Goal: Task Accomplishment & Management: Manage account settings

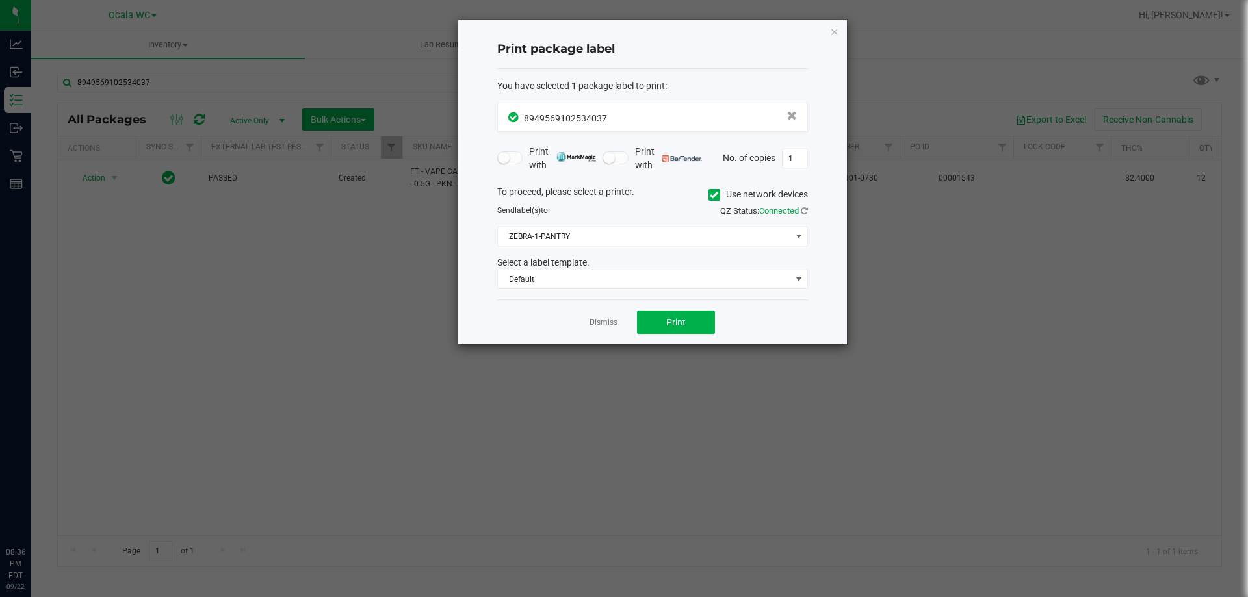
click at [599, 322] on link "Dismiss" at bounding box center [604, 322] width 28 height 11
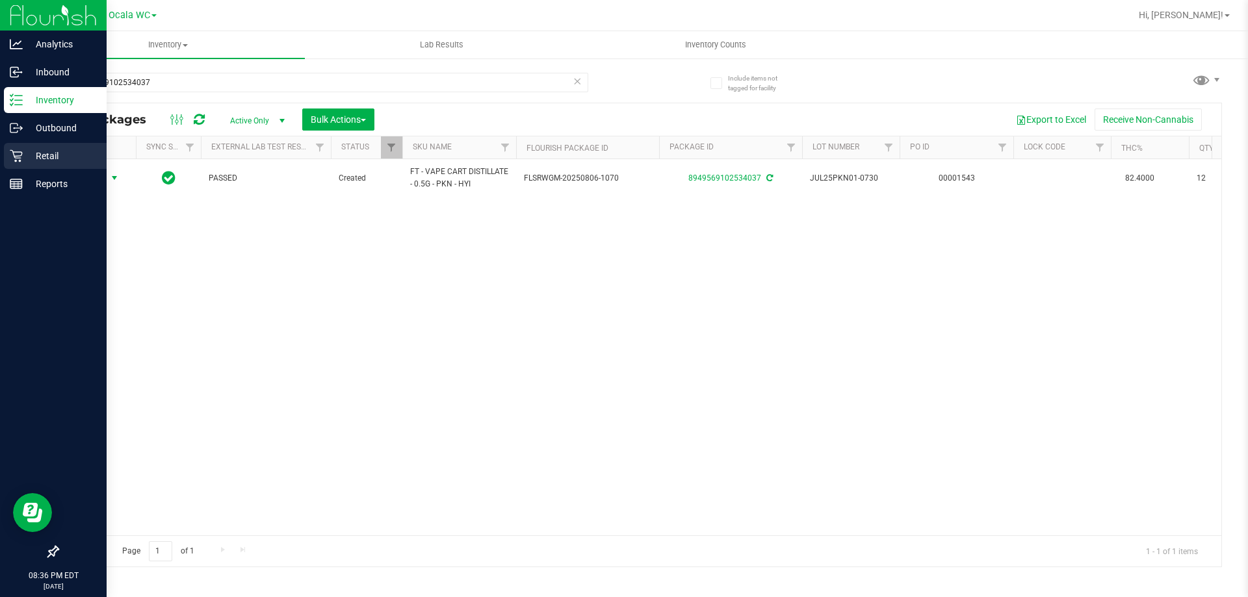
click at [23, 157] on p "Retail" at bounding box center [62, 156] width 78 height 16
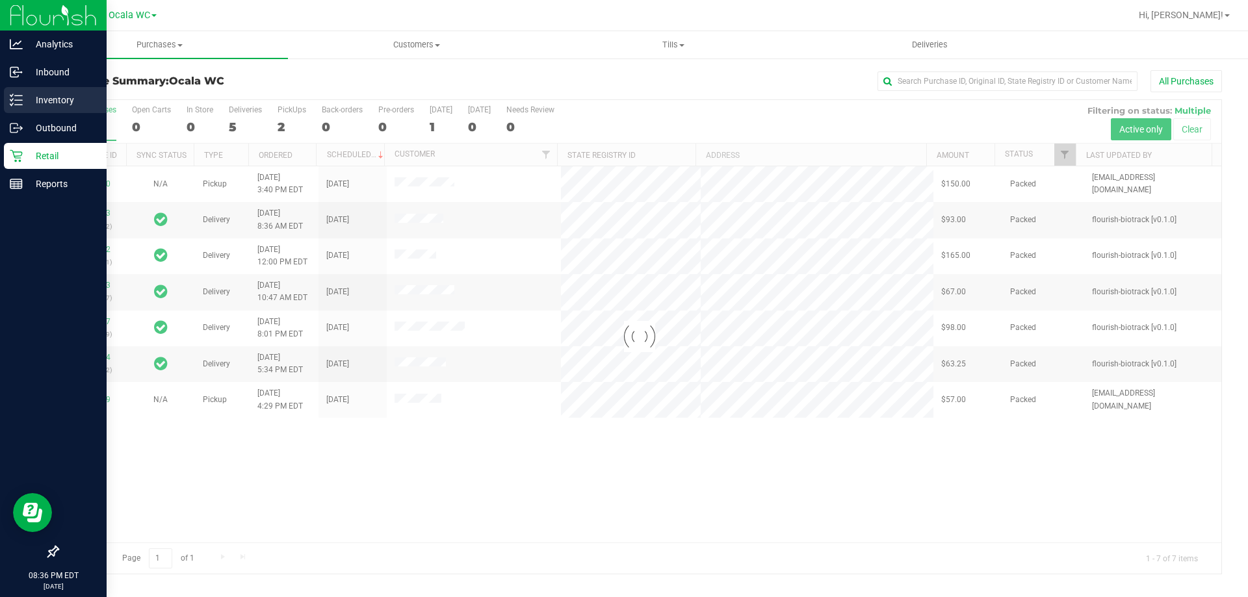
click at [27, 106] on p "Inventory" at bounding box center [62, 100] width 78 height 16
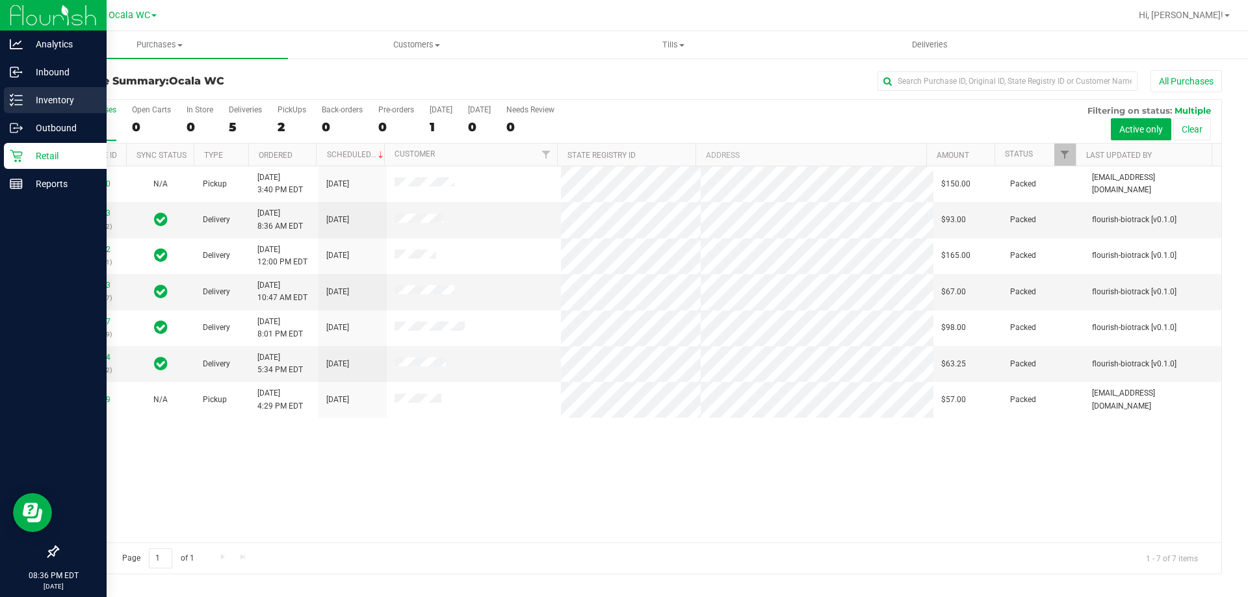
click at [22, 103] on icon at bounding box center [16, 100] width 13 height 13
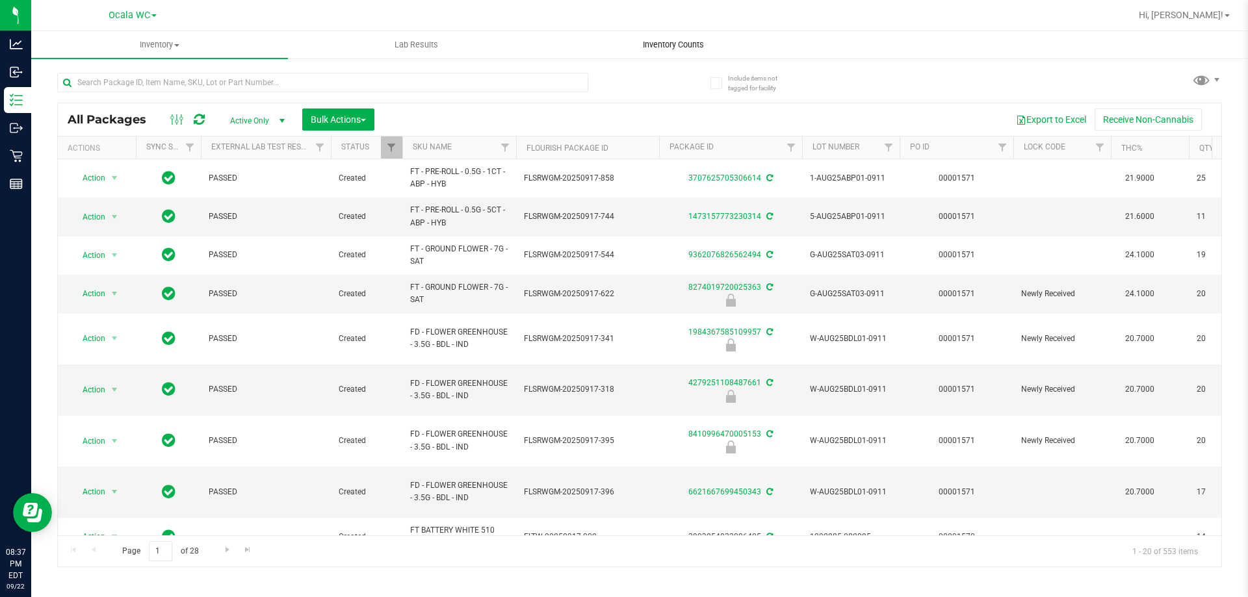
click at [686, 41] on span "Inventory Counts" at bounding box center [673, 45] width 96 height 12
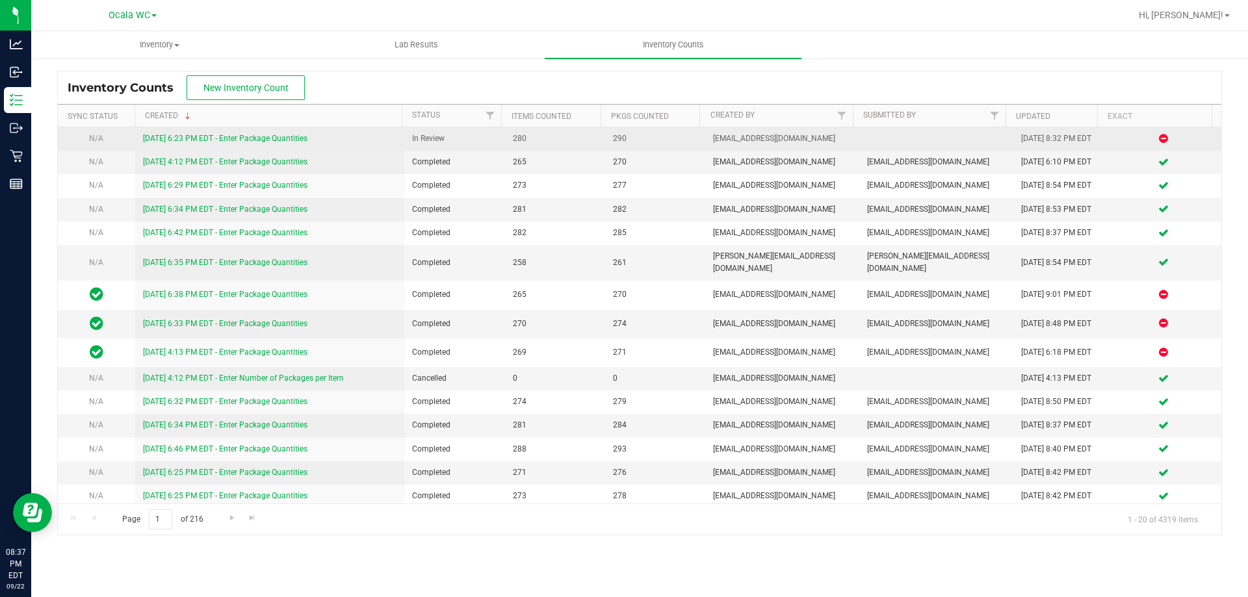
click at [211, 141] on link "[DATE] 6:23 PM EDT - Enter Package Quantities" at bounding box center [225, 138] width 164 height 9
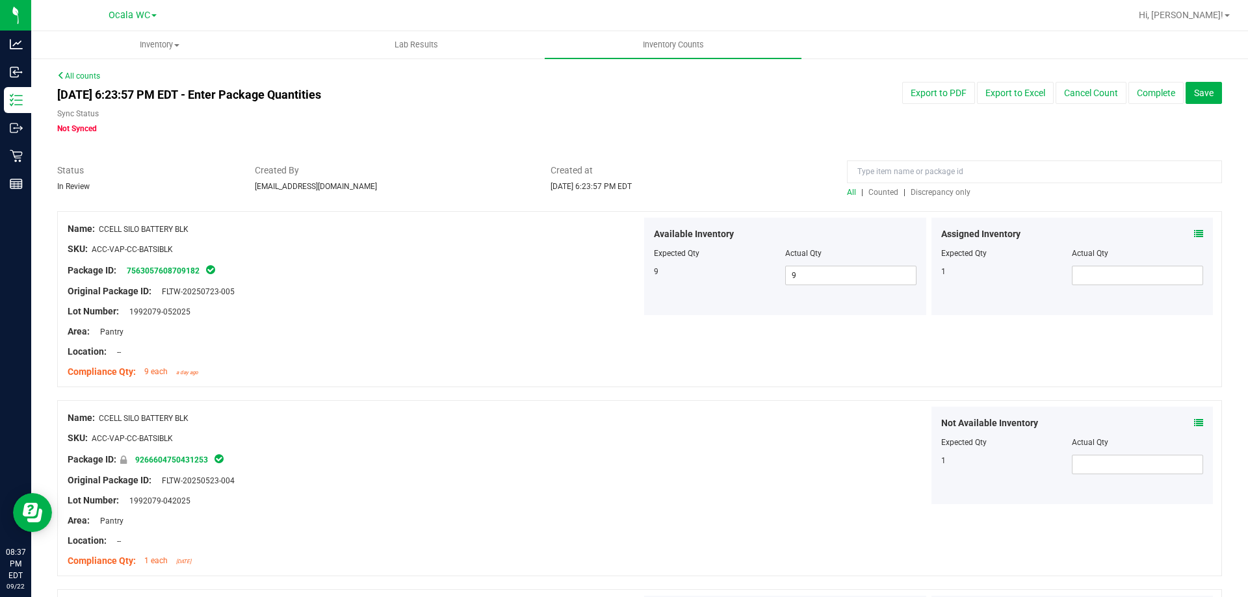
click at [938, 190] on span "Discrepancy only" at bounding box center [941, 192] width 60 height 9
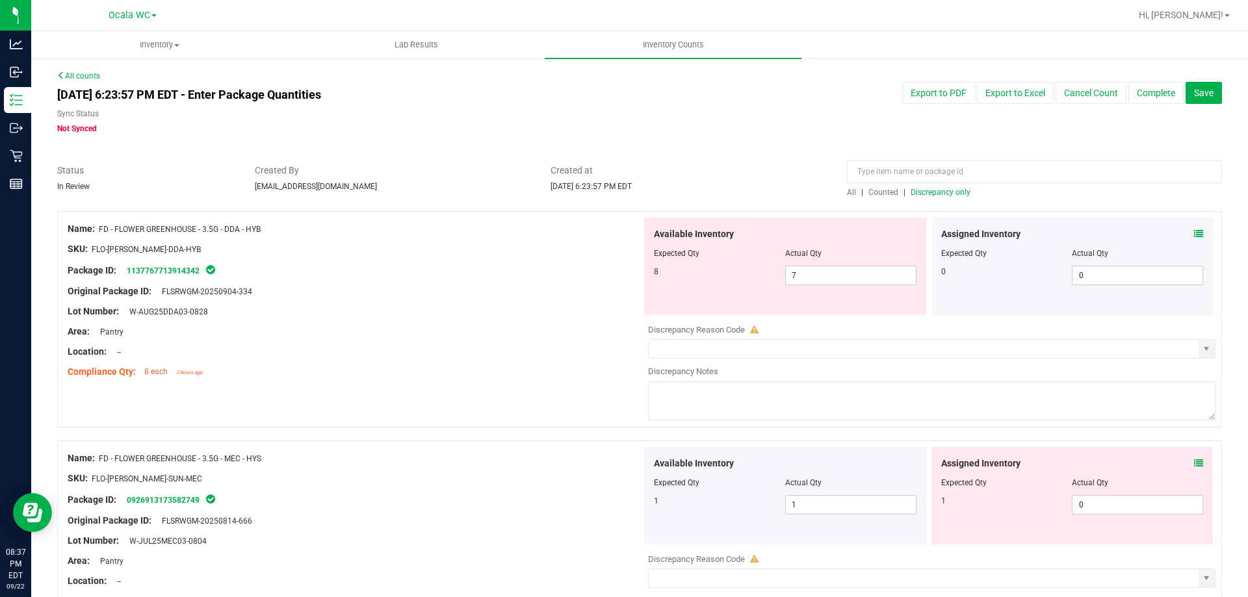
click at [1194, 228] on span at bounding box center [1198, 235] width 9 height 14
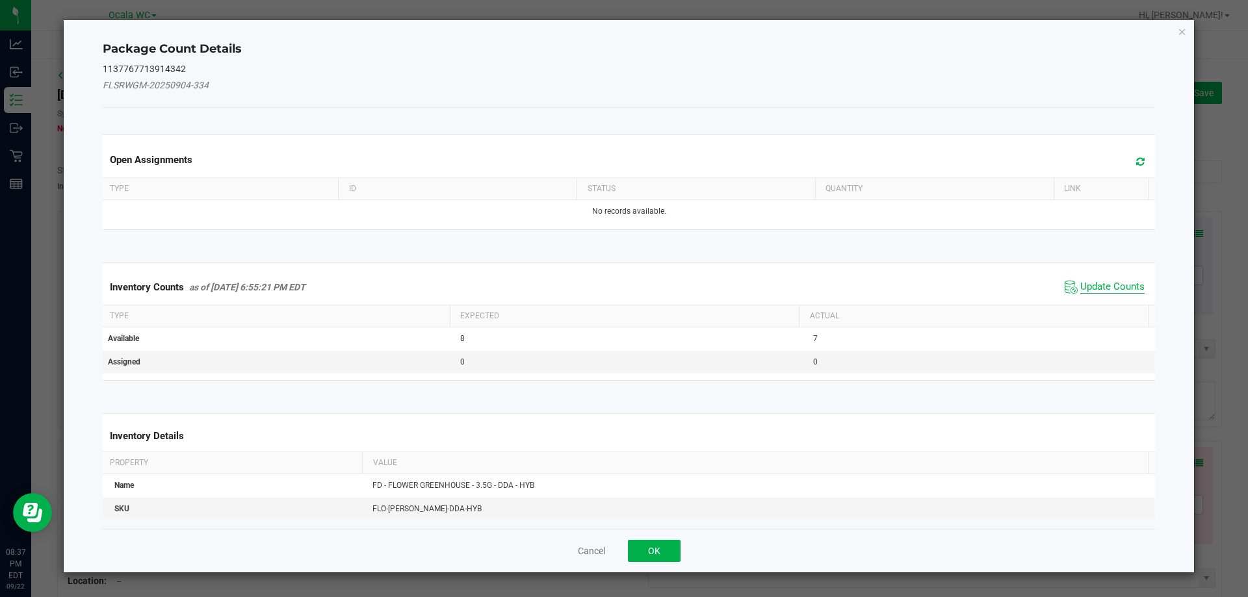
click at [1090, 283] on span "Update Counts" at bounding box center [1112, 287] width 64 height 13
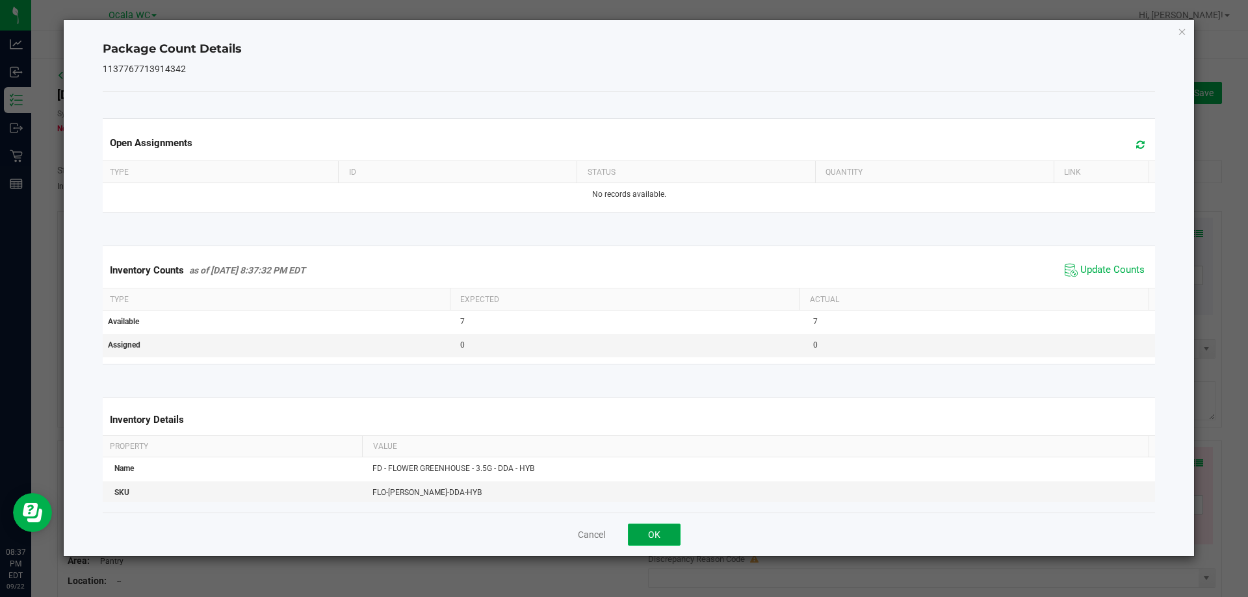
click at [650, 527] on button "OK" at bounding box center [654, 535] width 53 height 22
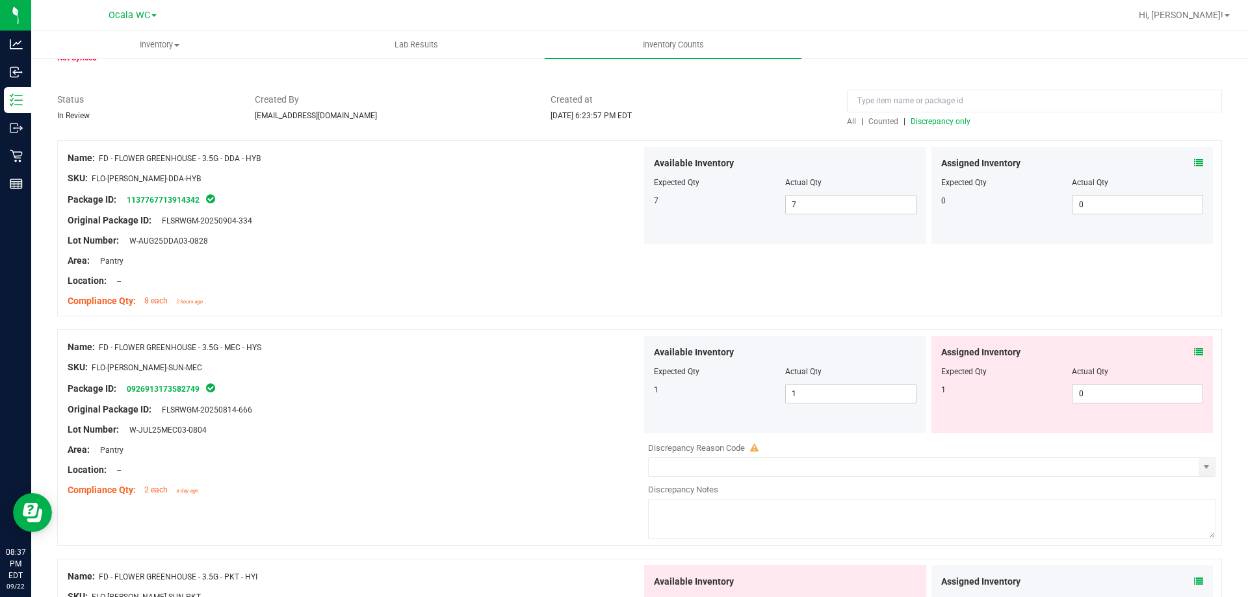
scroll to position [130, 0]
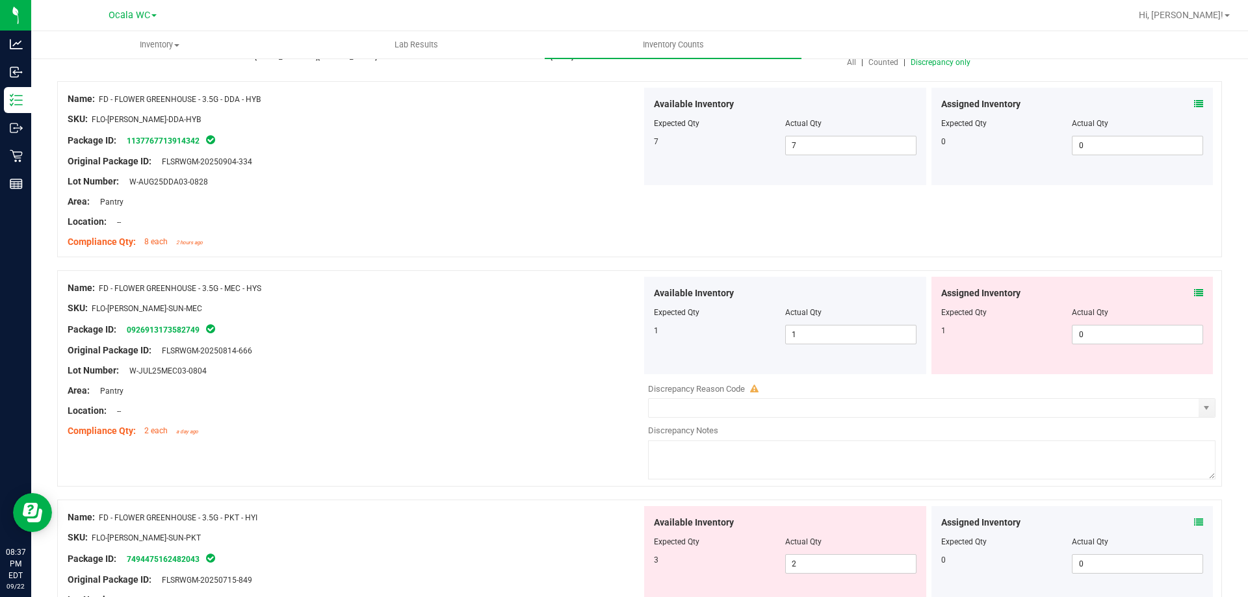
click at [1194, 298] on span at bounding box center [1198, 294] width 9 height 14
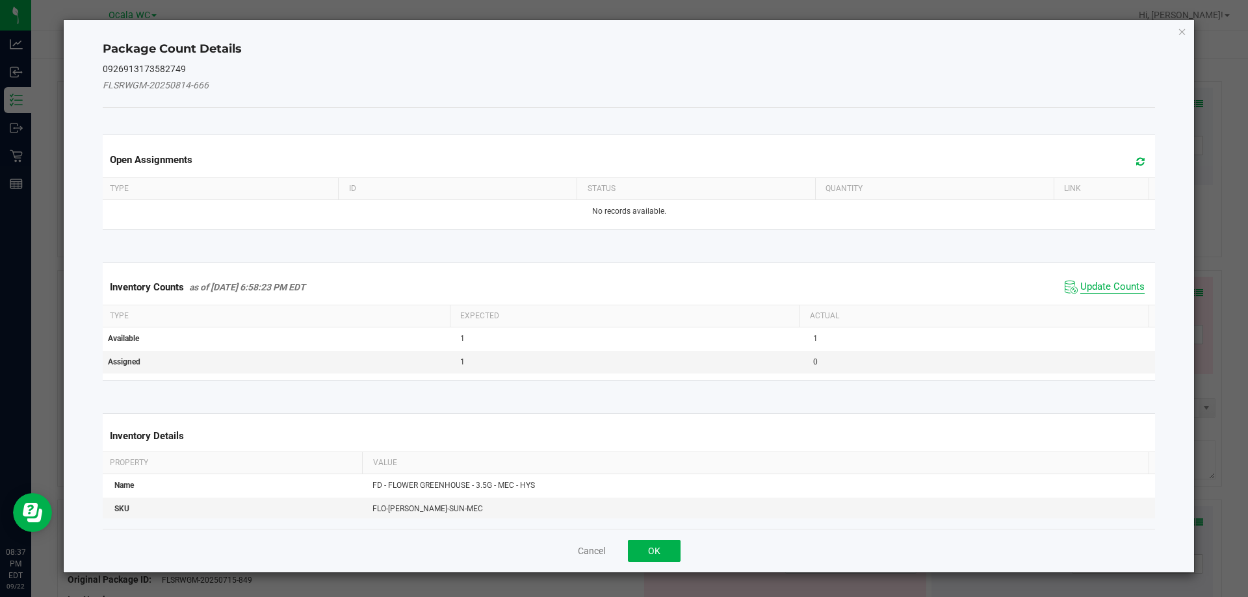
click at [1101, 285] on span "Update Counts" at bounding box center [1112, 287] width 64 height 13
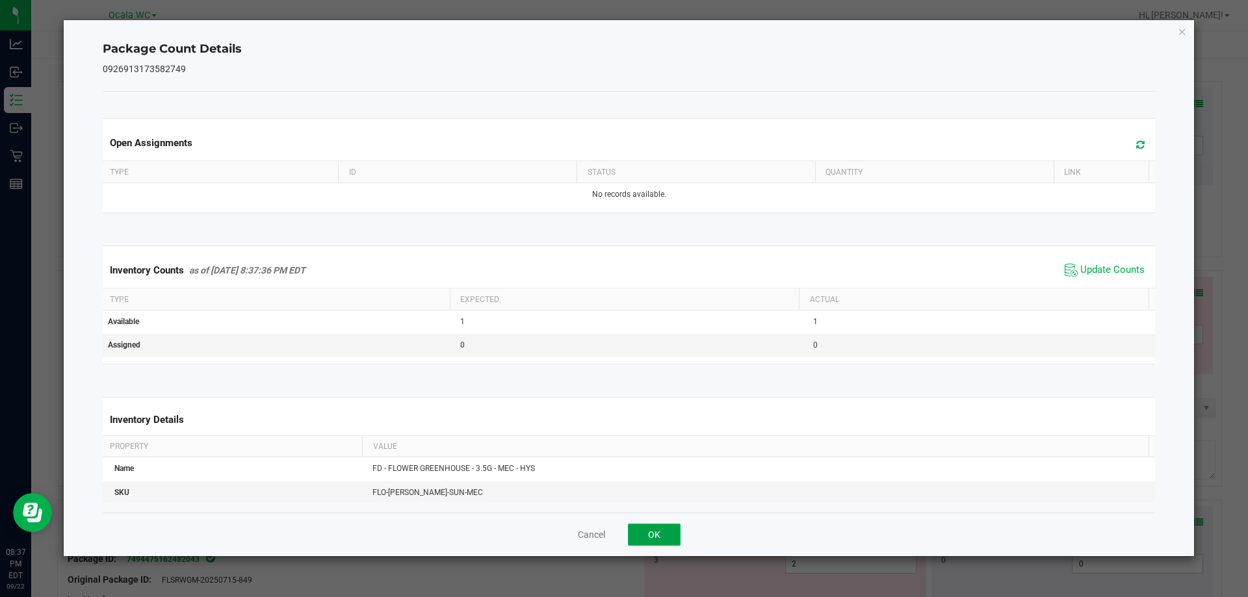
click at [660, 533] on button "OK" at bounding box center [654, 535] width 53 height 22
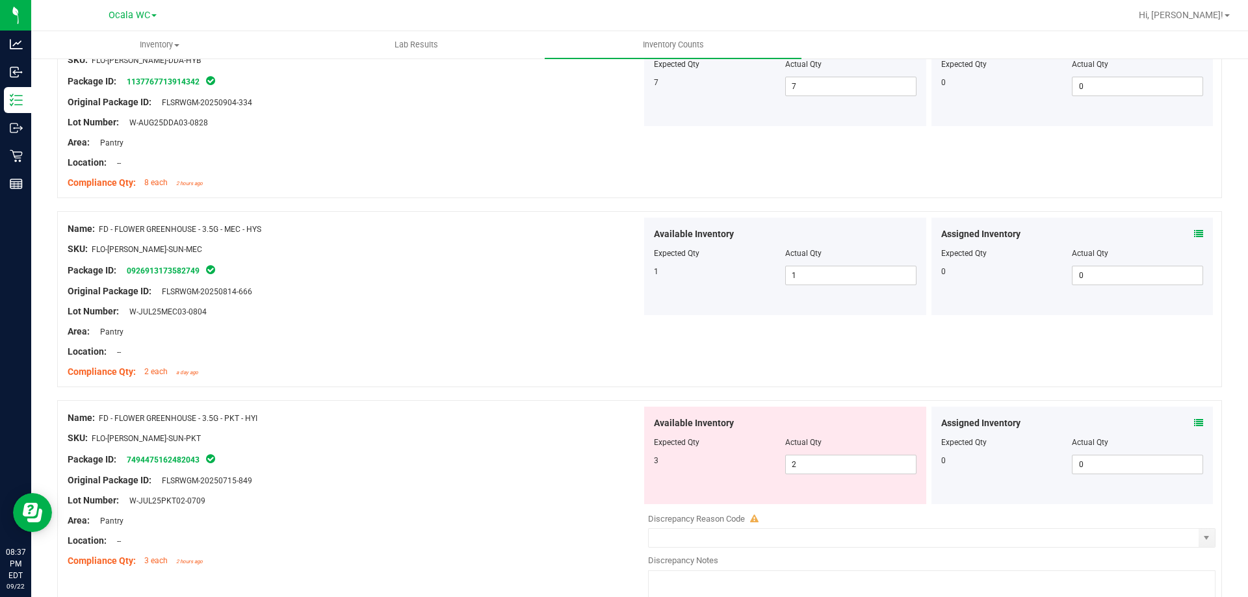
scroll to position [260, 0]
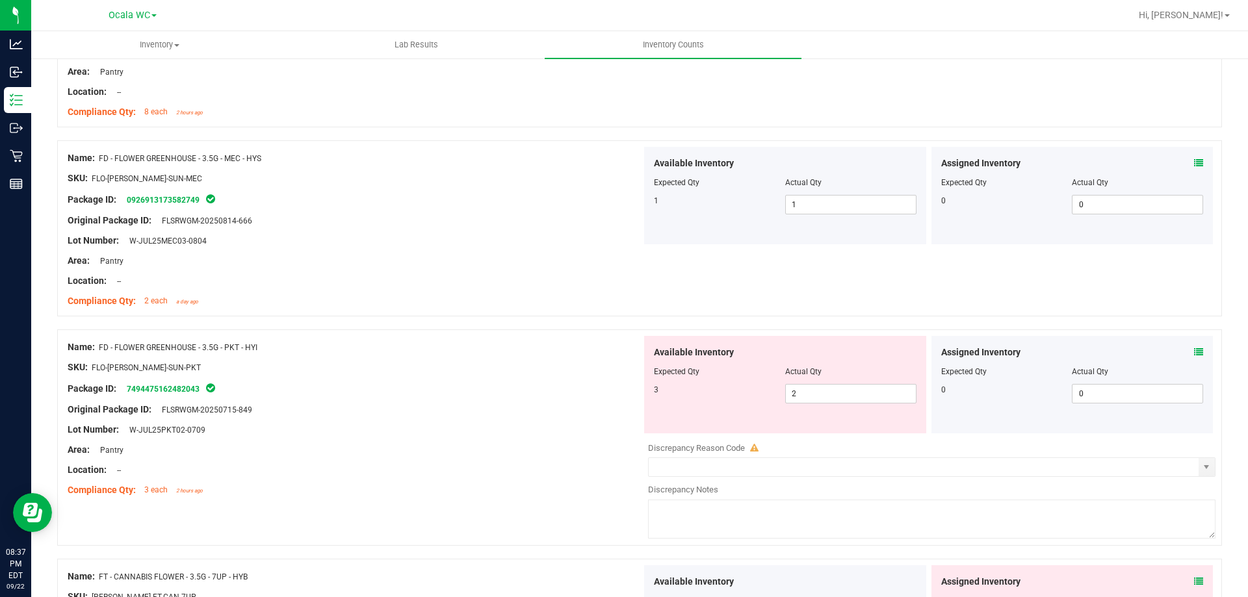
click at [1194, 354] on icon at bounding box center [1198, 352] width 9 height 9
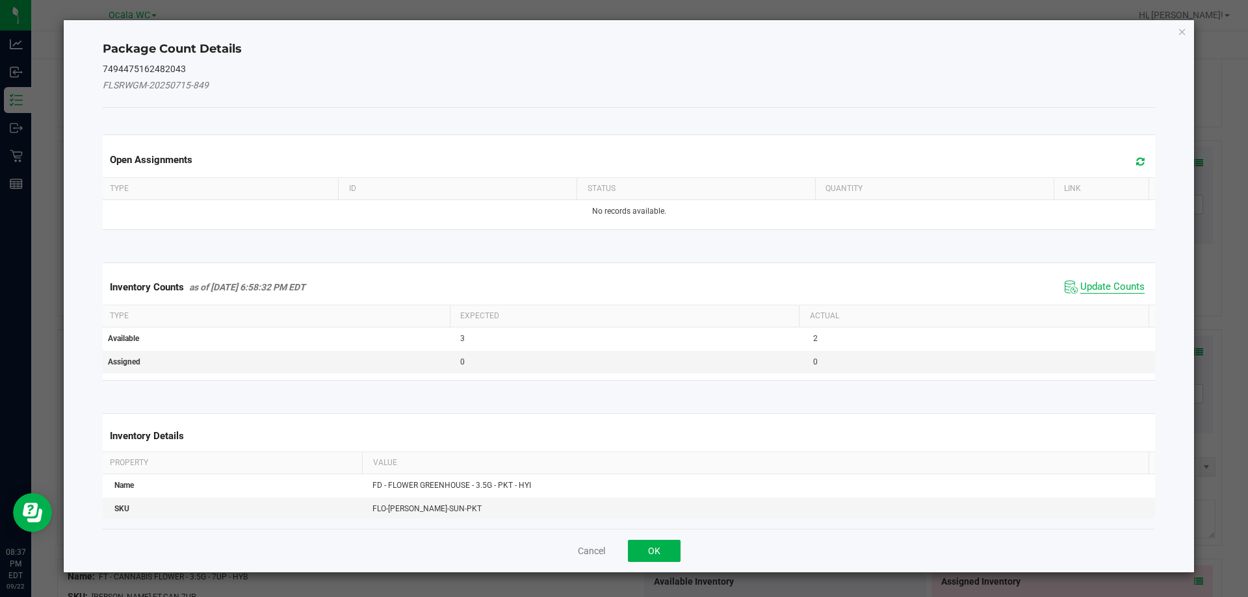
click at [1099, 285] on span "Update Counts" at bounding box center [1112, 287] width 64 height 13
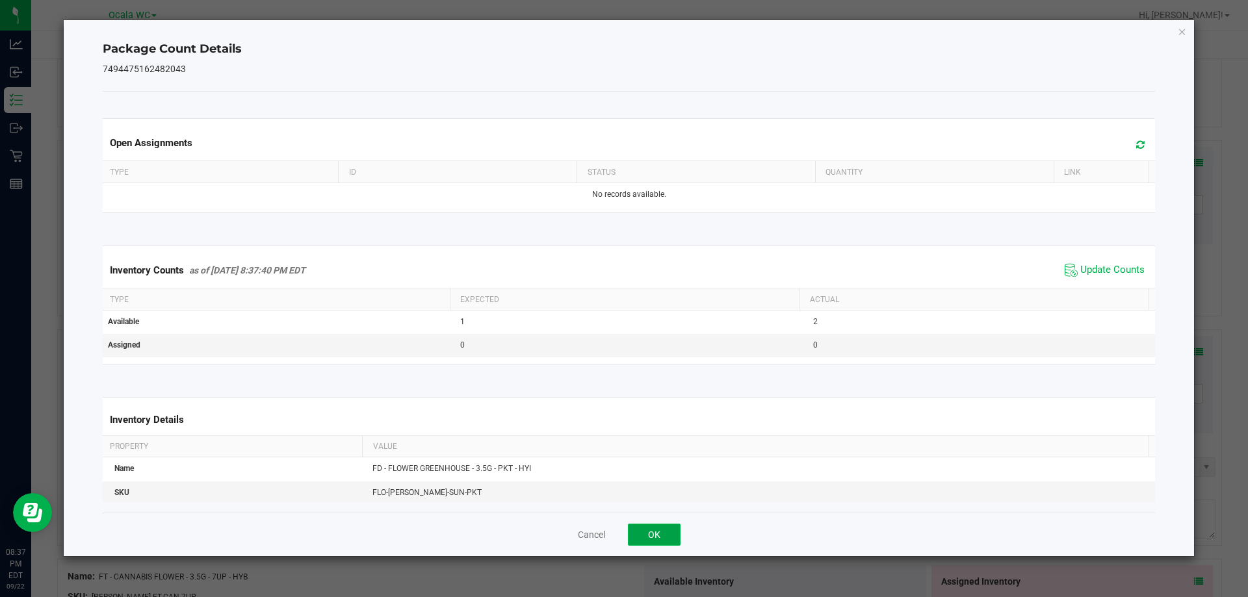
click at [646, 535] on button "OK" at bounding box center [654, 535] width 53 height 22
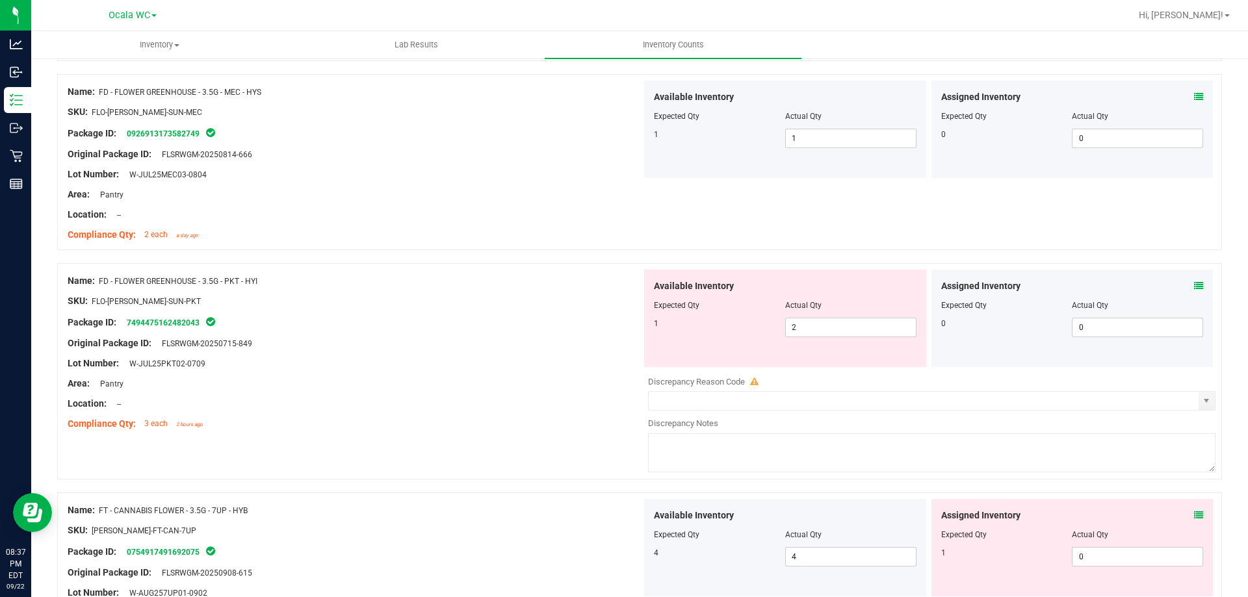
scroll to position [390, 0]
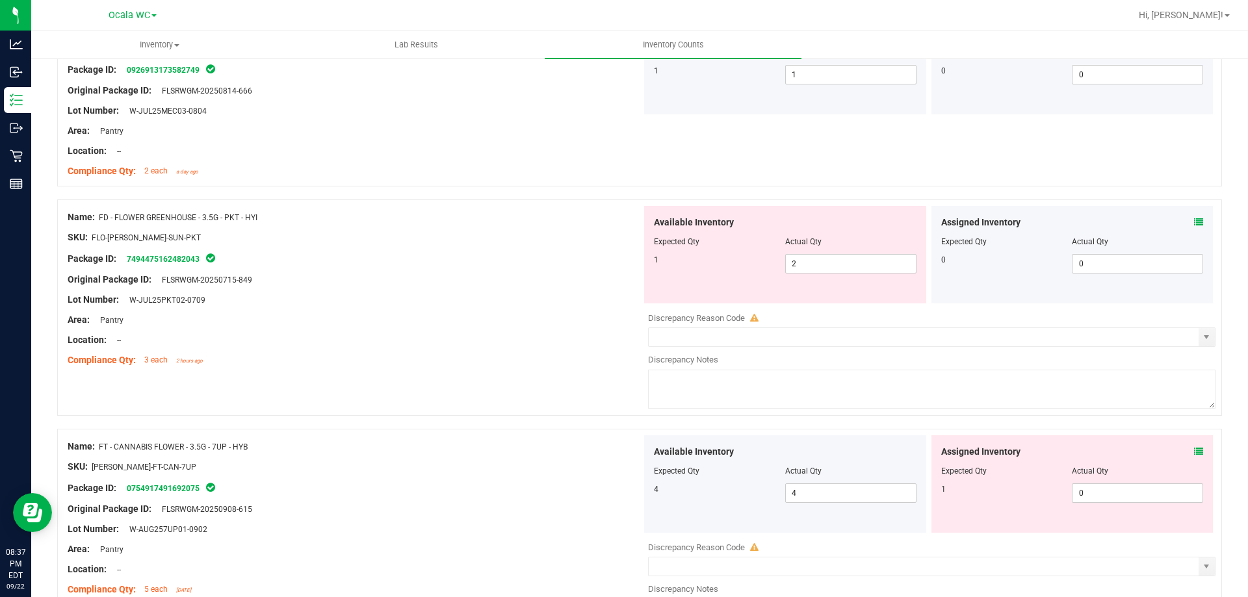
click at [1194, 451] on icon at bounding box center [1198, 451] width 9 height 9
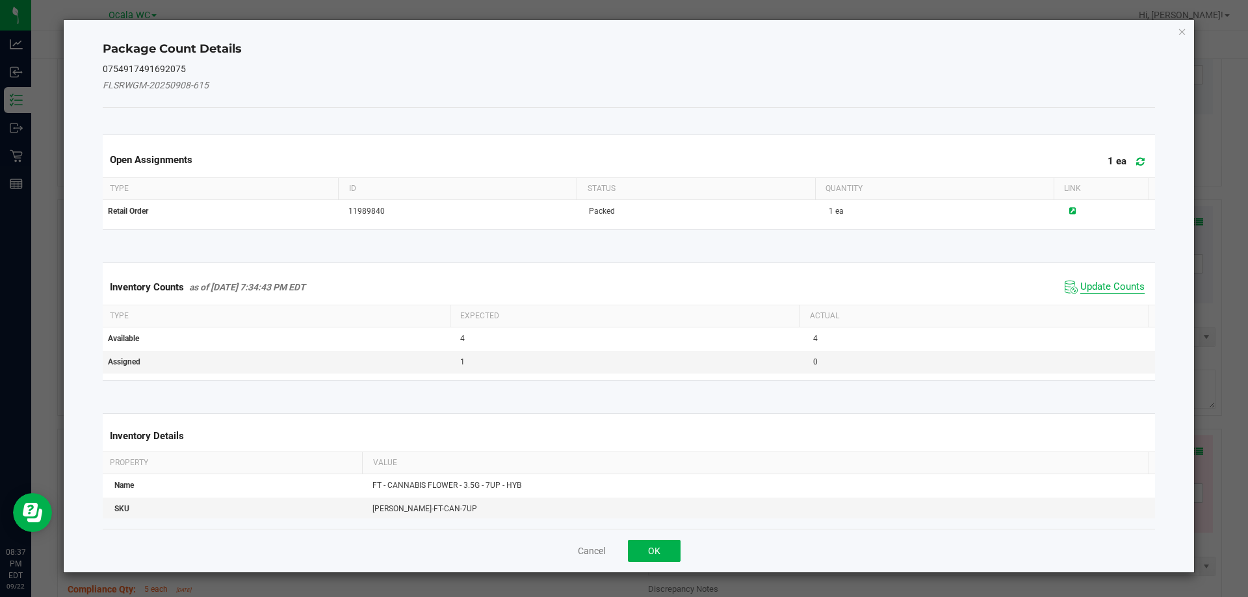
click at [1100, 287] on span "Update Counts" at bounding box center [1112, 287] width 64 height 13
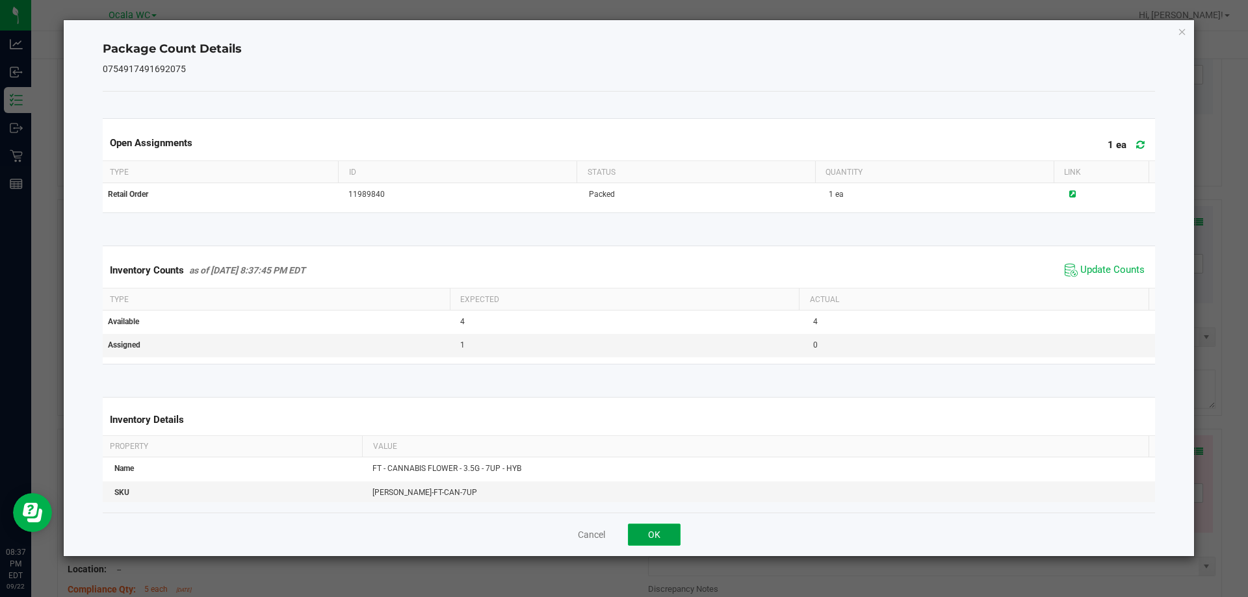
click at [668, 545] on button "OK" at bounding box center [654, 535] width 53 height 22
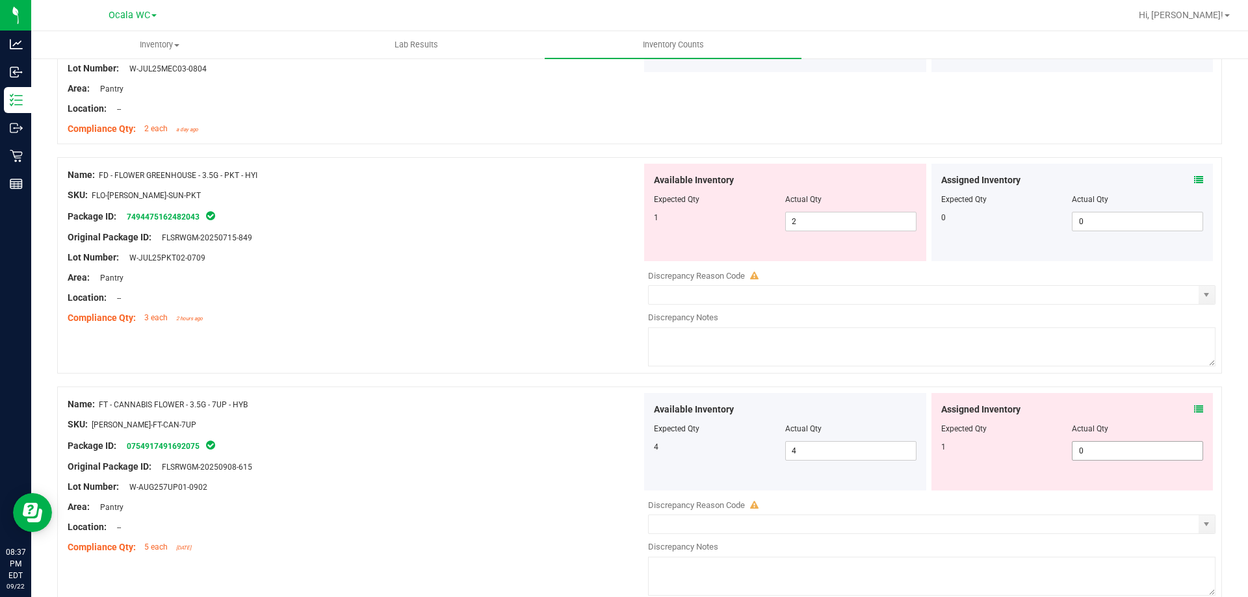
scroll to position [455, 0]
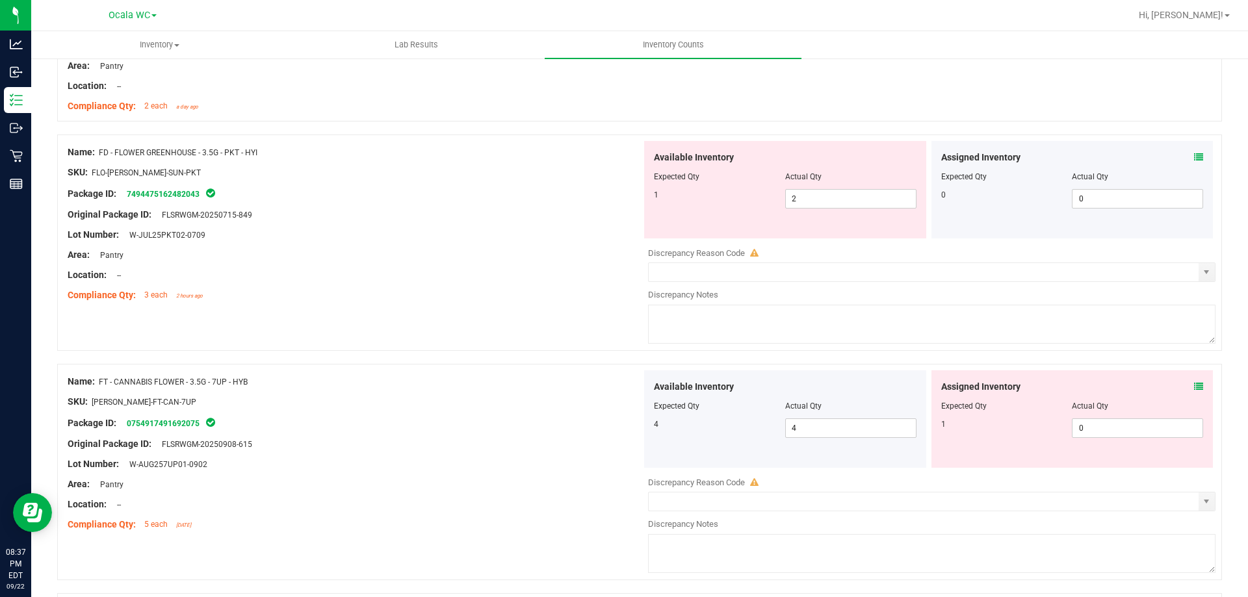
click at [1111, 413] on div at bounding box center [1072, 415] width 263 height 7
click at [1106, 426] on span "0 0" at bounding box center [1137, 429] width 131 height 20
click at [1106, 426] on input "0" at bounding box center [1138, 428] width 130 height 18
type input "1"
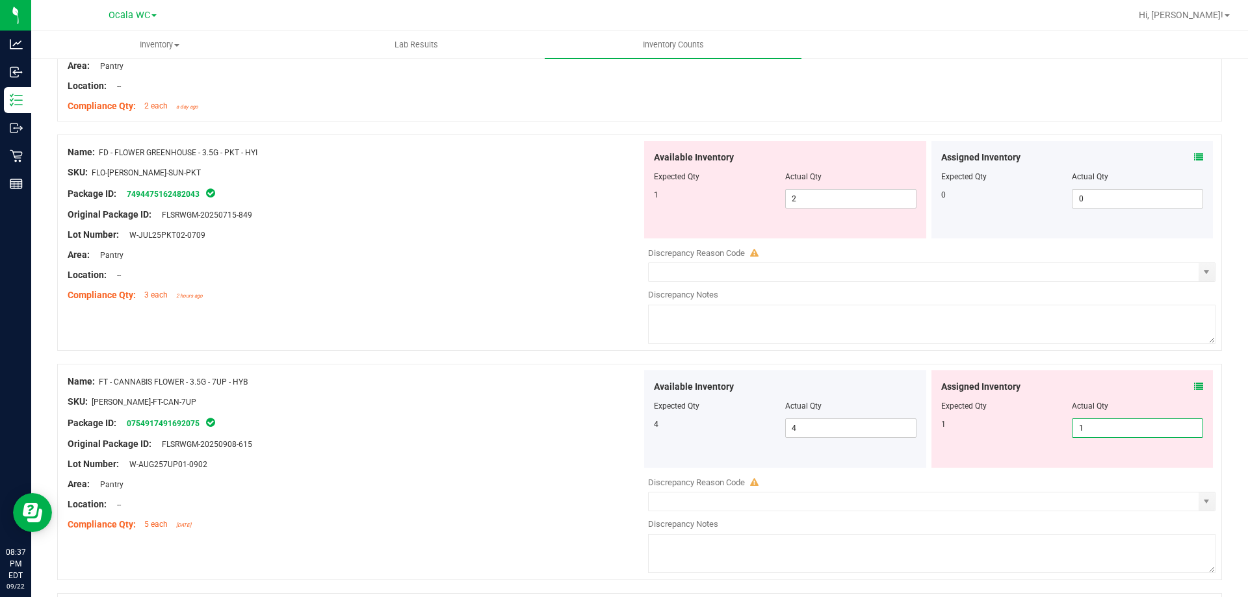
click at [529, 428] on div "Package ID: 0754917491692075" at bounding box center [355, 423] width 574 height 16
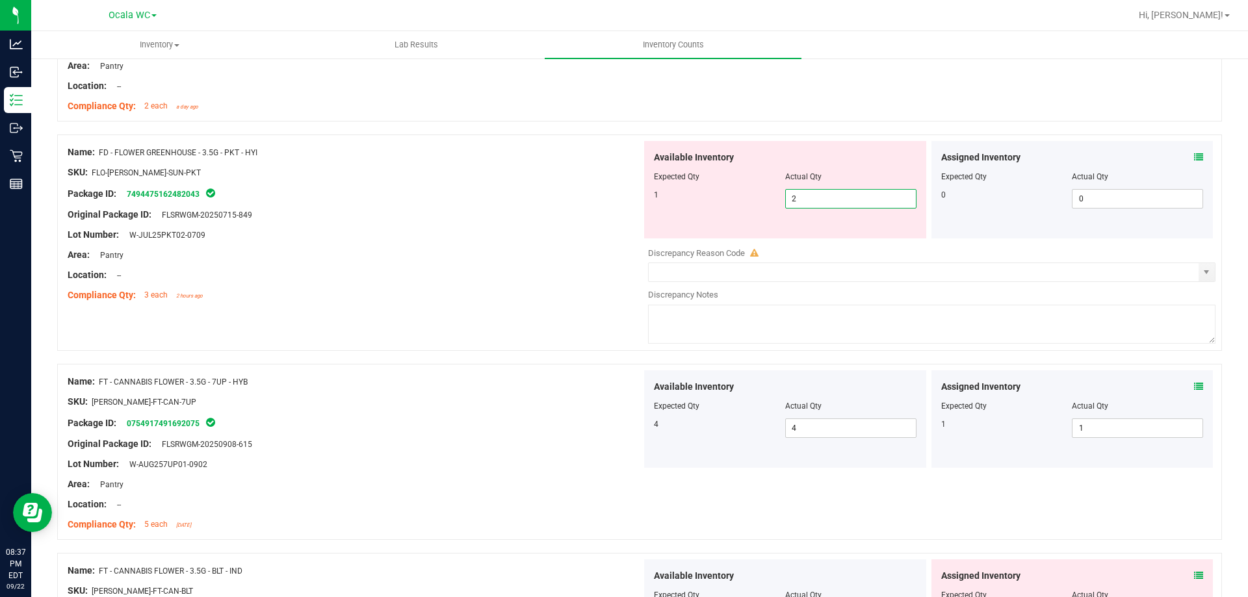
click at [800, 198] on span "2 2" at bounding box center [850, 199] width 131 height 20
click at [801, 198] on input "2" at bounding box center [851, 199] width 130 height 18
type input "1"
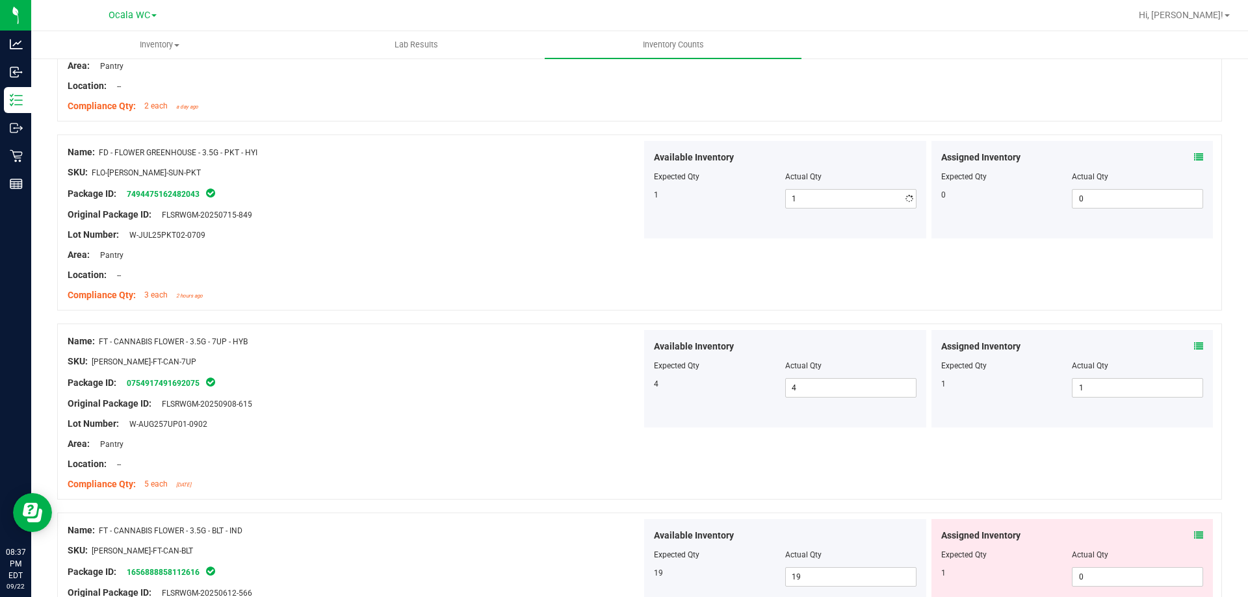
click at [465, 209] on div "Original Package ID: FLSRWGM-20250715-849" at bounding box center [355, 215] width 574 height 14
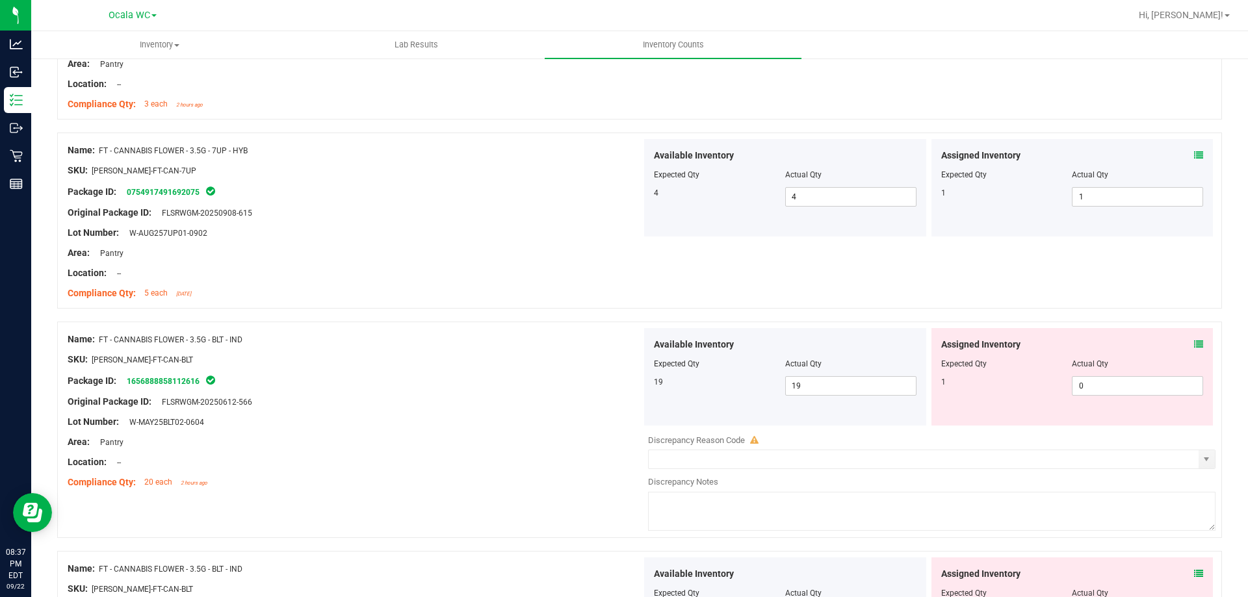
scroll to position [650, 0]
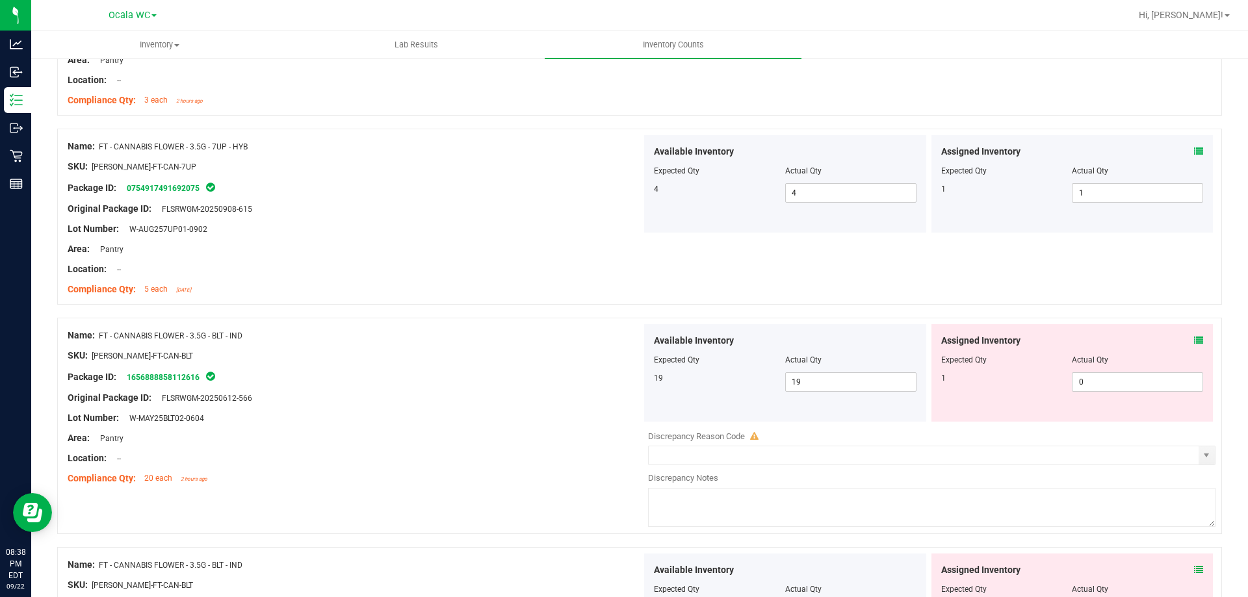
click at [1194, 335] on span at bounding box center [1198, 341] width 9 height 14
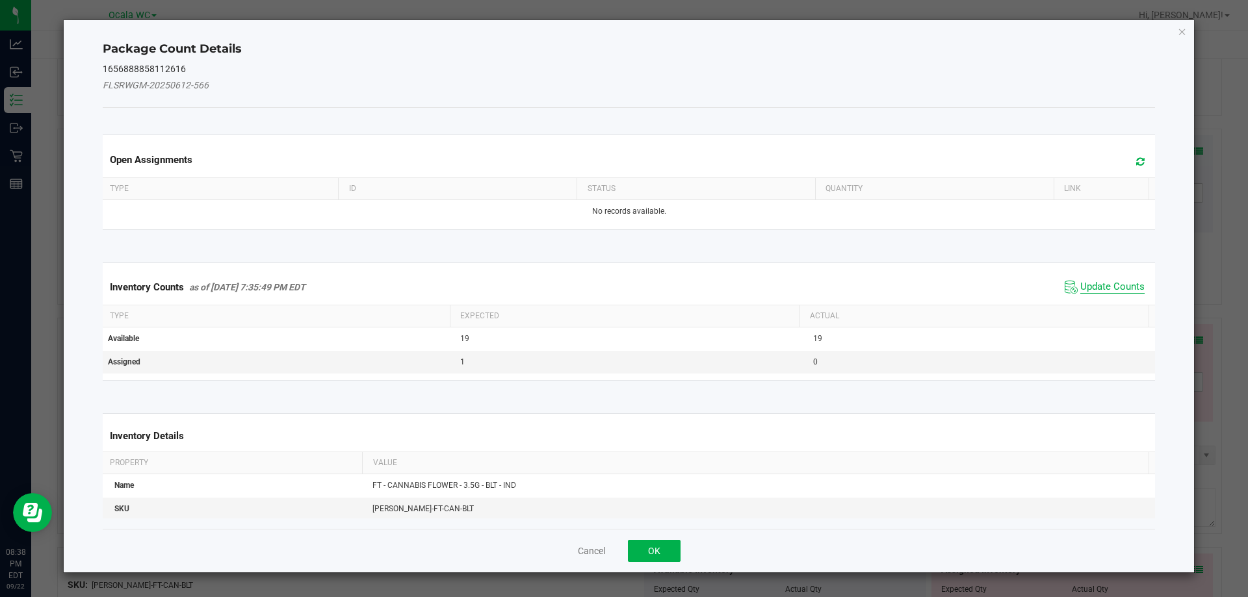
click at [1121, 283] on span "Update Counts" at bounding box center [1112, 287] width 64 height 13
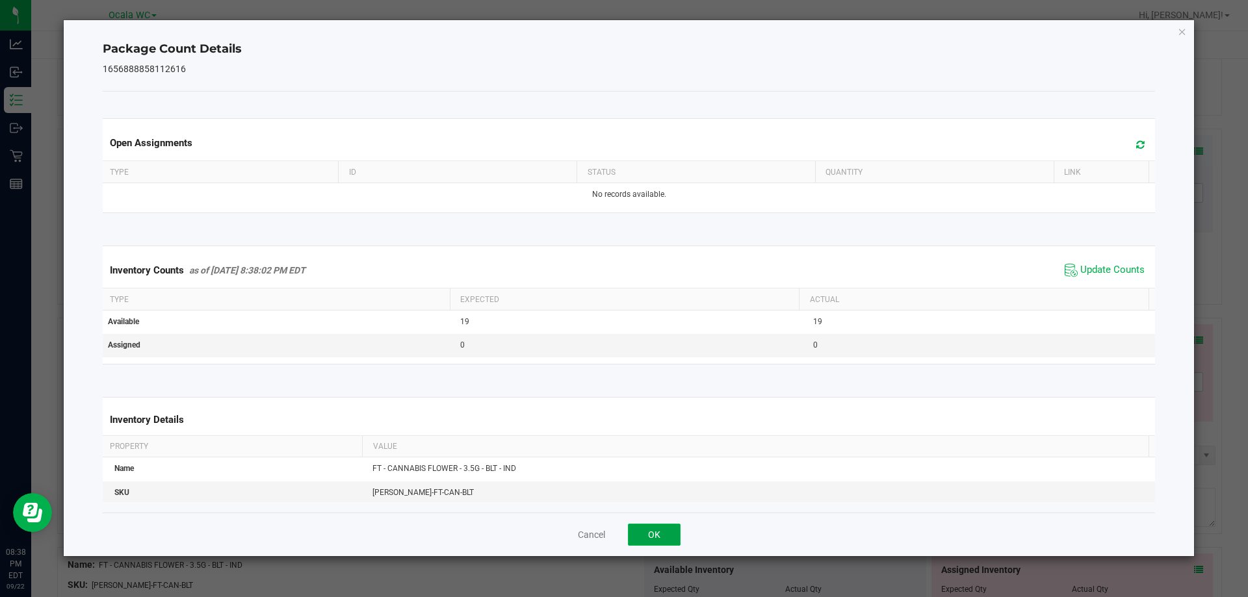
click at [663, 536] on button "OK" at bounding box center [654, 535] width 53 height 22
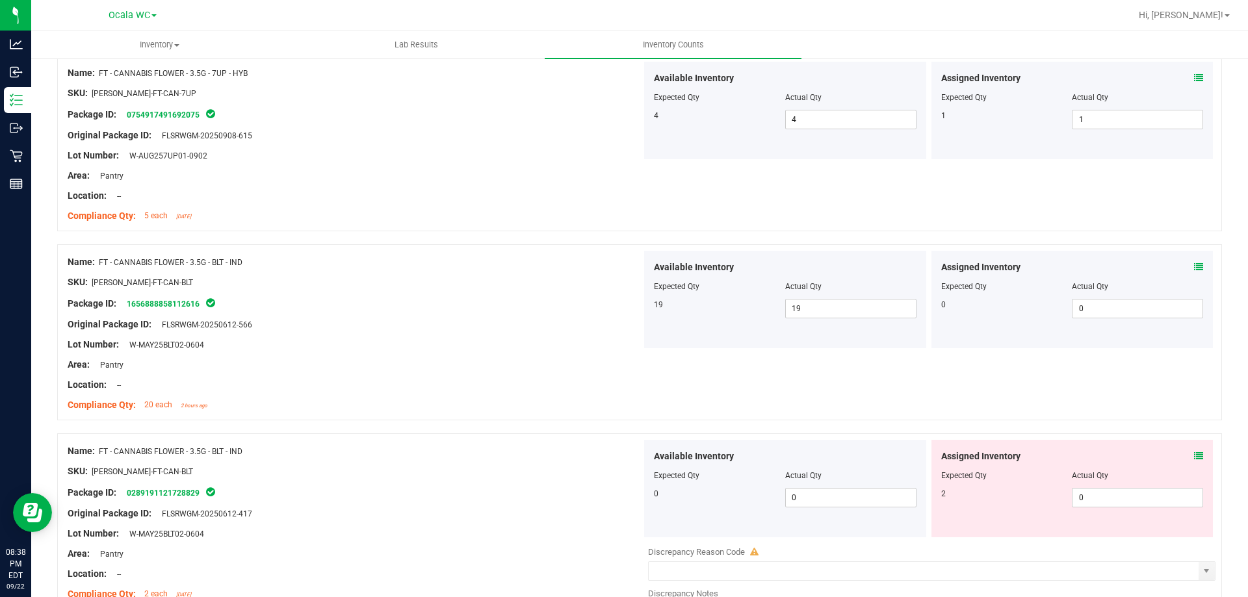
scroll to position [780, 0]
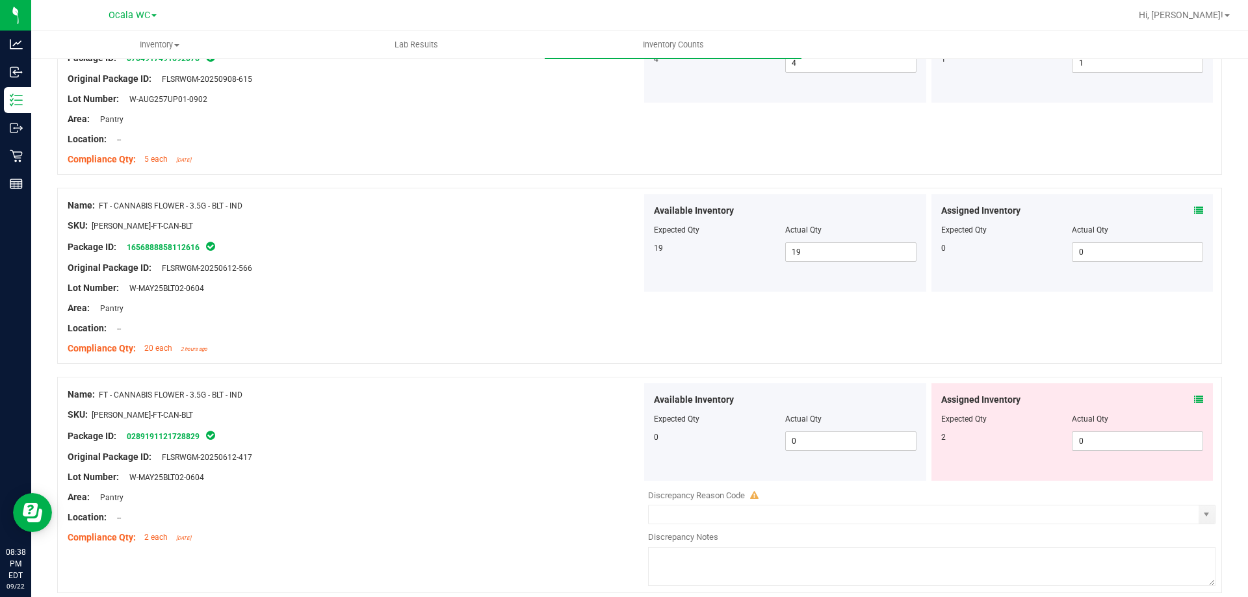
click at [1194, 396] on icon at bounding box center [1198, 399] width 9 height 9
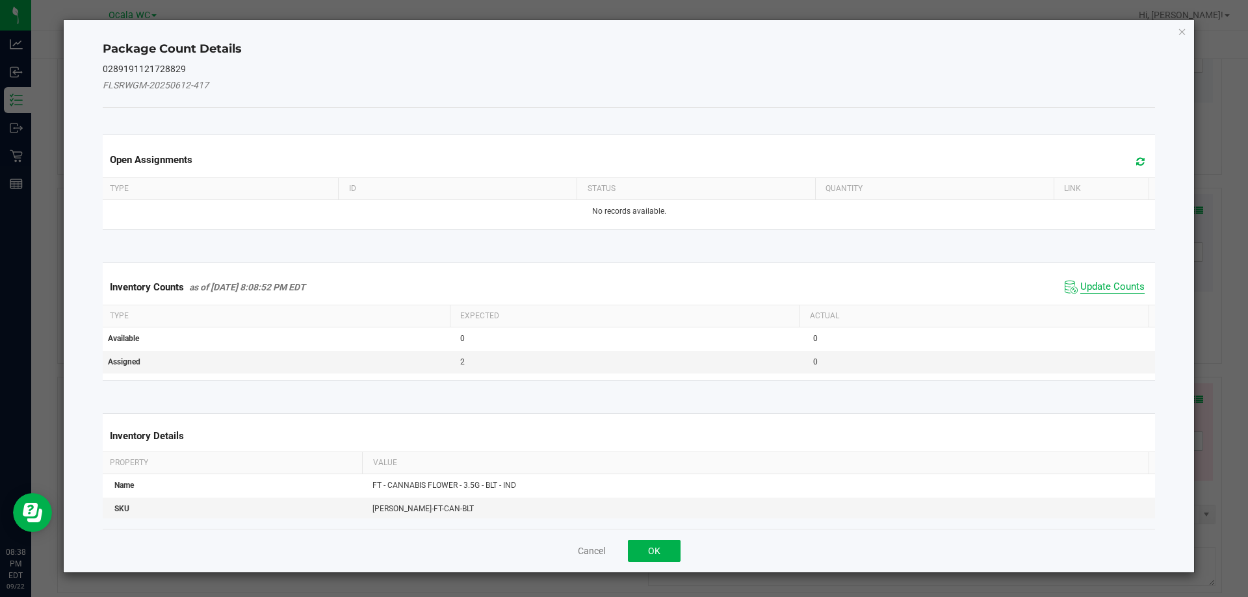
click at [1103, 283] on span "Update Counts" at bounding box center [1112, 287] width 64 height 13
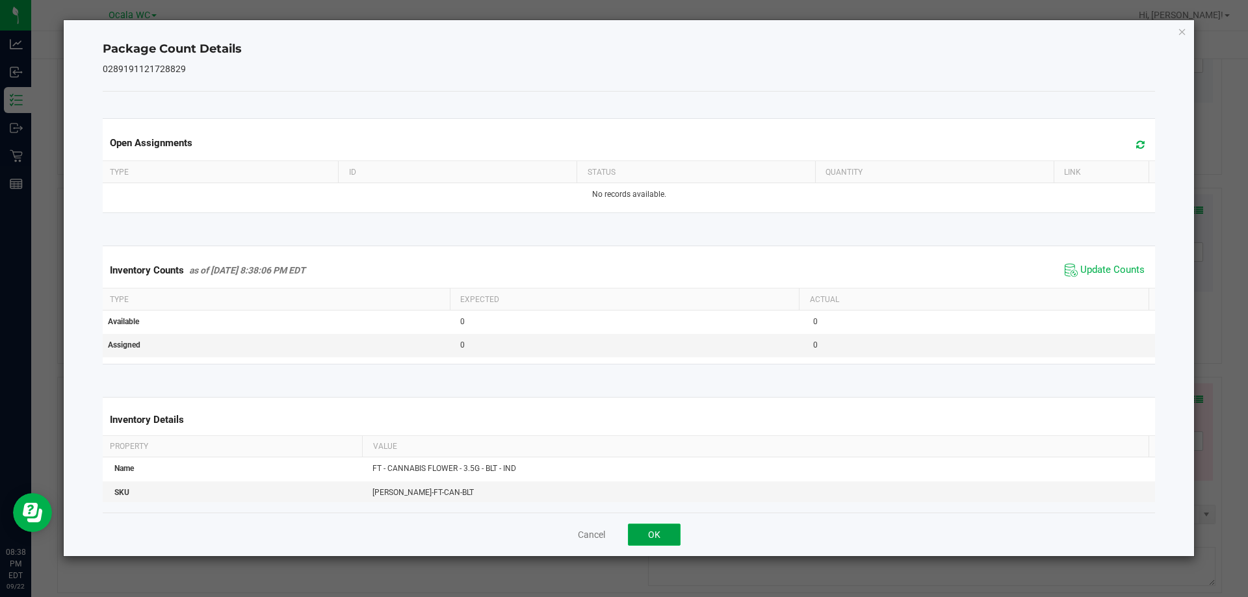
click at [644, 528] on button "OK" at bounding box center [654, 535] width 53 height 22
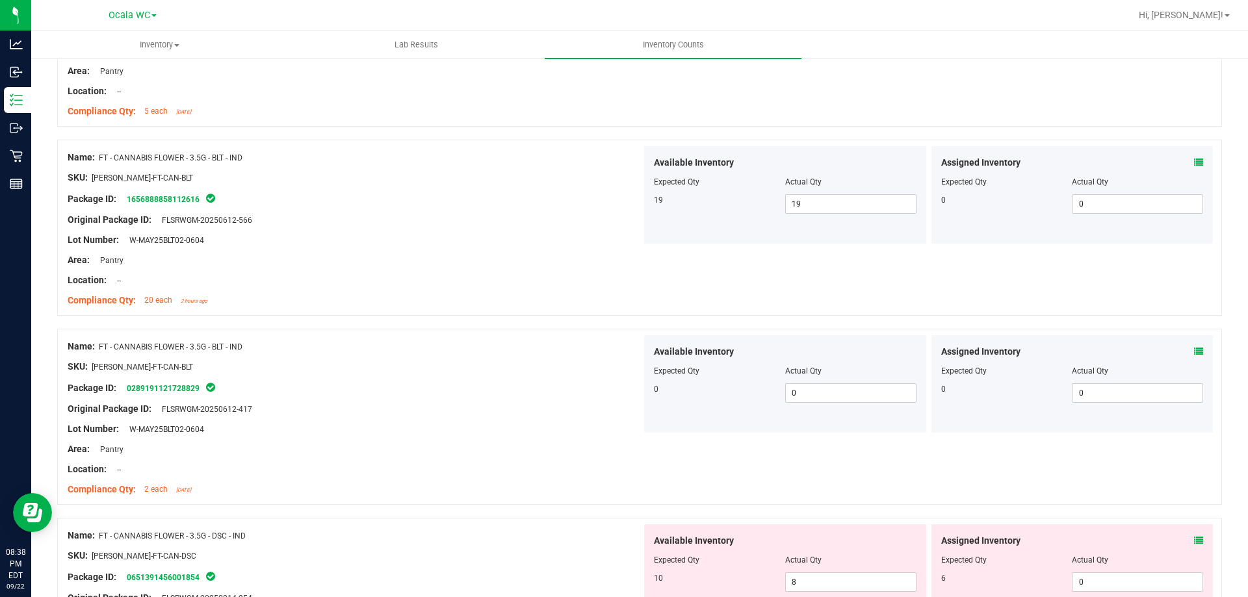
scroll to position [910, 0]
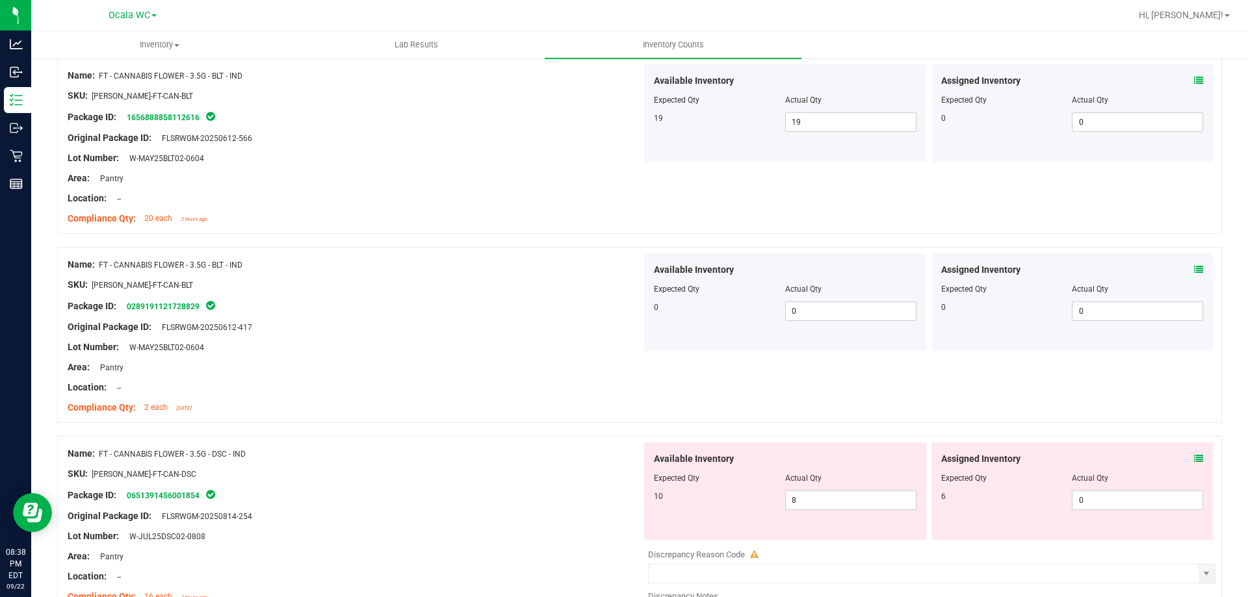
click at [1194, 458] on icon at bounding box center [1198, 458] width 9 height 9
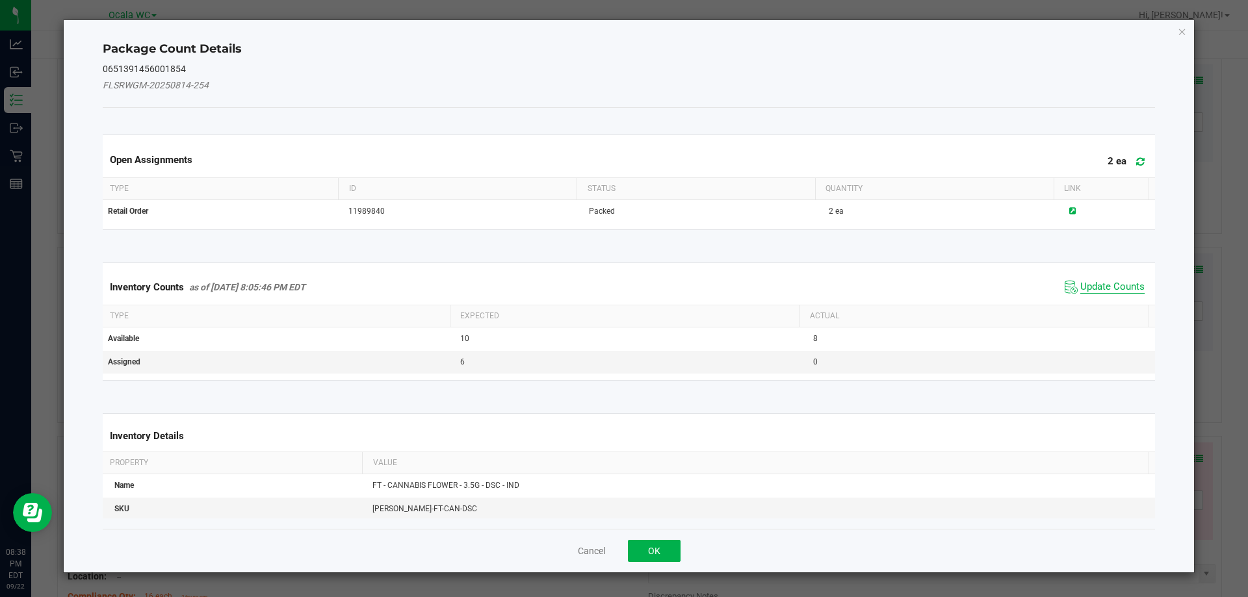
click at [1094, 286] on span "Update Counts" at bounding box center [1112, 287] width 64 height 13
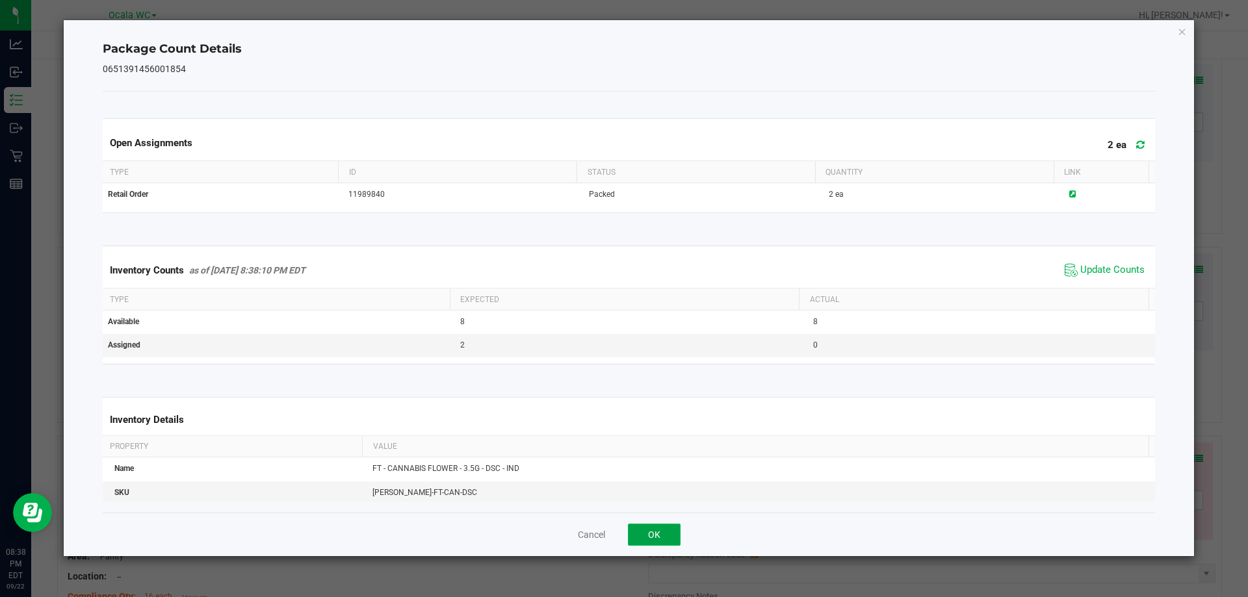
click at [673, 532] on button "OK" at bounding box center [654, 535] width 53 height 22
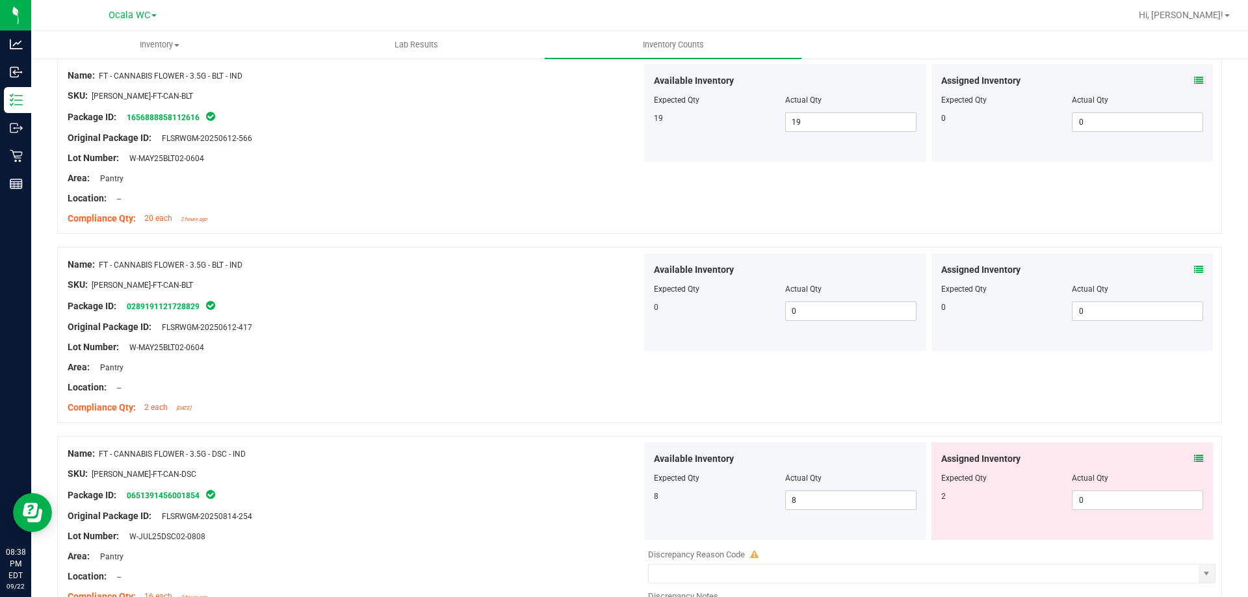
scroll to position [1040, 0]
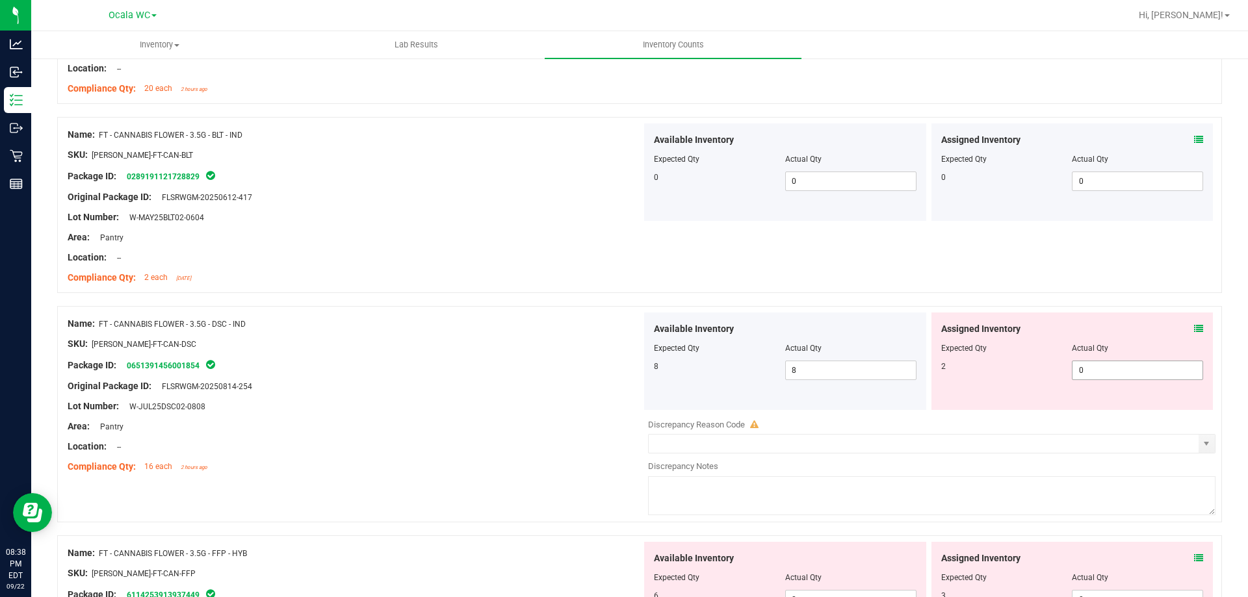
click at [1106, 375] on span "0 0" at bounding box center [1137, 371] width 131 height 20
click at [1106, 375] on input "0" at bounding box center [1138, 370] width 130 height 18
type input "2"
click at [433, 423] on div "Area: Pantry" at bounding box center [355, 427] width 574 height 14
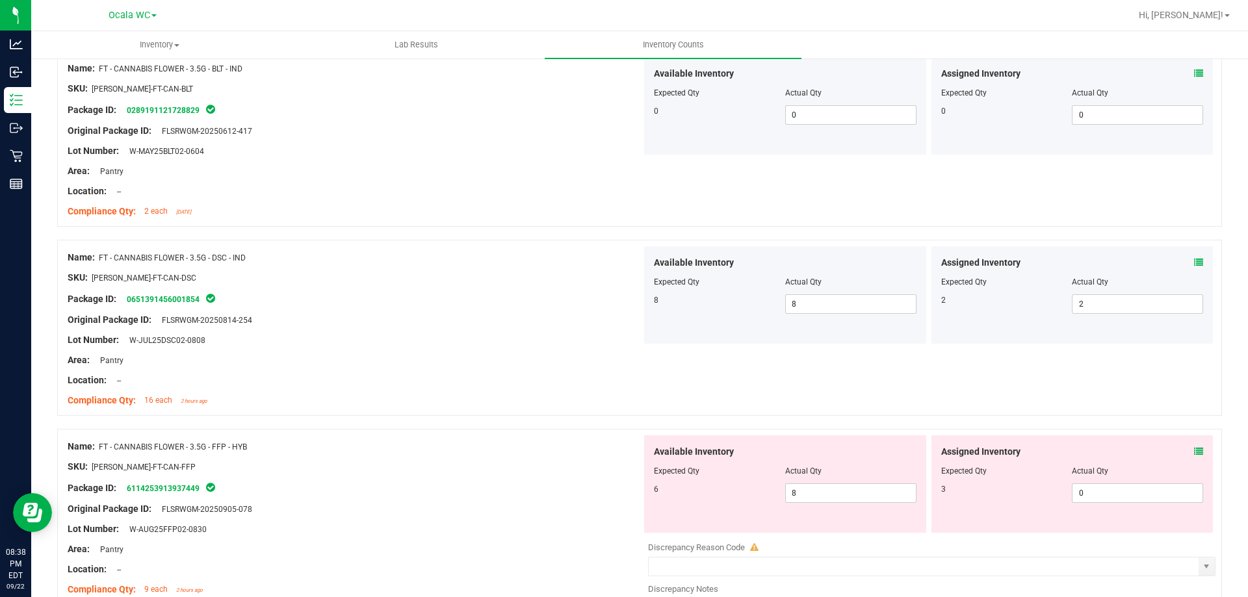
scroll to position [1170, 0]
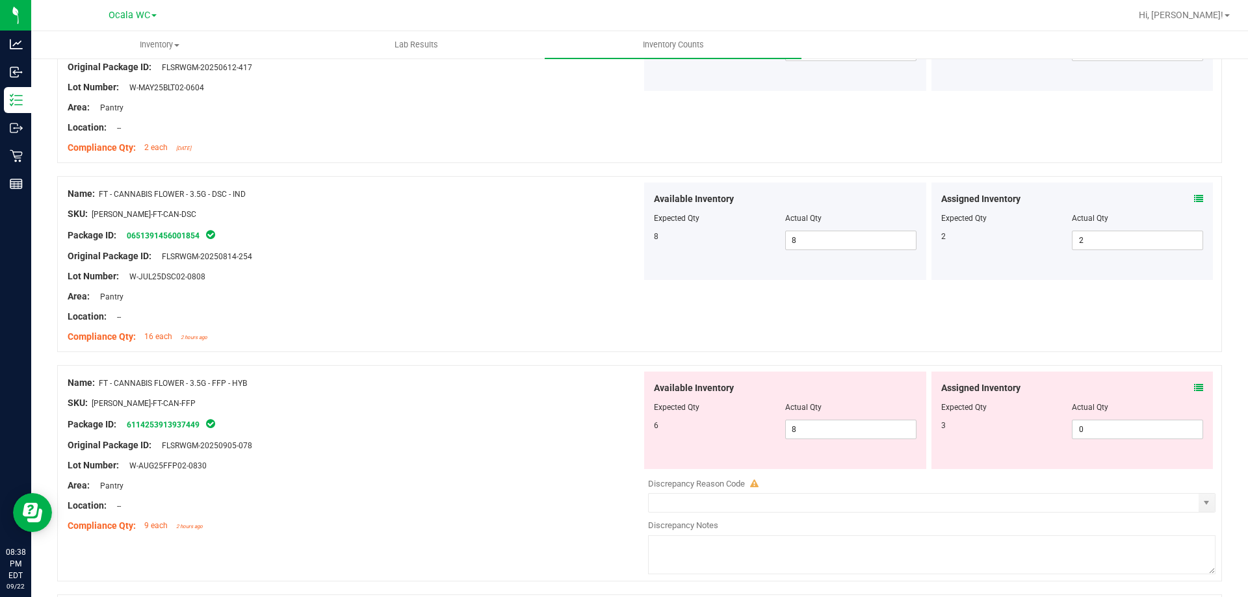
click at [1194, 387] on icon at bounding box center [1198, 388] width 9 height 9
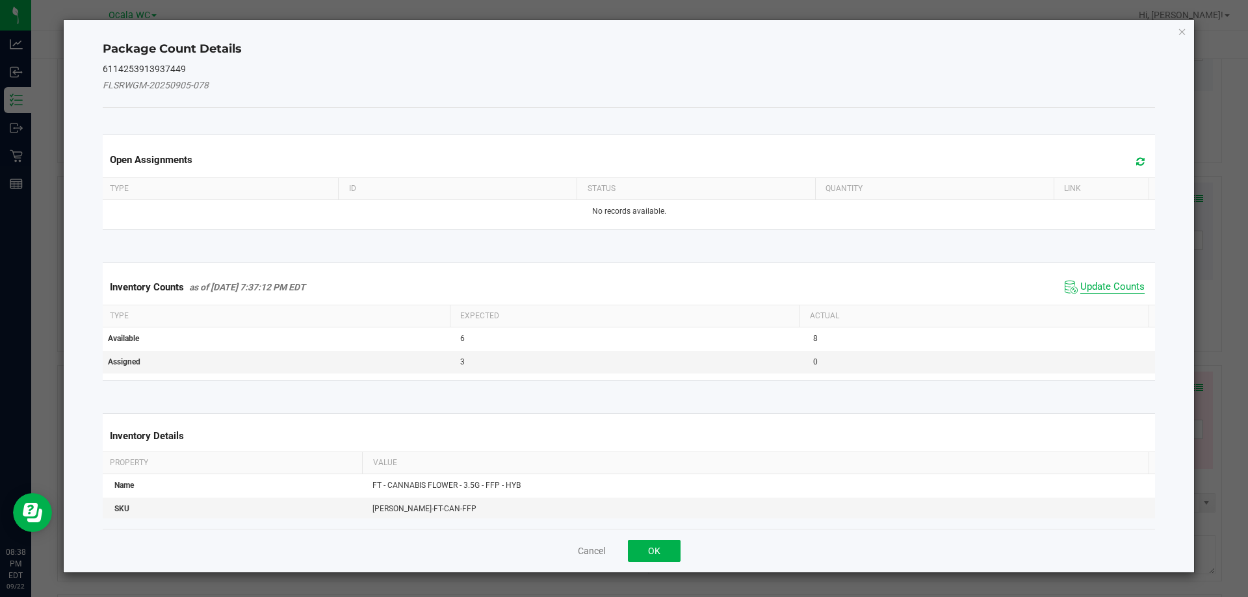
click at [1119, 281] on span "Update Counts" at bounding box center [1112, 287] width 64 height 13
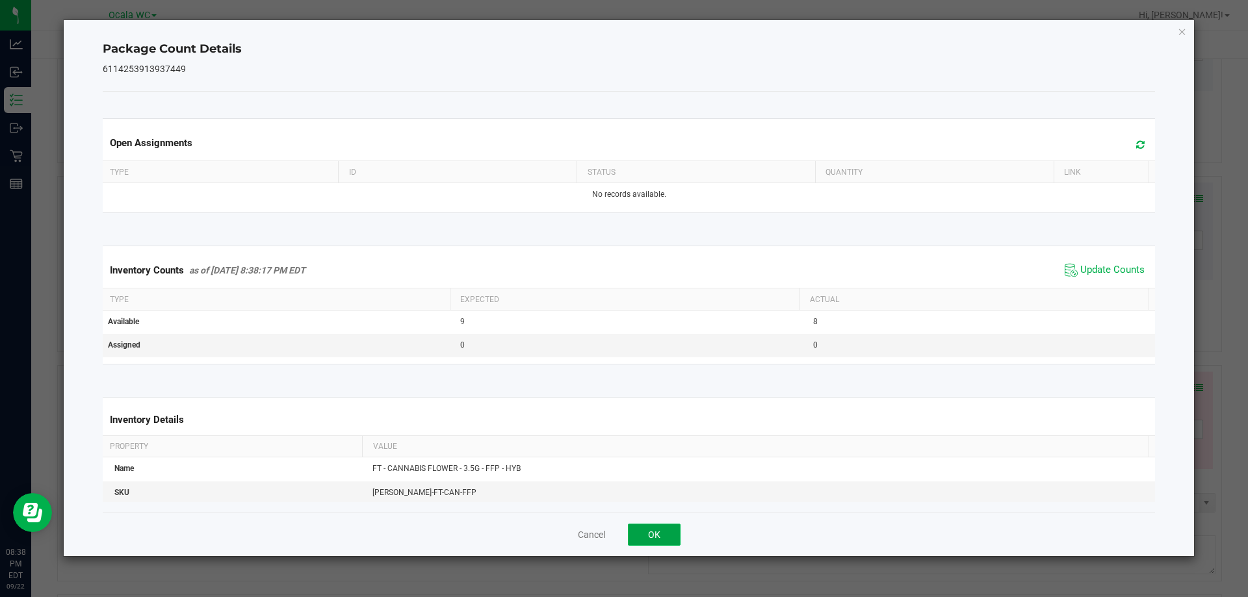
click at [647, 529] on button "OK" at bounding box center [654, 535] width 53 height 22
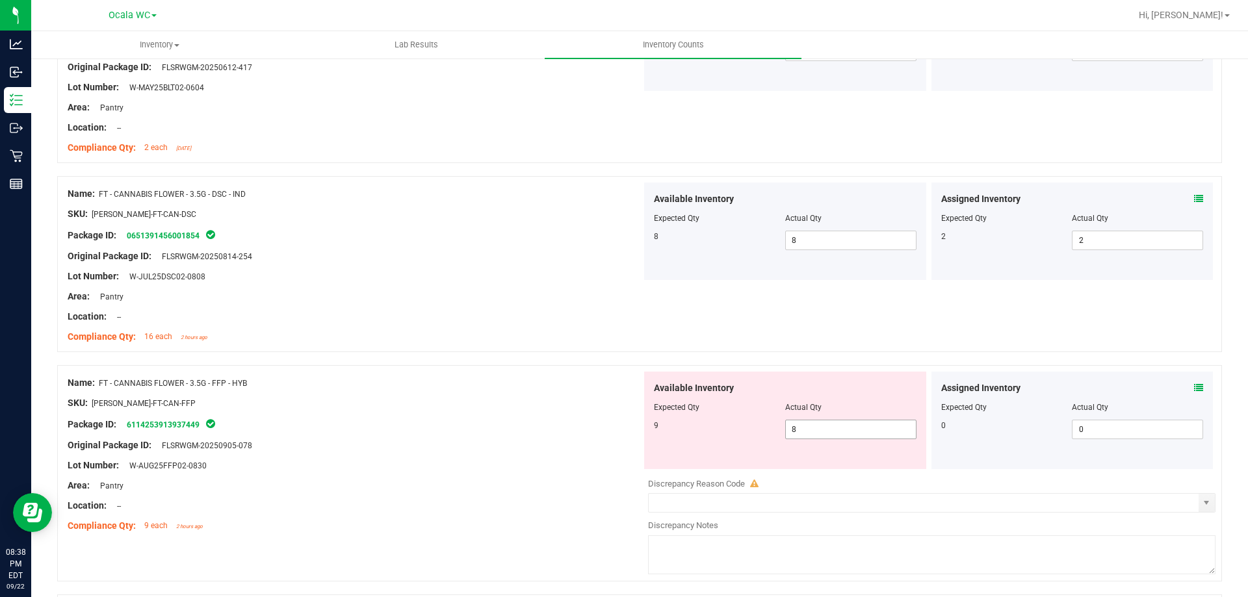
click at [811, 426] on span "8 8" at bounding box center [850, 430] width 131 height 20
click at [811, 426] on input "8" at bounding box center [851, 430] width 130 height 18
type input "9"
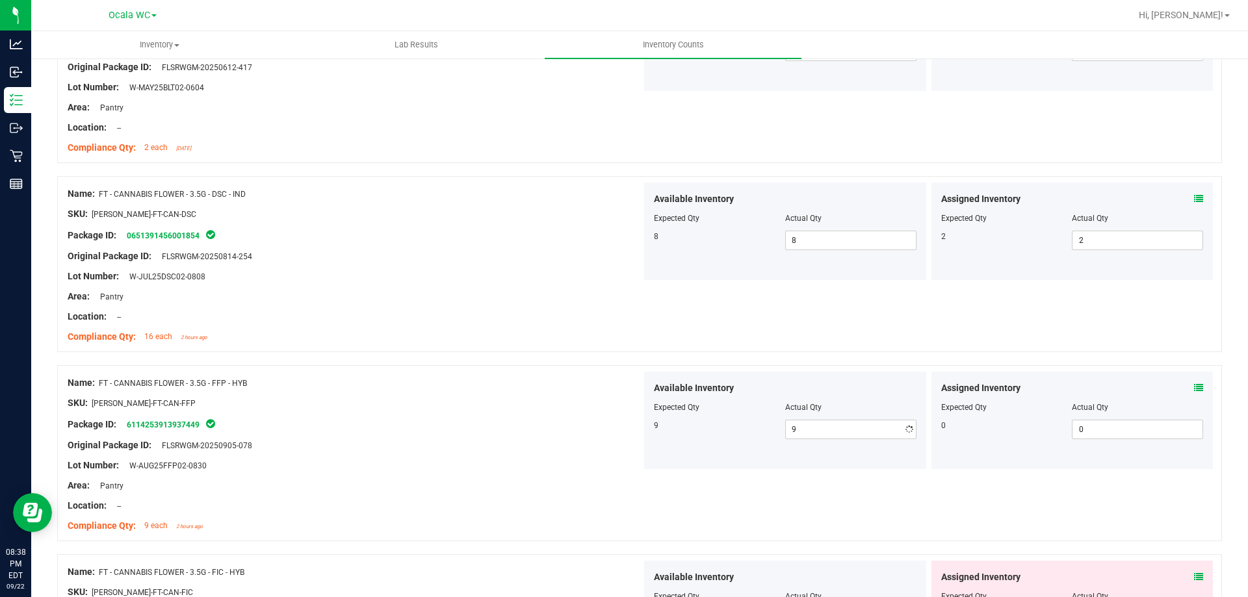
click at [497, 423] on div "Package ID: 6114253913937449" at bounding box center [355, 425] width 574 height 16
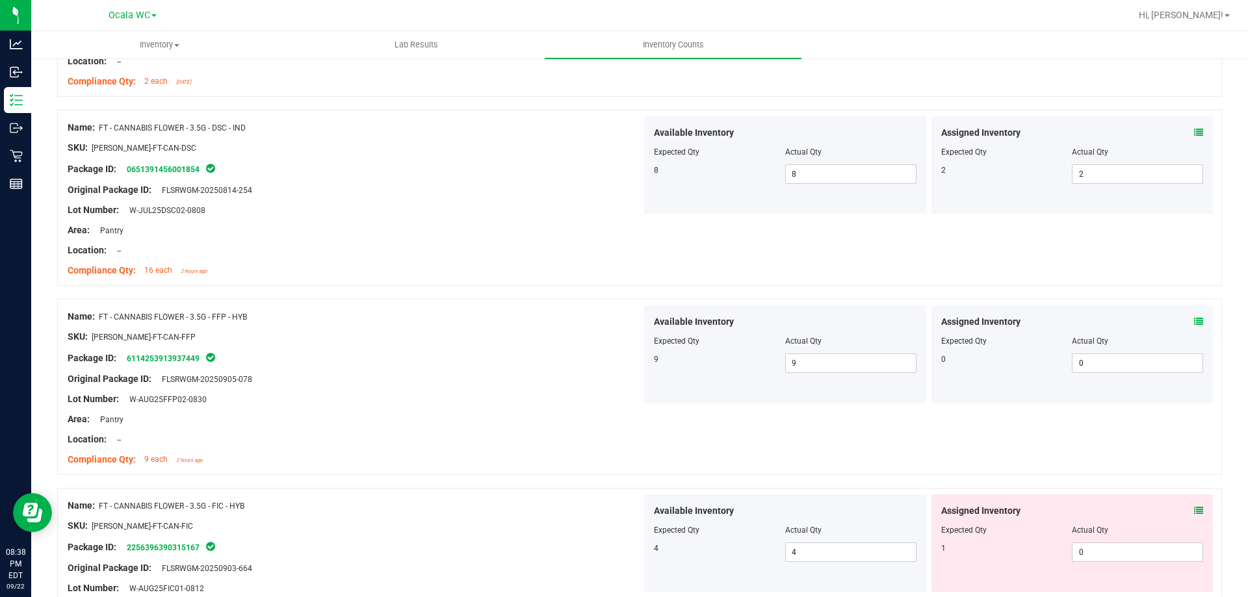
scroll to position [1300, 0]
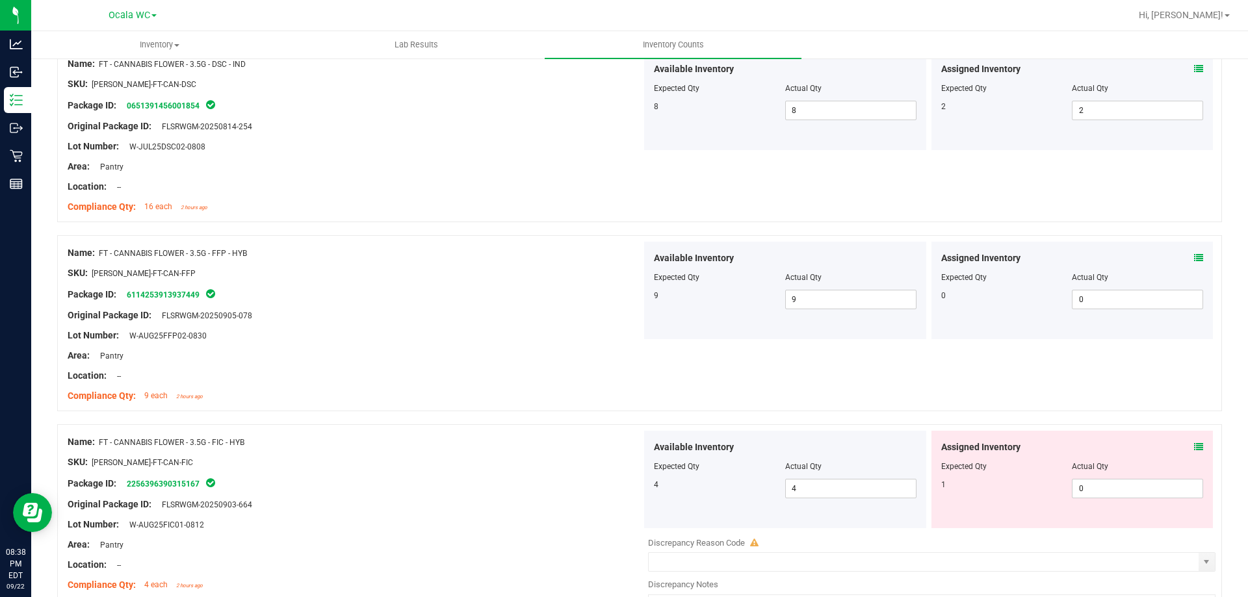
click at [1194, 446] on div "Assigned Inventory Expected Qty Actual Qty 1 0 0" at bounding box center [1073, 480] width 282 height 98
click at [1194, 449] on icon at bounding box center [1198, 447] width 9 height 9
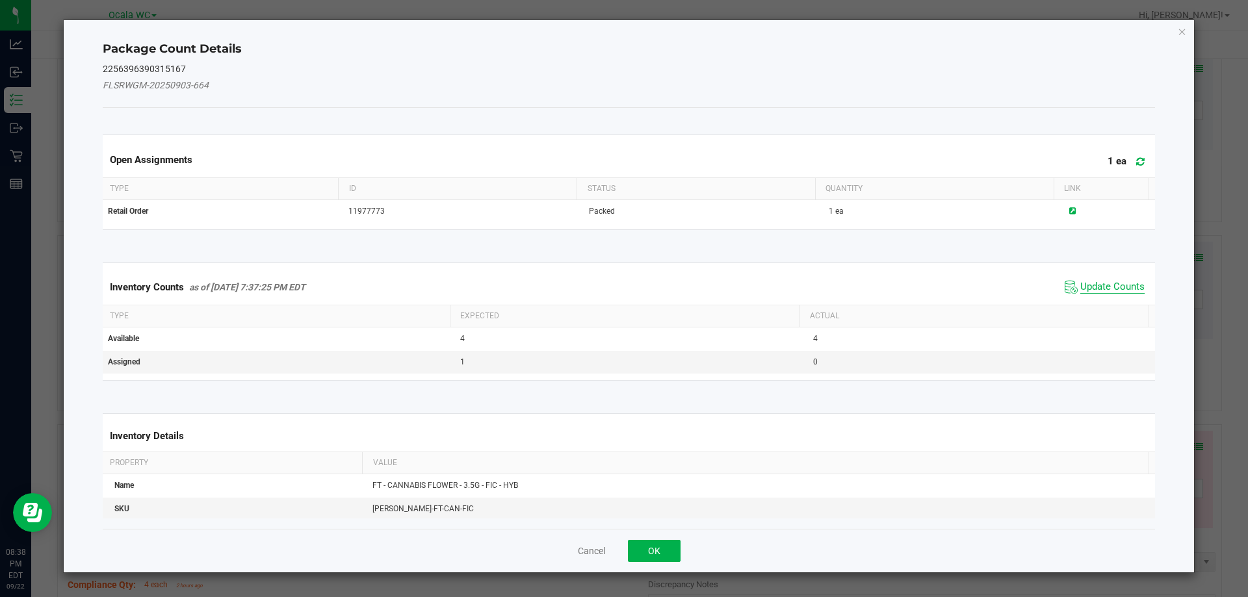
click at [1087, 289] on span "Update Counts" at bounding box center [1112, 287] width 64 height 13
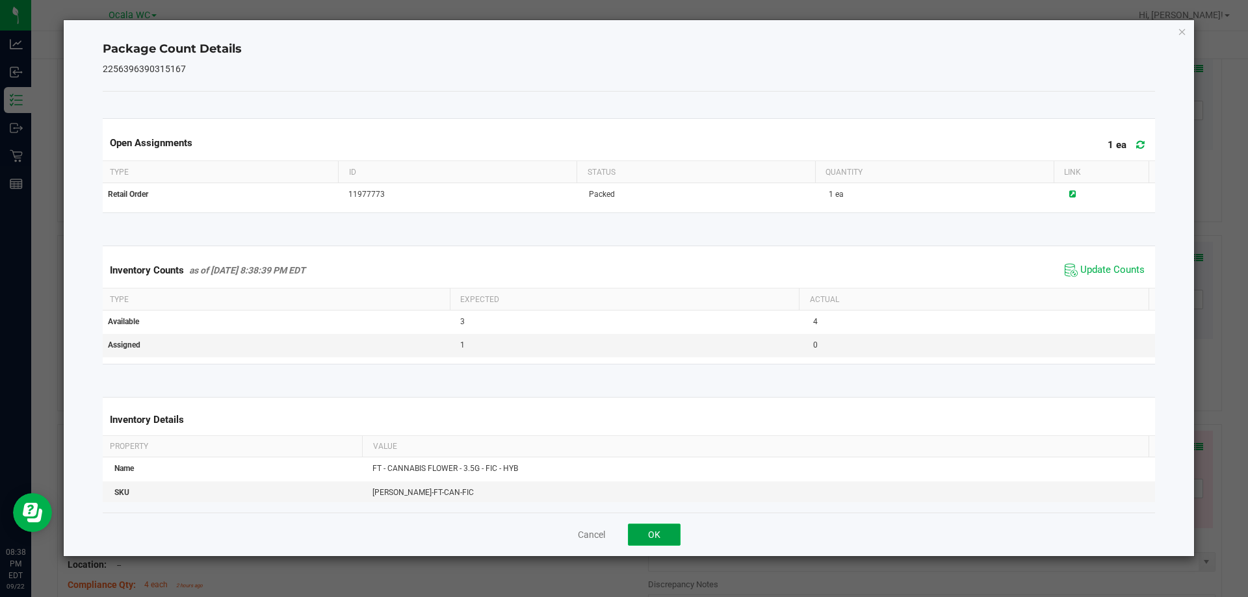
click at [648, 535] on button "OK" at bounding box center [654, 535] width 53 height 22
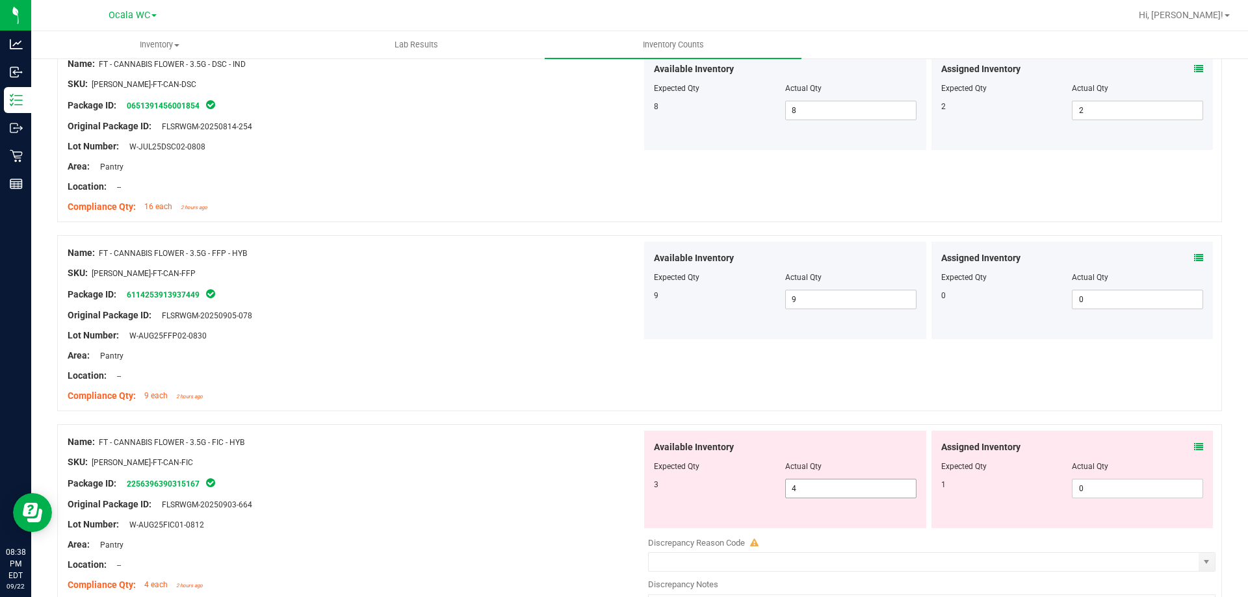
click at [856, 489] on span "4 4" at bounding box center [850, 489] width 131 height 20
click at [856, 489] on input "4" at bounding box center [851, 489] width 130 height 18
type input "3"
click at [613, 498] on div "Original Package ID: FLSRWGM-20250903-664" at bounding box center [355, 505] width 574 height 14
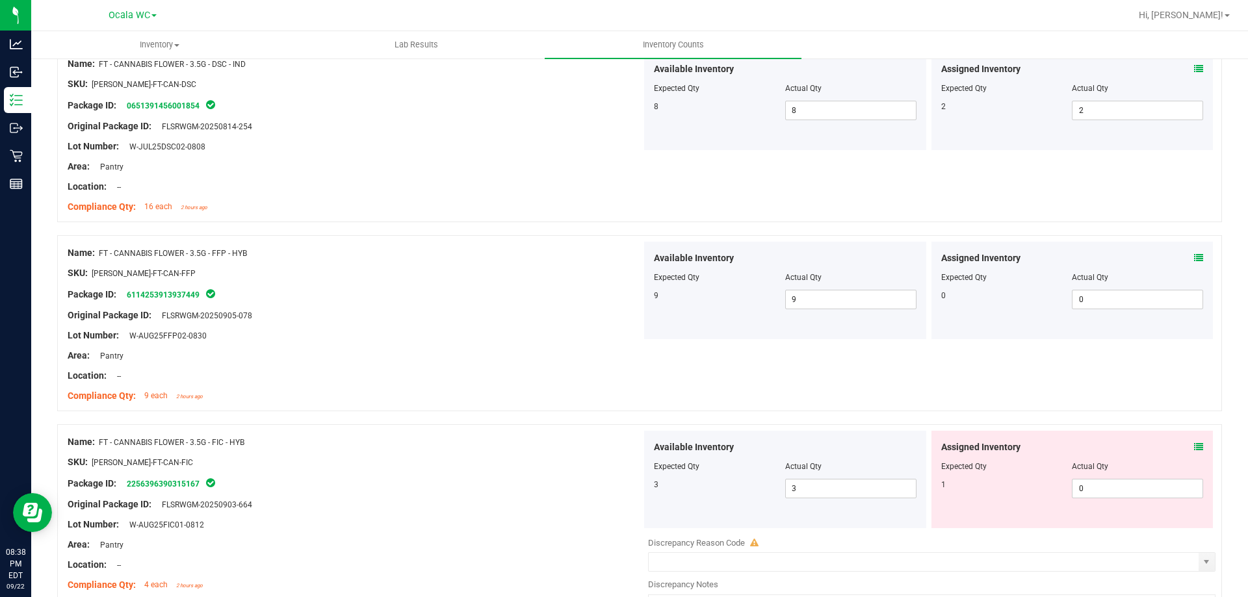
click at [1194, 447] on icon at bounding box center [1198, 447] width 9 height 9
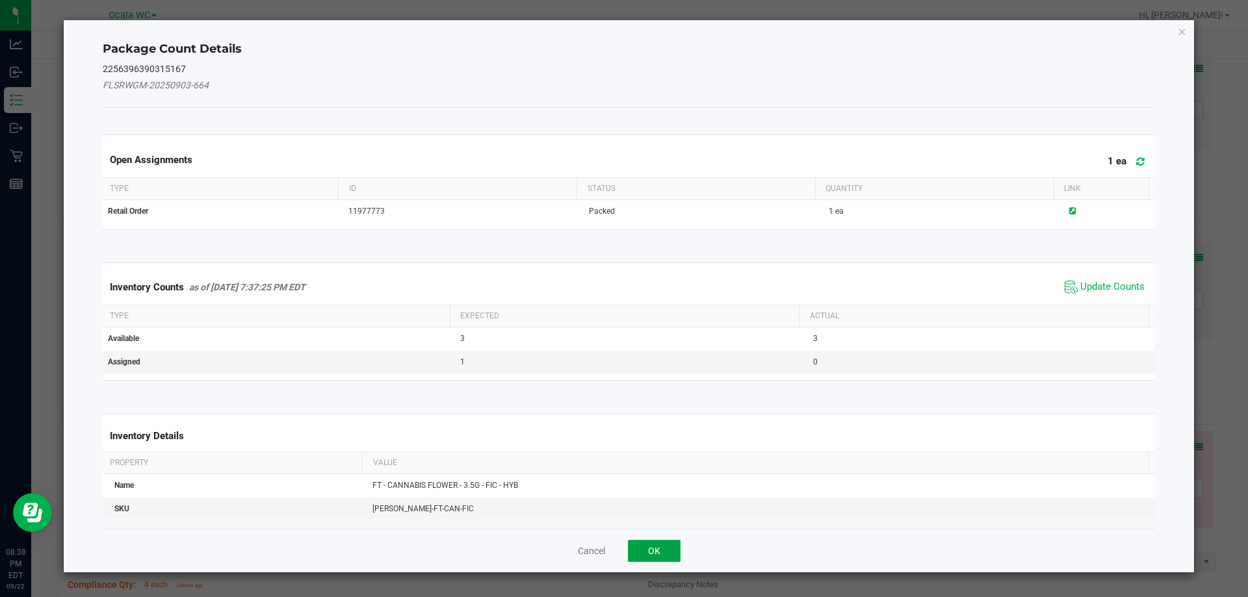
click at [668, 554] on button "OK" at bounding box center [654, 551] width 53 height 22
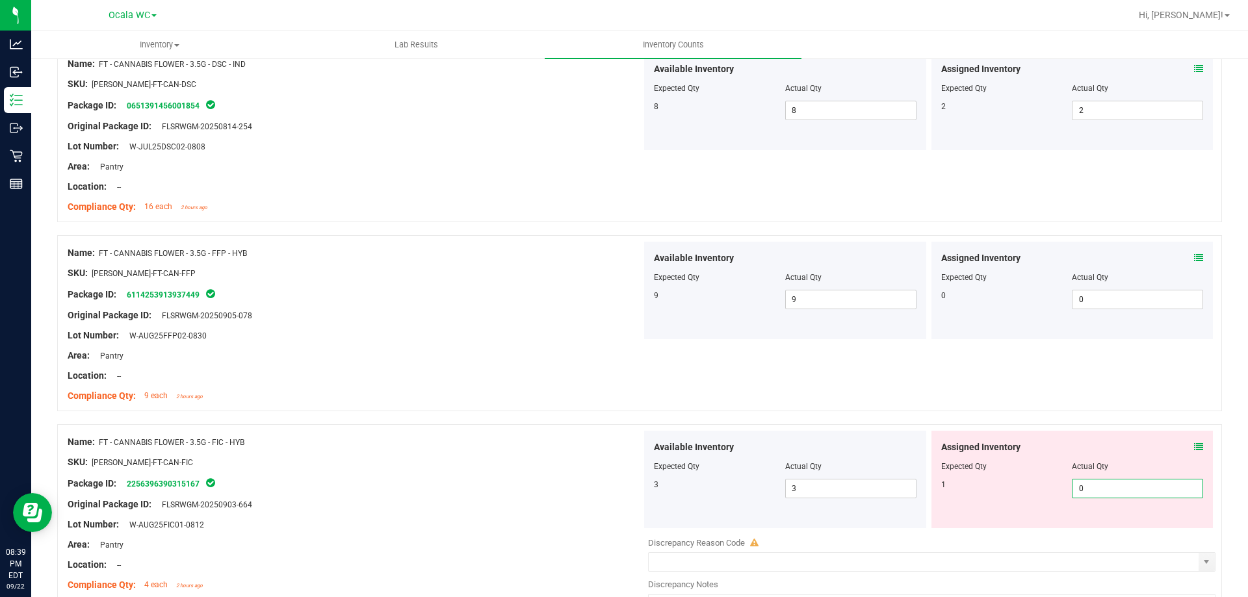
click at [1101, 482] on span "0 0" at bounding box center [1137, 489] width 131 height 20
type input "01"
type input "1"
click at [685, 475] on div at bounding box center [785, 476] width 263 height 7
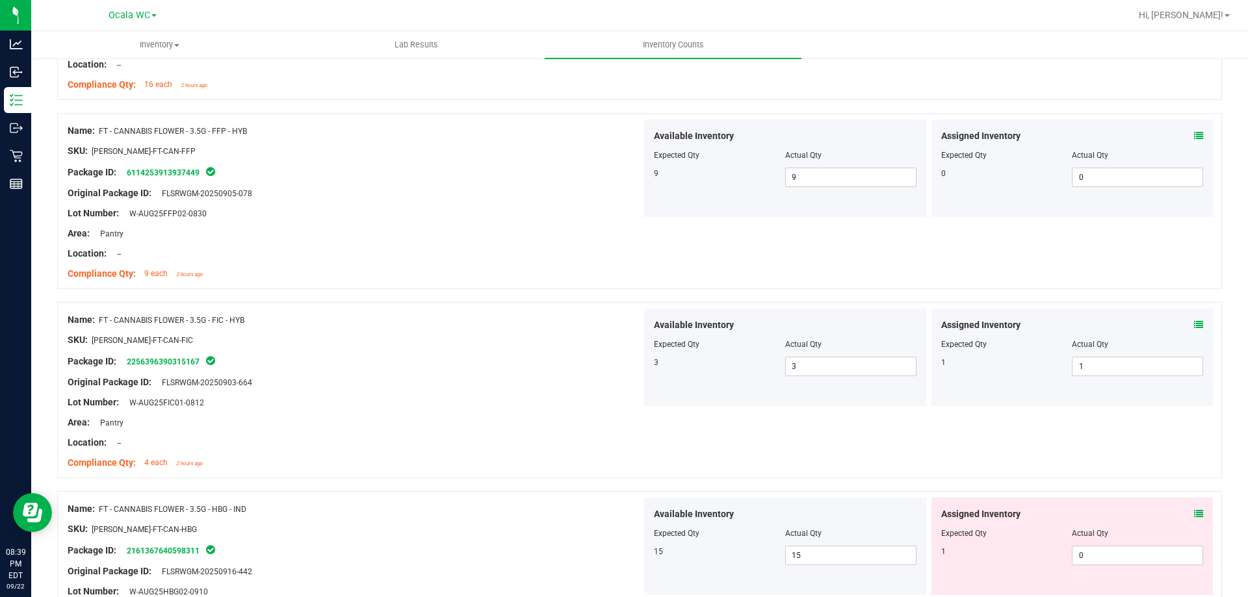
scroll to position [1495, 0]
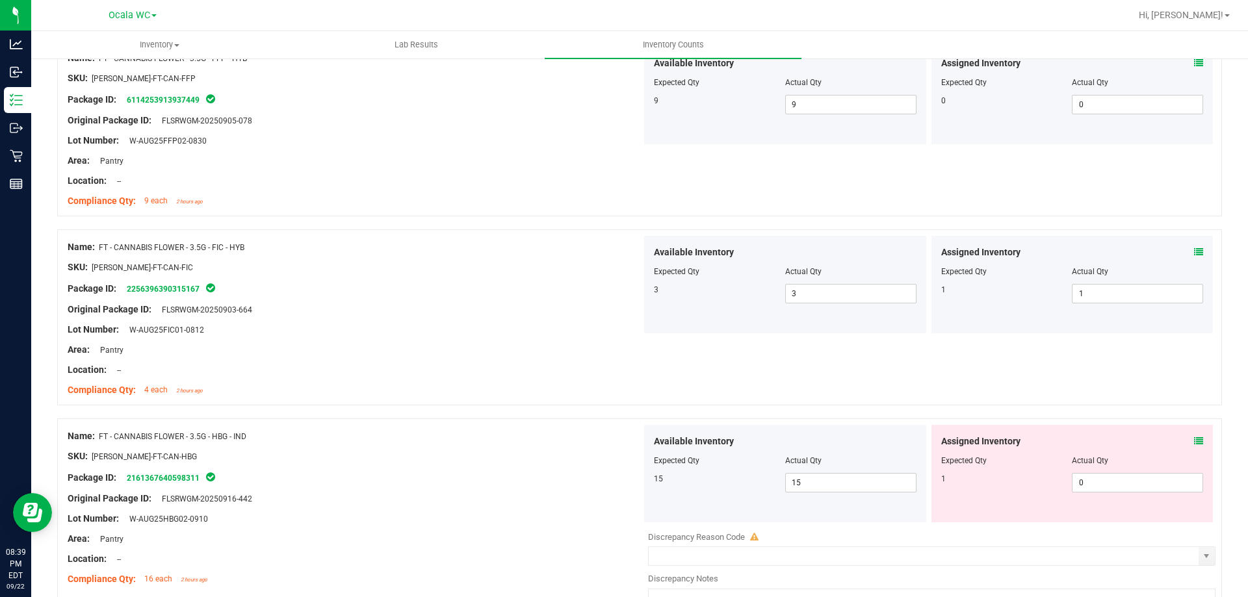
click at [1194, 437] on icon at bounding box center [1198, 441] width 9 height 9
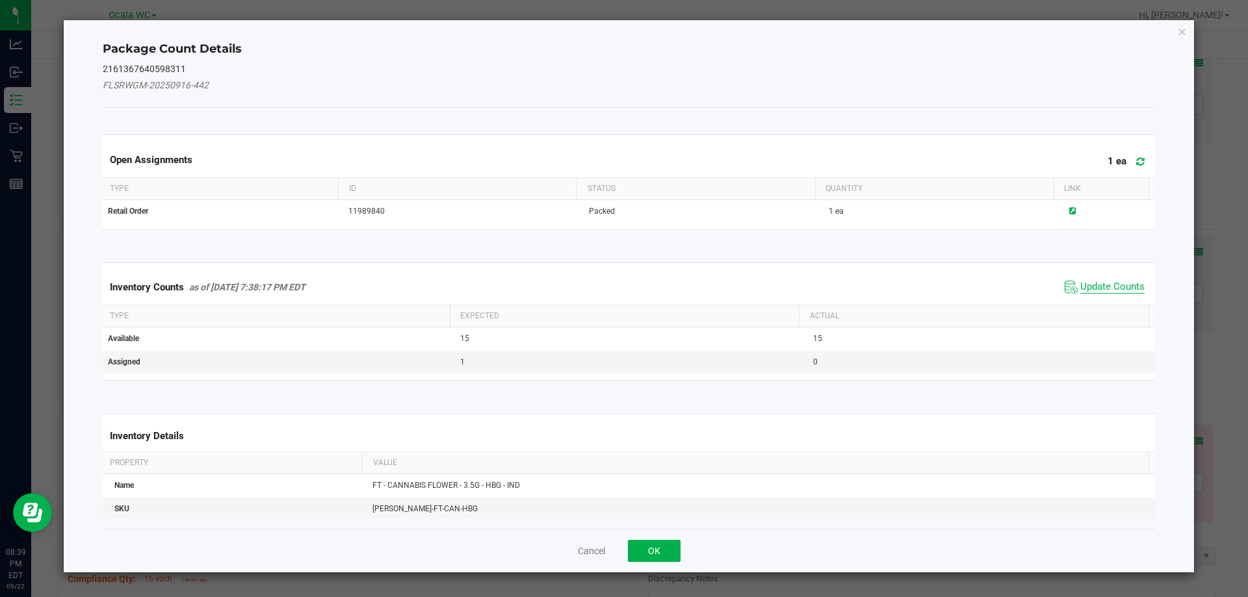
click at [1115, 285] on span "Update Counts" at bounding box center [1112, 287] width 64 height 13
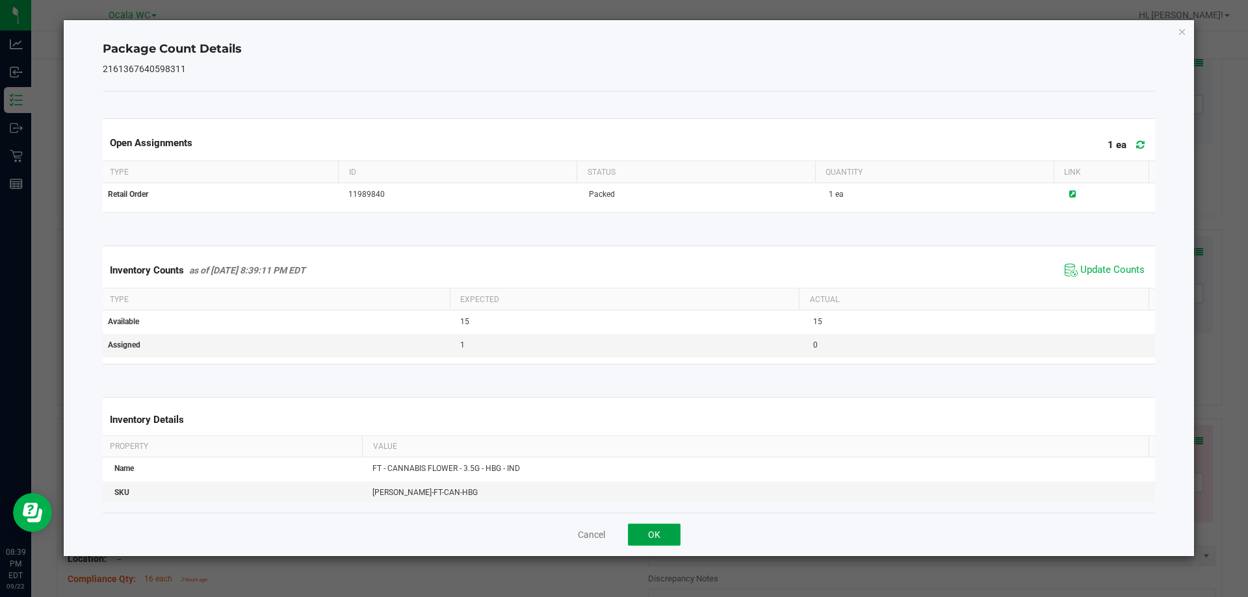
click at [670, 538] on button "OK" at bounding box center [654, 535] width 53 height 22
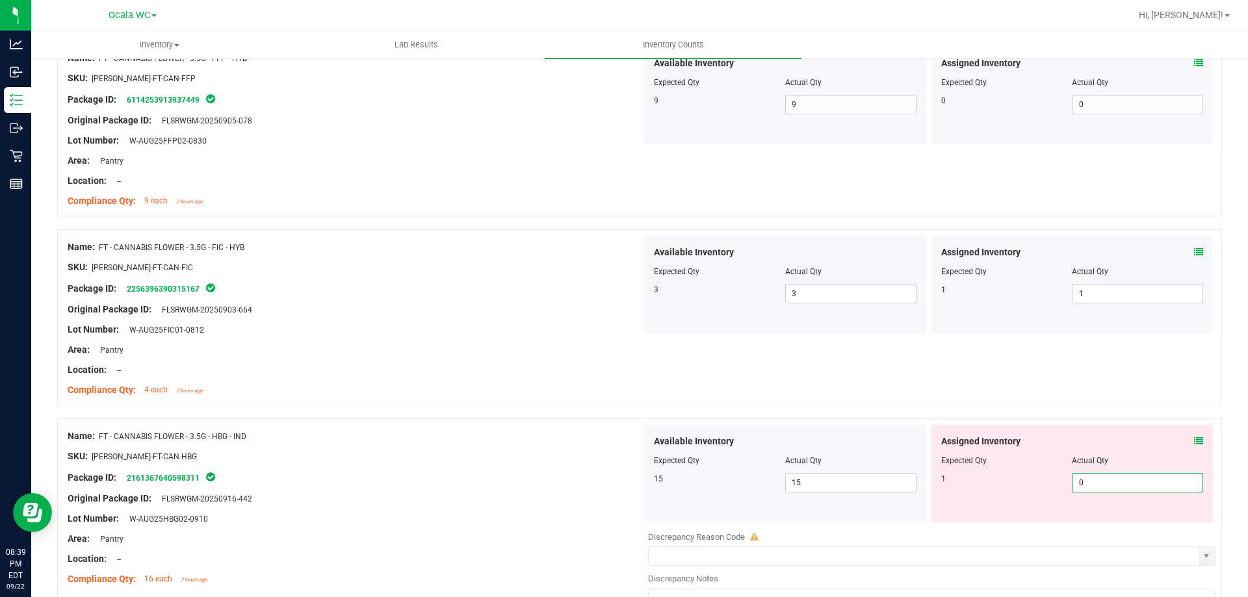
click at [1108, 482] on span "0 0" at bounding box center [1137, 483] width 131 height 20
click at [1108, 482] on input "0" at bounding box center [1138, 483] width 130 height 18
type input "1"
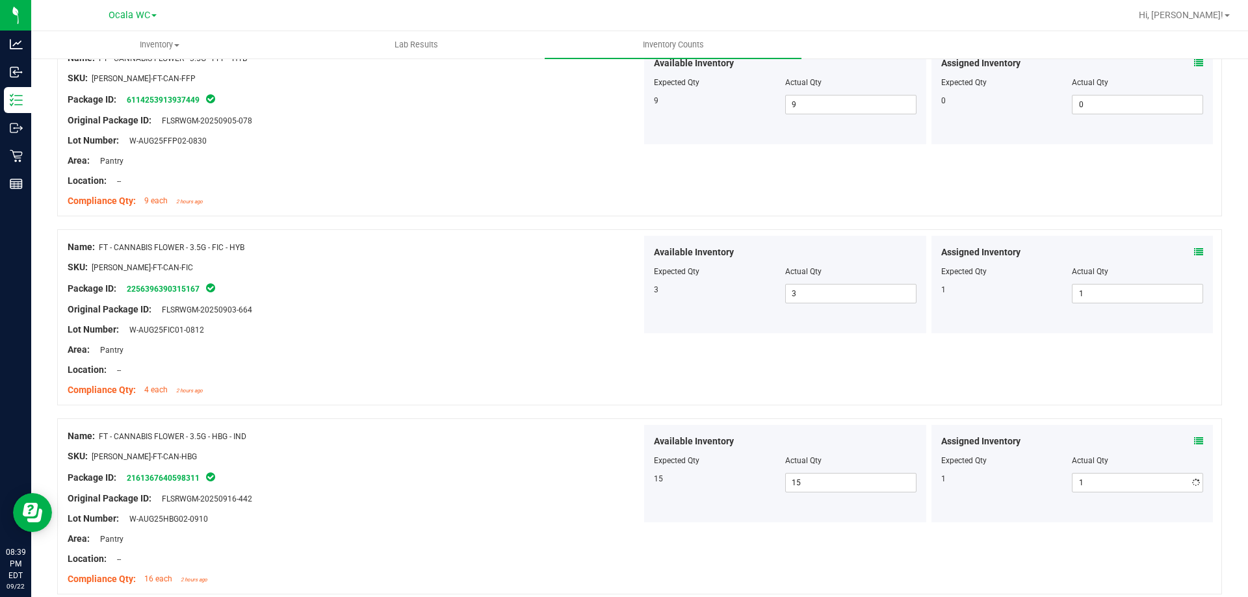
click at [478, 493] on ng-container "Original Package ID: FLSRWGM-20250916-442" at bounding box center [355, 496] width 574 height 20
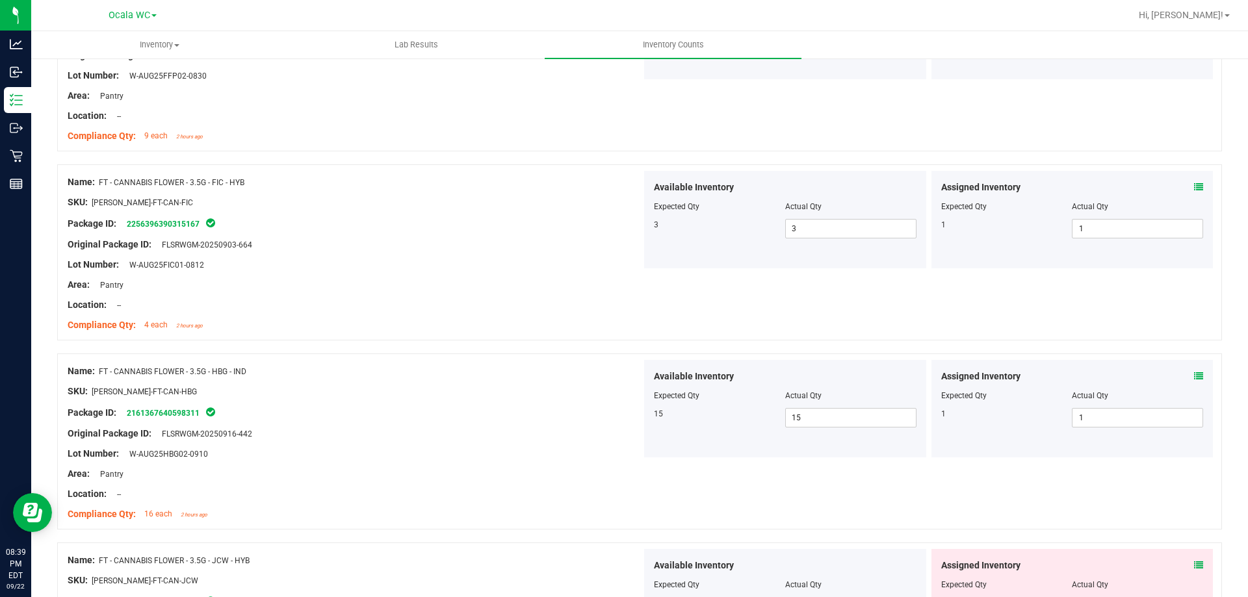
scroll to position [1690, 0]
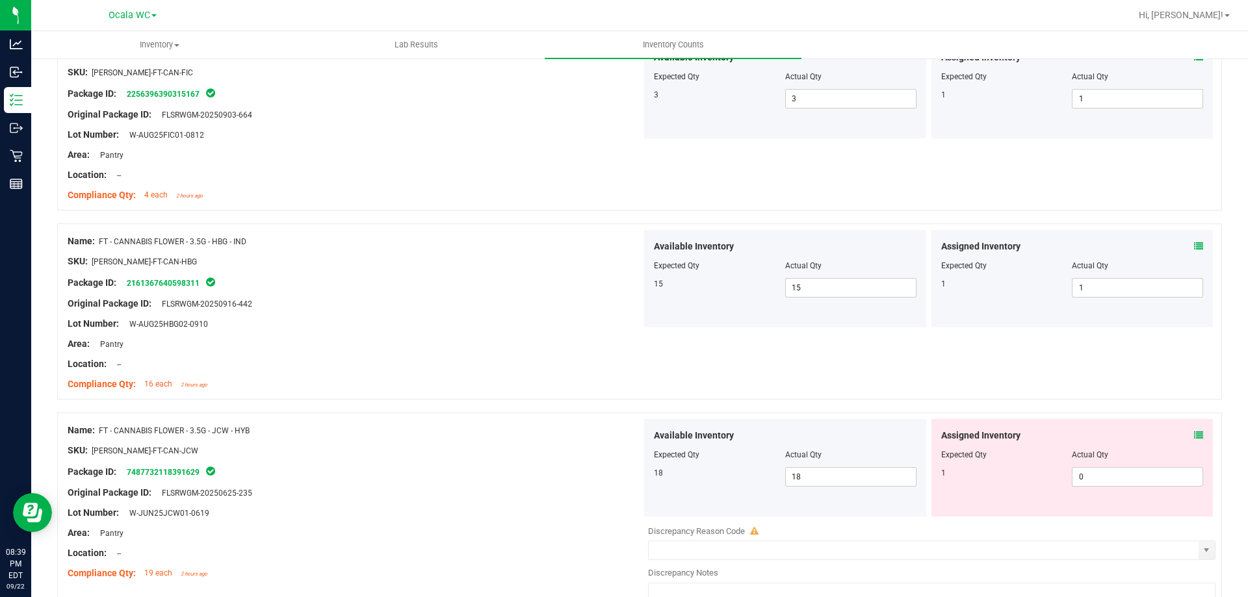
click at [425, 378] on div "Compliance Qty: 16 each 2 hours ago" at bounding box center [355, 385] width 574 height 14
click at [1194, 431] on icon at bounding box center [1198, 435] width 9 height 9
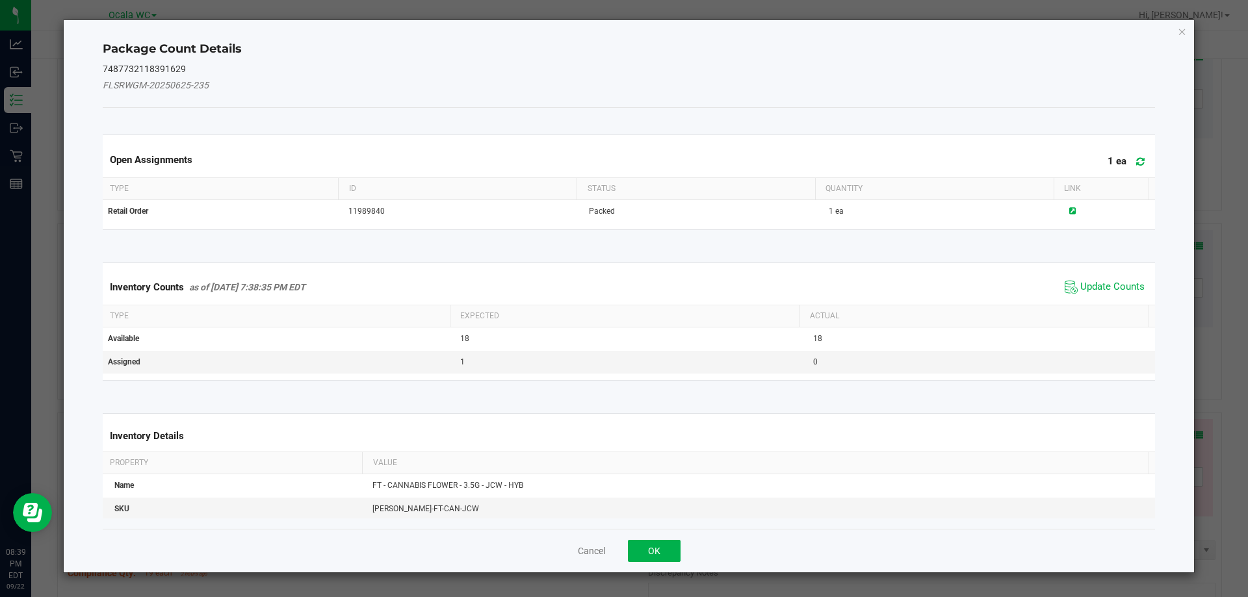
click at [1093, 296] on span "Update Counts" at bounding box center [1105, 288] width 86 height 20
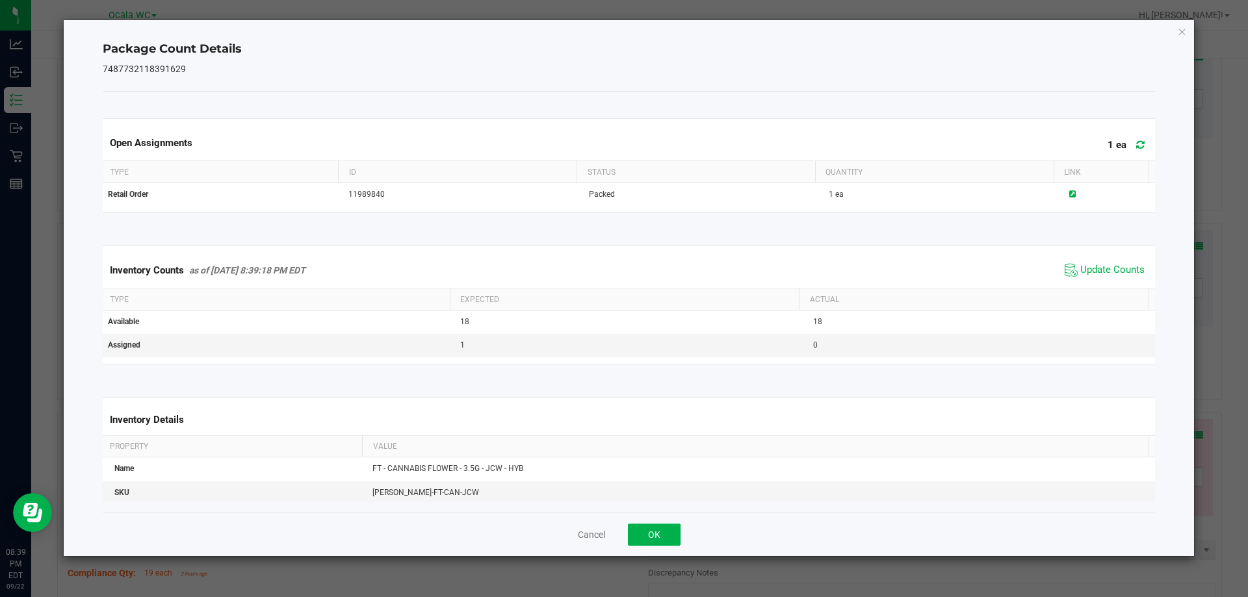
click at [1102, 283] on div "Inventory Counts as of [DATE] 8:39:18 PM EDT Update Counts" at bounding box center [629, 270] width 1058 height 35
click at [672, 534] on button "OK" at bounding box center [654, 535] width 53 height 22
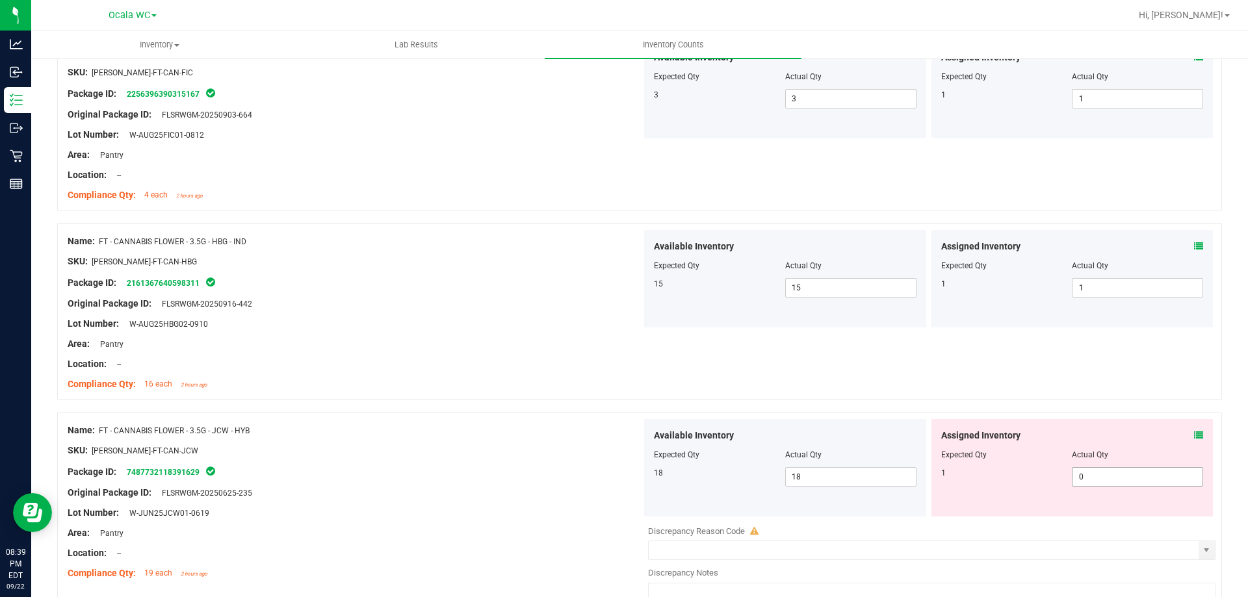
click at [1138, 477] on span "0 0" at bounding box center [1137, 477] width 131 height 20
click at [1138, 476] on input "0" at bounding box center [1138, 477] width 130 height 18
type input "1"
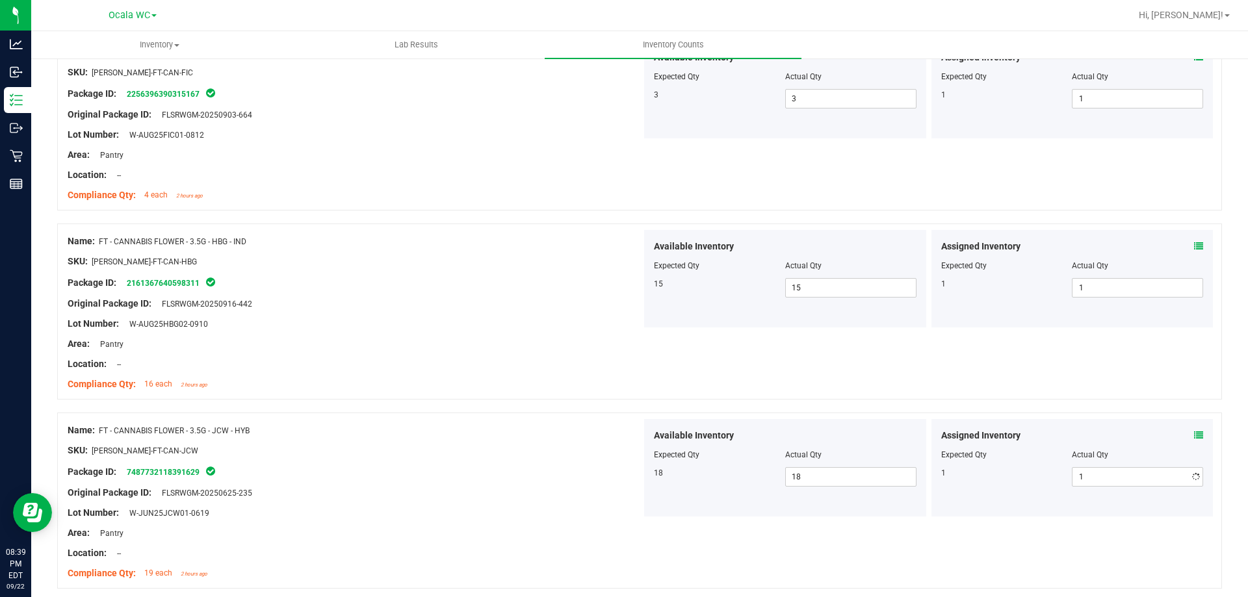
click at [430, 498] on div "Original Package ID: FLSRWGM-20250625-235" at bounding box center [355, 493] width 574 height 14
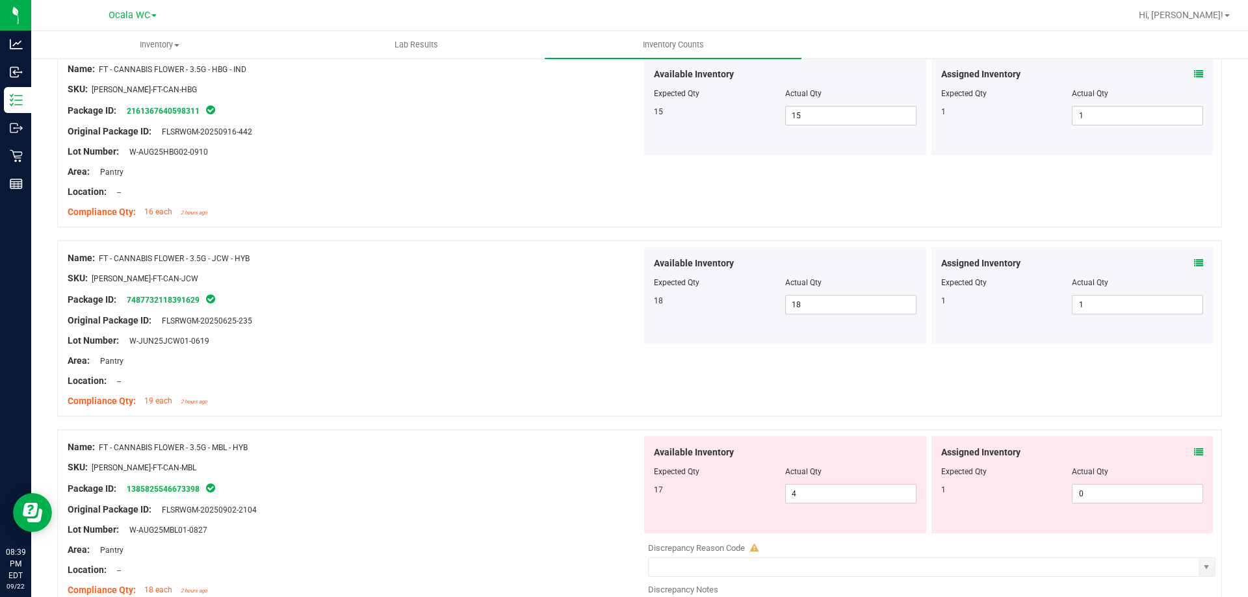
scroll to position [1885, 0]
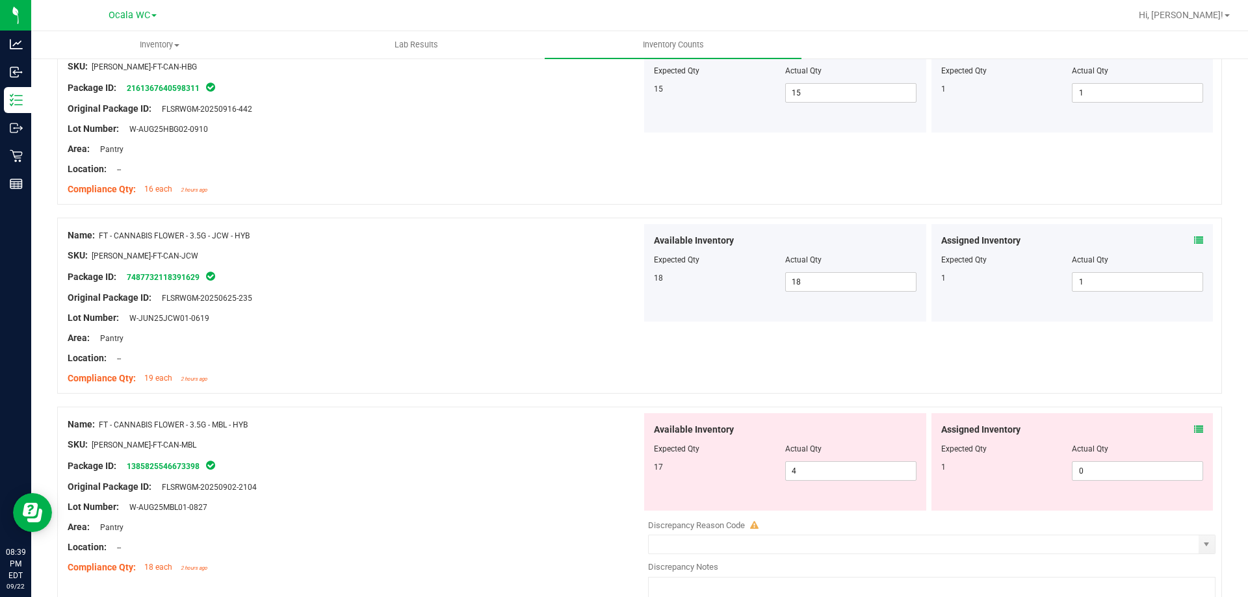
click at [1194, 426] on icon at bounding box center [1198, 429] width 9 height 9
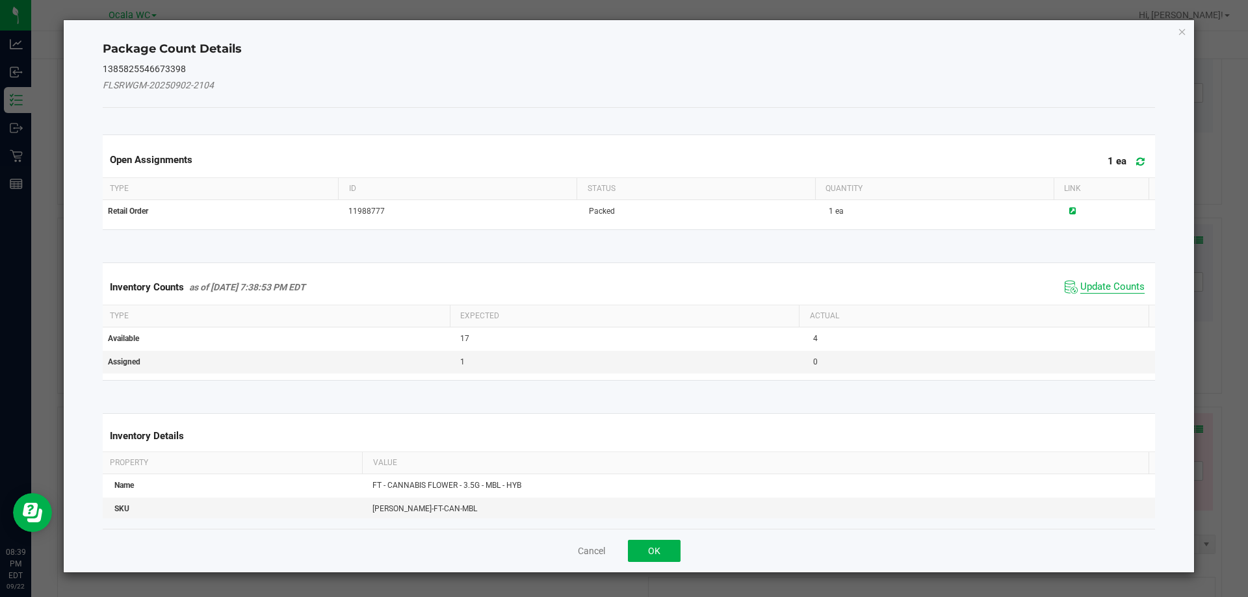
click at [1123, 281] on span "Update Counts" at bounding box center [1112, 287] width 64 height 13
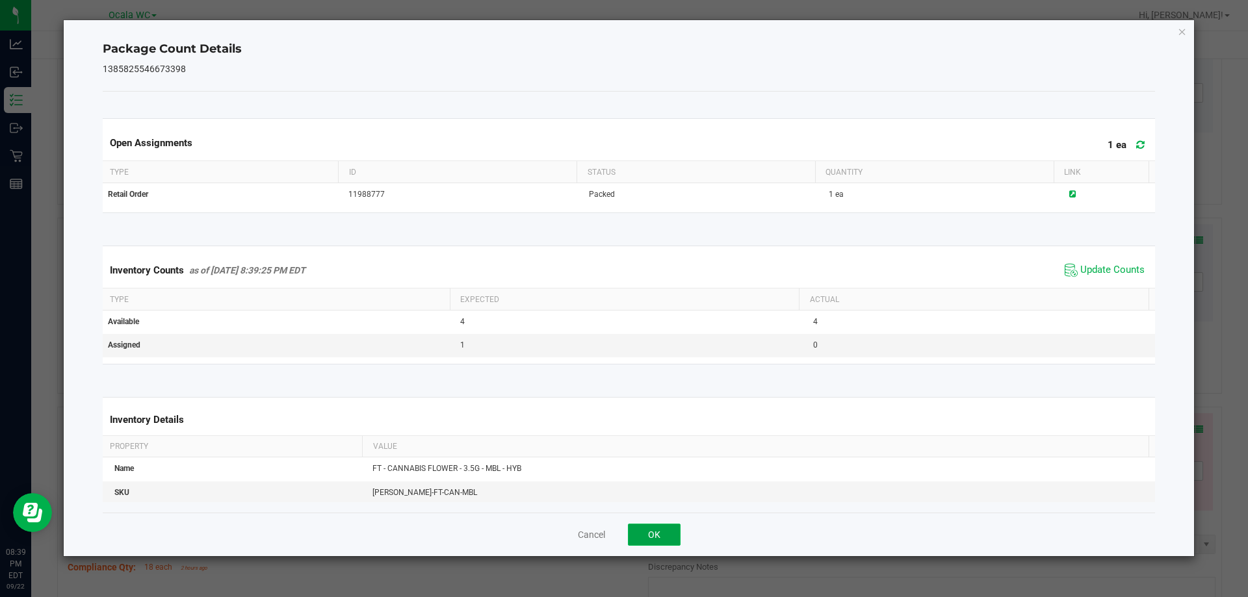
click at [649, 535] on button "OK" at bounding box center [654, 535] width 53 height 22
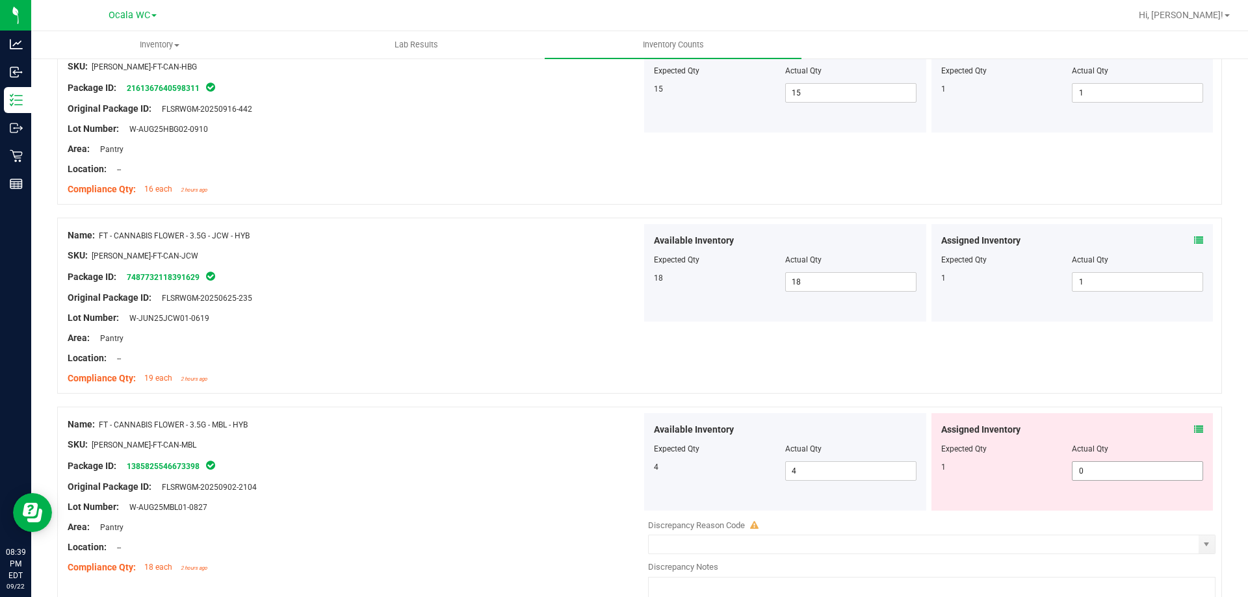
click at [1095, 470] on span "0 0" at bounding box center [1137, 472] width 131 height 20
click at [1095, 470] on input "0" at bounding box center [1138, 471] width 130 height 18
click at [473, 423] on div "Name: FT - CANNABIS FLOWER - 3.5G - MBL - HYB" at bounding box center [355, 425] width 574 height 14
click at [1194, 431] on icon at bounding box center [1198, 429] width 9 height 9
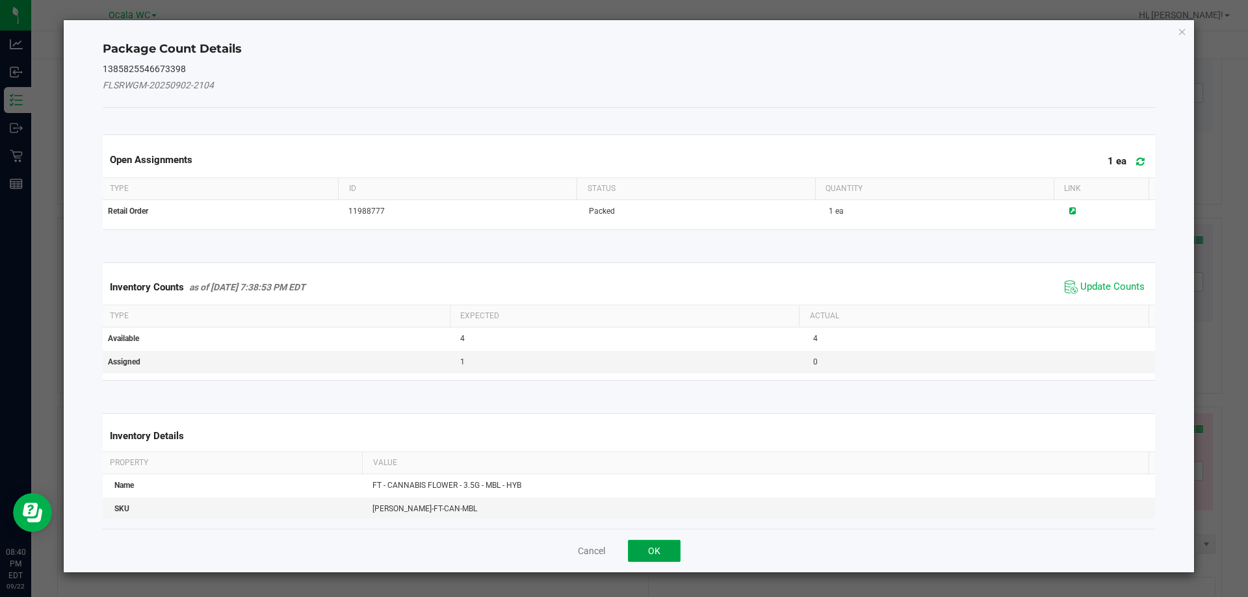
click at [632, 549] on button "OK" at bounding box center [654, 551] width 53 height 22
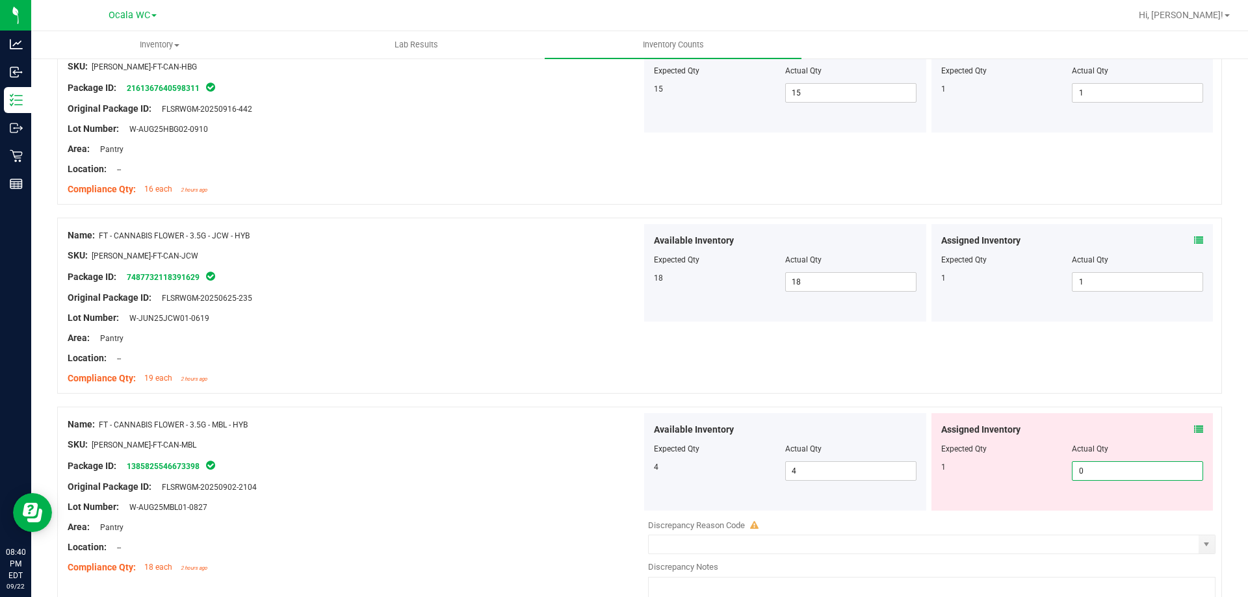
click at [1099, 475] on span "0 0" at bounding box center [1137, 472] width 131 height 20
click at [1099, 475] on input "0" at bounding box center [1138, 471] width 130 height 18
type input "1"
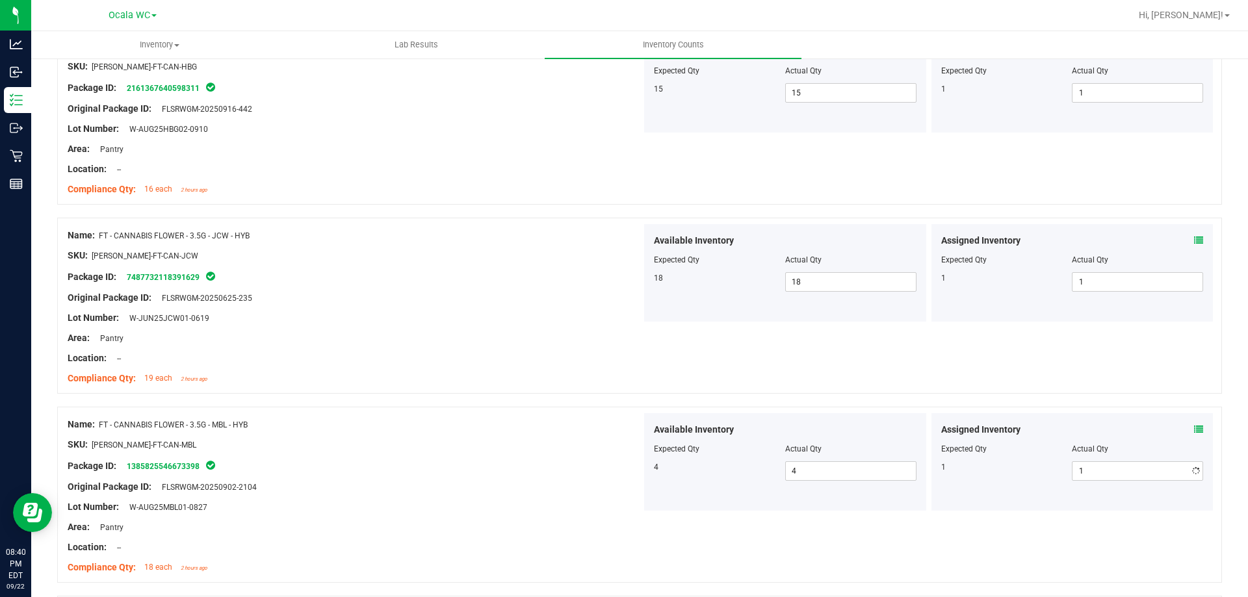
click at [523, 471] on div "Package ID: 1385825546673398" at bounding box center [355, 466] width 574 height 16
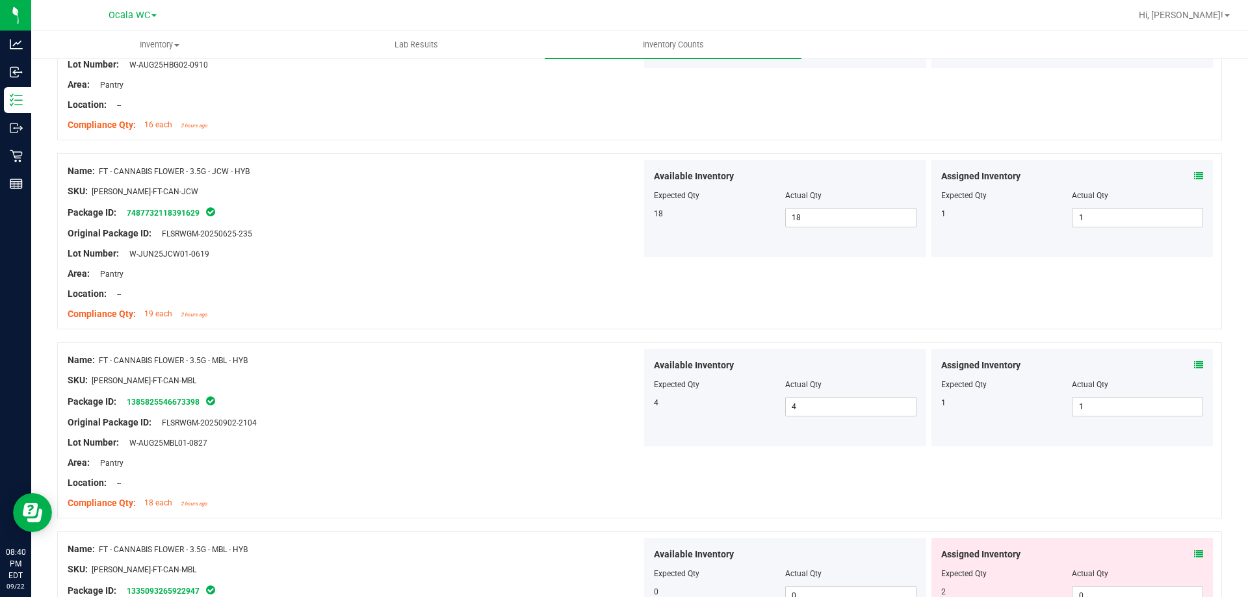
scroll to position [2080, 0]
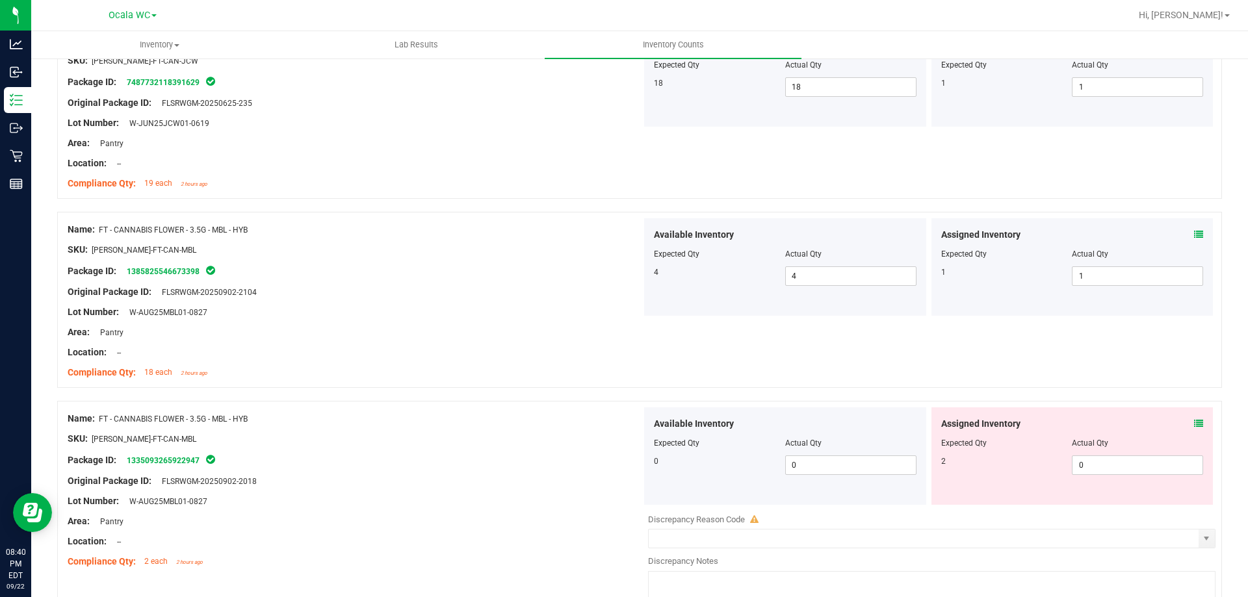
click at [1194, 418] on span at bounding box center [1198, 424] width 9 height 14
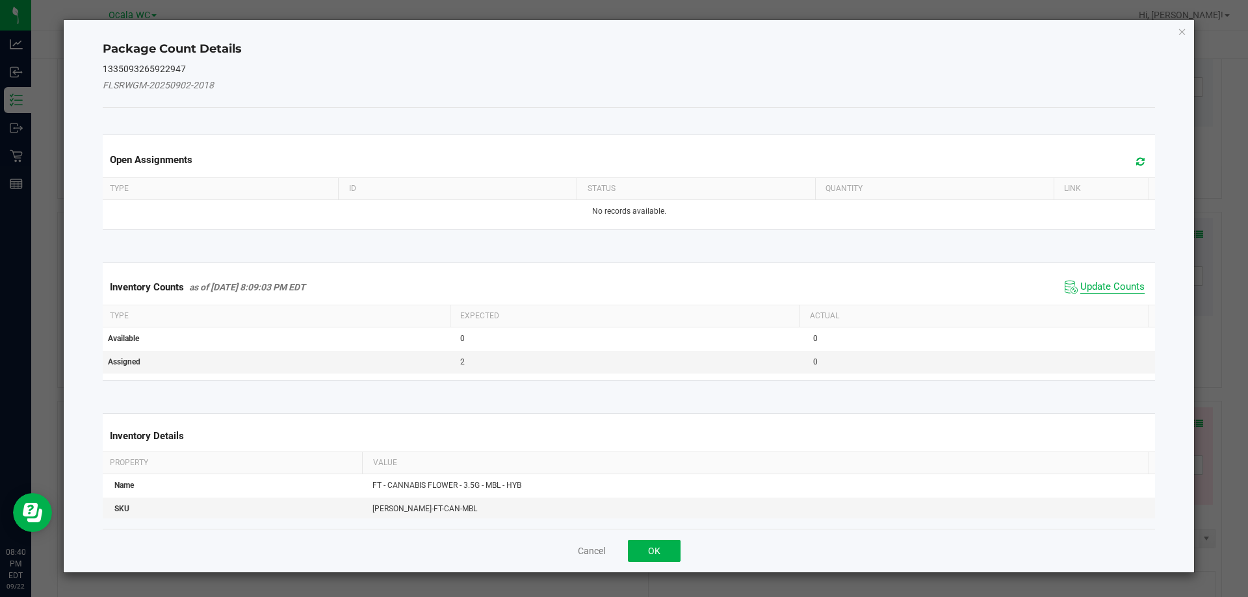
click at [1104, 287] on span "Update Counts" at bounding box center [1112, 287] width 64 height 13
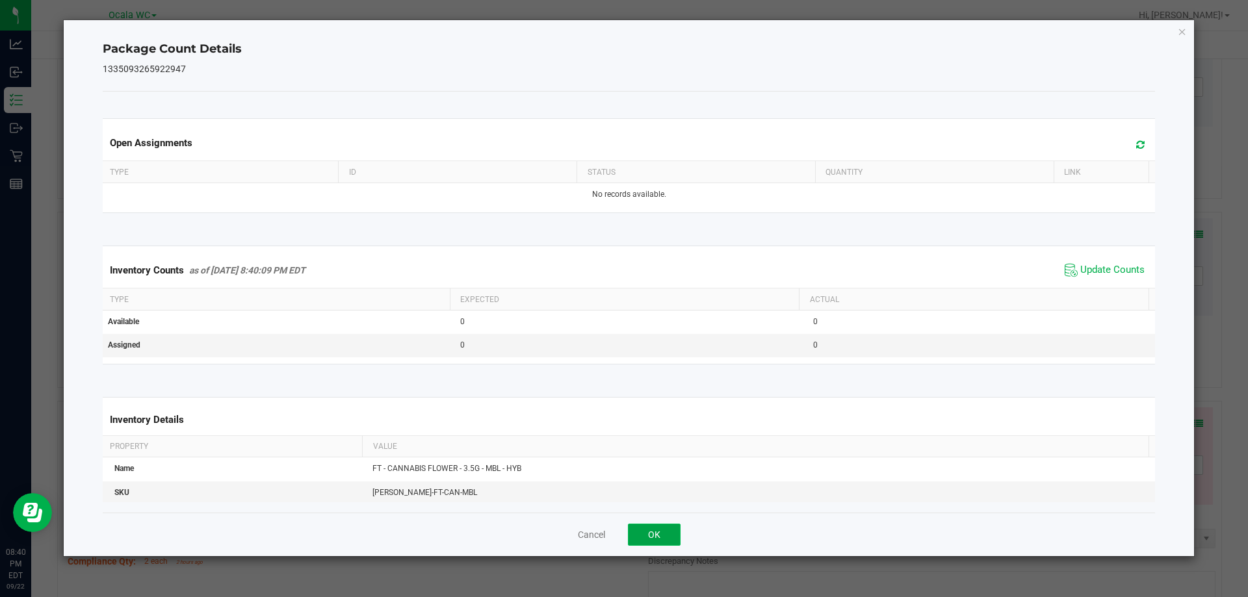
click at [659, 540] on button "OK" at bounding box center [654, 535] width 53 height 22
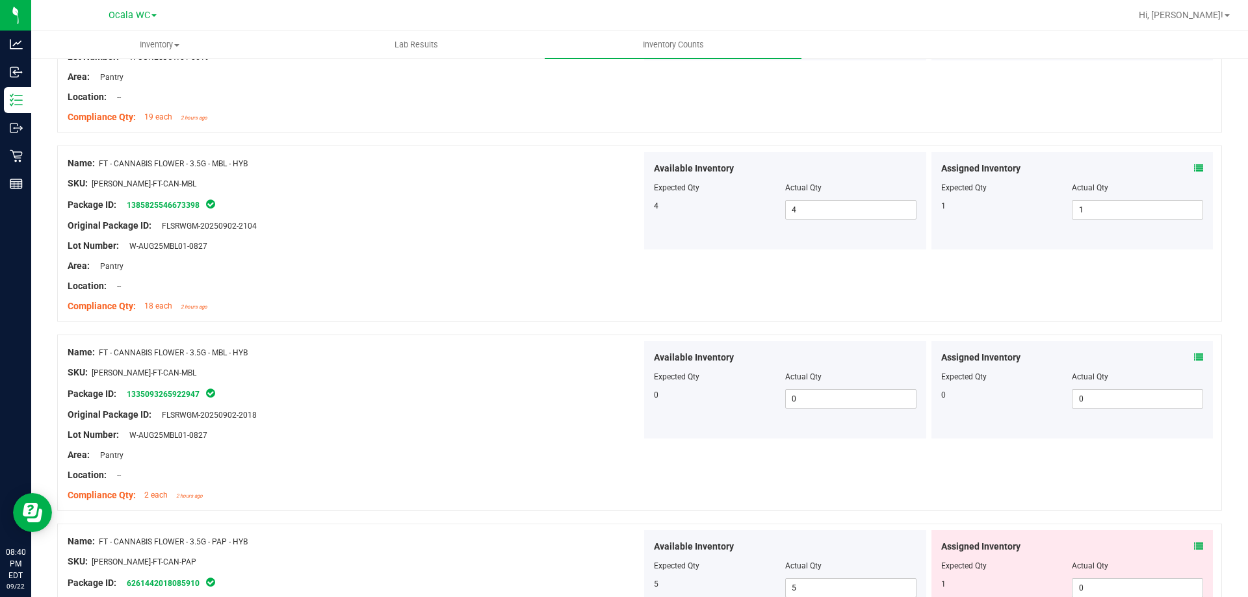
scroll to position [2210, 0]
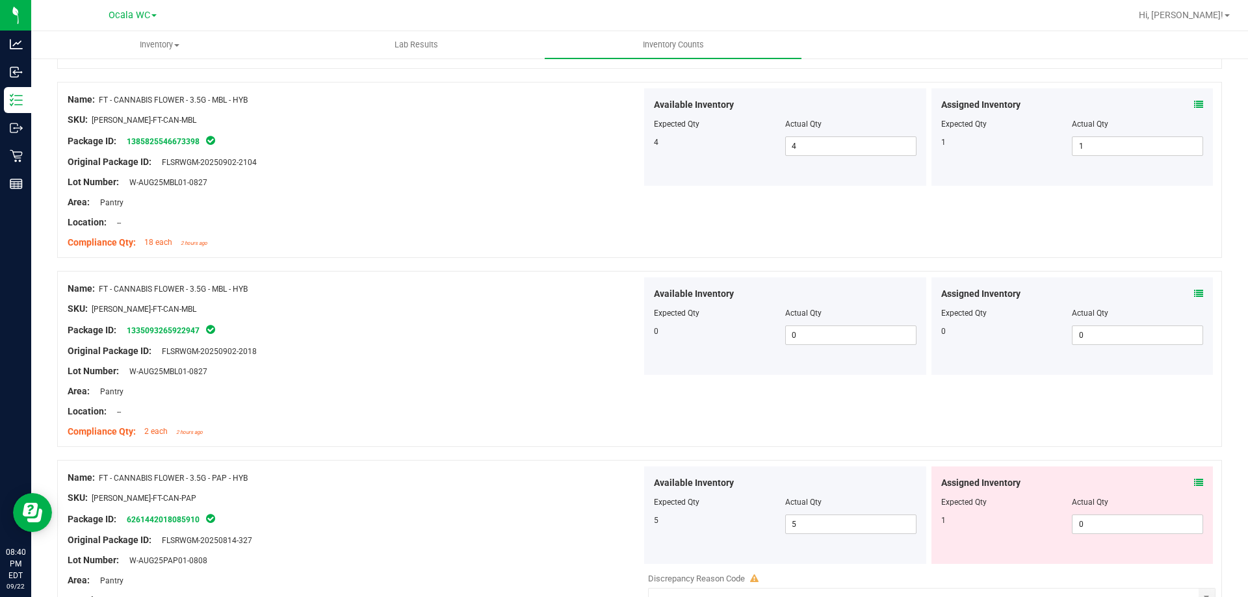
click at [1194, 484] on icon at bounding box center [1198, 482] width 9 height 9
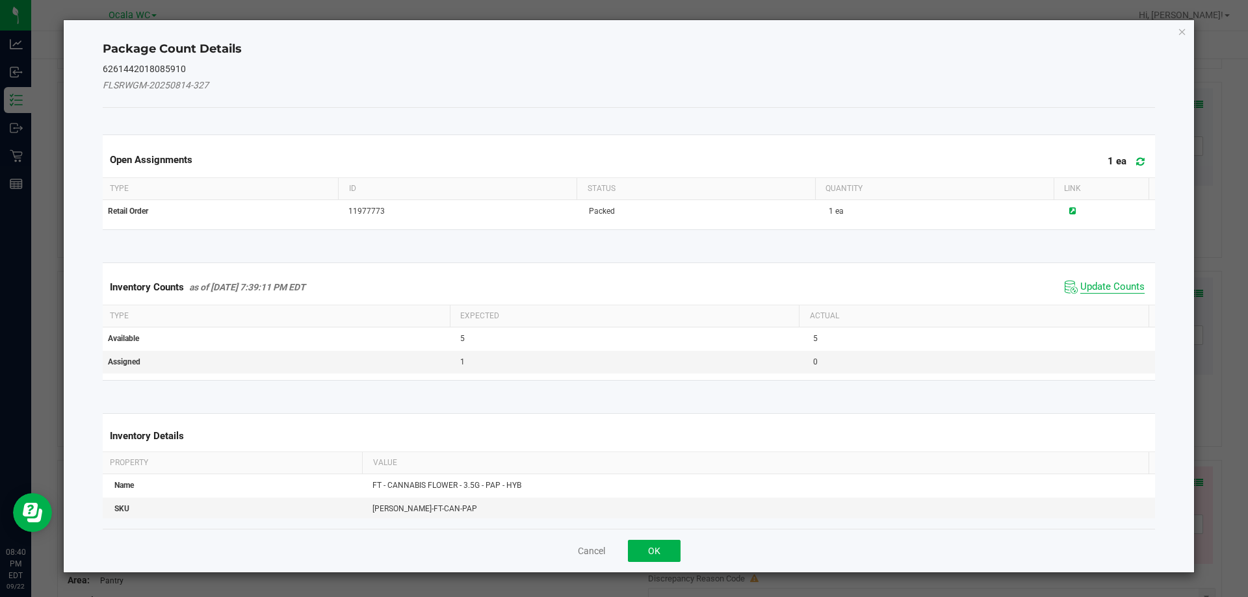
click at [1106, 288] on span "Update Counts" at bounding box center [1112, 287] width 64 height 13
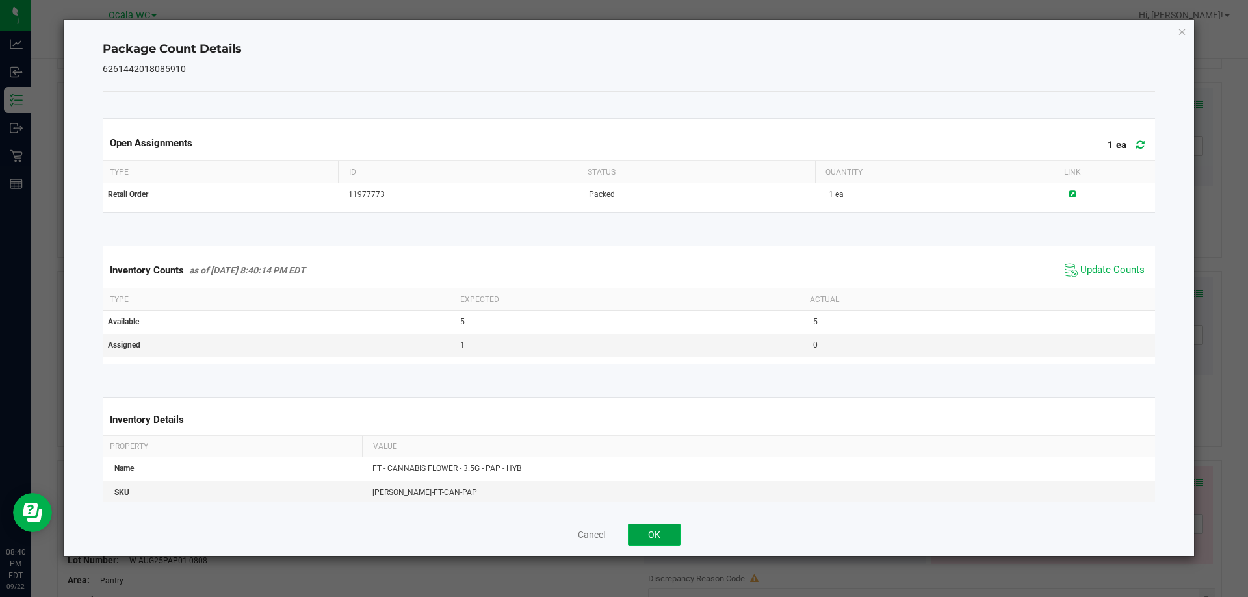
click at [662, 527] on button "OK" at bounding box center [654, 535] width 53 height 22
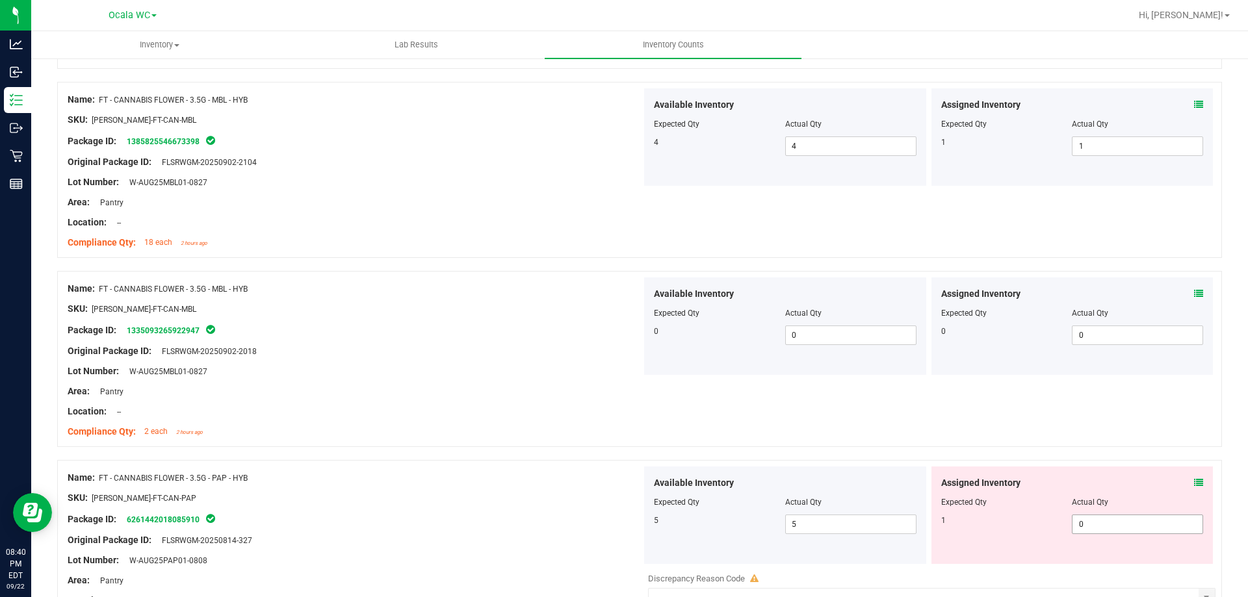
click at [1080, 520] on span "0 0" at bounding box center [1137, 525] width 131 height 20
click at [1080, 520] on input "0" at bounding box center [1138, 524] width 130 height 18
type input "1"
click at [568, 491] on div "SKU: [PERSON_NAME]-FT-CAN-PAP" at bounding box center [355, 498] width 574 height 14
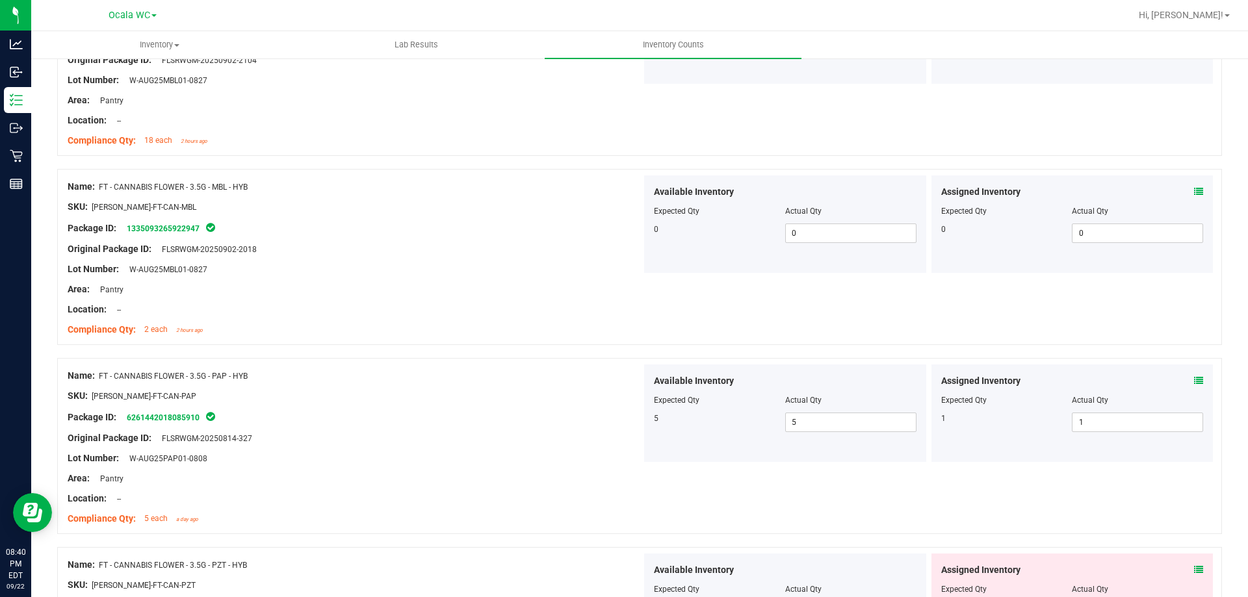
scroll to position [2405, 0]
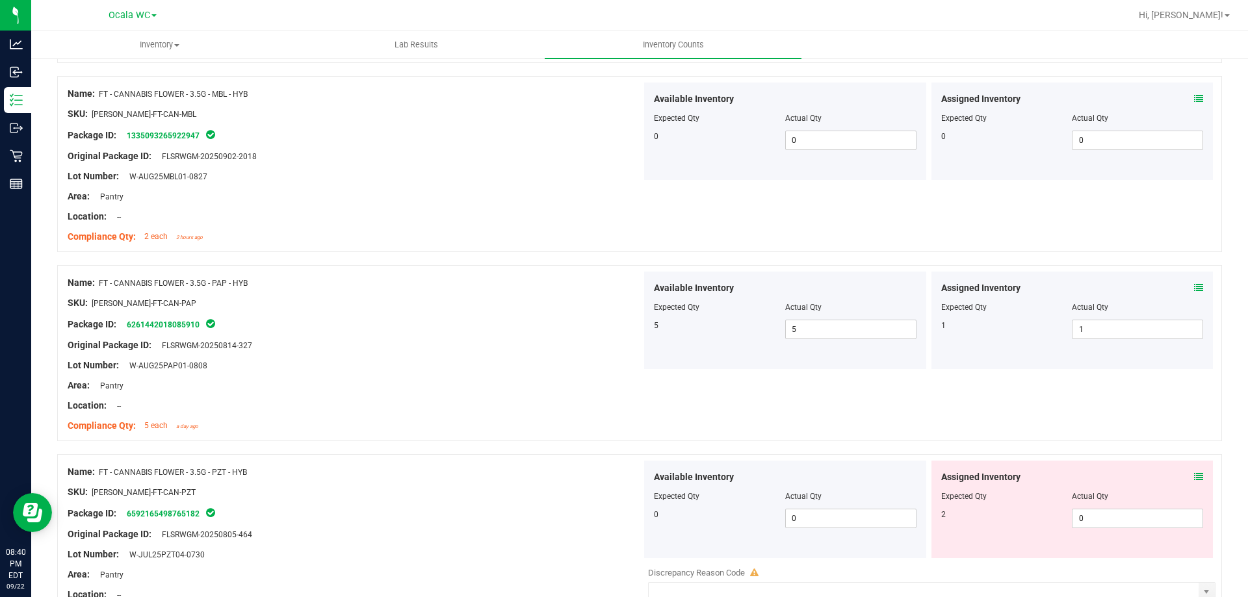
click at [1194, 479] on icon at bounding box center [1198, 477] width 9 height 9
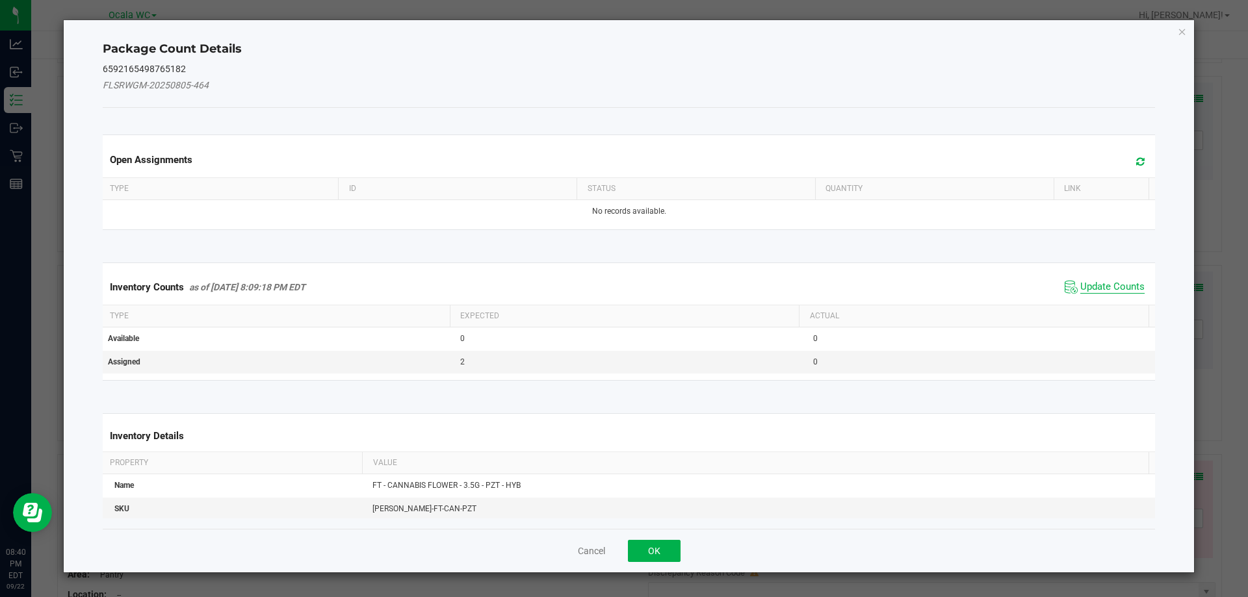
click at [1081, 287] on span "Update Counts" at bounding box center [1112, 287] width 64 height 13
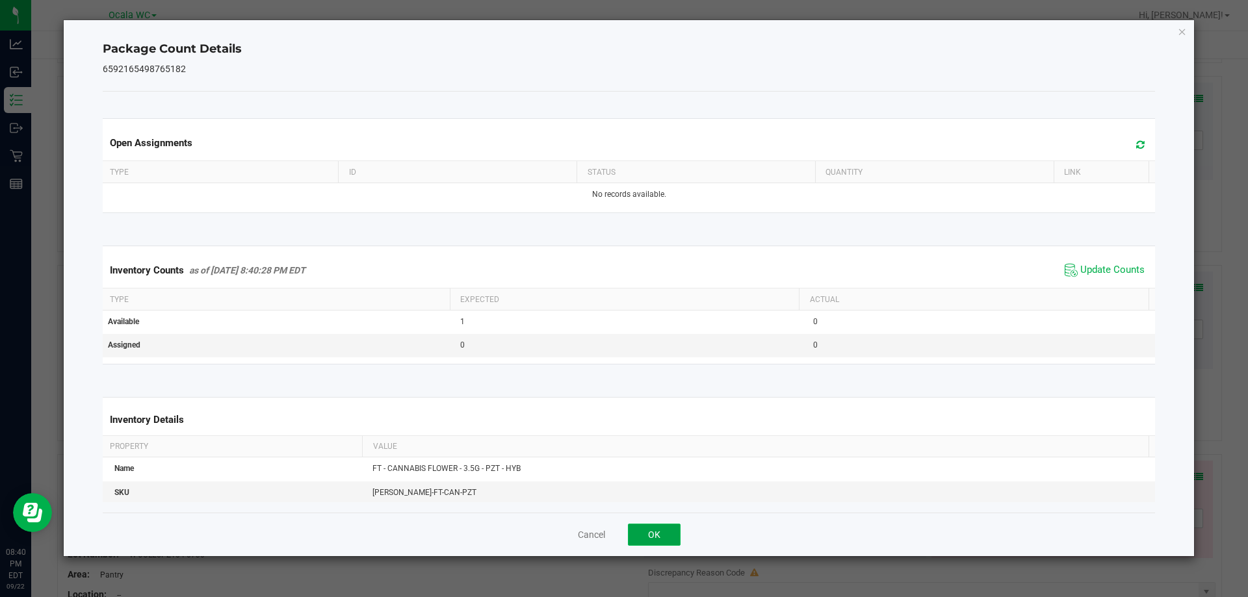
click at [646, 534] on button "OK" at bounding box center [654, 535] width 53 height 22
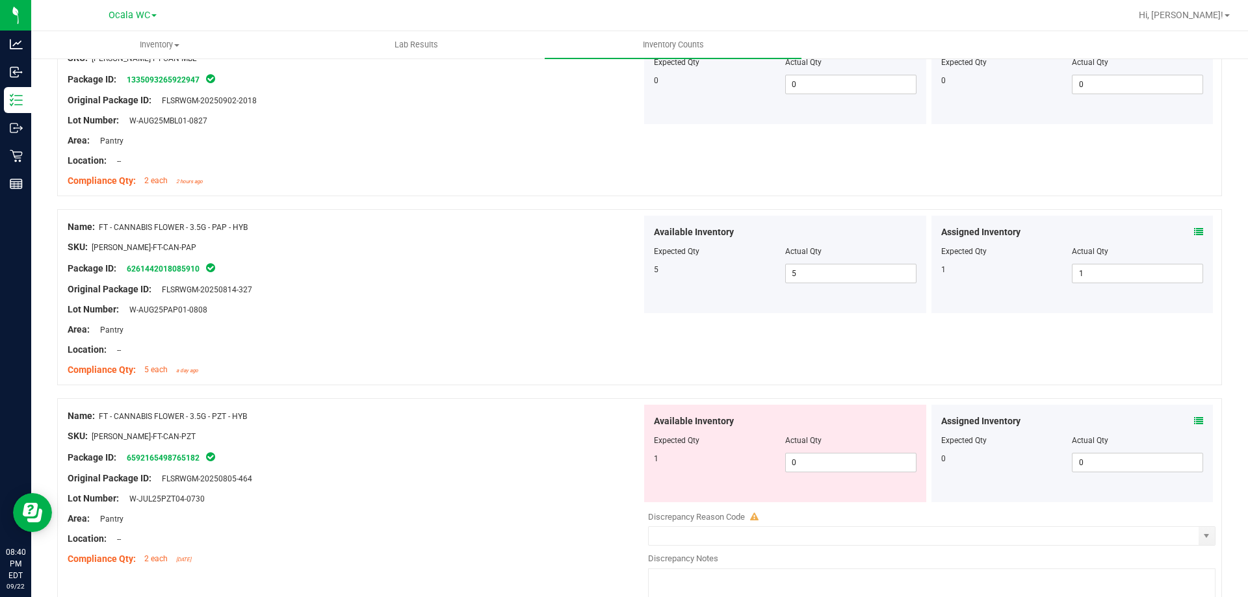
scroll to position [2535, 0]
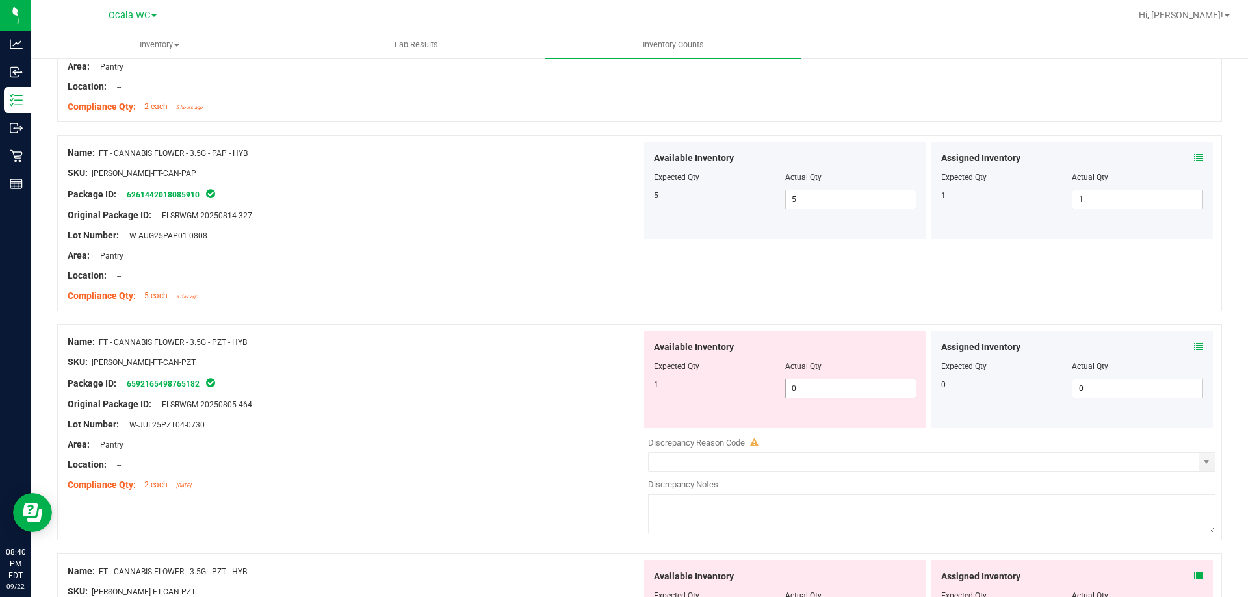
click at [813, 380] on span "0 0" at bounding box center [850, 389] width 131 height 20
click at [813, 380] on input "0" at bounding box center [851, 389] width 130 height 18
click at [493, 373] on div at bounding box center [355, 372] width 574 height 7
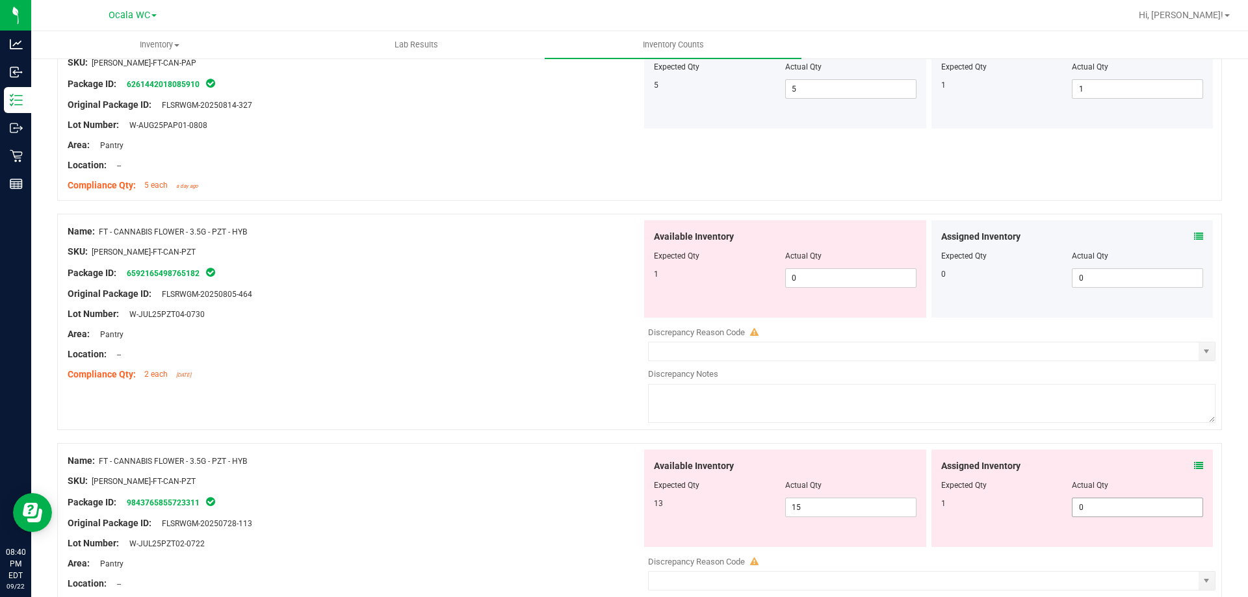
scroll to position [2730, 0]
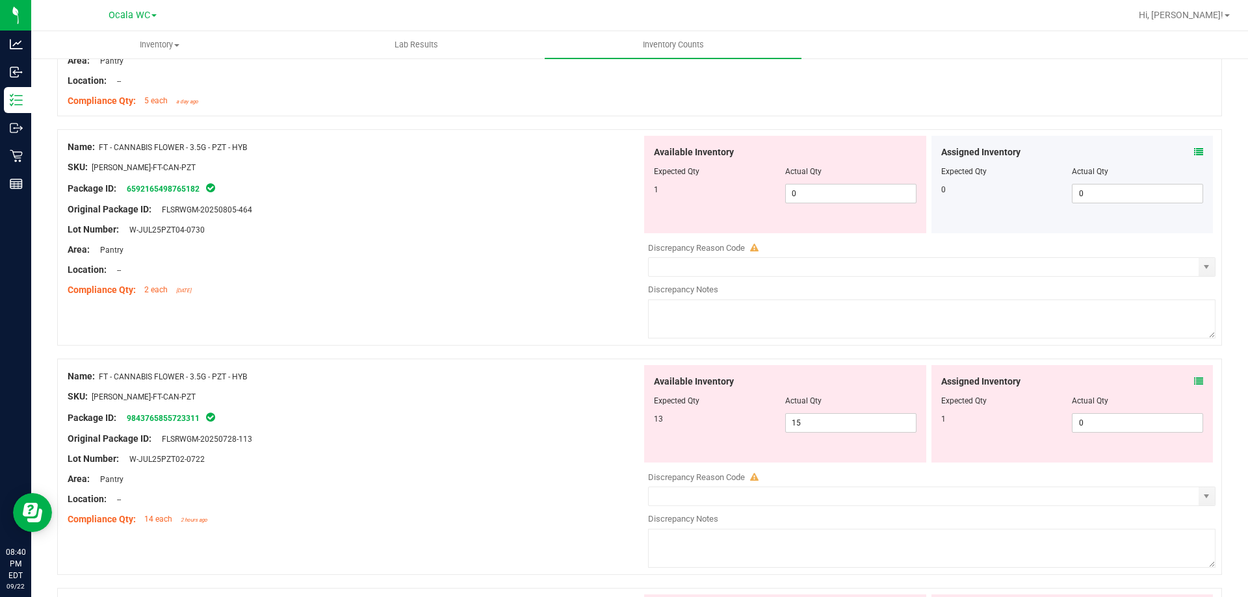
click at [1194, 376] on span at bounding box center [1198, 382] width 9 height 14
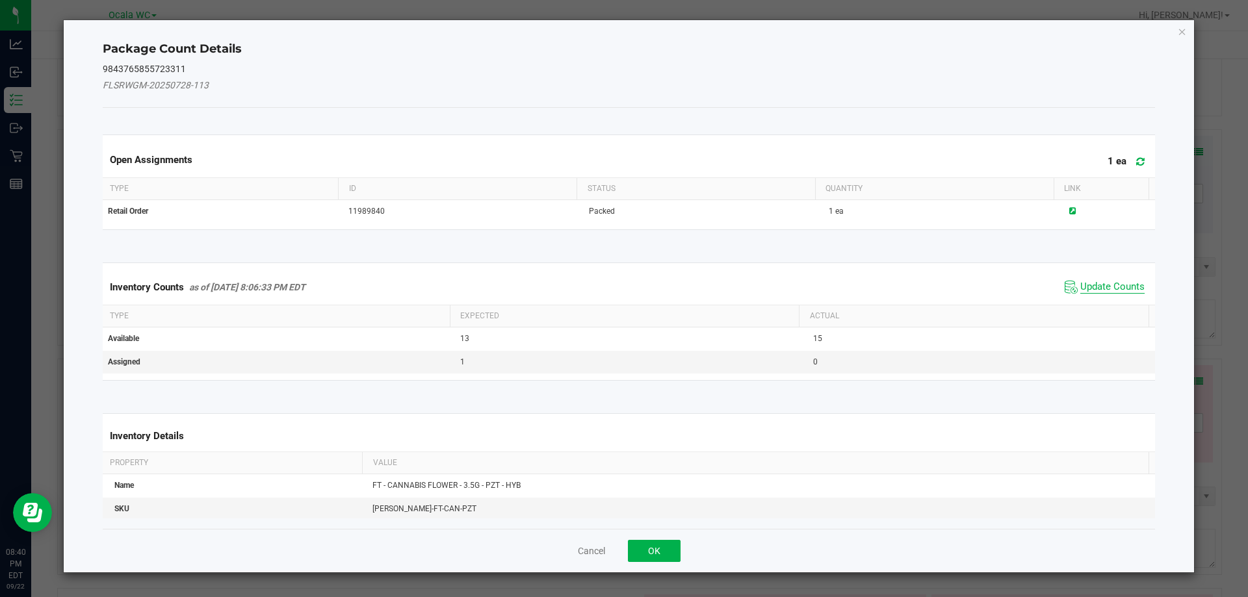
click at [1110, 284] on span "Update Counts" at bounding box center [1112, 287] width 64 height 13
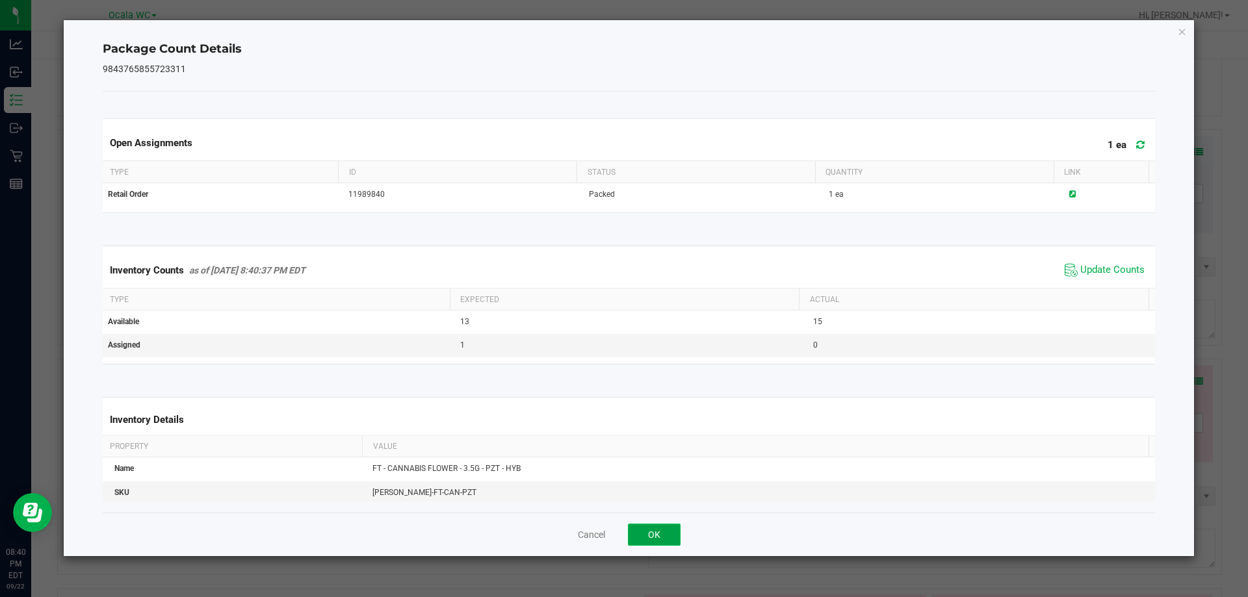
click at [668, 529] on button "OK" at bounding box center [654, 535] width 53 height 22
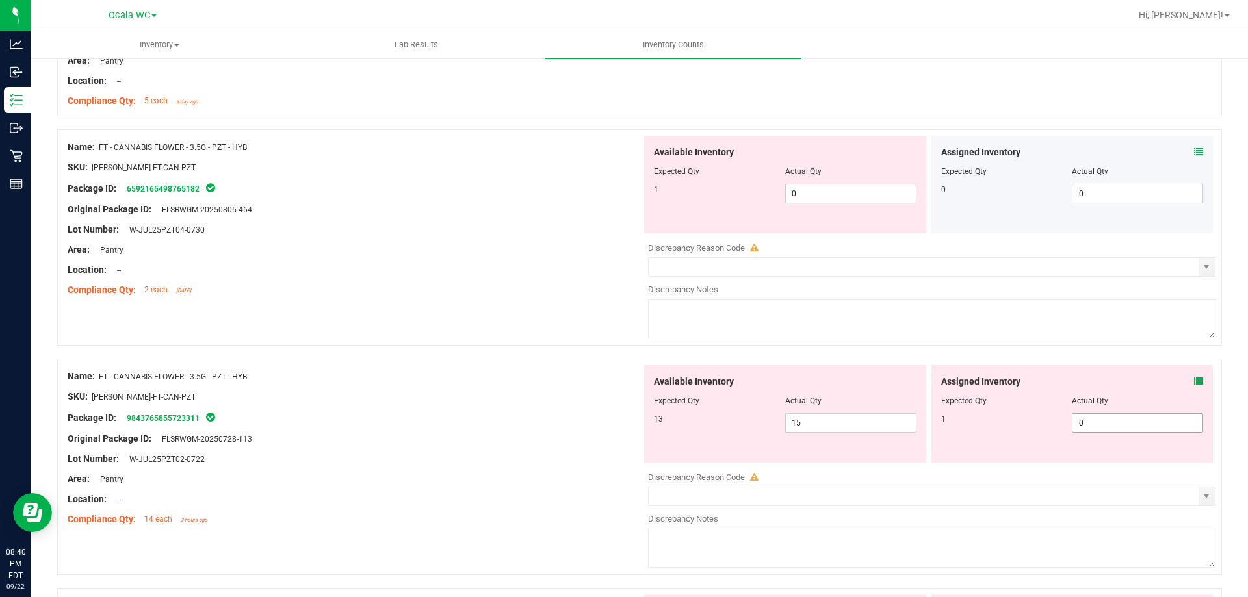
click at [1089, 428] on span "0 0" at bounding box center [1137, 423] width 131 height 20
click at [1090, 426] on input "0" at bounding box center [1138, 423] width 130 height 18
type input "01"
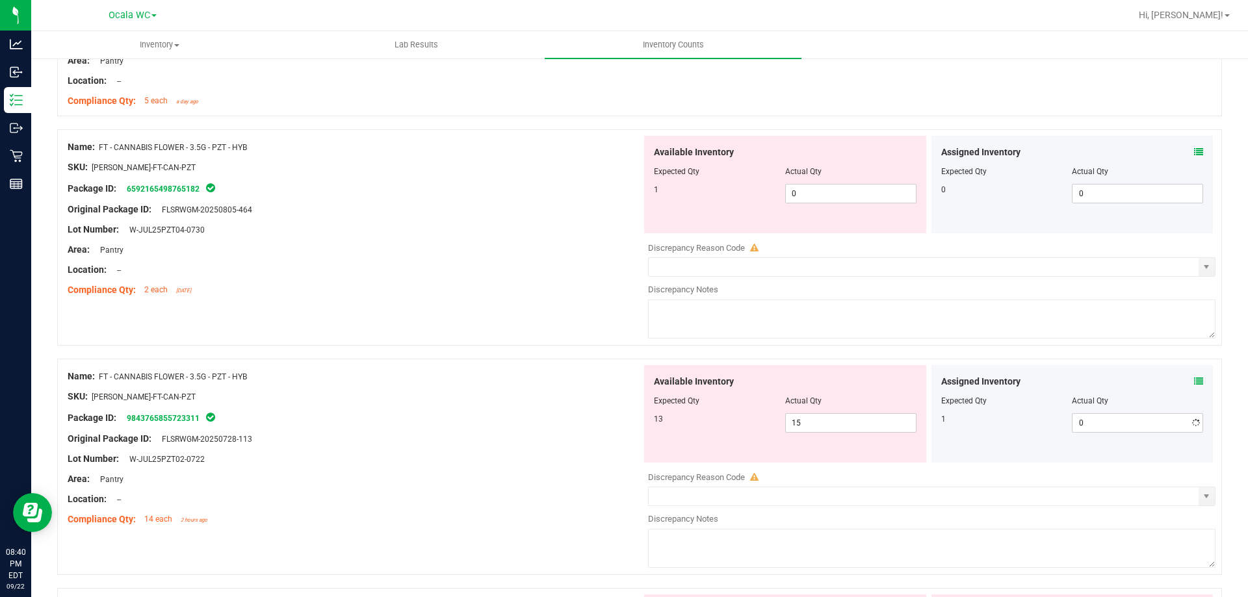
type input "1"
click at [520, 445] on div "Original Package ID: FLSRWGM-20250728-113" at bounding box center [355, 439] width 574 height 14
click at [835, 198] on span "0 0" at bounding box center [850, 194] width 131 height 20
type input "01"
type input "1"
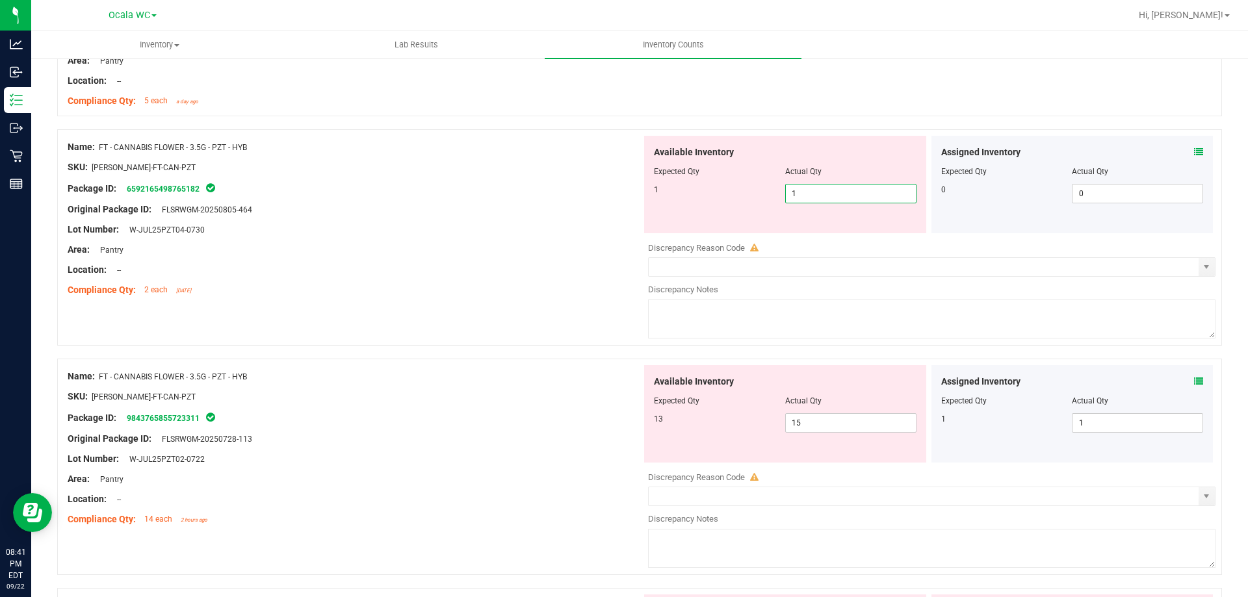
click at [549, 309] on div "Name: FT - CANNABIS FLOWER - 3.5G - PZT - HYB SKU: [PERSON_NAME]-FT-CAN-PZT Pac…" at bounding box center [639, 243] width 1165 height 229
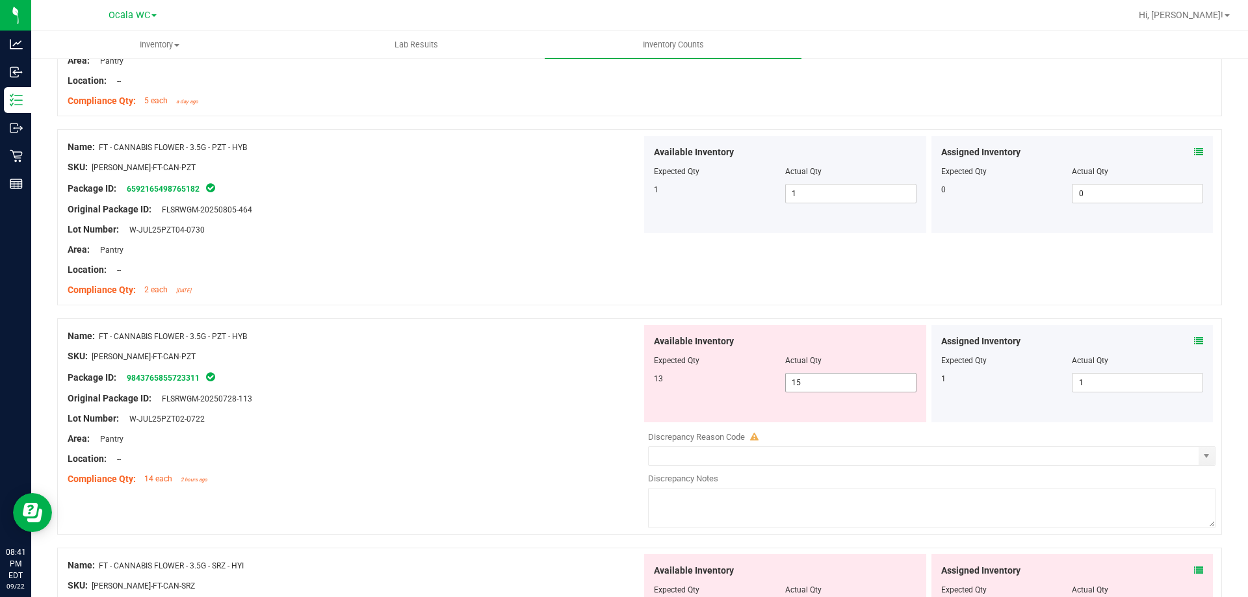
click at [818, 382] on span "15 15" at bounding box center [850, 383] width 131 height 20
type input "13"
click at [492, 388] on div at bounding box center [355, 388] width 574 height 7
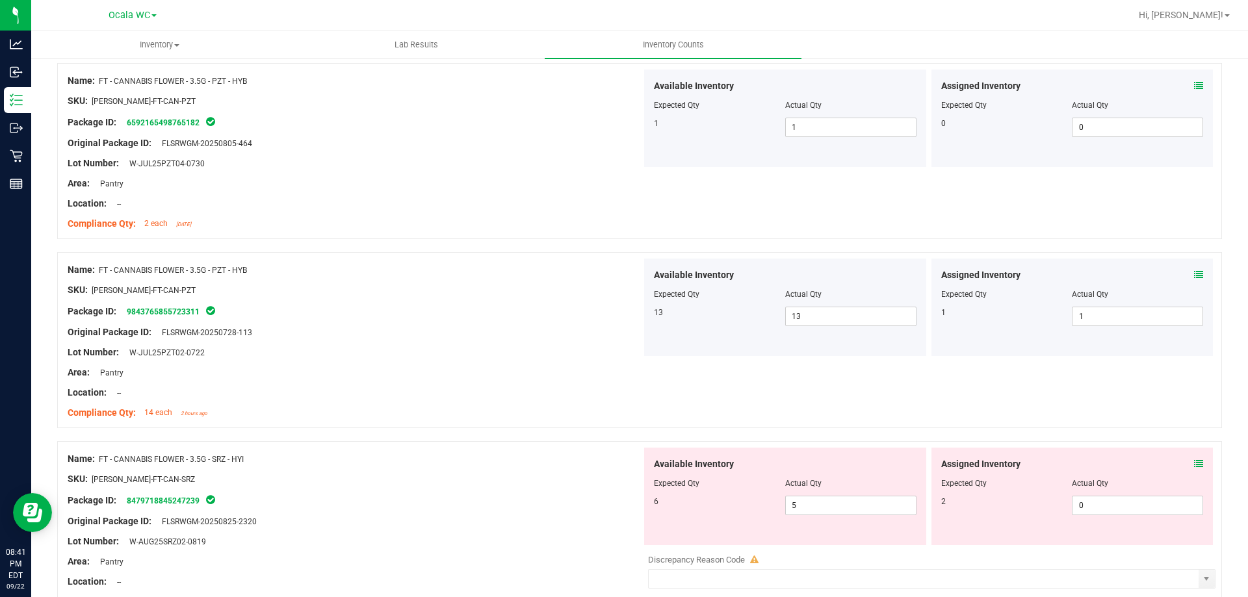
scroll to position [2860, 0]
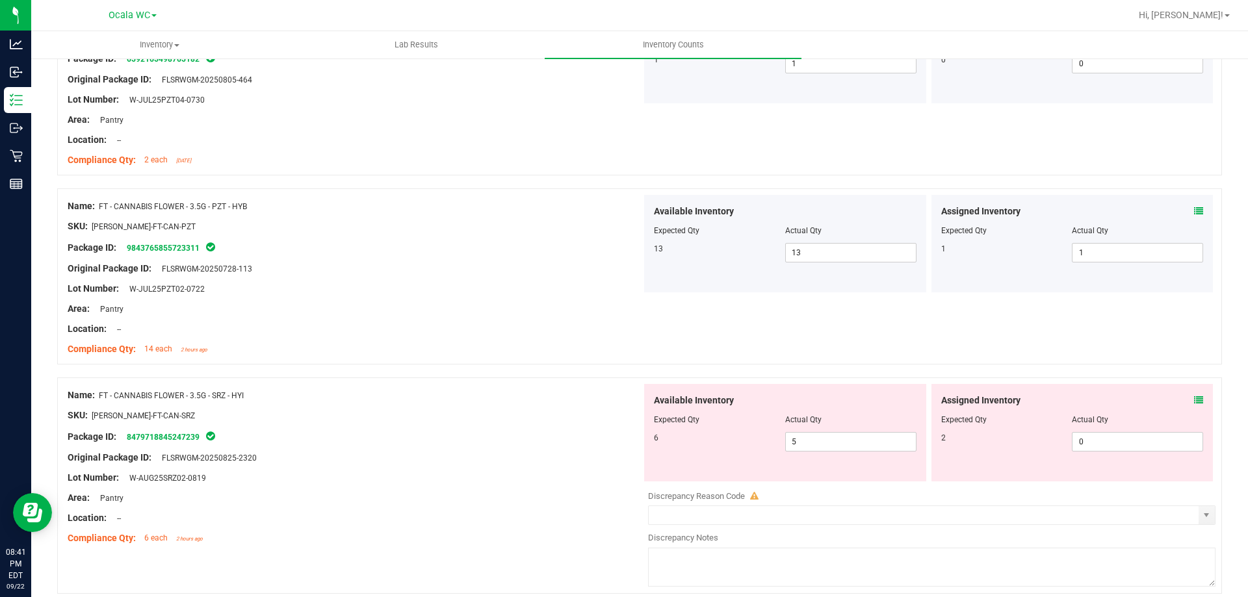
click at [1194, 398] on icon at bounding box center [1198, 400] width 9 height 9
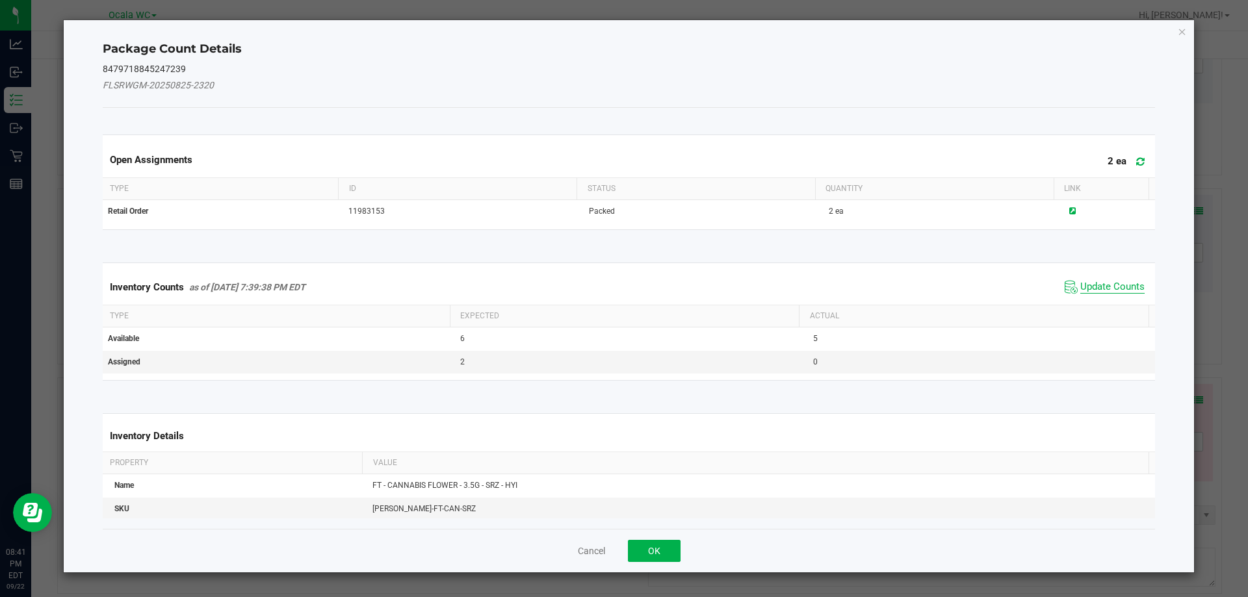
click at [1091, 283] on span "Update Counts" at bounding box center [1112, 287] width 64 height 13
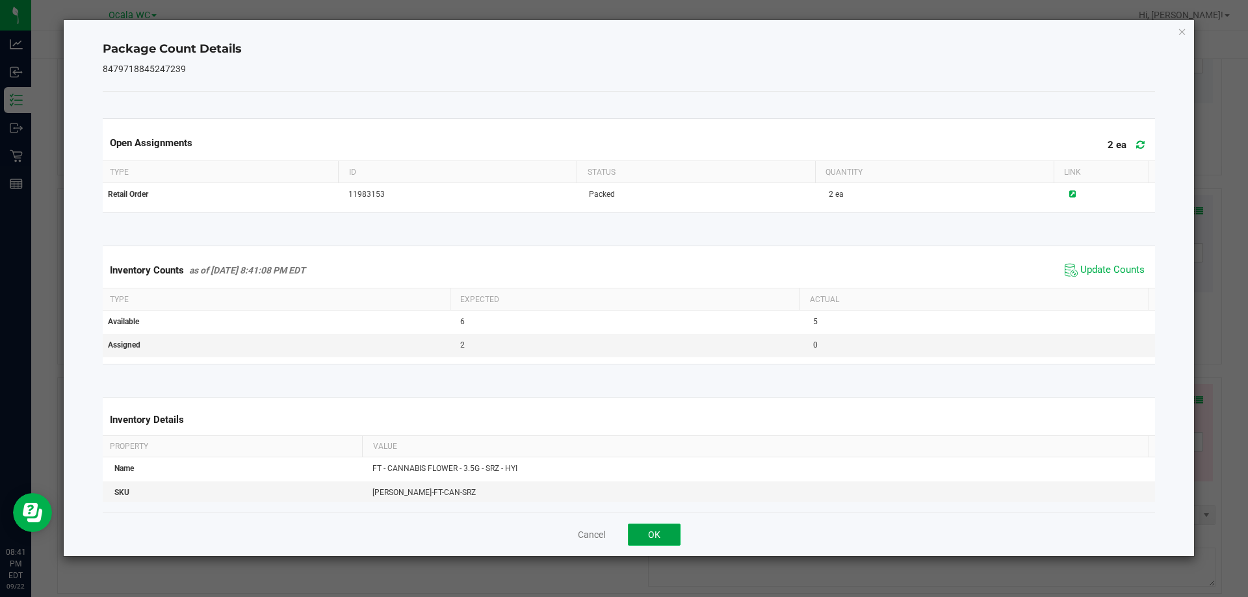
click at [646, 535] on button "OK" at bounding box center [654, 535] width 53 height 22
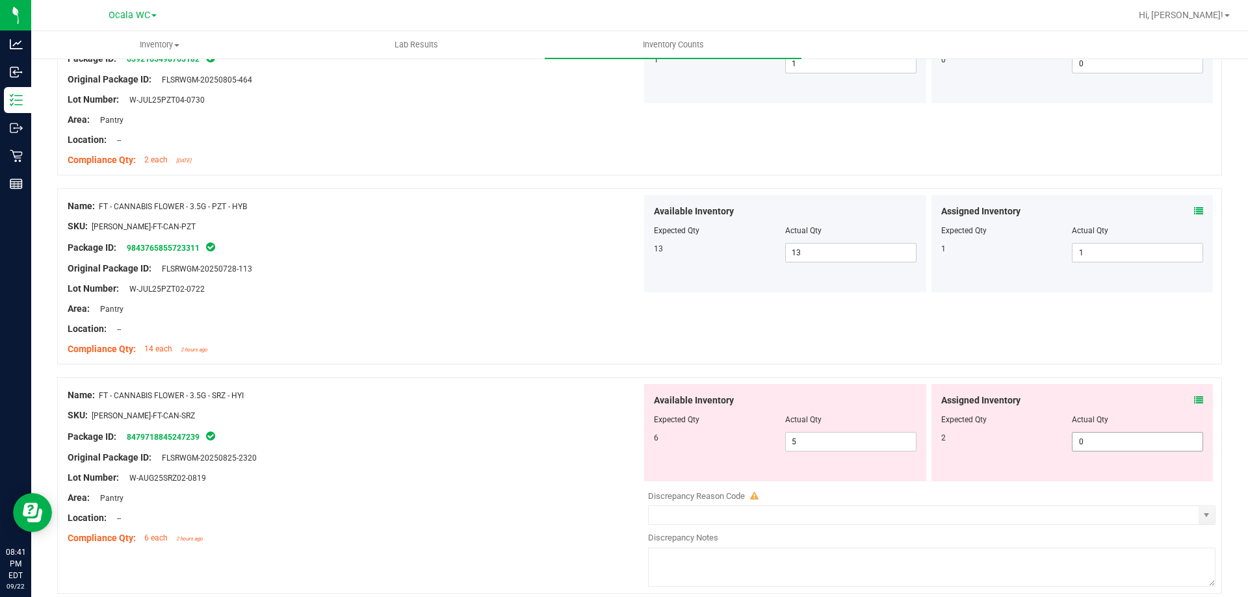
click at [1086, 439] on span "0 0" at bounding box center [1137, 442] width 131 height 20
click at [1086, 439] on input "0" at bounding box center [1138, 442] width 130 height 18
type input "2"
click at [554, 455] on div "Original Package ID: FLSRWGM-20250825-2320" at bounding box center [355, 458] width 574 height 14
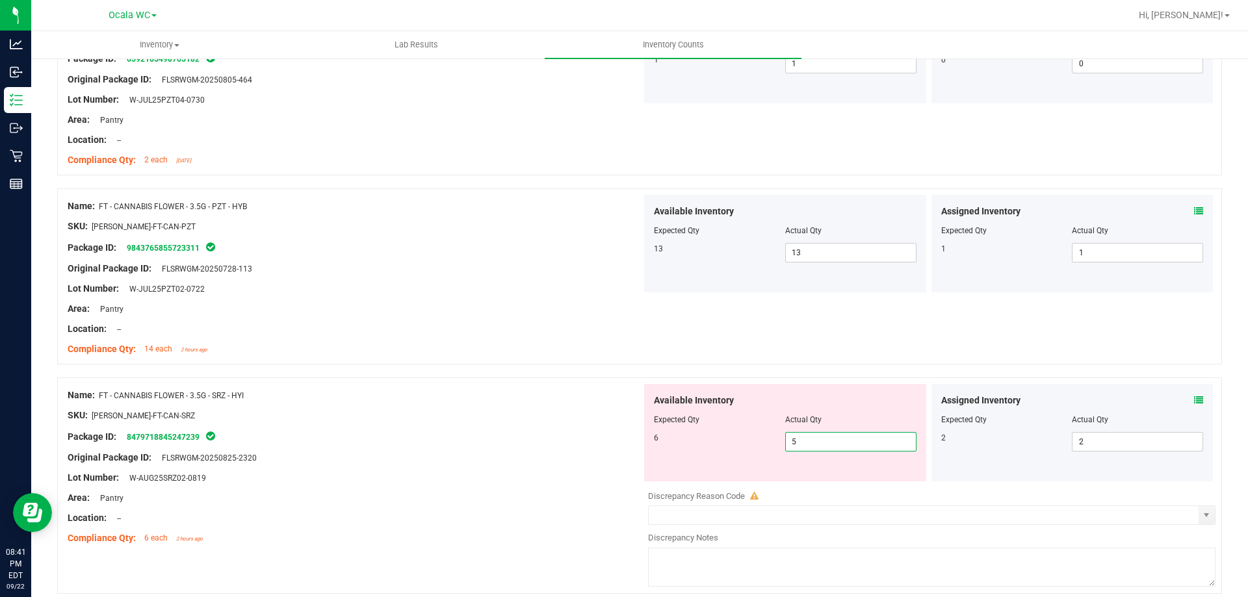
click at [795, 442] on span "5 5" at bounding box center [850, 442] width 131 height 20
click at [795, 442] on input "5" at bounding box center [851, 442] width 130 height 18
type input "6"
click at [480, 429] on div "Package ID: 8479718845247239" at bounding box center [355, 437] width 574 height 16
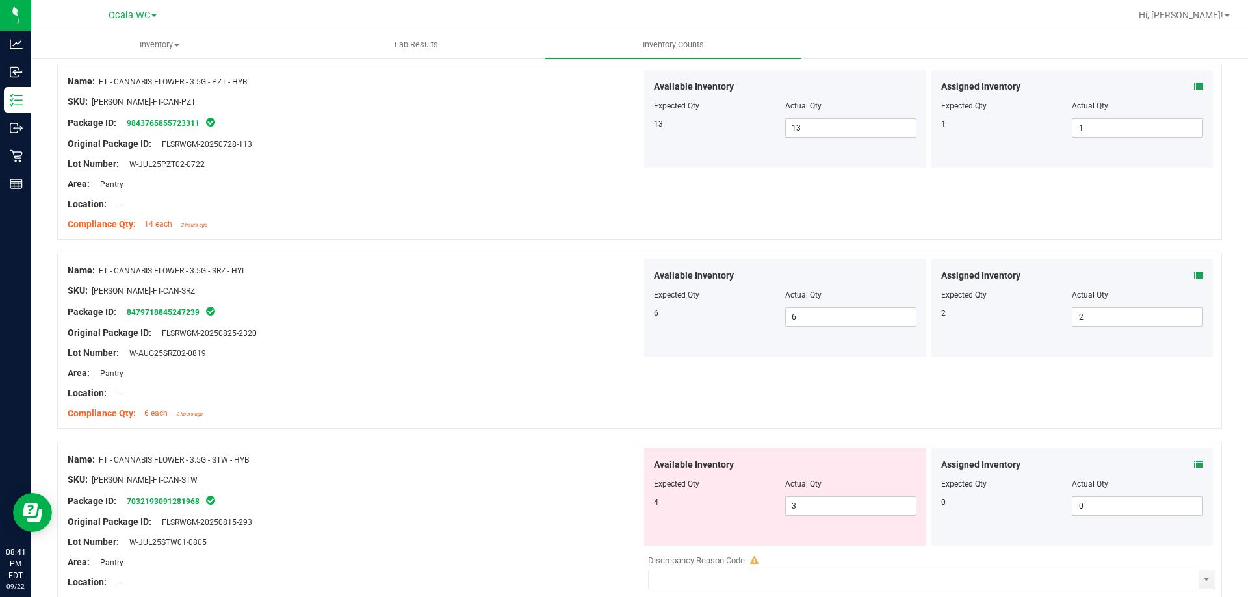
scroll to position [3120, 0]
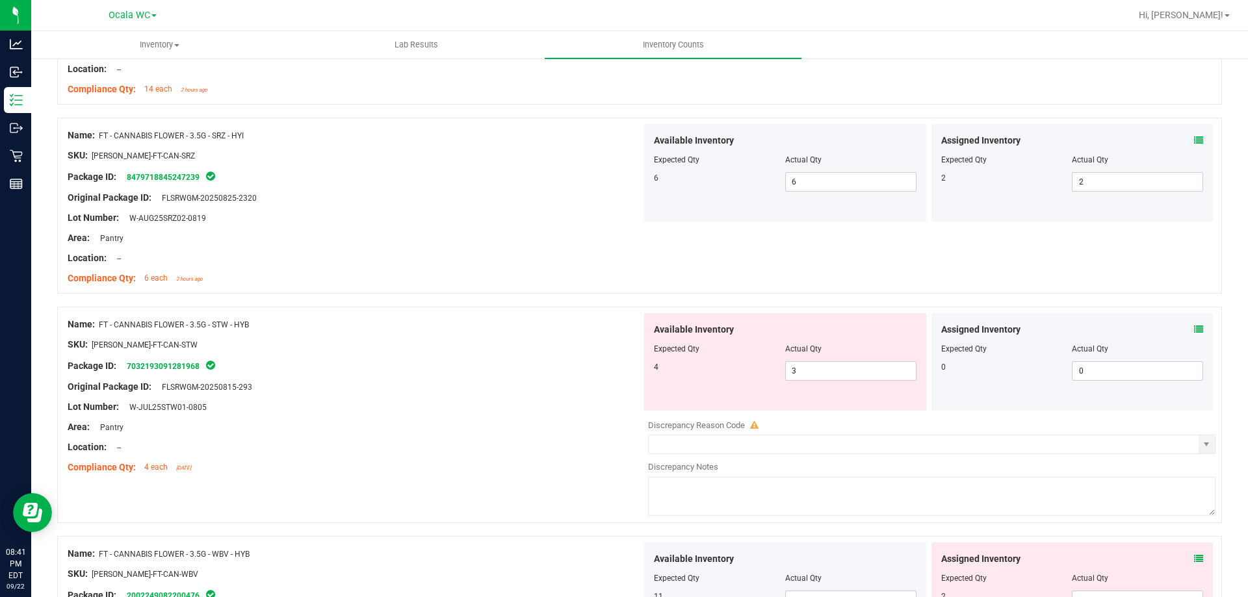
click at [1195, 326] on div "Assigned Inventory Expected Qty Actual Qty 0 0 0" at bounding box center [1073, 362] width 282 height 98
click at [1194, 327] on icon at bounding box center [1198, 329] width 9 height 9
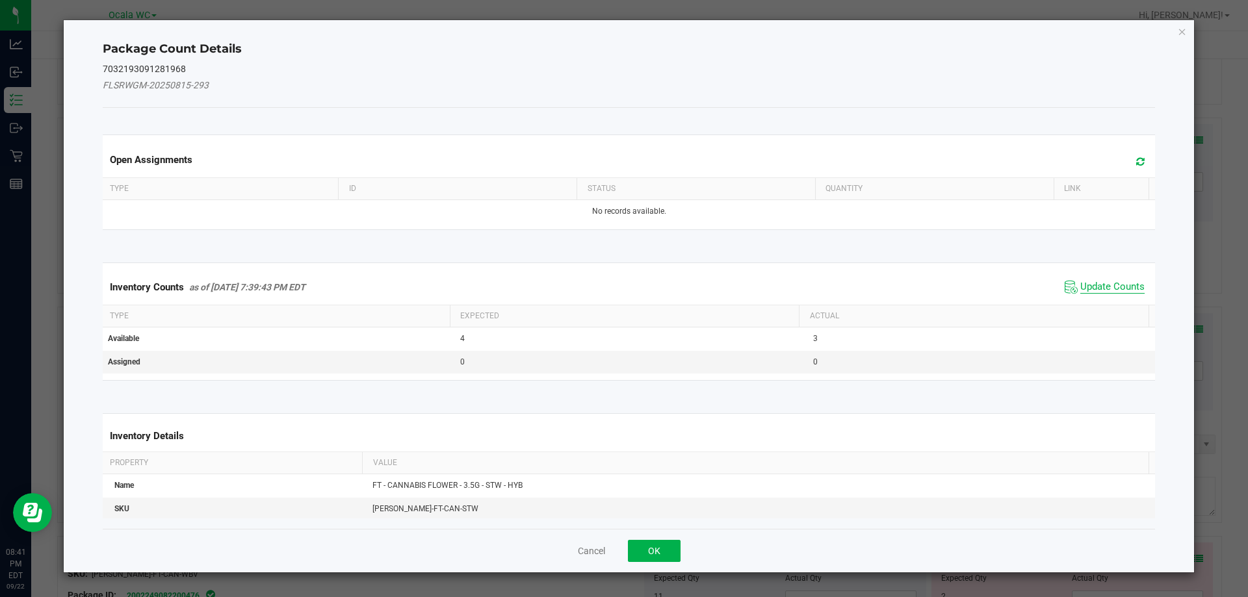
click at [1114, 283] on span "Update Counts" at bounding box center [1112, 287] width 64 height 13
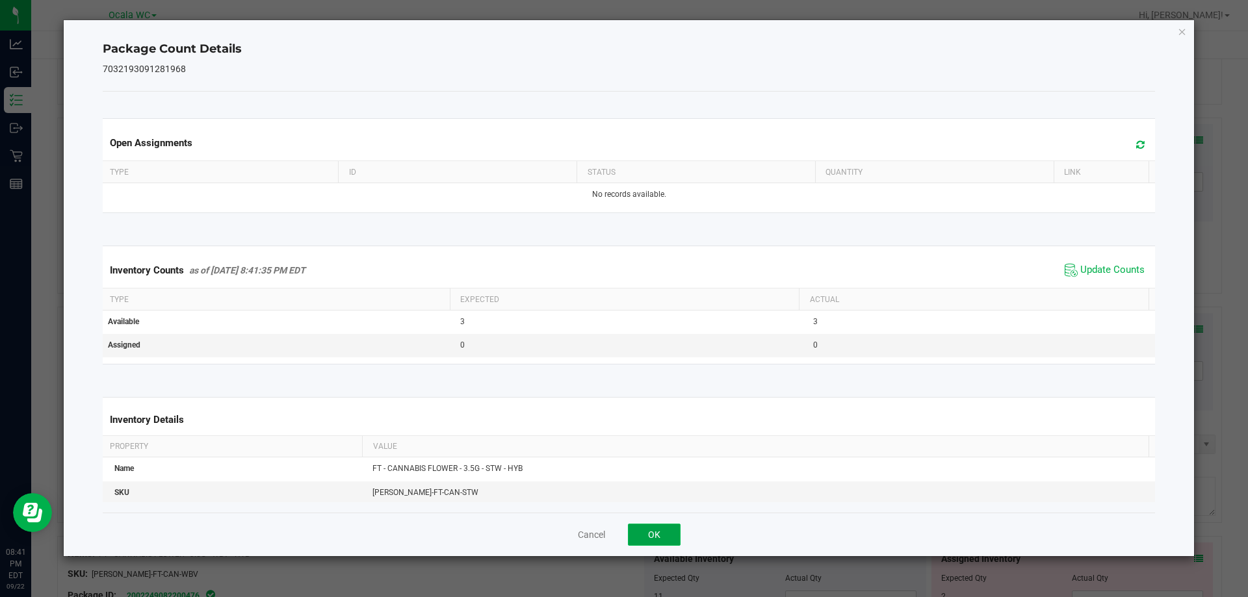
click at [645, 534] on button "OK" at bounding box center [654, 535] width 53 height 22
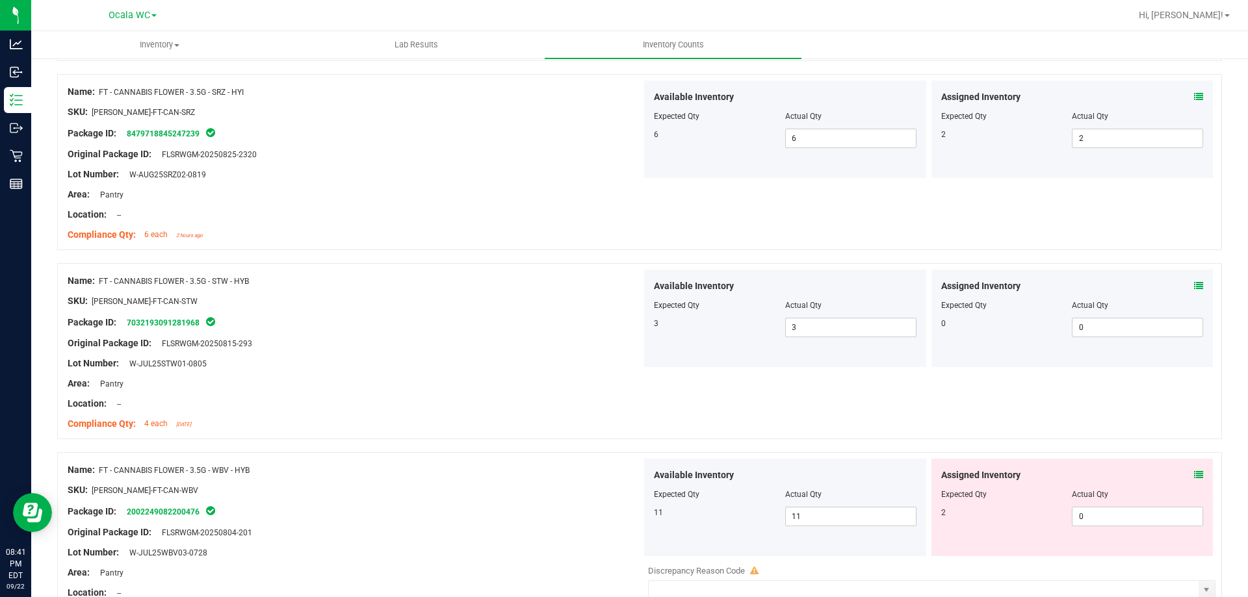
scroll to position [3250, 0]
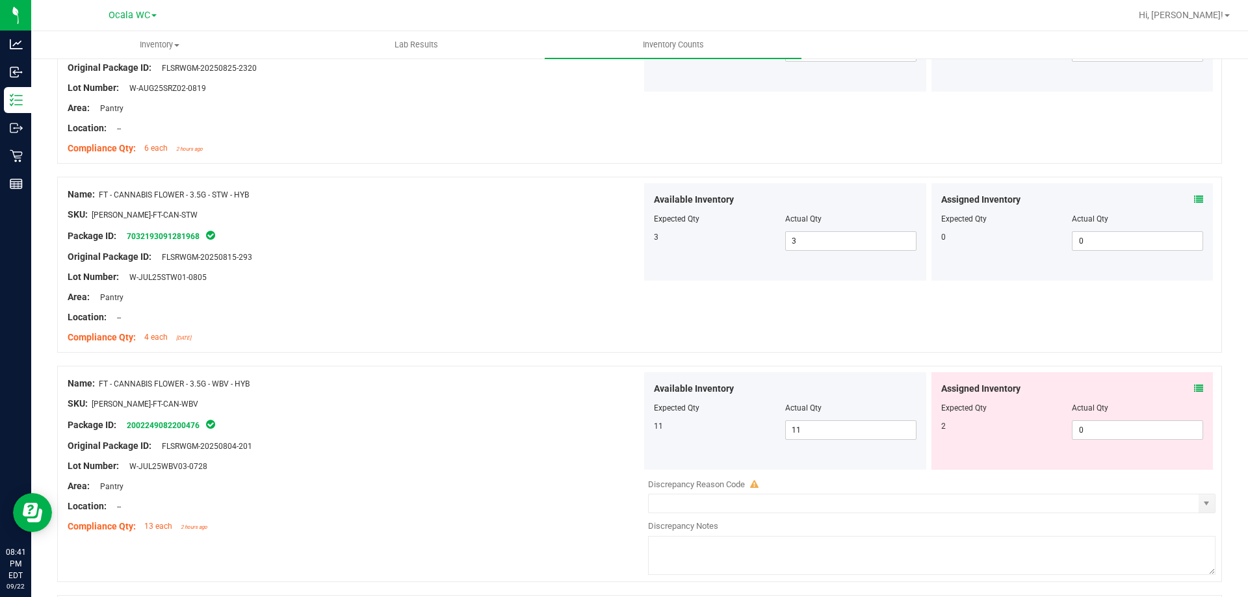
click at [1194, 389] on icon at bounding box center [1198, 388] width 9 height 9
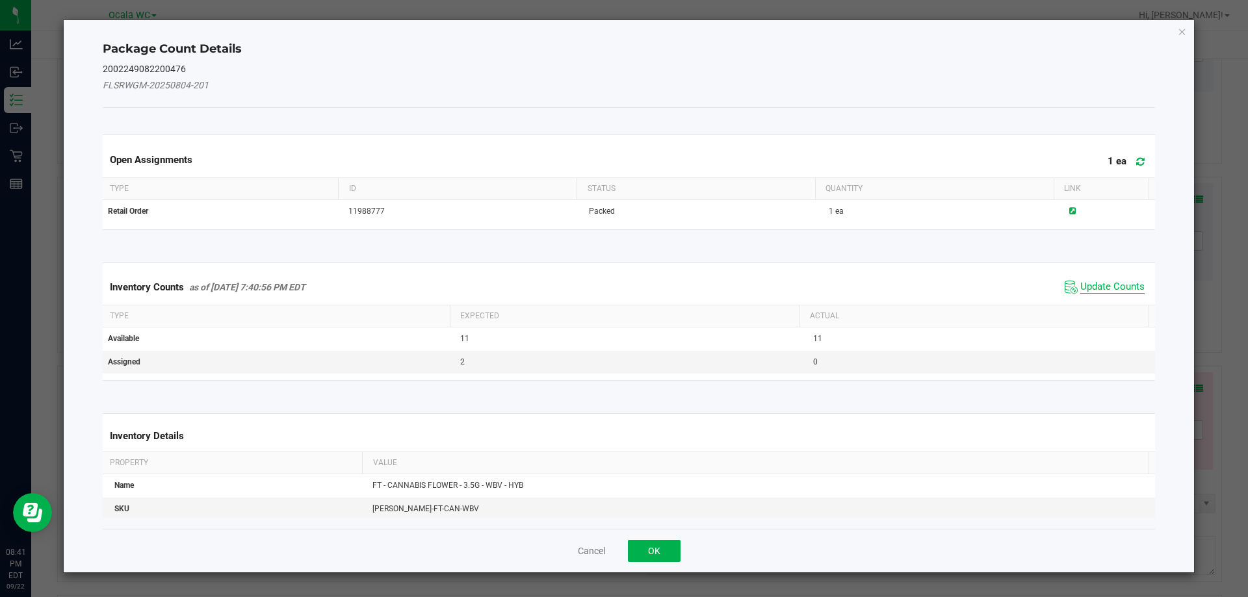
click at [1112, 284] on span "Update Counts" at bounding box center [1112, 287] width 64 height 13
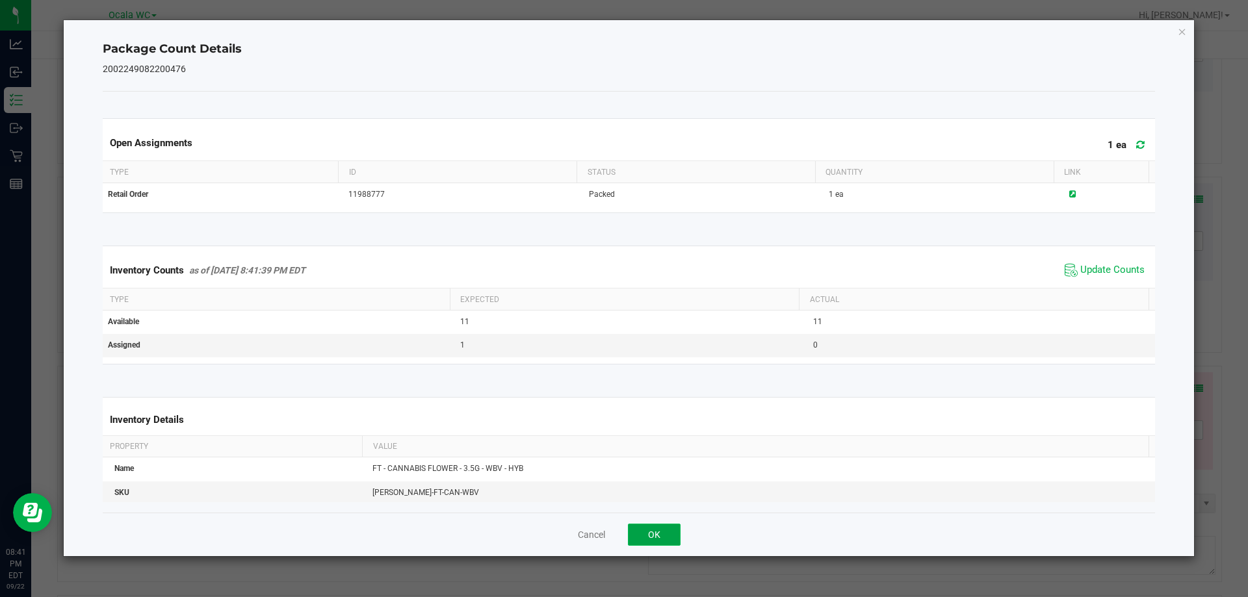
click at [655, 526] on button "OK" at bounding box center [654, 535] width 53 height 22
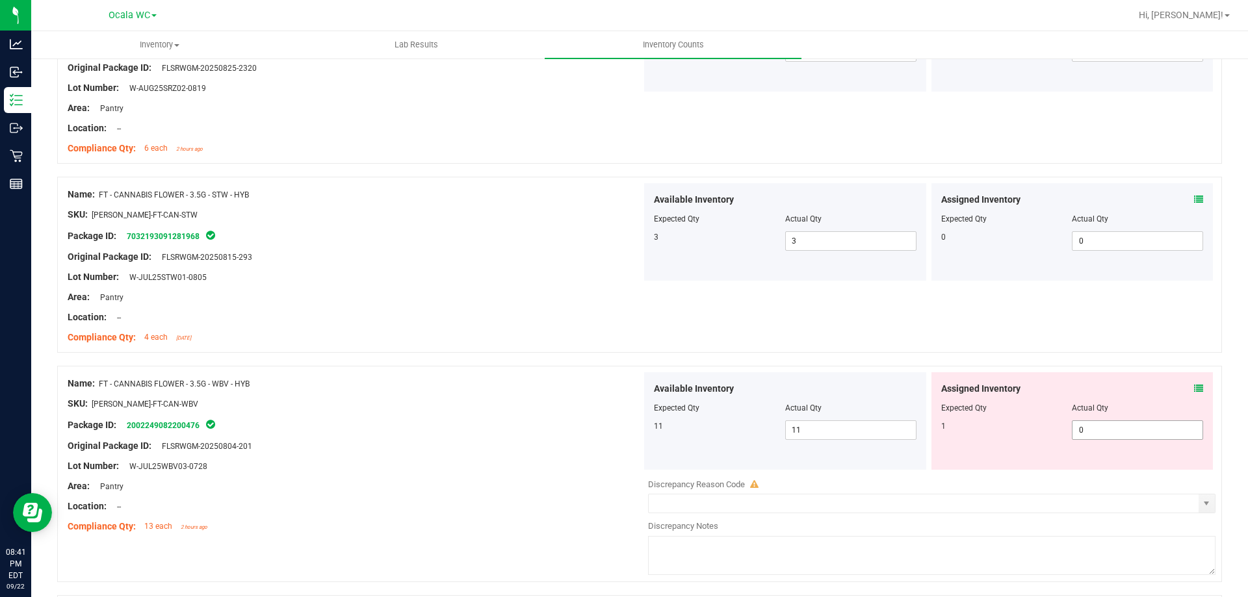
click at [1090, 431] on span "0 0" at bounding box center [1137, 431] width 131 height 20
click at [1090, 431] on input "0" at bounding box center [1138, 430] width 130 height 18
type input "1"
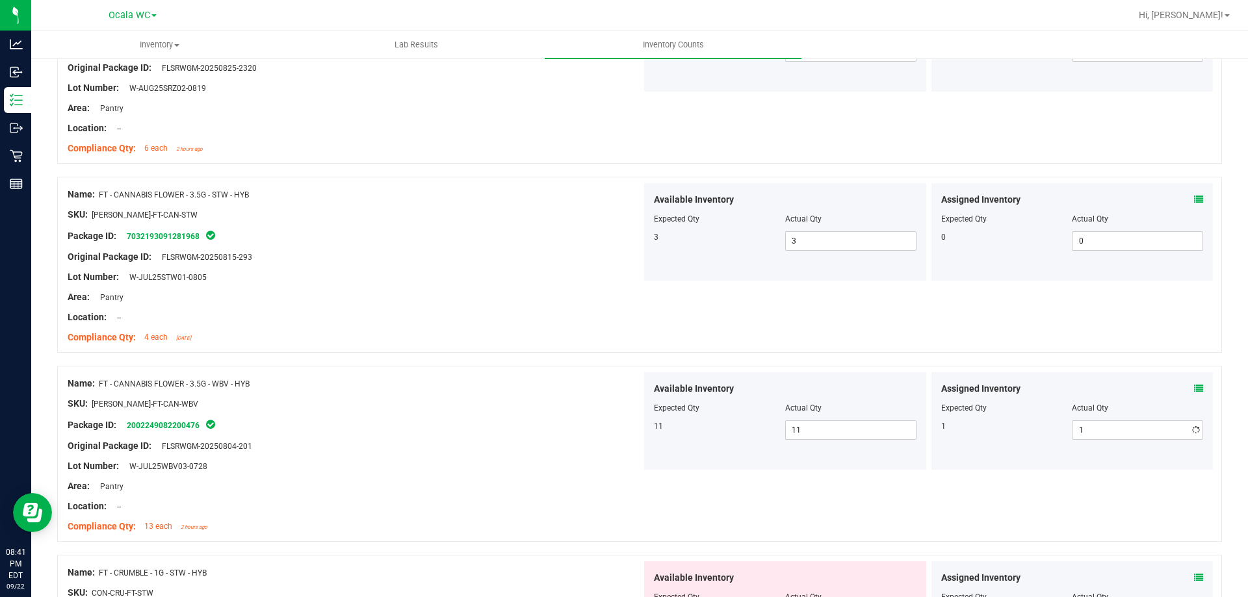
click at [384, 488] on div "Area: Pantry" at bounding box center [355, 487] width 574 height 14
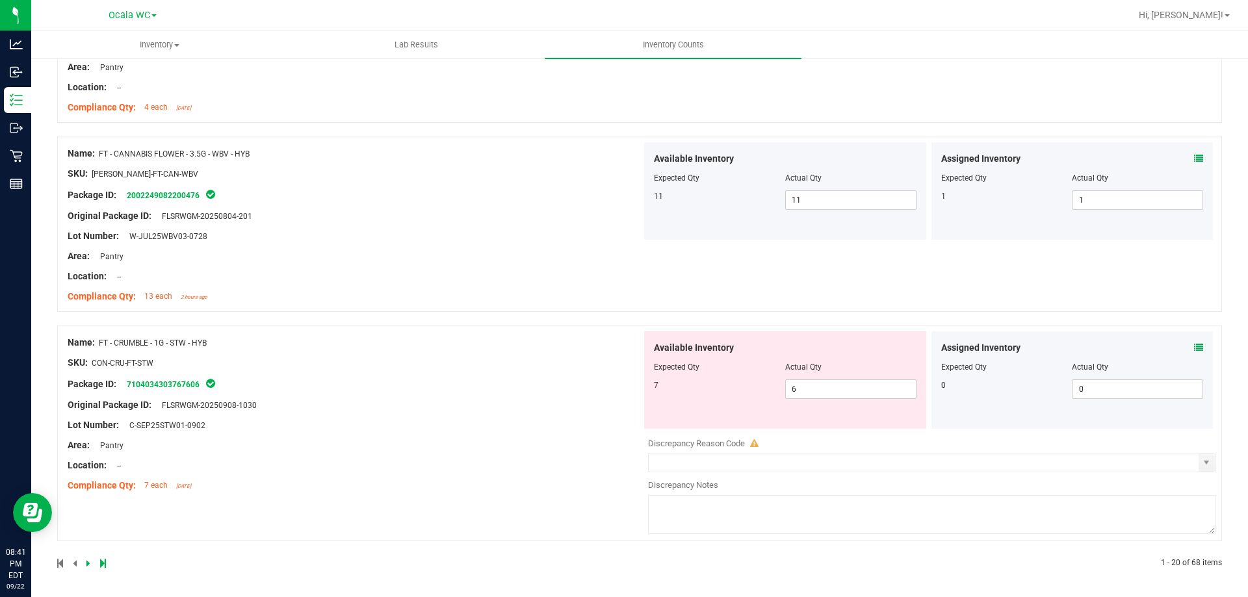
scroll to position [3482, 0]
click at [1194, 345] on icon at bounding box center [1198, 346] width 9 height 9
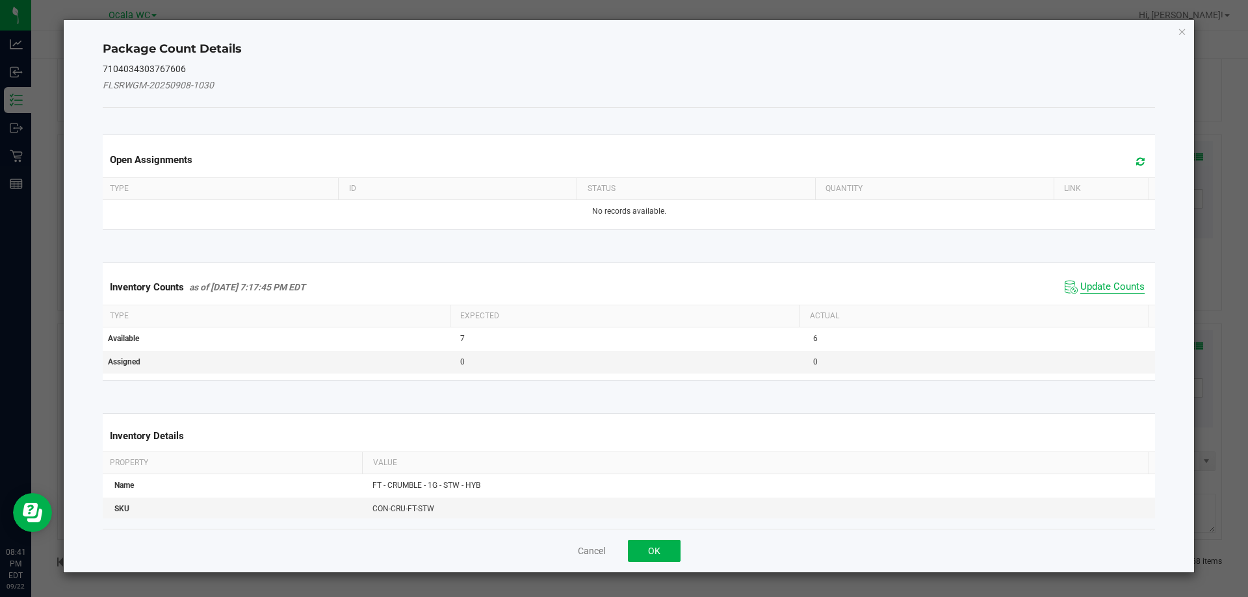
click at [1102, 288] on span "Update Counts" at bounding box center [1112, 287] width 64 height 13
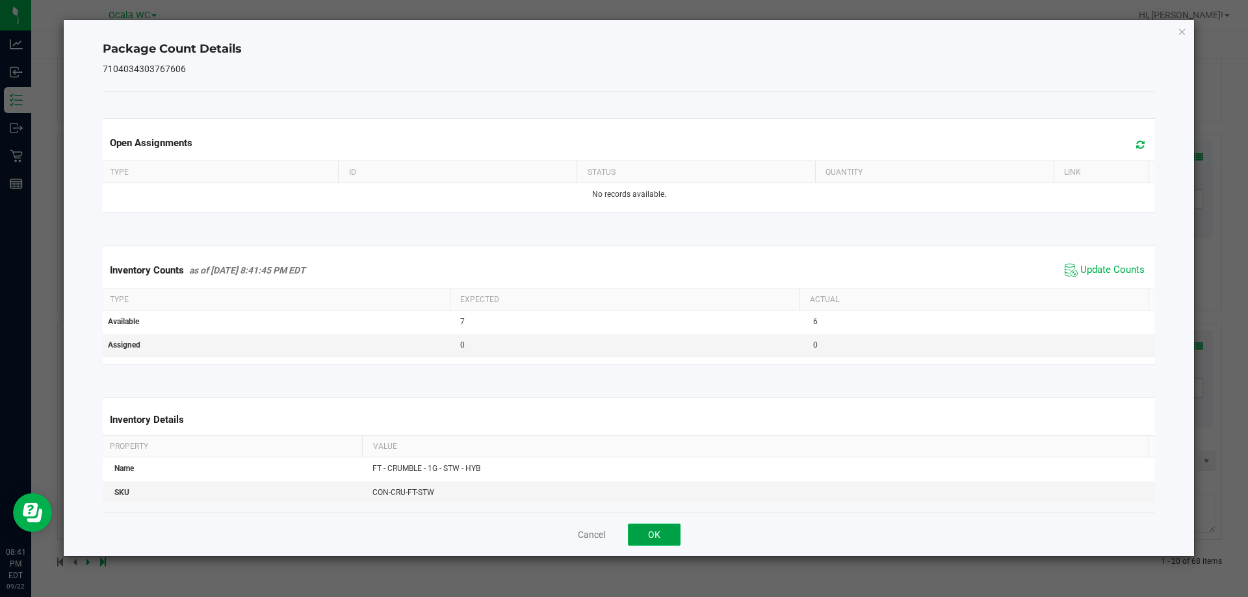
click at [655, 529] on button "OK" at bounding box center [654, 535] width 53 height 22
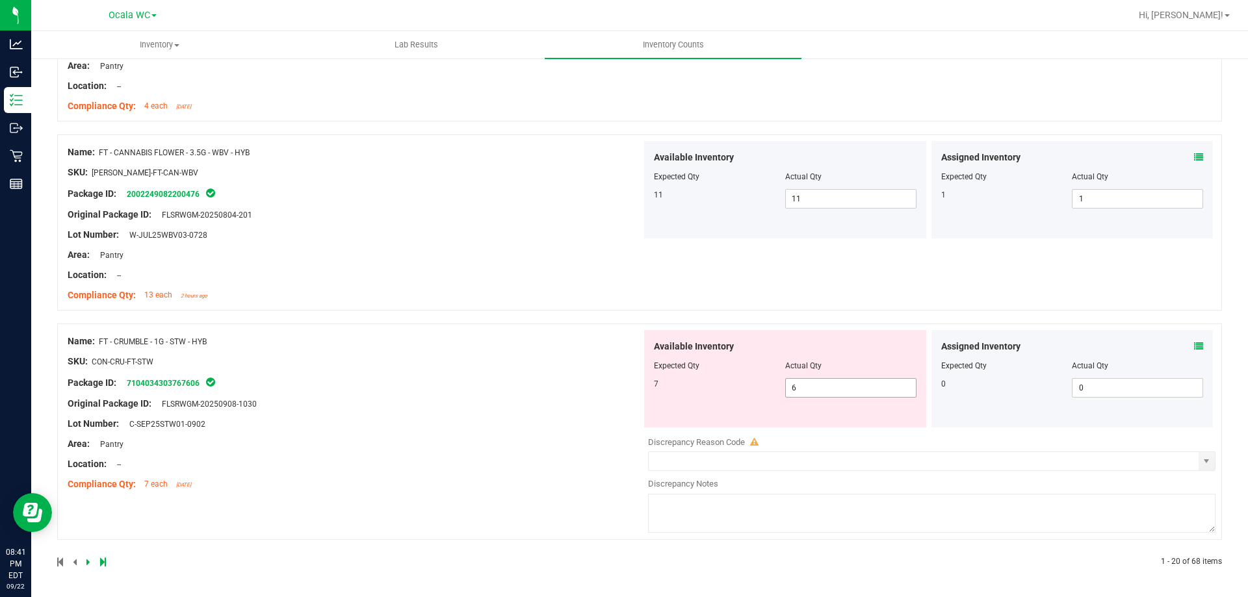
click at [802, 391] on span "6 6" at bounding box center [850, 388] width 131 height 20
click at [802, 391] on input "6" at bounding box center [851, 388] width 130 height 18
type input "7"
click at [510, 371] on div "Name: FT - CRUMBLE - 1G - STW - HYB SKU: CON-CRU-FT-STW Package ID: 71040343037…" at bounding box center [355, 413] width 574 height 166
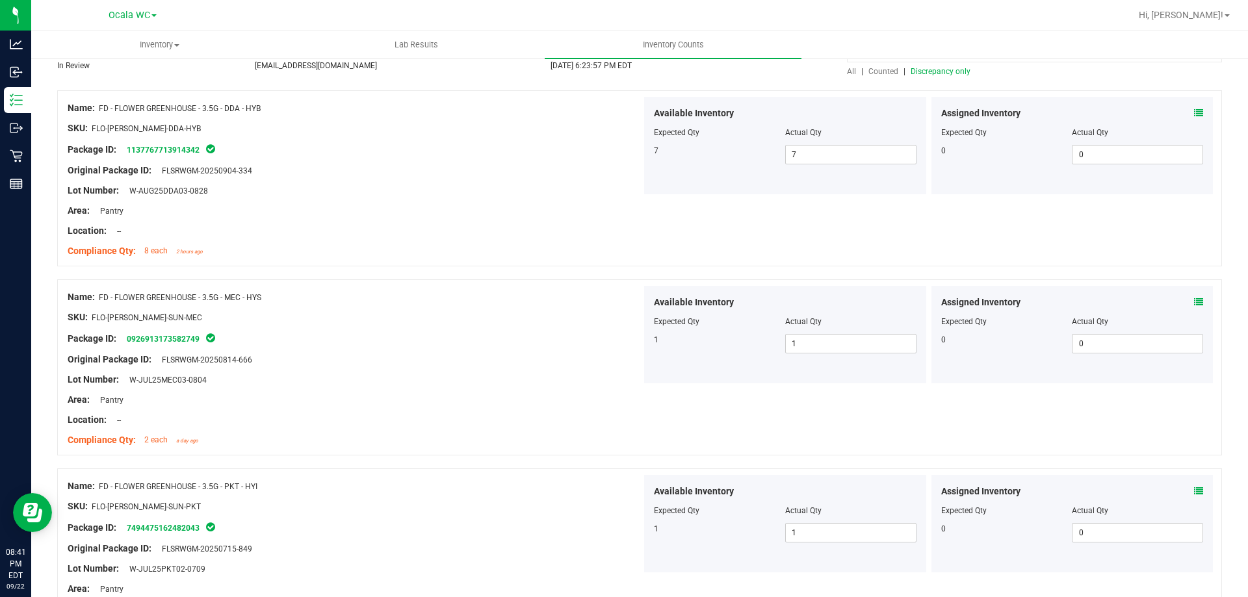
scroll to position [0, 0]
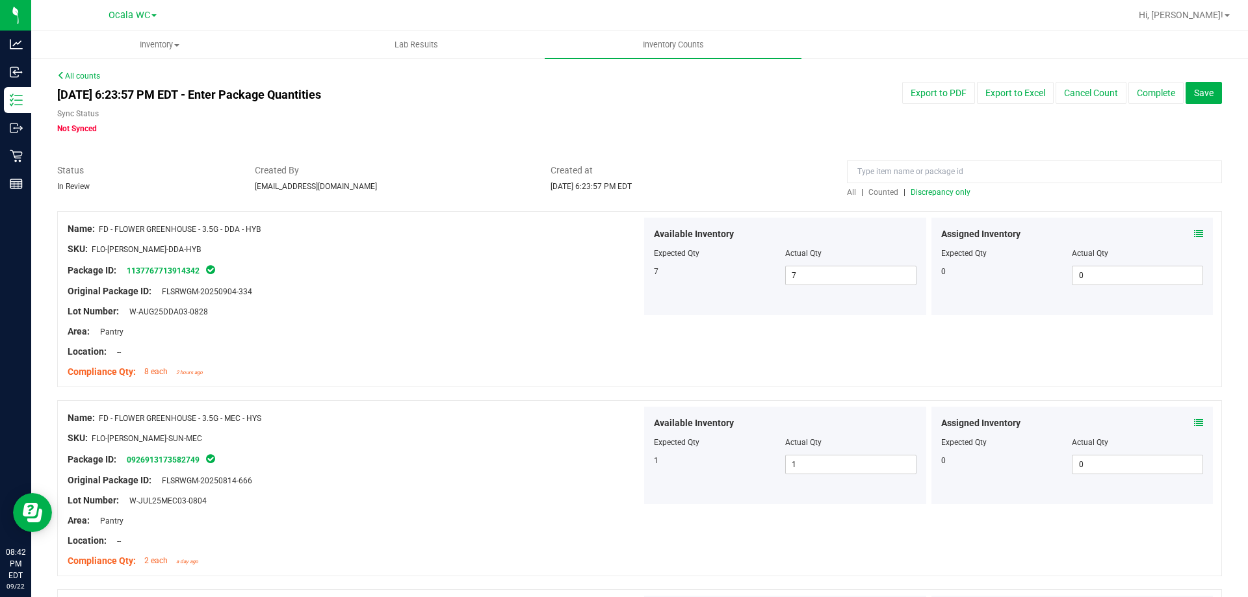
click at [943, 189] on span "Discrepancy only" at bounding box center [941, 192] width 60 height 9
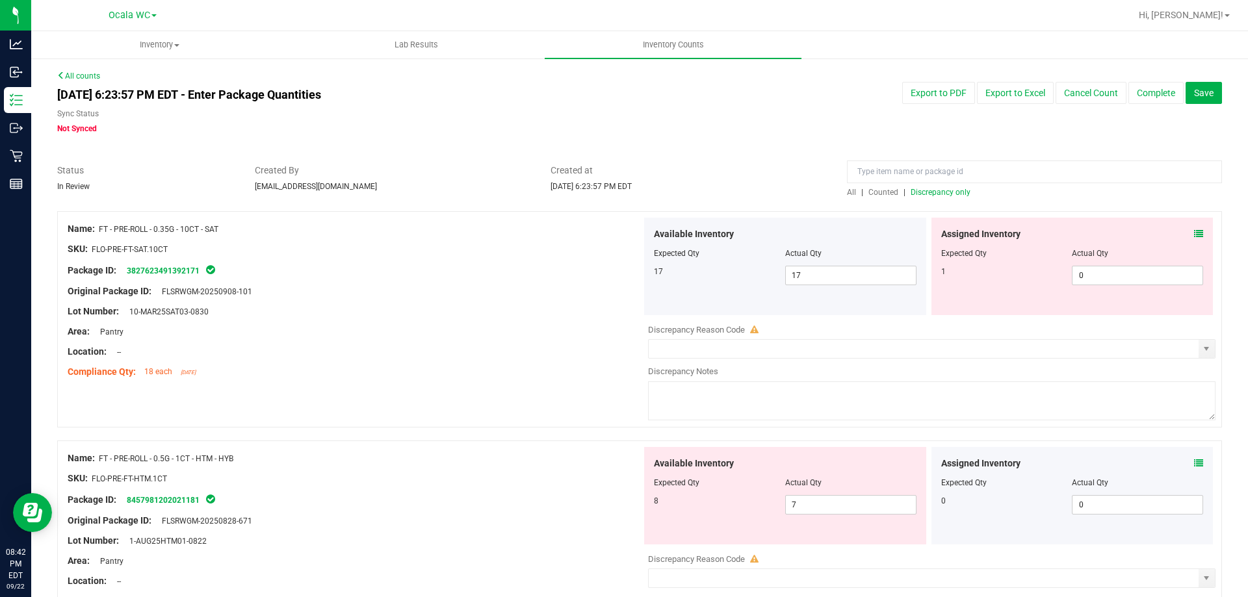
click at [1194, 234] on icon at bounding box center [1198, 233] width 9 height 9
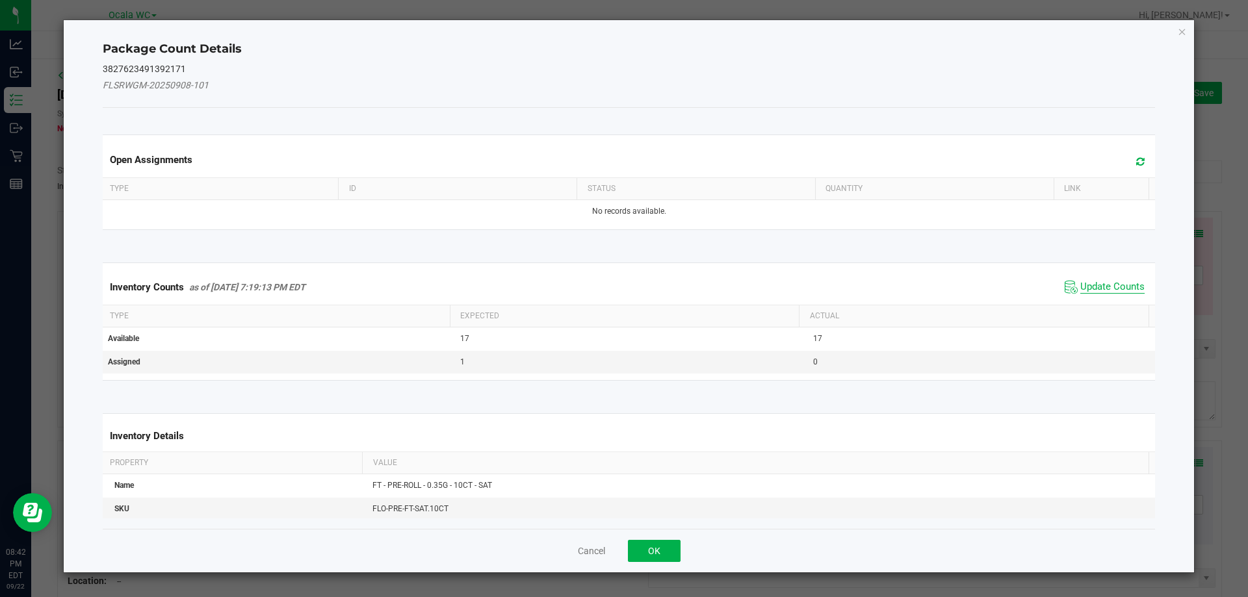
click at [1112, 283] on span "Update Counts" at bounding box center [1112, 287] width 64 height 13
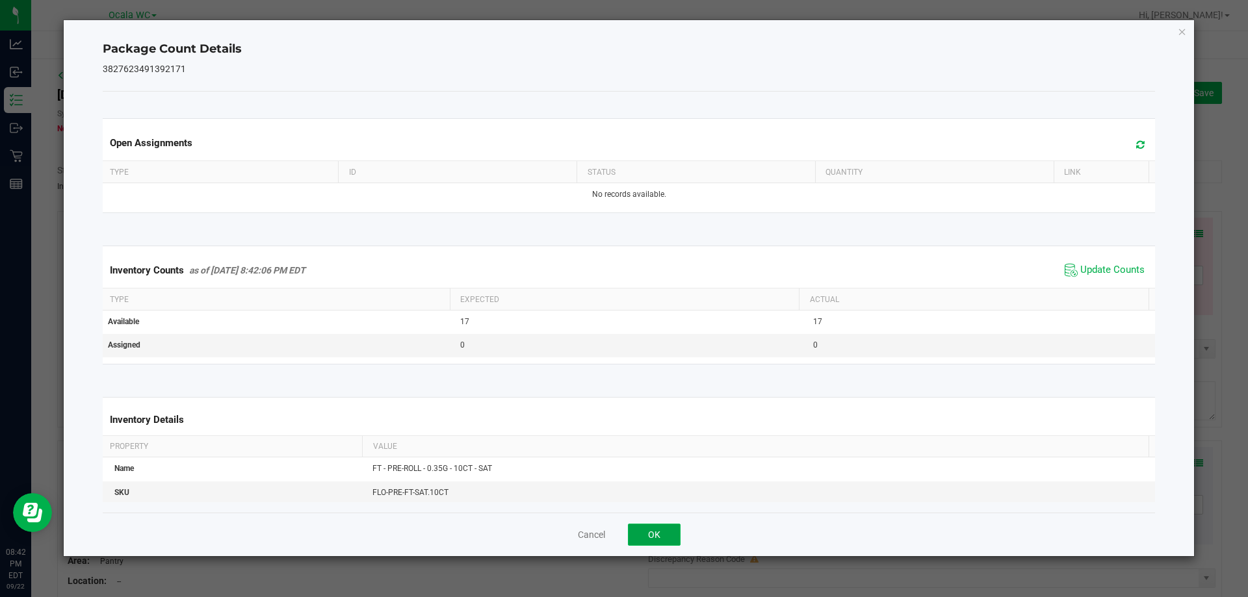
click at [660, 535] on button "OK" at bounding box center [654, 535] width 53 height 22
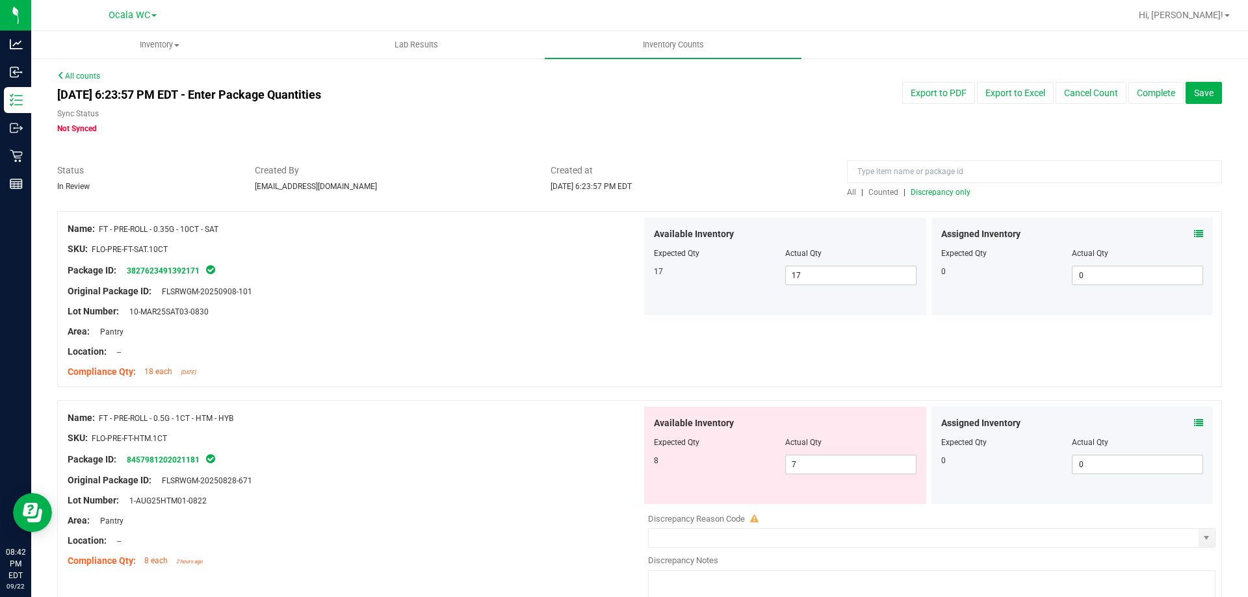
click at [1196, 421] on div "Assigned Inventory Expected Qty Actual Qty 0 0 0" at bounding box center [1073, 456] width 282 height 98
click at [1194, 419] on icon at bounding box center [1198, 423] width 9 height 9
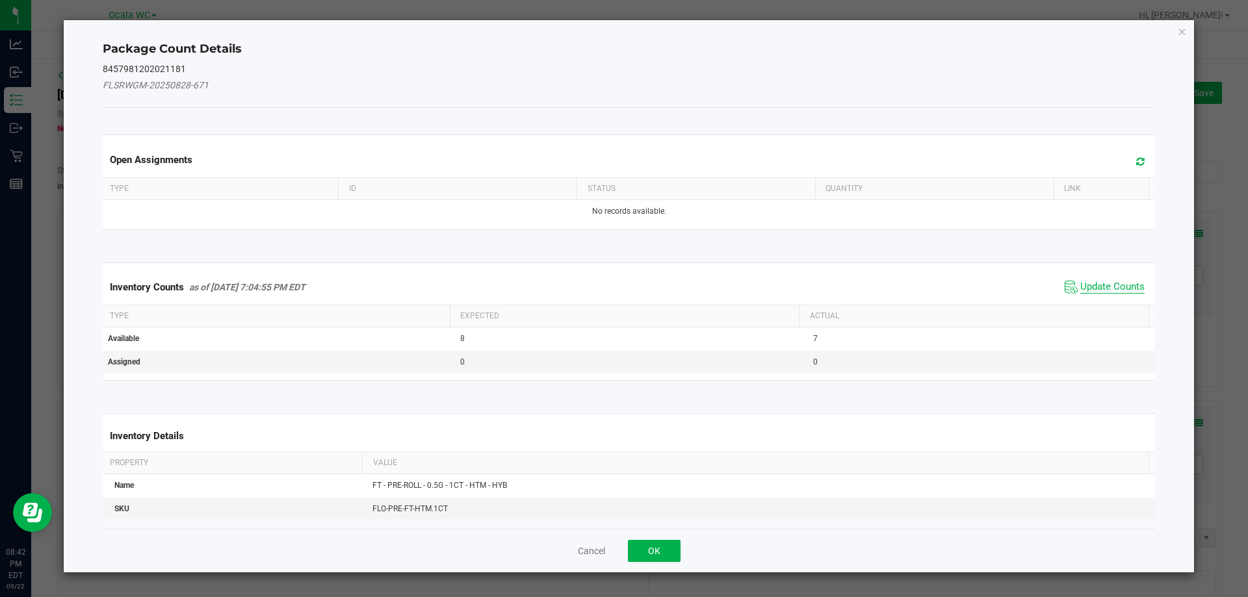
click at [1092, 290] on span "Update Counts" at bounding box center [1112, 287] width 64 height 13
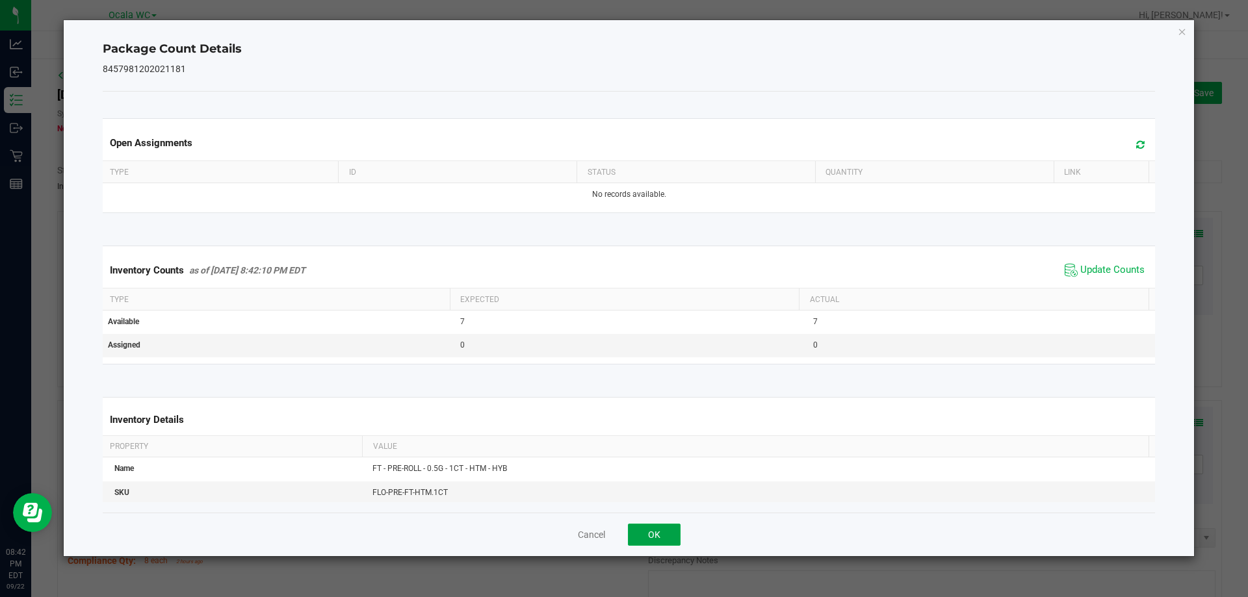
click at [670, 535] on button "OK" at bounding box center [654, 535] width 53 height 22
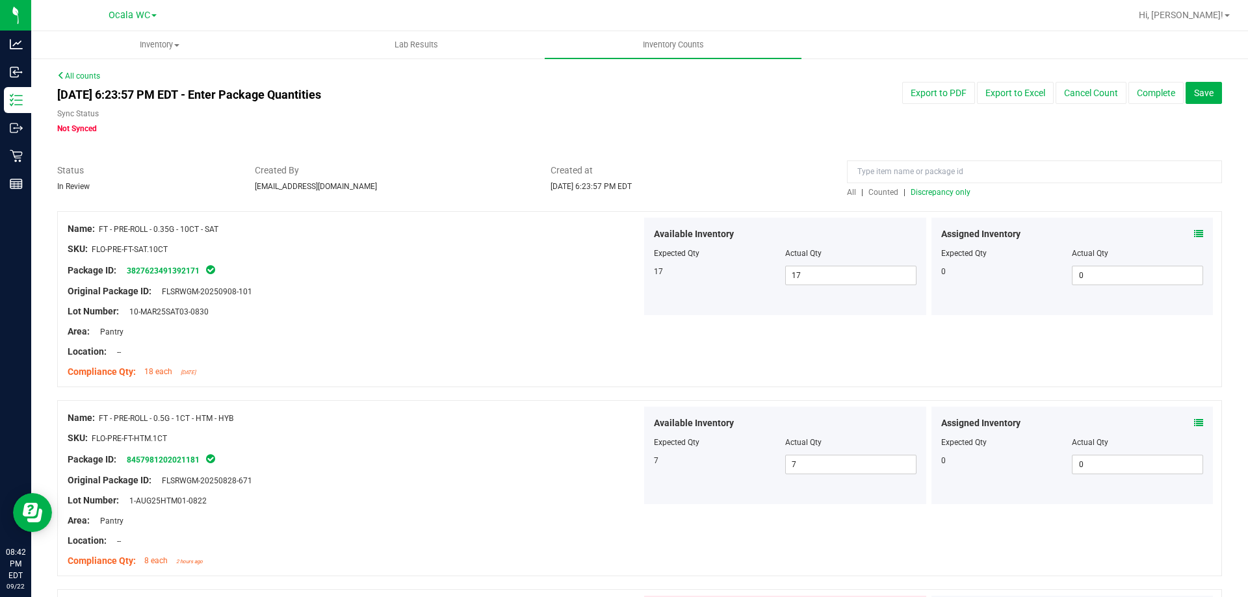
scroll to position [195, 0]
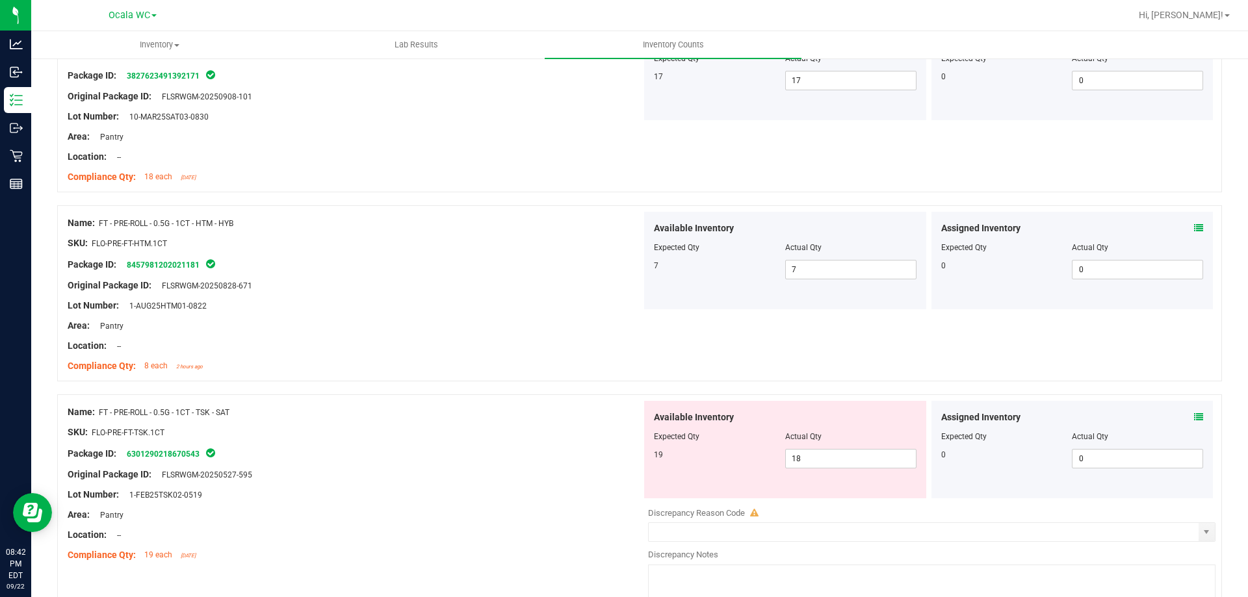
click at [1194, 417] on icon at bounding box center [1198, 417] width 9 height 9
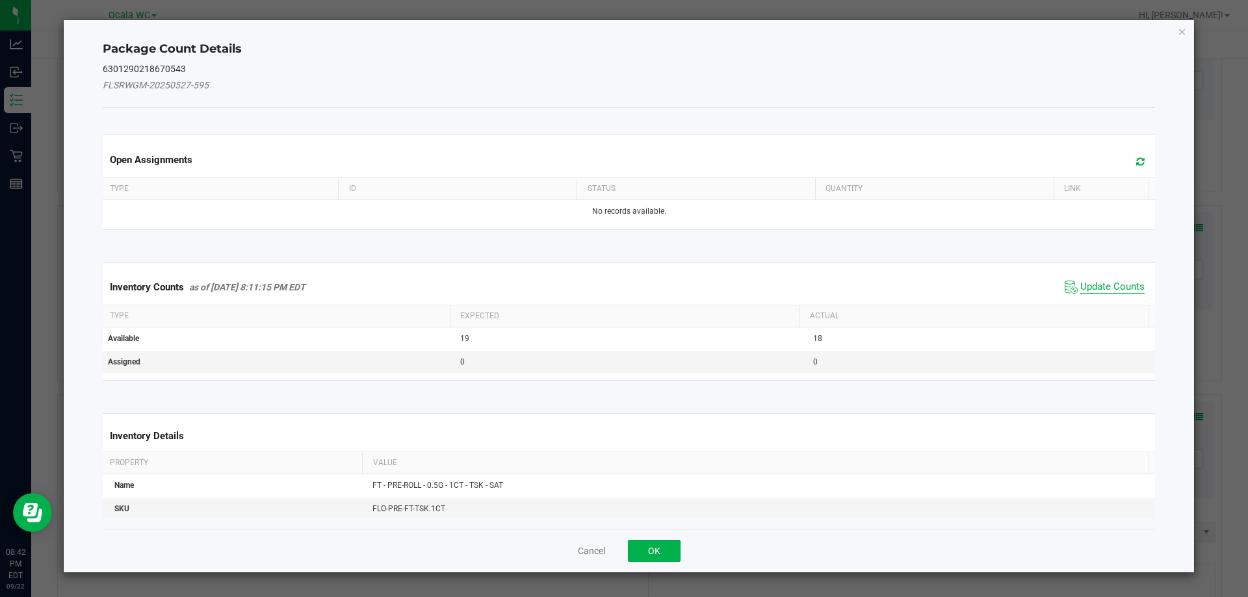
click at [1109, 284] on span "Update Counts" at bounding box center [1112, 287] width 64 height 13
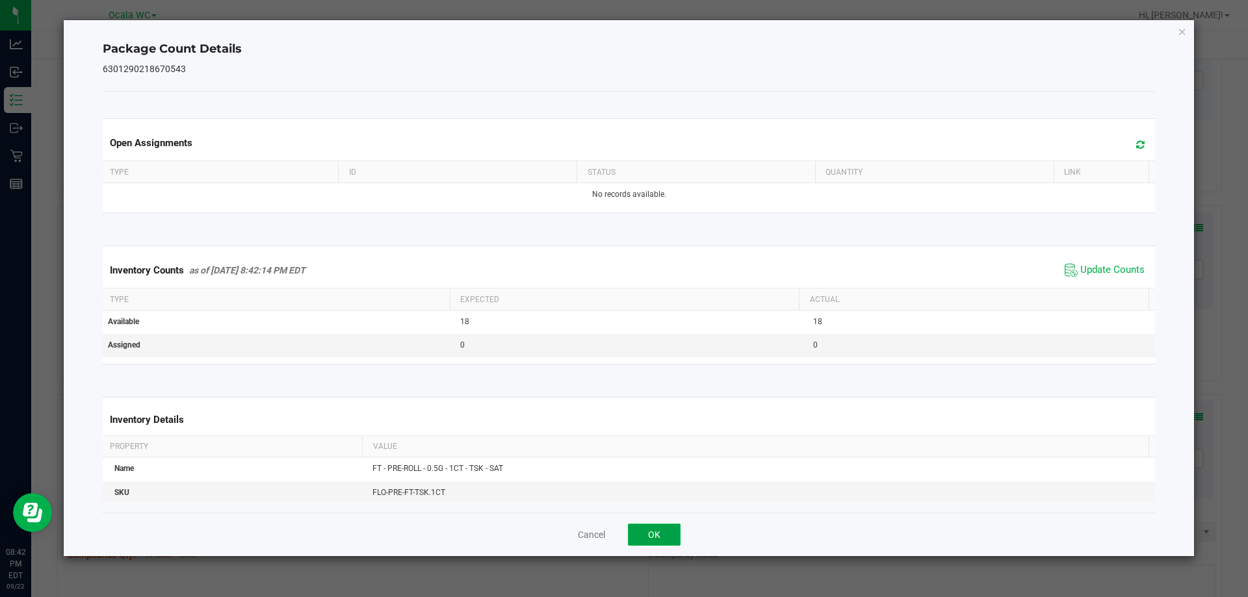
click at [653, 525] on button "OK" at bounding box center [654, 535] width 53 height 22
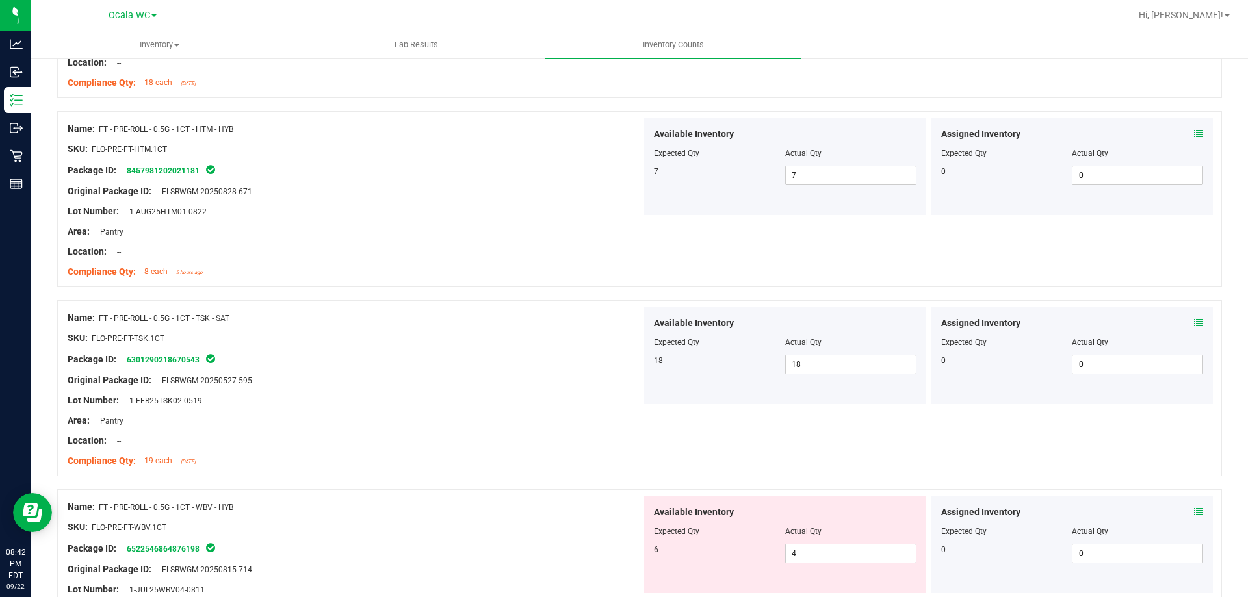
scroll to position [390, 0]
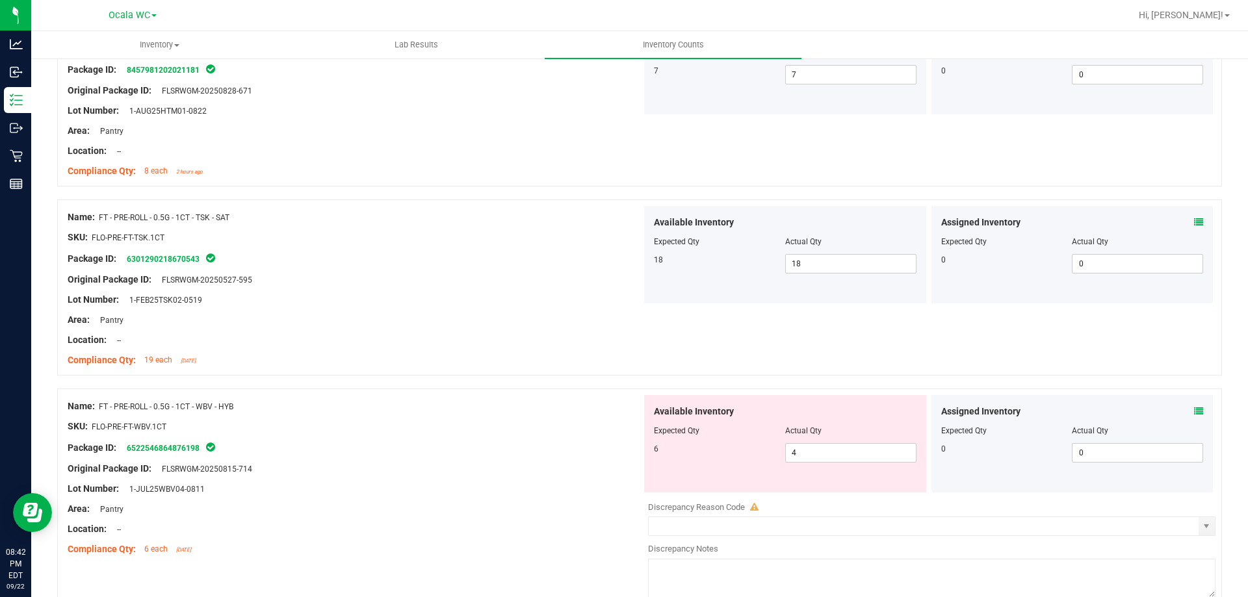
click at [1194, 411] on icon at bounding box center [1198, 411] width 9 height 9
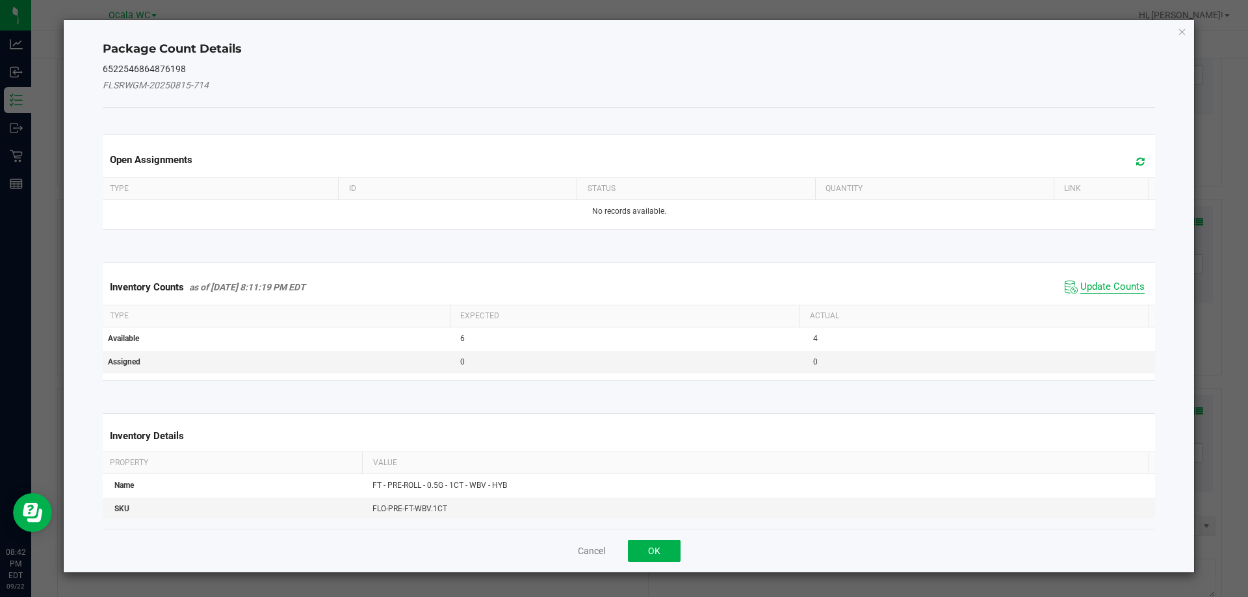
click at [1112, 290] on span "Update Counts" at bounding box center [1112, 287] width 64 height 13
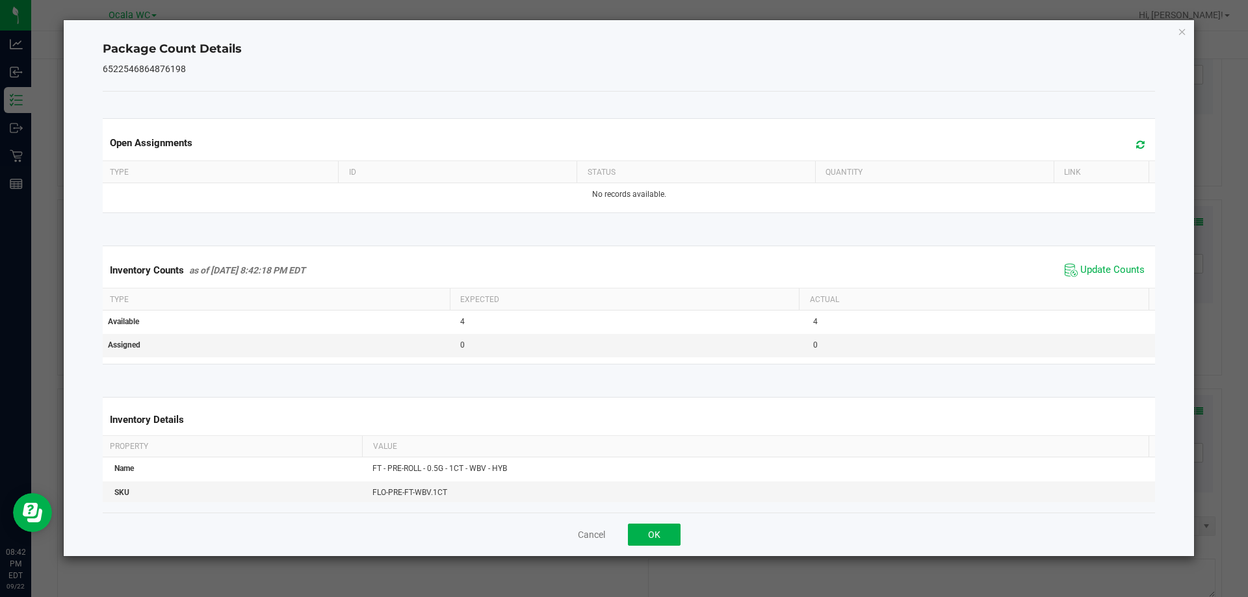
click at [688, 532] on div "Cancel OK" at bounding box center [629, 535] width 1053 height 44
click at [670, 536] on button "OK" at bounding box center [654, 535] width 53 height 22
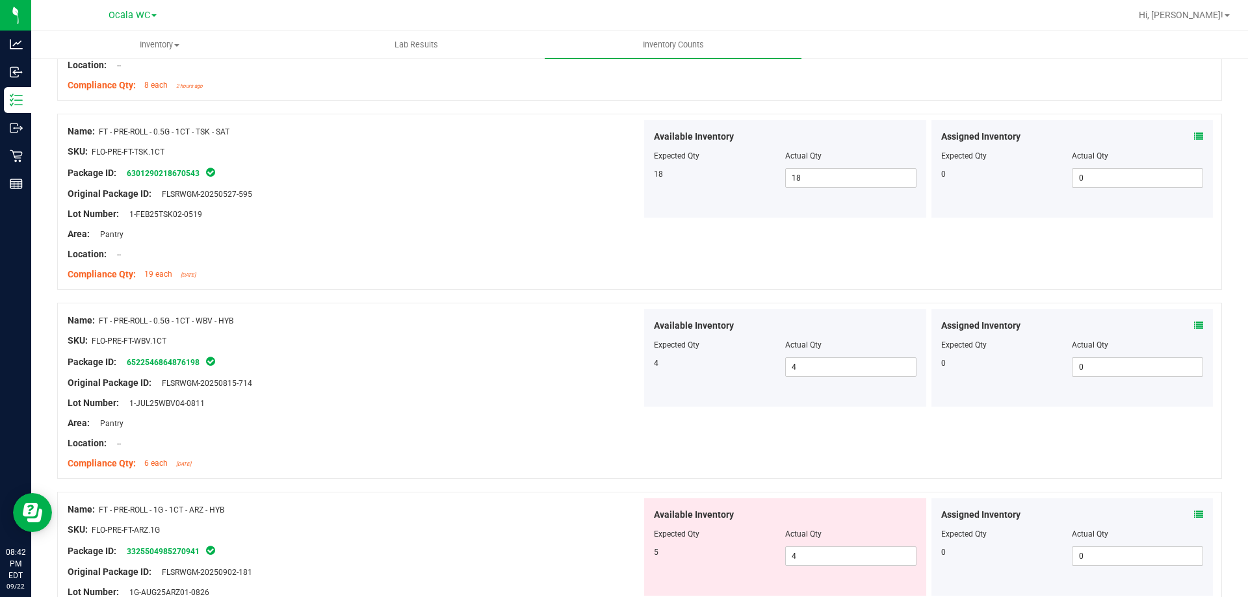
scroll to position [585, 0]
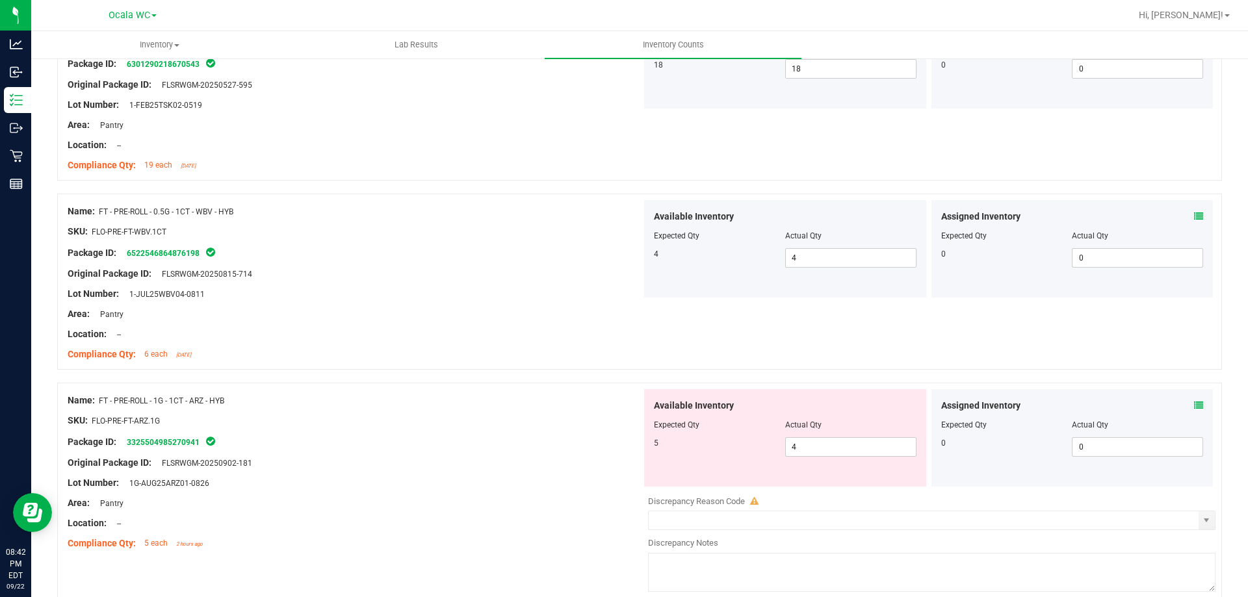
click at [1194, 404] on icon at bounding box center [1198, 405] width 9 height 9
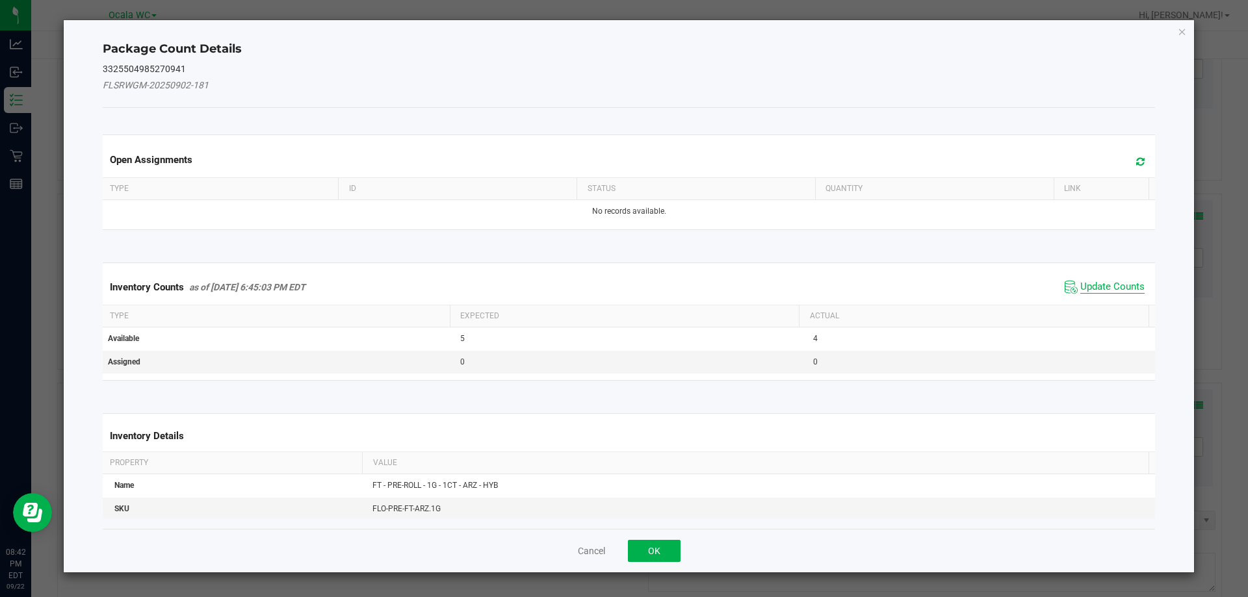
click at [1113, 287] on span "Update Counts" at bounding box center [1112, 287] width 64 height 13
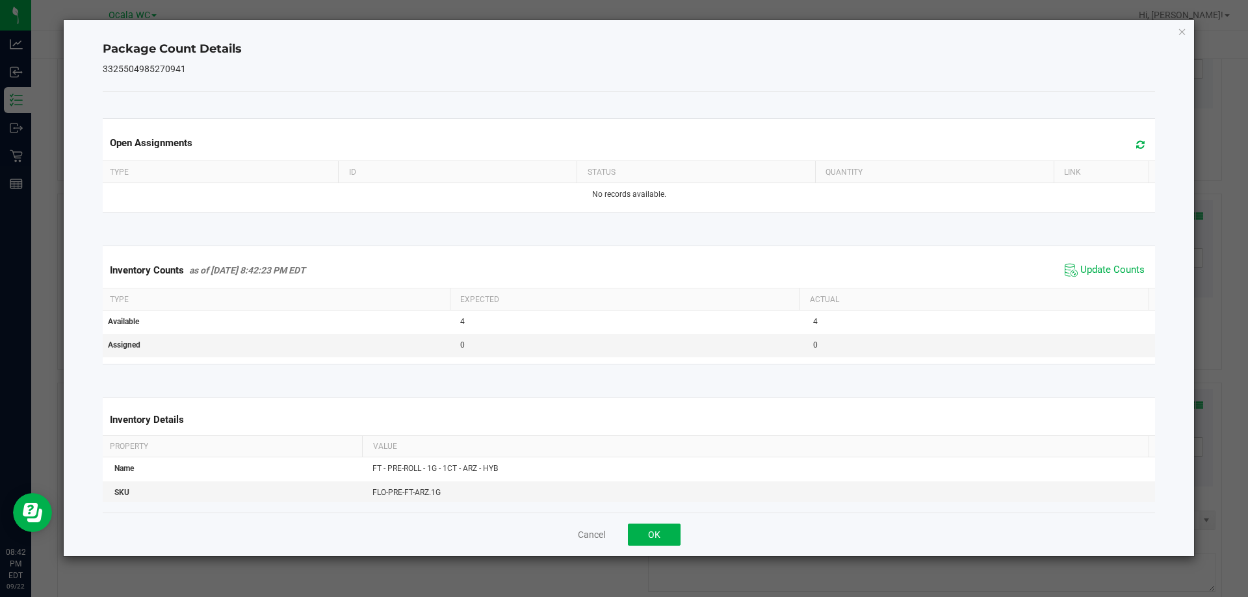
click at [649, 520] on div "Cancel OK" at bounding box center [629, 535] width 1053 height 44
click at [647, 532] on button "OK" at bounding box center [654, 535] width 53 height 22
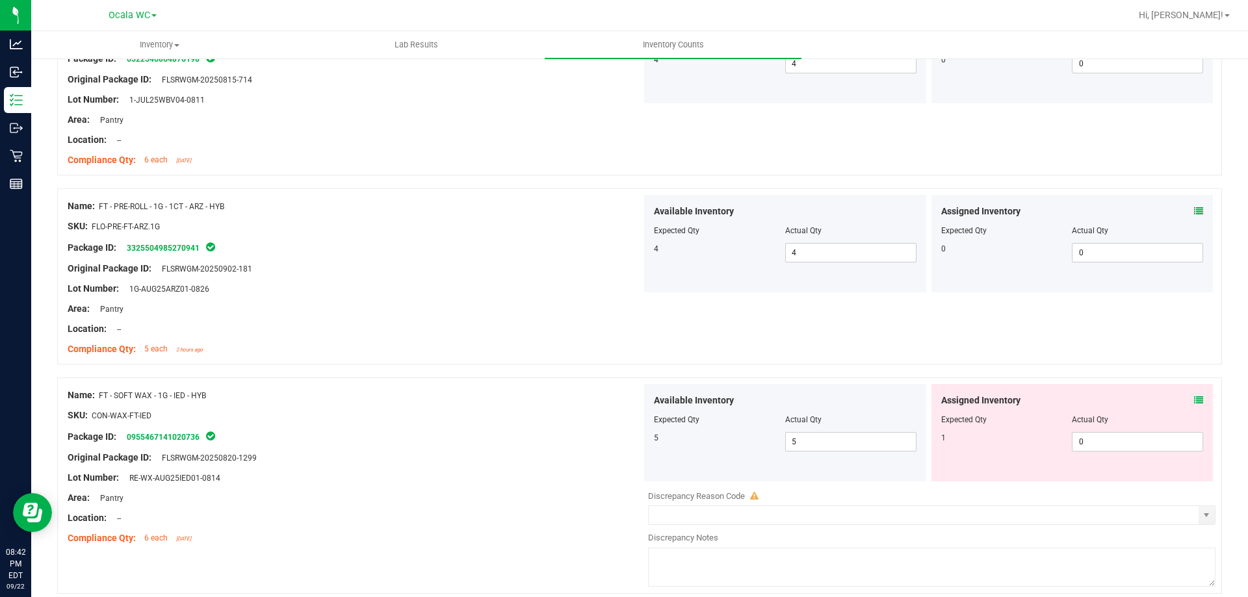
scroll to position [780, 0]
click at [1194, 400] on icon at bounding box center [1198, 399] width 9 height 9
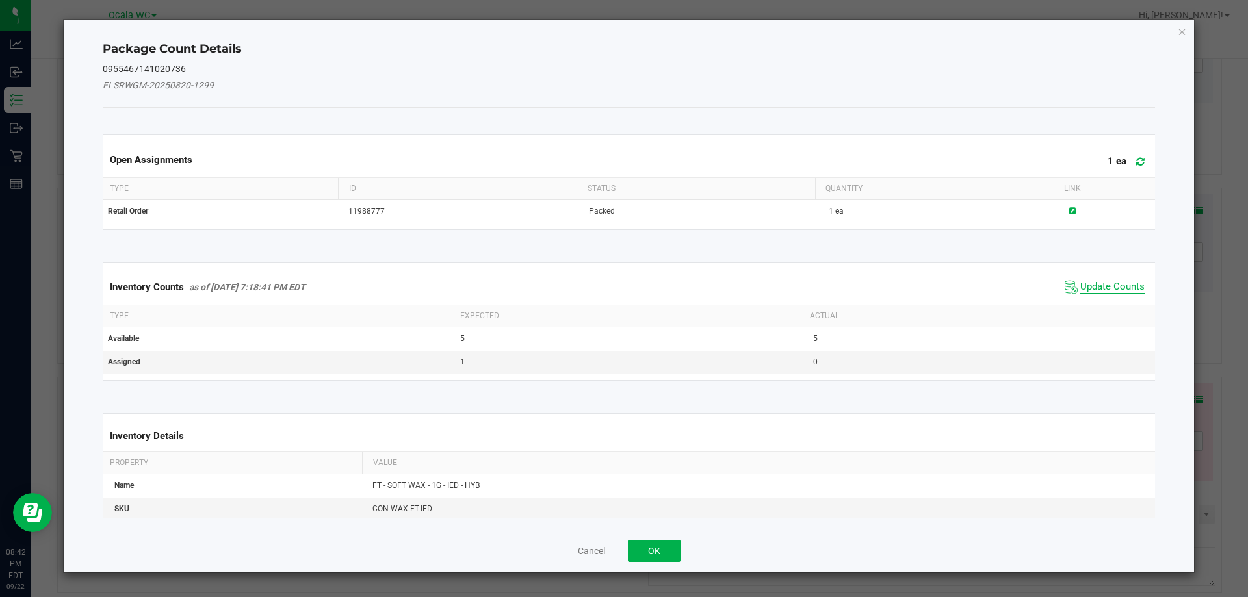
click at [1111, 289] on span "Update Counts" at bounding box center [1112, 287] width 64 height 13
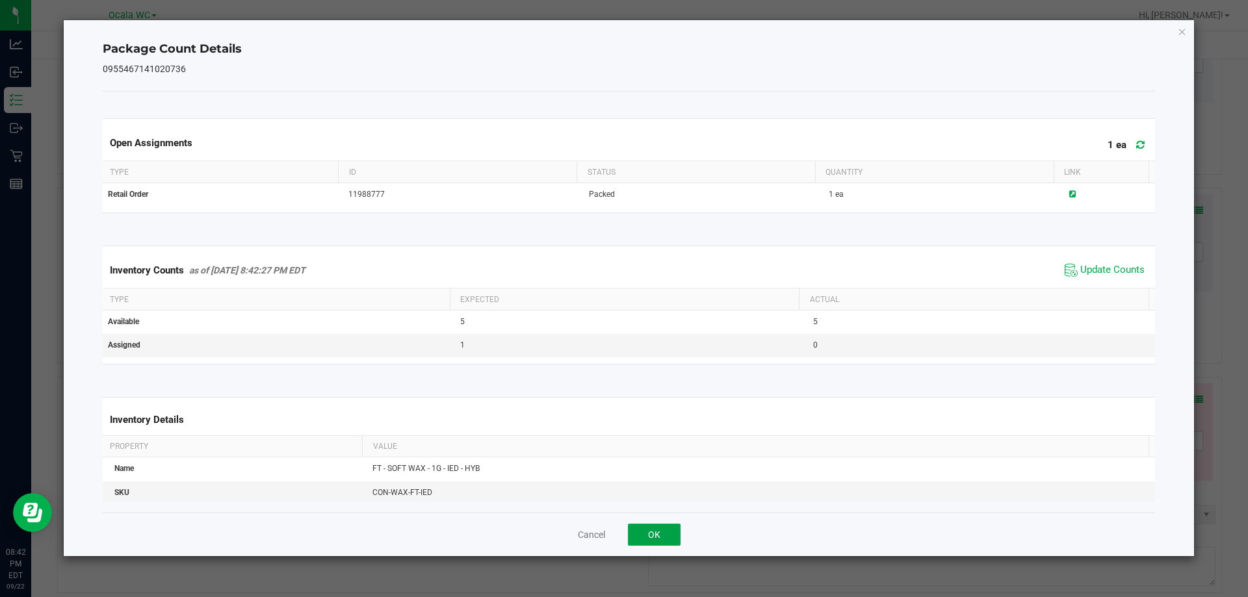
click at [665, 538] on button "OK" at bounding box center [654, 535] width 53 height 22
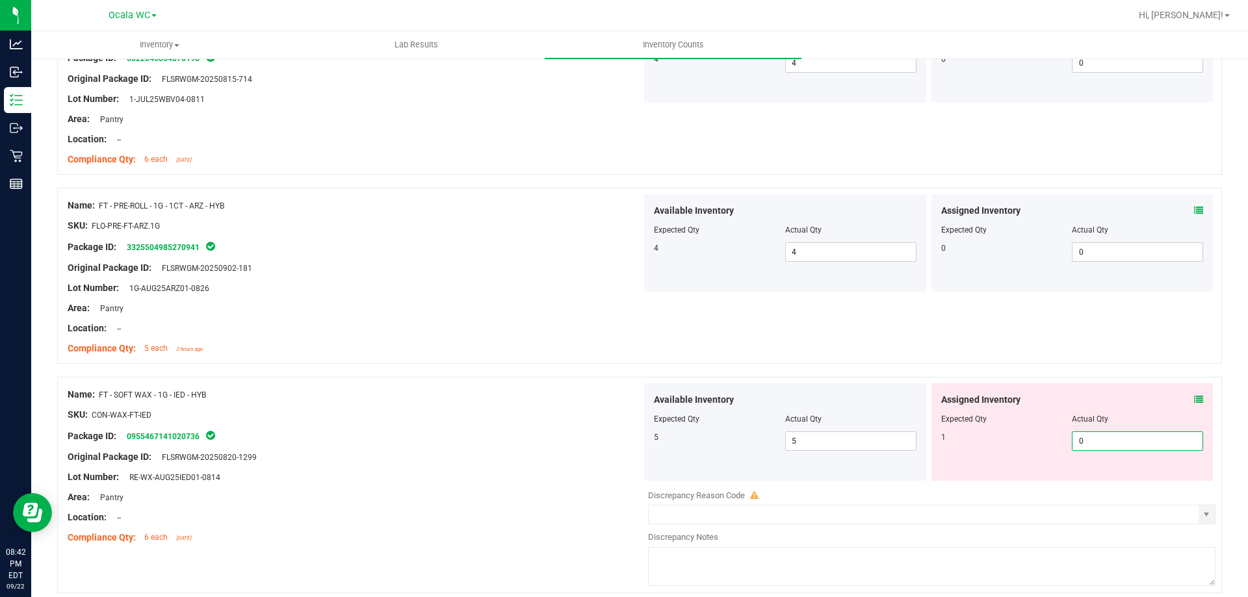
click at [1097, 445] on span "0 0" at bounding box center [1137, 442] width 131 height 20
click at [1097, 445] on input "0" at bounding box center [1138, 441] width 130 height 18
type input "1"
click at [588, 491] on div "Area: Pantry" at bounding box center [355, 498] width 574 height 14
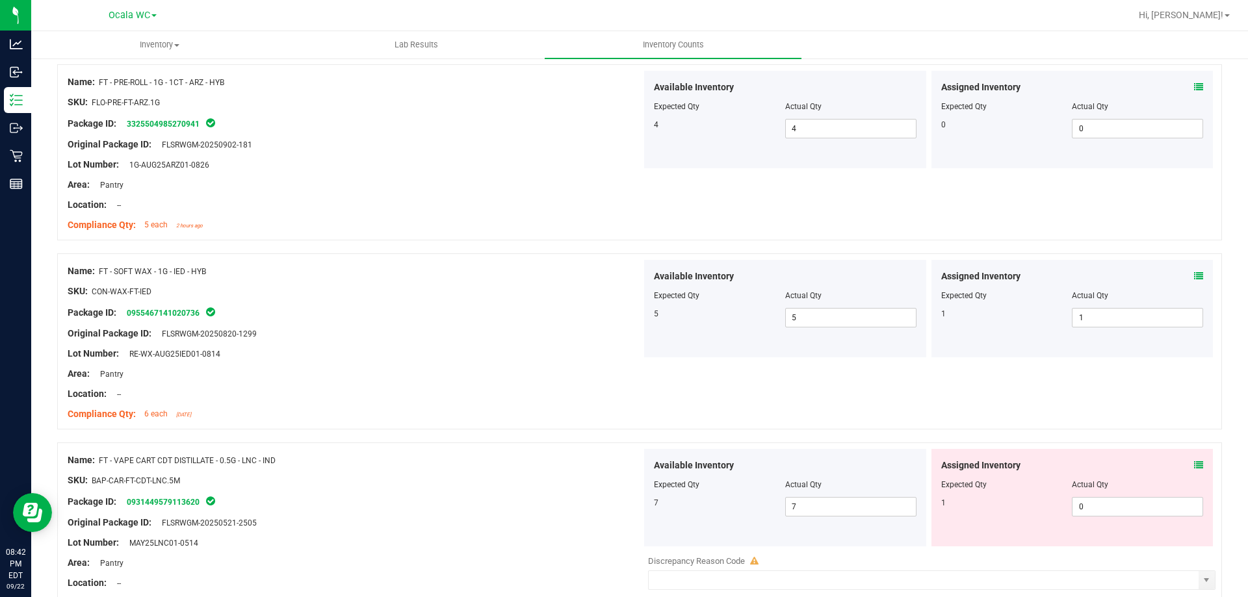
scroll to position [975, 0]
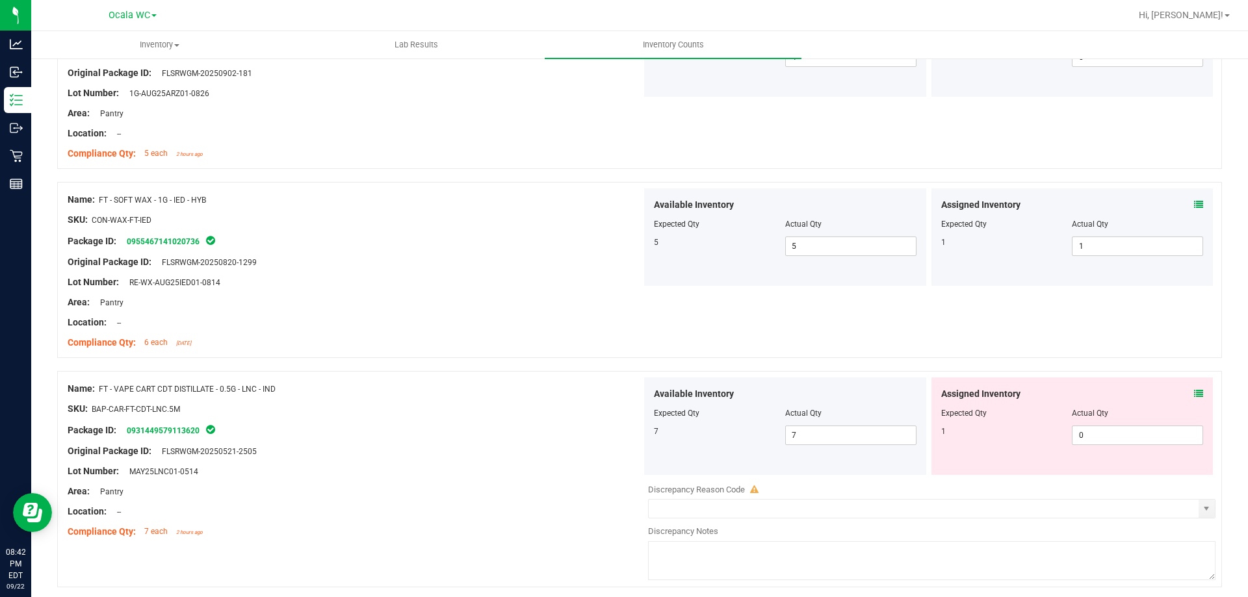
click at [1194, 397] on icon at bounding box center [1198, 393] width 9 height 9
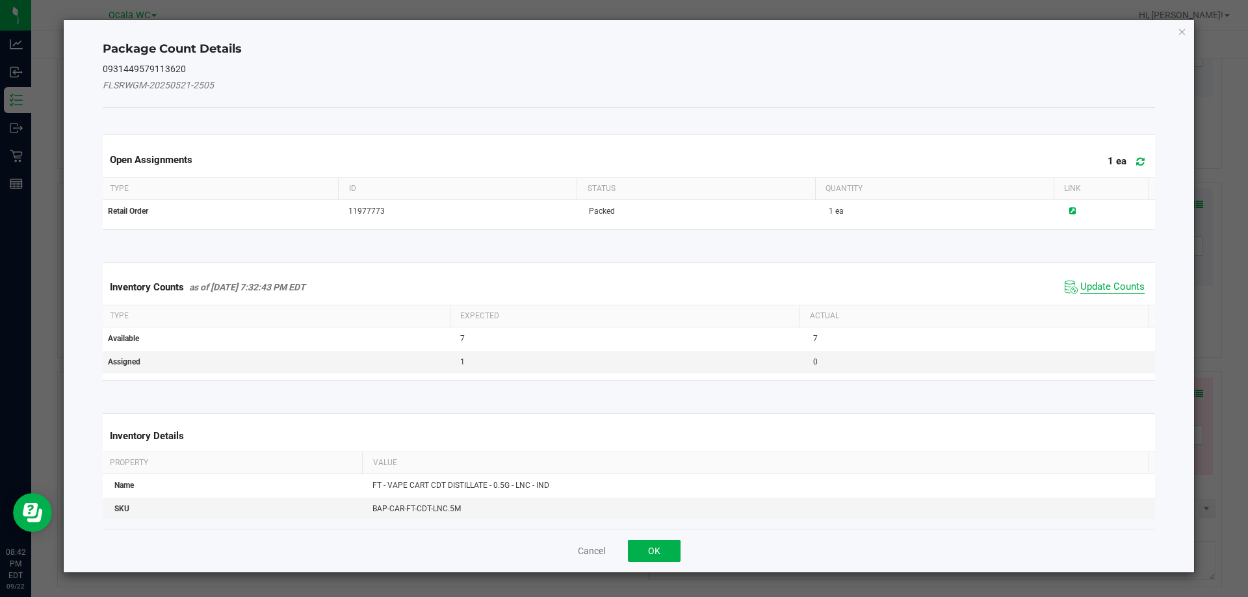
click at [1106, 288] on span "Update Counts" at bounding box center [1112, 287] width 64 height 13
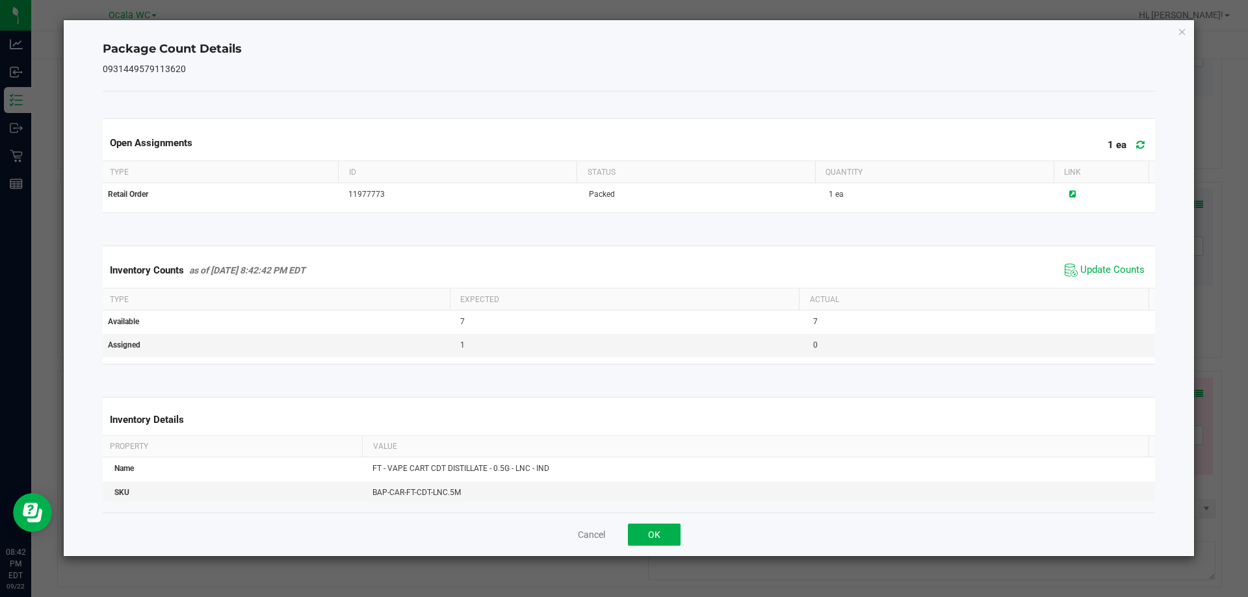
click at [648, 549] on div "Cancel OK" at bounding box center [629, 535] width 1053 height 44
click at [660, 536] on button "OK" at bounding box center [654, 535] width 53 height 22
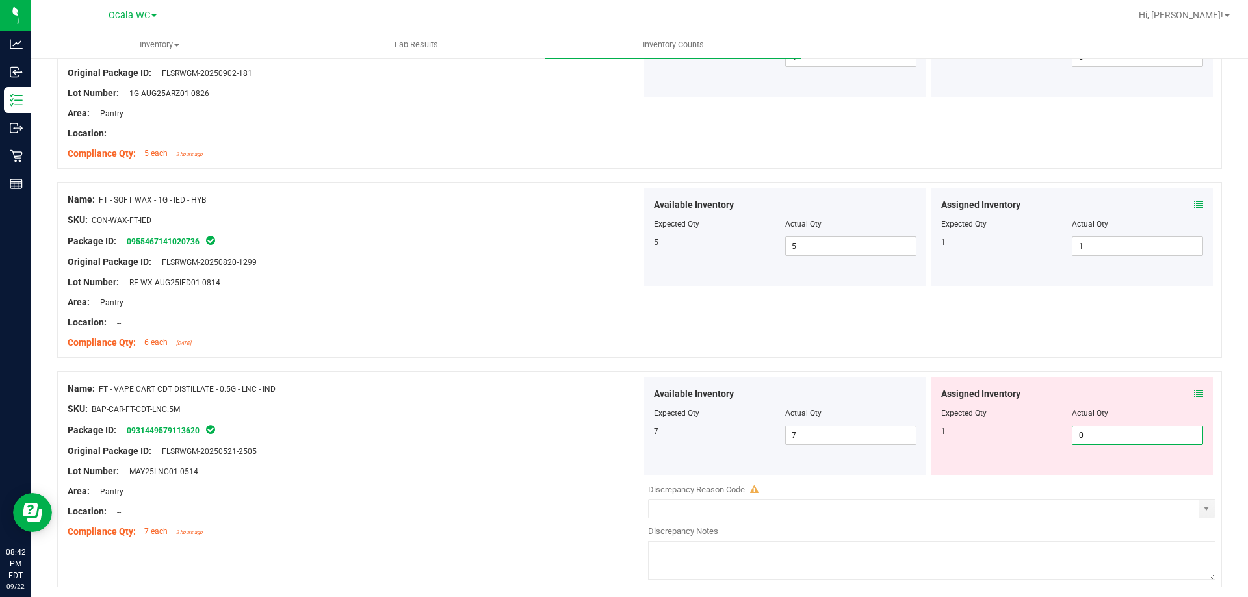
click at [1072, 434] on span "0 0" at bounding box center [1137, 436] width 131 height 20
click at [1073, 434] on input "0" at bounding box center [1138, 435] width 130 height 18
type input "1"
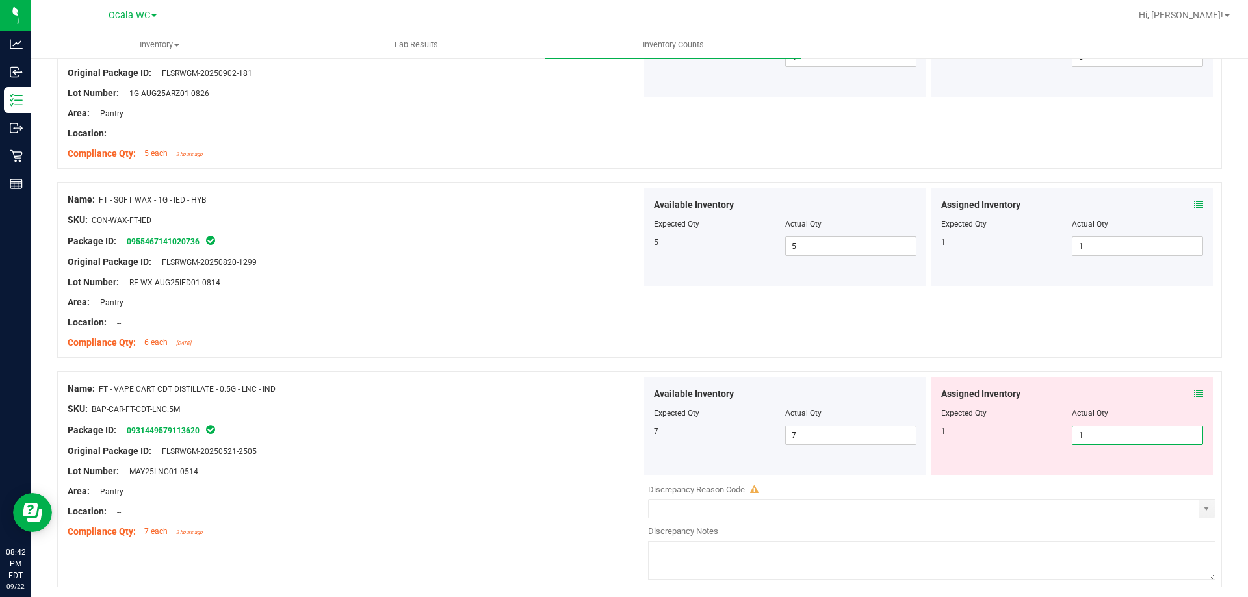
click at [582, 471] on div "Lot Number: MAY25LNC01-0514" at bounding box center [355, 472] width 574 height 14
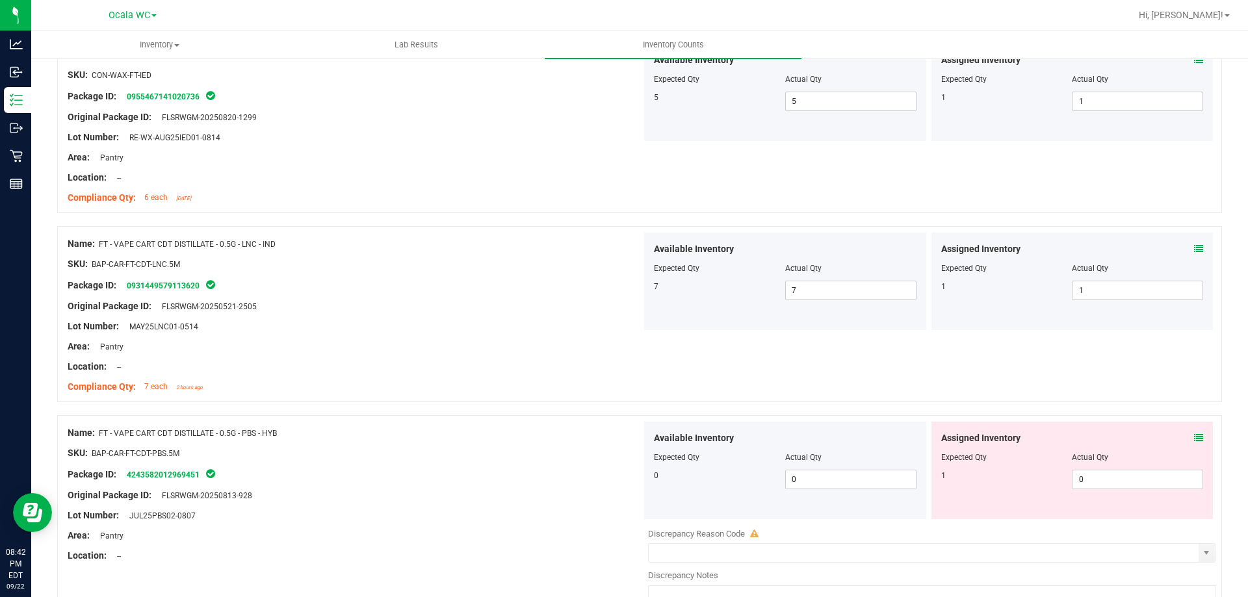
scroll to position [1235, 0]
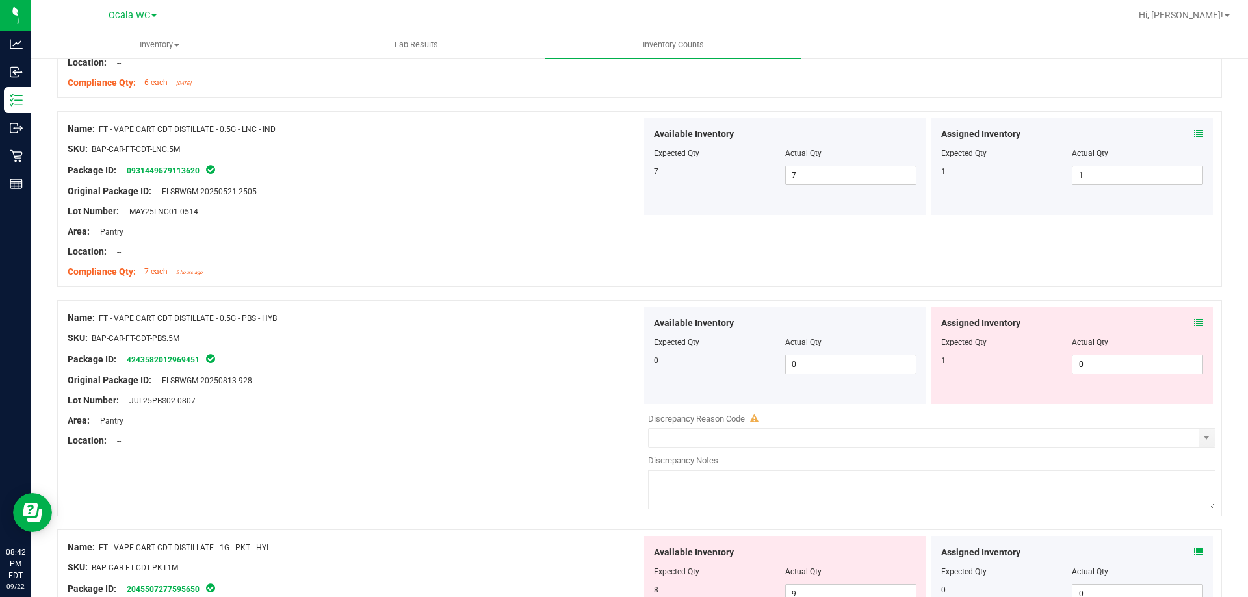
click at [1194, 322] on icon at bounding box center [1198, 323] width 9 height 9
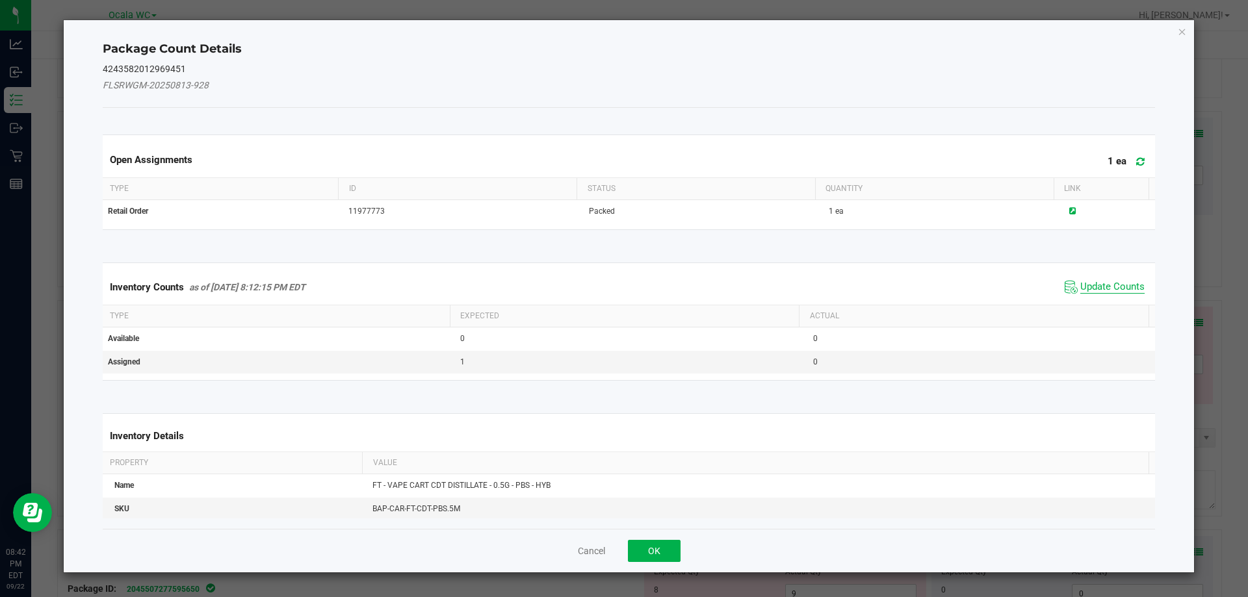
click at [1111, 281] on span "Update Counts" at bounding box center [1112, 287] width 64 height 13
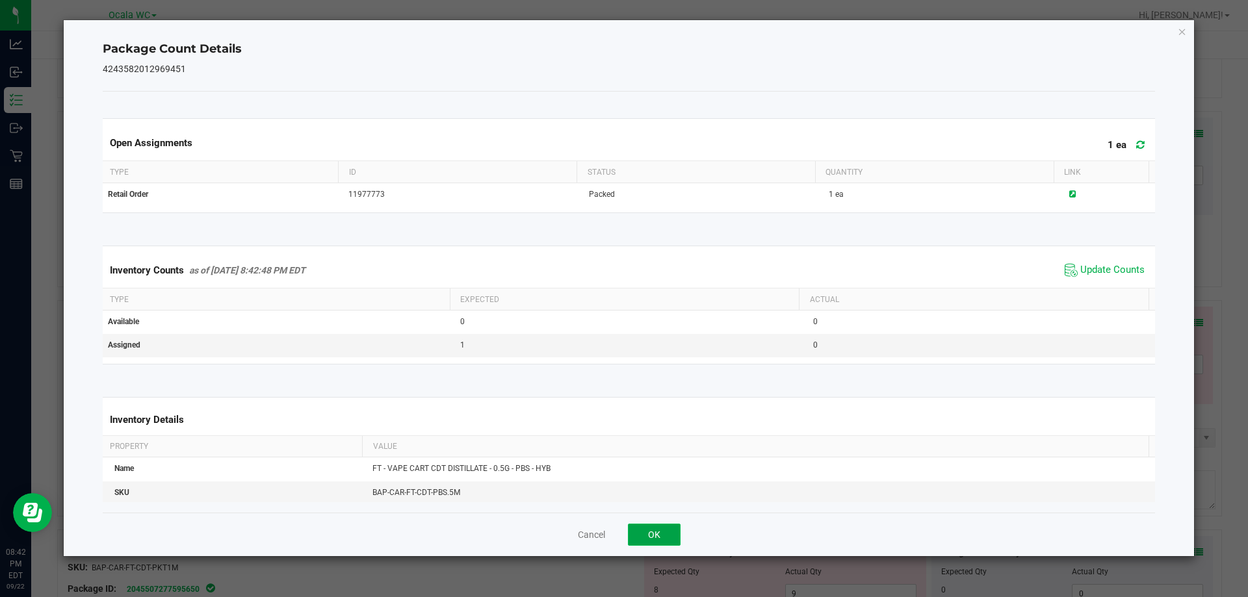
click at [649, 532] on button "OK" at bounding box center [654, 535] width 53 height 22
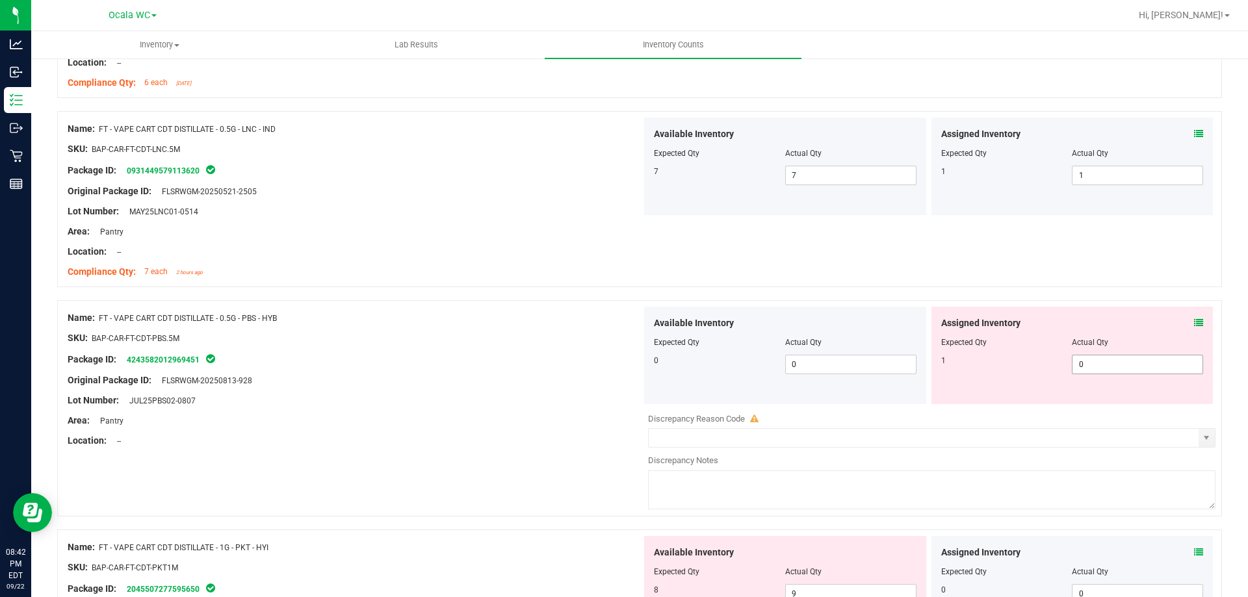
click at [1146, 369] on span "0 0" at bounding box center [1137, 365] width 131 height 20
click at [1146, 369] on input "0" at bounding box center [1138, 365] width 130 height 18
type input "1"
click at [452, 424] on div "Area: Pantry" at bounding box center [355, 421] width 574 height 14
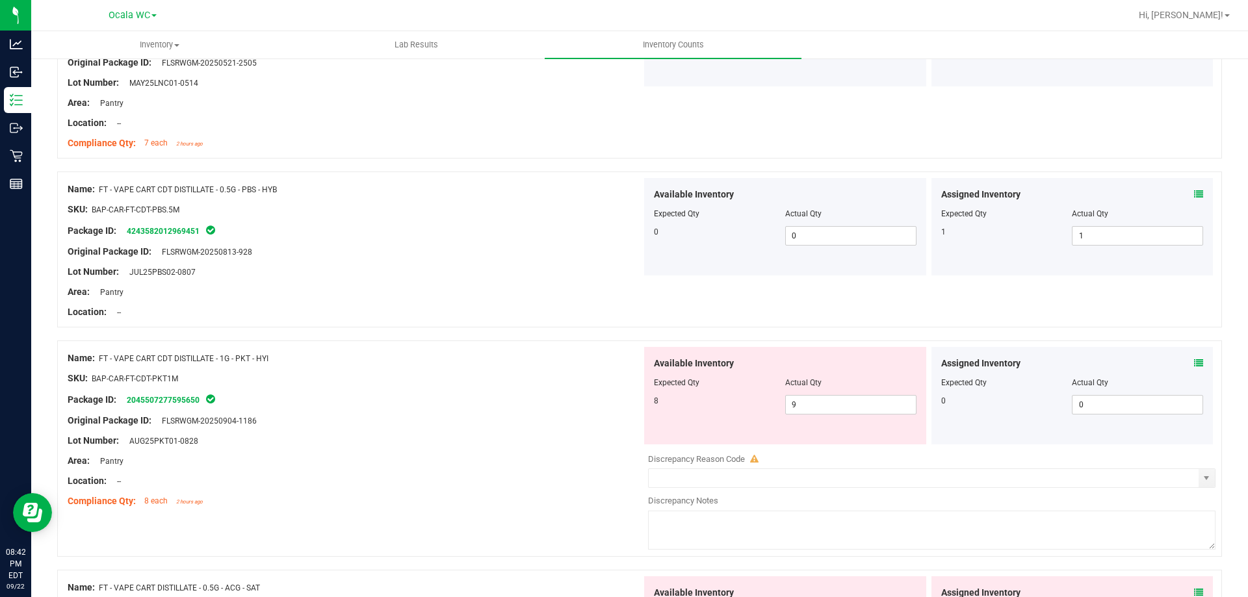
scroll to position [1365, 0]
click at [1194, 358] on icon at bounding box center [1198, 362] width 9 height 9
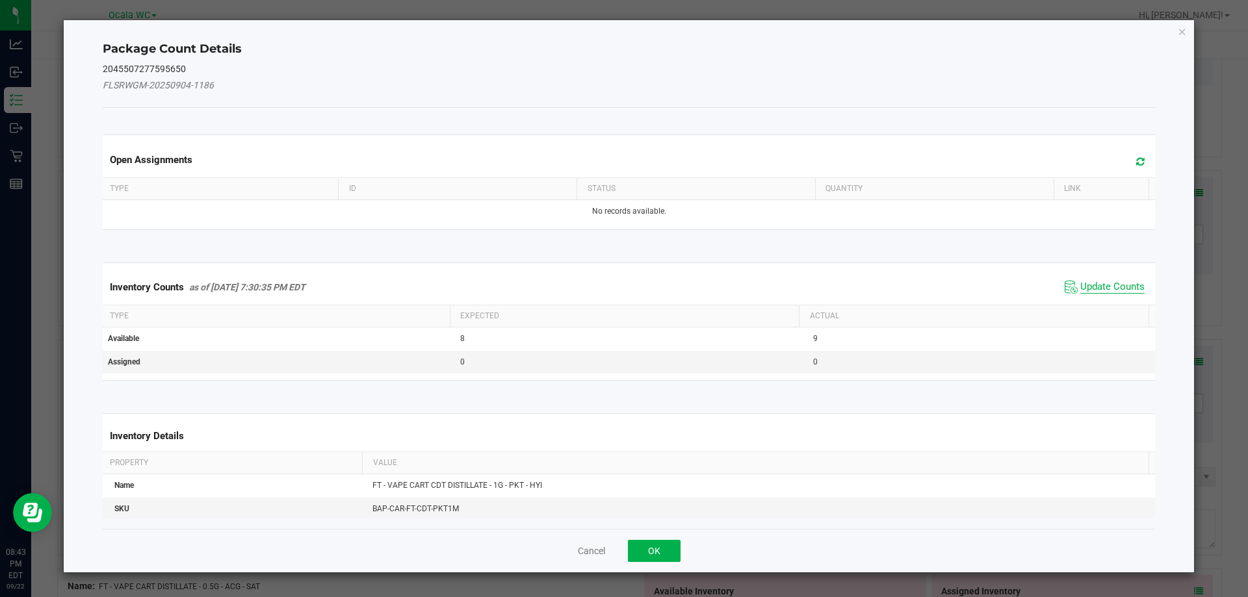
click at [1108, 284] on span "Update Counts" at bounding box center [1112, 287] width 64 height 13
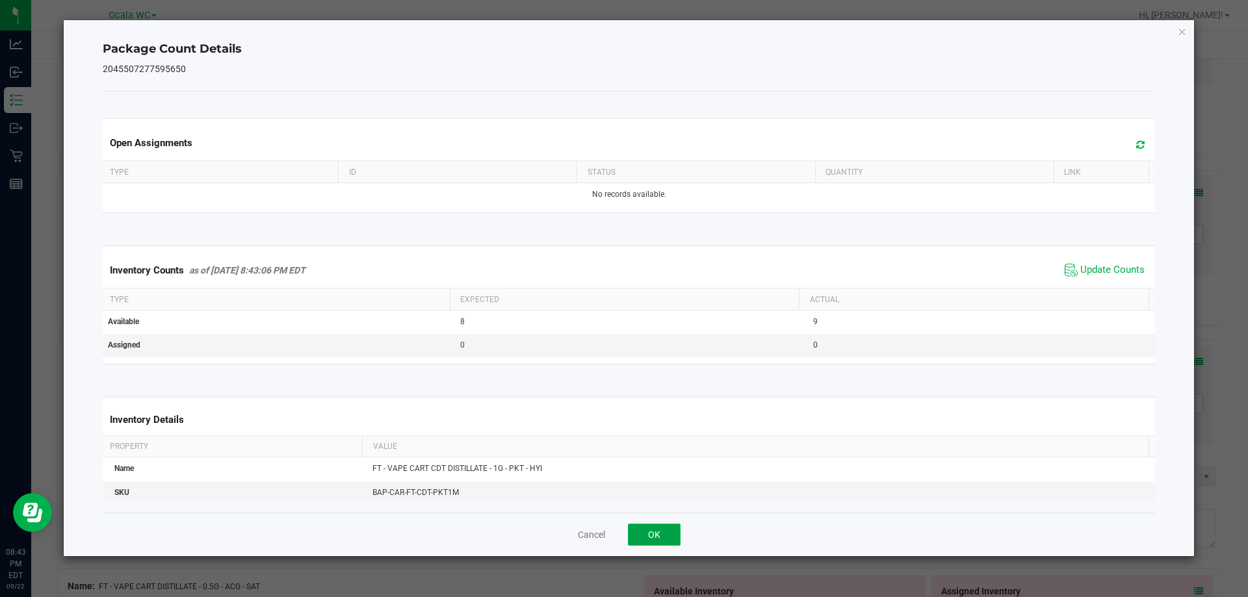
click at [664, 530] on button "OK" at bounding box center [654, 535] width 53 height 22
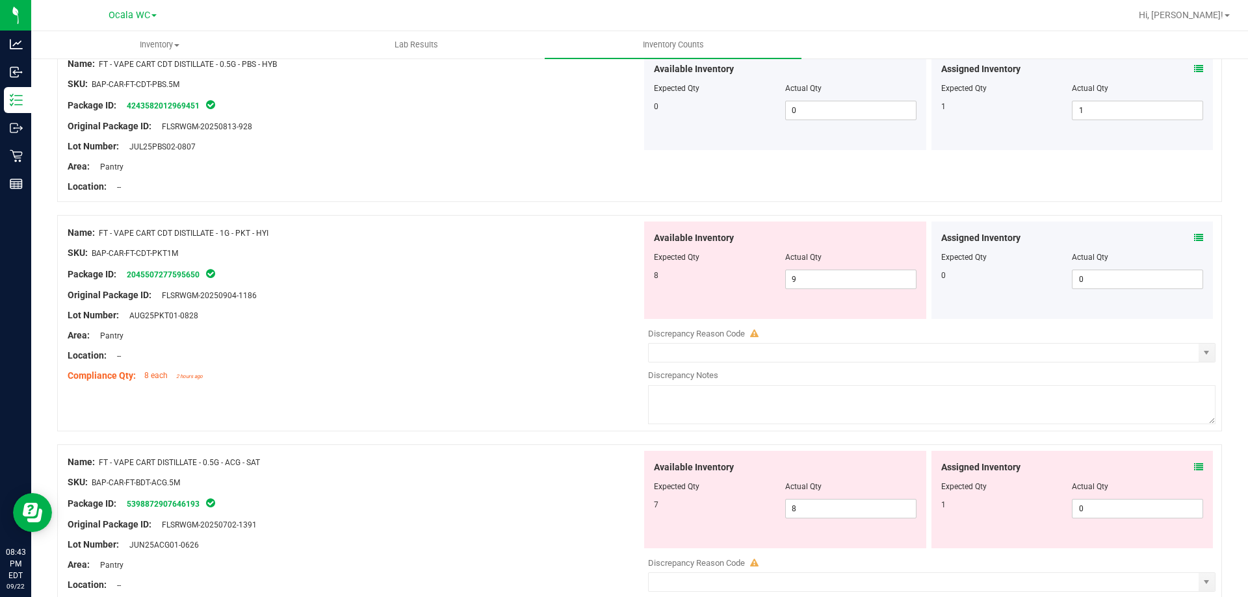
scroll to position [1495, 0]
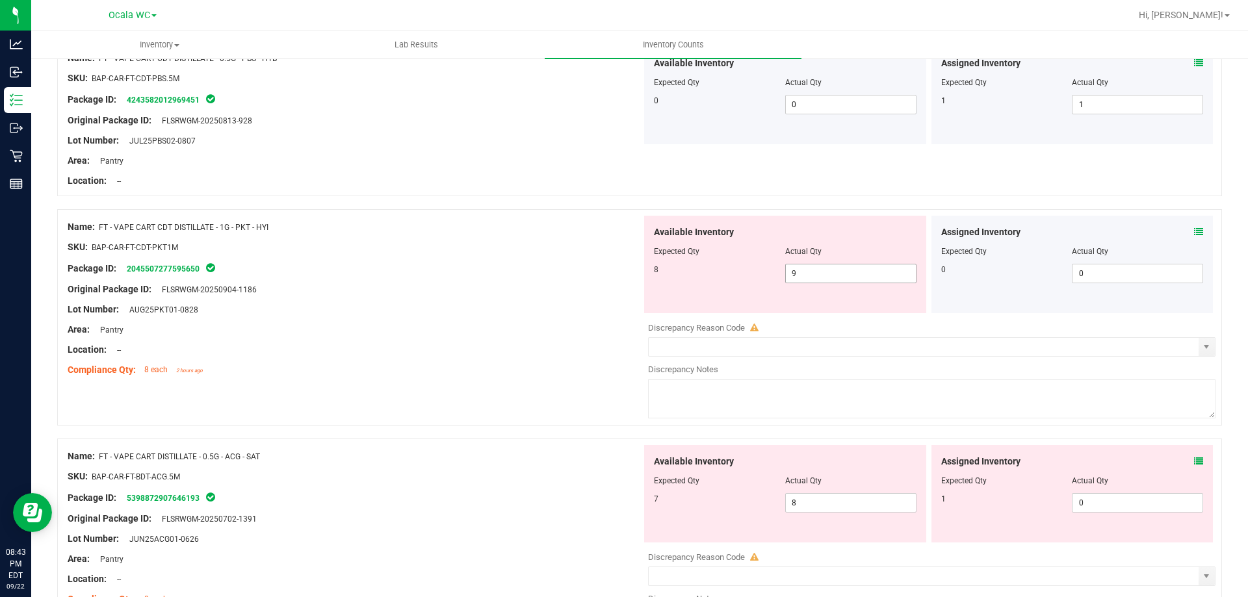
click at [816, 274] on span "9 9" at bounding box center [850, 274] width 131 height 20
click at [816, 274] on input "9" at bounding box center [851, 274] width 130 height 18
type input "8"
click at [501, 328] on div "Area: Pantry" at bounding box center [355, 330] width 574 height 14
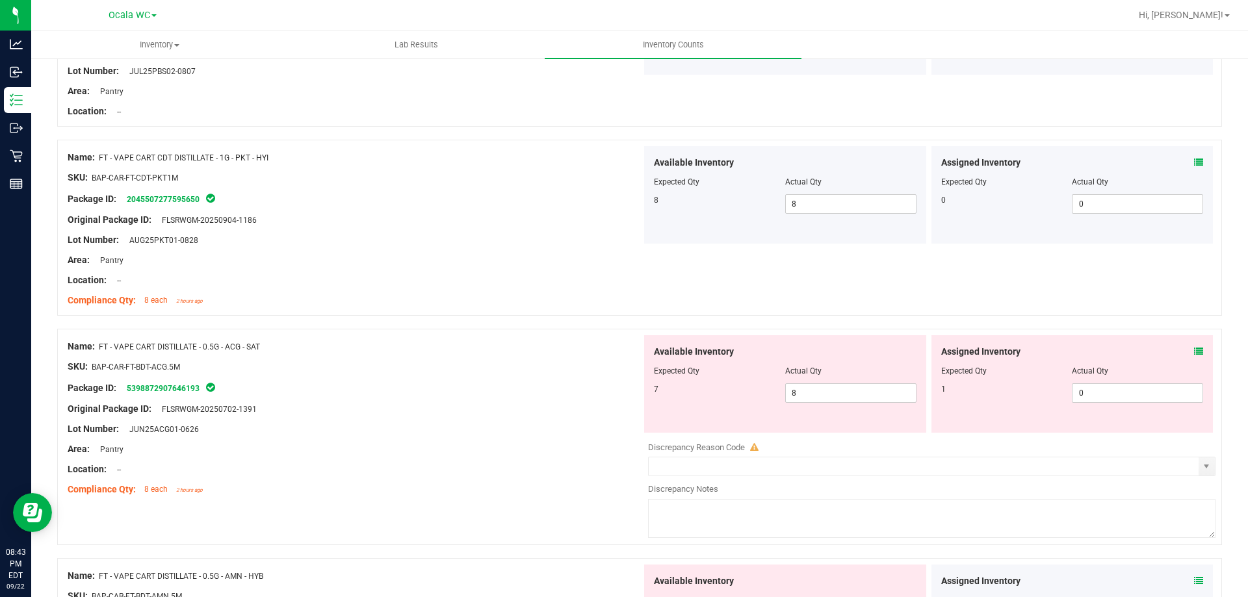
scroll to position [1625, 0]
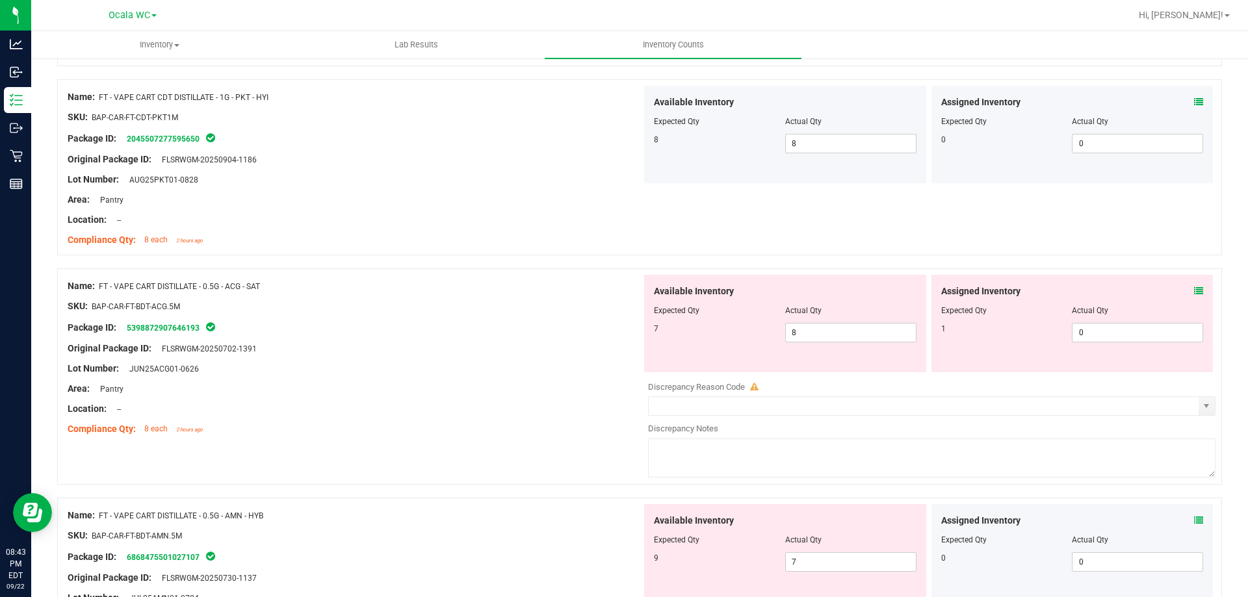
click at [1194, 287] on icon at bounding box center [1198, 291] width 9 height 9
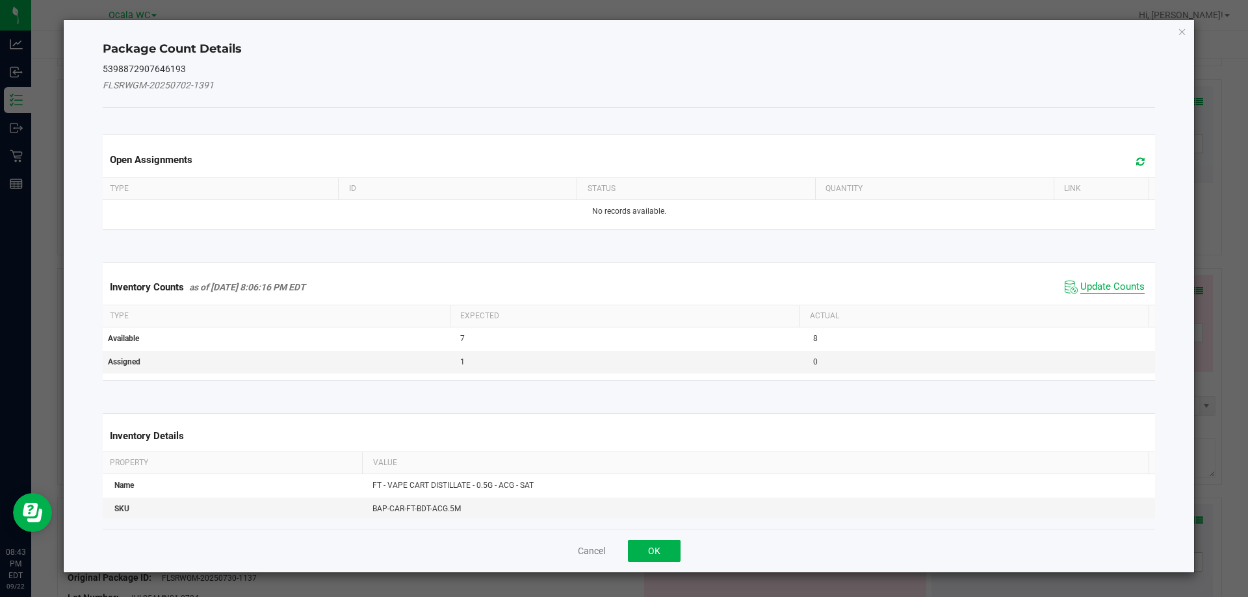
click at [1123, 286] on span "Update Counts" at bounding box center [1112, 287] width 64 height 13
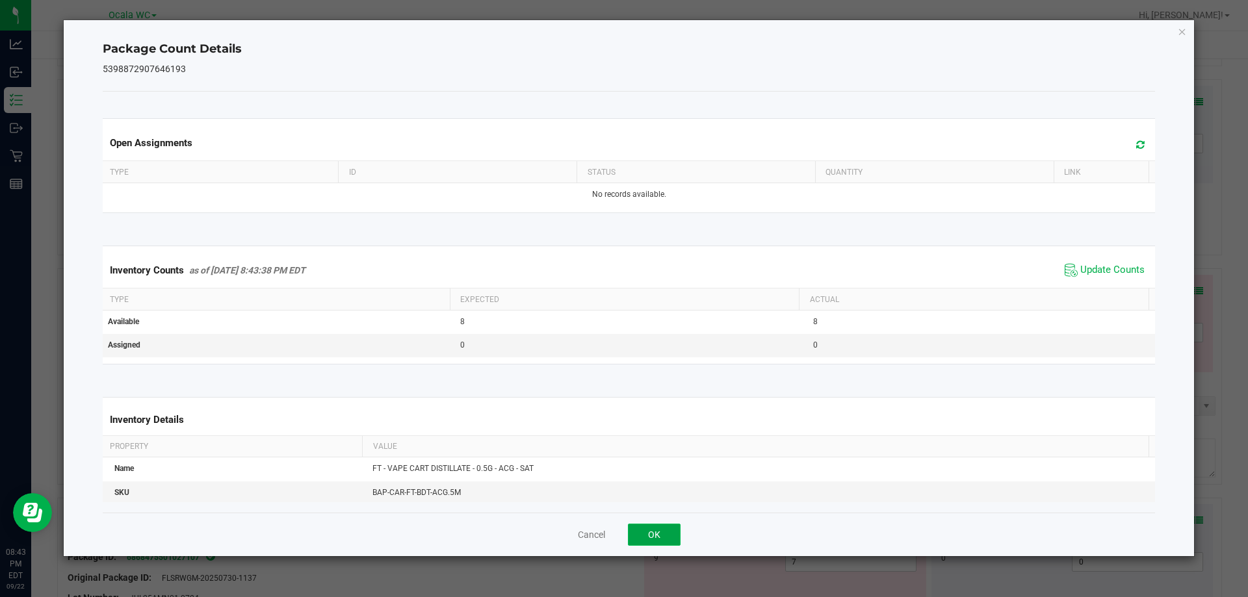
click at [633, 539] on button "OK" at bounding box center [654, 535] width 53 height 22
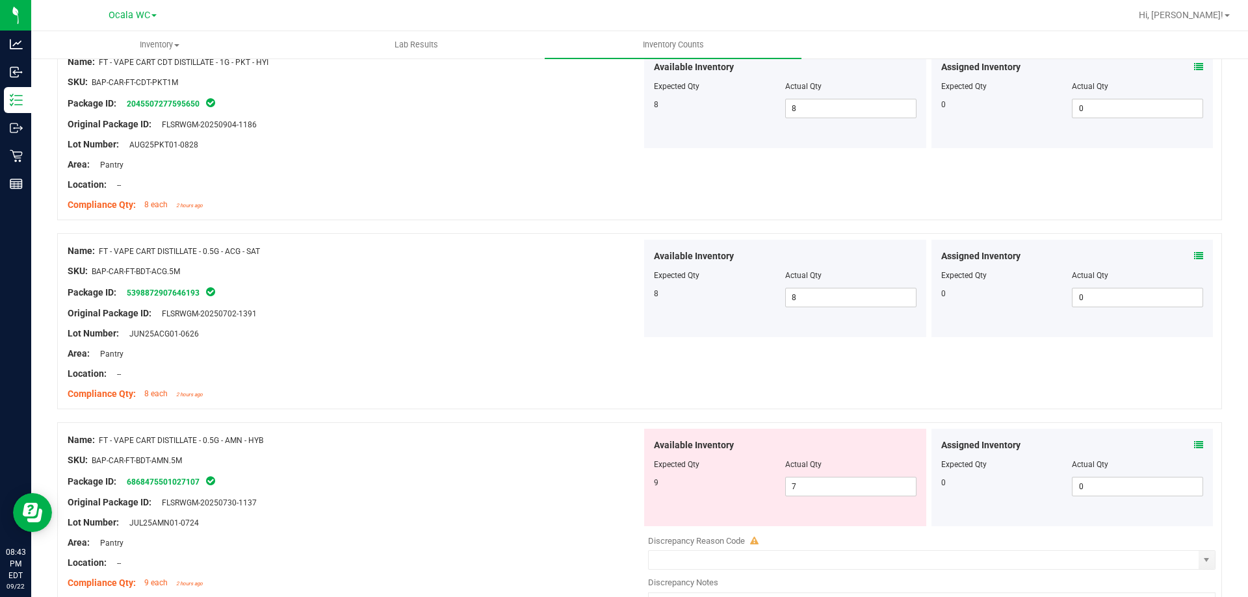
scroll to position [1690, 0]
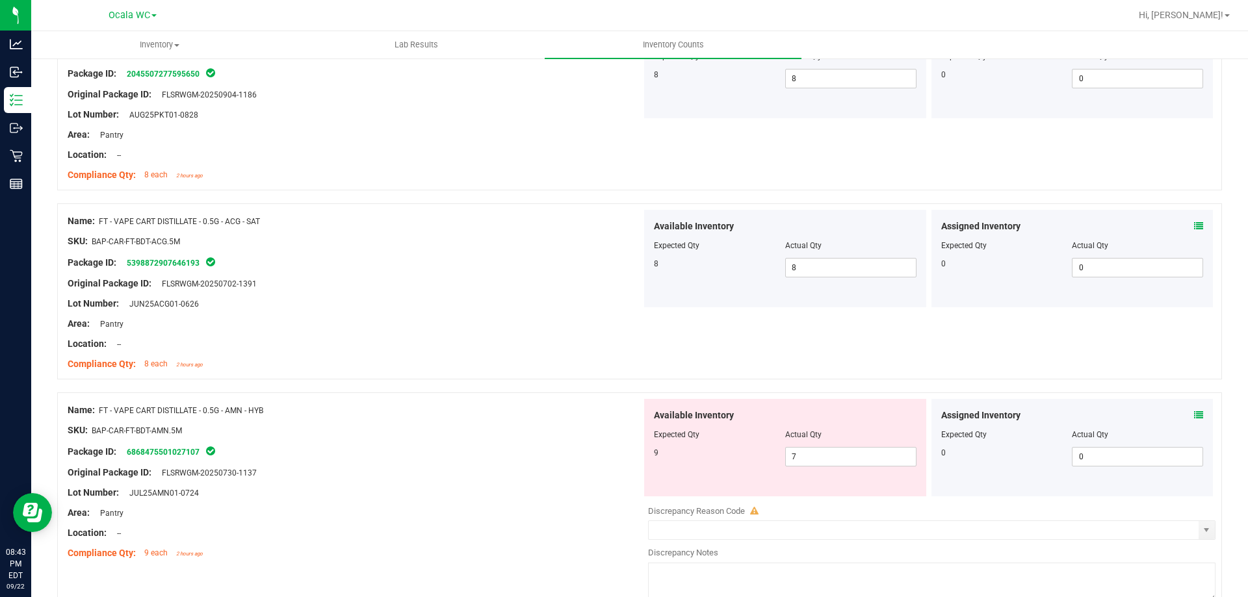
click at [1184, 416] on div "Assigned Inventory" at bounding box center [1072, 416] width 263 height 14
click at [1194, 413] on icon at bounding box center [1198, 415] width 9 height 9
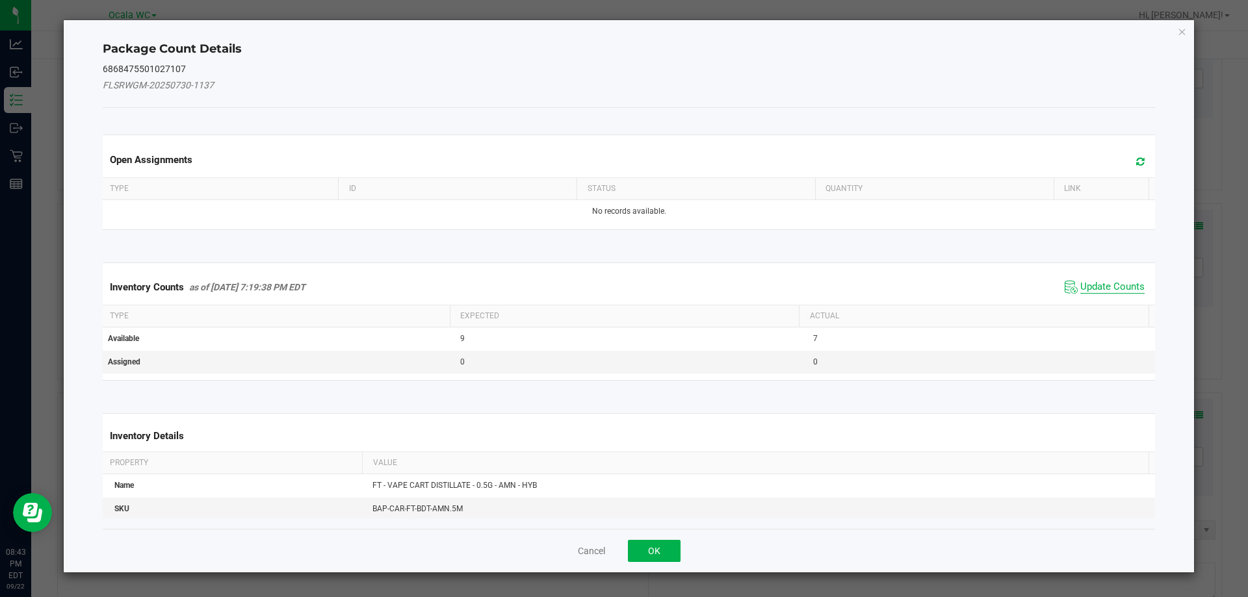
click at [1082, 293] on span "Update Counts" at bounding box center [1112, 287] width 64 height 13
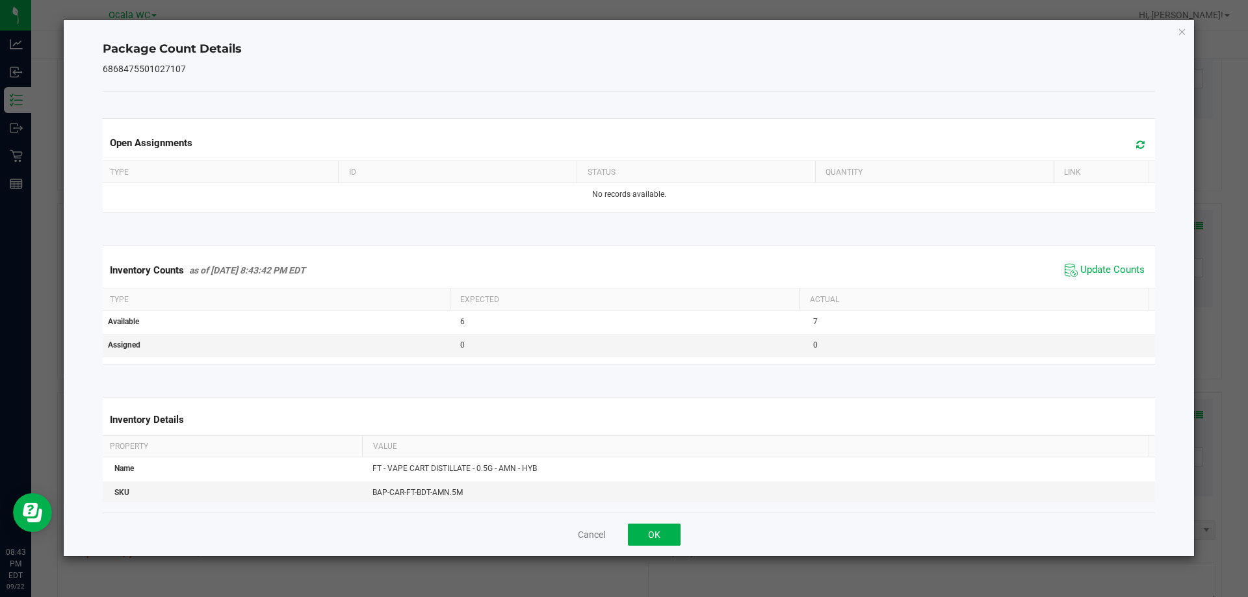
click at [655, 521] on div "Cancel OK" at bounding box center [629, 535] width 1053 height 44
click at [652, 532] on button "OK" at bounding box center [654, 535] width 53 height 22
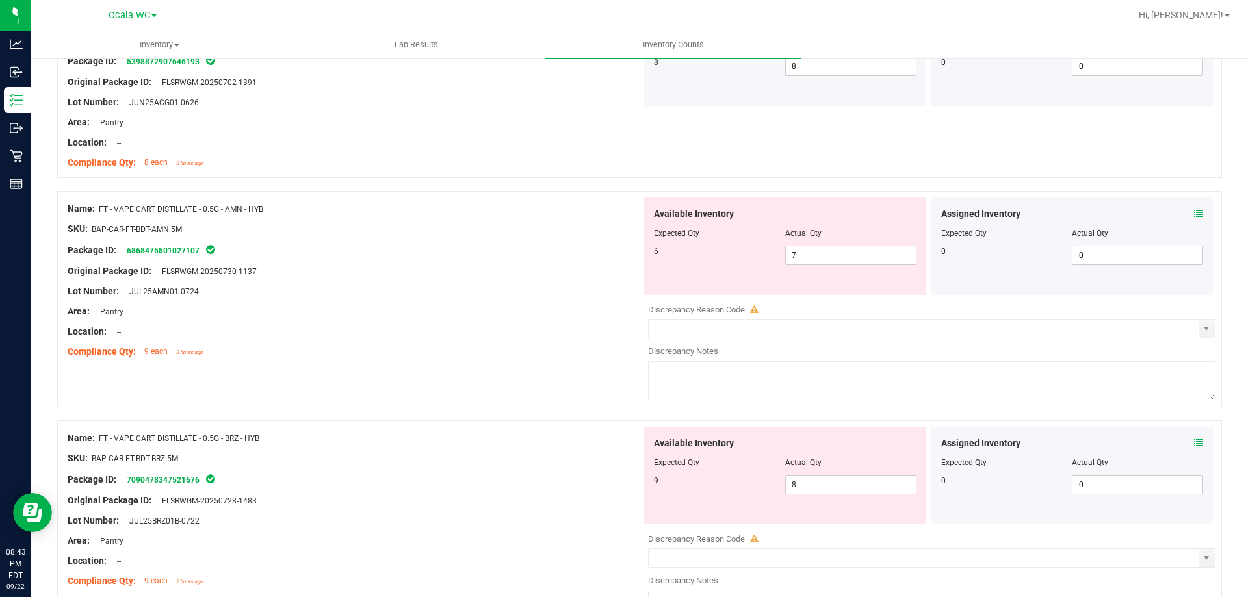
scroll to position [2015, 0]
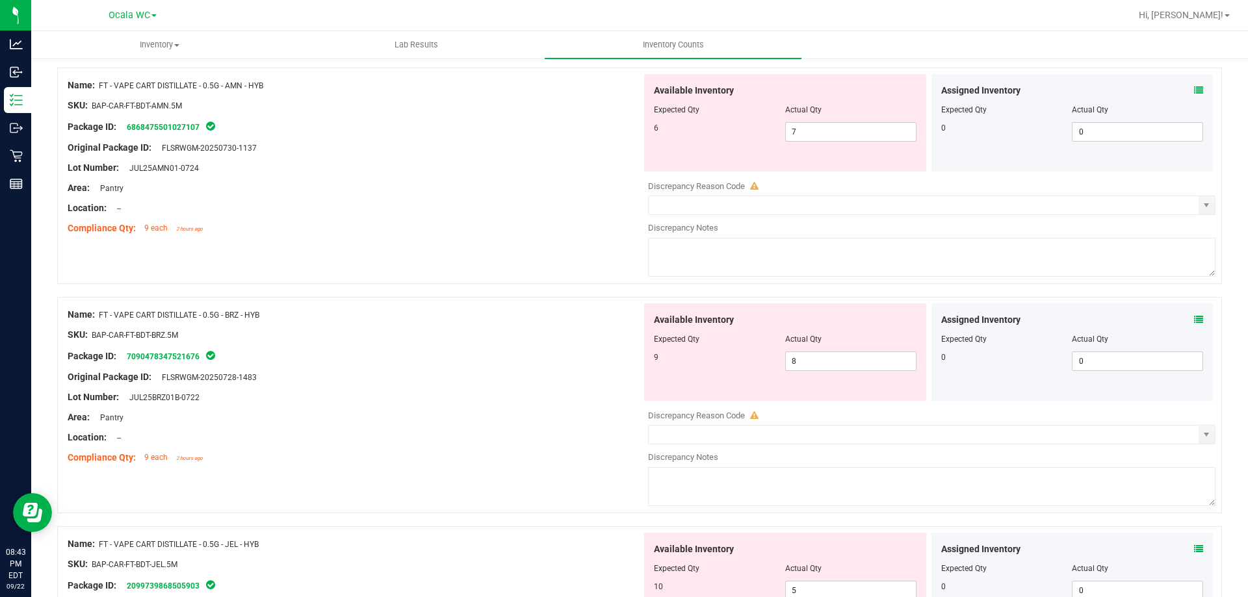
click at [1194, 320] on icon at bounding box center [1198, 319] width 9 height 9
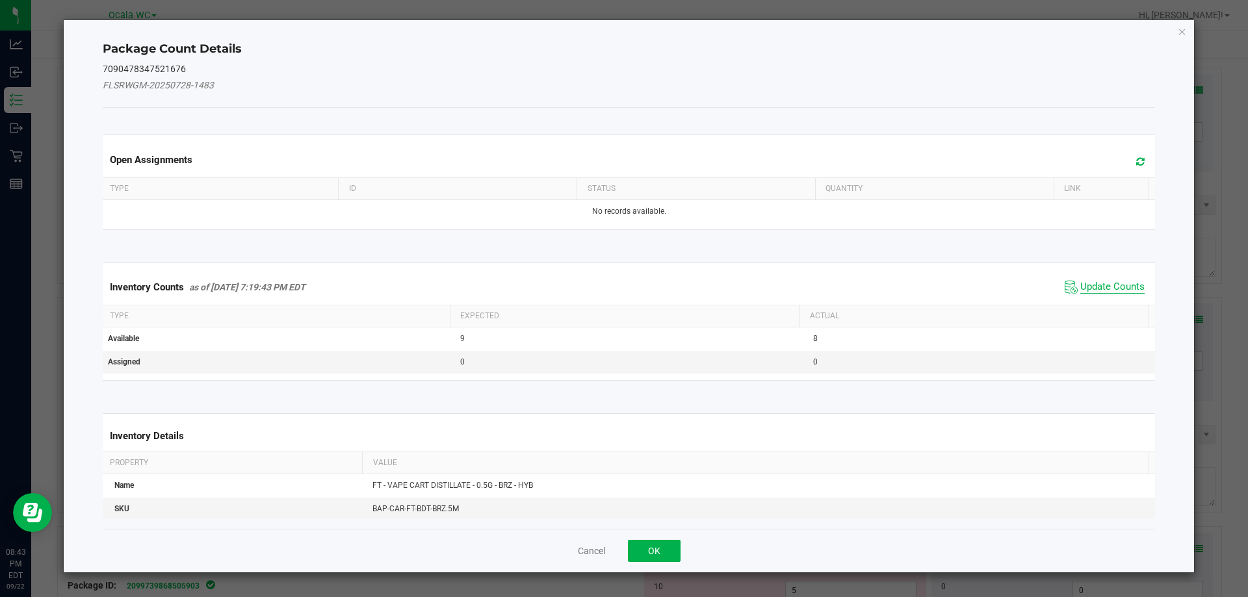
click at [1111, 288] on span "Update Counts" at bounding box center [1112, 287] width 64 height 13
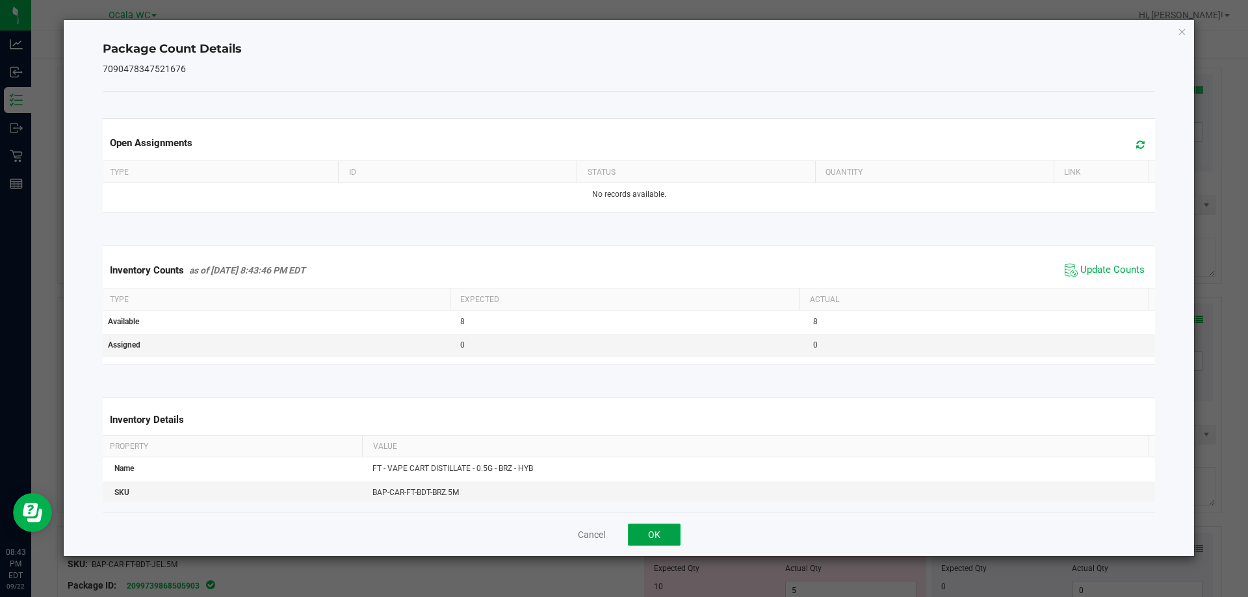
click at [637, 537] on button "OK" at bounding box center [654, 535] width 53 height 22
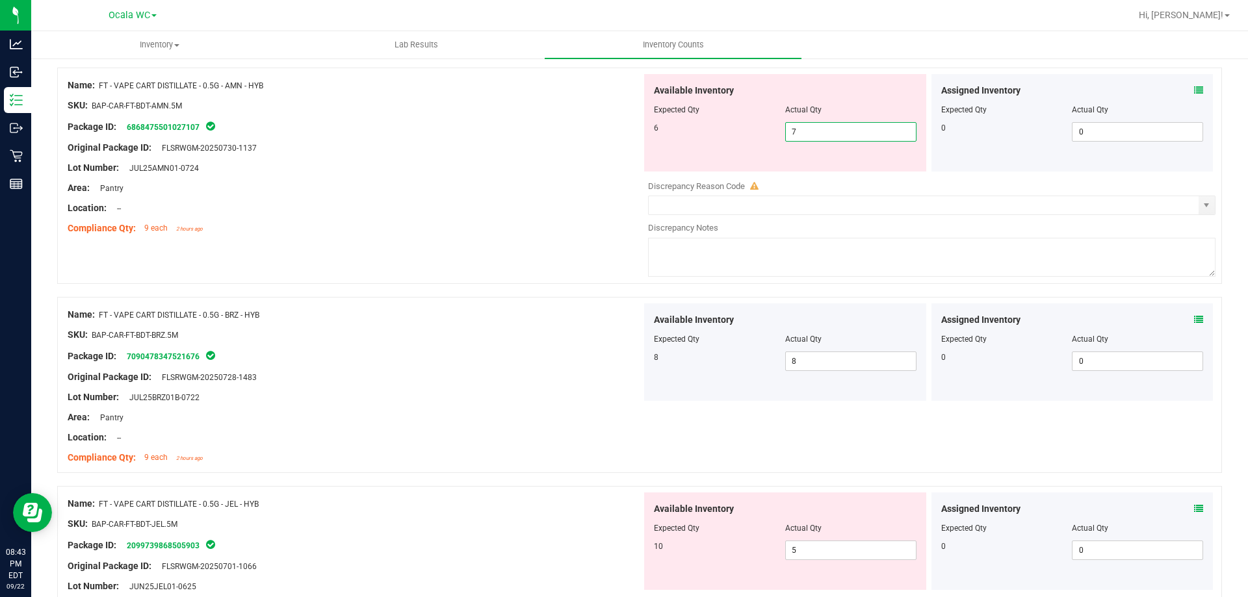
click at [812, 127] on span "7 7" at bounding box center [850, 132] width 131 height 20
click at [812, 127] on input "7" at bounding box center [851, 132] width 130 height 18
type input "6"
click at [528, 207] on div "Location: --" at bounding box center [355, 209] width 574 height 14
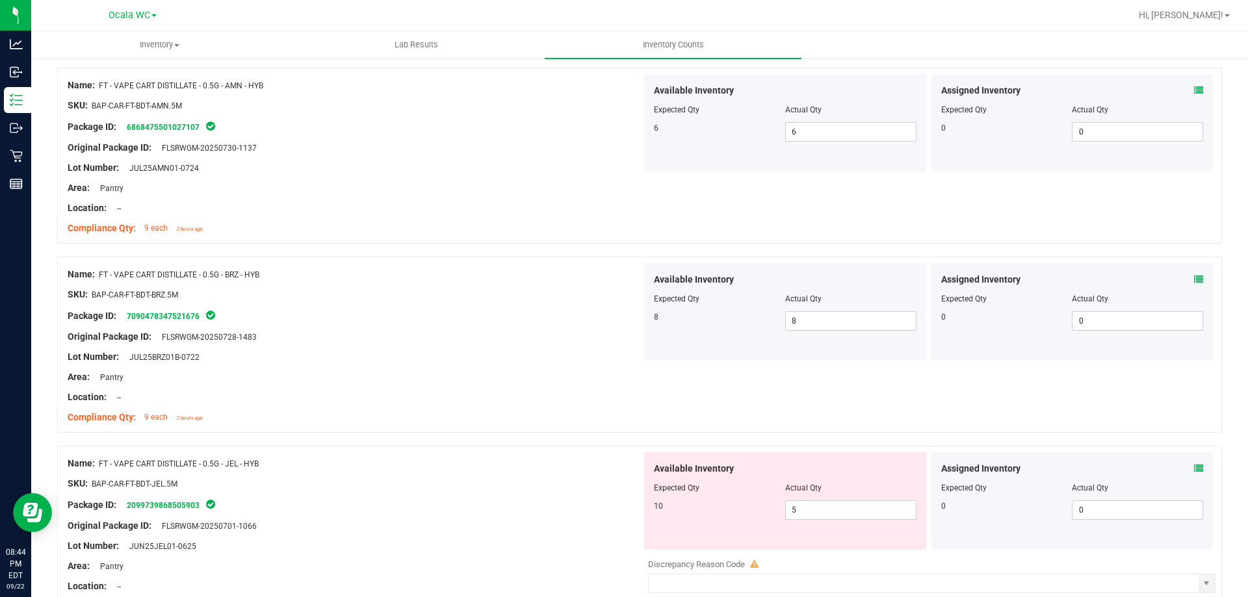
scroll to position [2145, 0]
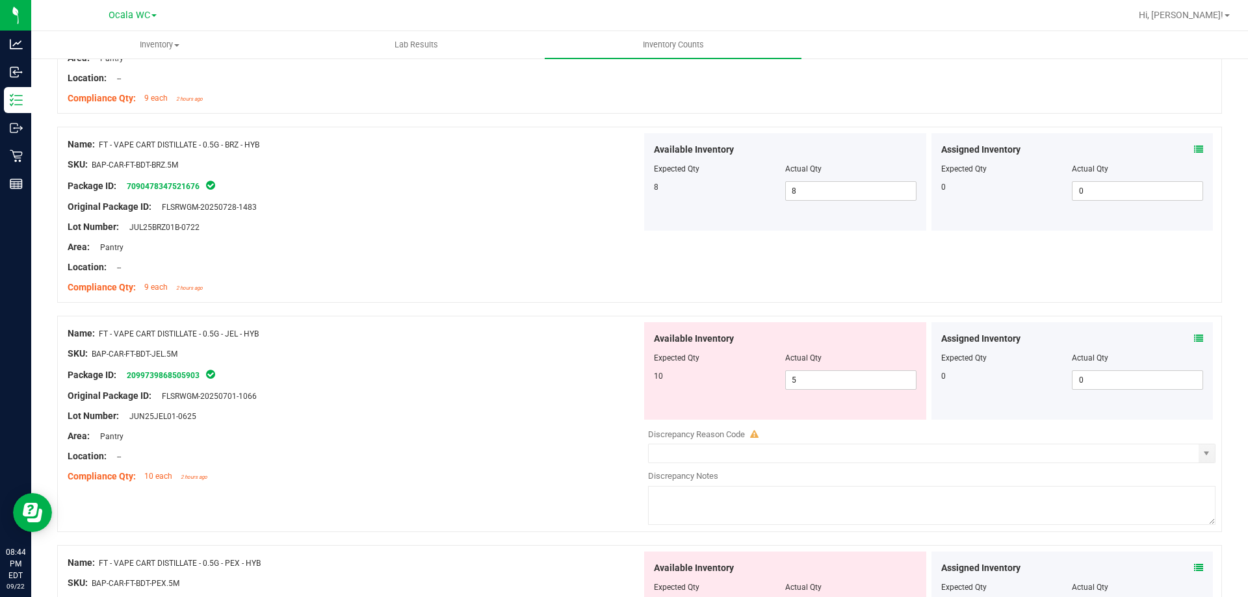
click at [1194, 338] on icon at bounding box center [1198, 338] width 9 height 9
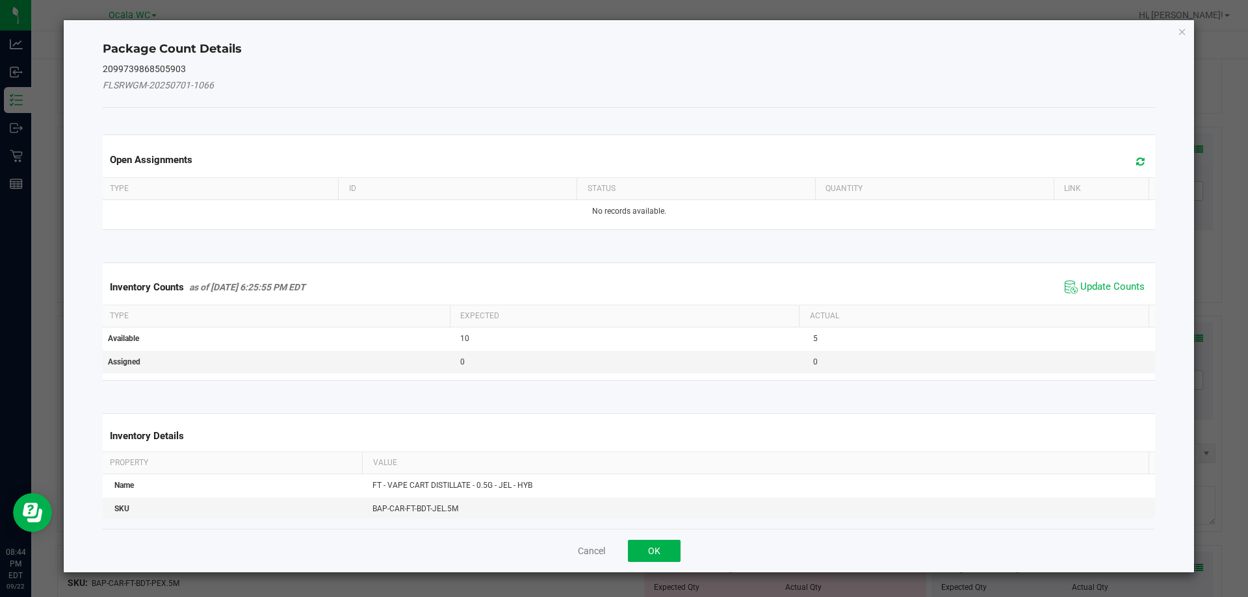
click at [1103, 278] on span "Update Counts" at bounding box center [1105, 288] width 86 height 20
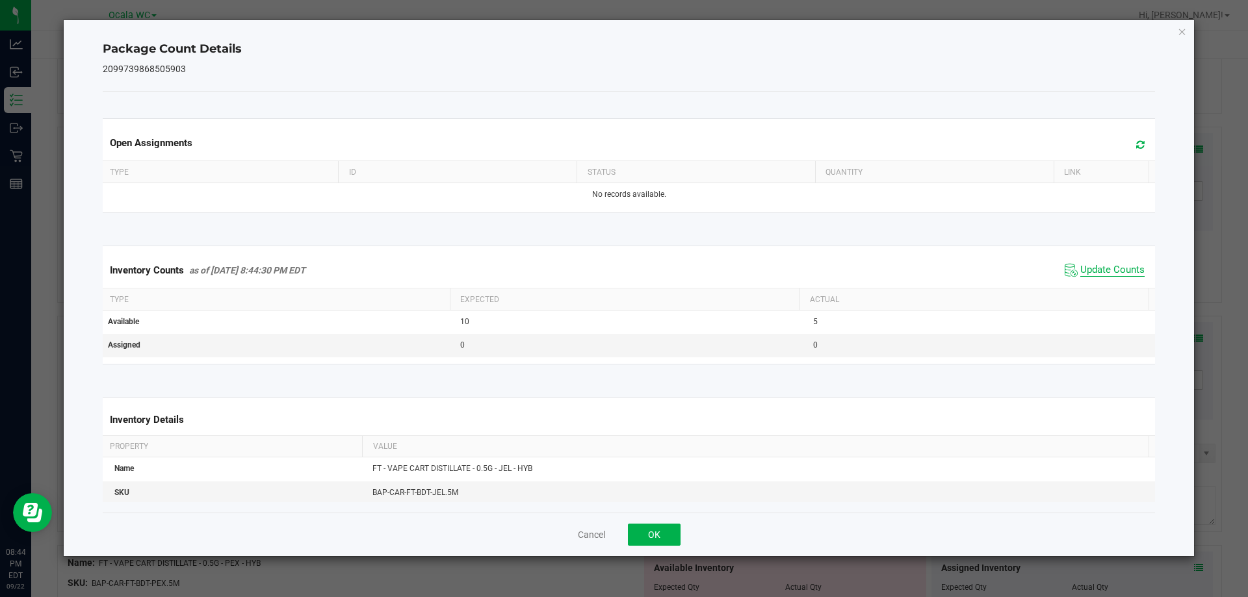
click at [1105, 276] on span "Update Counts" at bounding box center [1112, 270] width 64 height 13
click at [660, 528] on button "OK" at bounding box center [654, 535] width 53 height 22
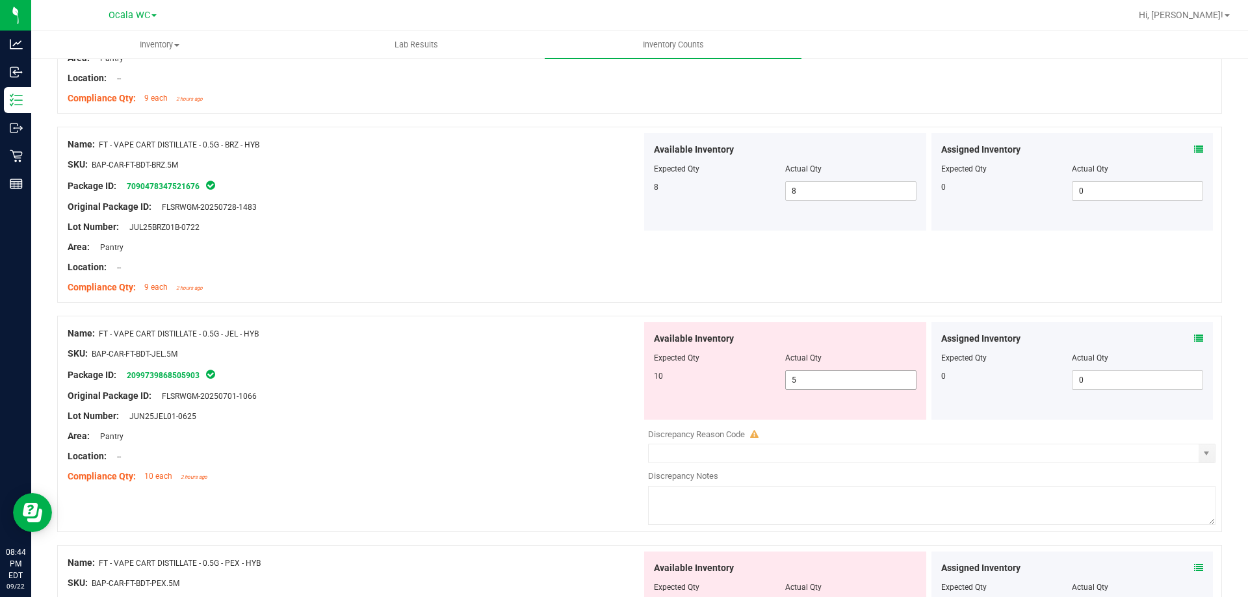
click at [815, 376] on span "5 5" at bounding box center [850, 381] width 131 height 20
click at [815, 376] on input "5" at bounding box center [851, 380] width 130 height 18
type input "10"
click at [493, 295] on div "Name: FT - VAPE CART DISTILLATE - 0.5G - BRZ - HYB SKU: BAP-CAR-FT-BDT-BRZ.5M P…" at bounding box center [355, 216] width 574 height 166
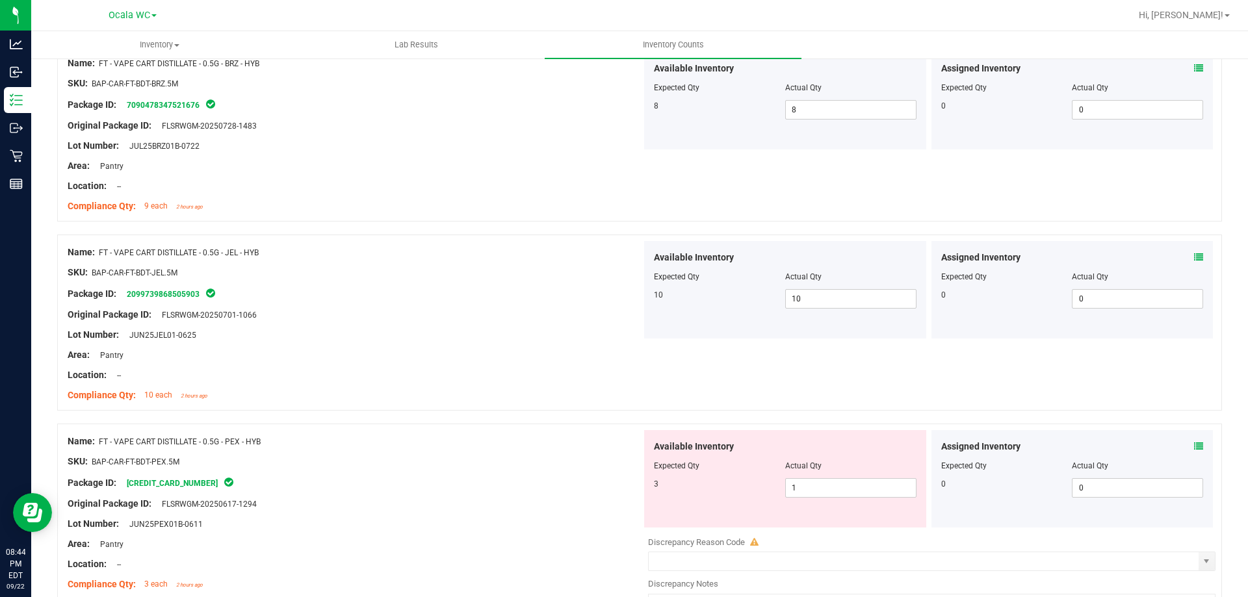
scroll to position [2340, 0]
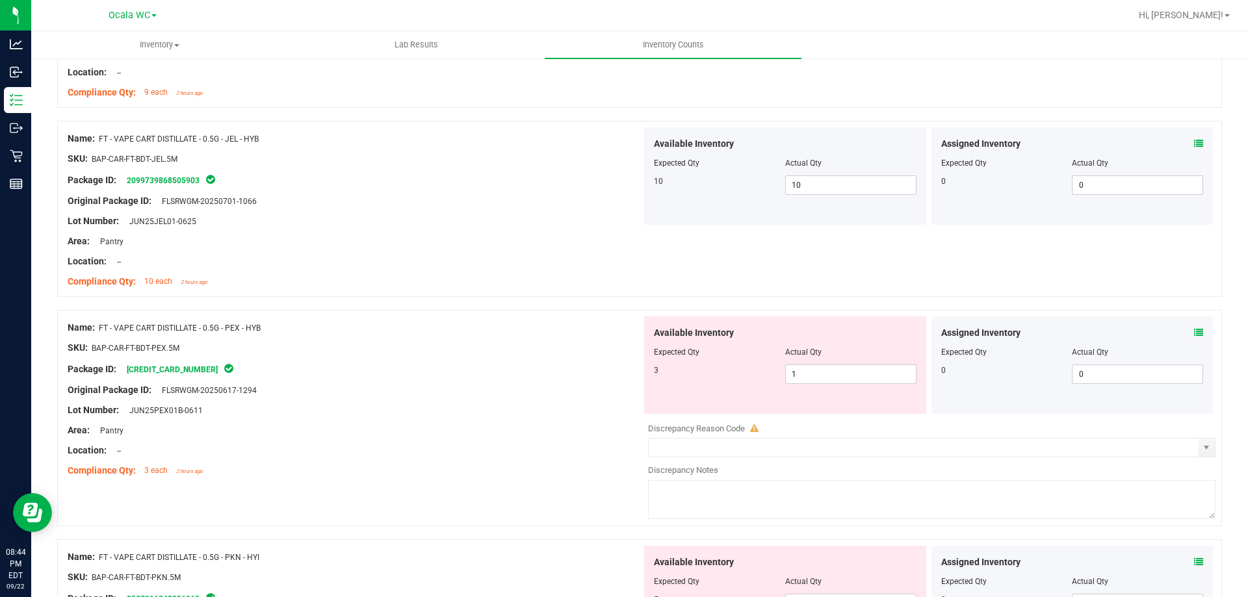
click at [1194, 332] on icon at bounding box center [1198, 332] width 9 height 9
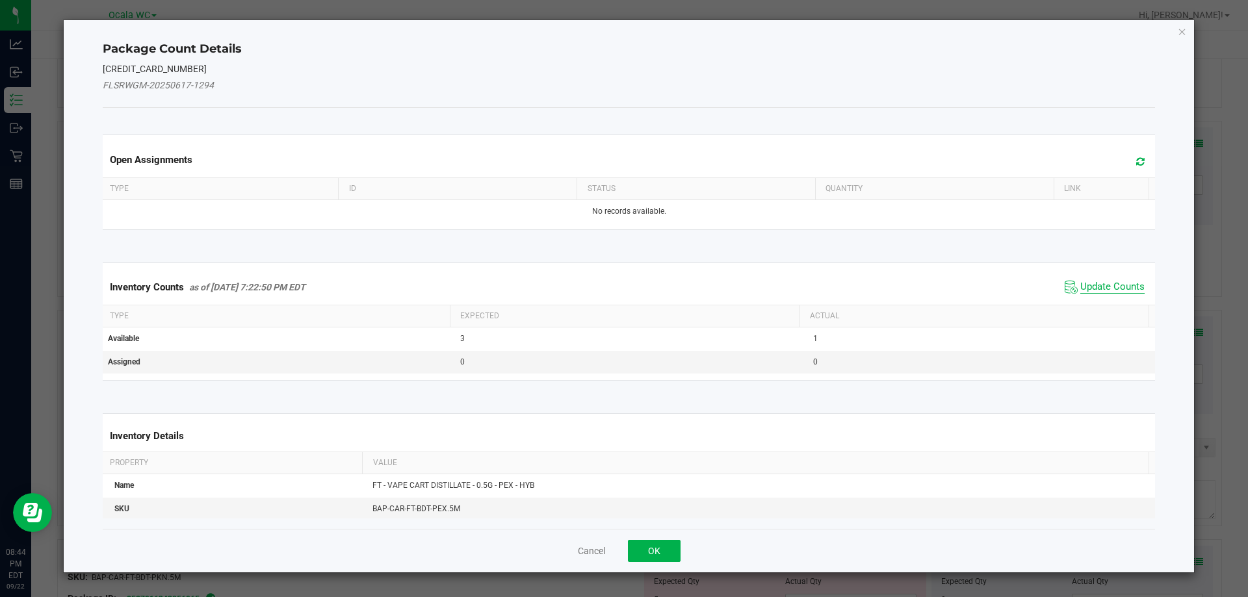
click at [1090, 285] on span "Update Counts" at bounding box center [1112, 287] width 64 height 13
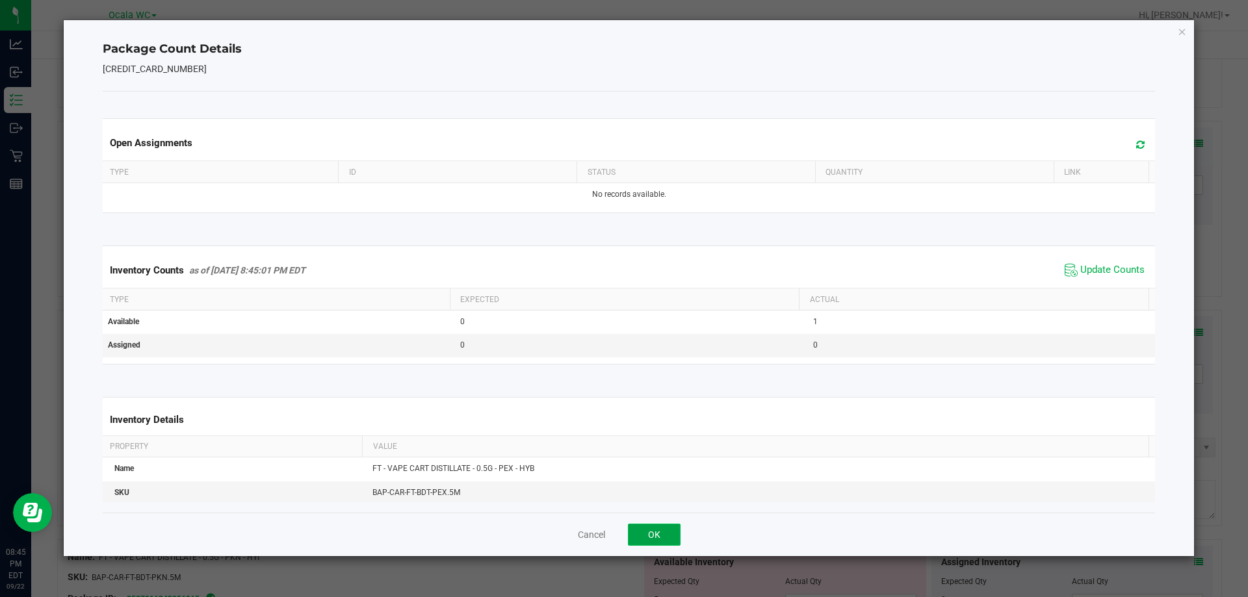
click at [669, 532] on button "OK" at bounding box center [654, 535] width 53 height 22
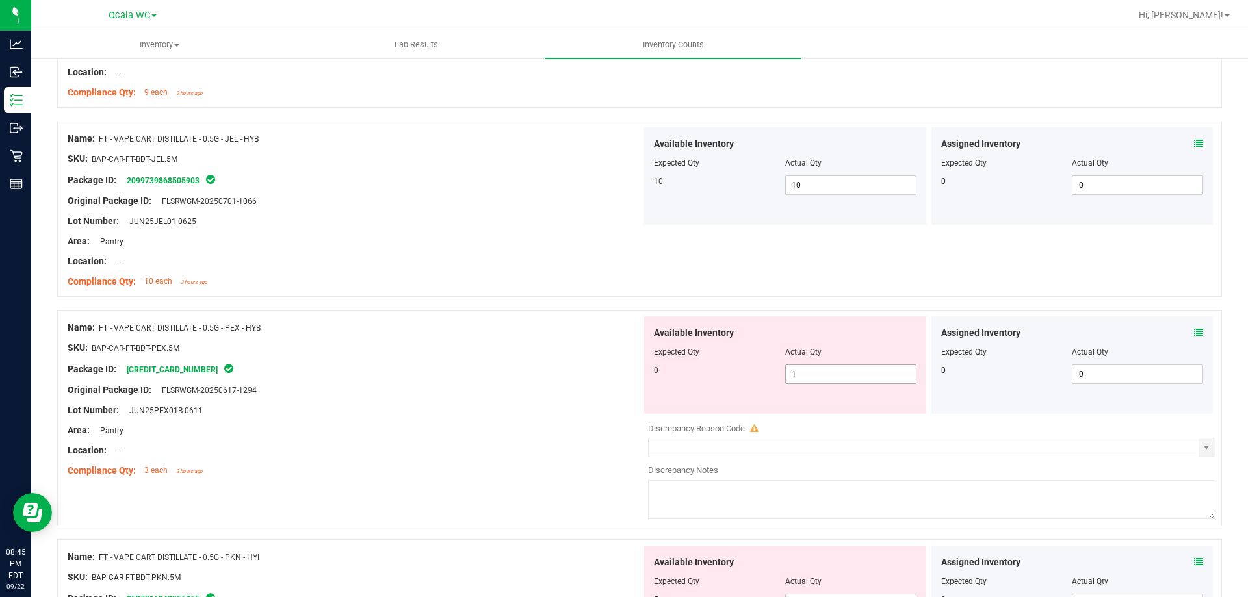
click at [818, 372] on span "1 1" at bounding box center [850, 375] width 131 height 20
click at [818, 372] on input "1" at bounding box center [851, 374] width 130 height 18
type input "0"
click at [508, 384] on div "Original Package ID: FLSRWGM-20250617-1294" at bounding box center [355, 391] width 574 height 14
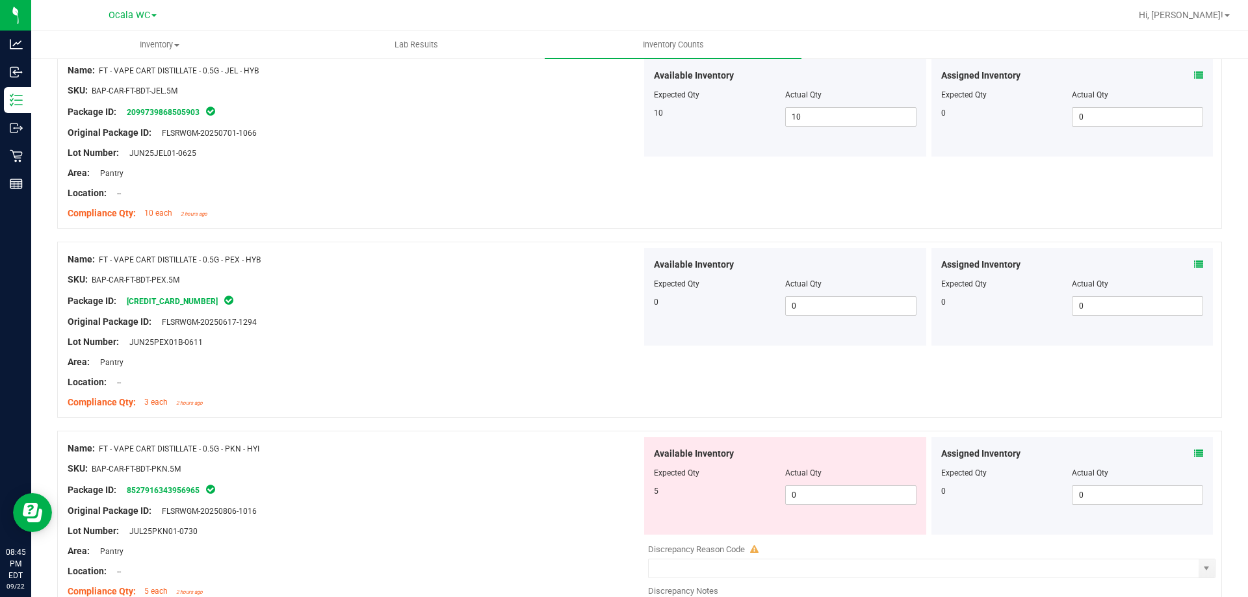
scroll to position [2470, 0]
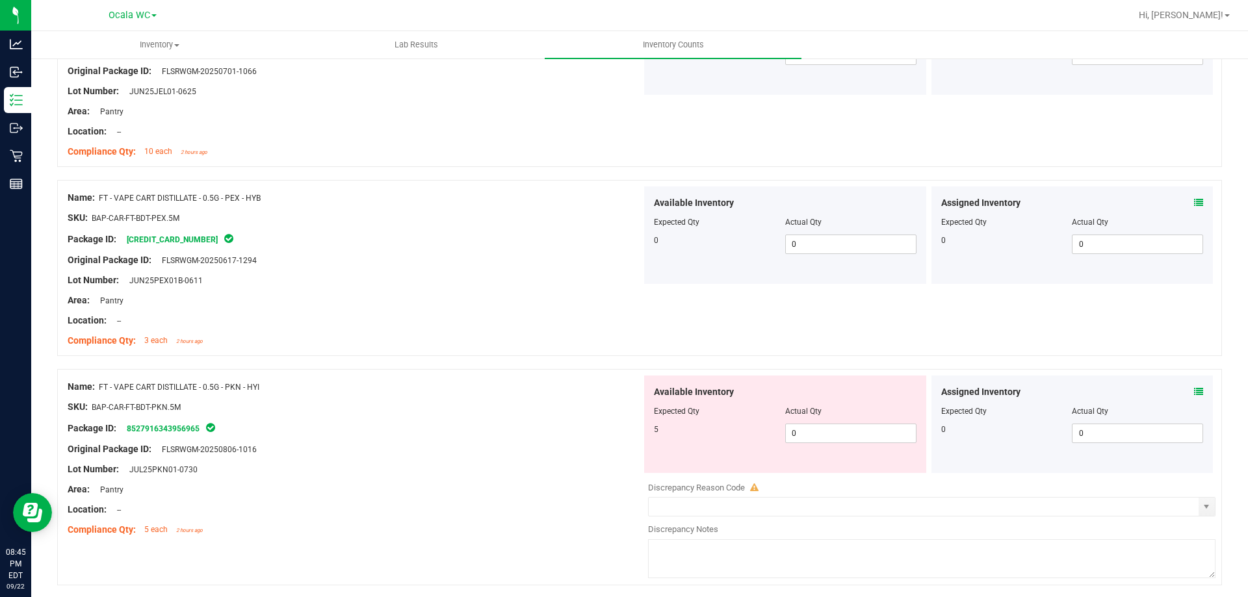
click at [514, 437] on div at bounding box center [355, 439] width 574 height 7
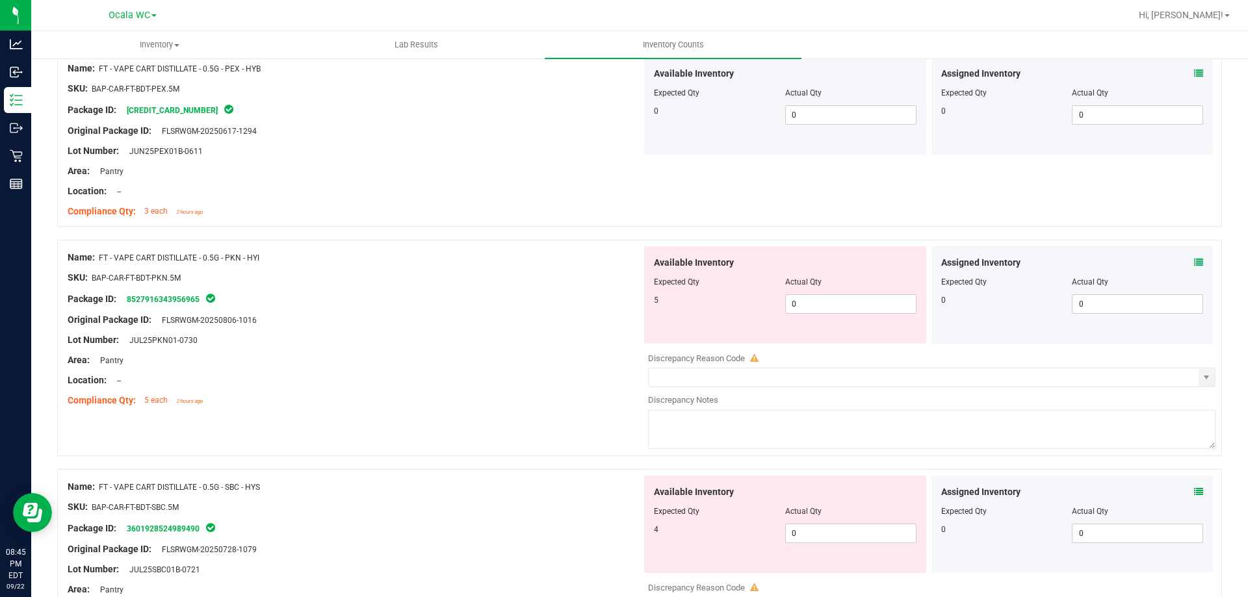
scroll to position [2600, 0]
click at [1194, 261] on icon at bounding box center [1198, 261] width 9 height 9
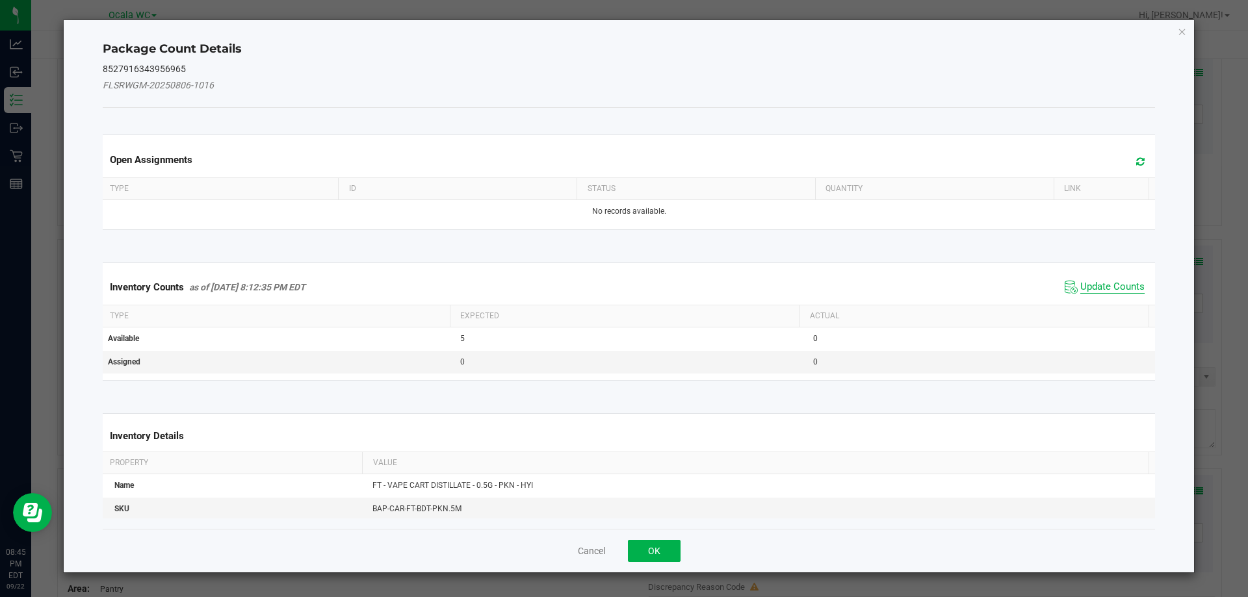
click at [1096, 283] on span "Update Counts" at bounding box center [1112, 287] width 64 height 13
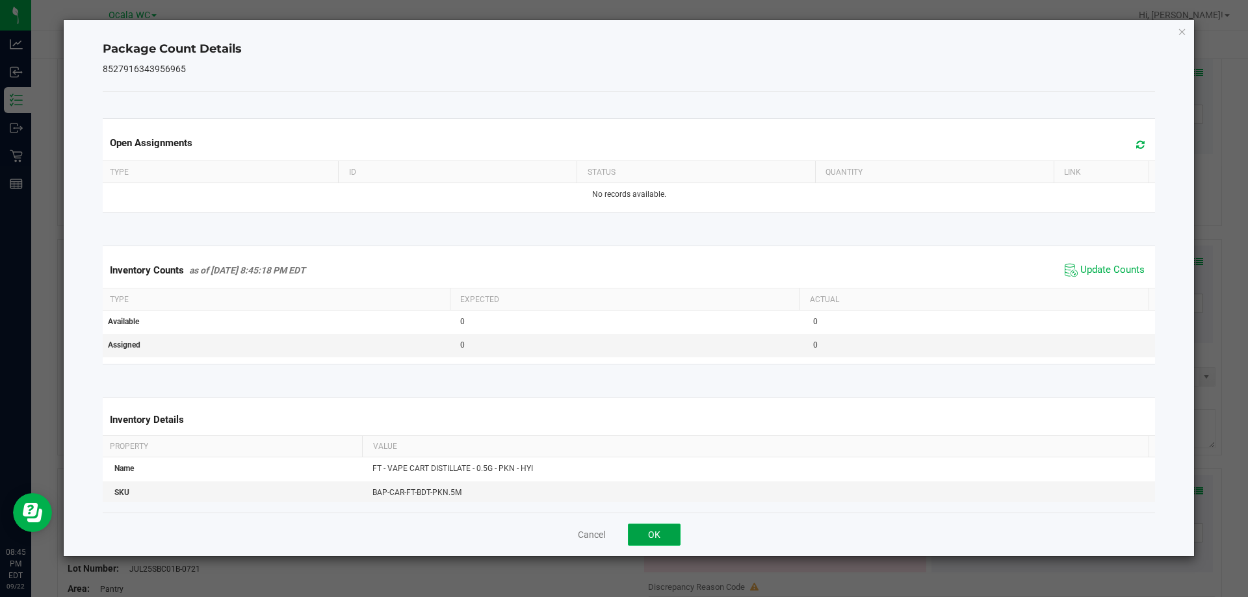
click at [667, 527] on button "OK" at bounding box center [654, 535] width 53 height 22
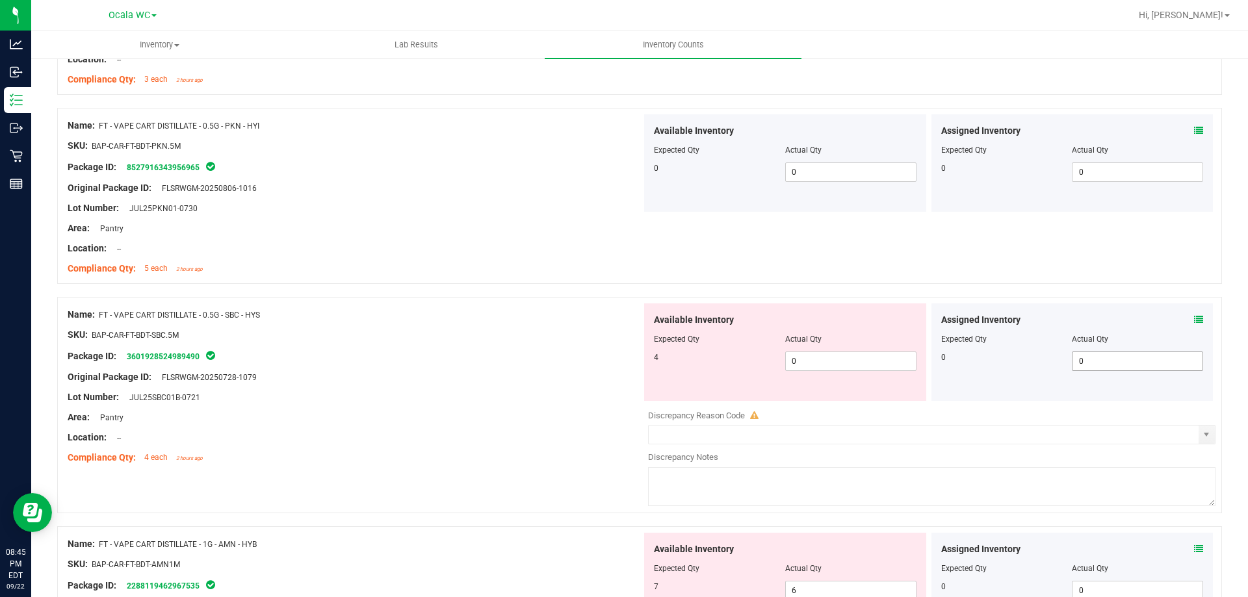
scroll to position [2795, 0]
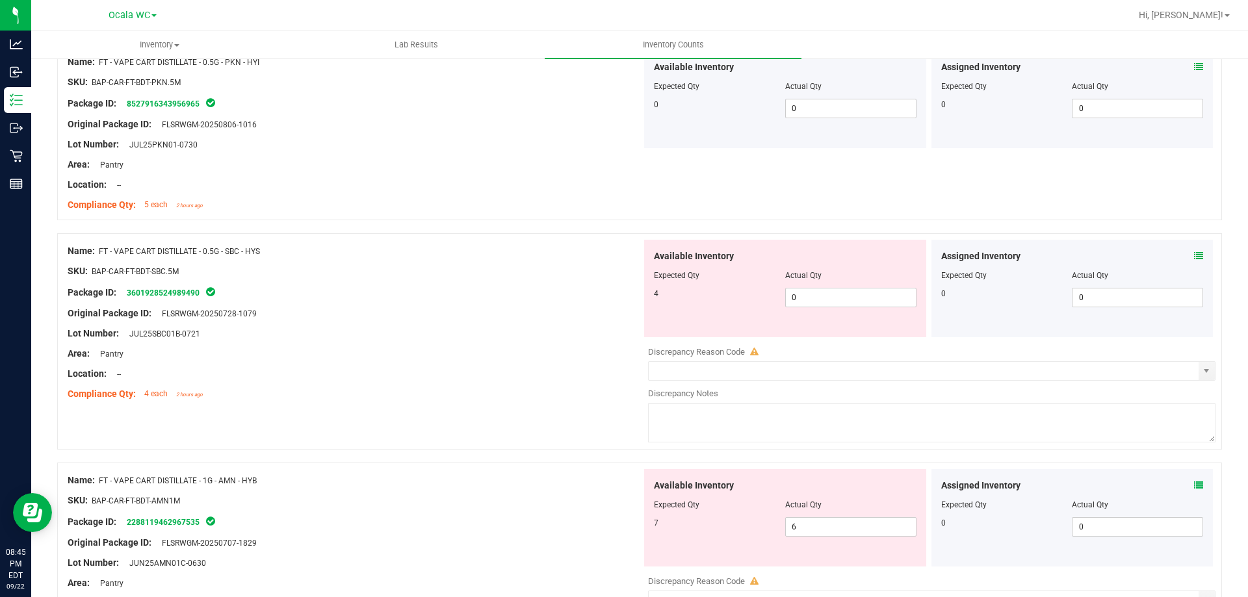
click at [1194, 252] on icon at bounding box center [1198, 256] width 9 height 9
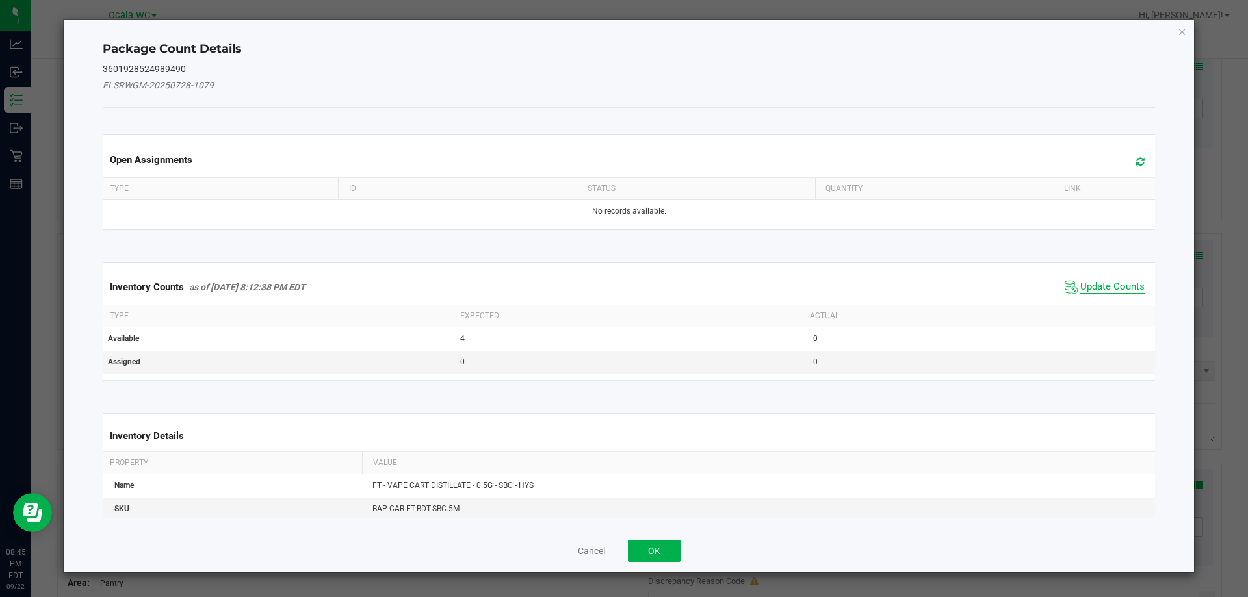
click at [1097, 283] on span "Update Counts" at bounding box center [1112, 287] width 64 height 13
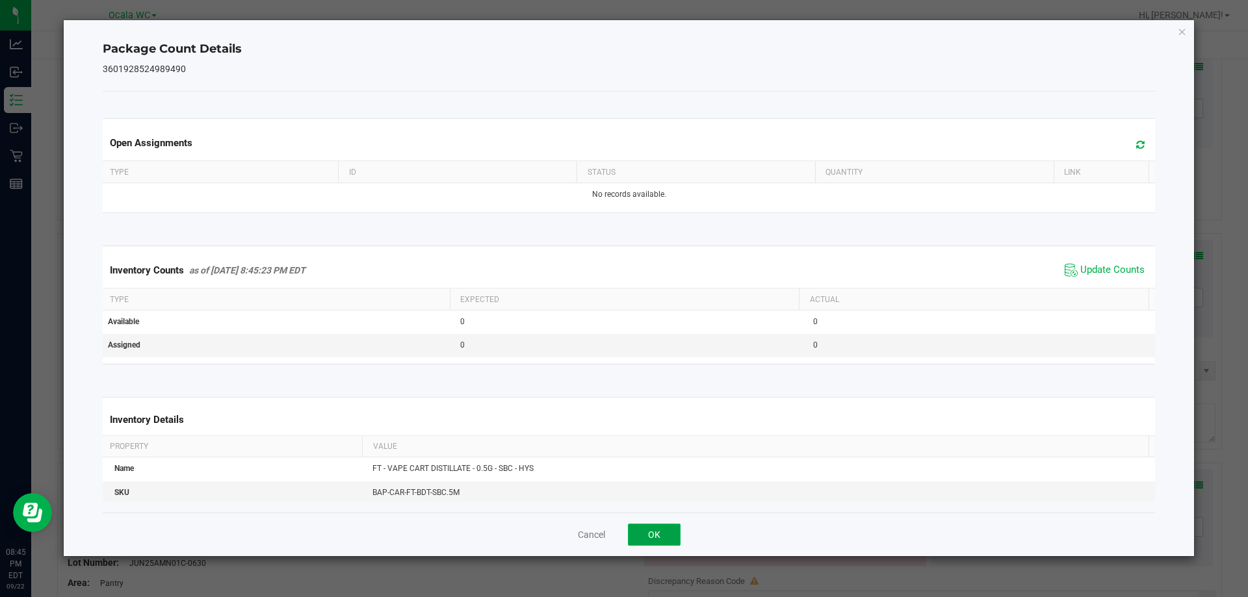
click at [642, 542] on button "OK" at bounding box center [654, 535] width 53 height 22
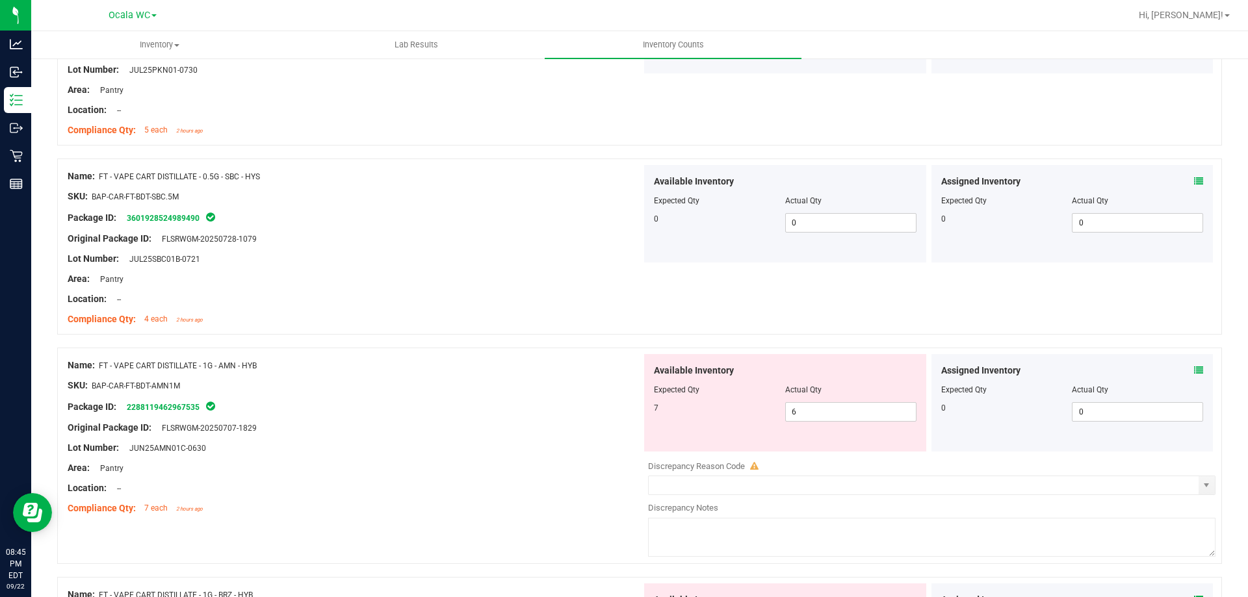
scroll to position [2990, 0]
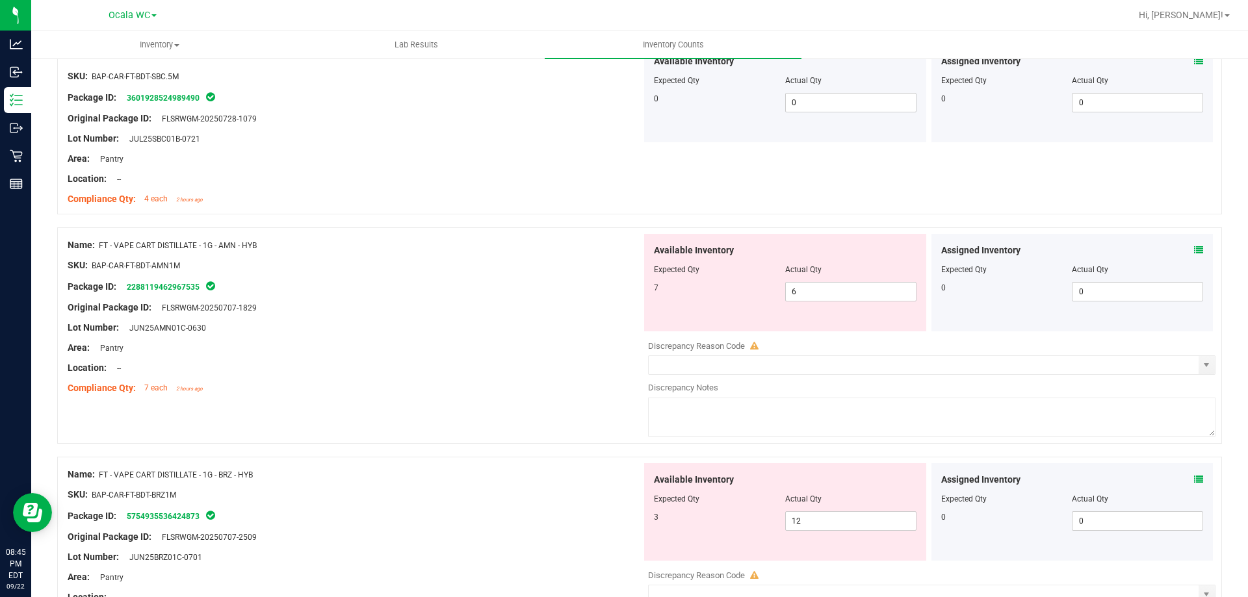
click at [1194, 252] on icon at bounding box center [1198, 250] width 9 height 9
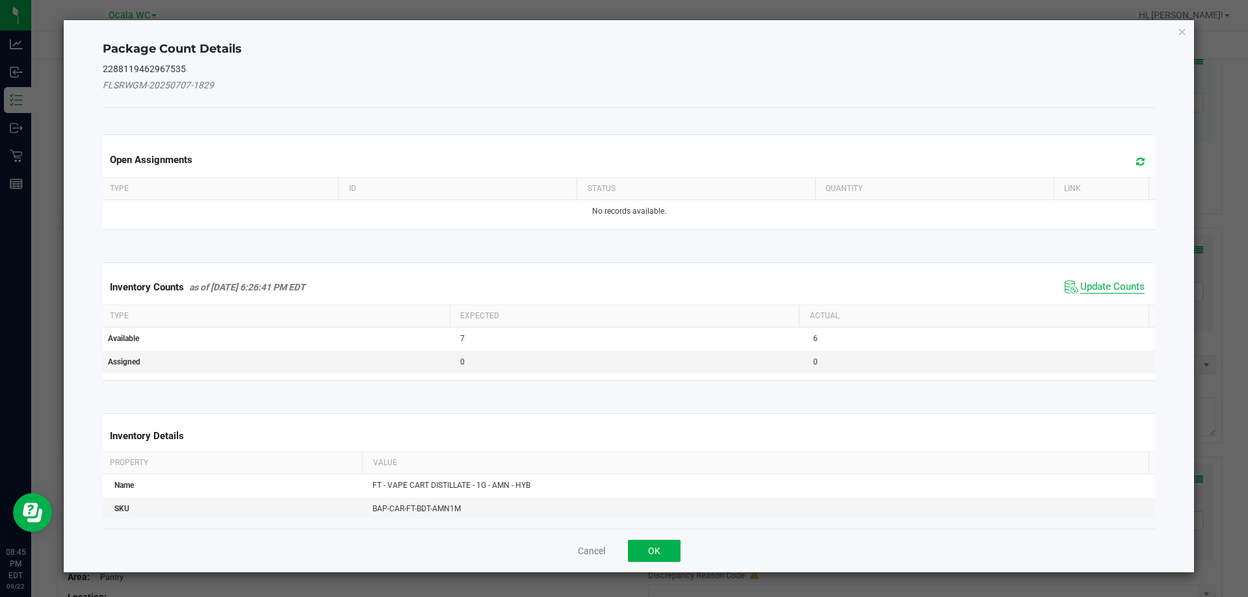
click at [1104, 287] on span "Update Counts" at bounding box center [1112, 287] width 64 height 13
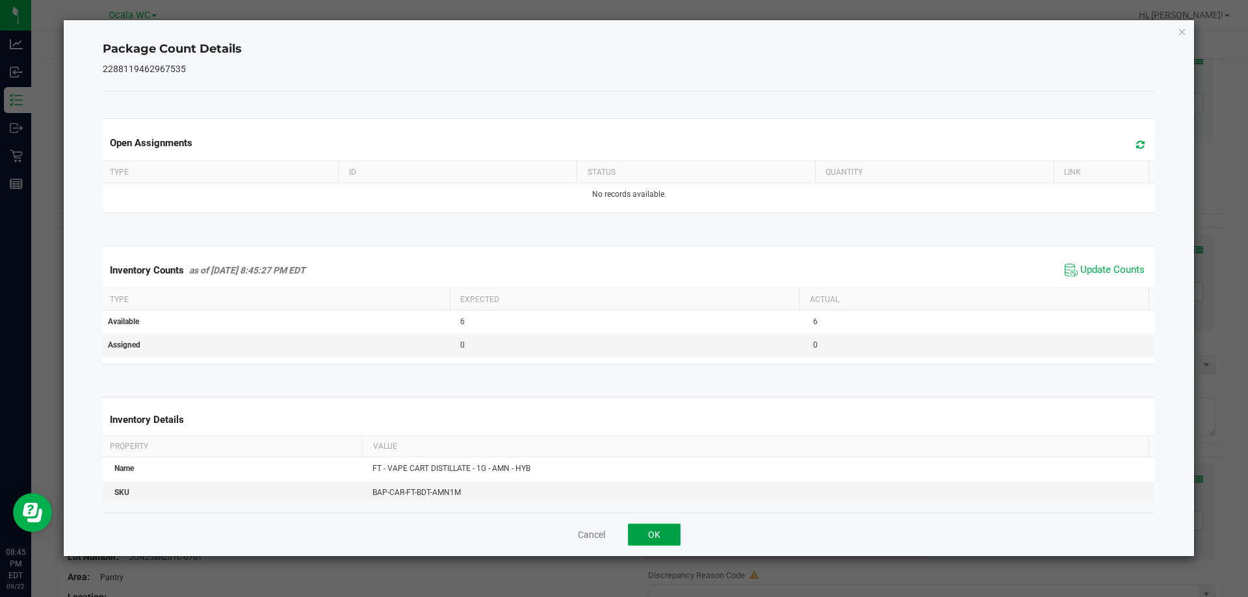
click at [642, 534] on button "OK" at bounding box center [654, 535] width 53 height 22
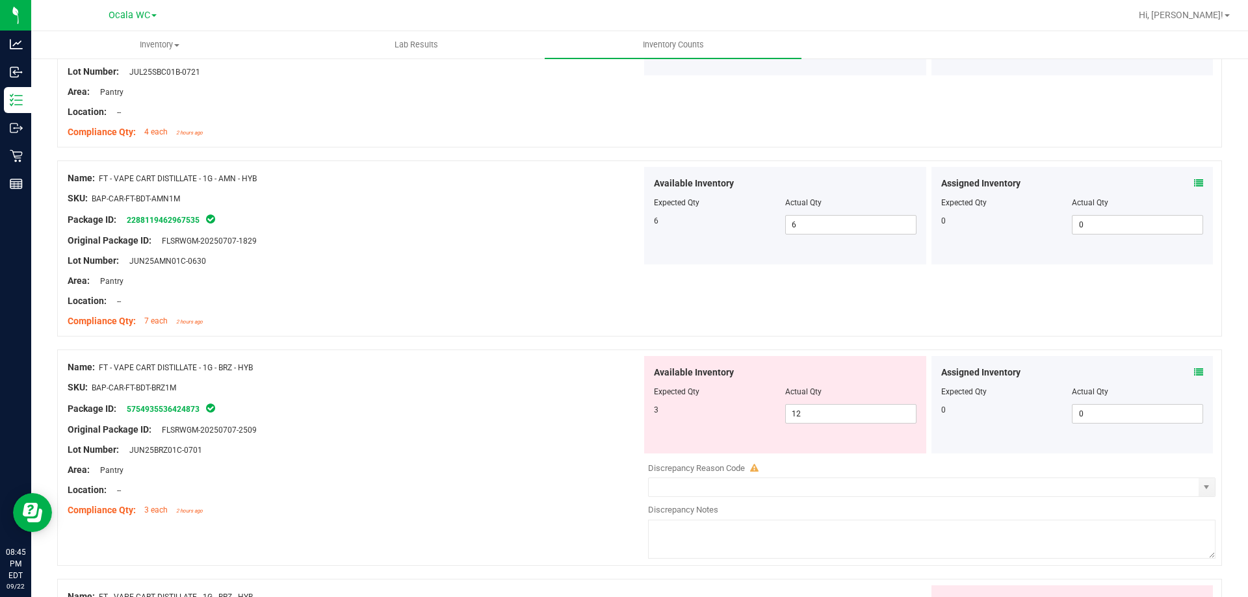
scroll to position [3120, 0]
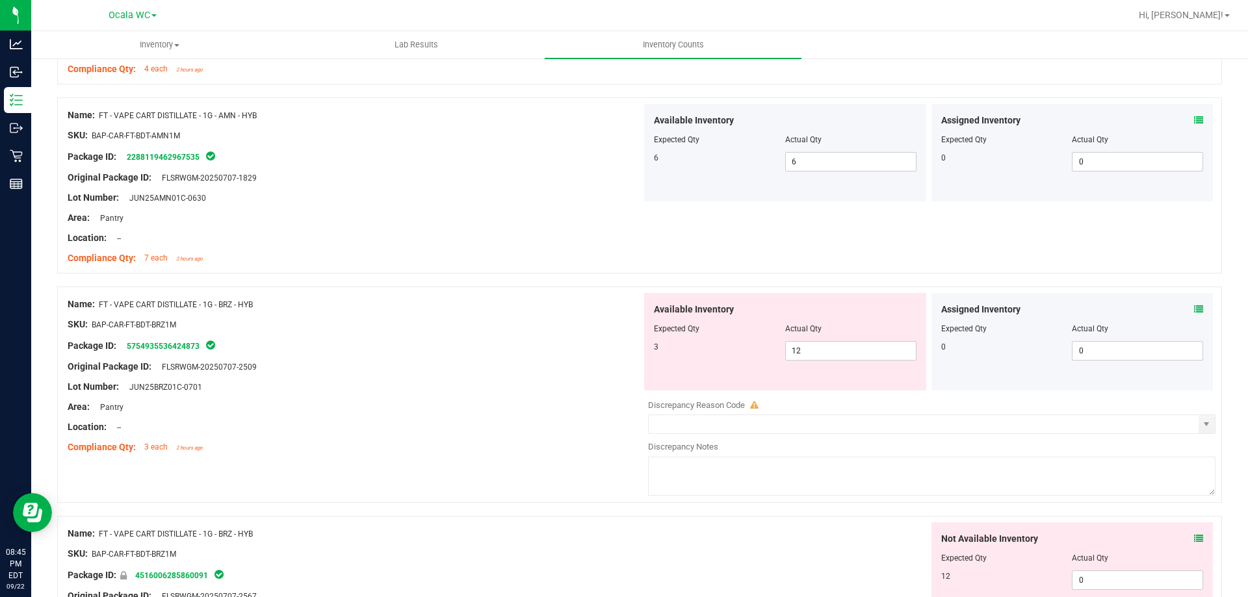
click at [1194, 309] on icon at bounding box center [1198, 309] width 9 height 9
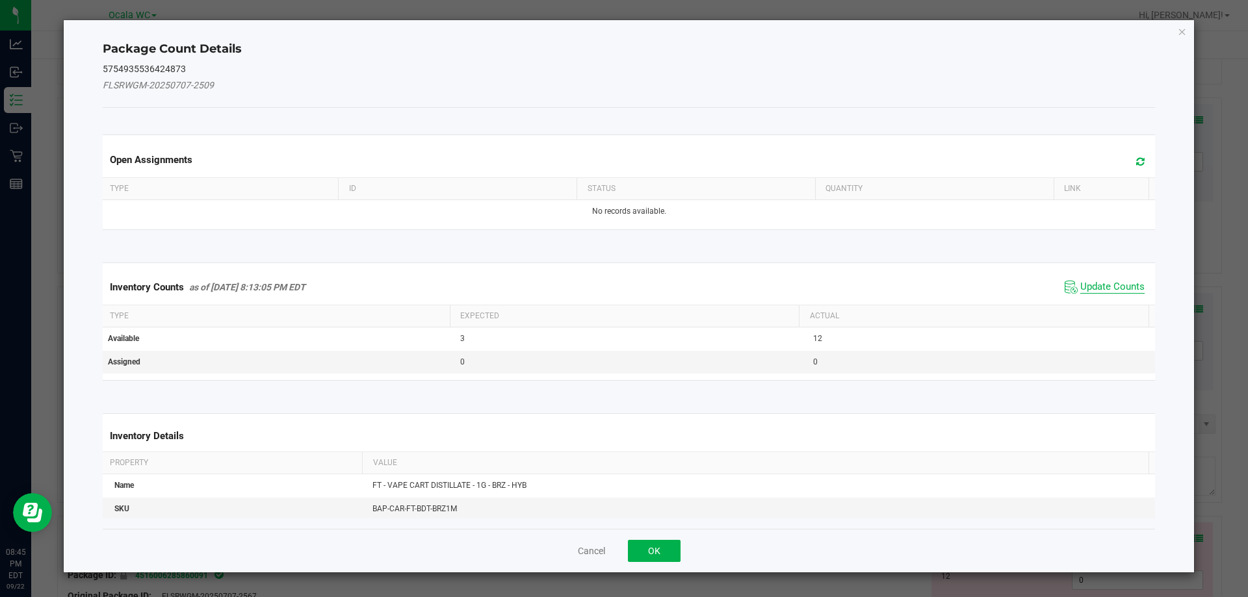
click at [1117, 285] on span "Update Counts" at bounding box center [1112, 287] width 64 height 13
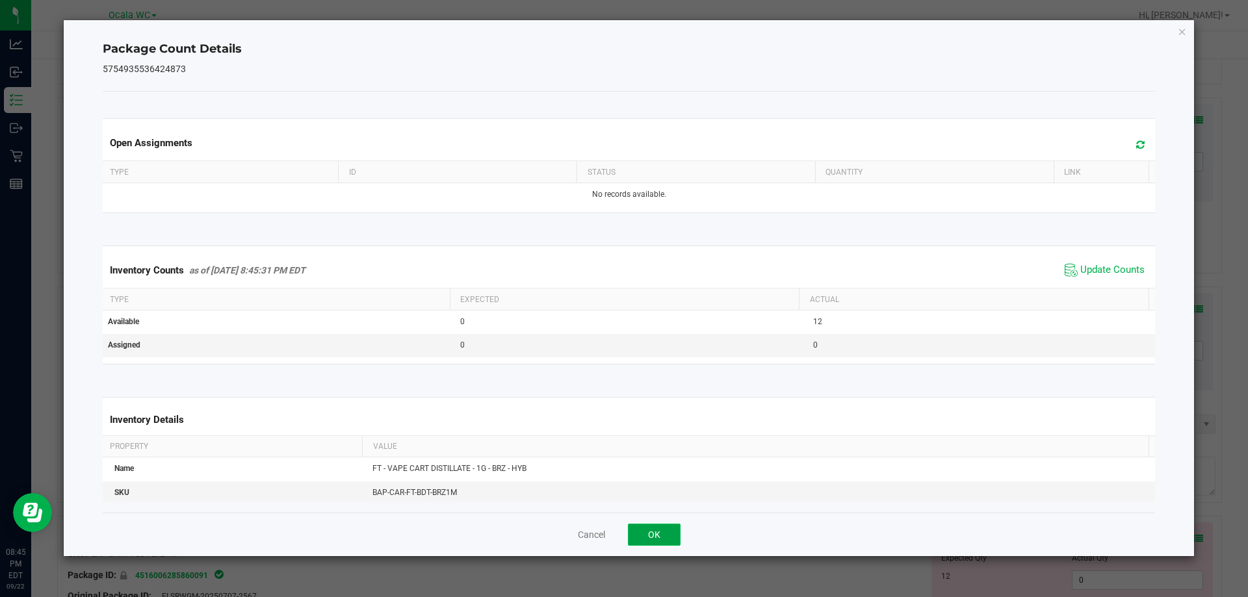
click at [653, 531] on button "OK" at bounding box center [654, 535] width 53 height 22
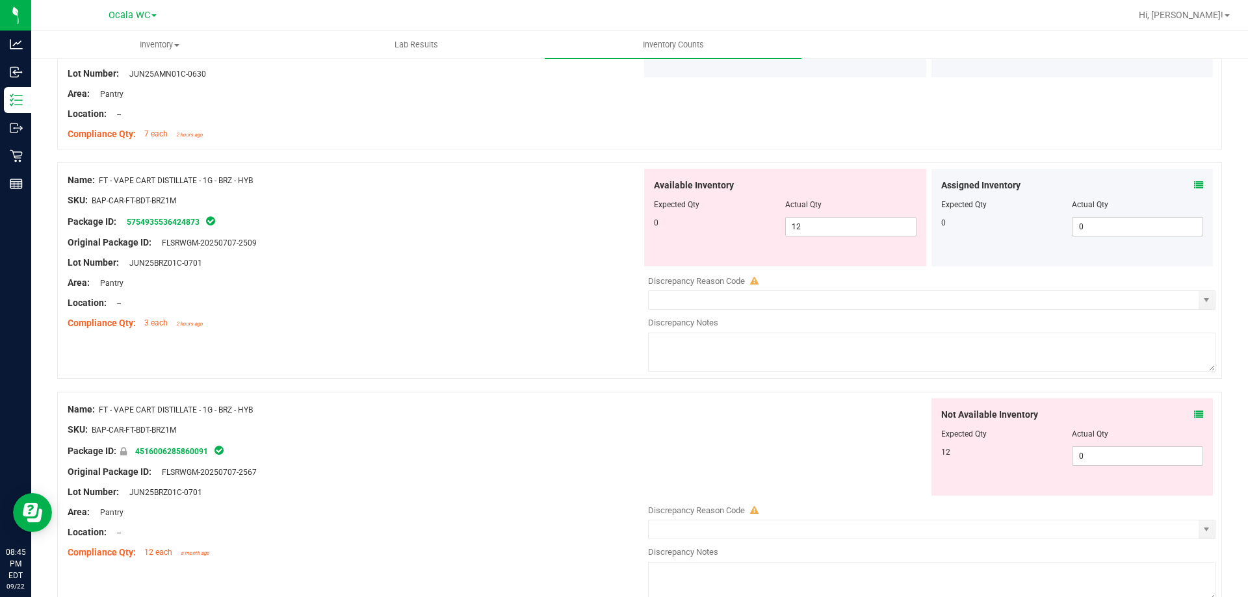
scroll to position [3315, 0]
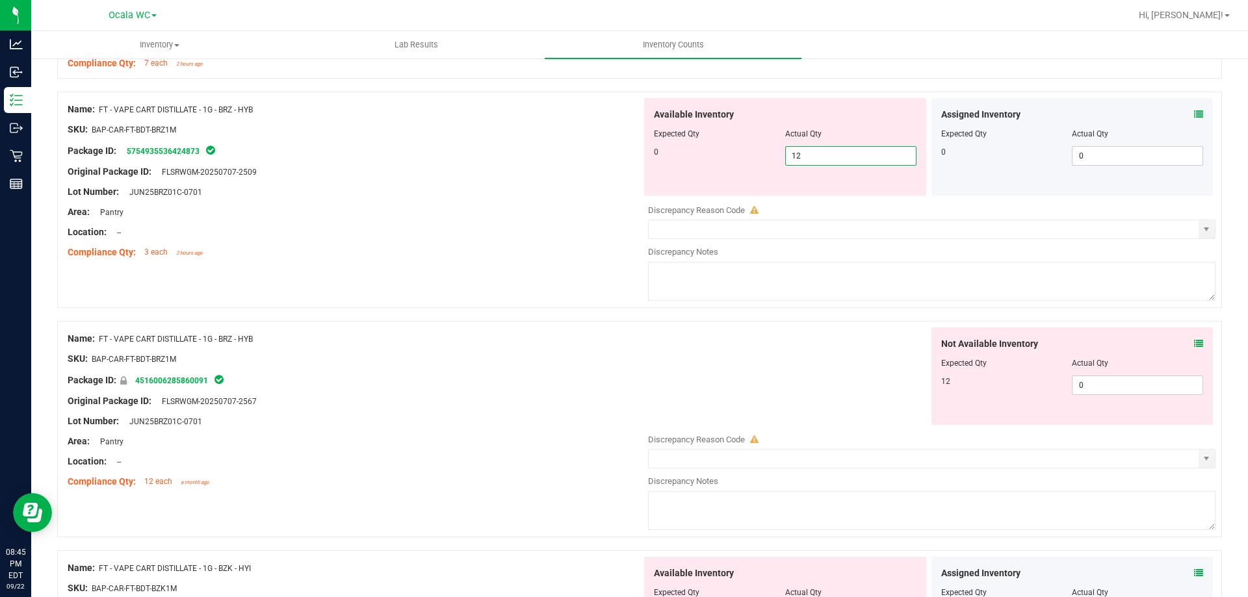
click at [852, 153] on span "12 12" at bounding box center [850, 156] width 131 height 20
click at [852, 153] on input "12" at bounding box center [851, 156] width 130 height 18
type input "0"
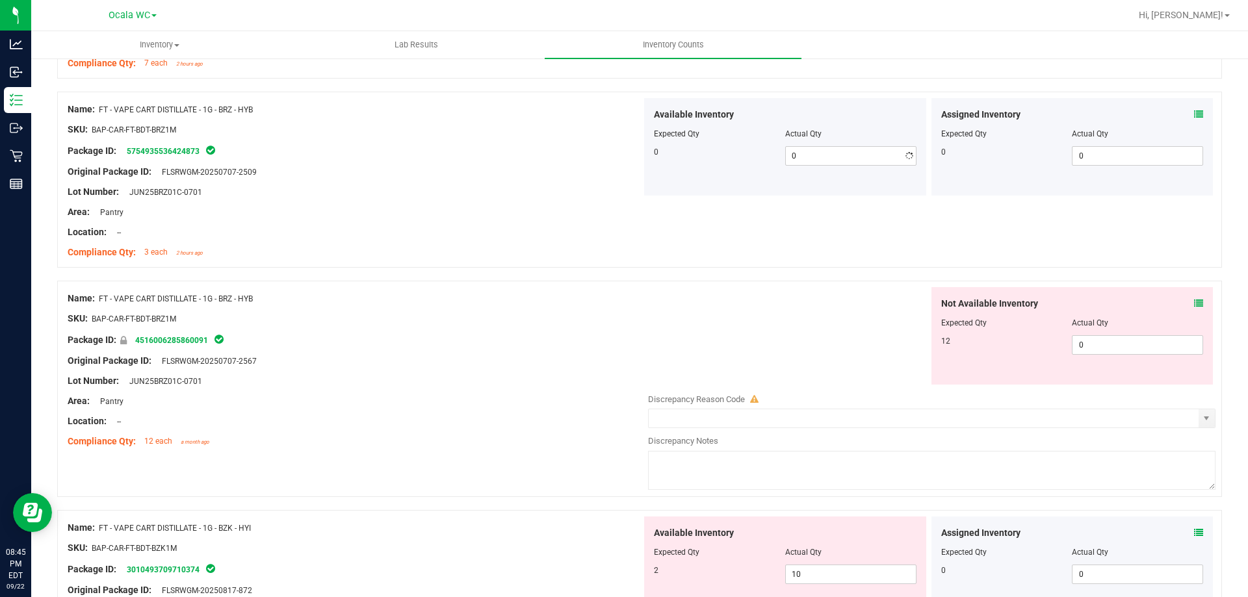
click at [549, 181] on div at bounding box center [355, 182] width 574 height 7
click at [1194, 301] on icon at bounding box center [1198, 303] width 9 height 9
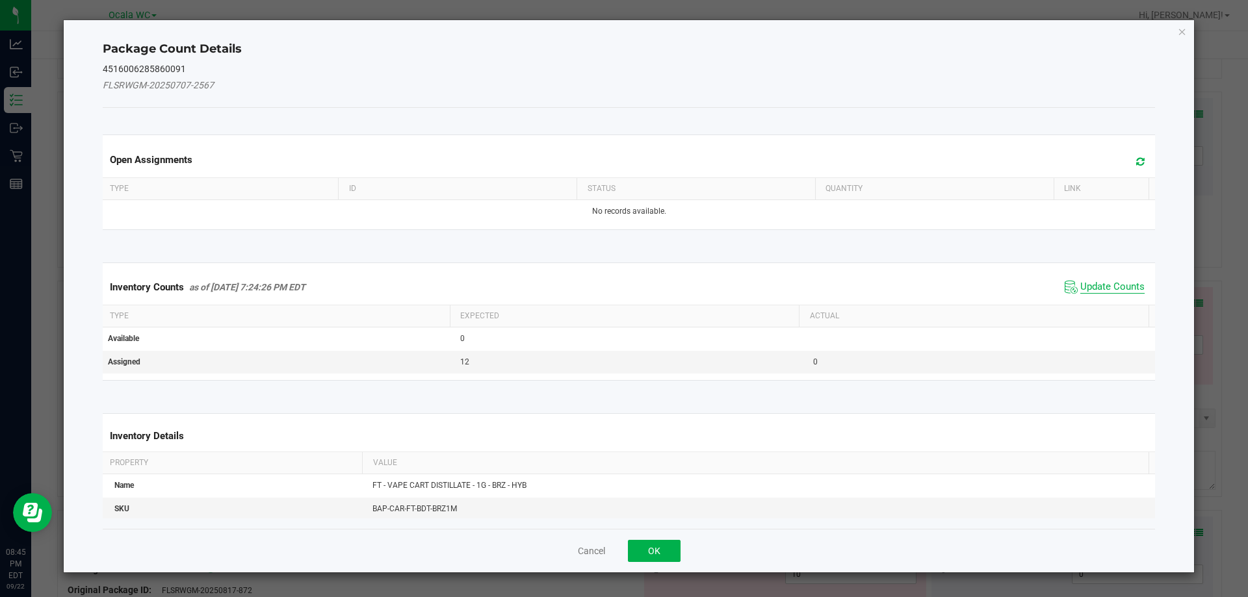
click at [1115, 291] on span "Update Counts" at bounding box center [1112, 287] width 64 height 13
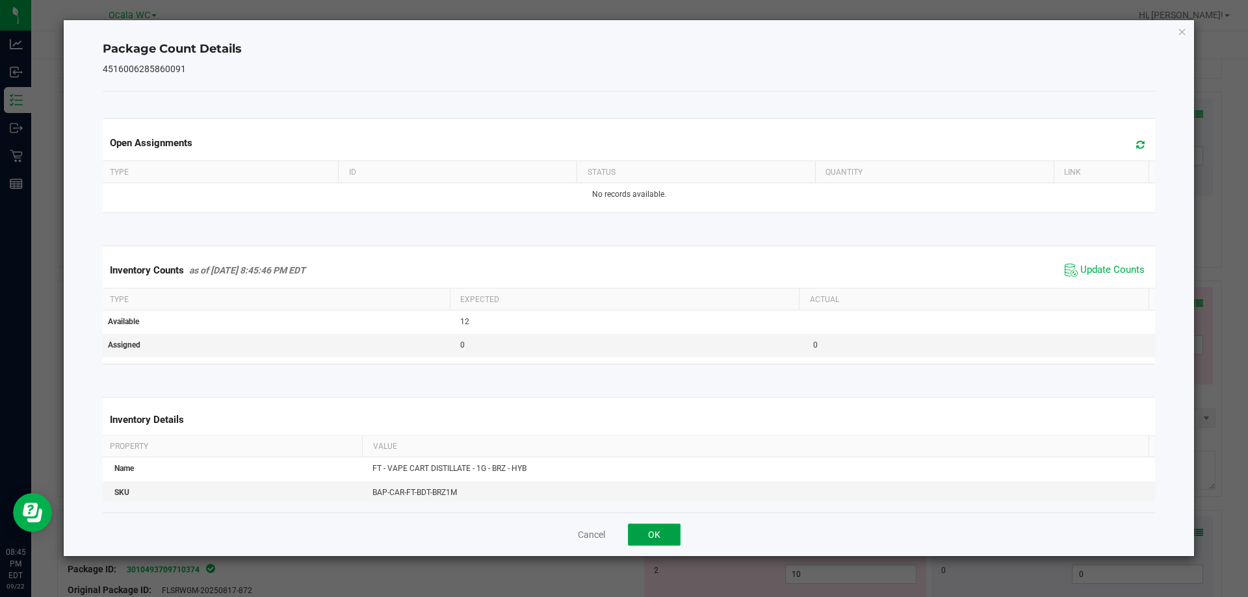
click at [649, 543] on button "OK" at bounding box center [654, 535] width 53 height 22
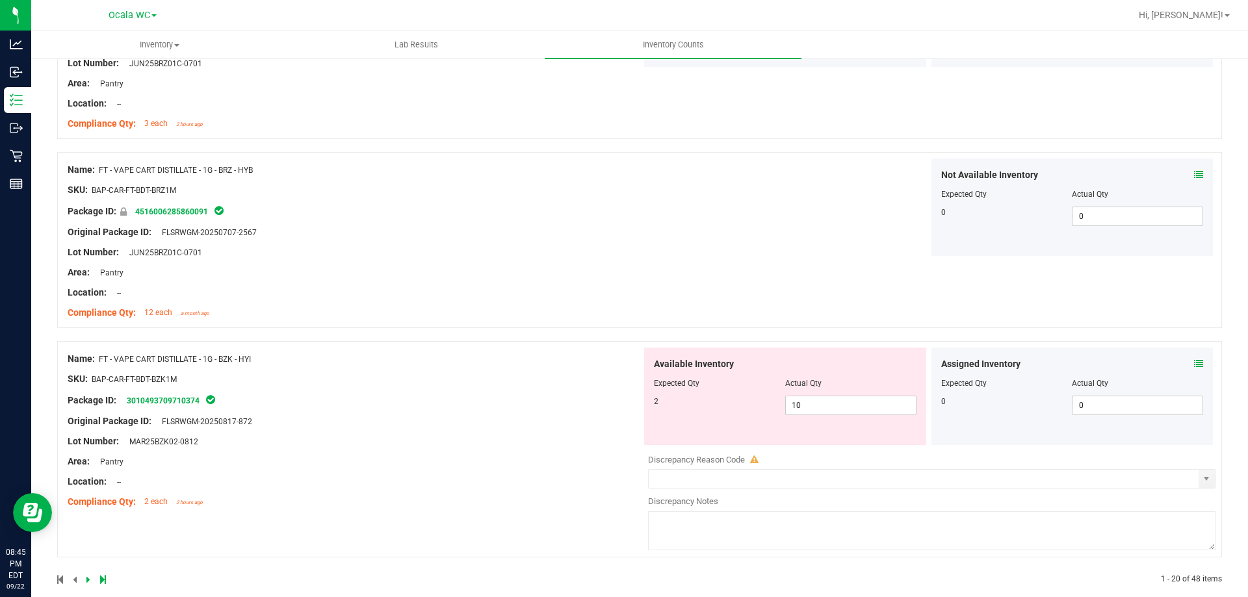
scroll to position [3445, 0]
click at [1194, 362] on icon at bounding box center [1198, 362] width 9 height 9
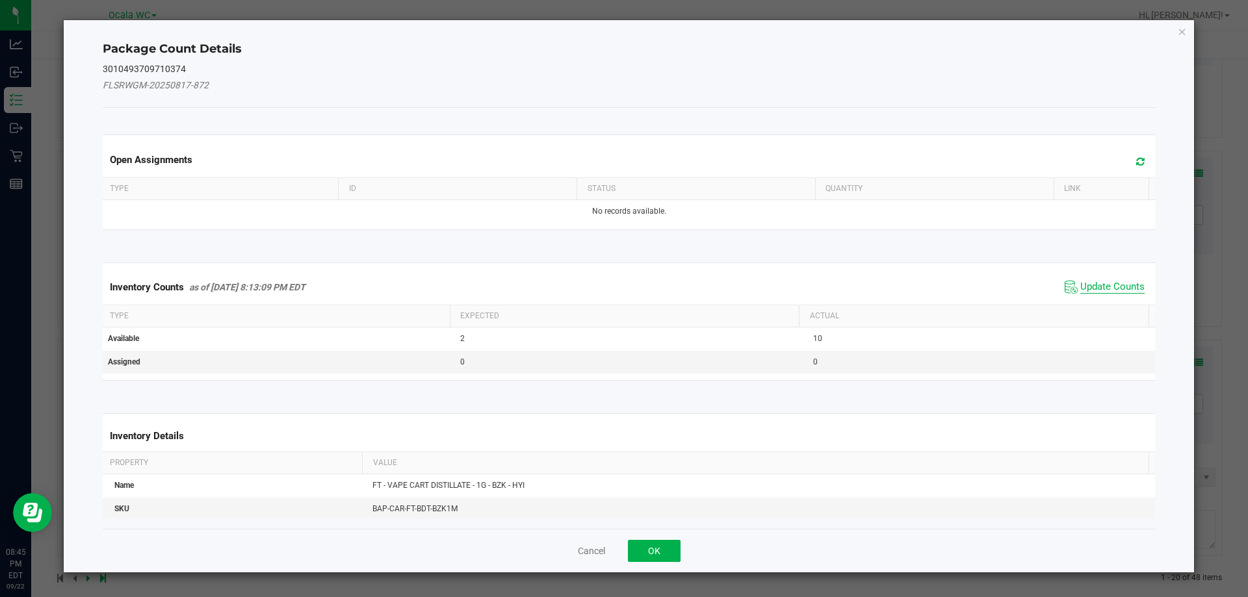
click at [1112, 289] on span "Update Counts" at bounding box center [1112, 287] width 64 height 13
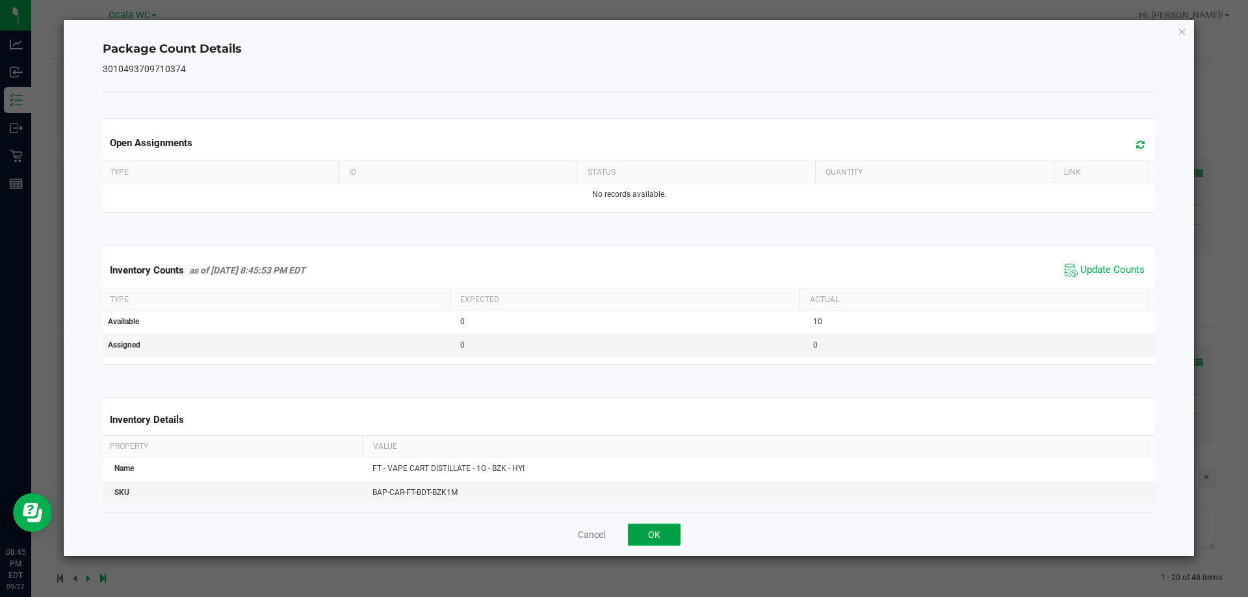
click at [646, 535] on button "OK" at bounding box center [654, 535] width 53 height 22
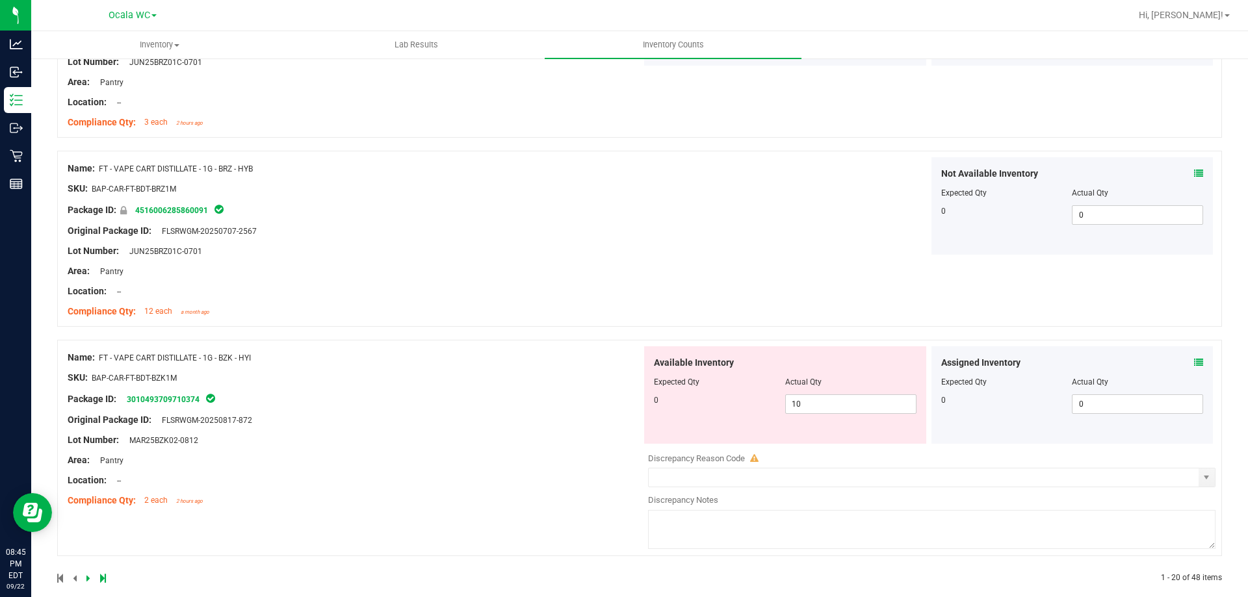
scroll to position [3462, 0]
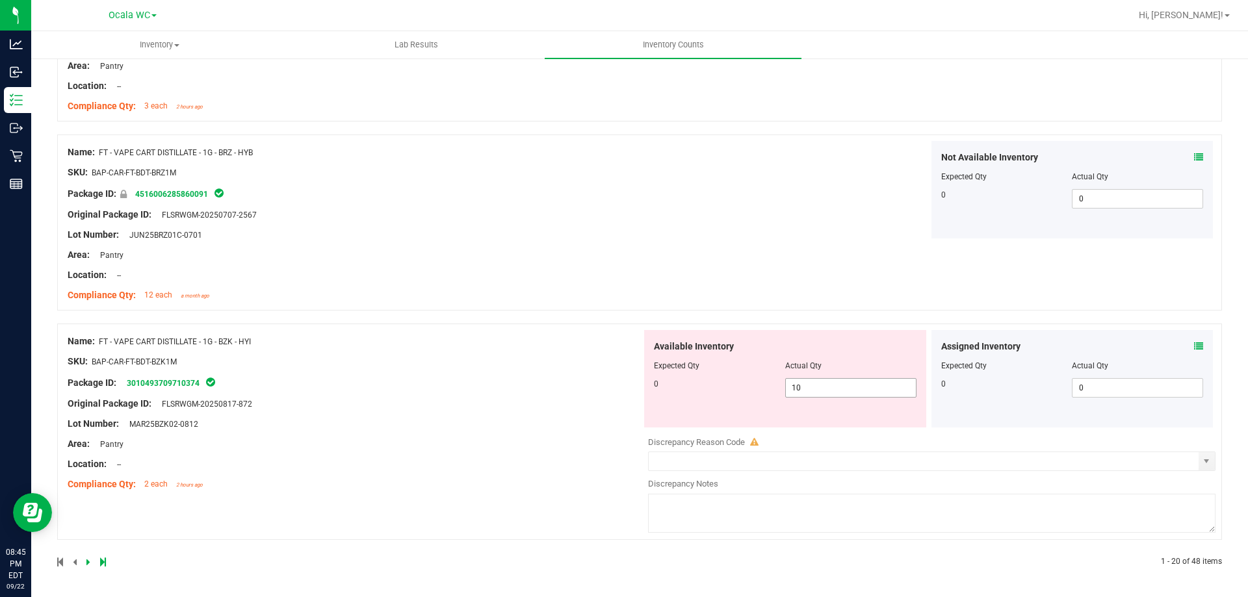
click at [812, 394] on span "10 10" at bounding box center [850, 388] width 131 height 20
click at [812, 394] on input "10" at bounding box center [851, 388] width 130 height 18
type input "0"
click at [568, 391] on div "Name: FT - VAPE CART DISTILLATE - 1G - BZK - HYI SKU: BAP-CAR-FT-BDT-BZK1M Pack…" at bounding box center [355, 413] width 574 height 166
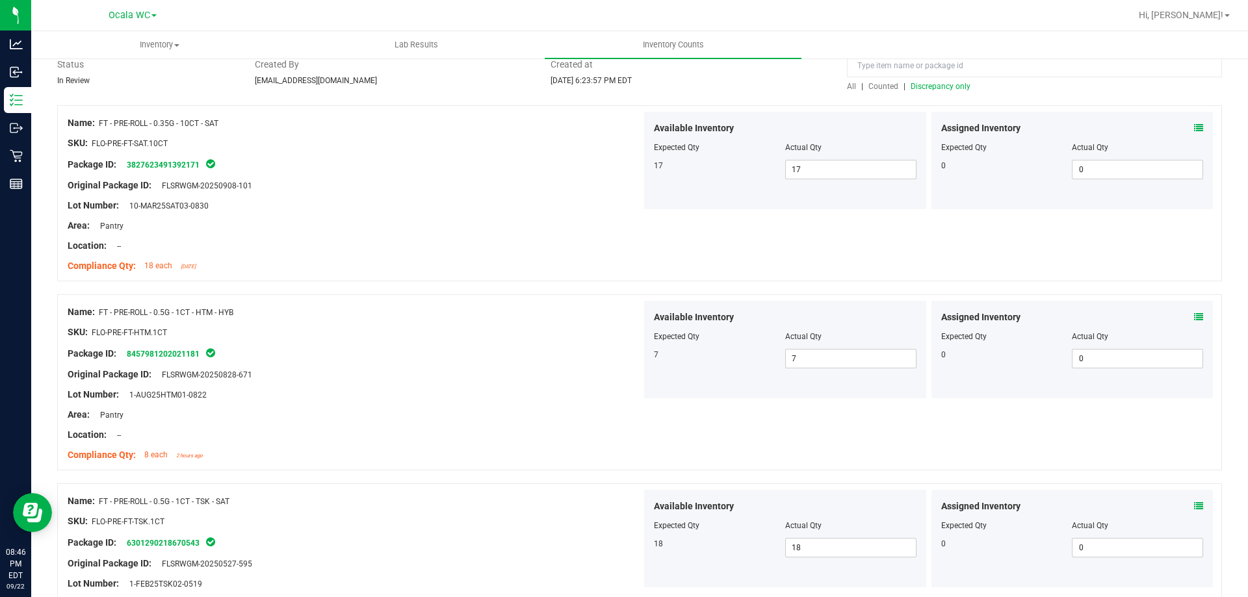
scroll to position [0, 0]
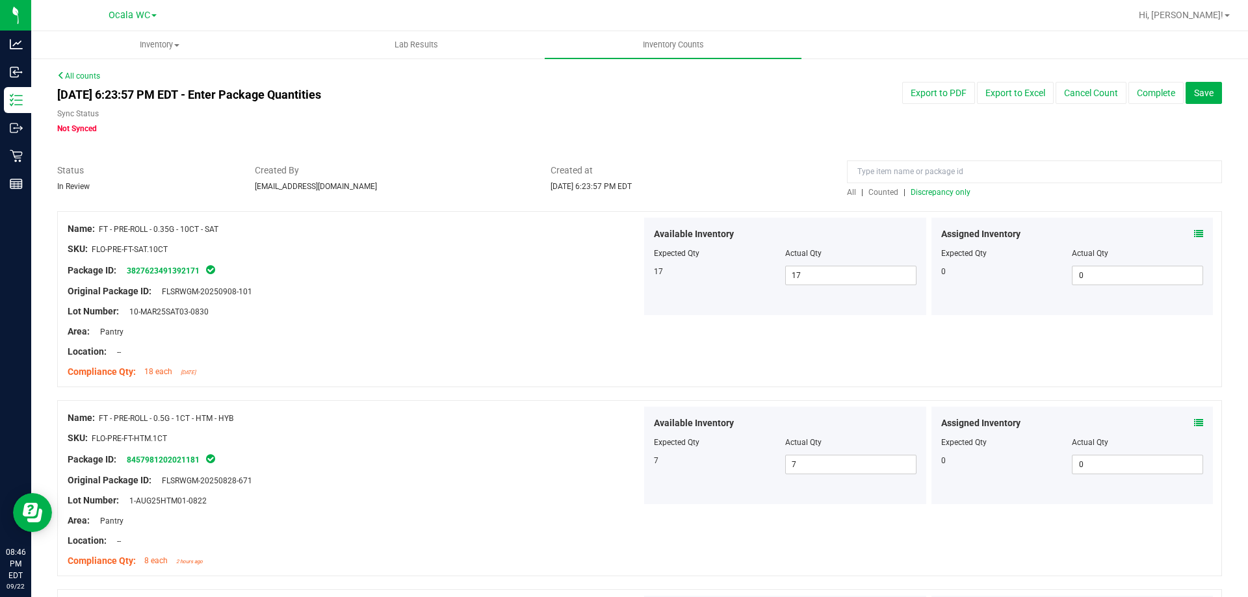
click at [930, 189] on span "Discrepancy only" at bounding box center [941, 192] width 60 height 9
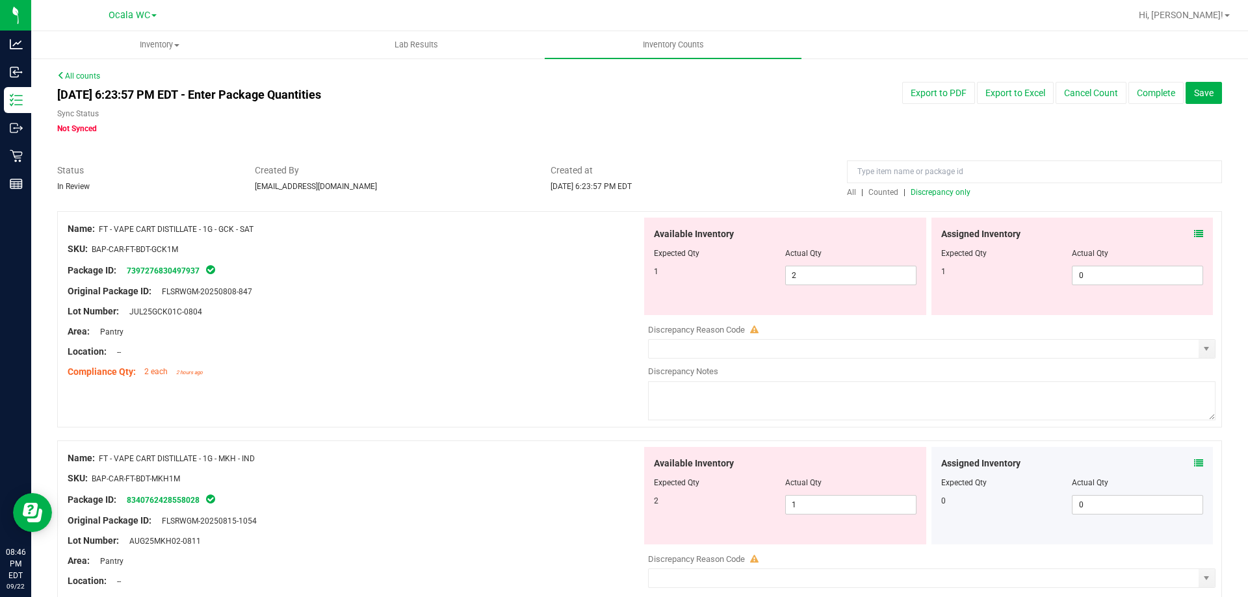
click at [1194, 234] on icon at bounding box center [1198, 233] width 9 height 9
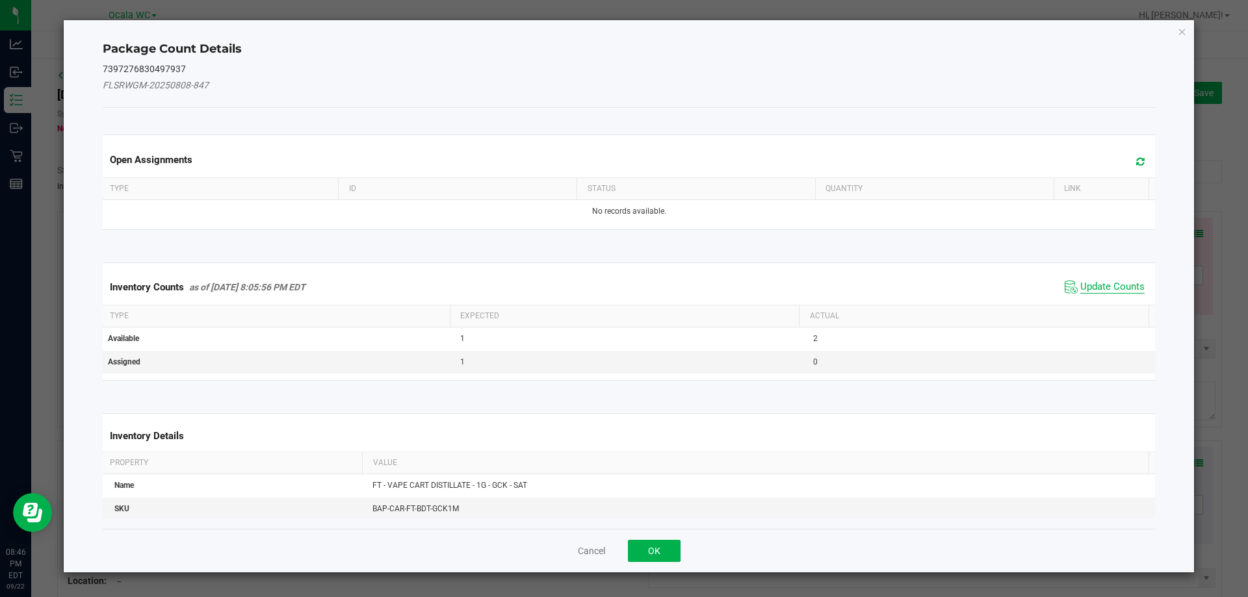
click at [1111, 281] on span "Update Counts" at bounding box center [1112, 287] width 64 height 13
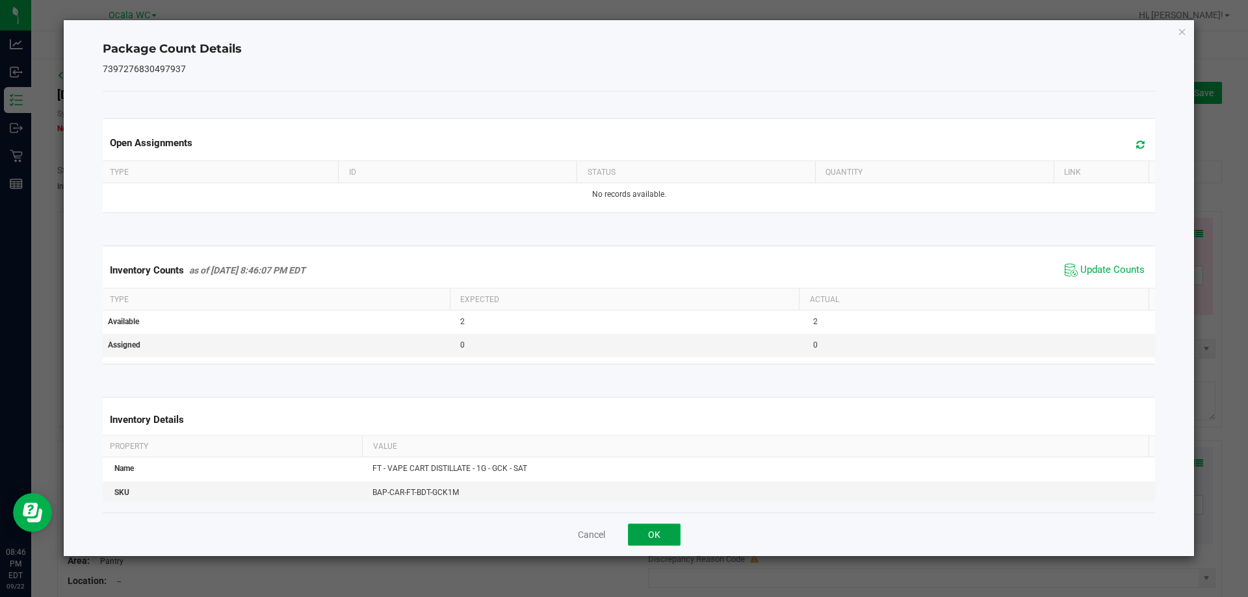
click at [657, 535] on button "OK" at bounding box center [654, 535] width 53 height 22
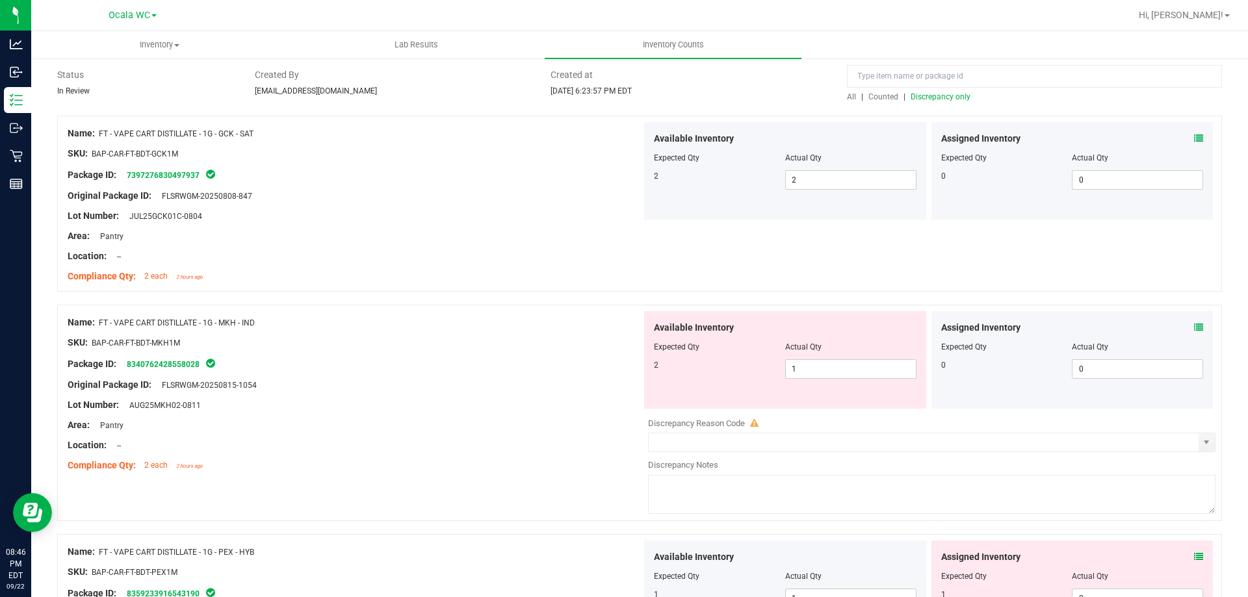
scroll to position [195, 0]
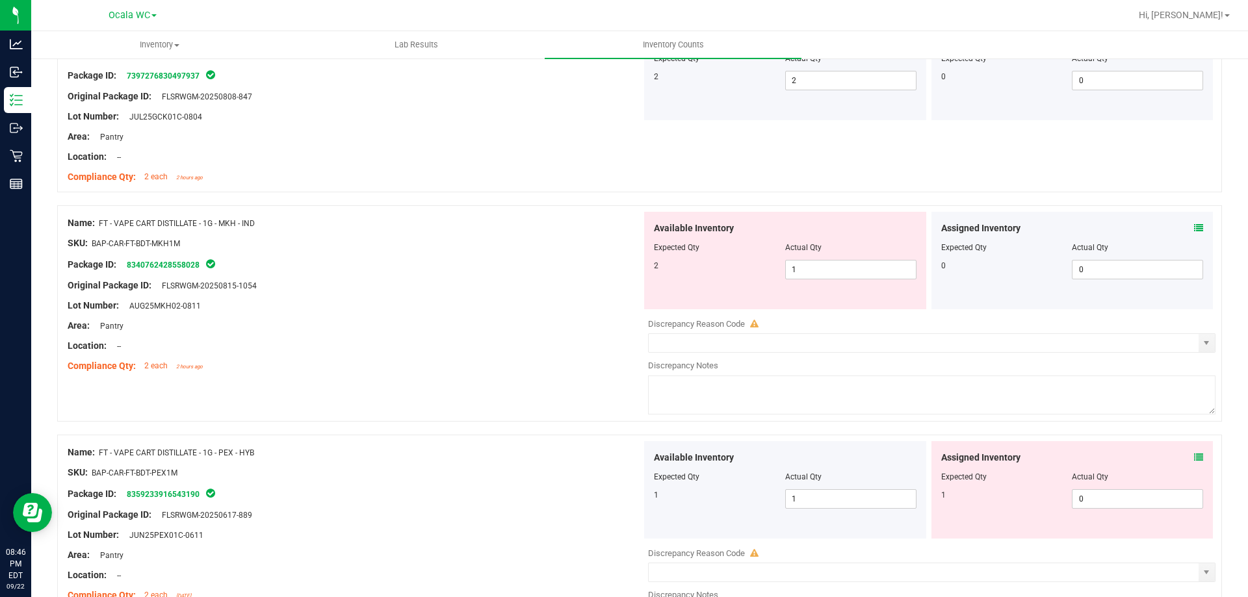
click at [1194, 228] on icon at bounding box center [1198, 228] width 9 height 9
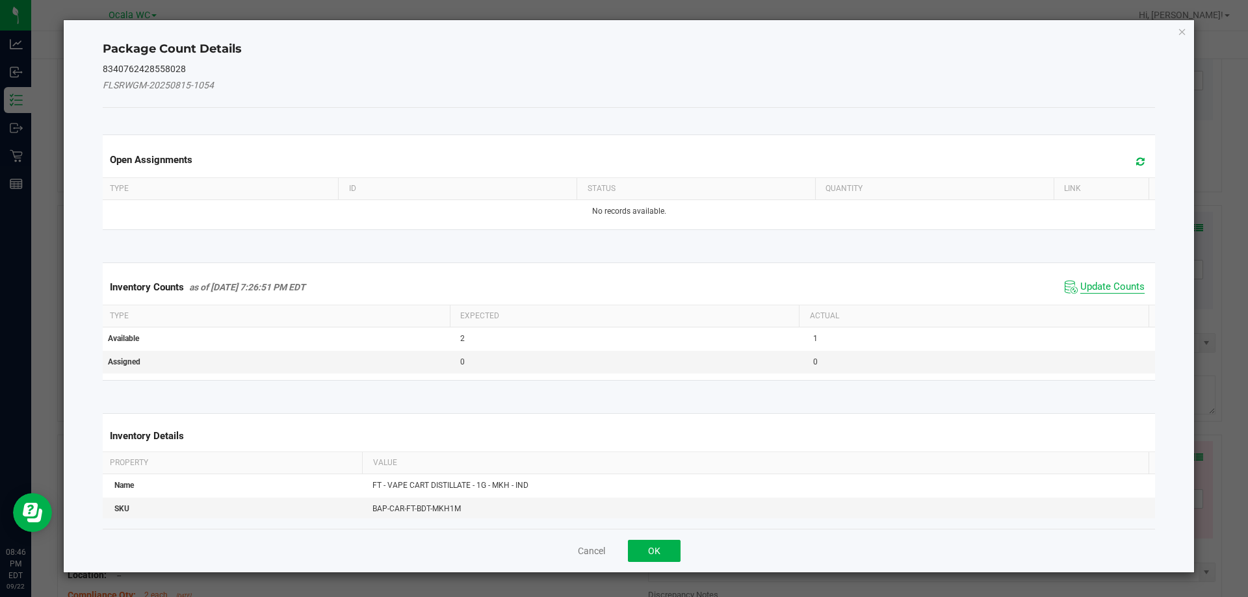
click at [1088, 282] on span "Update Counts" at bounding box center [1112, 287] width 64 height 13
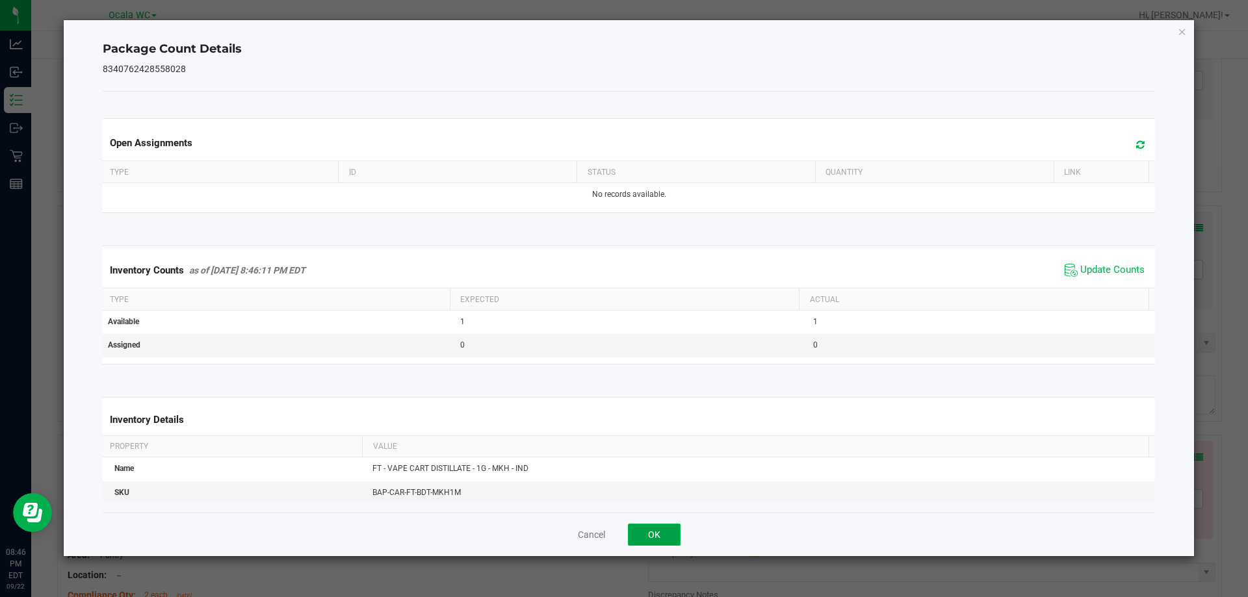
click at [671, 540] on button "OK" at bounding box center [654, 535] width 53 height 22
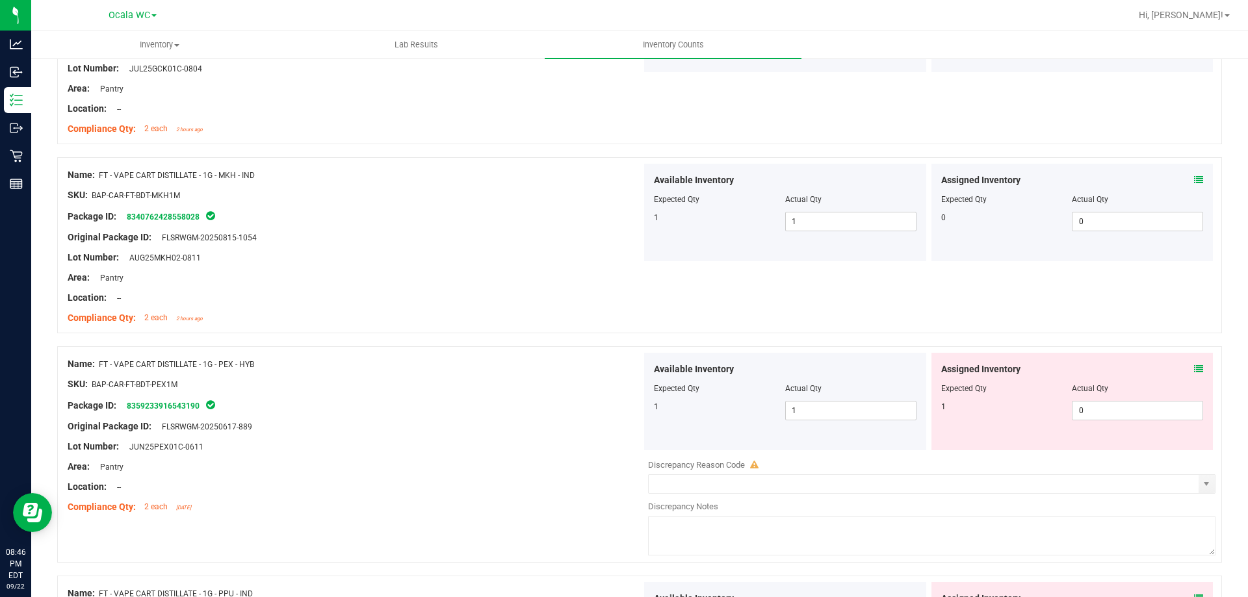
scroll to position [325, 0]
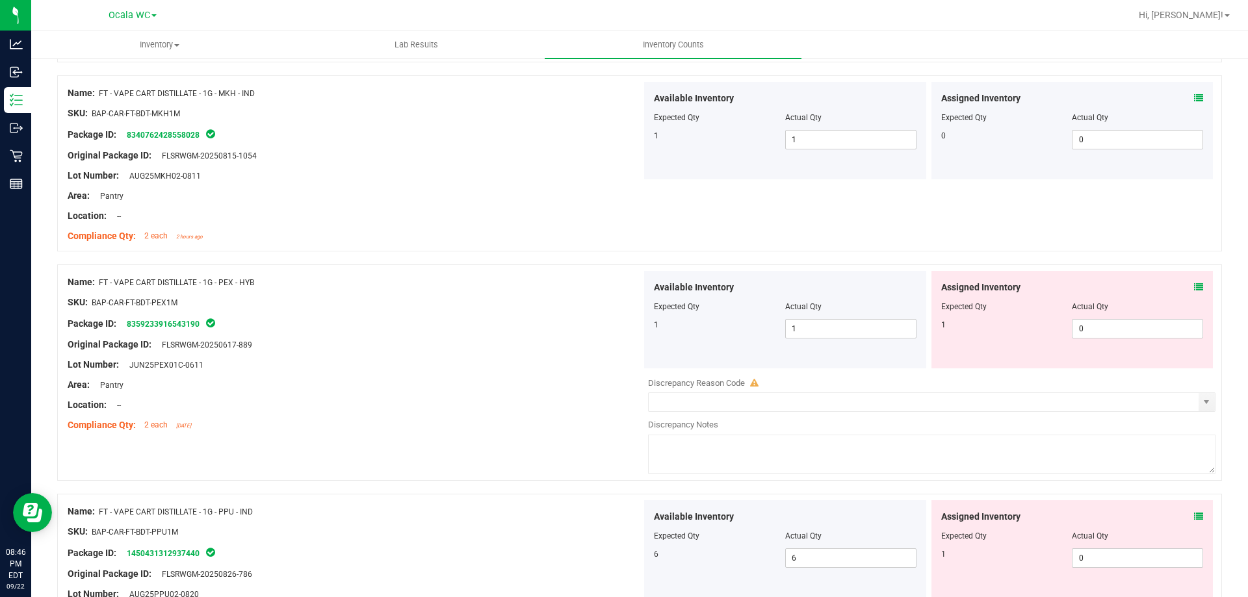
click at [1194, 287] on icon at bounding box center [1198, 287] width 9 height 9
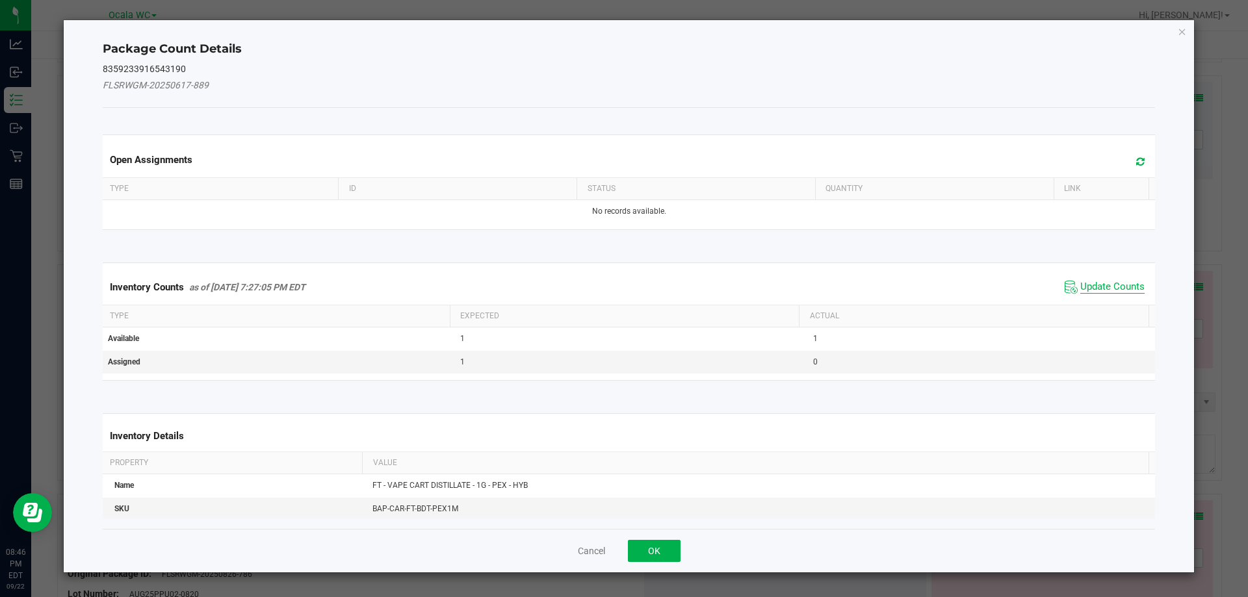
click at [1091, 285] on span "Update Counts" at bounding box center [1112, 287] width 64 height 13
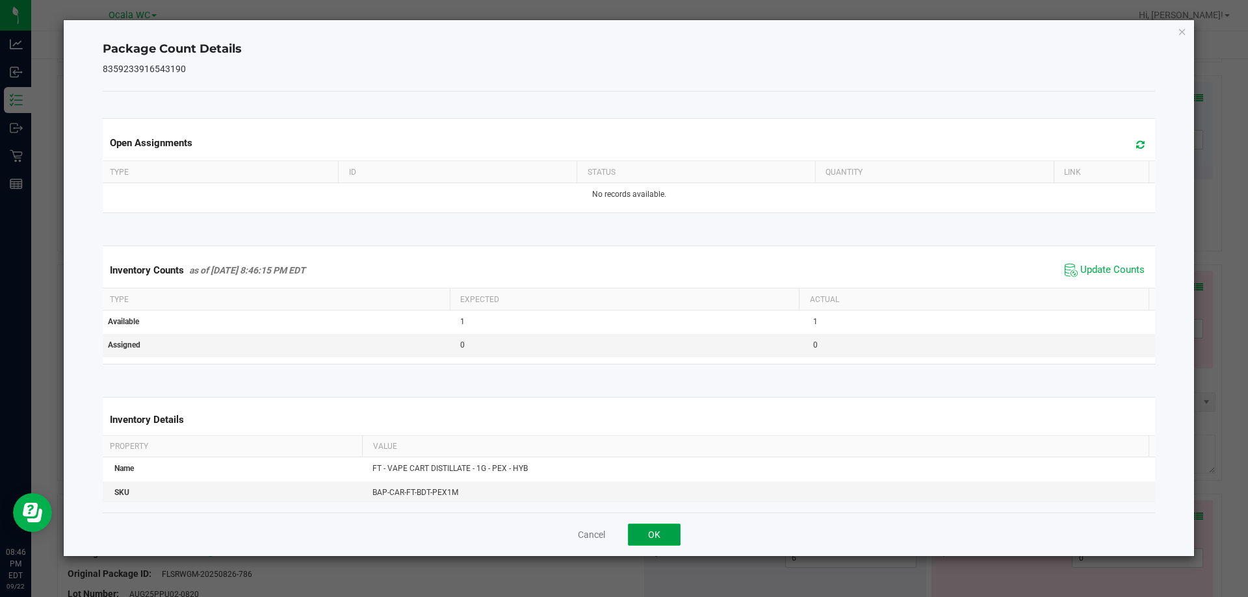
click at [632, 530] on button "OK" at bounding box center [654, 535] width 53 height 22
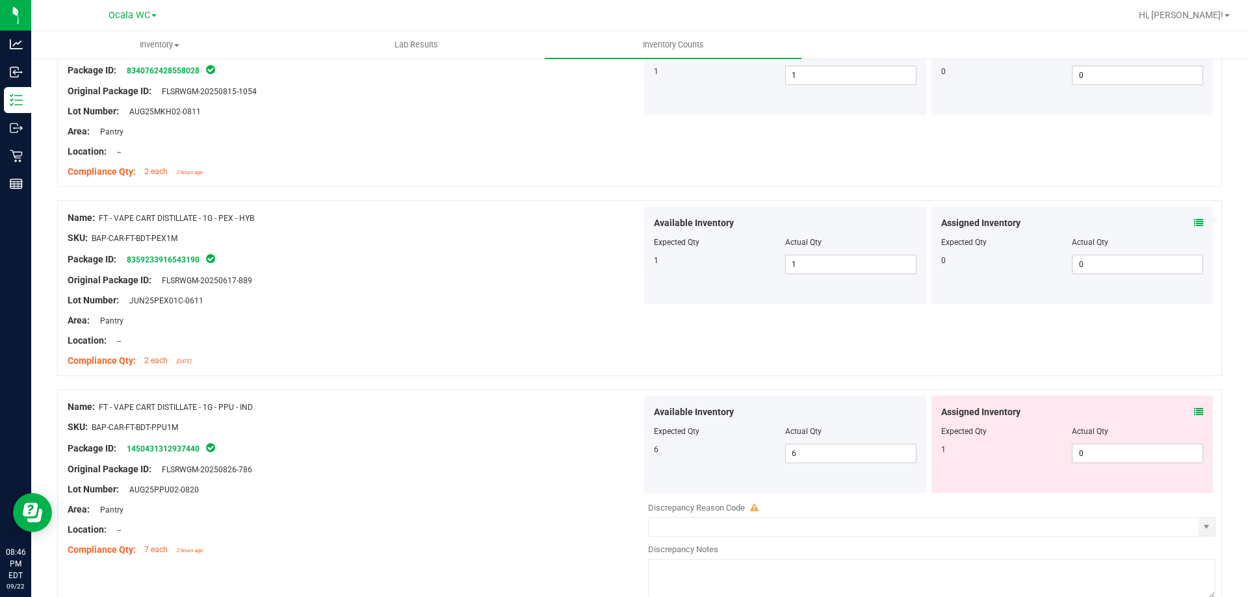
scroll to position [390, 0]
click at [1194, 410] on icon at bounding box center [1198, 411] width 9 height 9
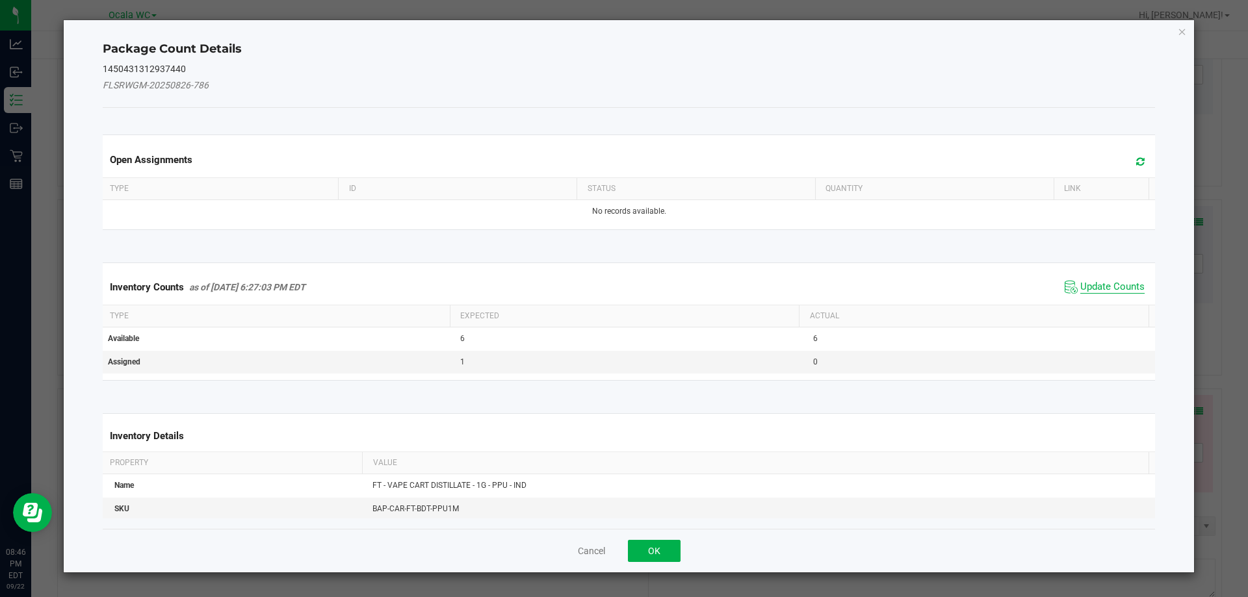
click at [1112, 287] on span "Update Counts" at bounding box center [1112, 287] width 64 height 13
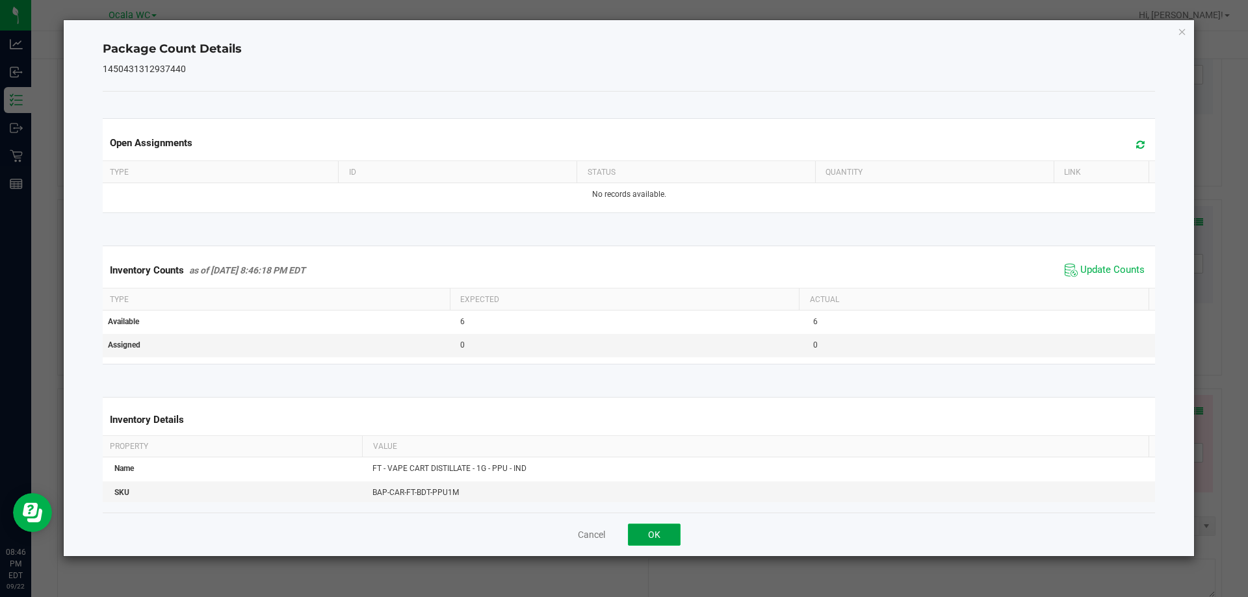
click at [651, 540] on button "OK" at bounding box center [654, 535] width 53 height 22
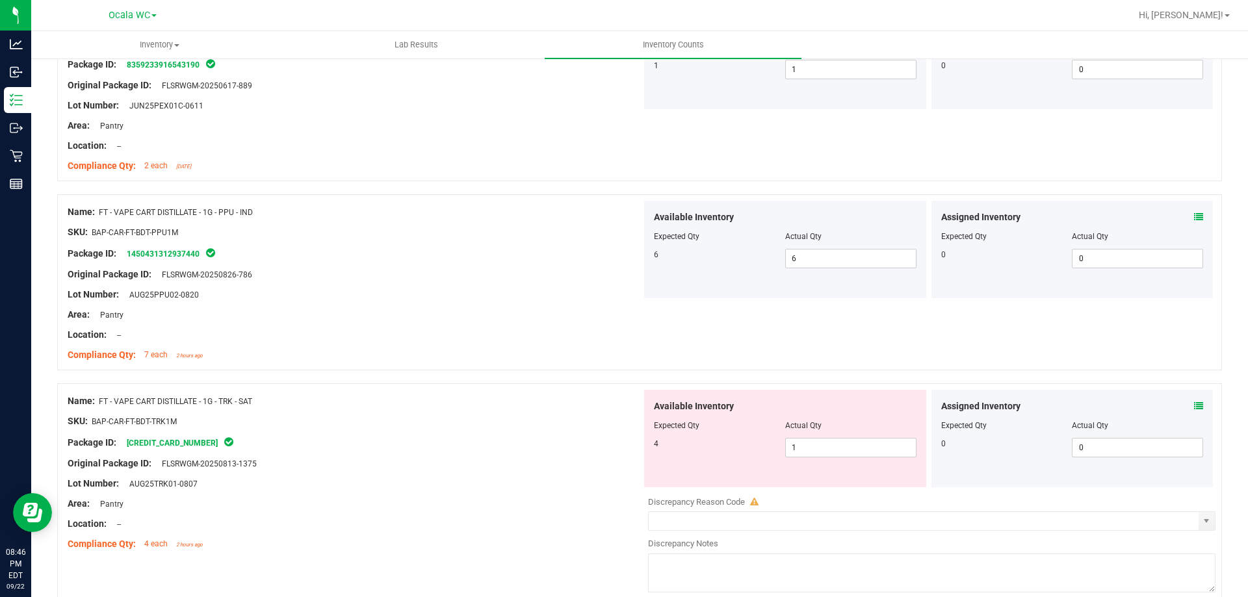
scroll to position [585, 0]
click at [1194, 401] on icon at bounding box center [1198, 405] width 9 height 9
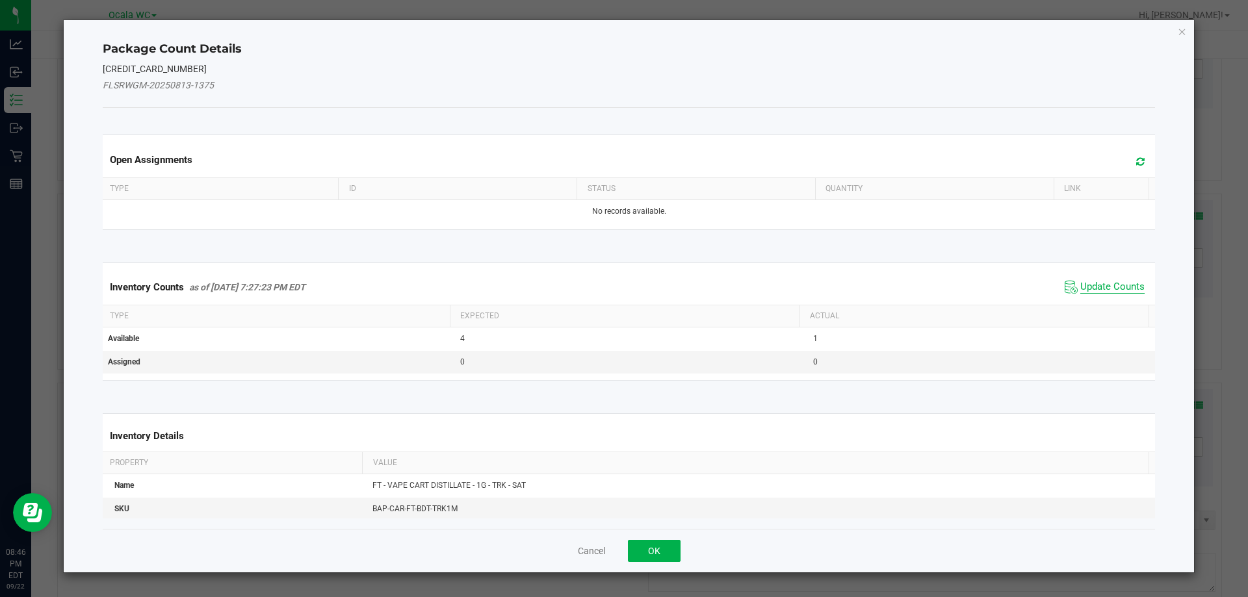
click at [1104, 288] on span "Update Counts" at bounding box center [1112, 287] width 64 height 13
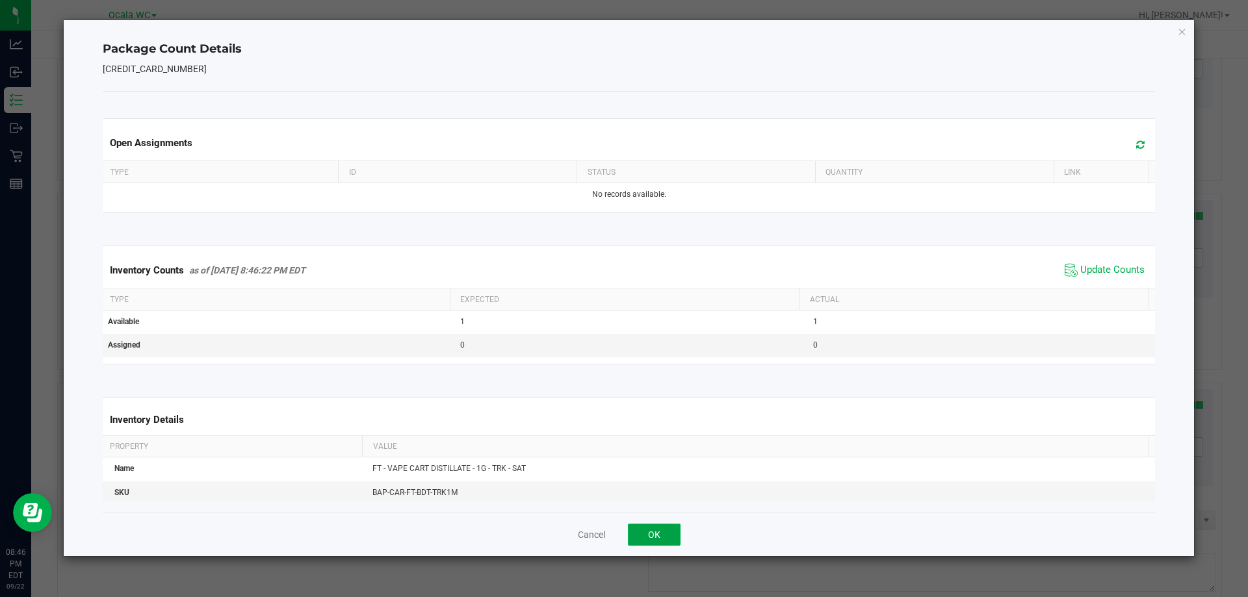
click at [655, 530] on button "OK" at bounding box center [654, 535] width 53 height 22
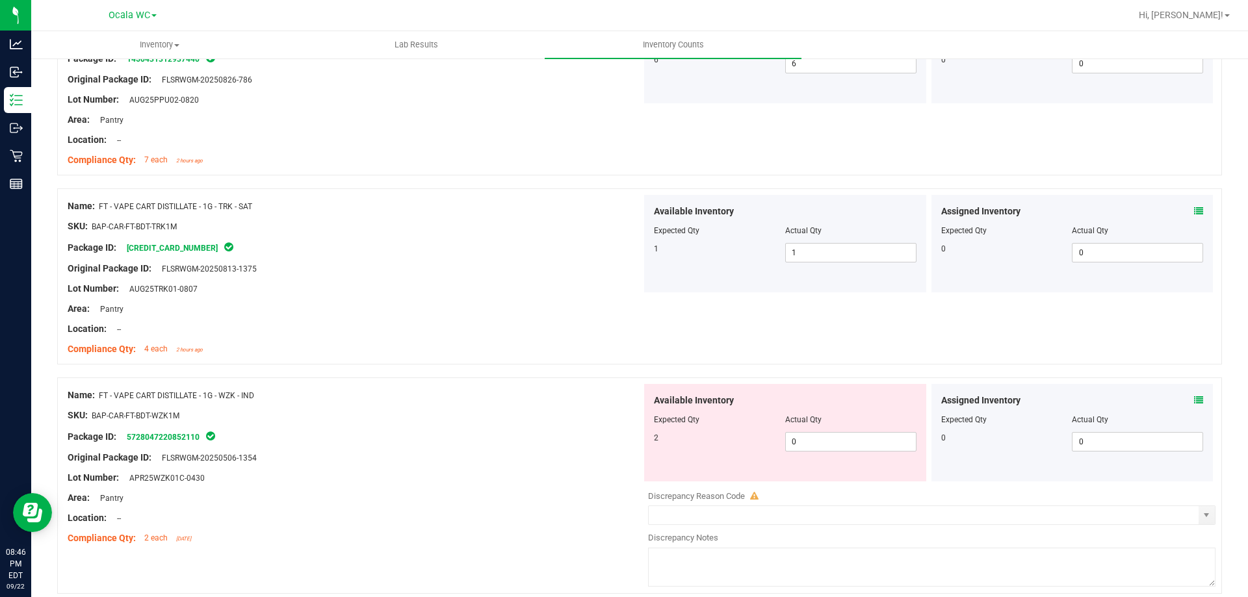
scroll to position [780, 0]
click at [1195, 399] on div "Assigned Inventory Expected Qty Actual Qty 0 0 0" at bounding box center [1073, 433] width 282 height 98
click at [1194, 399] on icon at bounding box center [1198, 399] width 9 height 9
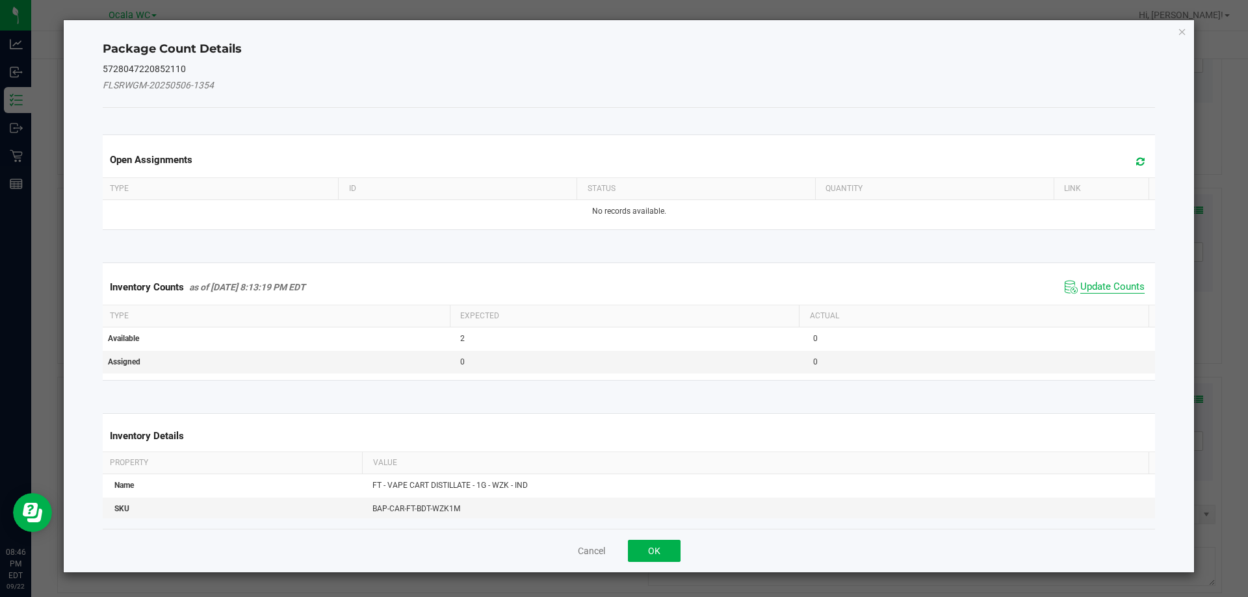
click at [1080, 289] on span "Update Counts" at bounding box center [1112, 287] width 64 height 13
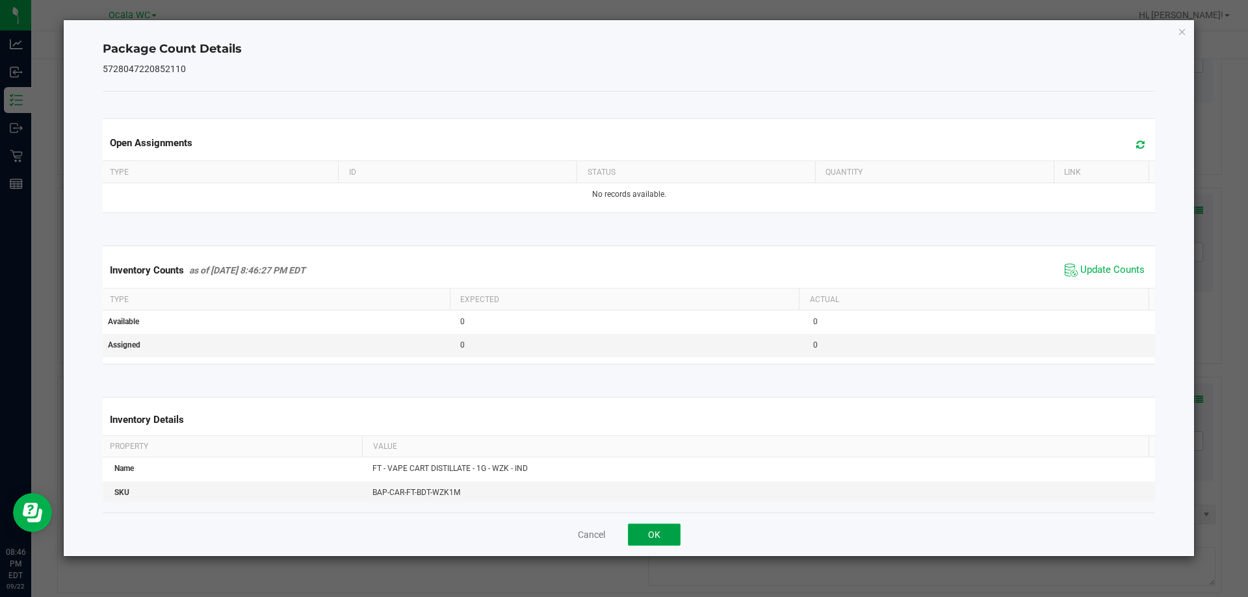
click at [656, 532] on button "OK" at bounding box center [654, 535] width 53 height 22
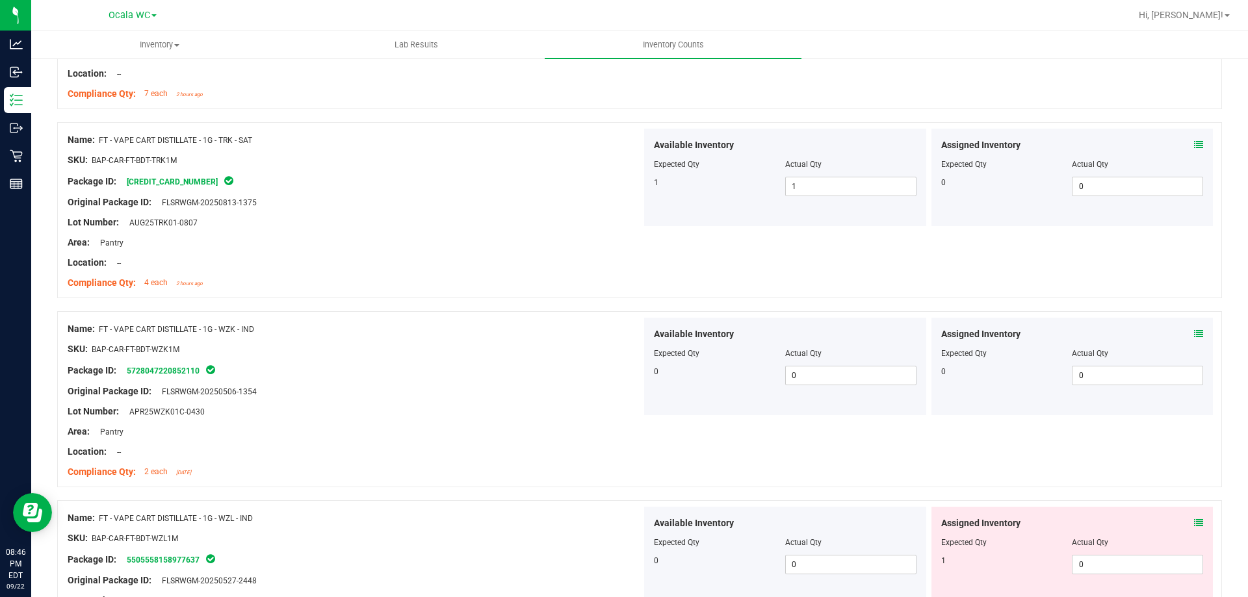
scroll to position [975, 0]
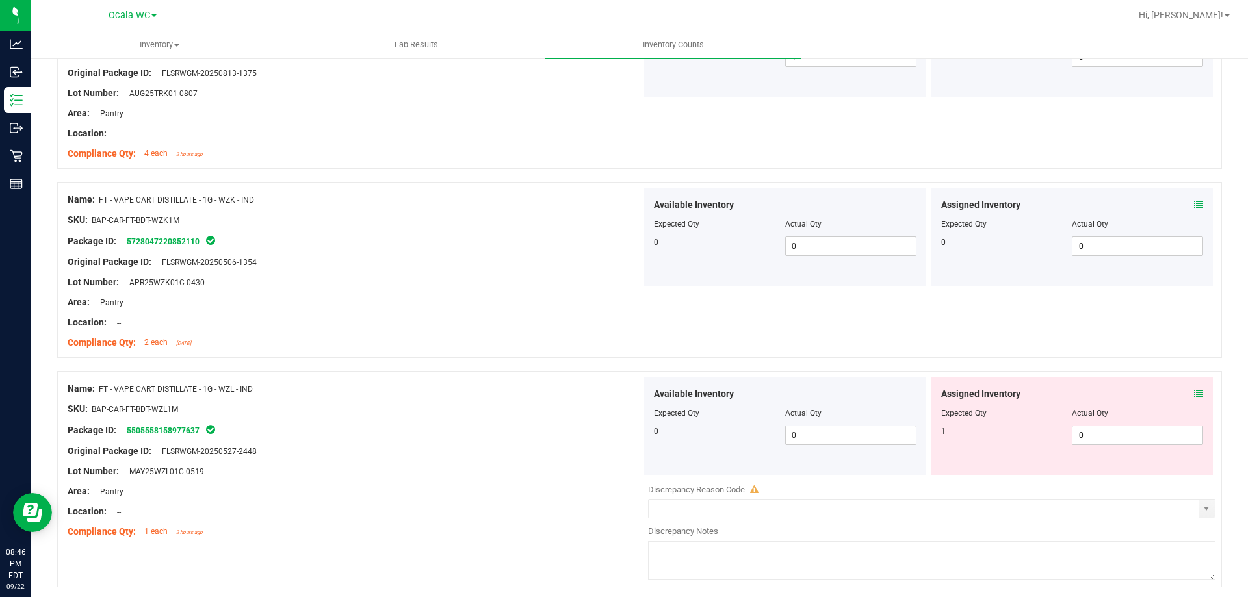
click at [1194, 388] on span at bounding box center [1198, 394] width 9 height 14
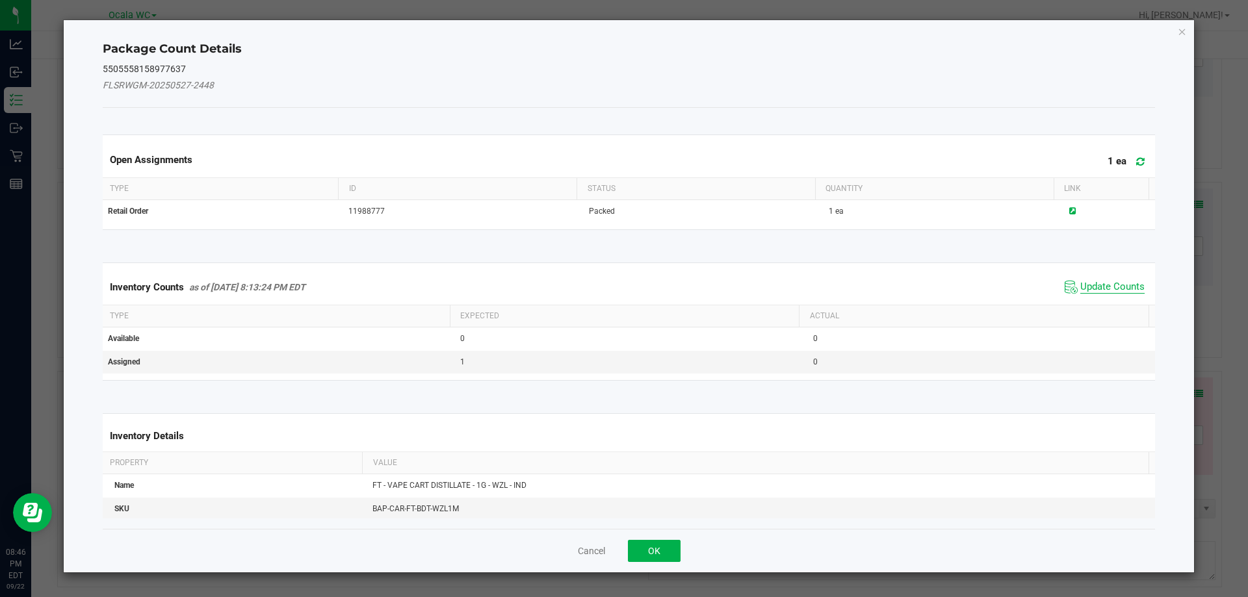
click at [1118, 289] on span "Update Counts" at bounding box center [1112, 287] width 64 height 13
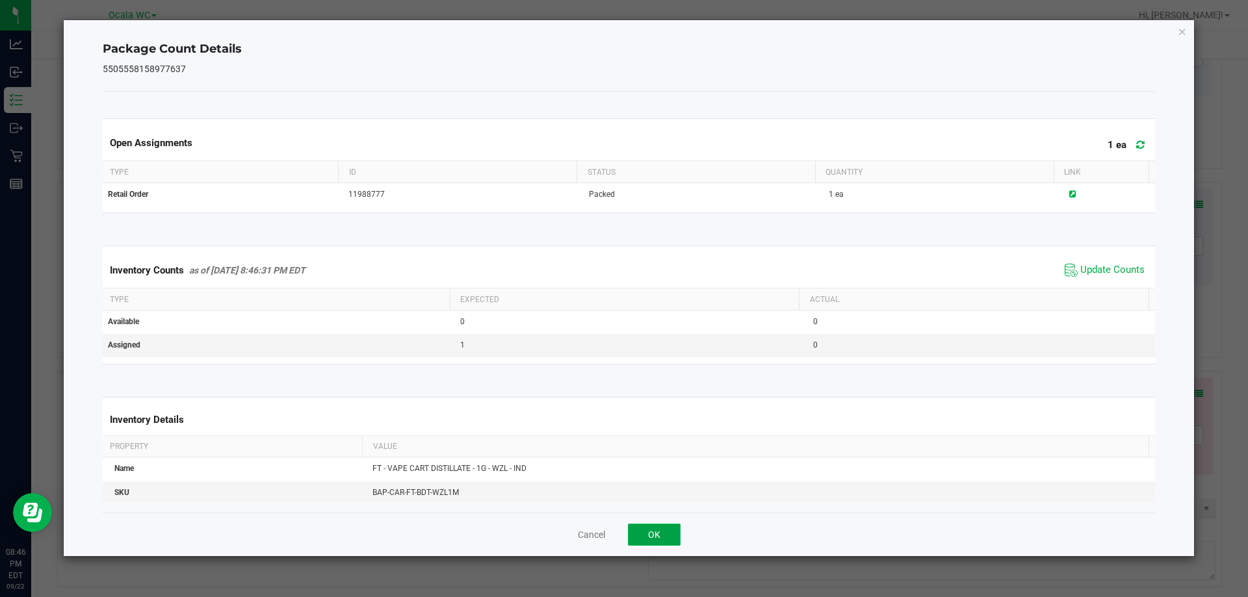
click at [655, 535] on button "OK" at bounding box center [654, 535] width 53 height 22
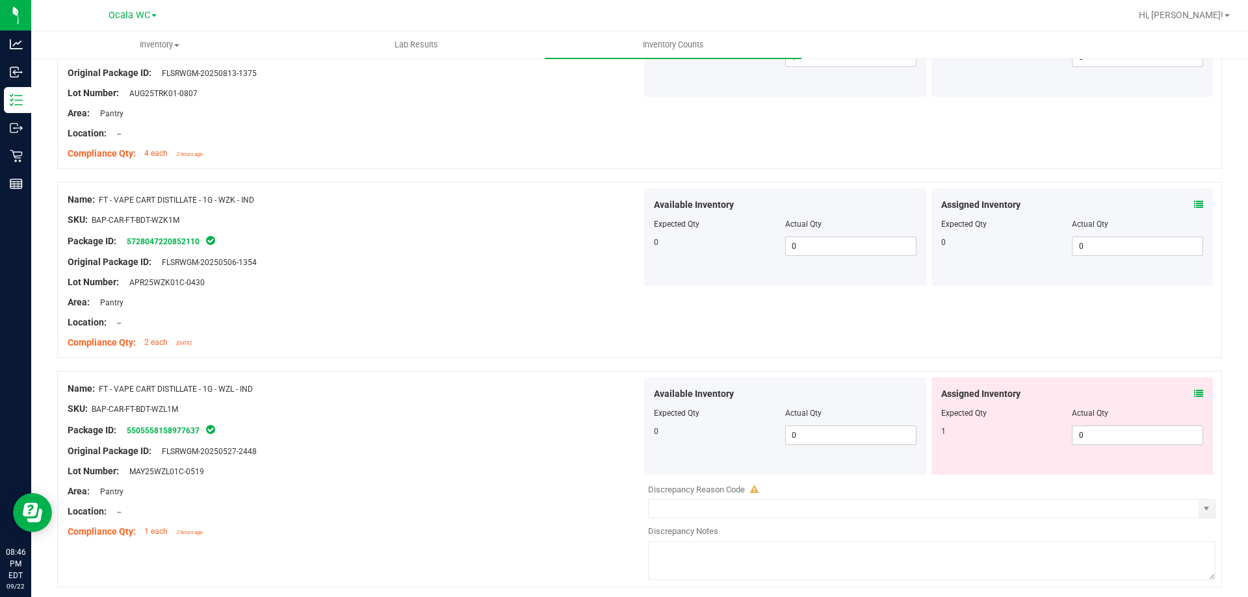
click at [1194, 392] on icon at bounding box center [1198, 393] width 9 height 9
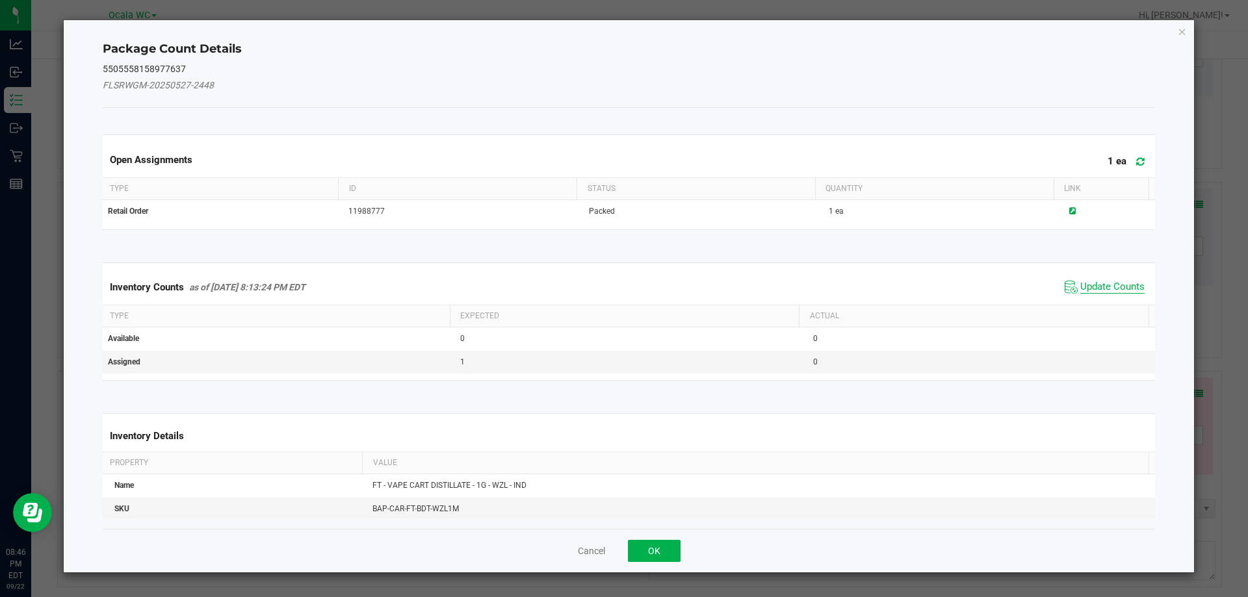
click at [1097, 283] on span "Update Counts" at bounding box center [1112, 287] width 64 height 13
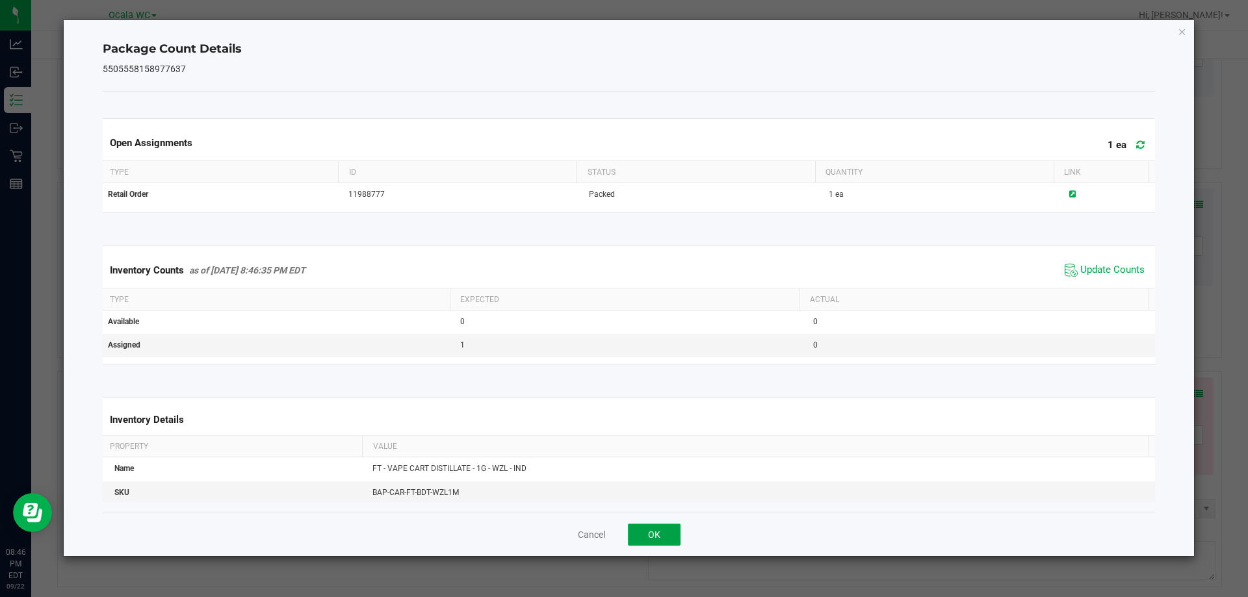
click at [665, 530] on button "OK" at bounding box center [654, 535] width 53 height 22
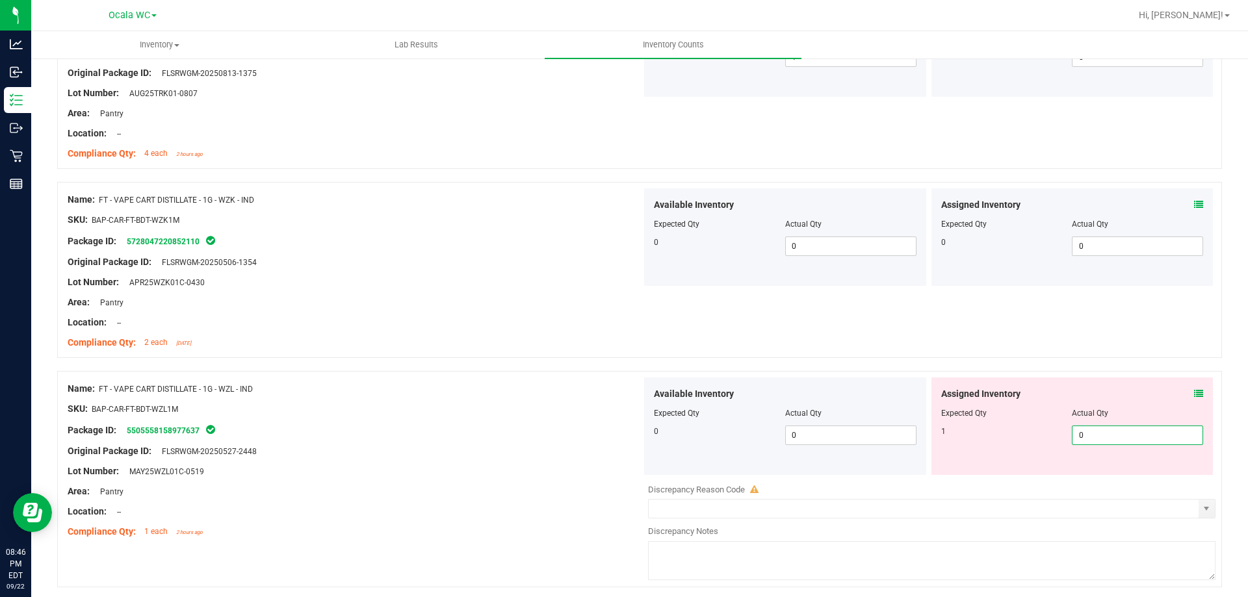
click at [1091, 432] on span "0 0" at bounding box center [1137, 436] width 131 height 20
click at [1091, 431] on input "0" at bounding box center [1138, 435] width 130 height 18
type input "1"
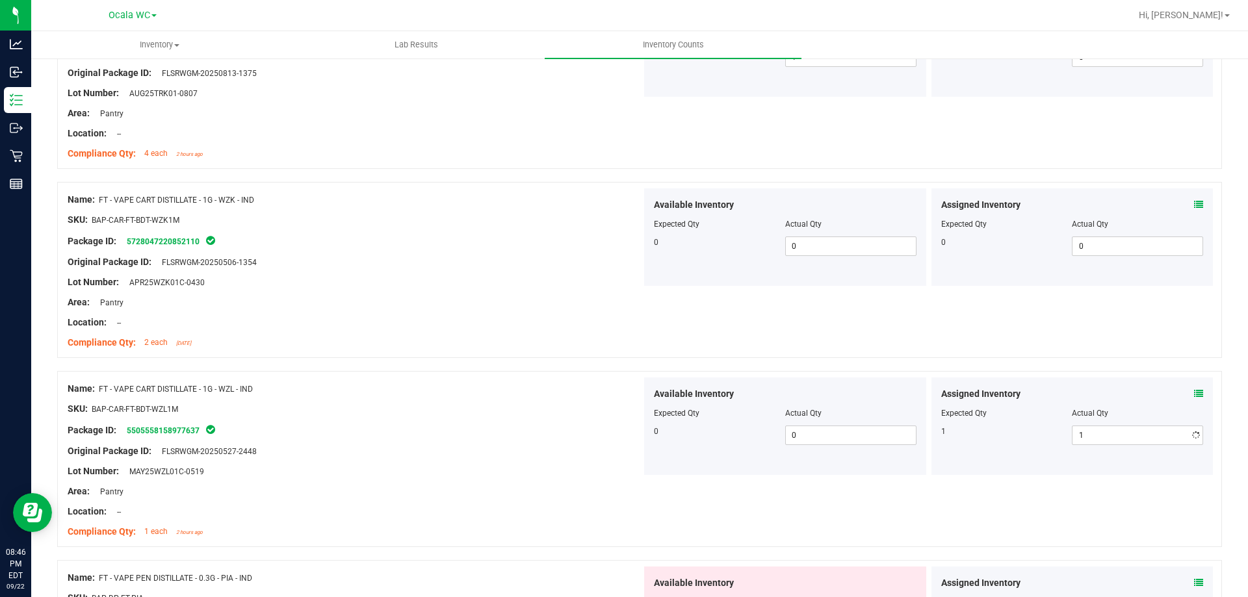
drag, startPoint x: 412, startPoint y: 413, endPoint x: 469, endPoint y: 410, distance: 57.3
click at [415, 413] on div "SKU: BAP-CAR-FT-BDT-WZL1M" at bounding box center [355, 409] width 574 height 14
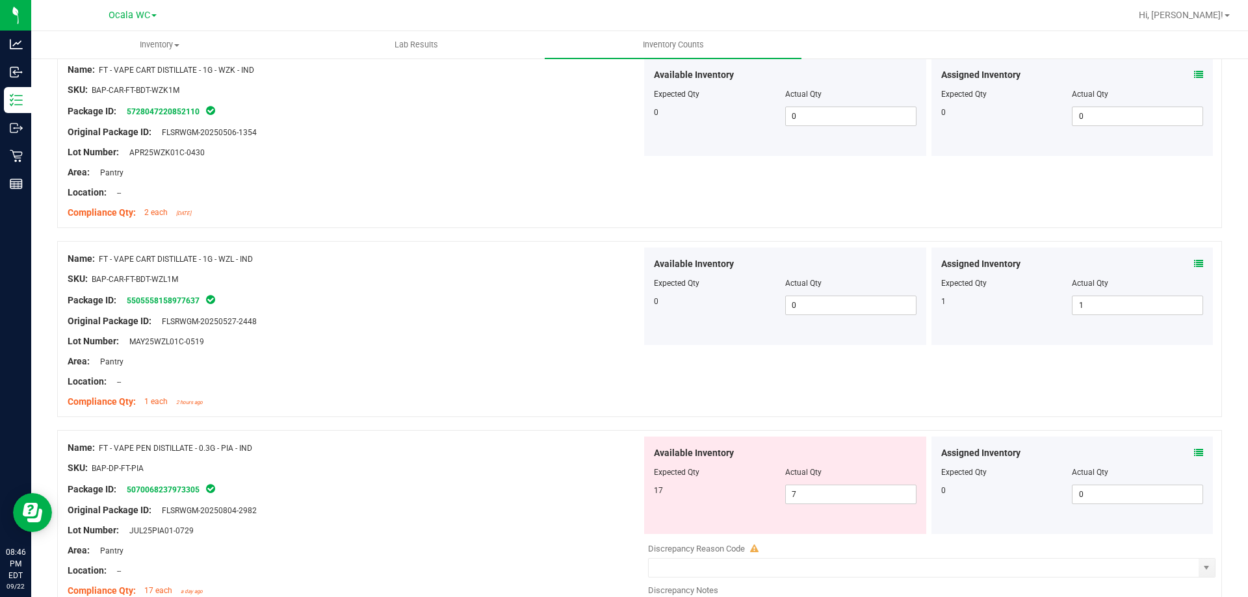
click at [1194, 455] on icon at bounding box center [1198, 453] width 9 height 9
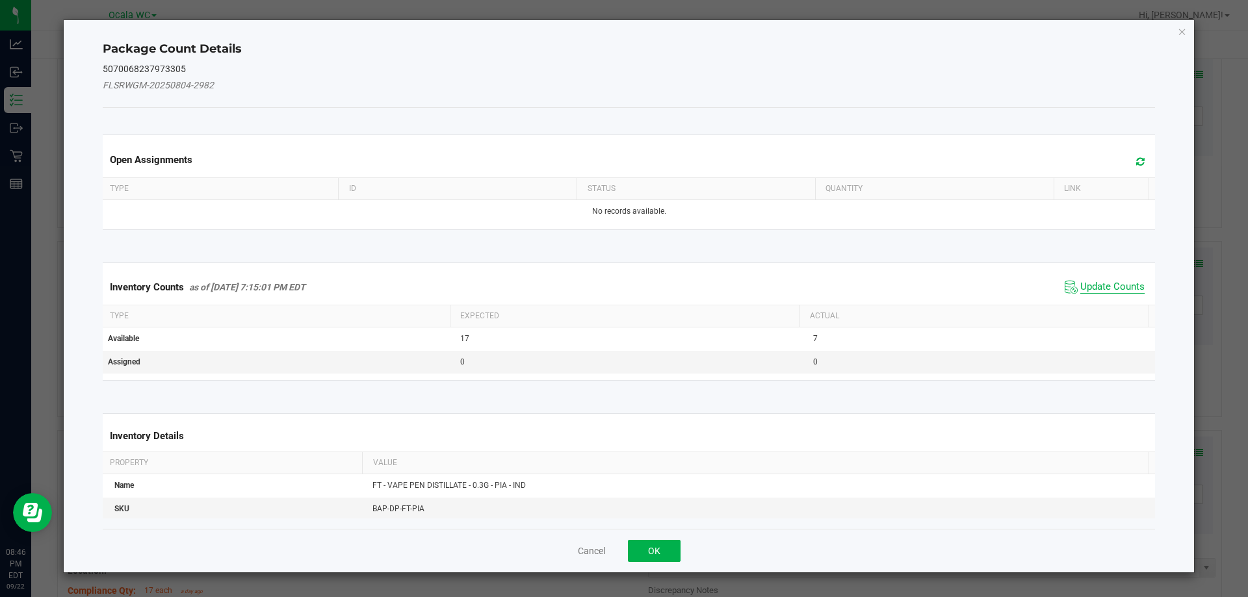
click at [1083, 282] on span "Update Counts" at bounding box center [1112, 287] width 64 height 13
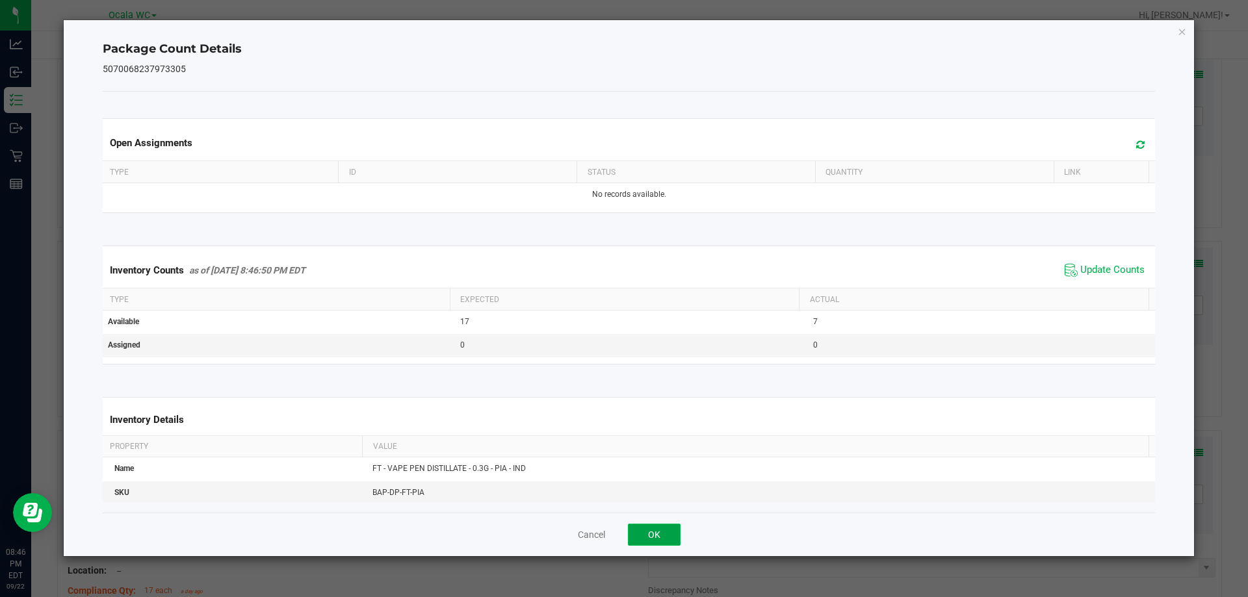
click at [666, 535] on button "OK" at bounding box center [654, 535] width 53 height 22
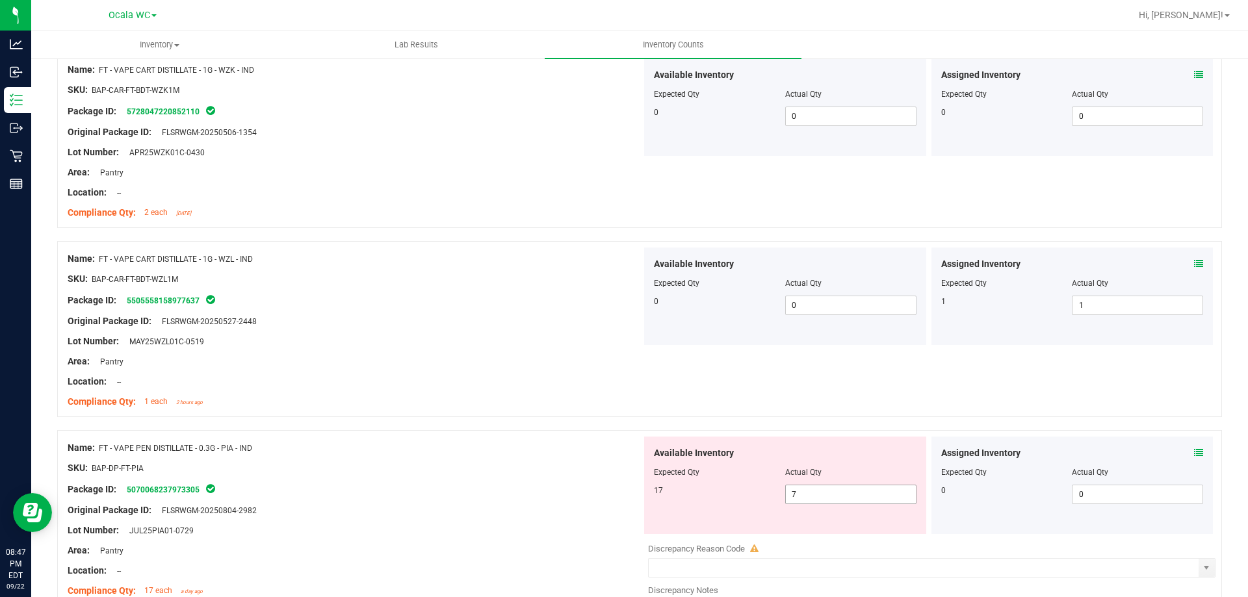
click at [869, 499] on span "7 7" at bounding box center [850, 495] width 131 height 20
click at [869, 499] on input "7" at bounding box center [851, 495] width 130 height 18
type input "17"
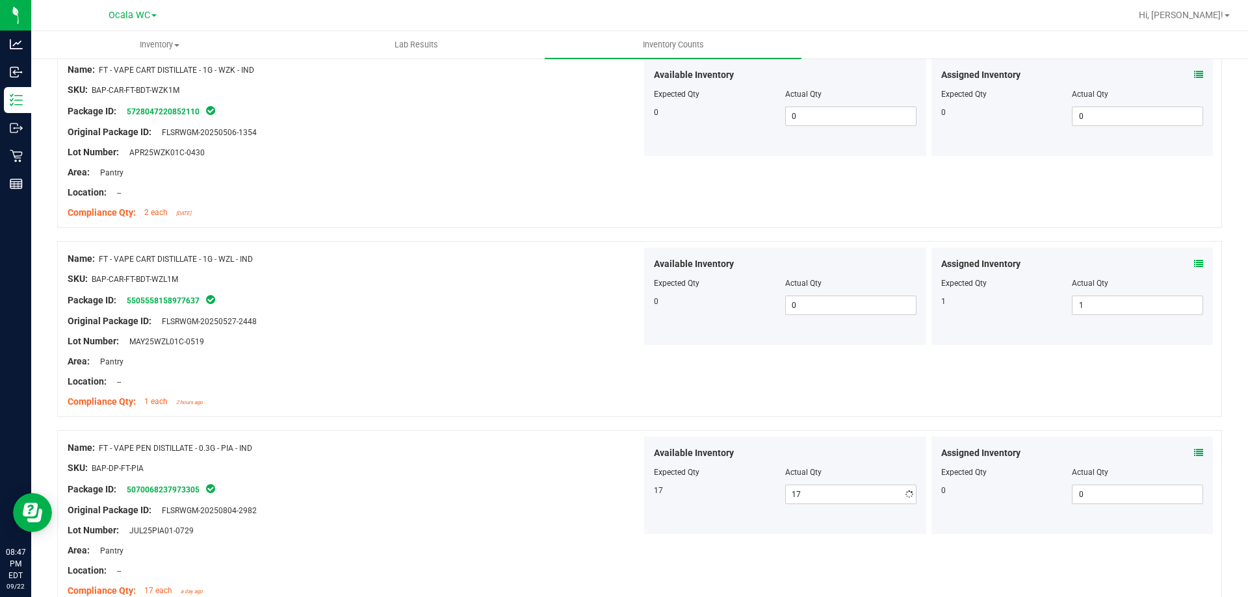
click at [437, 473] on div "SKU: BAP-DP-FT-PIA" at bounding box center [355, 469] width 574 height 14
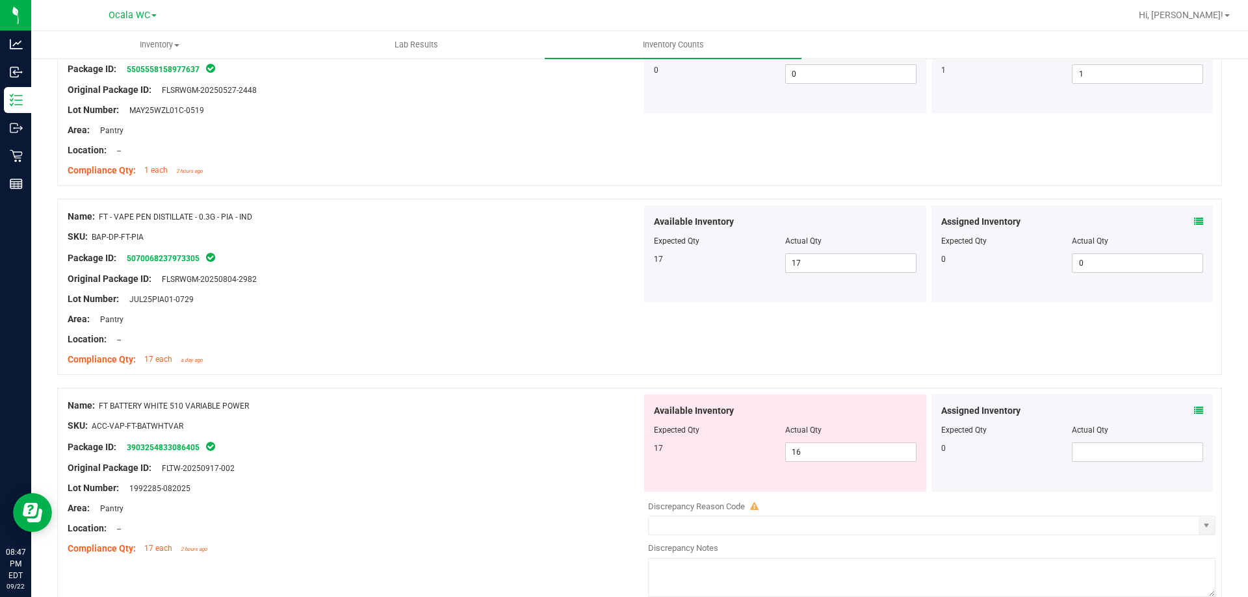
scroll to position [1430, 0]
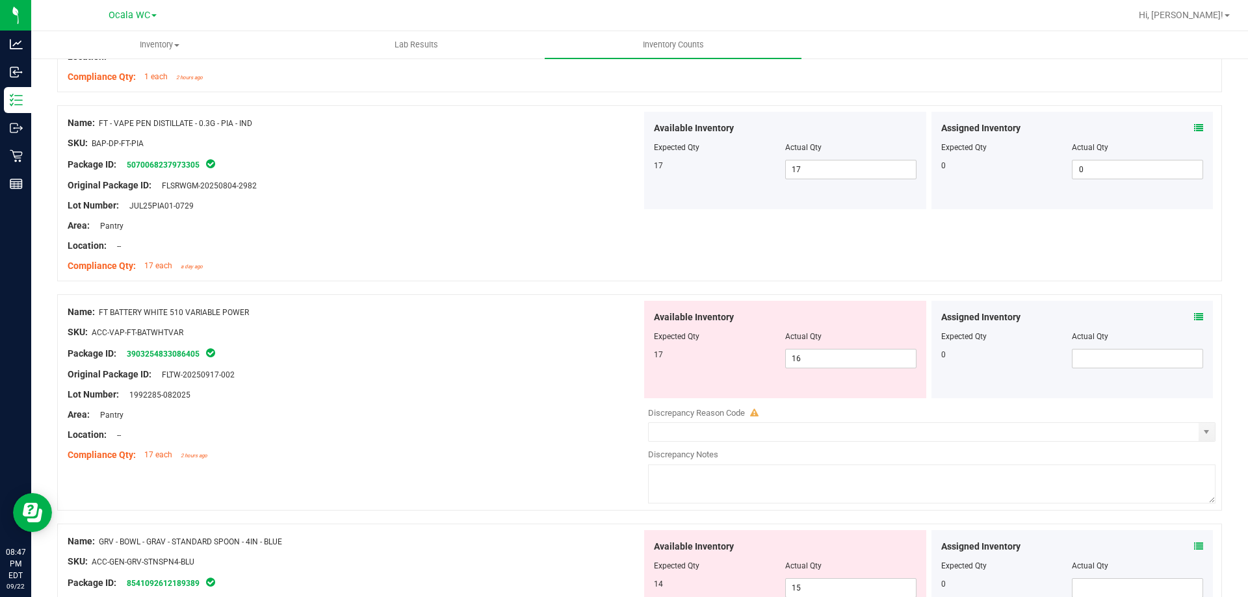
click at [1194, 315] on icon at bounding box center [1198, 317] width 9 height 9
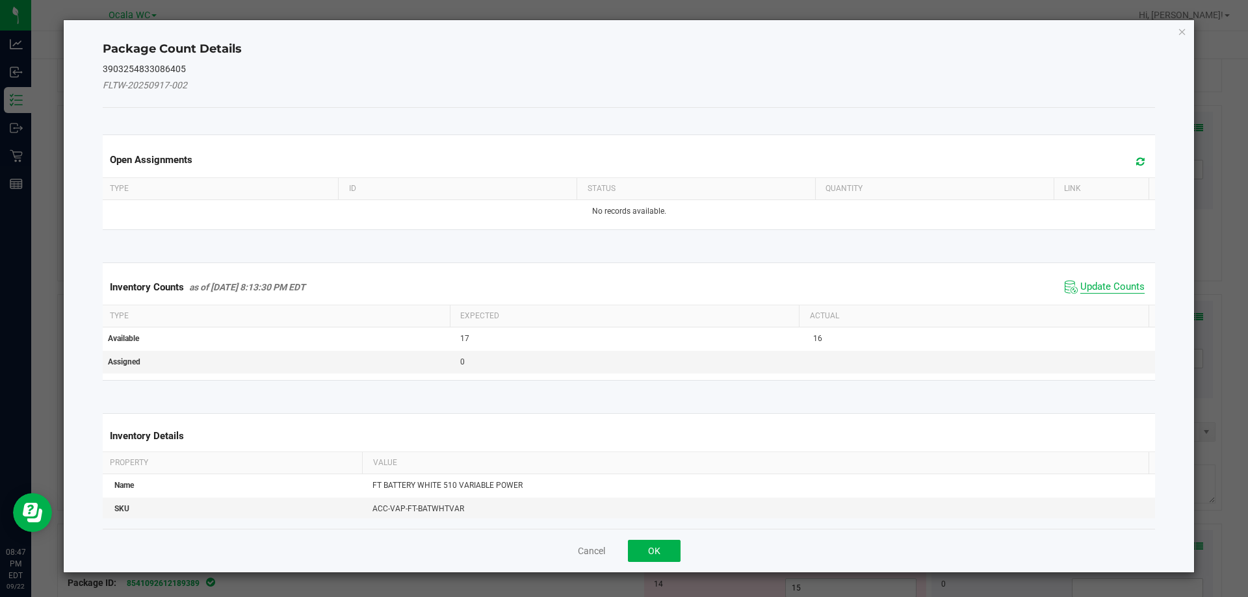
click at [1108, 282] on span "Update Counts" at bounding box center [1112, 287] width 64 height 13
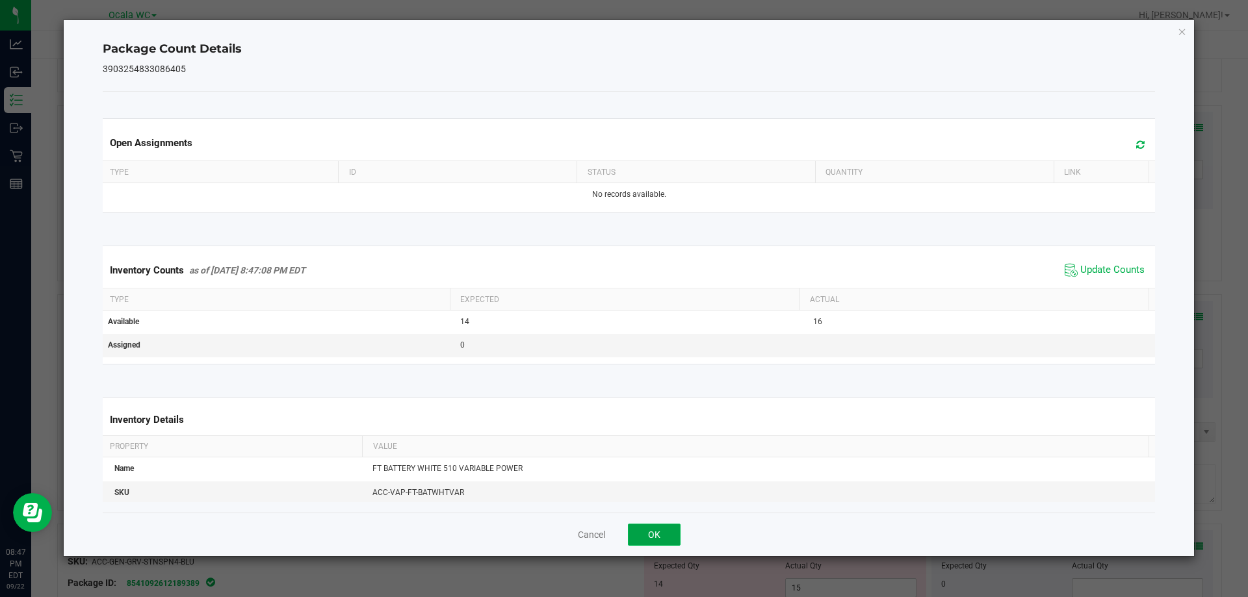
click at [659, 530] on button "OK" at bounding box center [654, 535] width 53 height 22
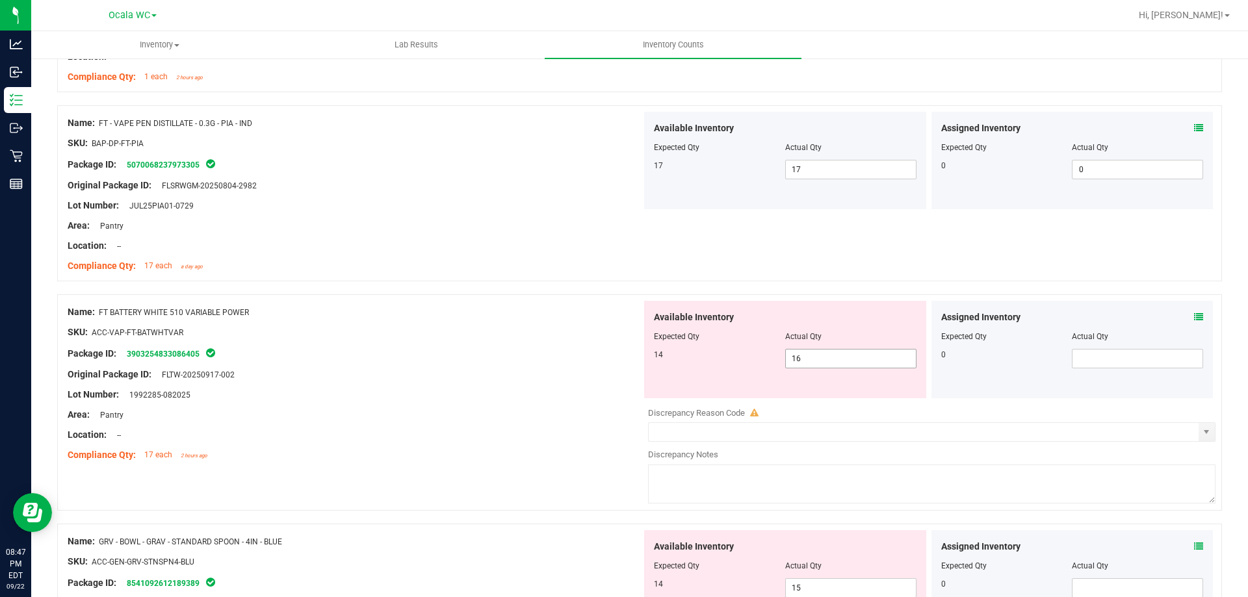
click at [828, 365] on span "16 16" at bounding box center [850, 359] width 131 height 20
click at [828, 365] on input "16" at bounding box center [851, 359] width 130 height 18
type input "14"
click at [547, 396] on div "Lot Number: 1992285-082025" at bounding box center [355, 395] width 574 height 14
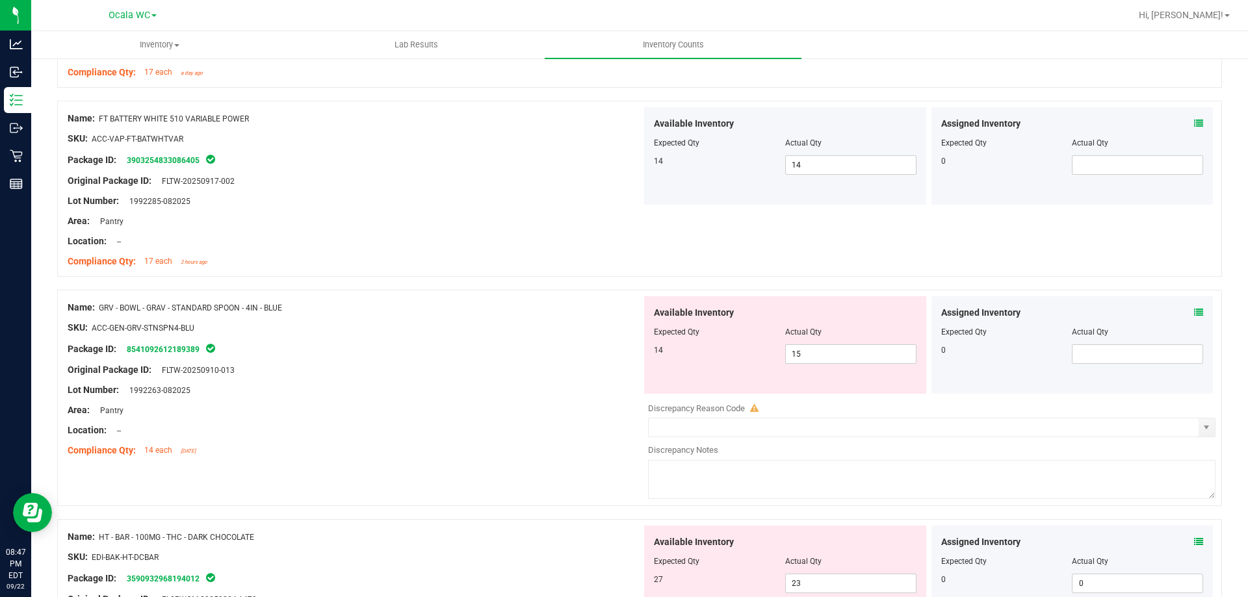
scroll to position [1625, 0]
click at [1194, 310] on icon at bounding box center [1198, 311] width 9 height 9
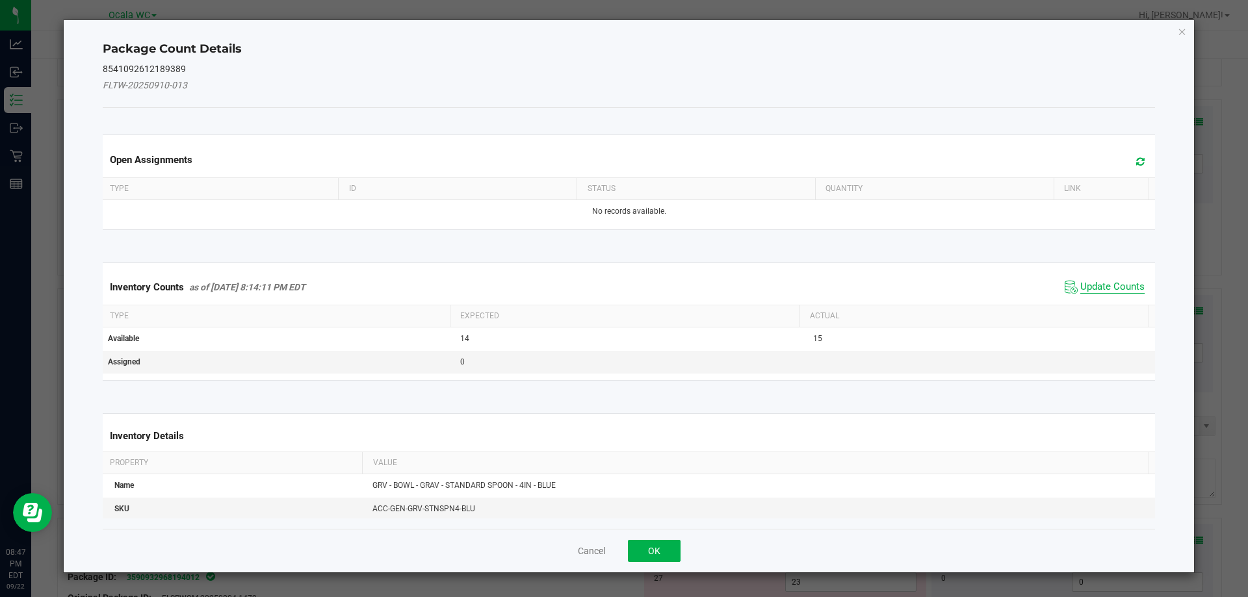
click at [1085, 285] on span "Update Counts" at bounding box center [1112, 287] width 64 height 13
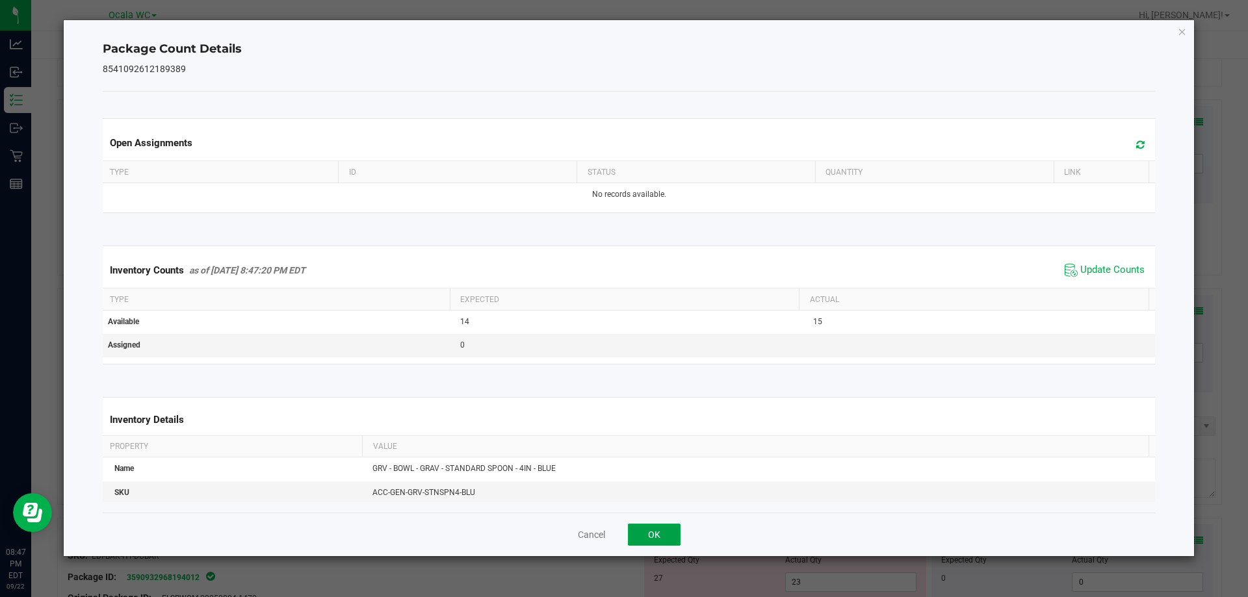
click at [666, 536] on button "OK" at bounding box center [654, 535] width 53 height 22
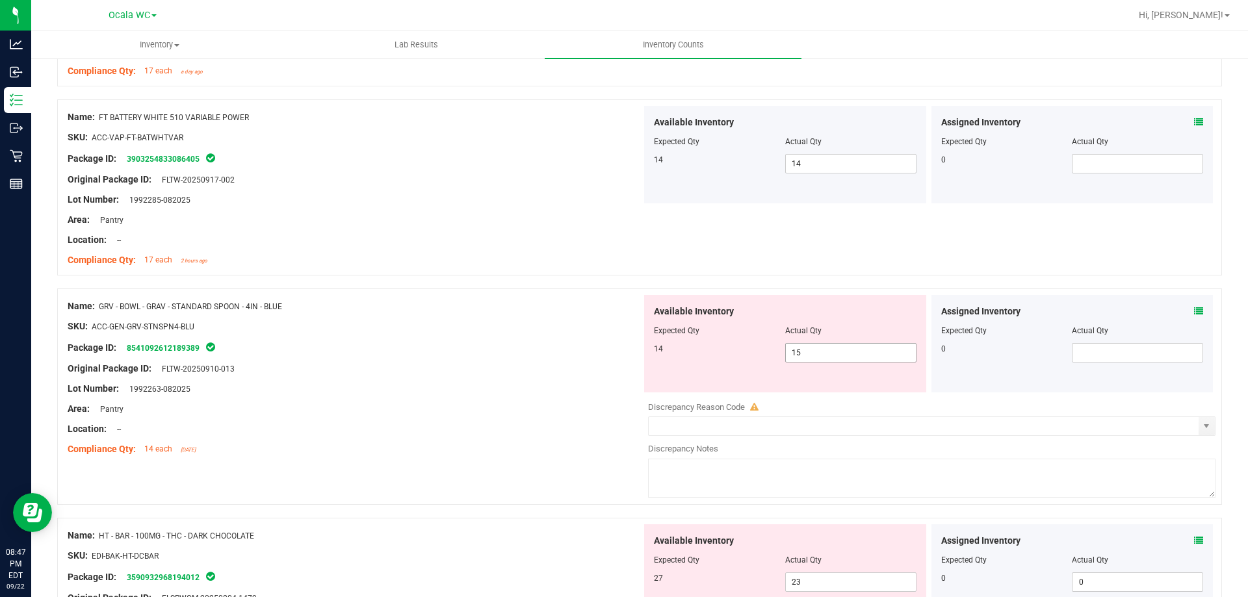
click at [803, 350] on span "15 15" at bounding box center [850, 353] width 131 height 20
click at [803, 350] on input "15" at bounding box center [851, 353] width 130 height 18
type input "14"
click at [565, 401] on div at bounding box center [355, 399] width 574 height 7
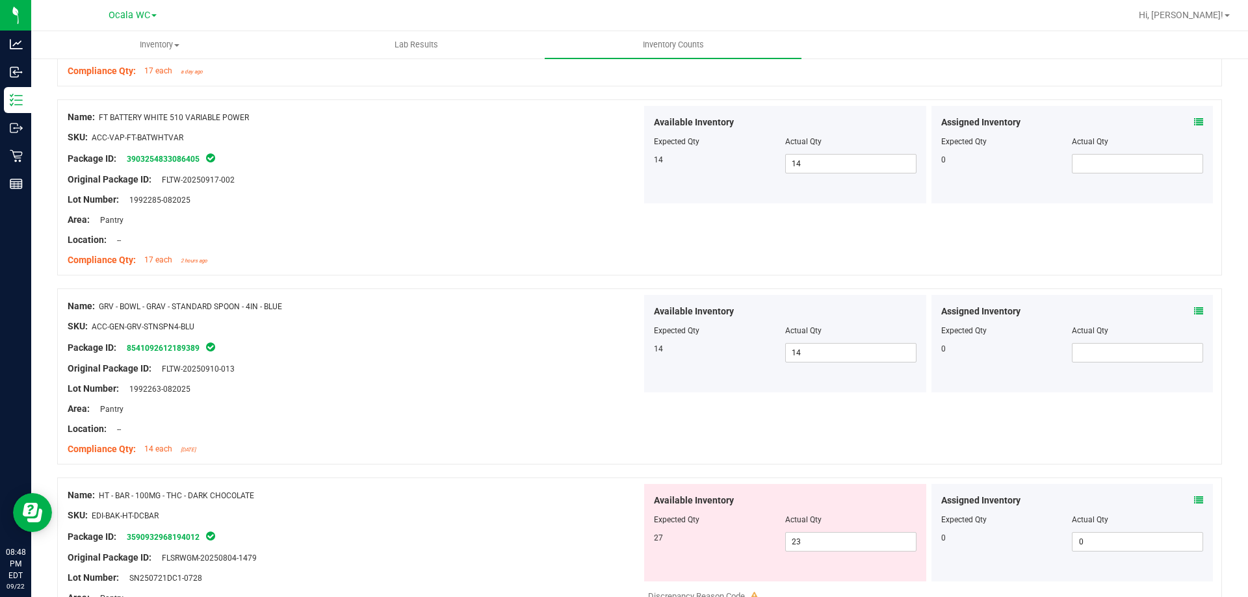
scroll to position [1755, 0]
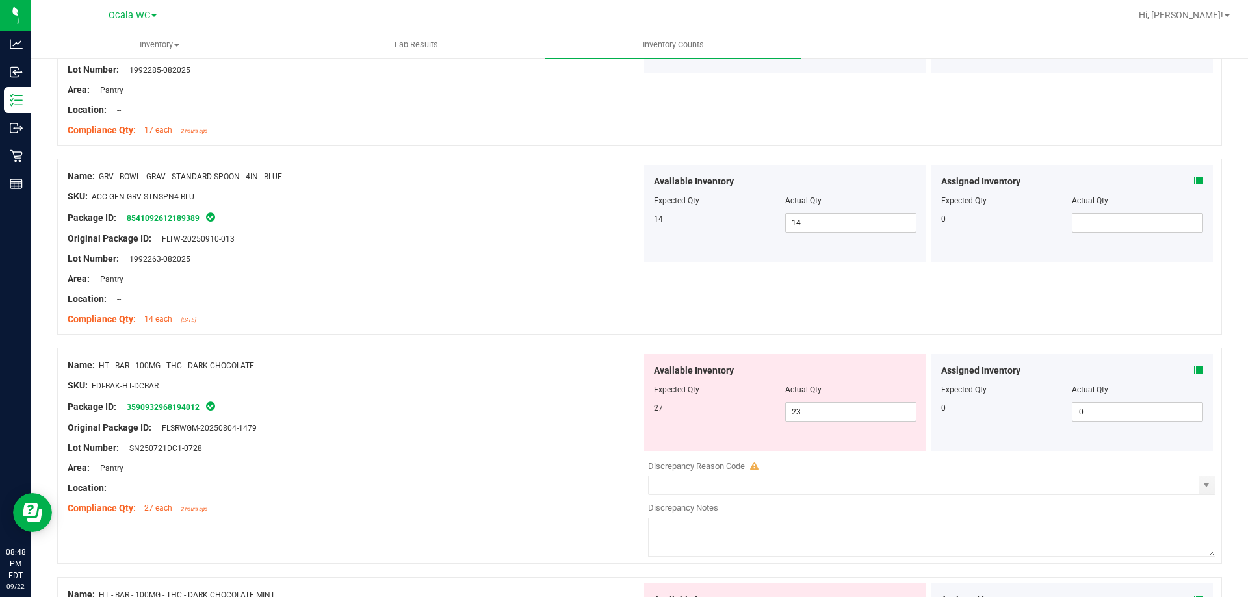
click at [1194, 369] on icon at bounding box center [1198, 370] width 9 height 9
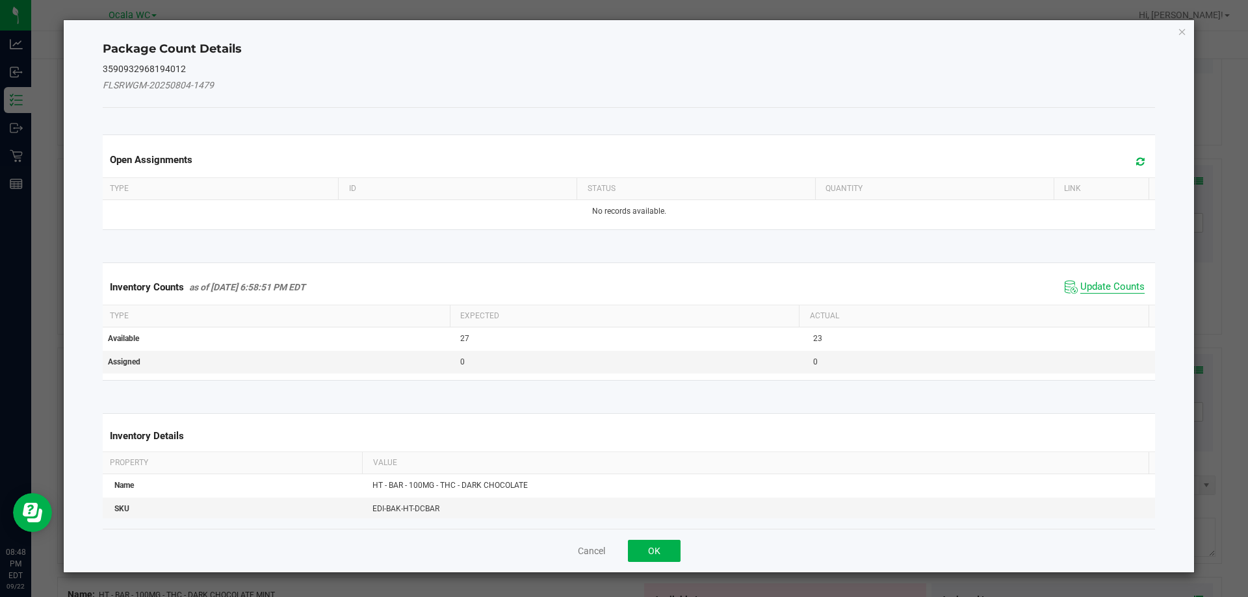
click at [1084, 286] on span "Update Counts" at bounding box center [1112, 287] width 64 height 13
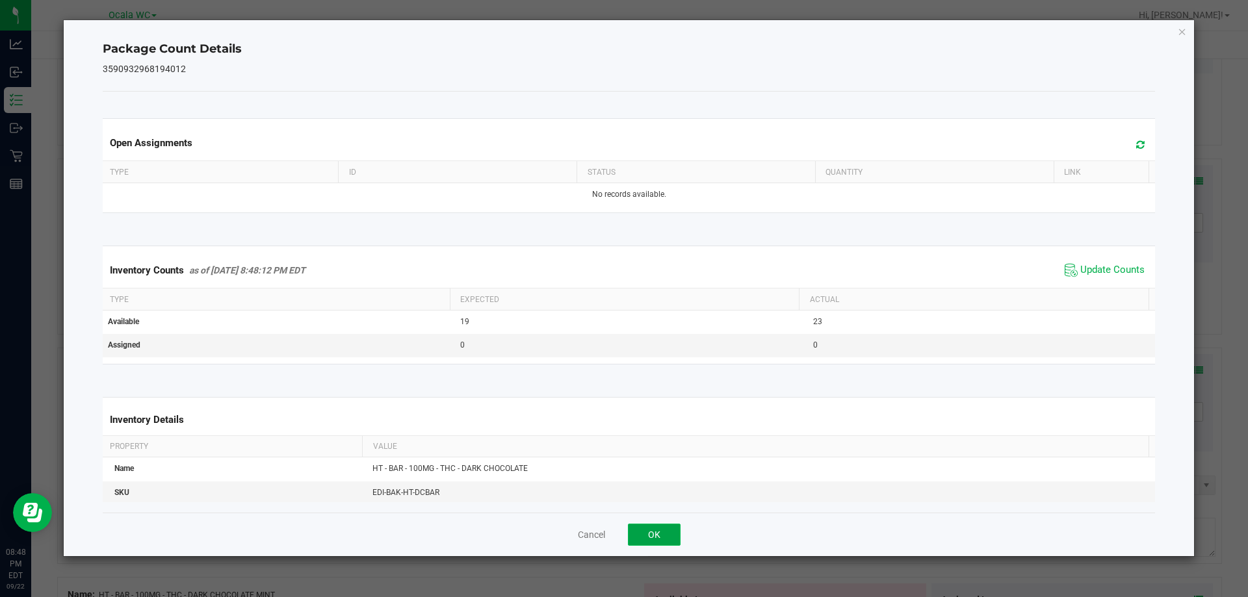
click at [637, 532] on button "OK" at bounding box center [654, 535] width 53 height 22
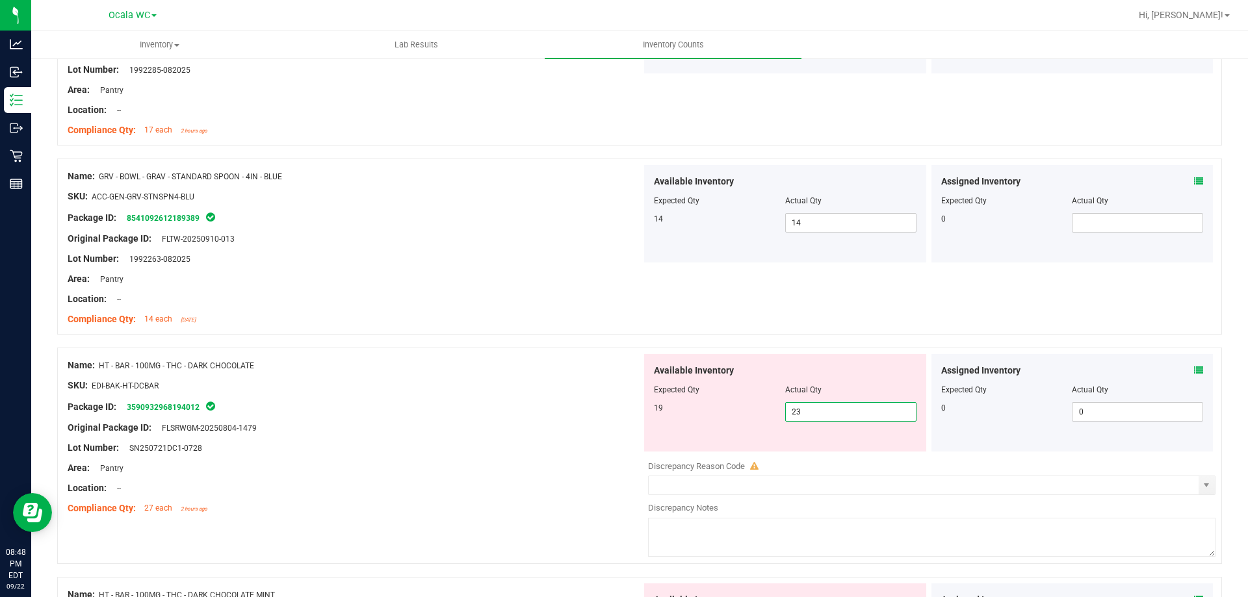
click at [802, 415] on span "23 23" at bounding box center [850, 412] width 131 height 20
click at [802, 415] on input "23" at bounding box center [851, 412] width 130 height 18
type input "19"
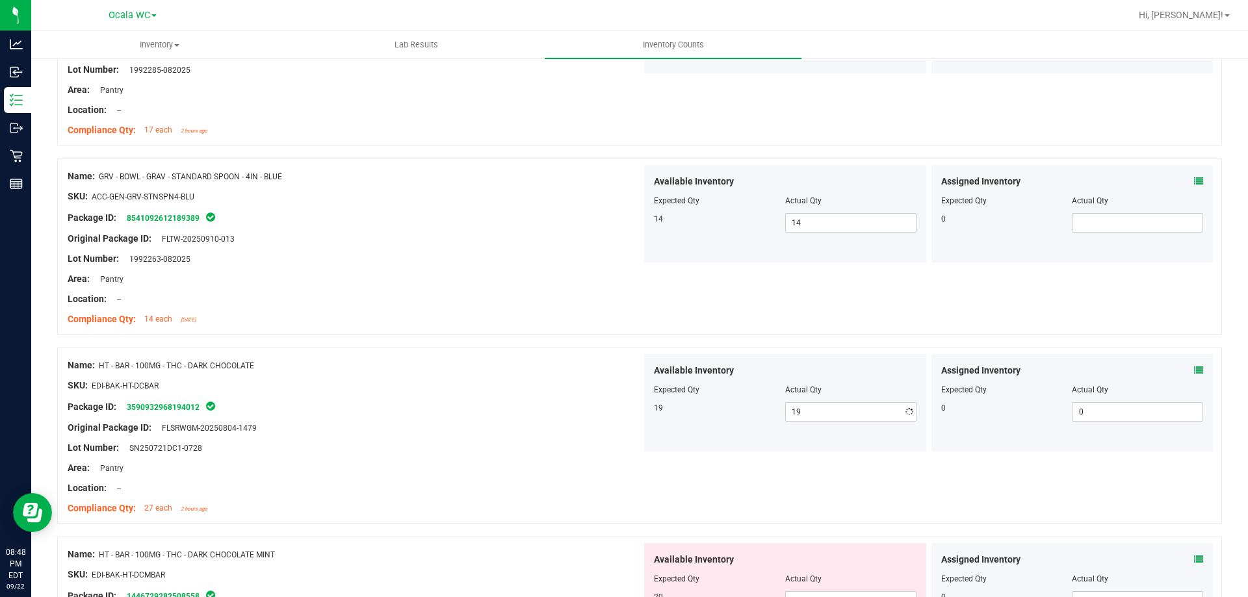
click at [404, 480] on div at bounding box center [355, 478] width 574 height 7
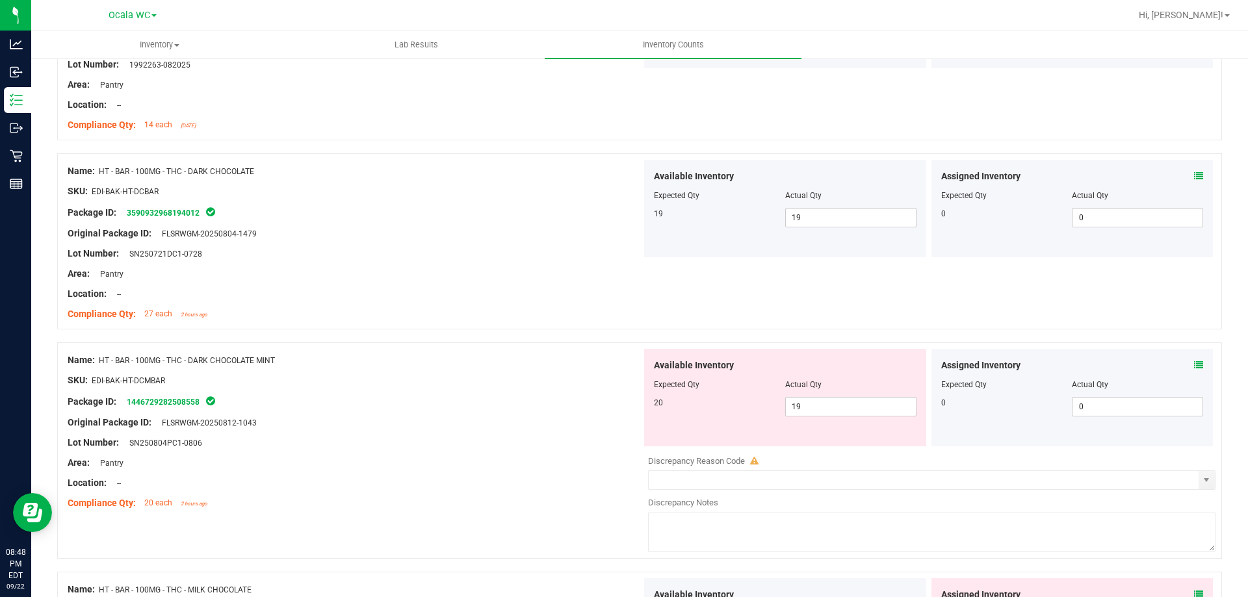
scroll to position [1950, 0]
click at [1194, 360] on icon at bounding box center [1198, 364] width 9 height 9
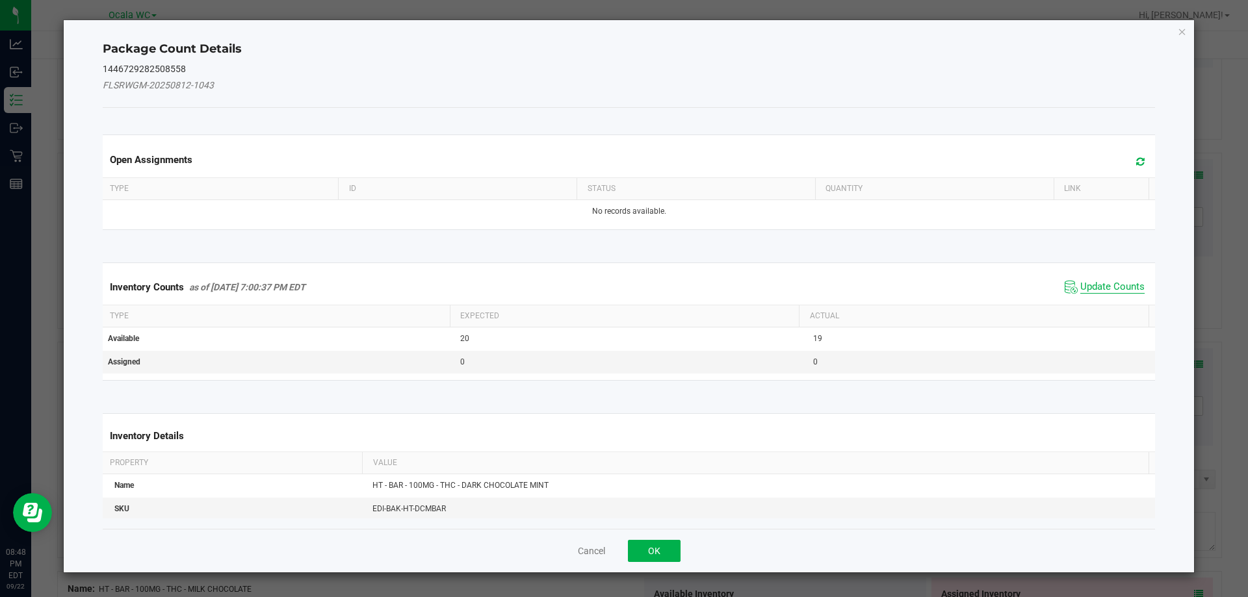
click at [1088, 282] on span "Update Counts" at bounding box center [1112, 287] width 64 height 13
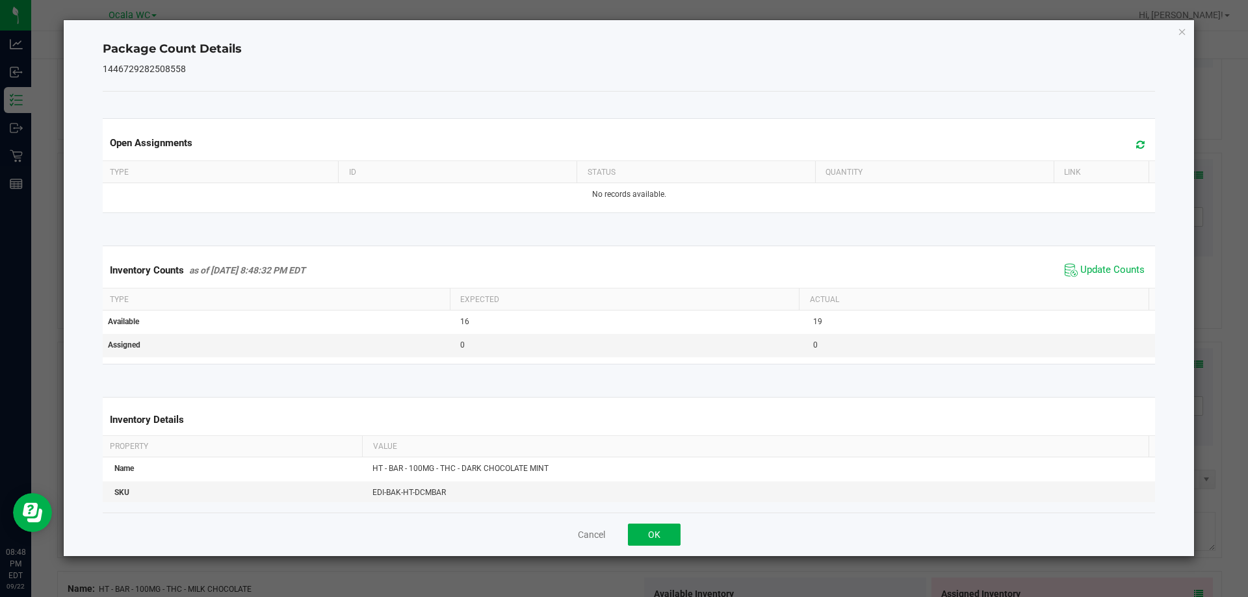
click at [626, 539] on div "Cancel OK" at bounding box center [629, 535] width 1053 height 44
click at [631, 539] on button "OK" at bounding box center [654, 535] width 53 height 22
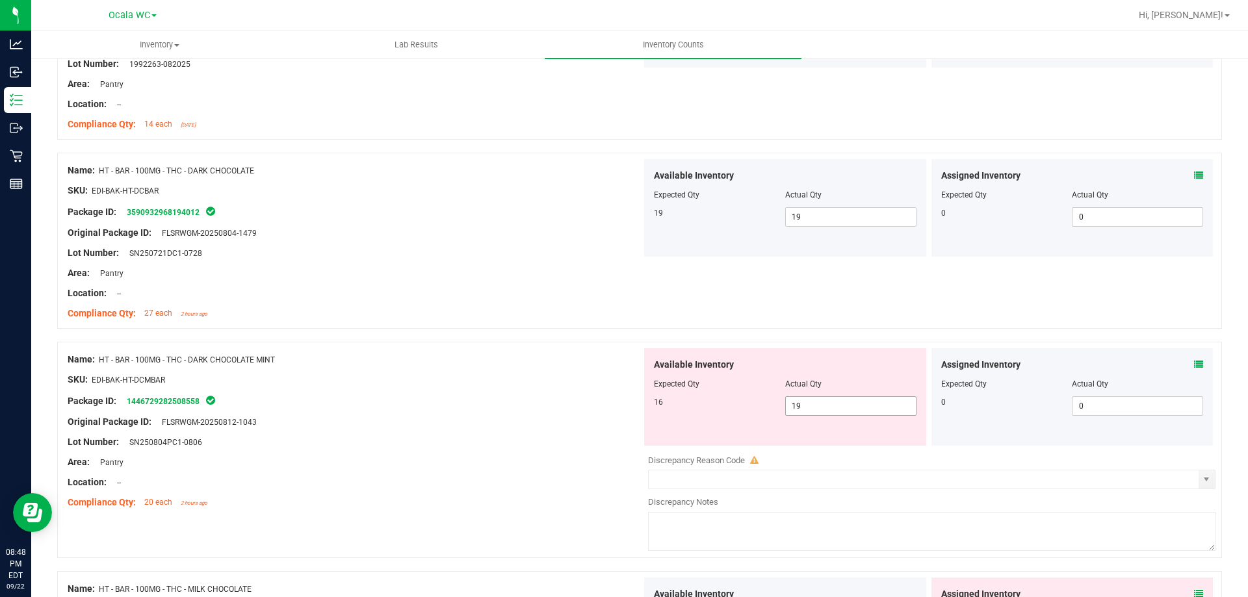
click at [809, 410] on span "19 19" at bounding box center [850, 407] width 131 height 20
click at [809, 410] on input "19" at bounding box center [851, 406] width 130 height 18
type input "16"
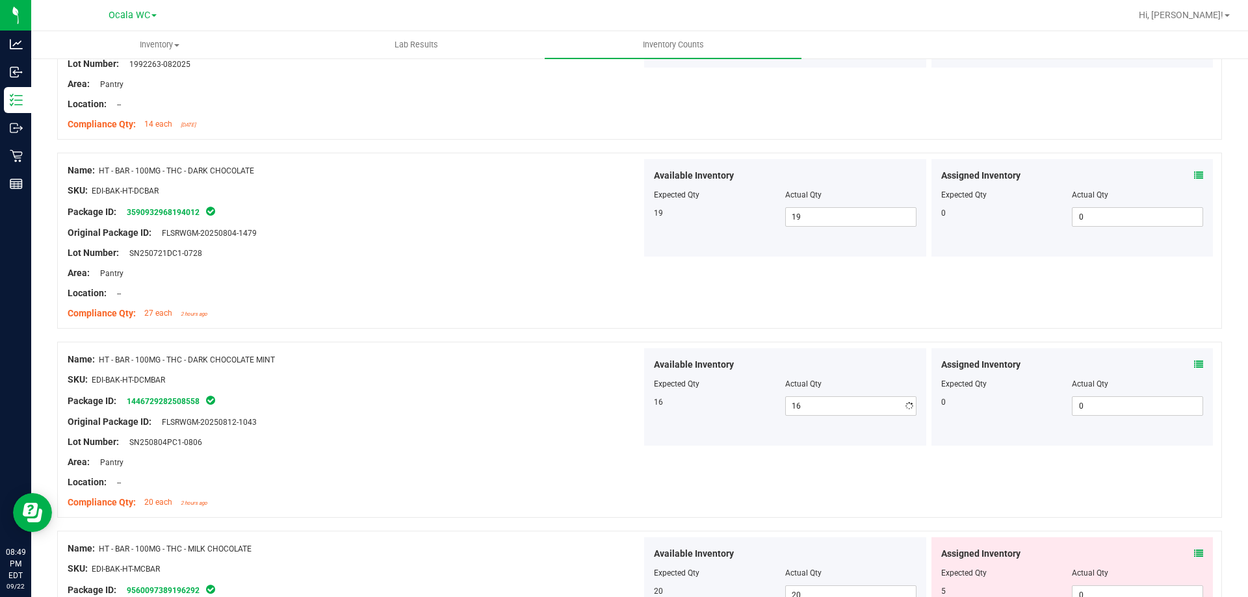
click at [558, 401] on div "Package ID: 1446729282508558" at bounding box center [355, 401] width 574 height 16
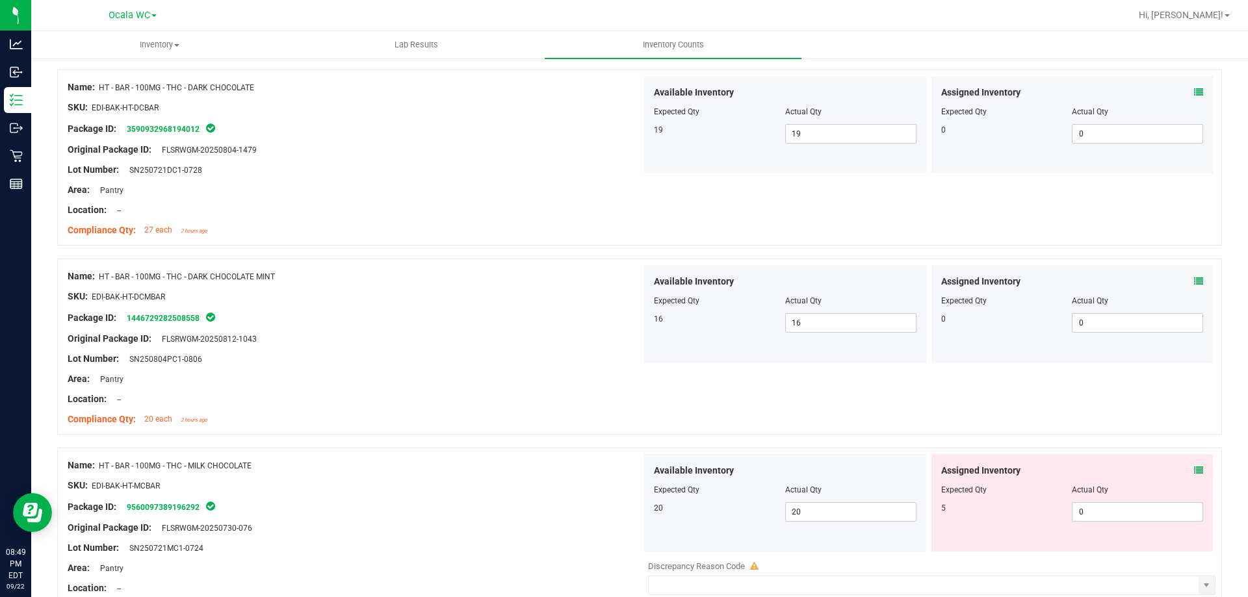
scroll to position [2145, 0]
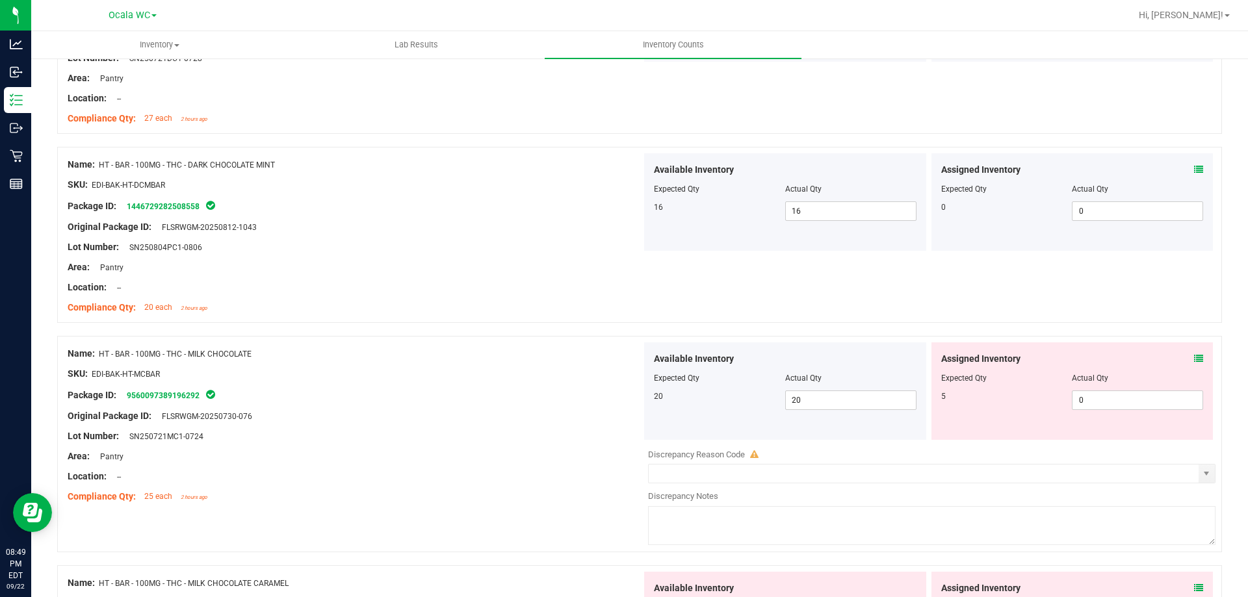
click at [1194, 361] on div "Assigned Inventory Expected Qty Actual Qty 5 0 0" at bounding box center [1073, 392] width 282 height 98
click at [1194, 358] on icon at bounding box center [1198, 358] width 9 height 9
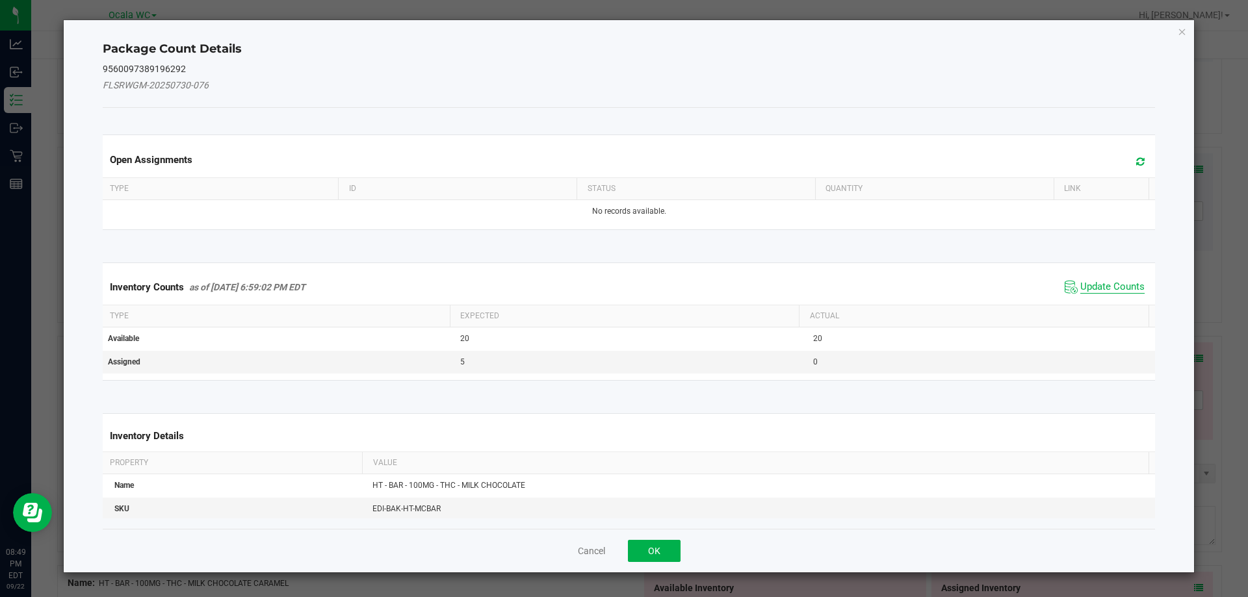
click at [1108, 289] on span "Update Counts" at bounding box center [1112, 287] width 64 height 13
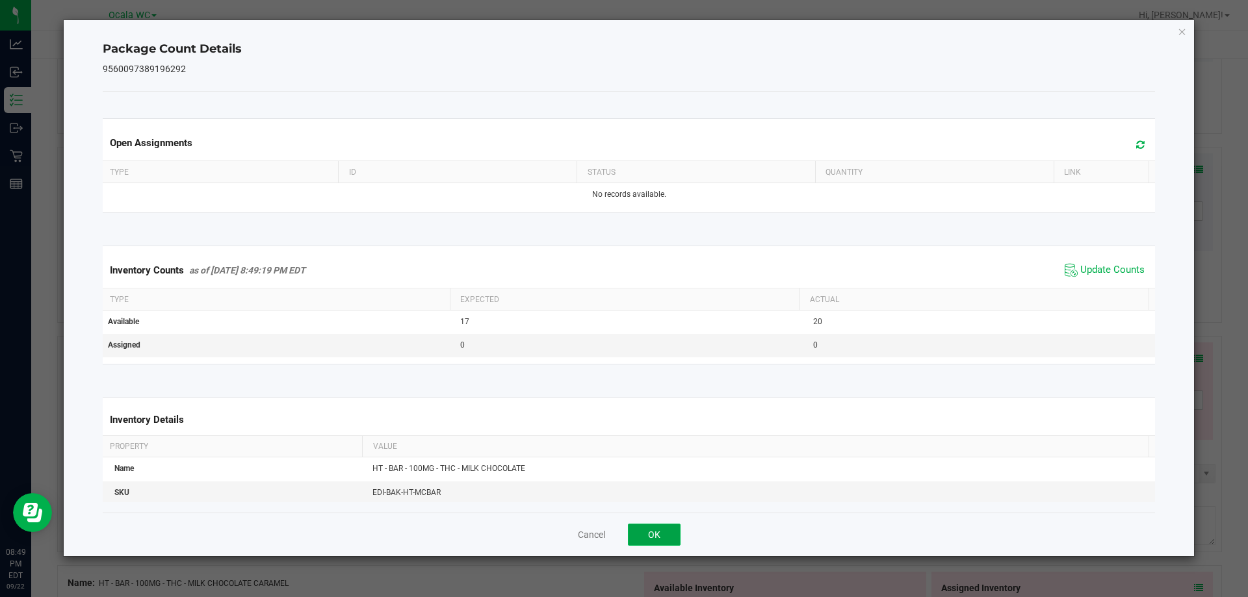
click at [647, 539] on button "OK" at bounding box center [654, 535] width 53 height 22
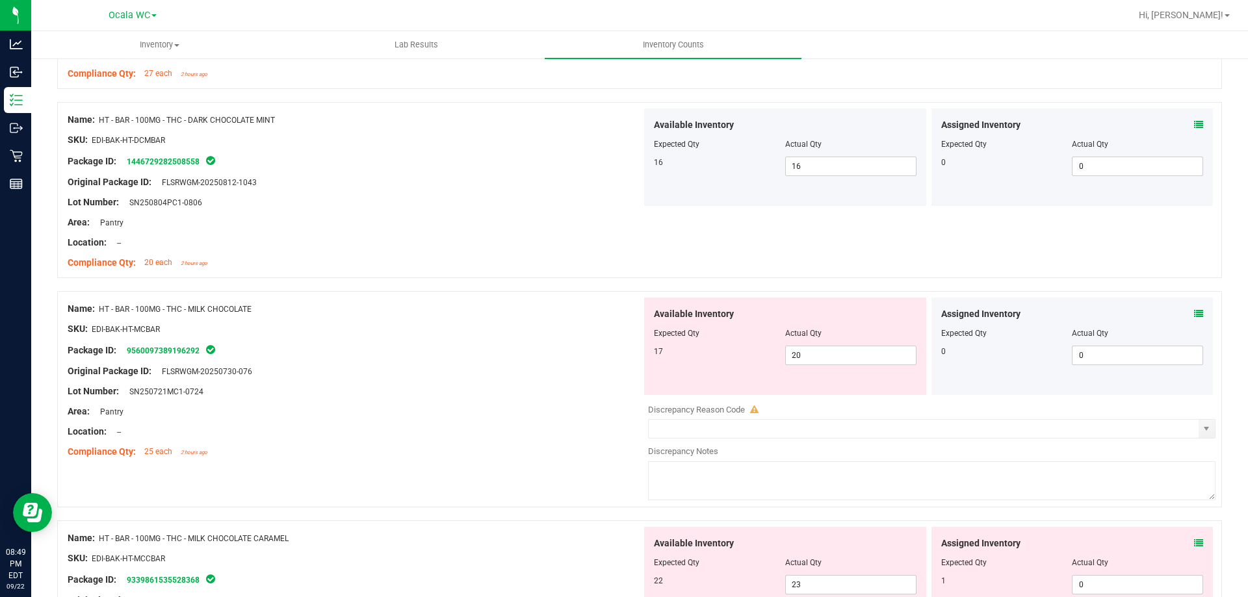
scroll to position [2210, 0]
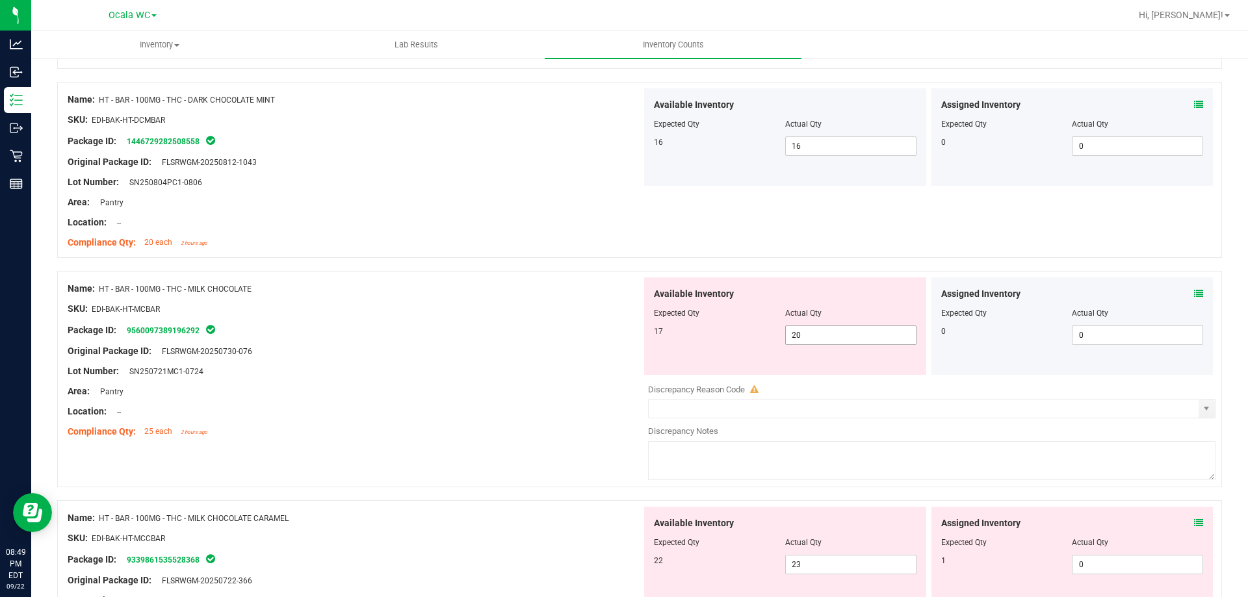
click at [826, 341] on span "20 20" at bounding box center [850, 336] width 131 height 20
click at [826, 341] on input "20" at bounding box center [851, 335] width 130 height 18
type input "17"
click at [506, 393] on div "Area: Pantry" at bounding box center [355, 392] width 574 height 14
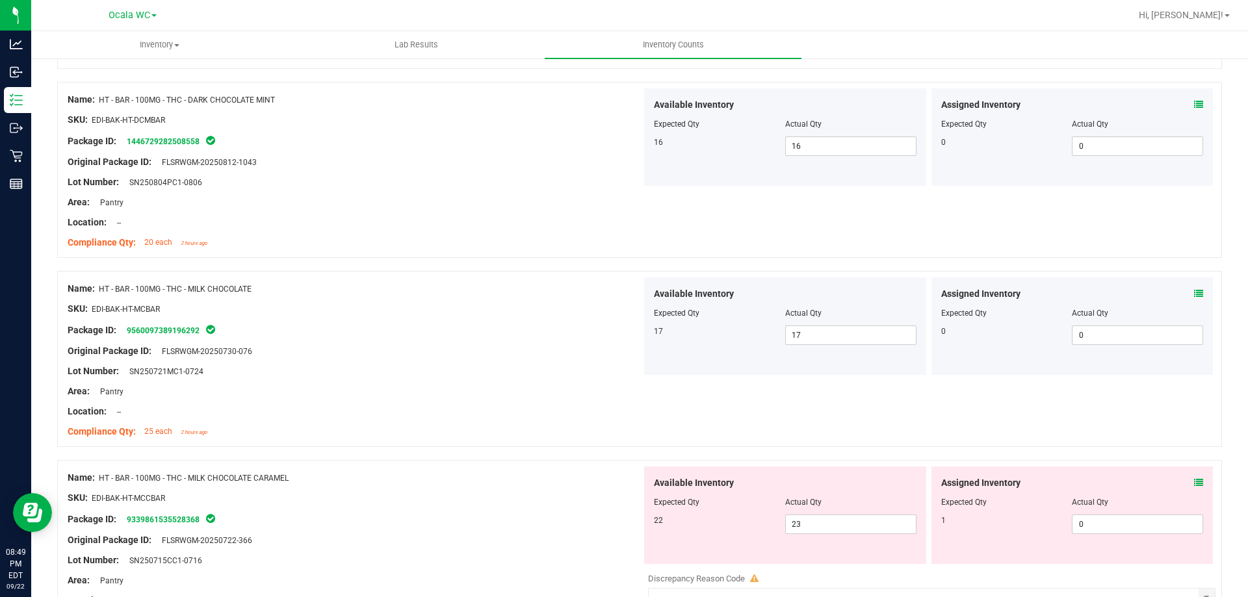
click at [1194, 482] on icon at bounding box center [1198, 482] width 9 height 9
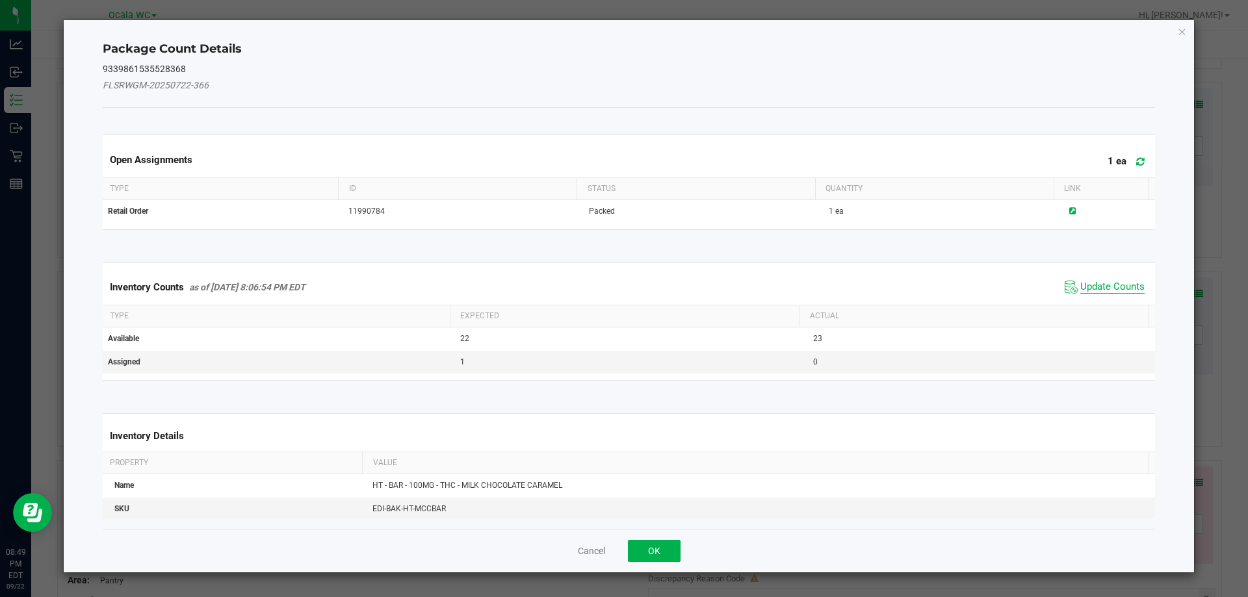
click at [1099, 284] on span "Update Counts" at bounding box center [1112, 287] width 64 height 13
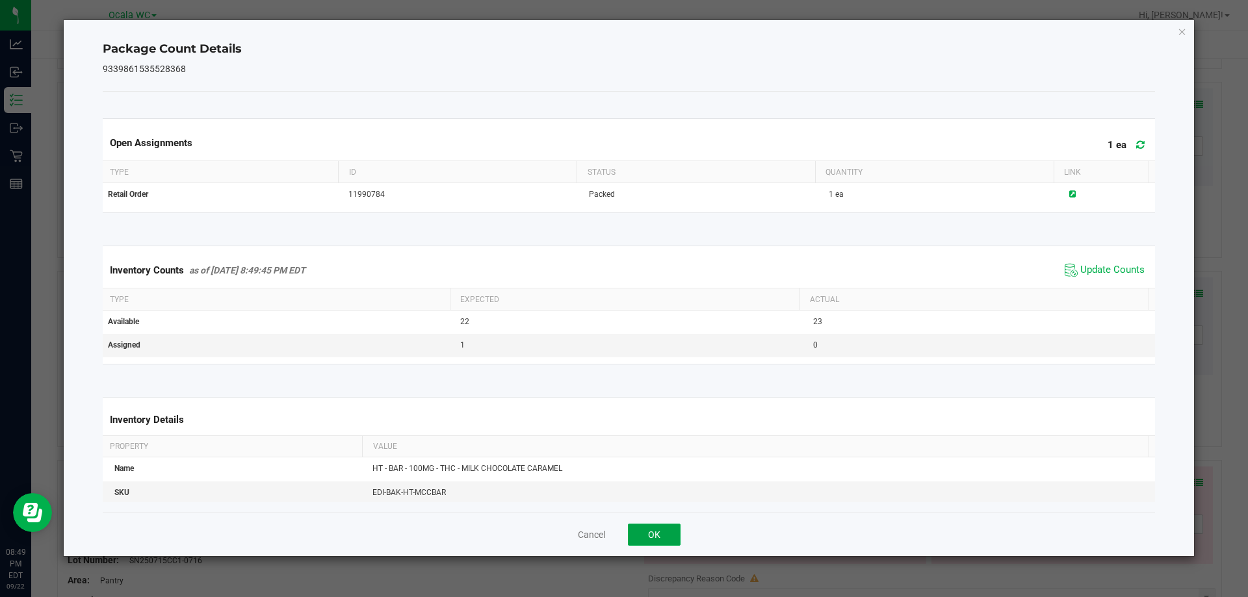
click at [661, 540] on button "OK" at bounding box center [654, 535] width 53 height 22
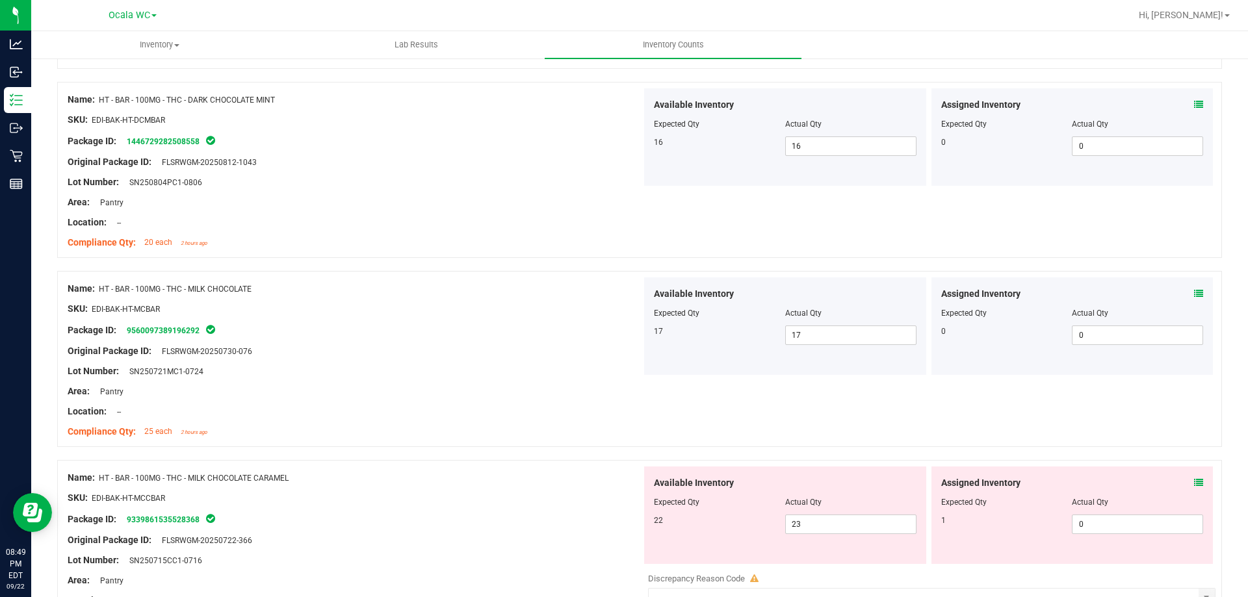
click at [1194, 485] on icon at bounding box center [1198, 482] width 9 height 9
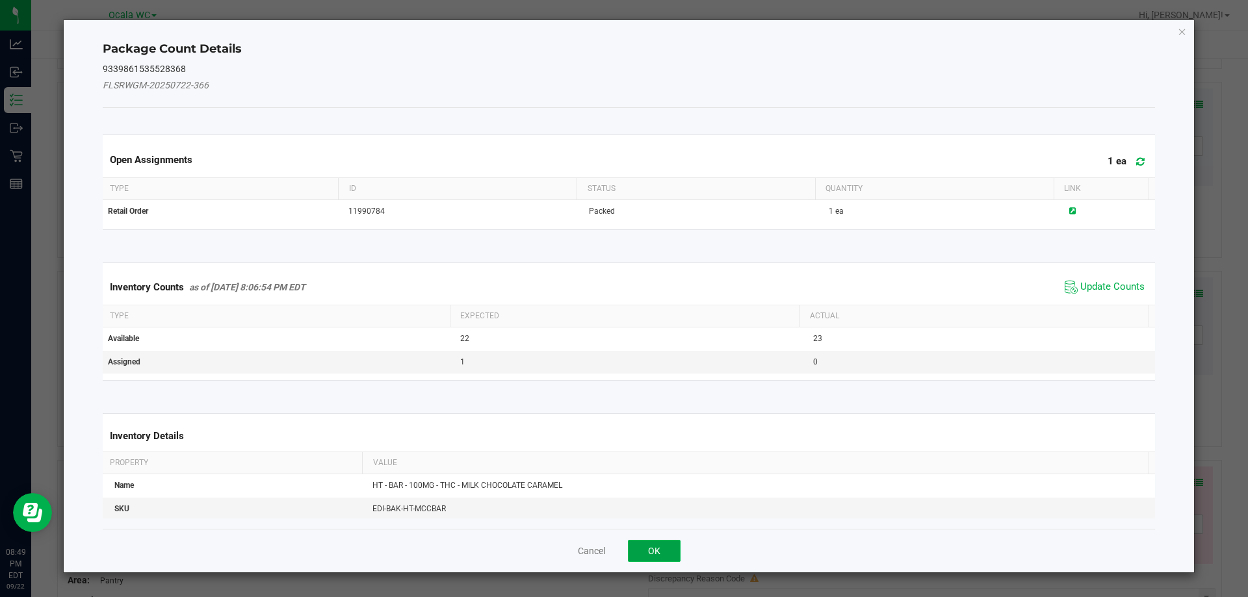
click at [652, 549] on button "OK" at bounding box center [654, 551] width 53 height 22
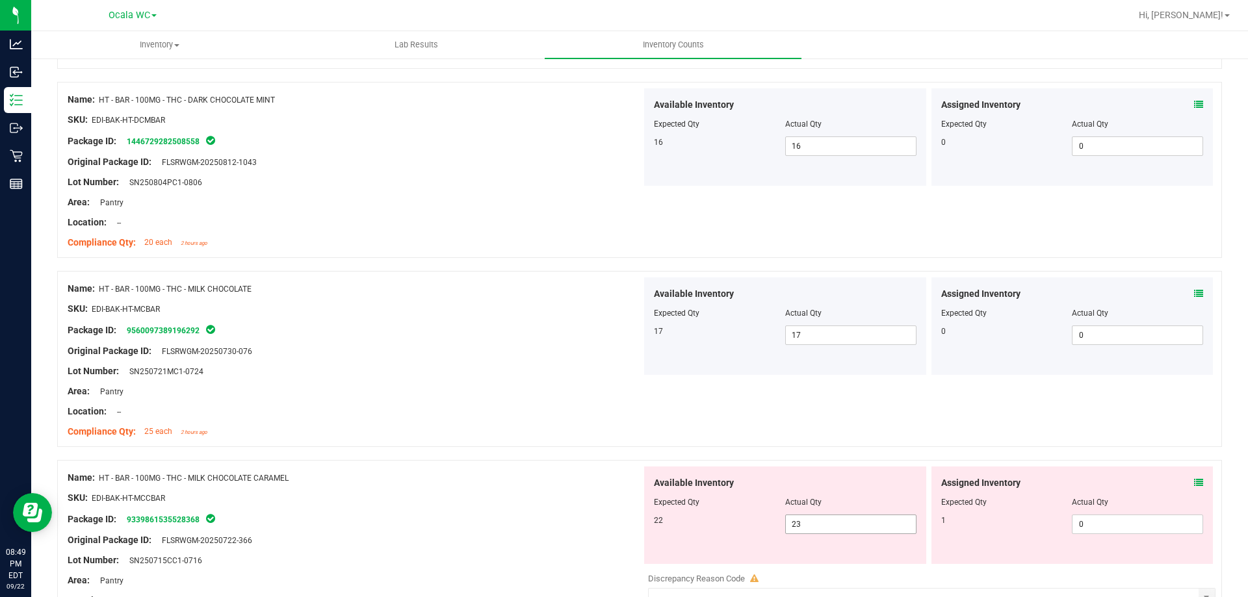
click at [835, 530] on span "23 23" at bounding box center [850, 525] width 131 height 20
click at [835, 530] on input "23" at bounding box center [851, 524] width 130 height 18
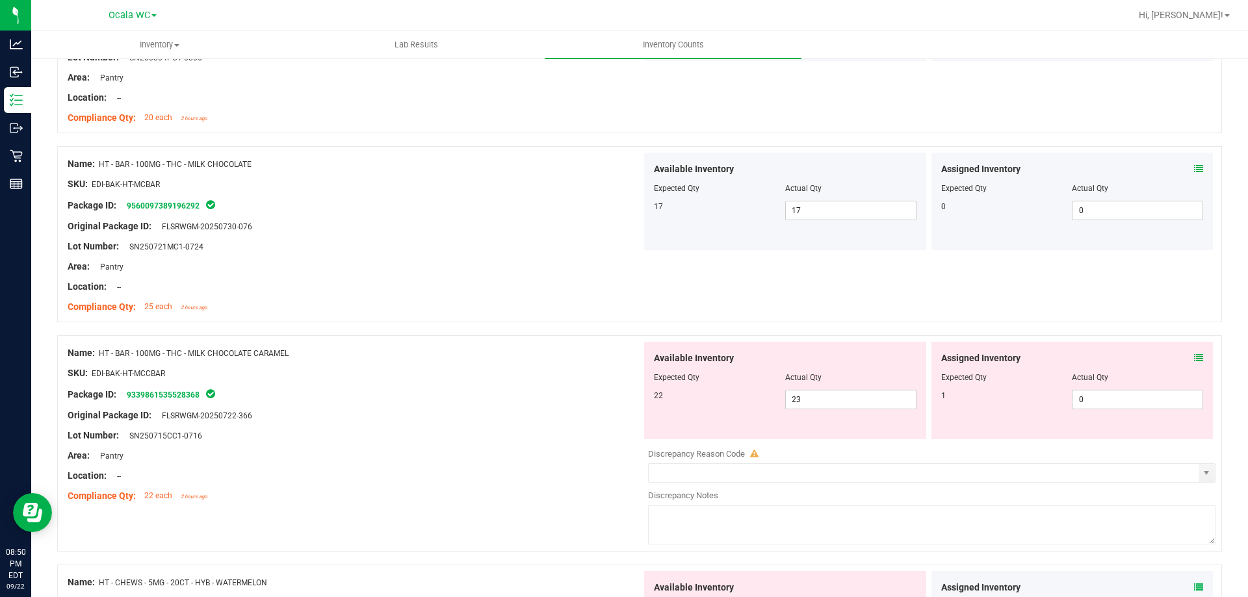
scroll to position [2340, 0]
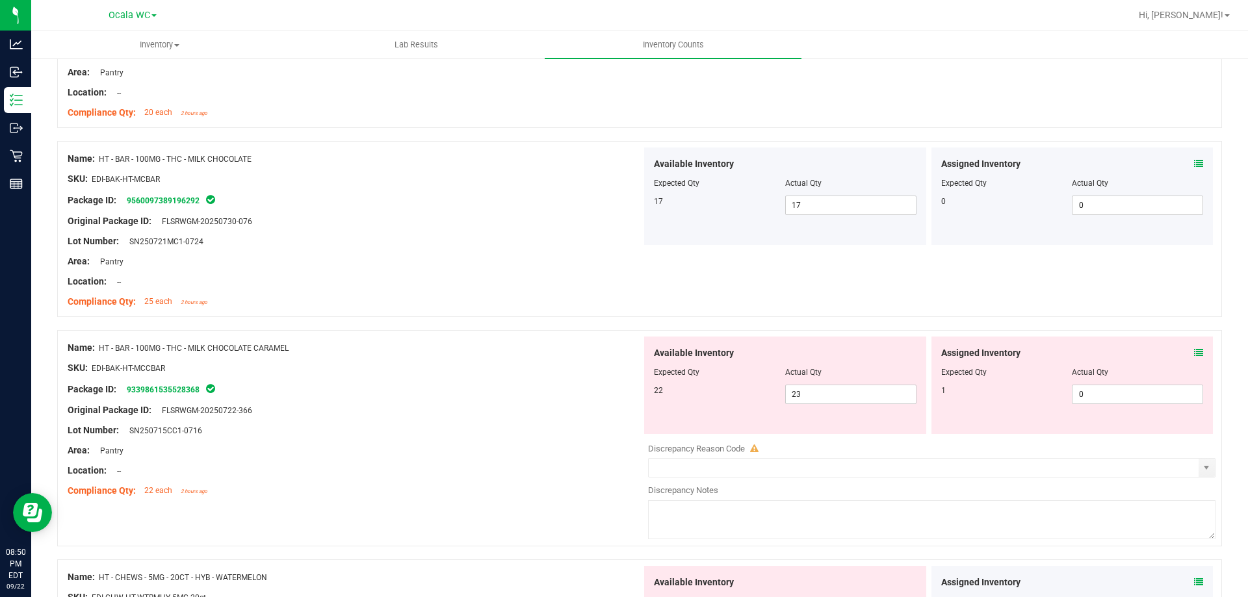
click at [1194, 350] on icon at bounding box center [1198, 352] width 9 height 9
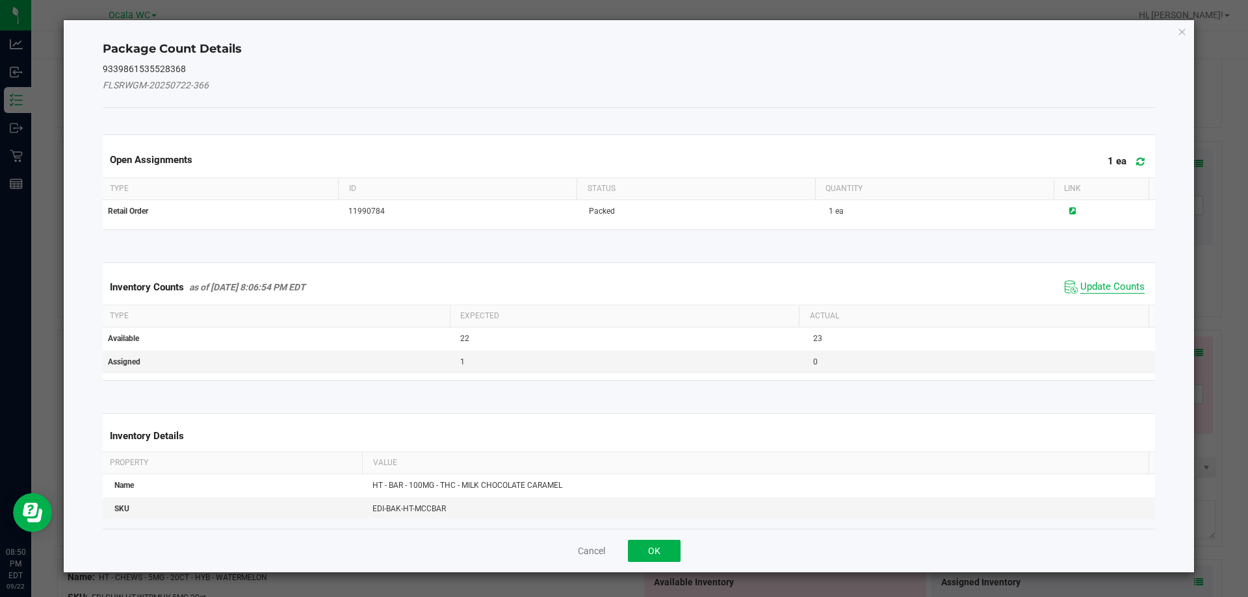
click at [1091, 284] on span "Update Counts" at bounding box center [1112, 287] width 64 height 13
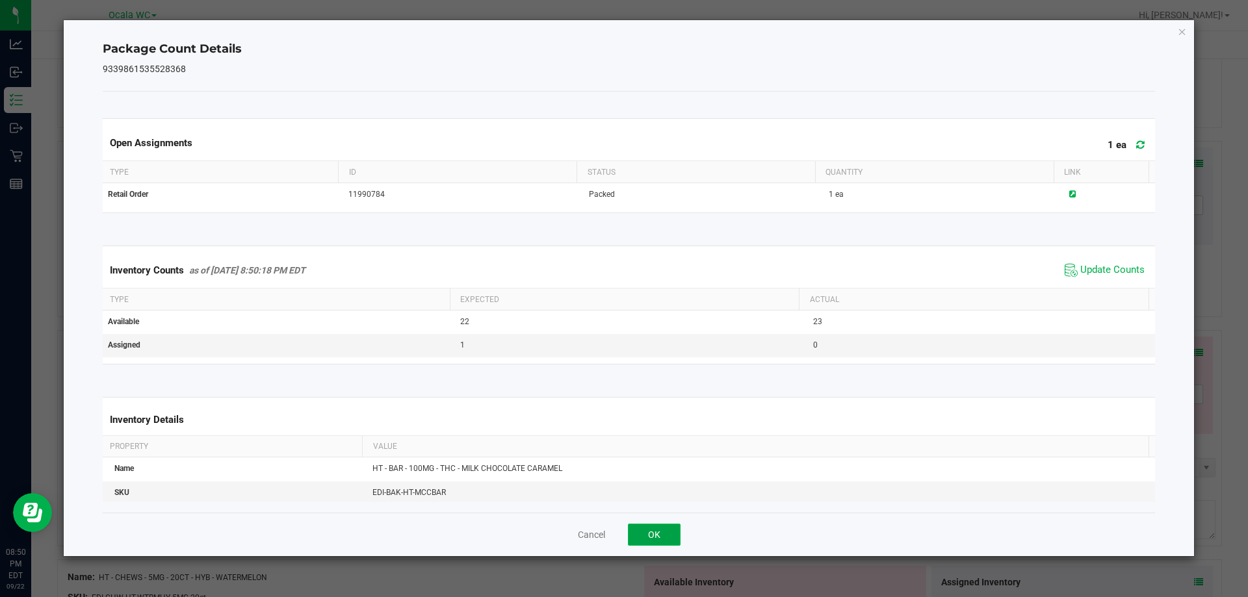
click at [660, 532] on button "OK" at bounding box center [654, 535] width 53 height 22
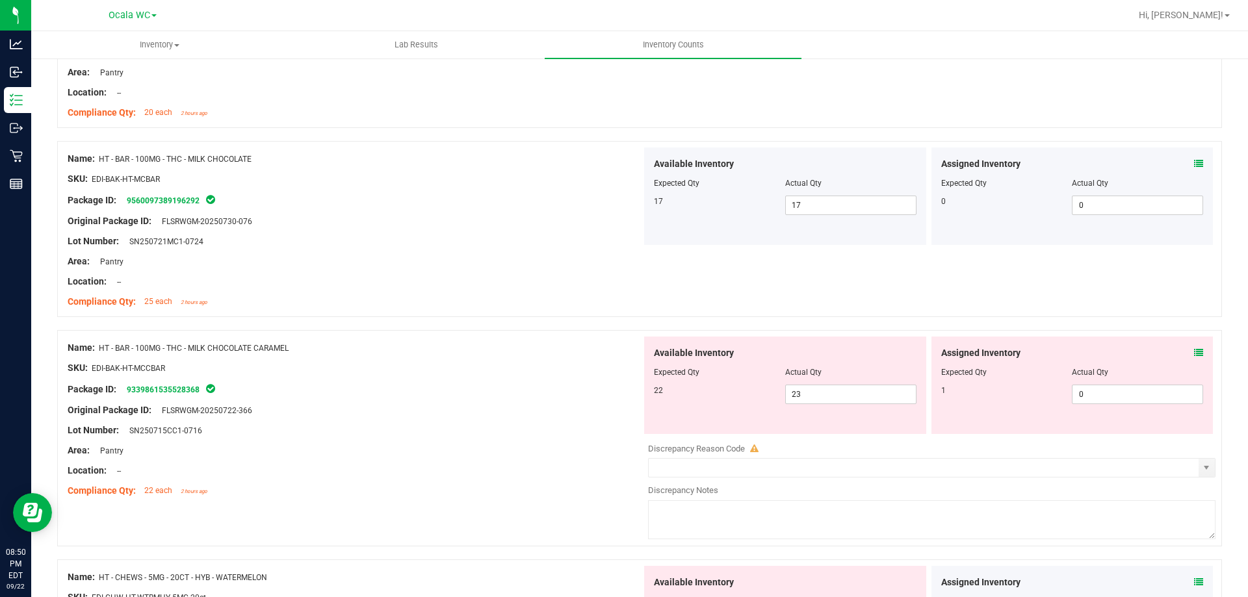
click at [1194, 348] on icon at bounding box center [1198, 352] width 9 height 9
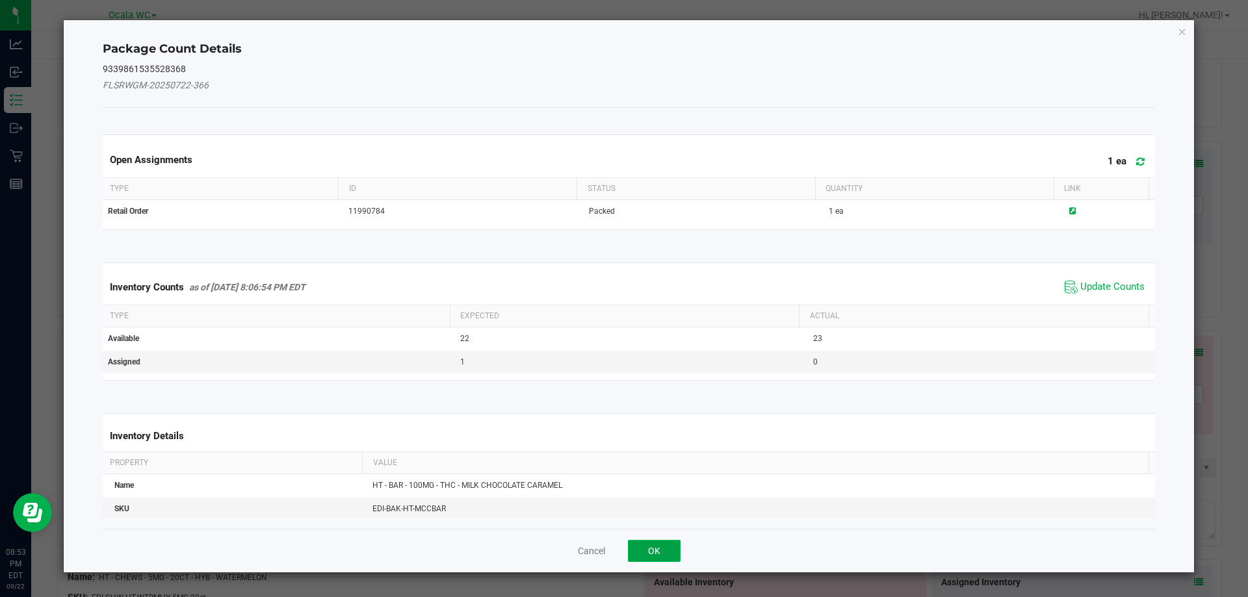
click at [648, 547] on button "OK" at bounding box center [654, 551] width 53 height 22
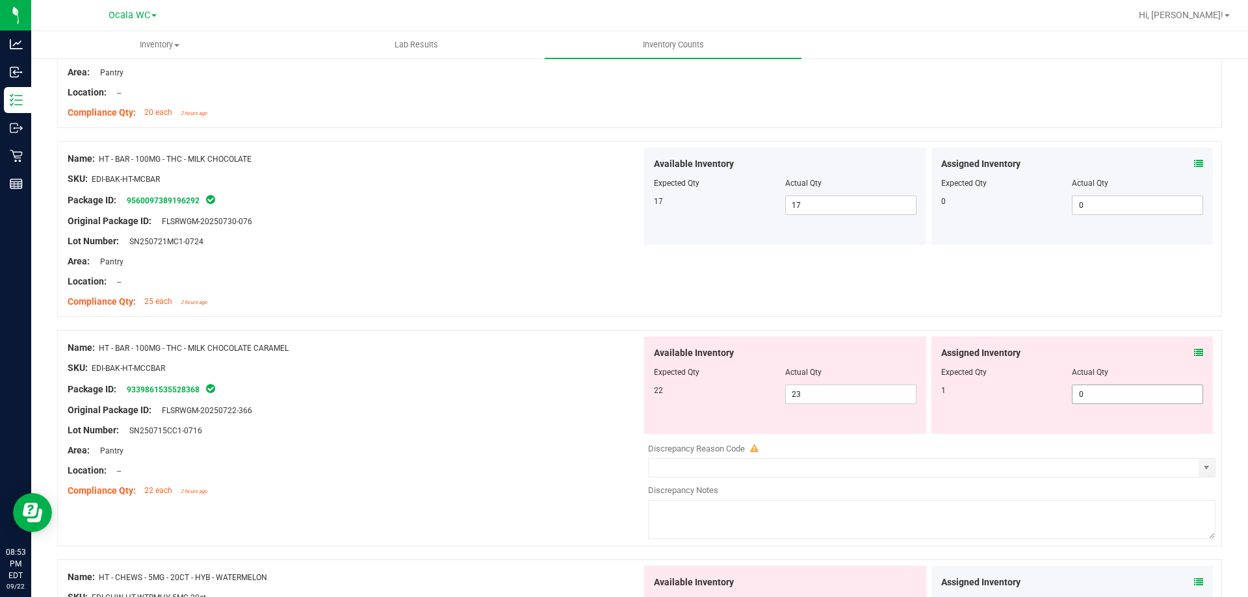
click at [1093, 401] on span "0 0" at bounding box center [1137, 395] width 131 height 20
click at [1093, 401] on input "0" at bounding box center [1138, 394] width 130 height 18
type input "1"
click at [872, 390] on span "23 23" at bounding box center [850, 395] width 131 height 20
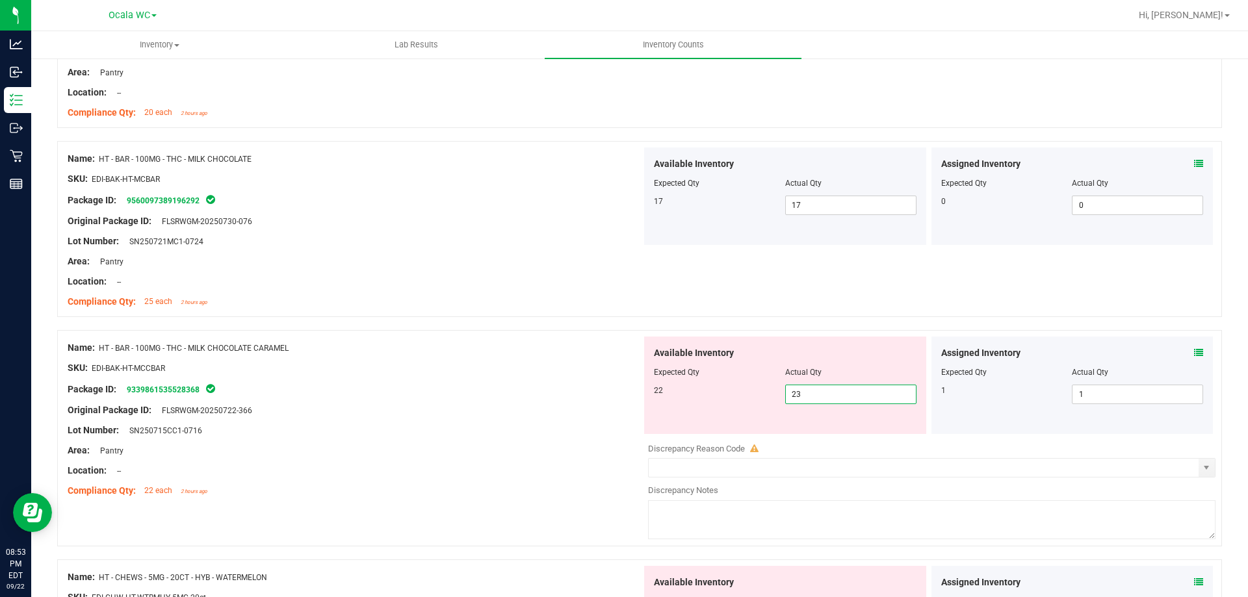
click at [870, 390] on input "23" at bounding box center [851, 394] width 130 height 18
type input "22"
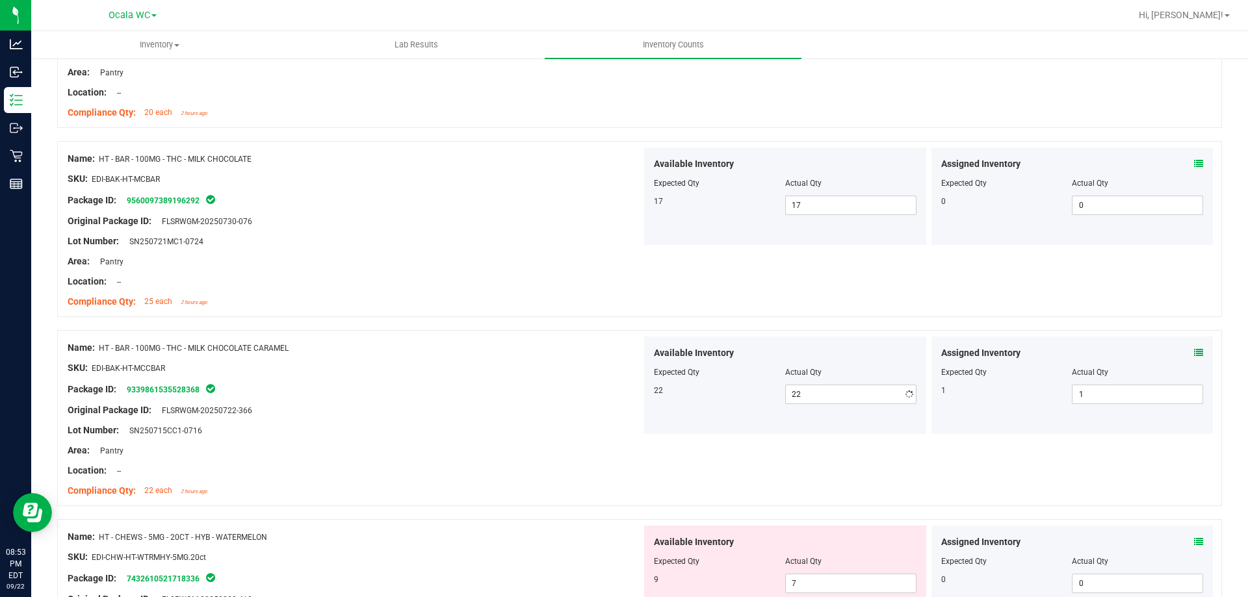
click at [499, 462] on div at bounding box center [355, 461] width 574 height 7
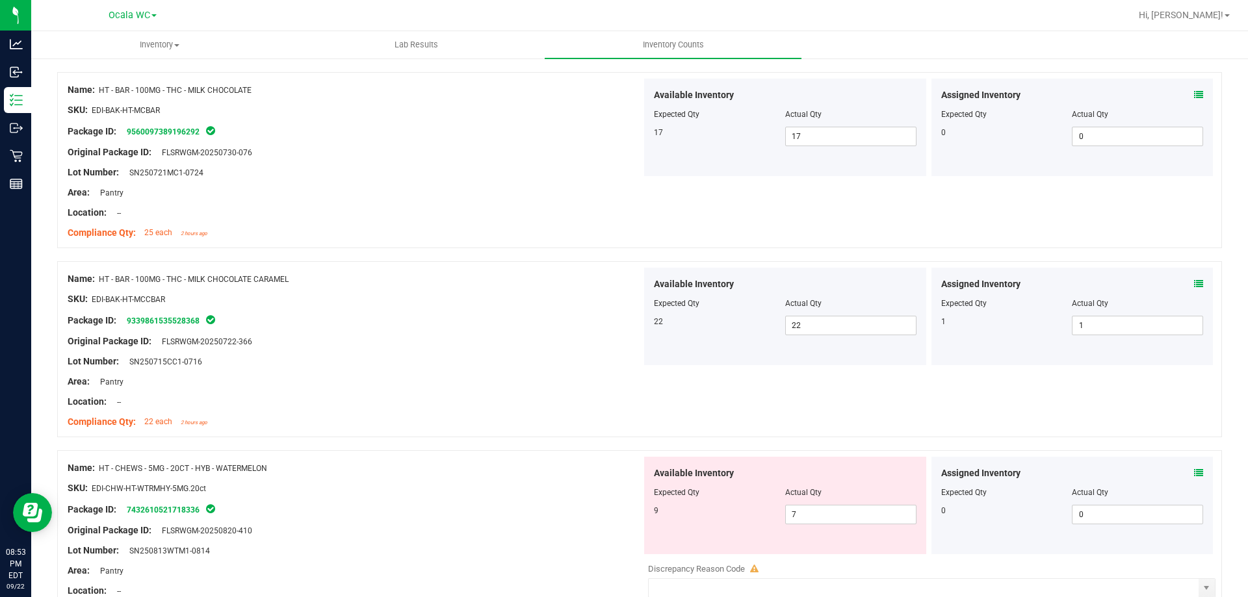
scroll to position [2535, 0]
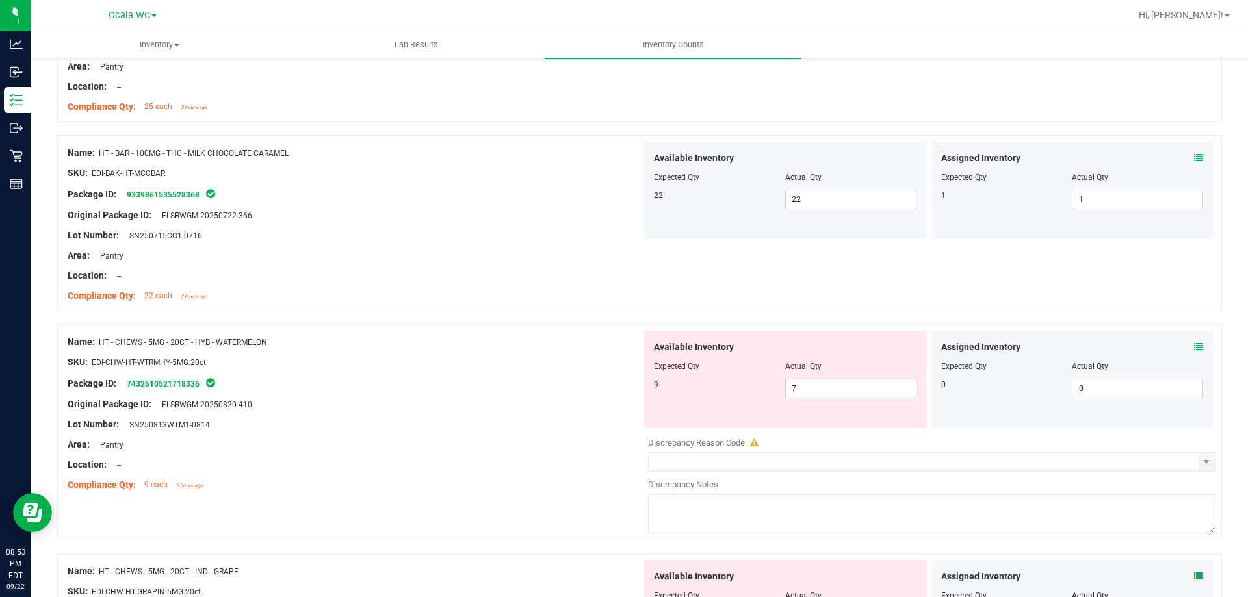
click at [1194, 345] on icon at bounding box center [1198, 347] width 9 height 9
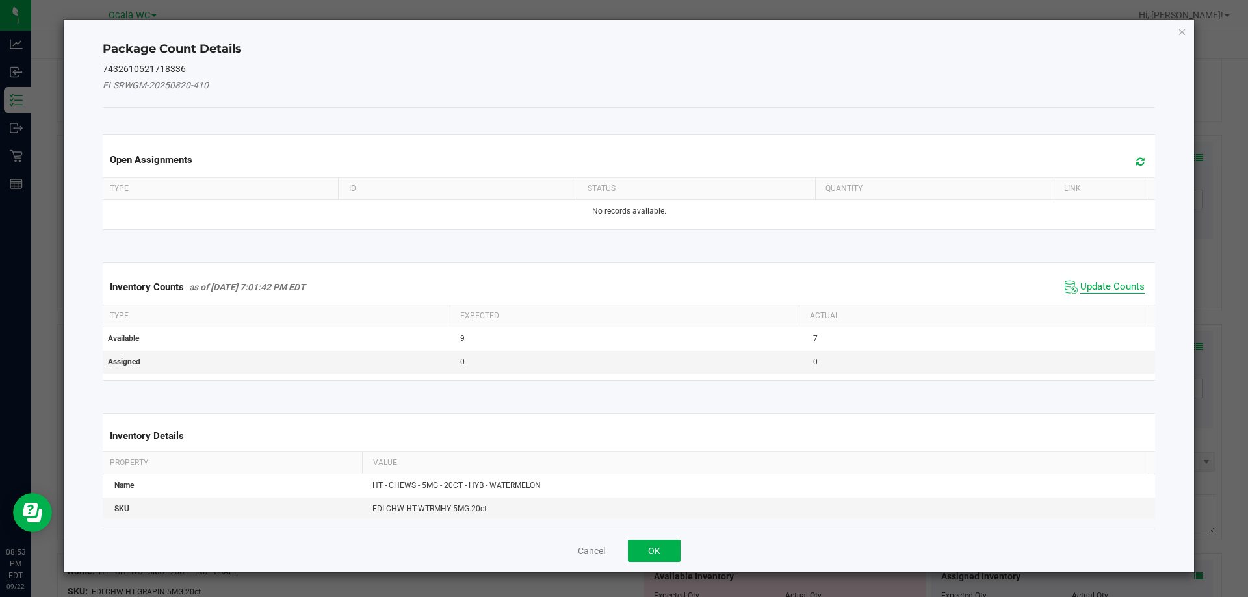
click at [1099, 286] on span "Update Counts" at bounding box center [1112, 287] width 64 height 13
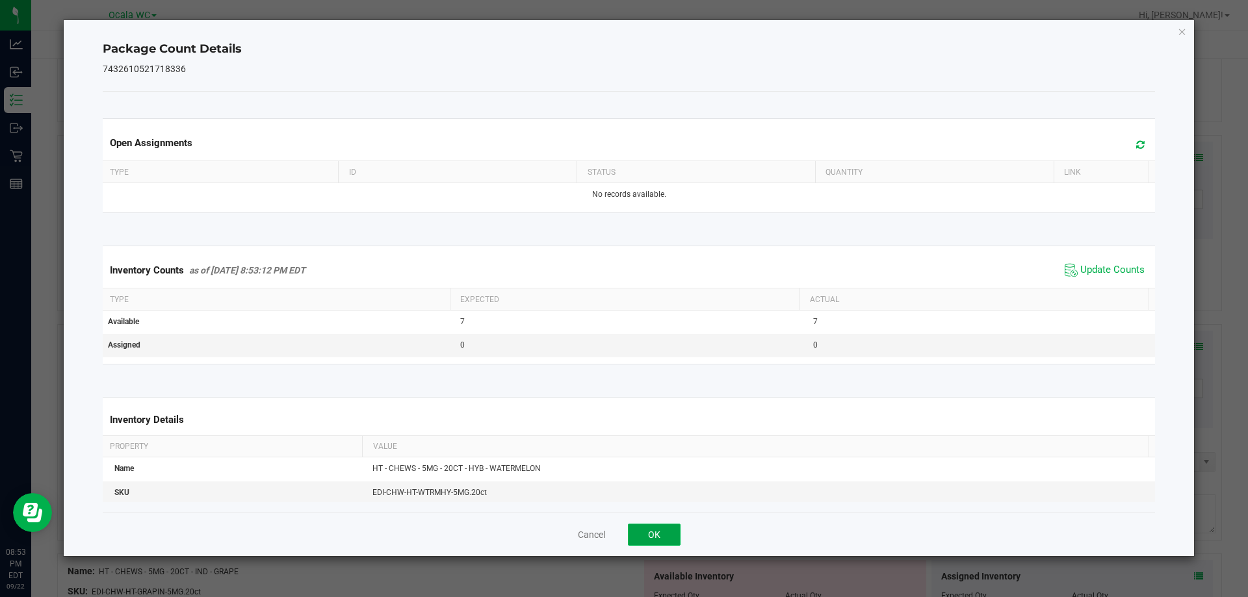
click at [634, 538] on button "OK" at bounding box center [654, 535] width 53 height 22
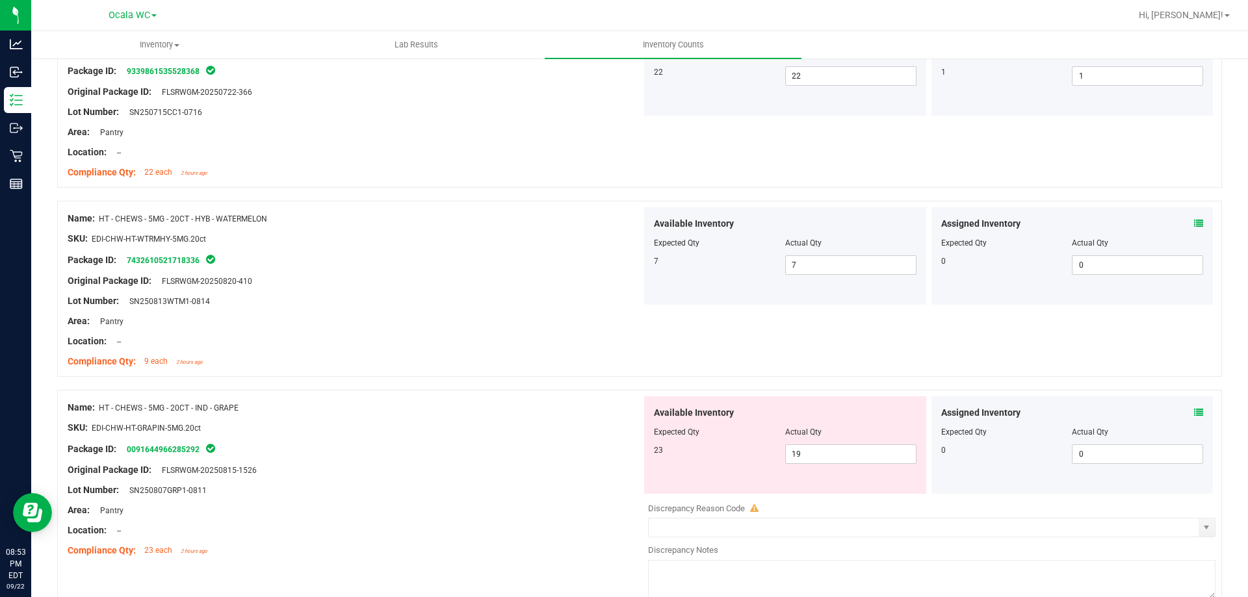
scroll to position [2730, 0]
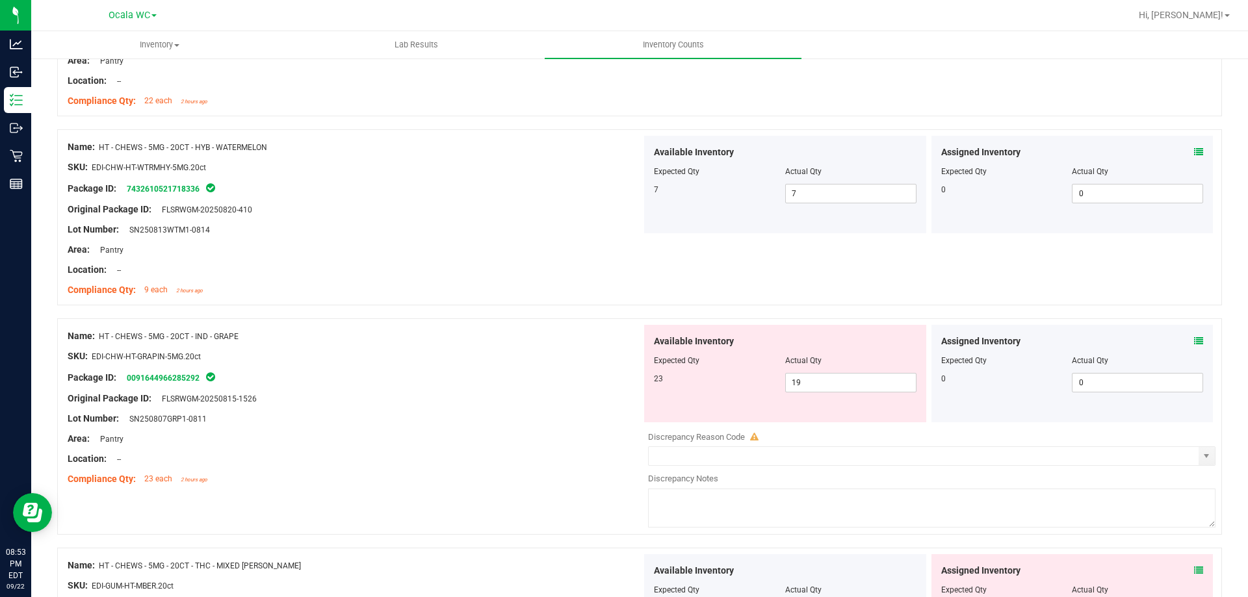
click at [1181, 346] on div "Assigned Inventory" at bounding box center [1072, 342] width 263 height 14
click at [1194, 339] on icon at bounding box center [1198, 341] width 9 height 9
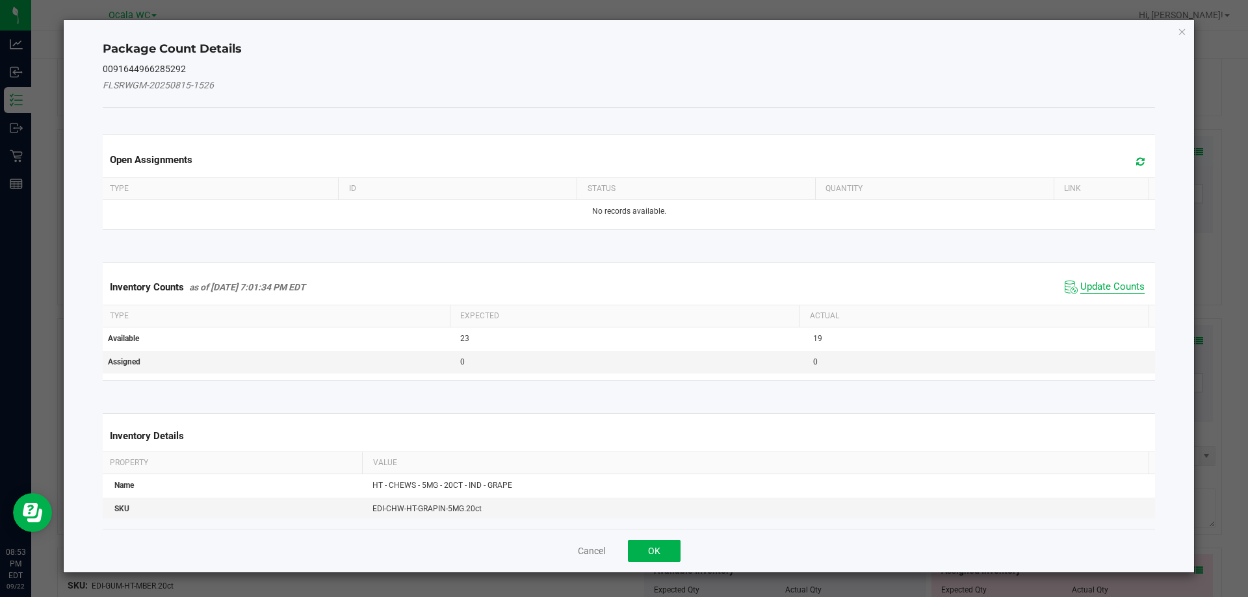
click at [1088, 290] on span "Update Counts" at bounding box center [1112, 287] width 64 height 13
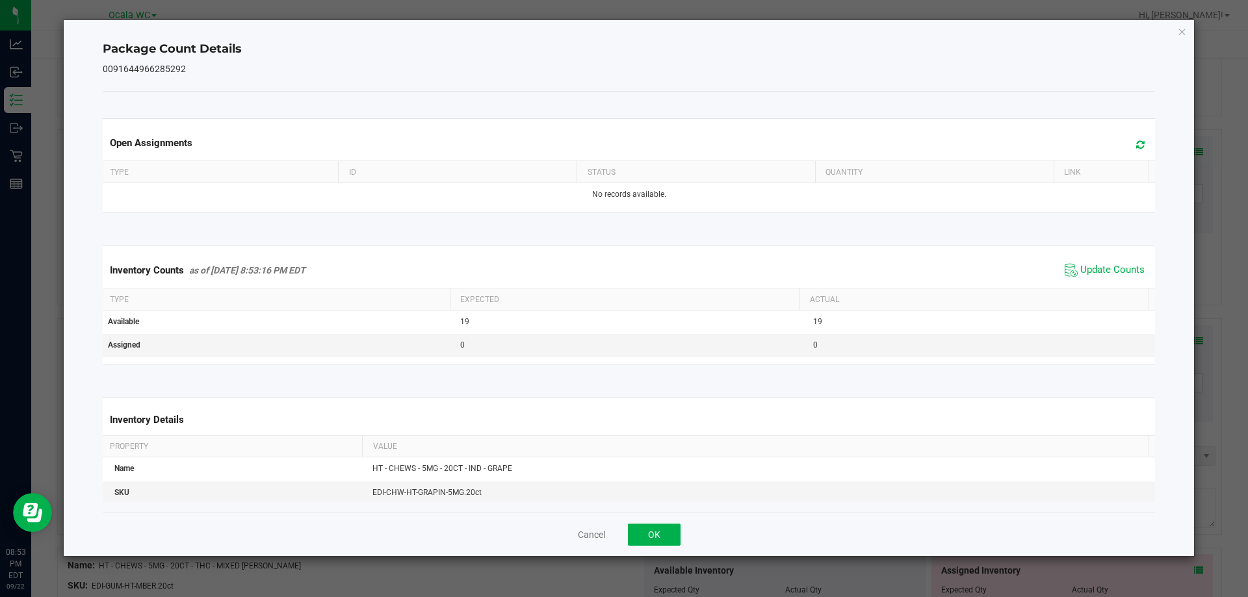
click at [625, 525] on div "Cancel OK" at bounding box center [629, 535] width 1053 height 44
click at [642, 527] on button "OK" at bounding box center [654, 535] width 53 height 22
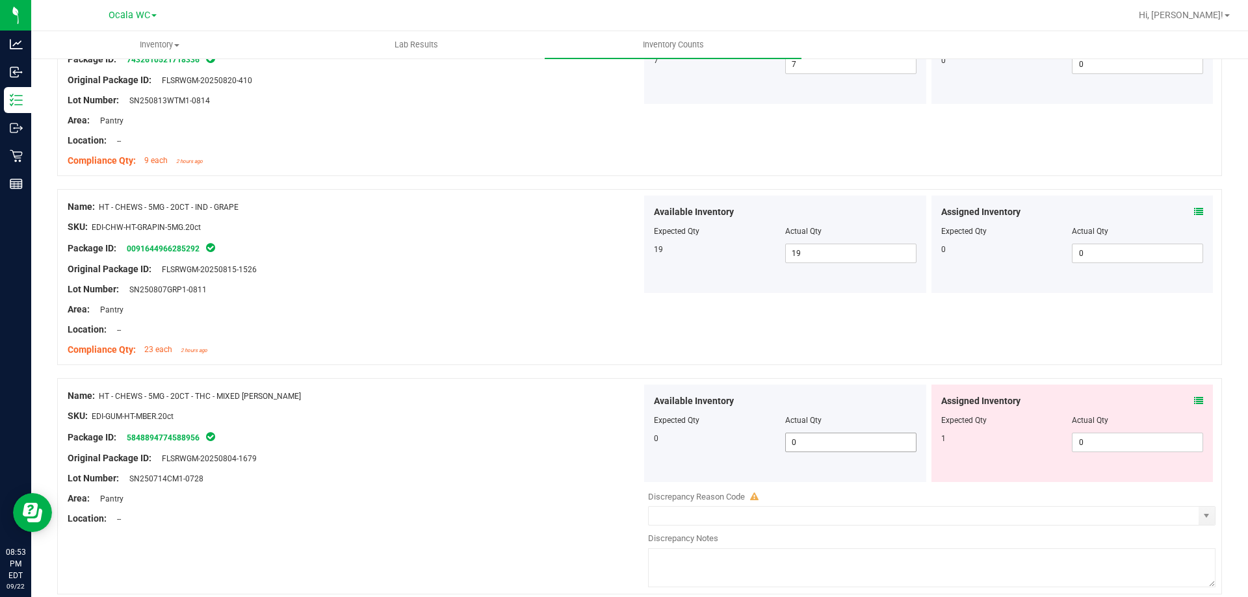
scroll to position [2860, 0]
click at [1194, 400] on icon at bounding box center [1198, 400] width 9 height 9
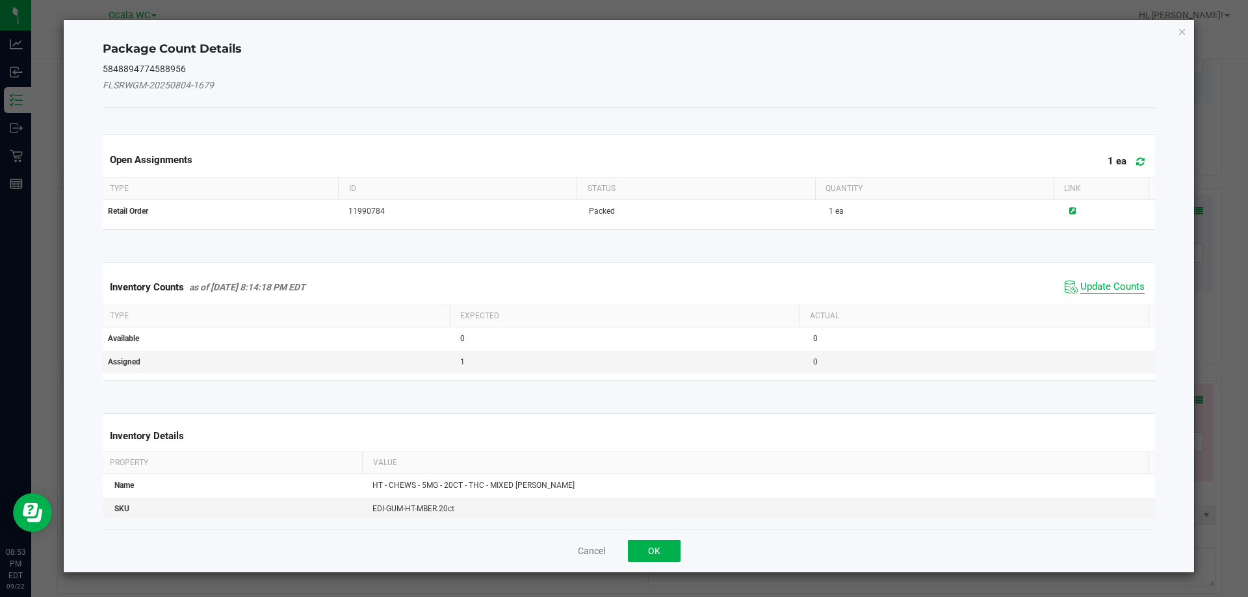
click at [1104, 287] on span "Update Counts" at bounding box center [1112, 287] width 64 height 13
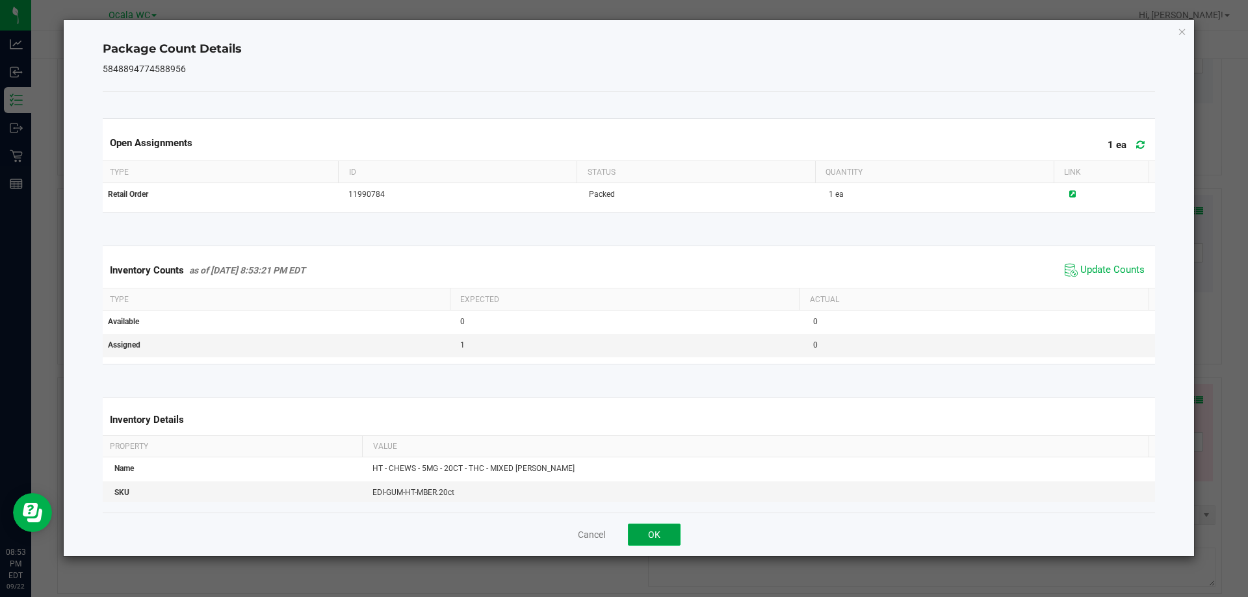
click at [678, 541] on button "OK" at bounding box center [654, 535] width 53 height 22
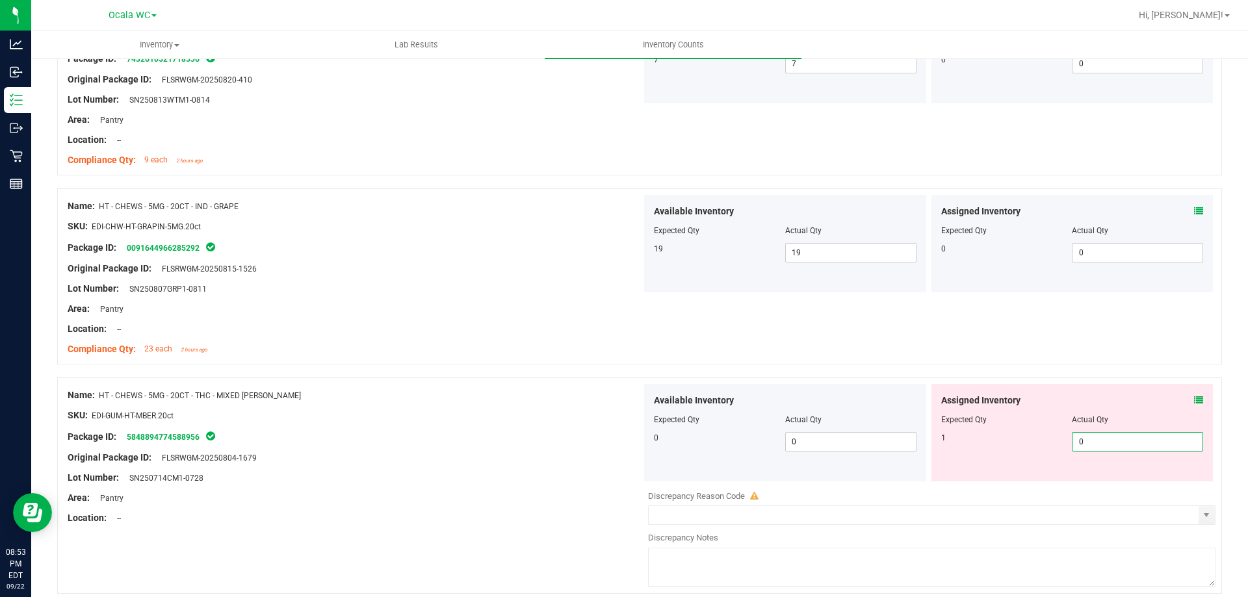
click at [1125, 443] on span "0 0" at bounding box center [1137, 442] width 131 height 20
click at [1125, 443] on input "0" at bounding box center [1138, 442] width 130 height 18
type input "1"
click at [555, 433] on div "Package ID: 5848894774588956" at bounding box center [355, 437] width 574 height 16
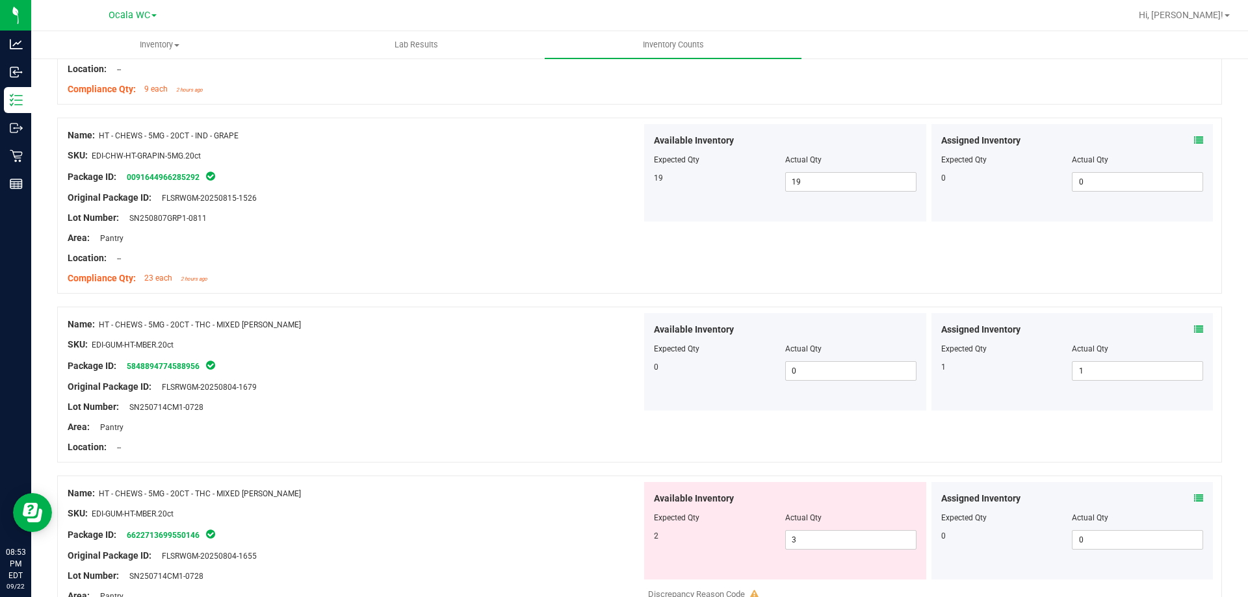
scroll to position [2990, 0]
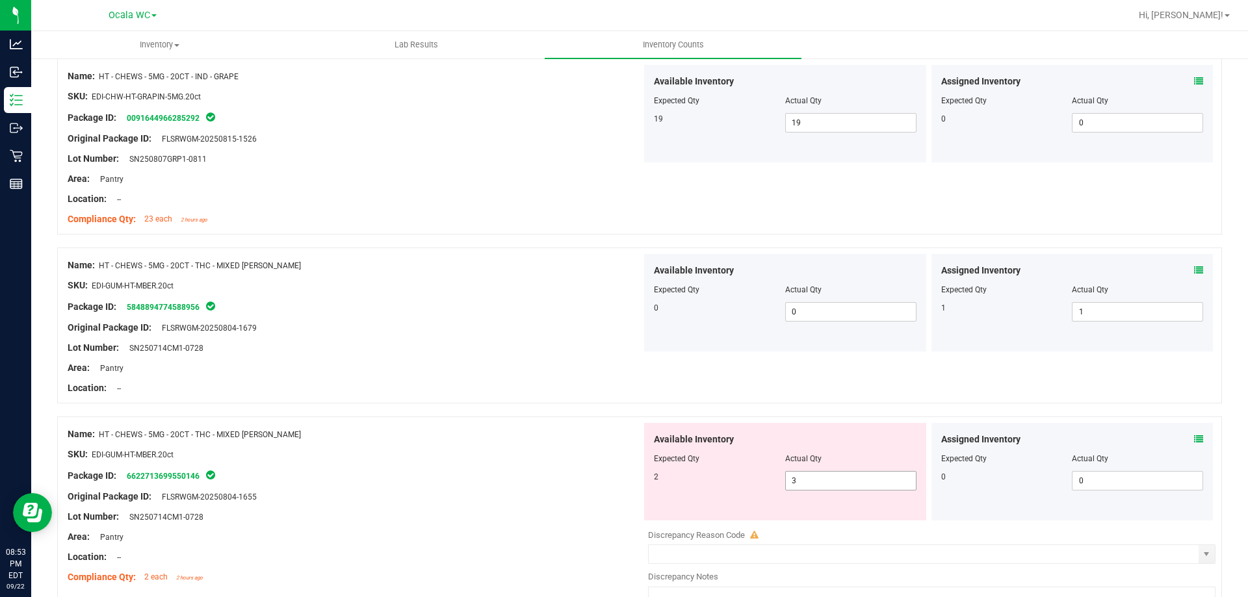
click at [833, 487] on span "3 3" at bounding box center [850, 481] width 131 height 20
click at [833, 487] on input "3" at bounding box center [851, 481] width 130 height 18
type input "2"
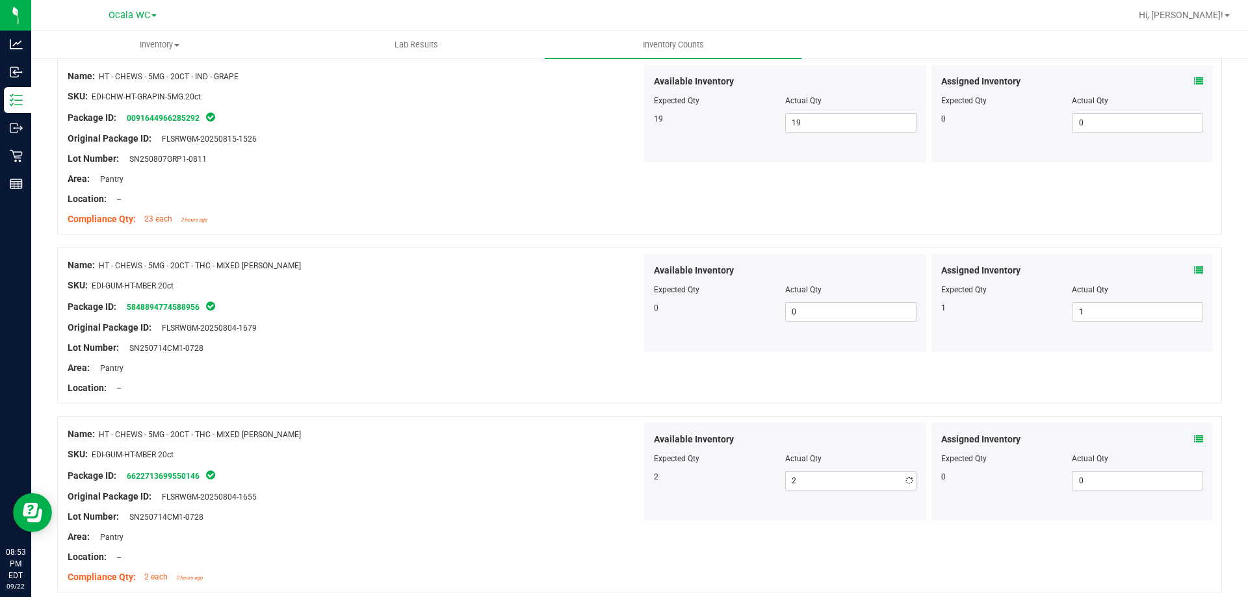
click at [471, 465] on div at bounding box center [355, 465] width 574 height 7
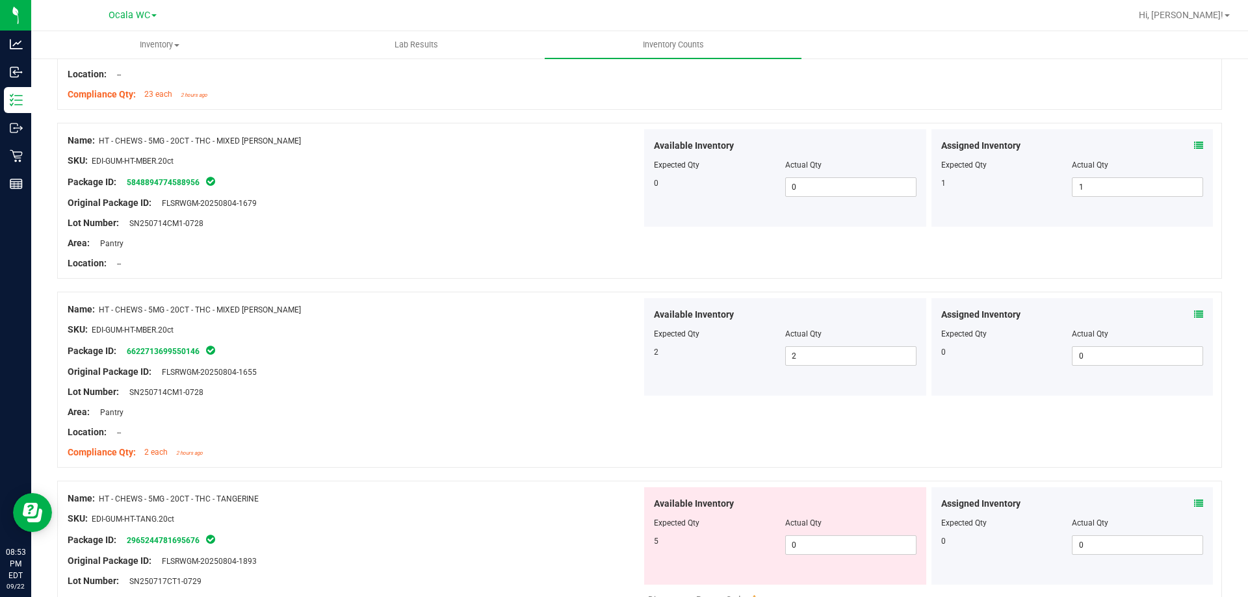
scroll to position [3185, 0]
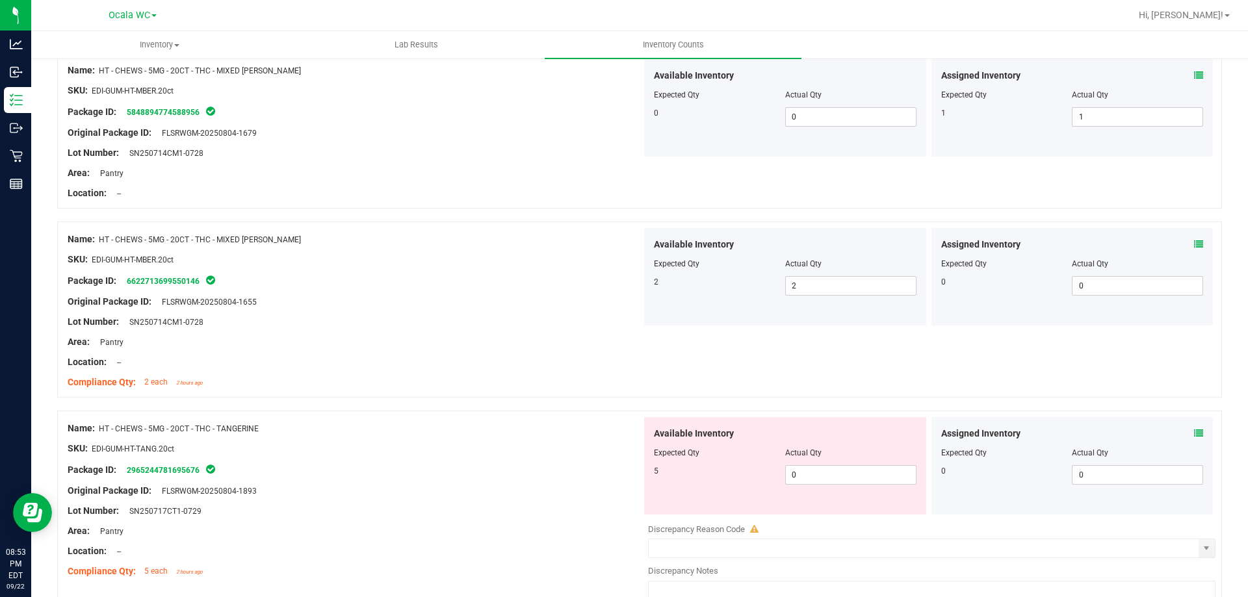
click at [1194, 239] on span at bounding box center [1198, 245] width 9 height 14
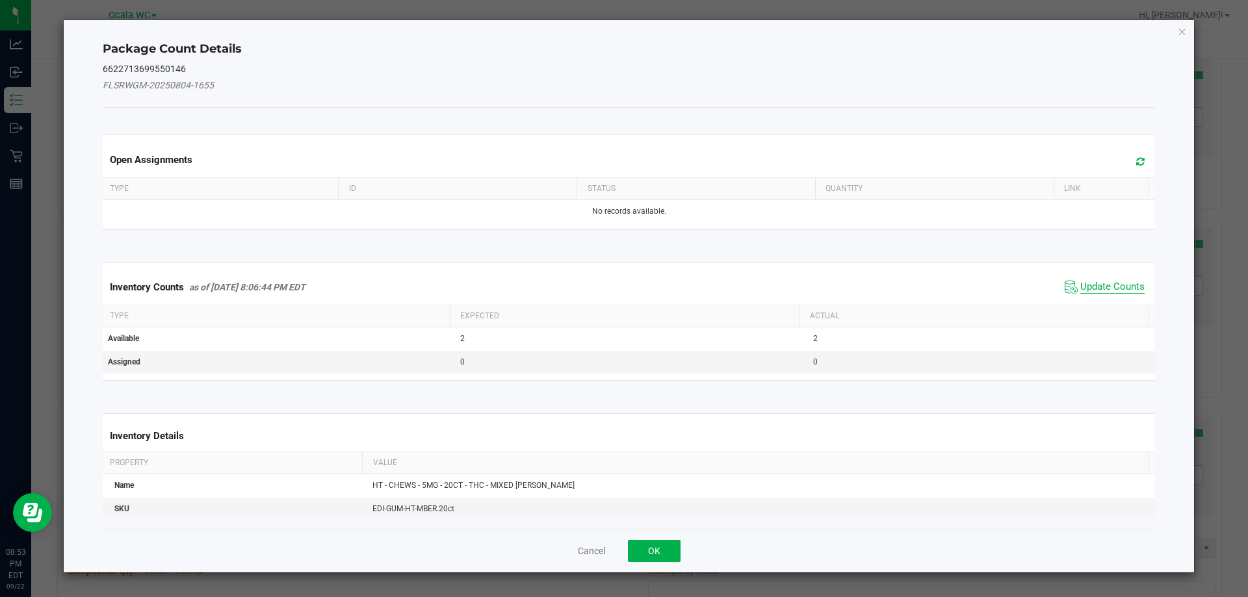
click at [1121, 285] on span "Update Counts" at bounding box center [1112, 287] width 64 height 13
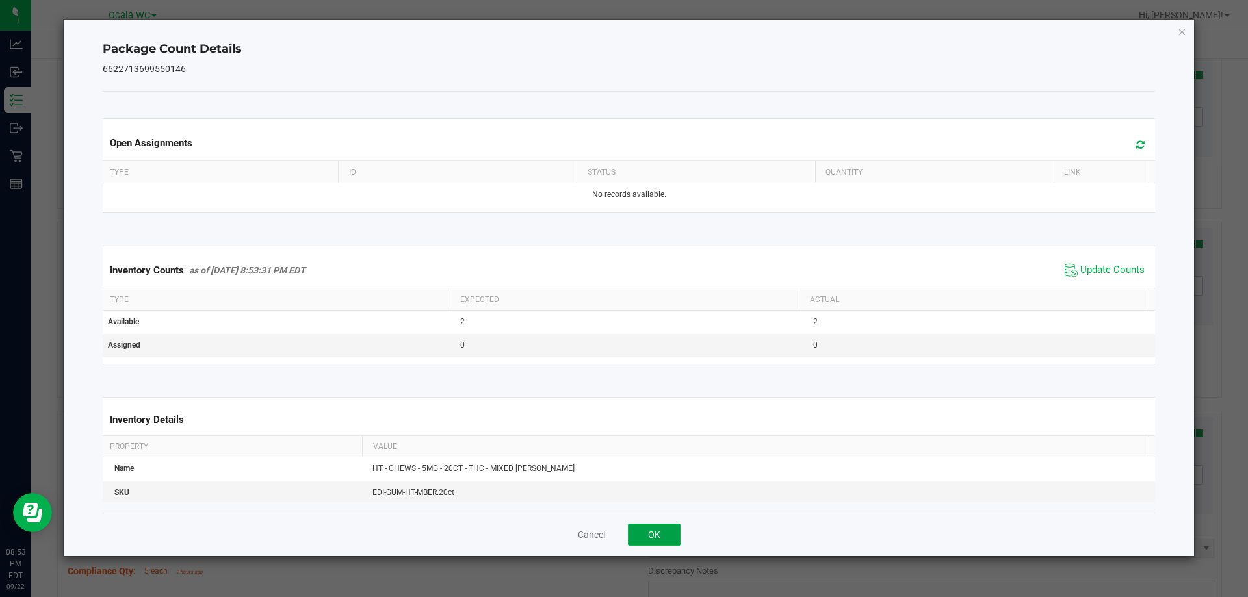
click at [643, 530] on button "OK" at bounding box center [654, 535] width 53 height 22
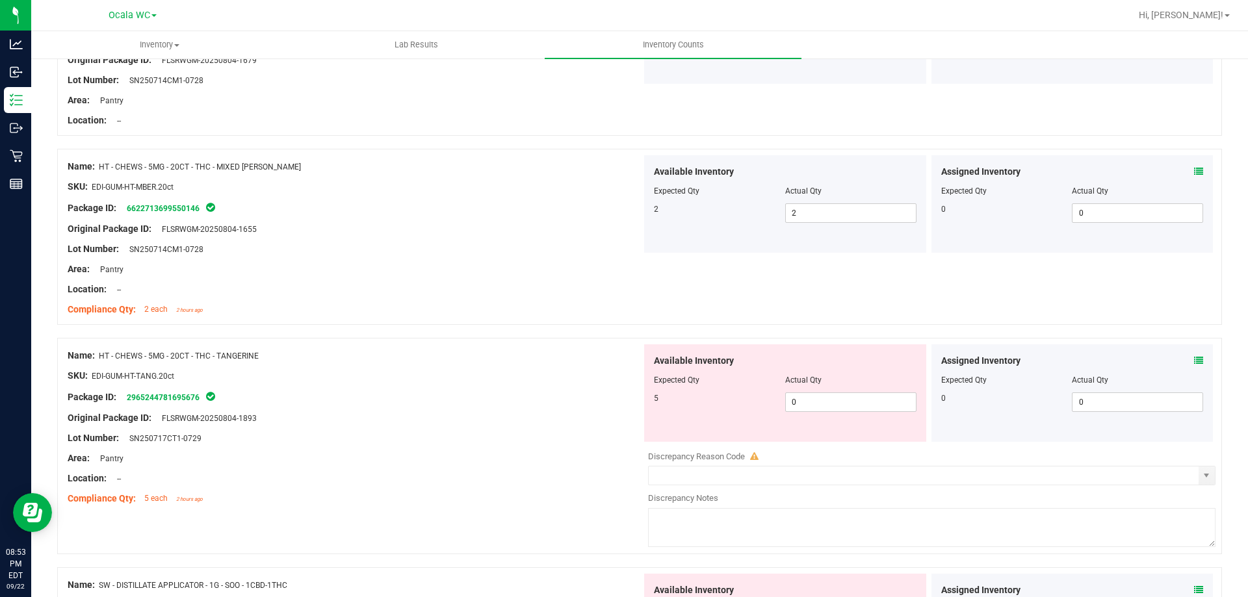
scroll to position [3315, 0]
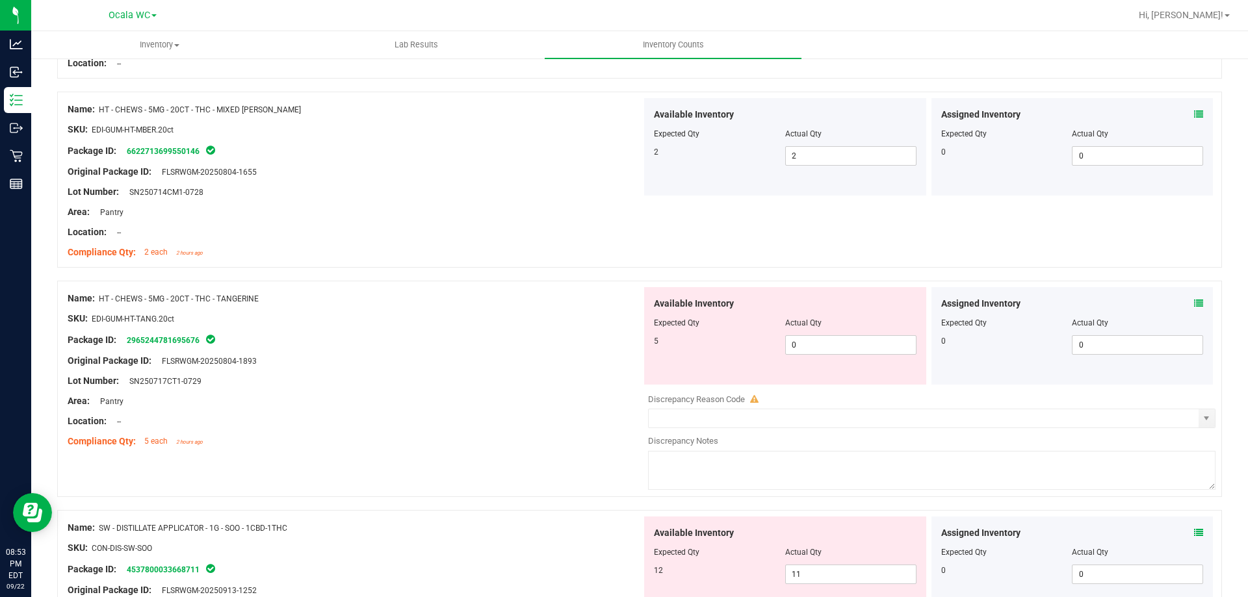
click at [1194, 306] on icon at bounding box center [1198, 303] width 9 height 9
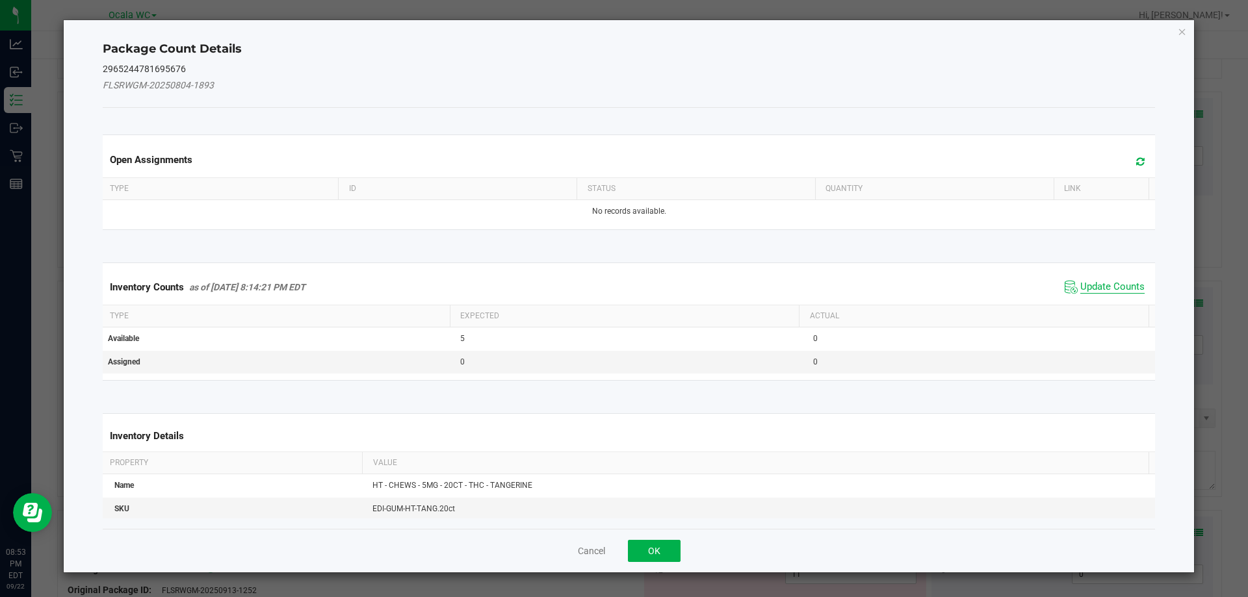
click at [1115, 281] on span "Update Counts" at bounding box center [1112, 287] width 64 height 13
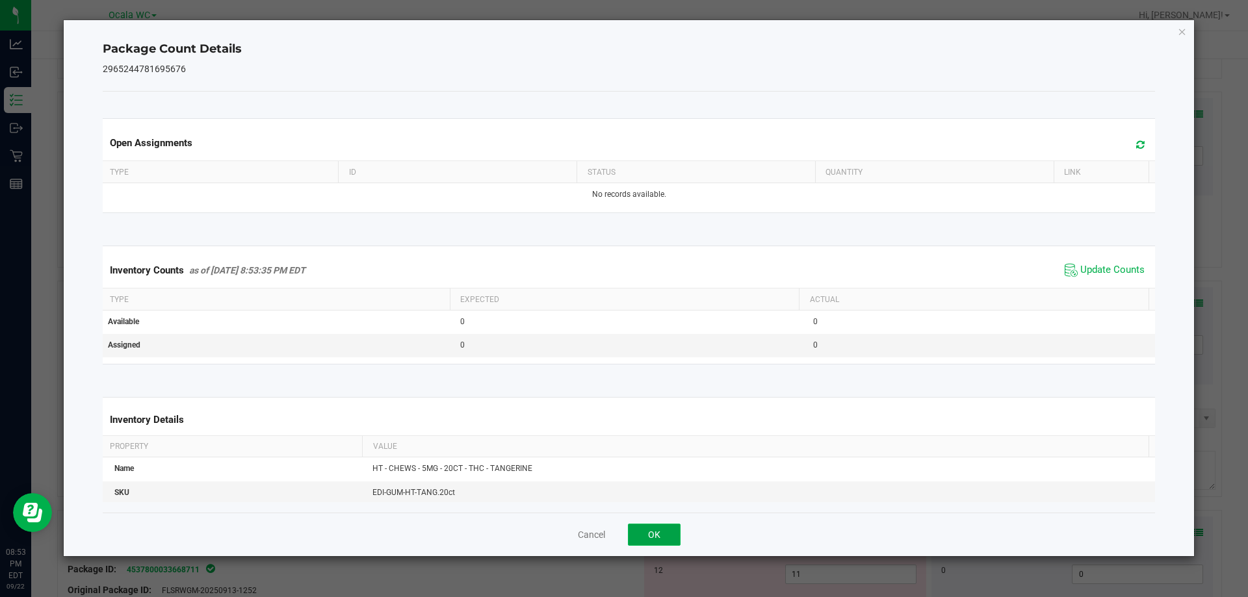
click at [672, 530] on button "OK" at bounding box center [654, 535] width 53 height 22
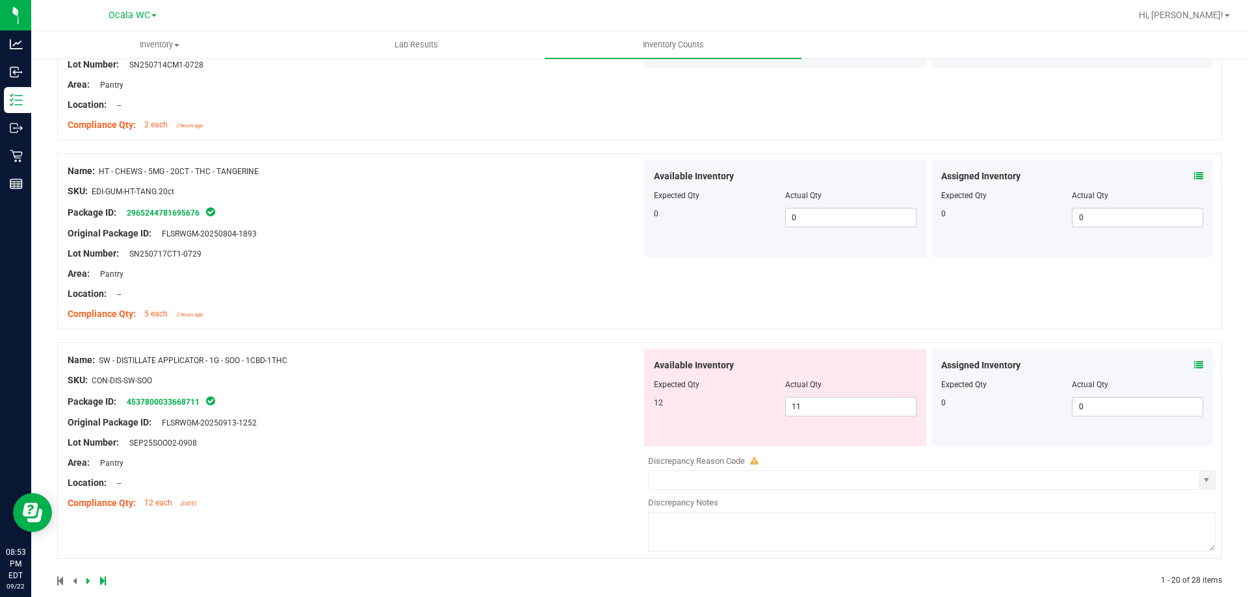
scroll to position [3445, 0]
click at [1194, 361] on icon at bounding box center [1198, 362] width 9 height 9
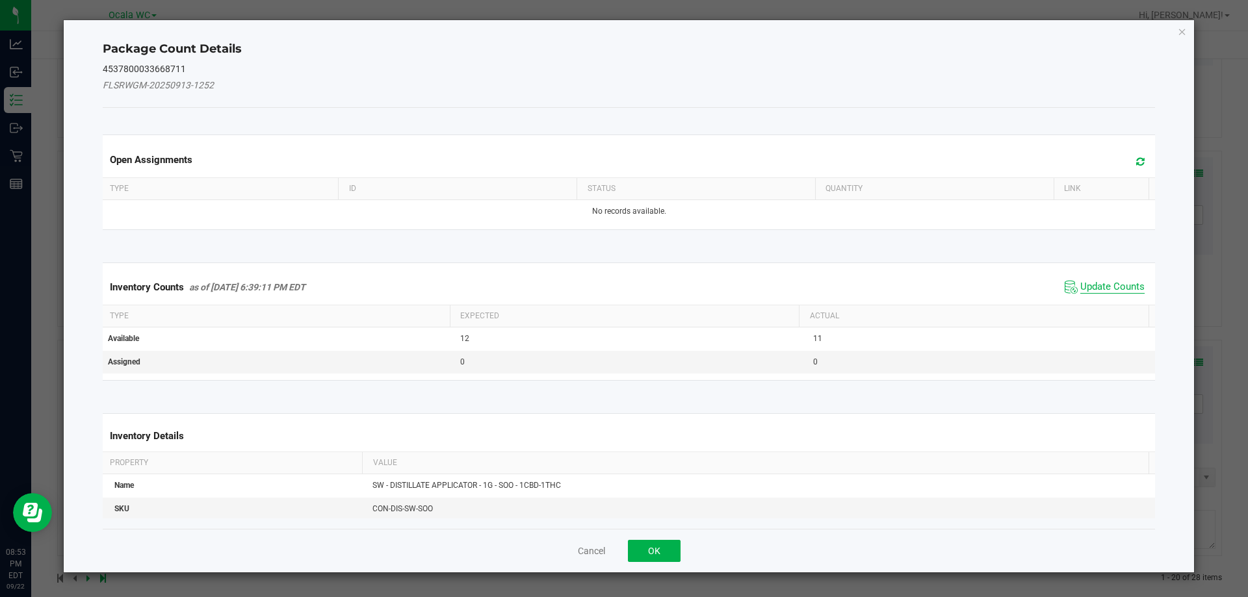
click at [1091, 282] on span "Update Counts" at bounding box center [1112, 287] width 64 height 13
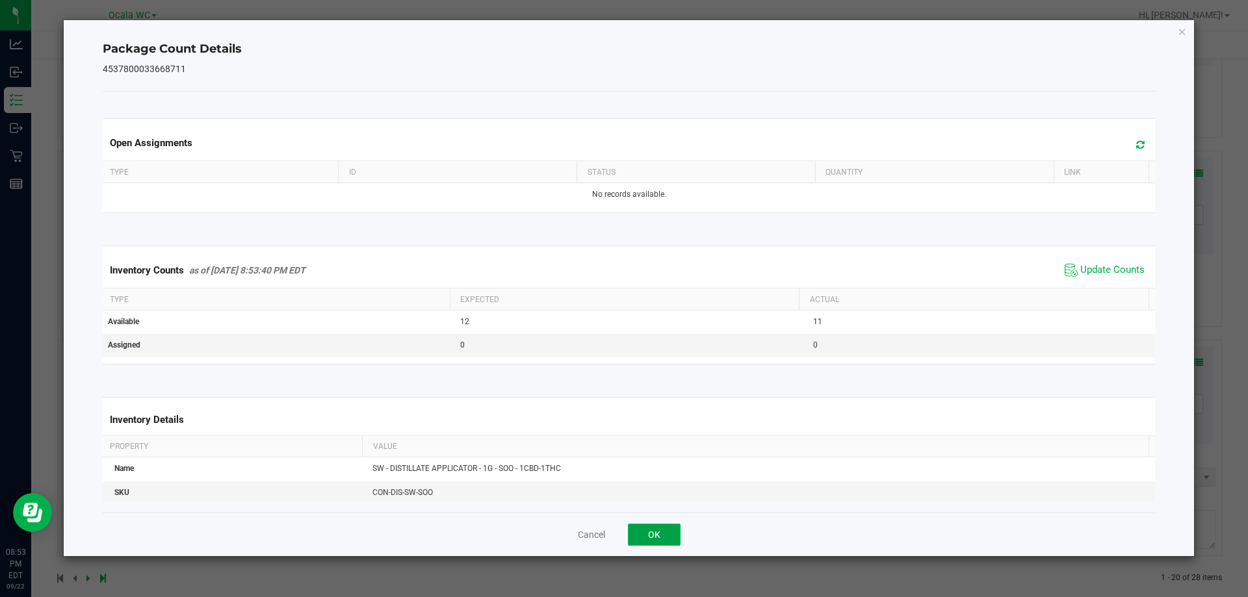
click at [655, 530] on button "OK" at bounding box center [654, 535] width 53 height 22
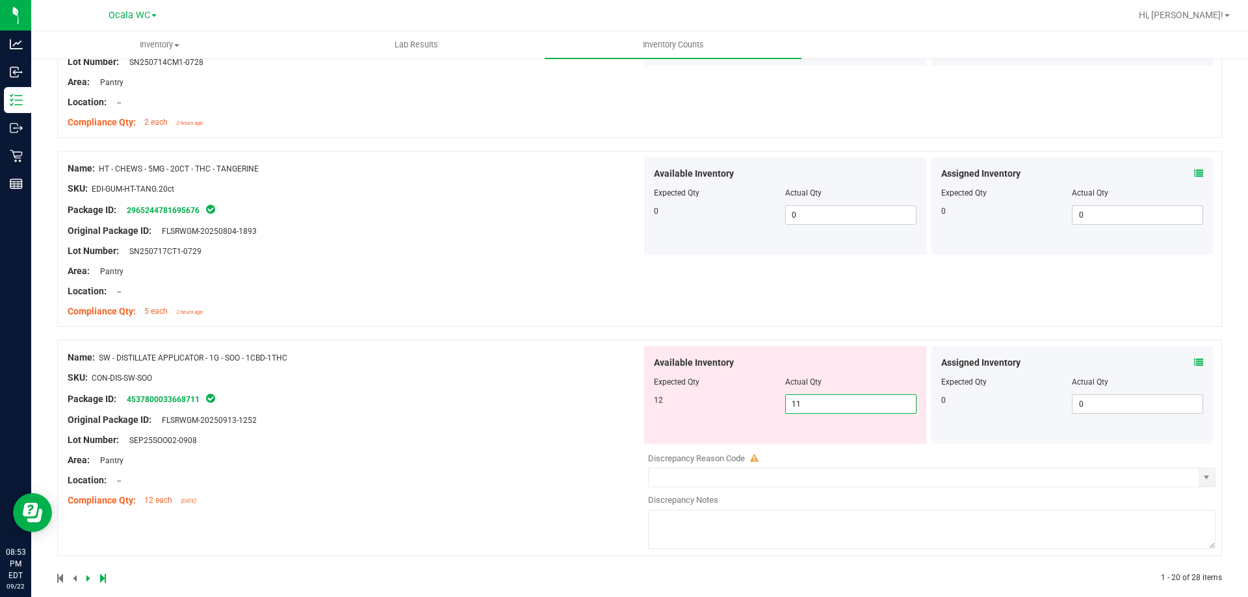
click at [805, 402] on span "11 11" at bounding box center [850, 405] width 131 height 20
click at [805, 402] on input "11" at bounding box center [851, 404] width 130 height 18
type input "12"
click at [540, 439] on div "Name: SW - DISTILLATE APPLICATOR - 1G - SOO - 1CBD-1THC SKU: CON-DIS-SW-SOO Pac…" at bounding box center [355, 429] width 574 height 166
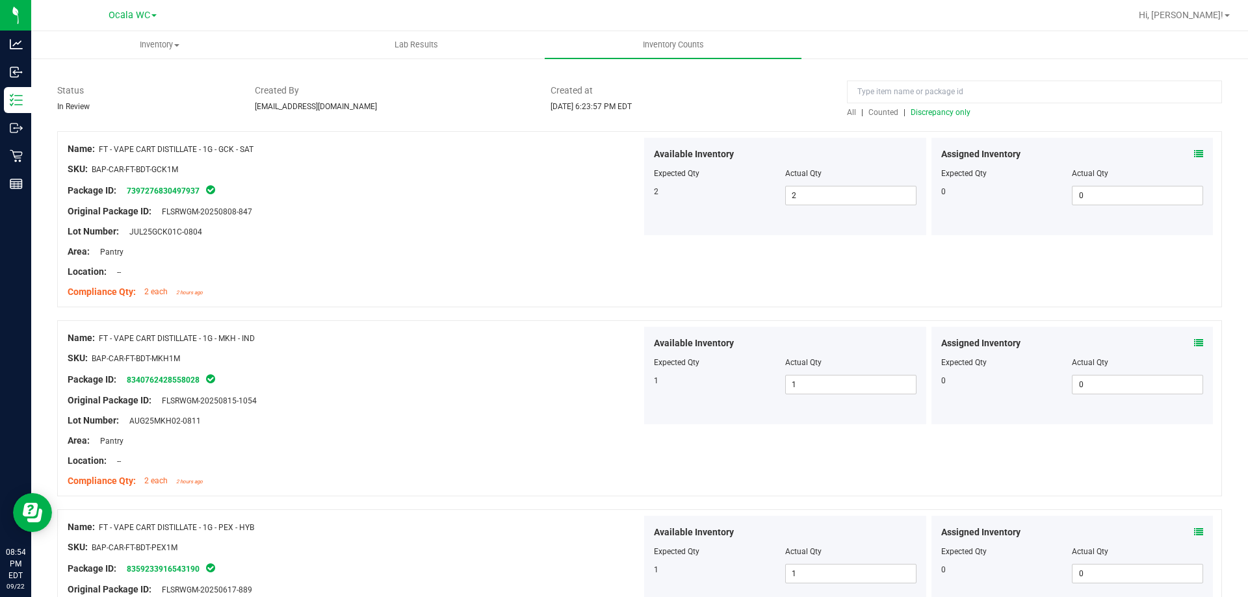
scroll to position [0, 0]
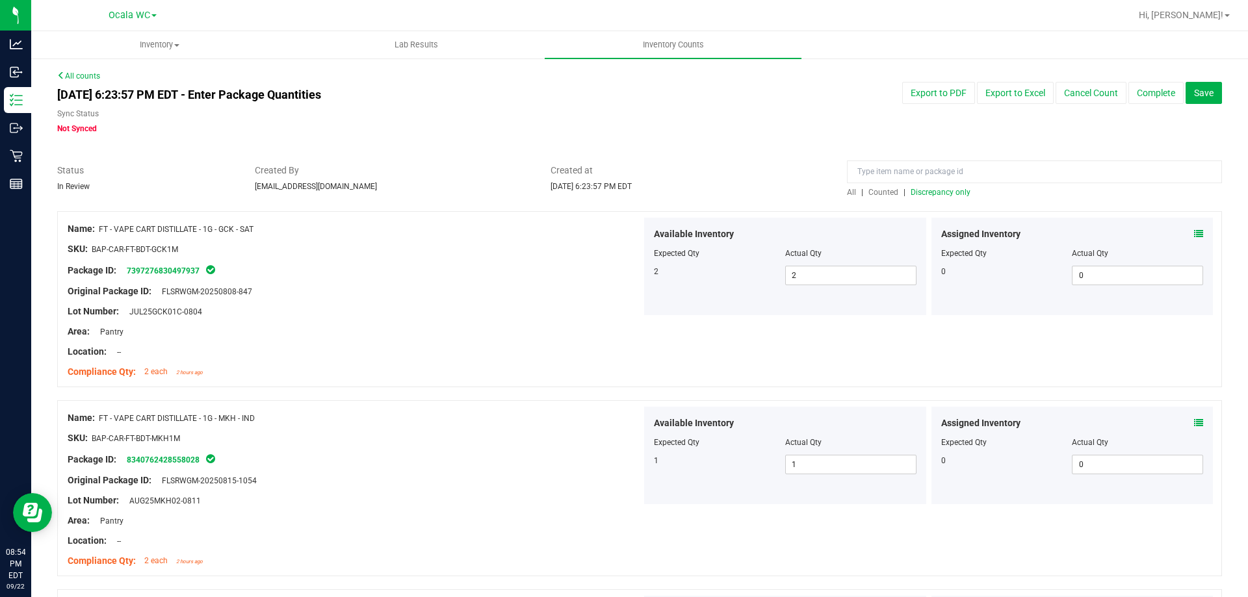
click at [914, 195] on span "Discrepancy only" at bounding box center [941, 192] width 60 height 9
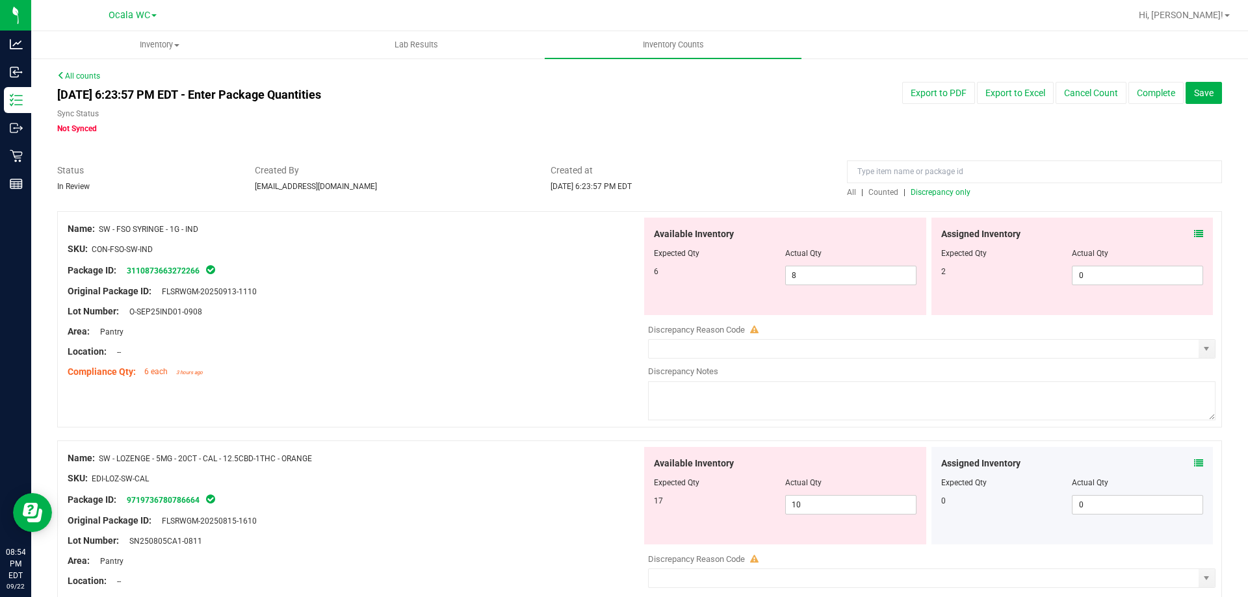
click at [1194, 233] on icon at bounding box center [1198, 233] width 9 height 9
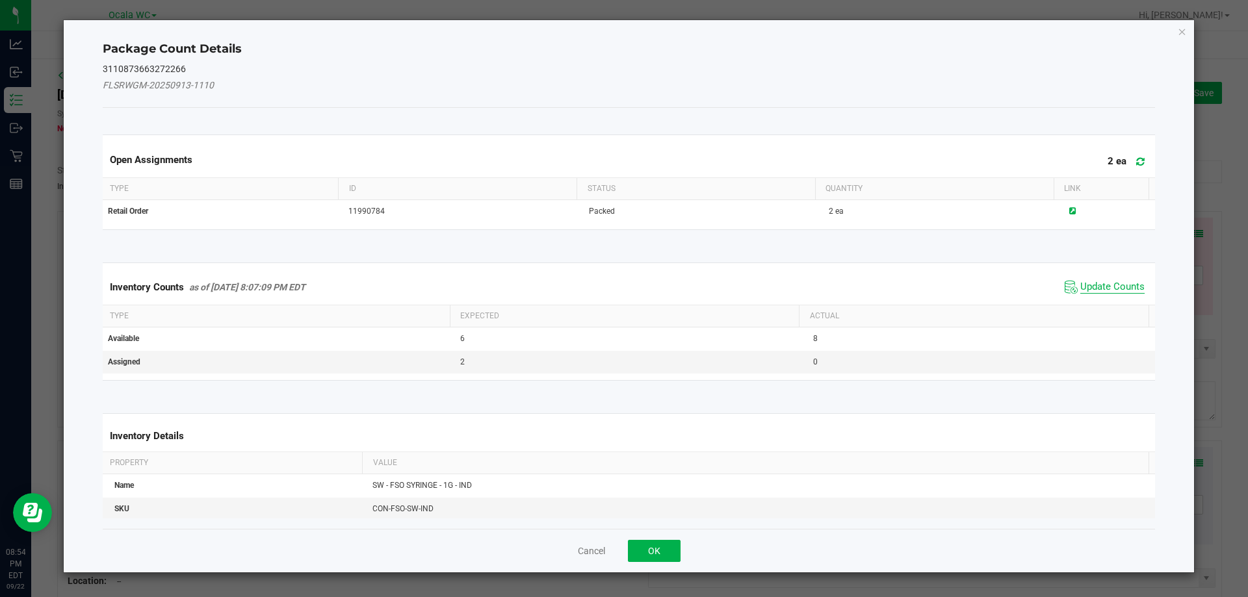
click at [1089, 286] on span "Update Counts" at bounding box center [1112, 287] width 64 height 13
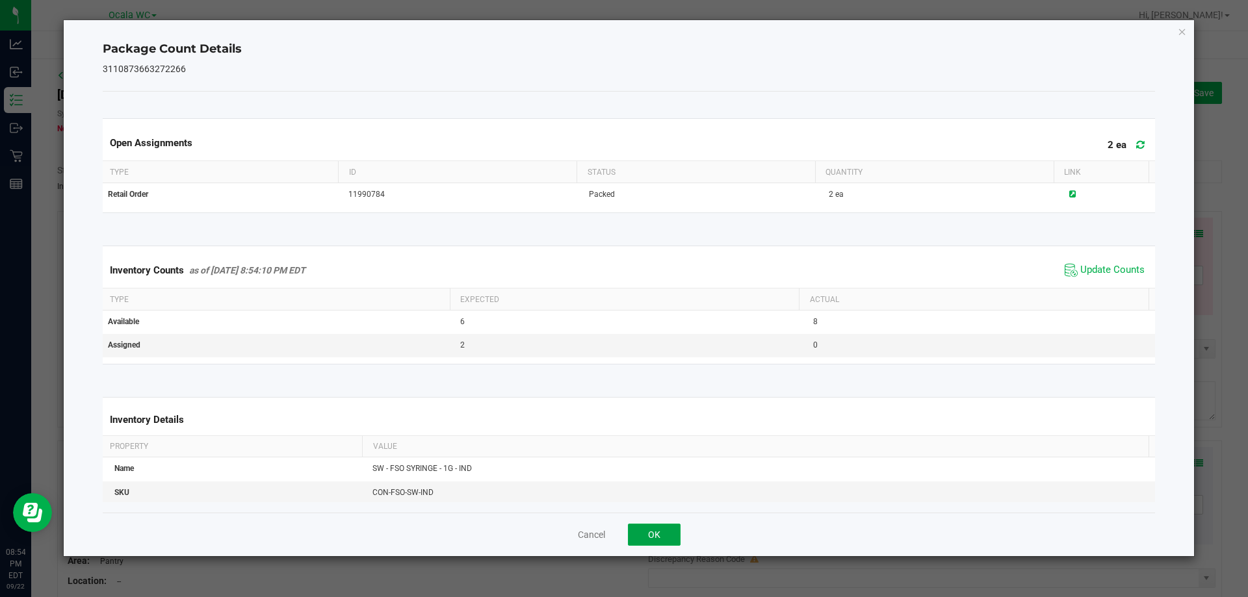
drag, startPoint x: 670, startPoint y: 529, endPoint x: 675, endPoint y: 512, distance: 17.7
click at [669, 527] on button "OK" at bounding box center [654, 535] width 53 height 22
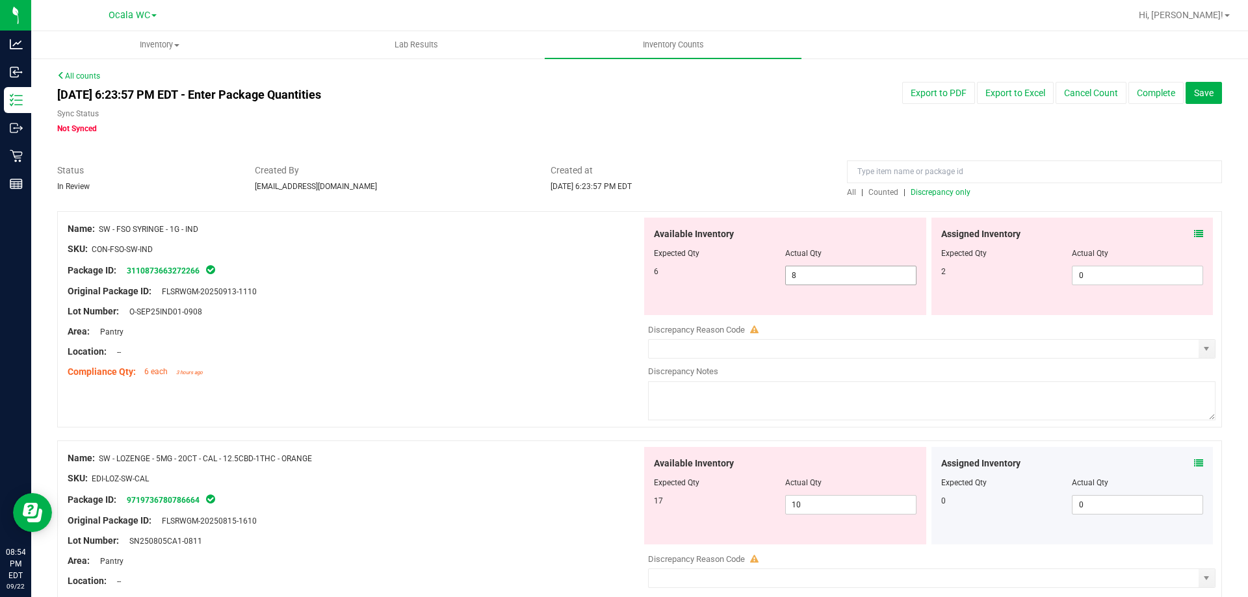
click at [829, 272] on span "8 8" at bounding box center [850, 276] width 131 height 20
click at [829, 272] on input "8" at bounding box center [851, 276] width 130 height 18
type input "2"
type input "6"
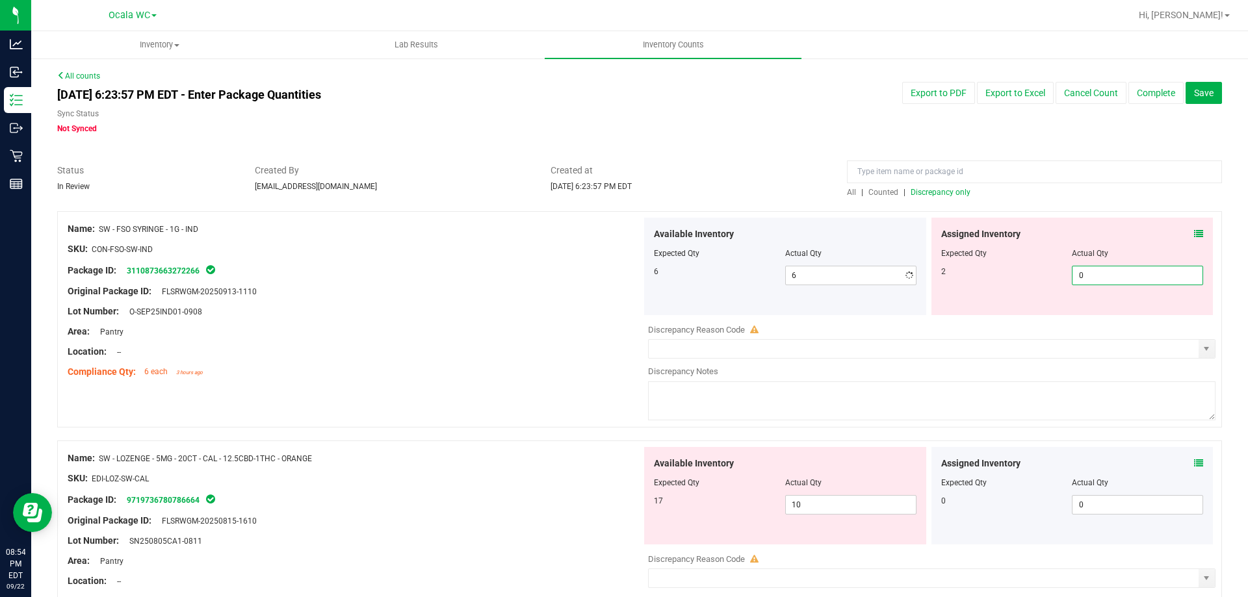
click at [1078, 267] on span "0 0" at bounding box center [1137, 276] width 131 height 20
type input "02"
type input "2"
click at [588, 315] on div "Lot Number: O-SEP25IND01-0908" at bounding box center [355, 312] width 574 height 14
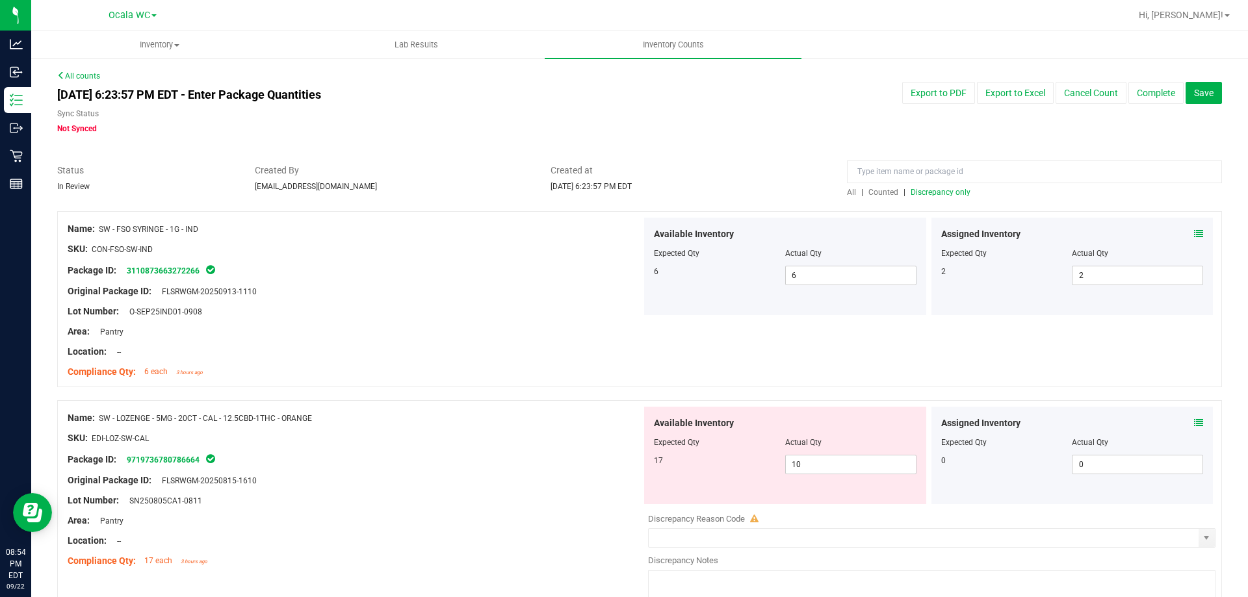
scroll to position [130, 0]
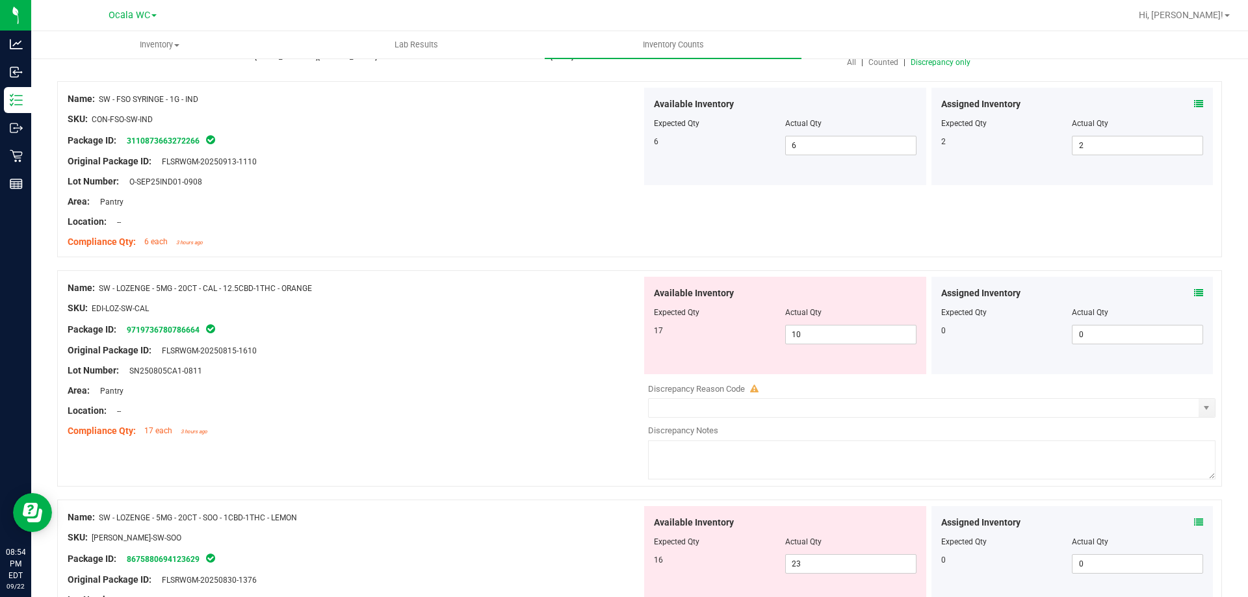
click at [1194, 293] on icon at bounding box center [1198, 293] width 9 height 9
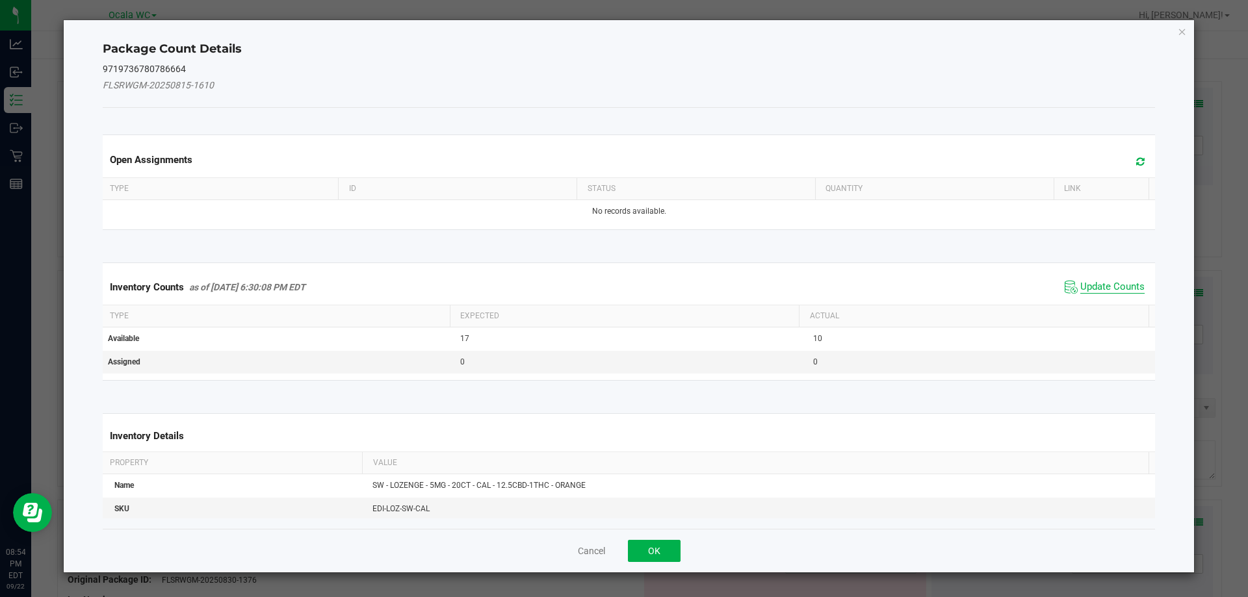
click at [1113, 289] on span "Update Counts" at bounding box center [1112, 287] width 64 height 13
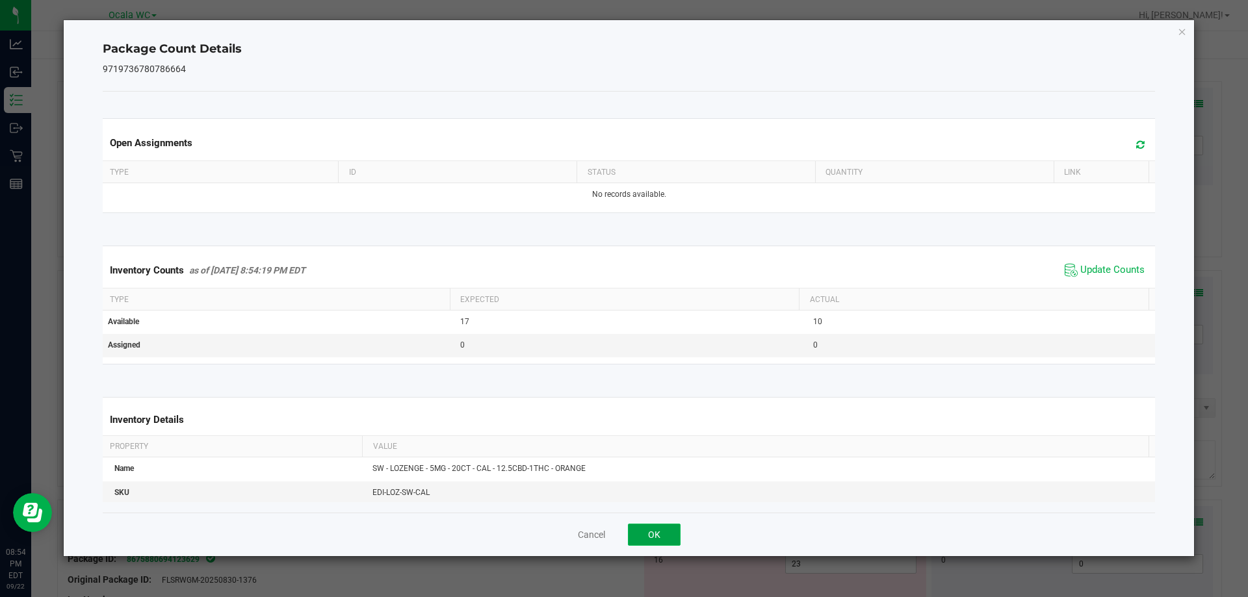
click at [640, 540] on button "OK" at bounding box center [654, 535] width 53 height 22
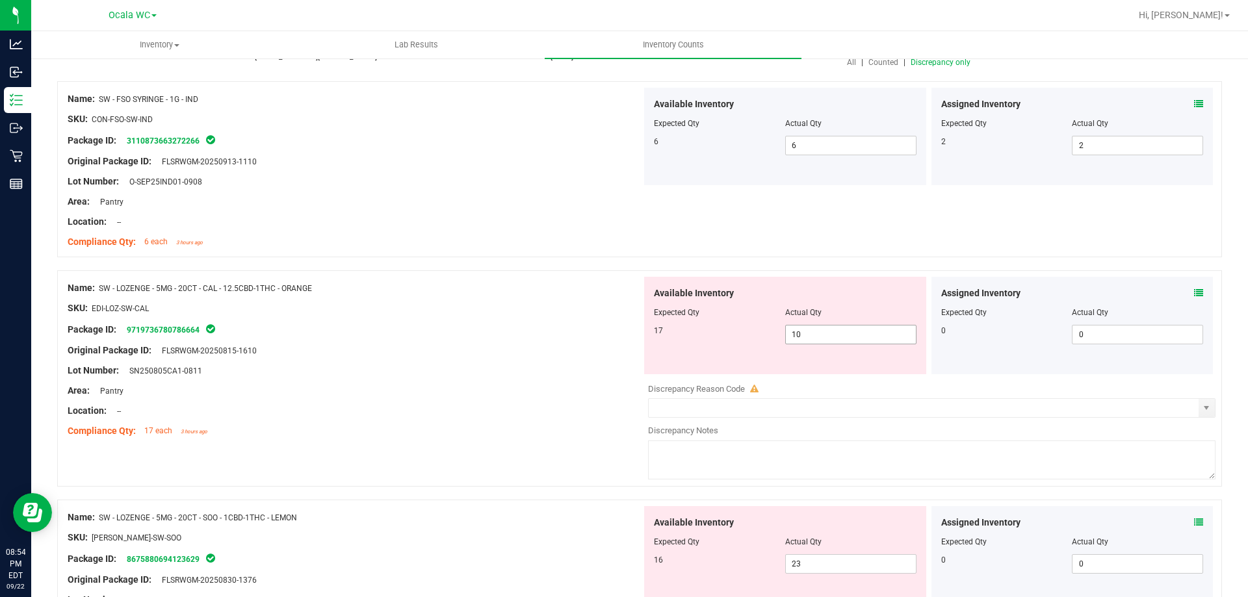
click at [824, 337] on span "10 10" at bounding box center [850, 335] width 131 height 20
click at [824, 338] on input "10" at bounding box center [851, 335] width 130 height 18
type input "17"
click at [529, 352] on div "Original Package ID: FLSRWGM-20250815-1610" at bounding box center [355, 351] width 574 height 14
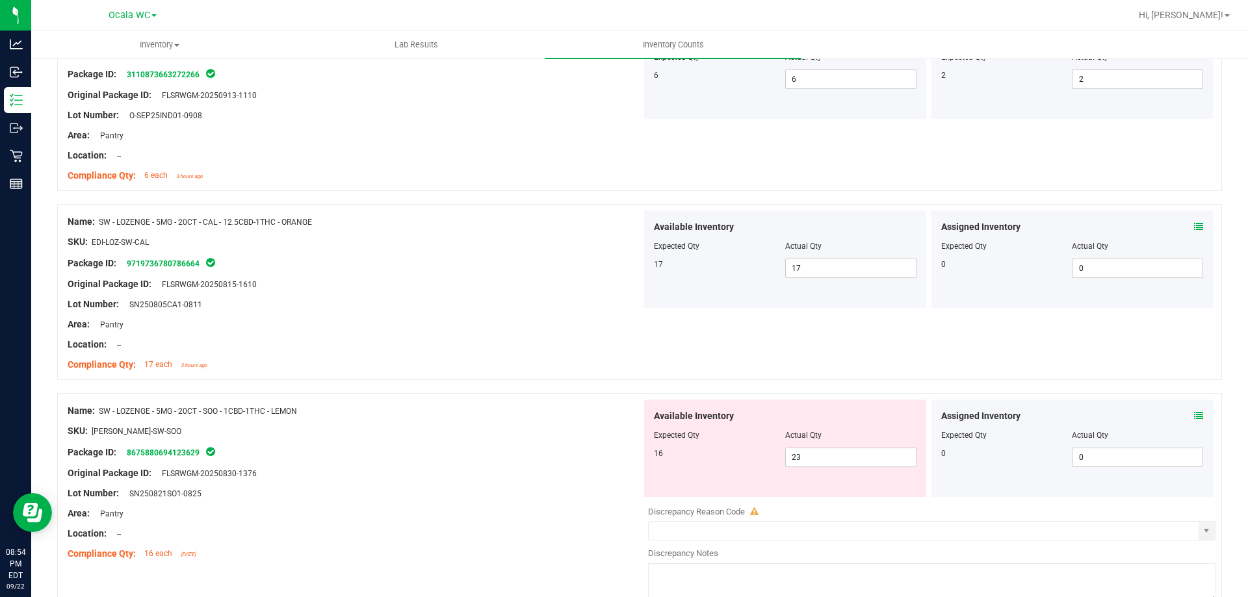
scroll to position [260, 0]
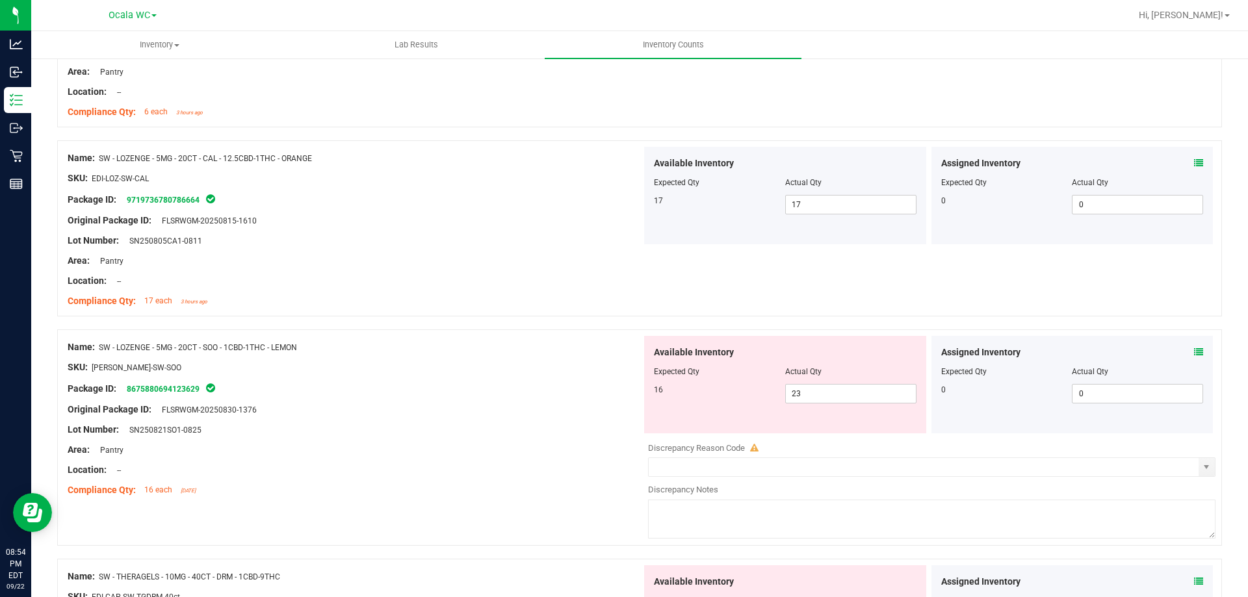
click at [1194, 354] on icon at bounding box center [1198, 352] width 9 height 9
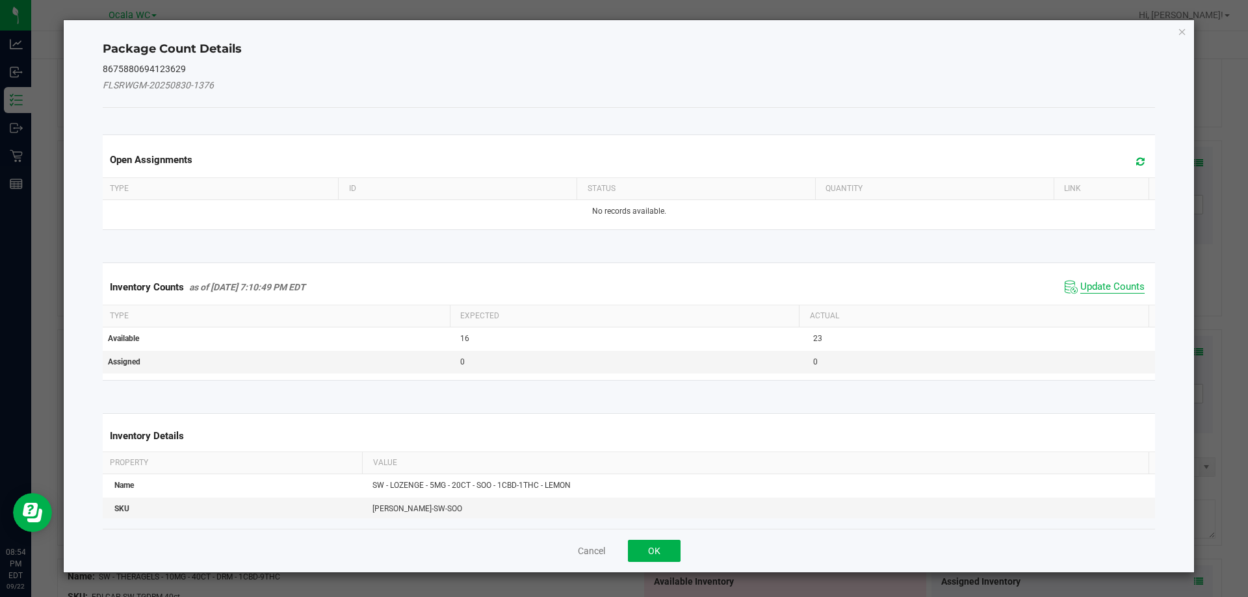
click at [1098, 282] on span "Update Counts" at bounding box center [1112, 287] width 64 height 13
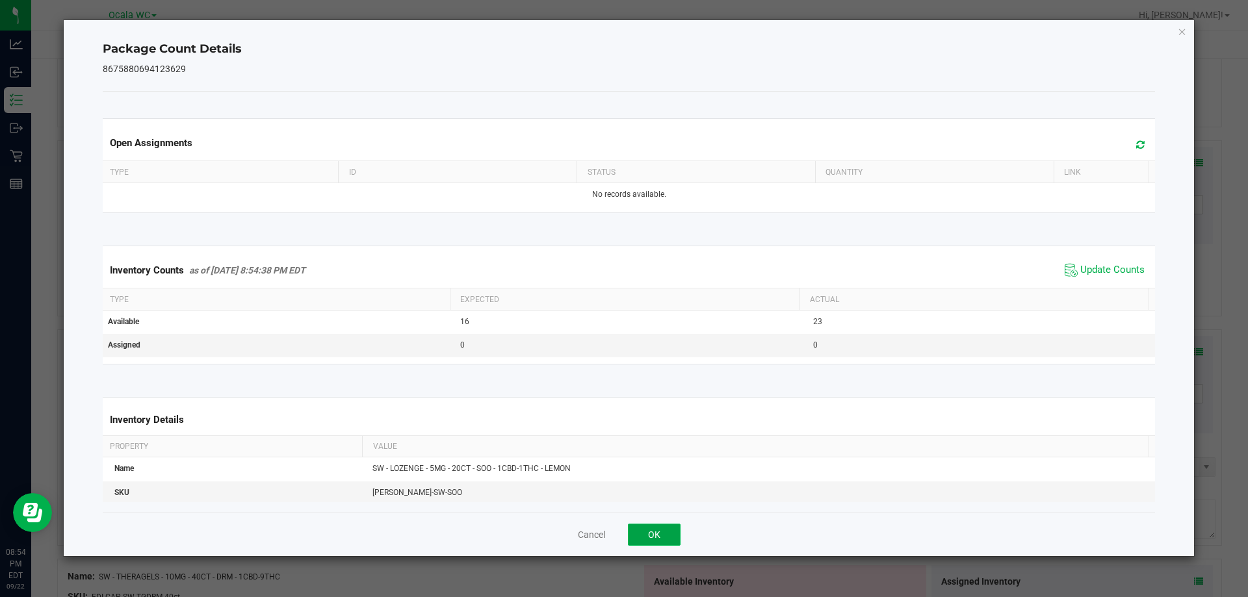
click at [639, 537] on button "OK" at bounding box center [654, 535] width 53 height 22
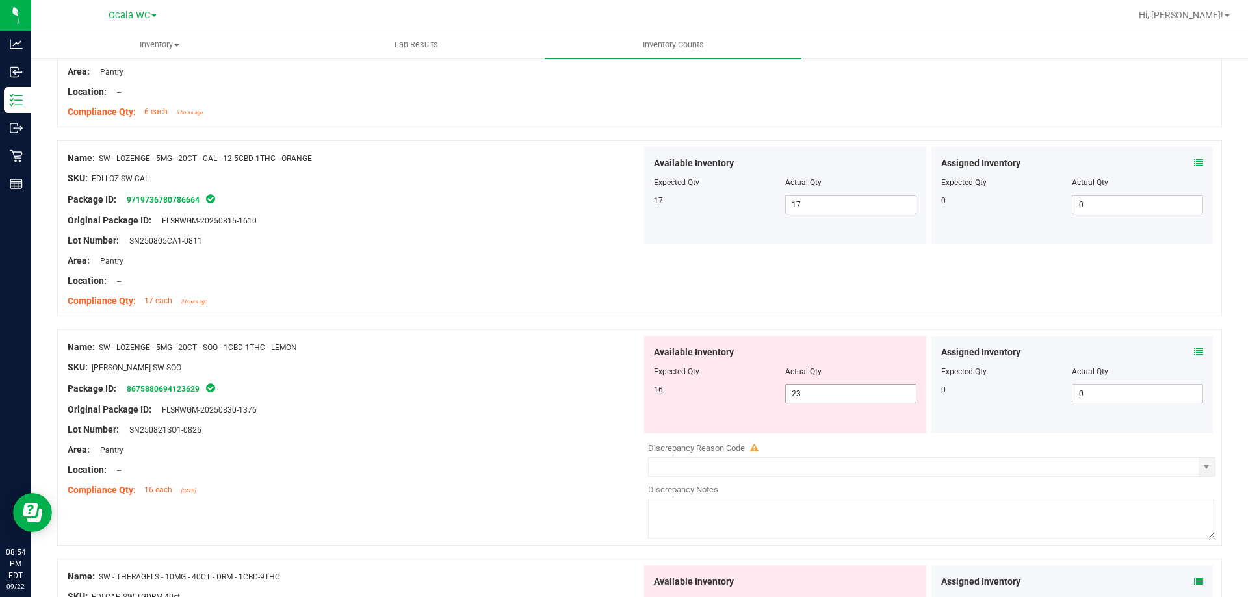
click at [826, 386] on span "23 23" at bounding box center [850, 394] width 131 height 20
click at [826, 387] on input "23" at bounding box center [851, 394] width 130 height 18
type input "16"
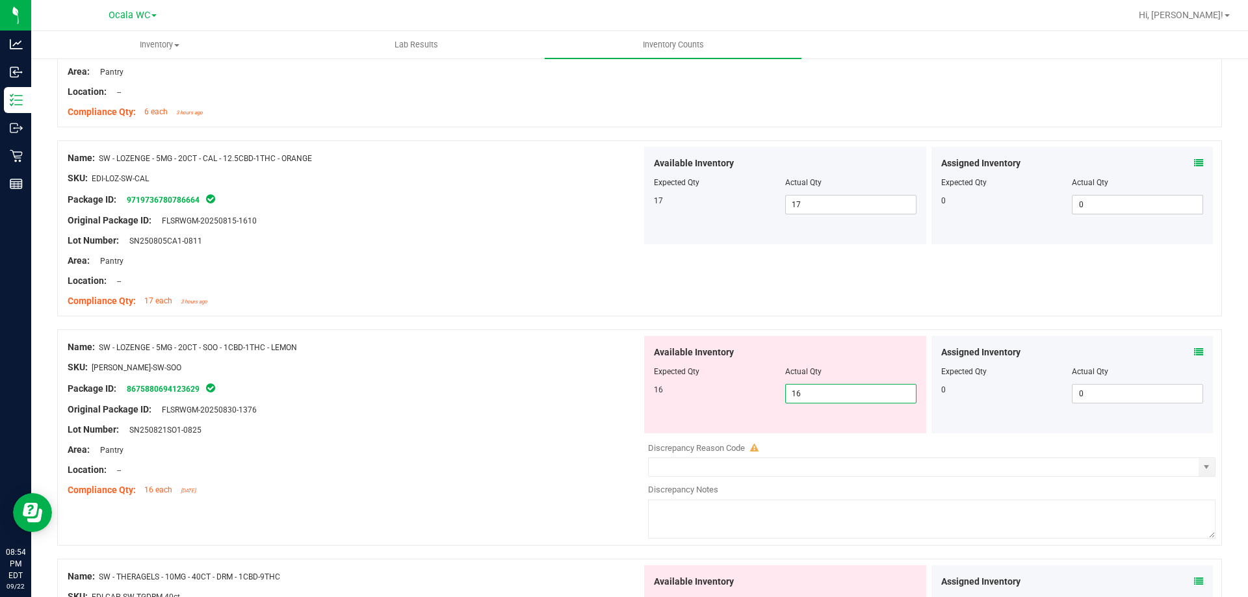
click at [468, 393] on div "Name: SW - LOZENGE - 5MG - 20CT - SOO - 1CBD-1THC - LEMON SKU: EDI-LOZ-SW-SOO P…" at bounding box center [355, 419] width 574 height 166
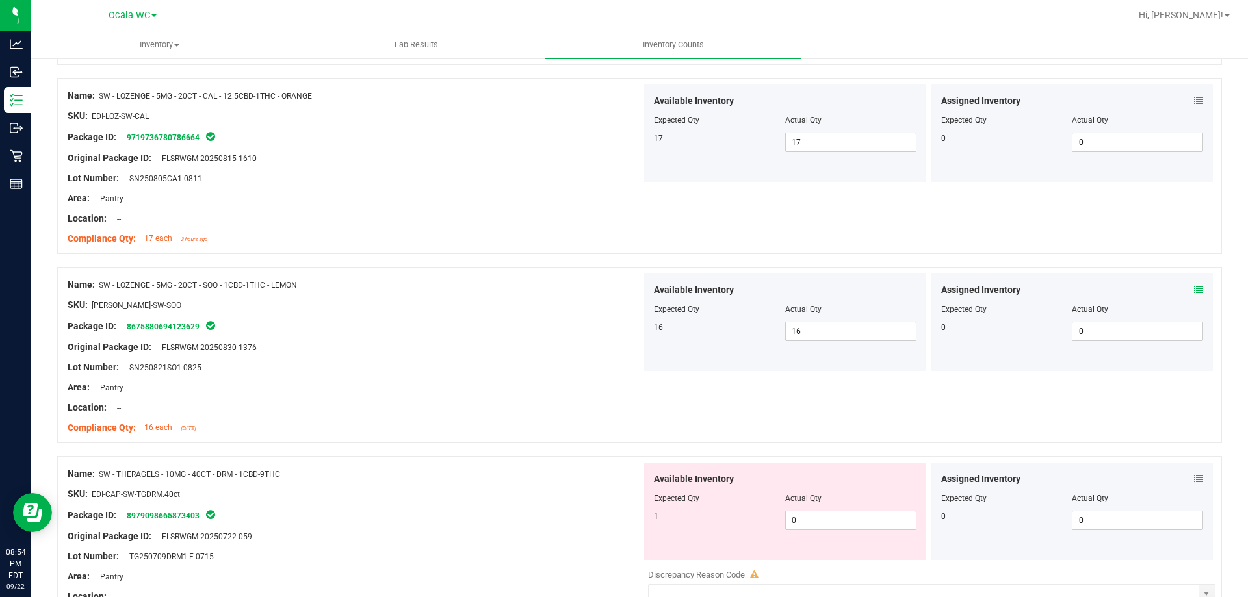
scroll to position [390, 0]
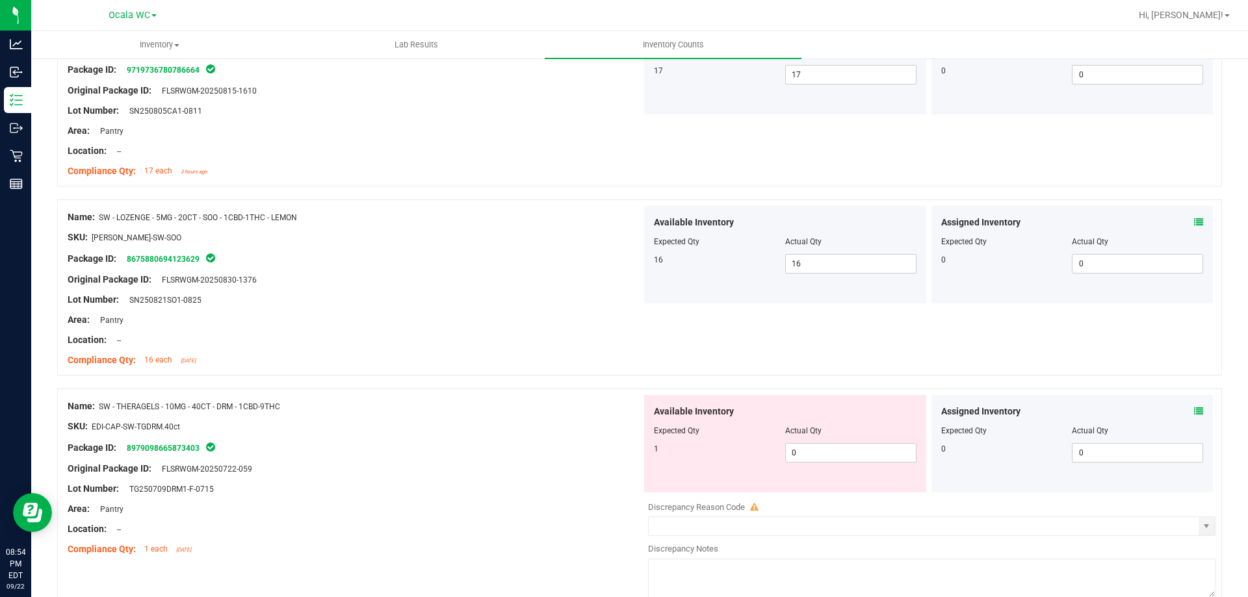
click at [558, 272] on div at bounding box center [355, 270] width 574 height 7
click at [1194, 413] on icon at bounding box center [1198, 411] width 9 height 9
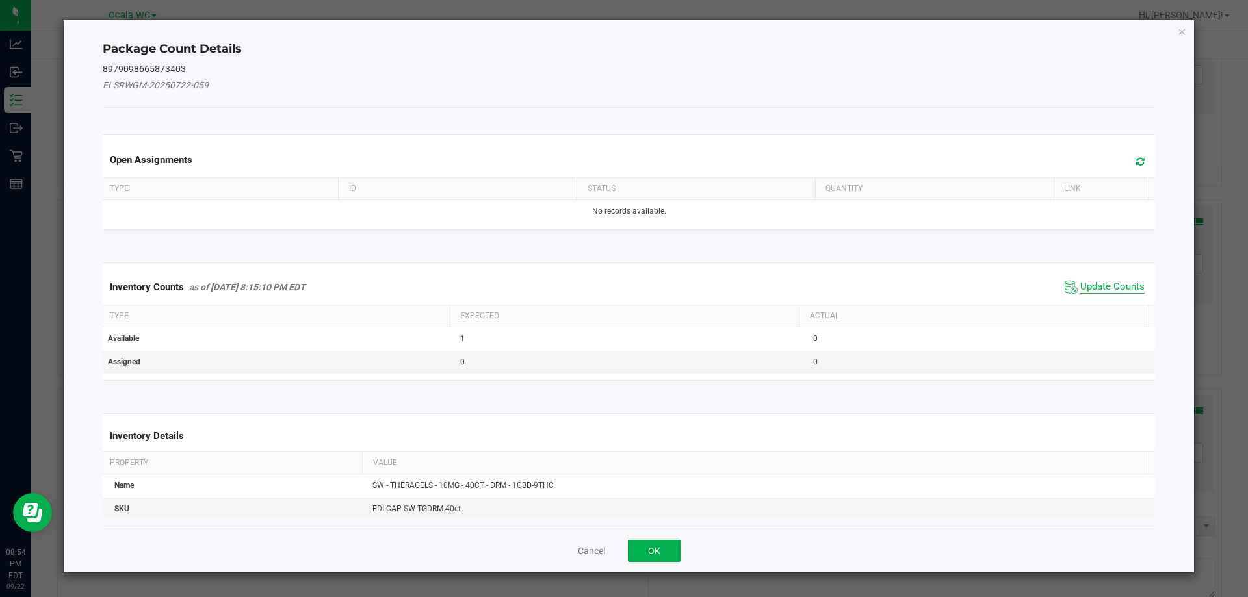
click at [1114, 289] on span "Update Counts" at bounding box center [1112, 287] width 64 height 13
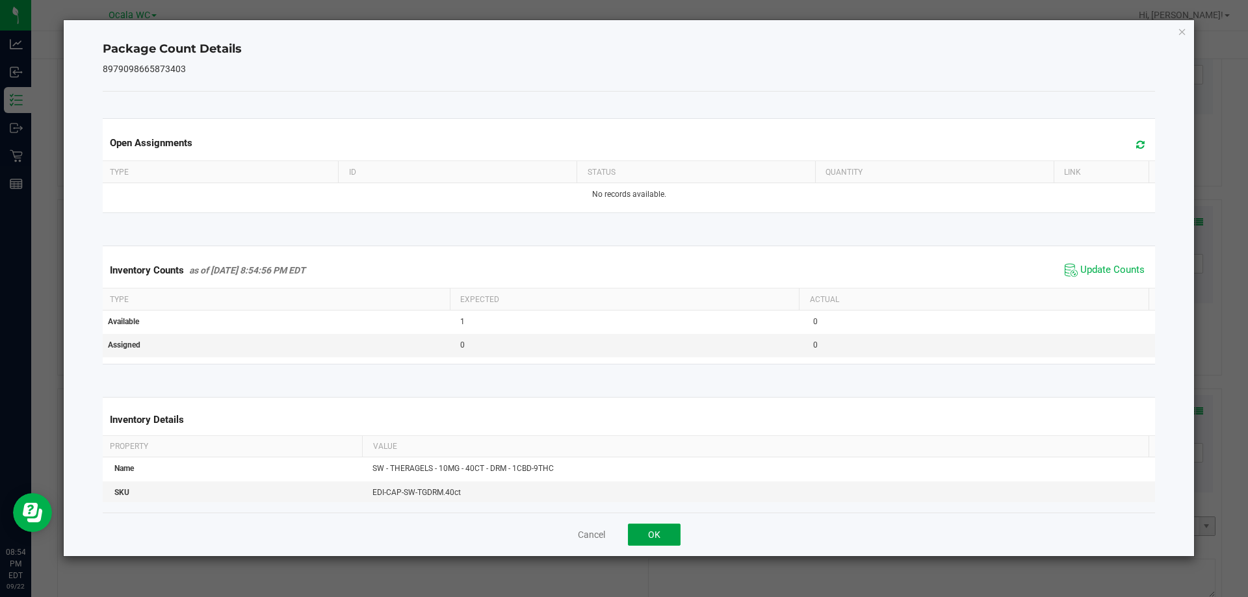
click at [674, 530] on button "OK" at bounding box center [654, 535] width 53 height 22
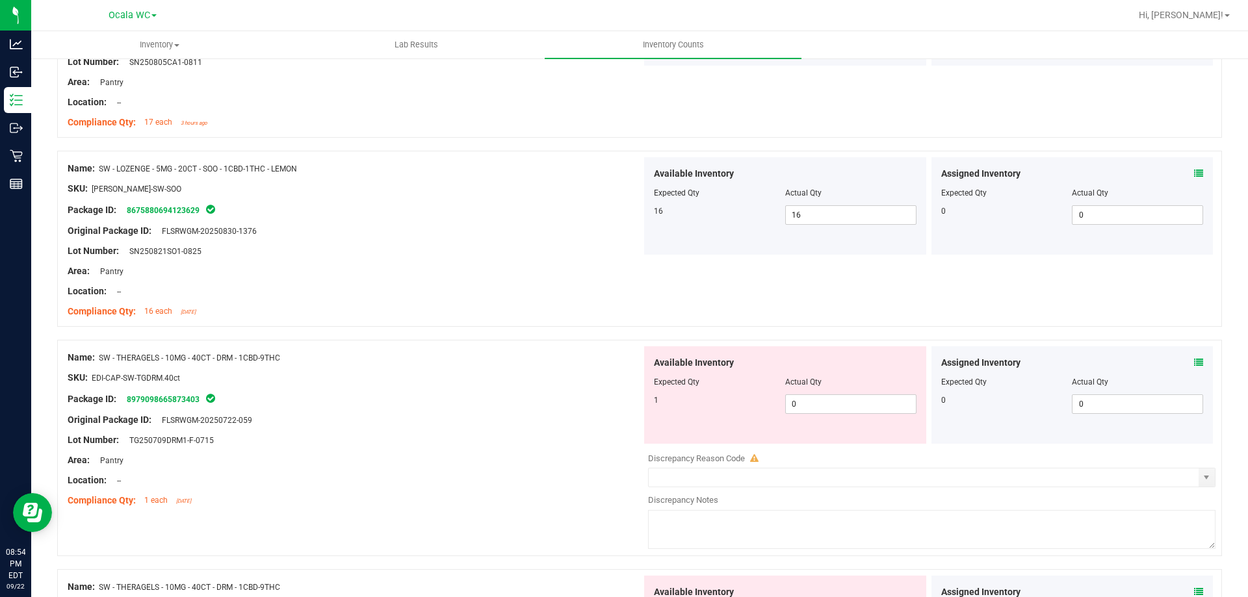
scroll to position [520, 0]
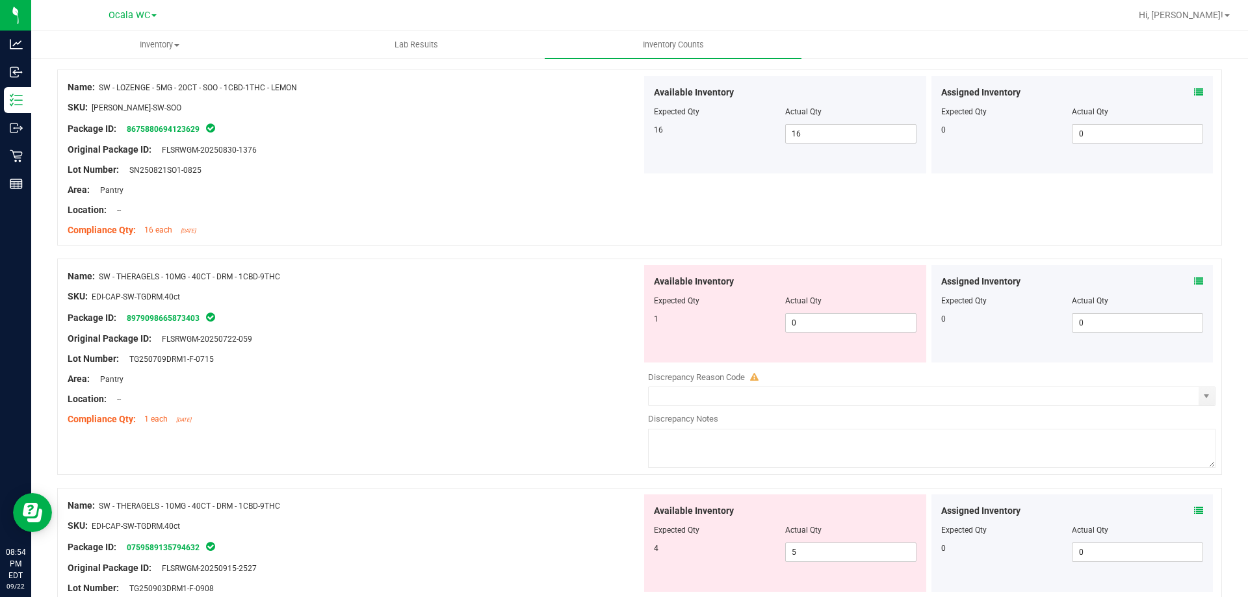
click at [1194, 508] on icon at bounding box center [1198, 510] width 9 height 9
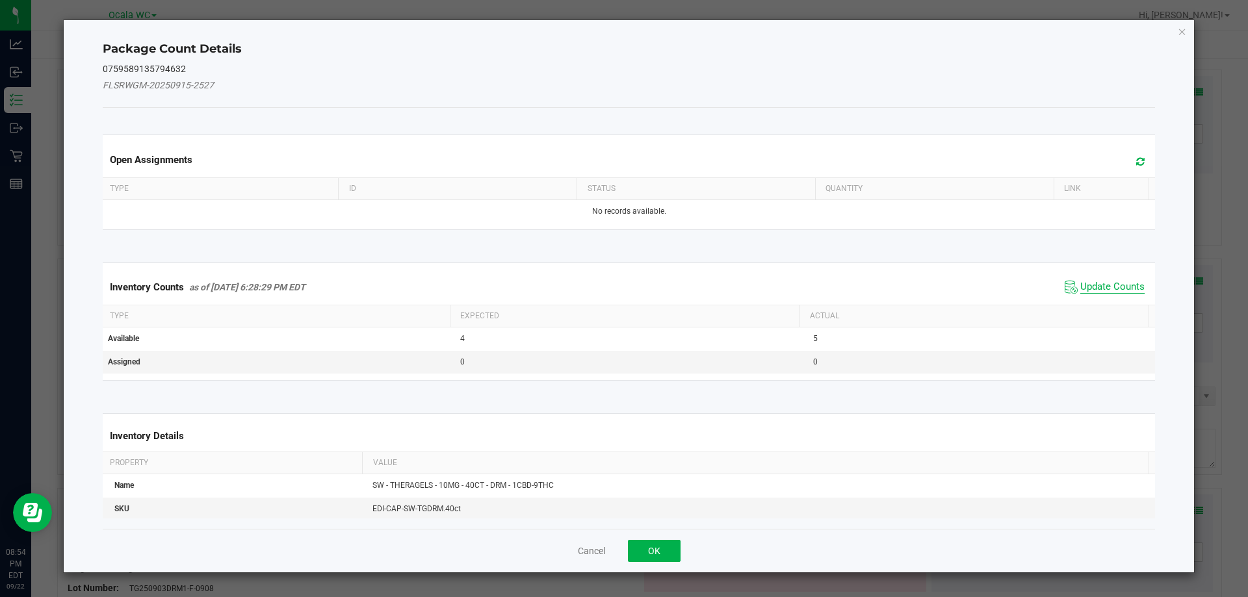
click at [1097, 286] on span "Update Counts" at bounding box center [1112, 287] width 64 height 13
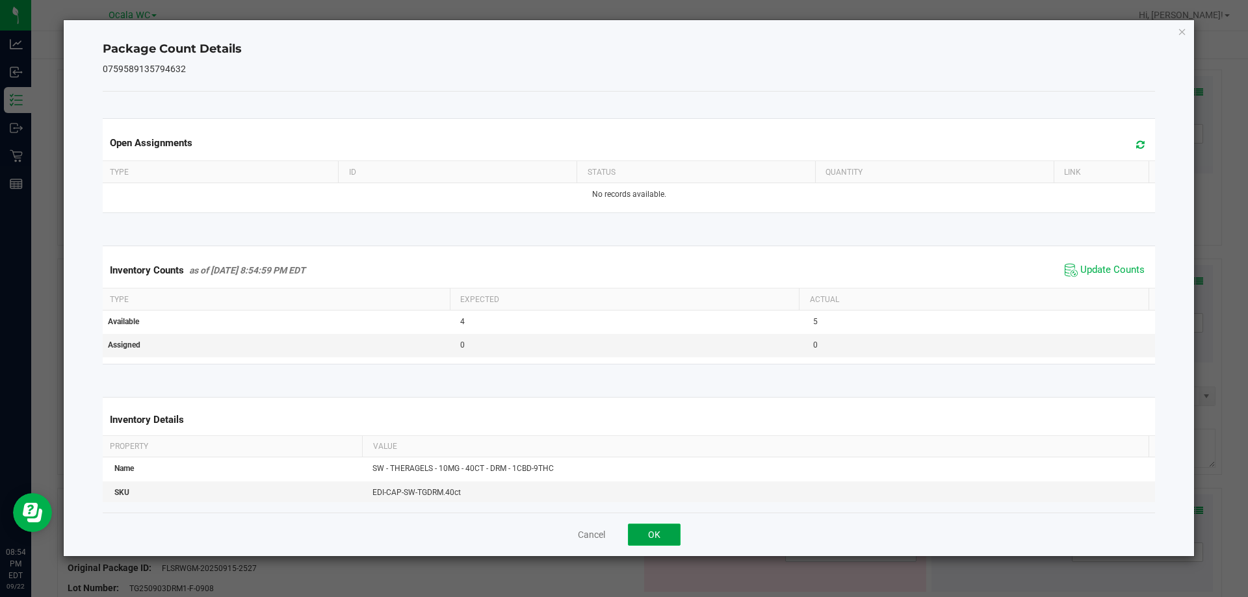
click at [642, 529] on button "OK" at bounding box center [654, 535] width 53 height 22
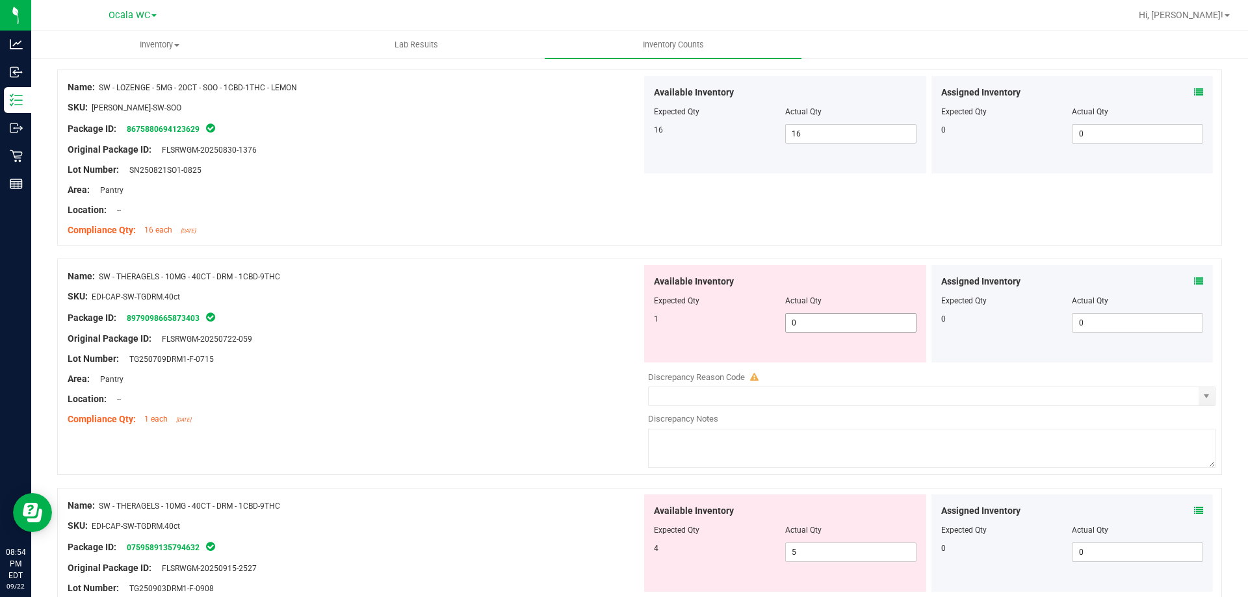
click at [825, 322] on span "0 0" at bounding box center [850, 323] width 131 height 20
click at [825, 322] on input "0" at bounding box center [851, 323] width 130 height 18
type input "1"
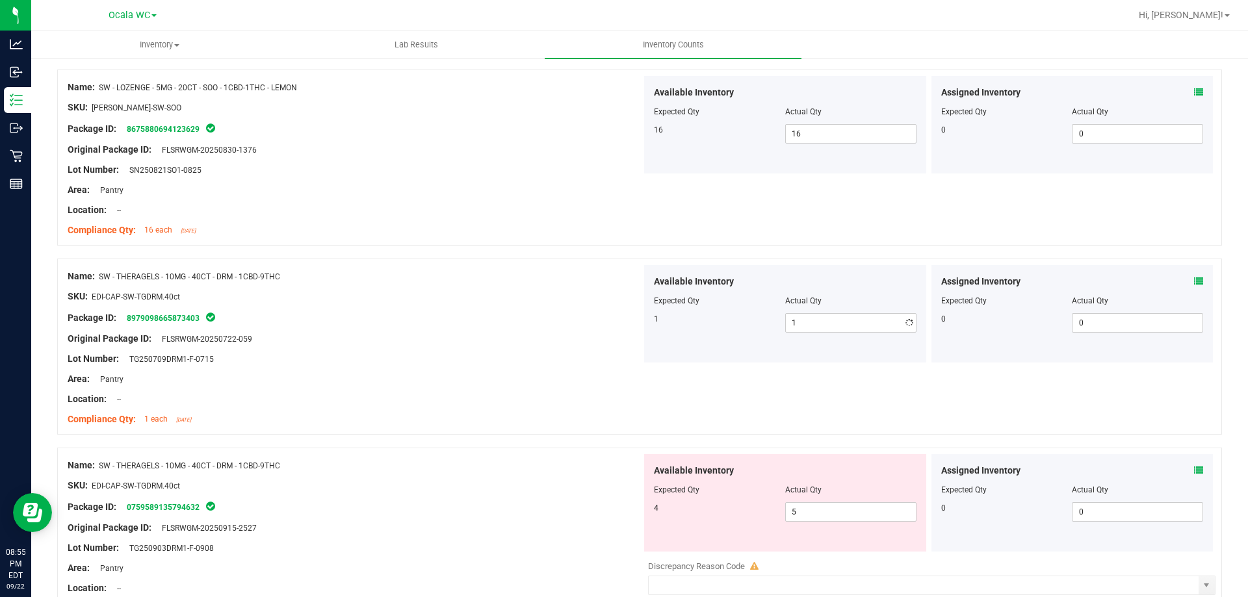
click at [516, 339] on div "Original Package ID: FLSRWGM-20250722-059" at bounding box center [355, 339] width 574 height 14
click at [844, 517] on span "5 5" at bounding box center [850, 512] width 131 height 20
click at [844, 517] on input "5" at bounding box center [851, 512] width 130 height 18
type input "4"
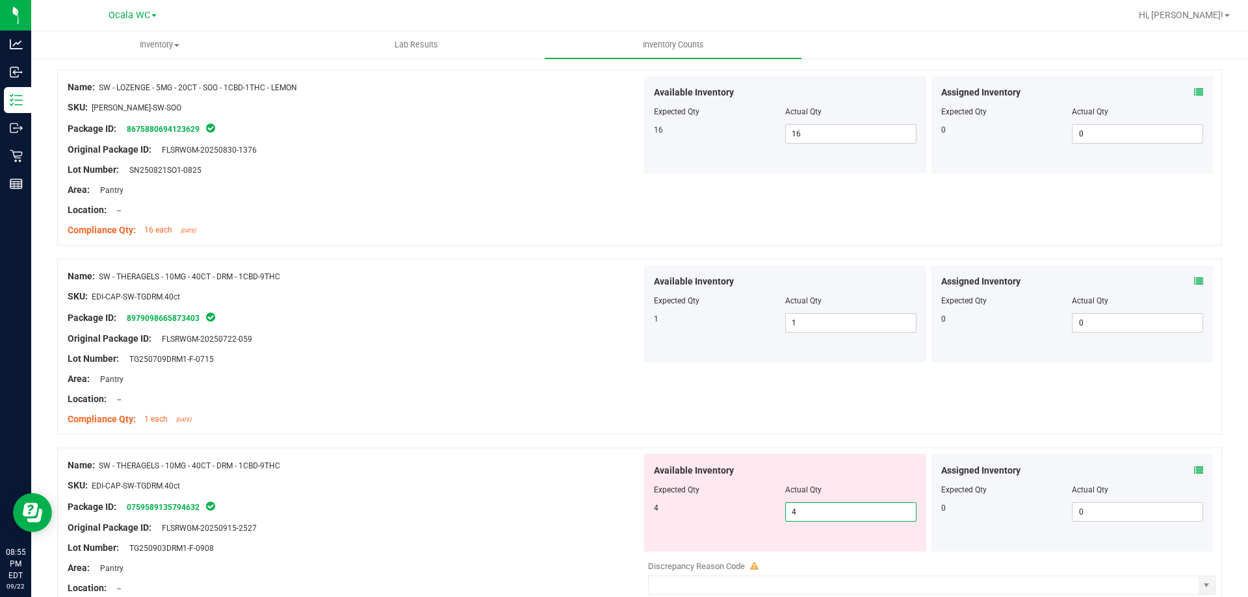
click at [525, 494] on div at bounding box center [355, 496] width 574 height 7
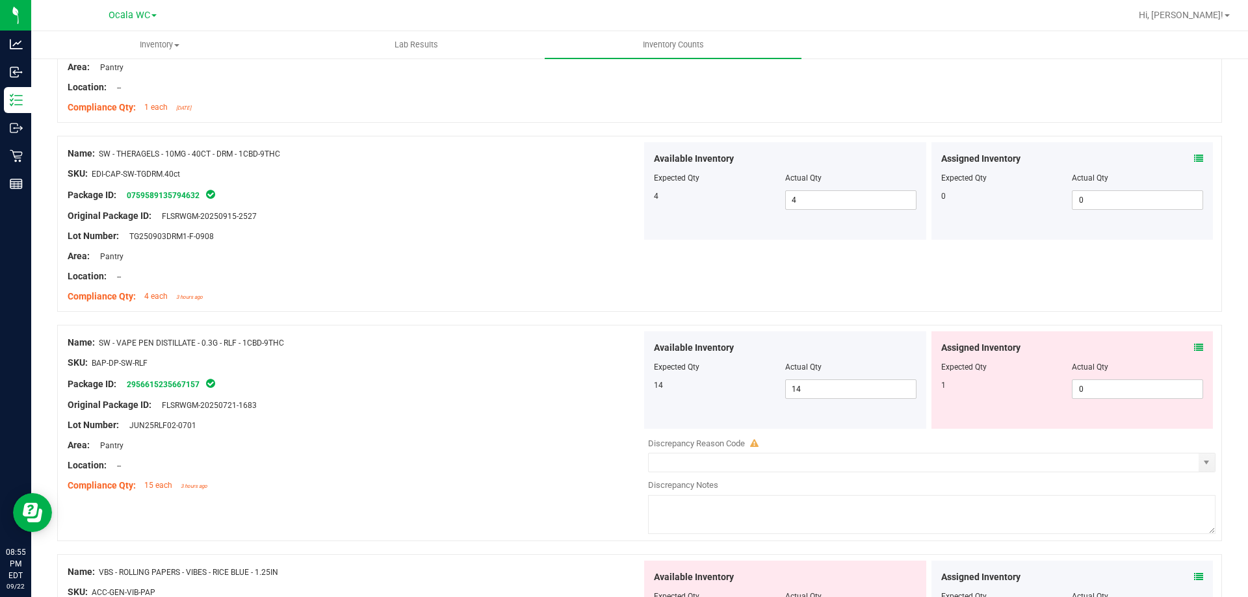
scroll to position [845, 0]
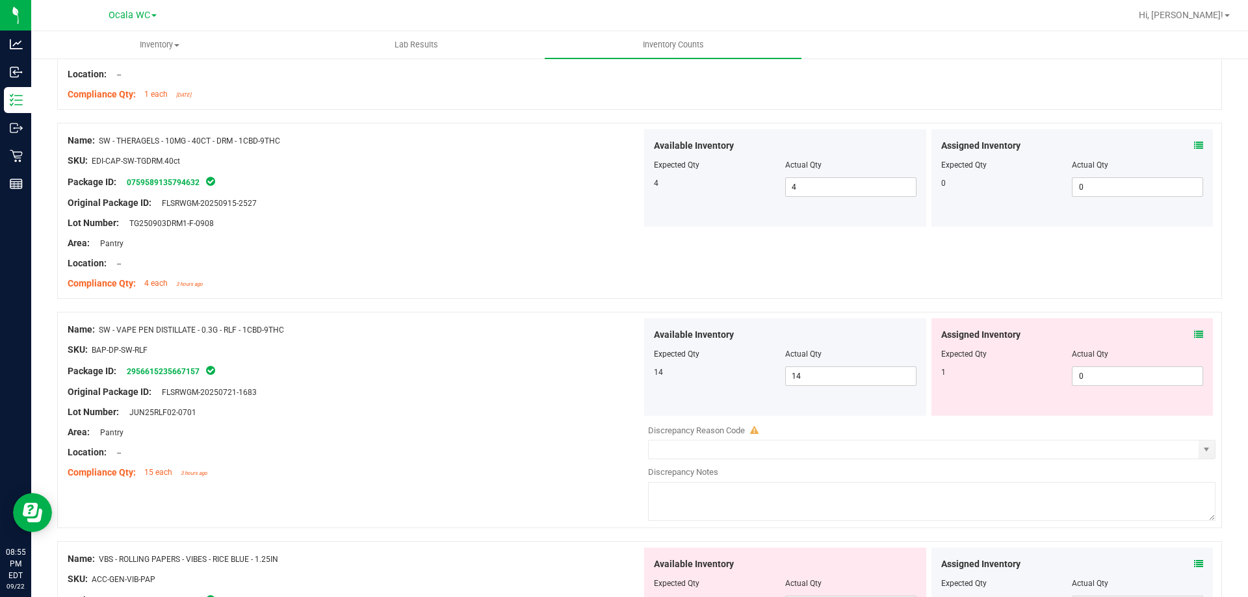
click at [1194, 335] on icon at bounding box center [1198, 334] width 9 height 9
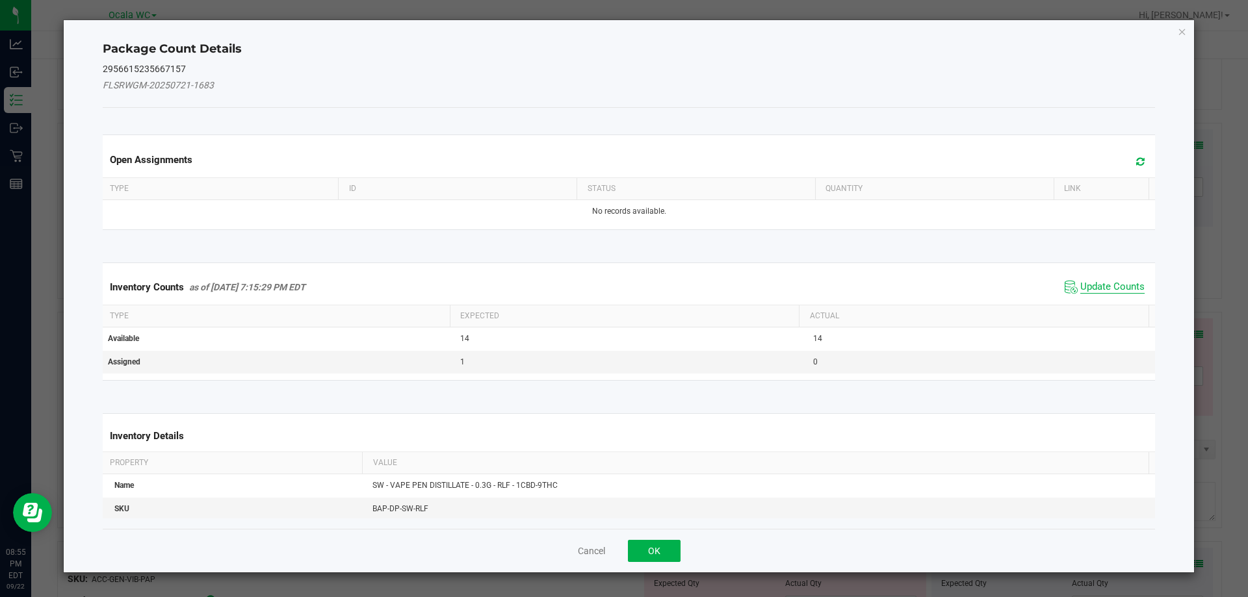
click at [1095, 285] on span "Update Counts" at bounding box center [1112, 287] width 64 height 13
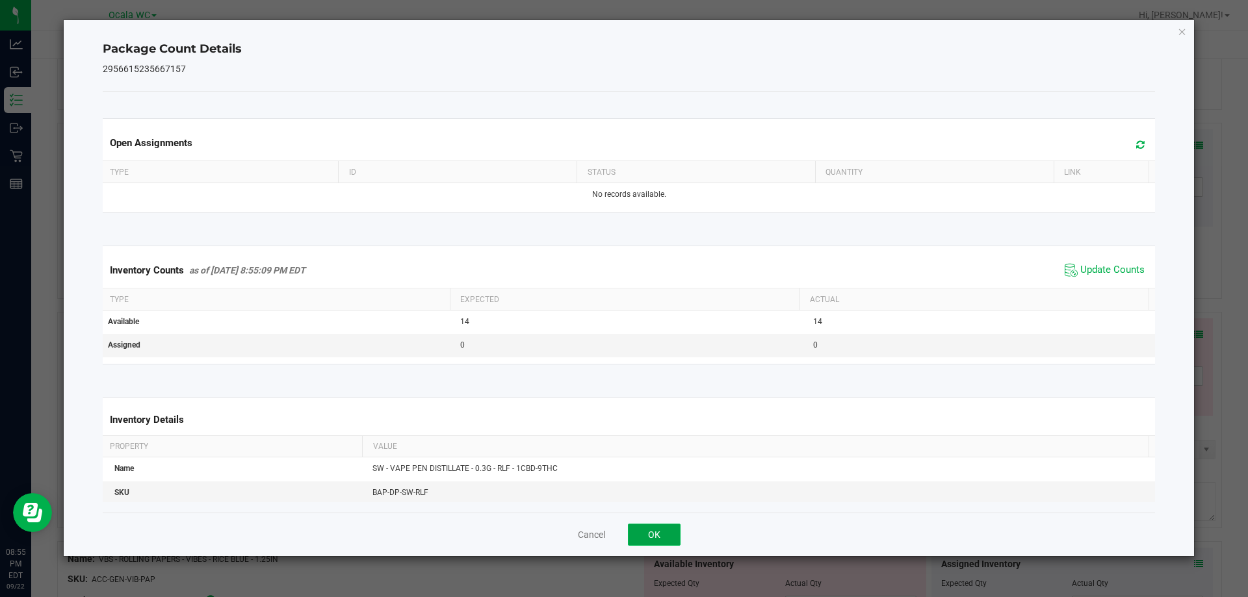
click at [657, 538] on button "OK" at bounding box center [654, 535] width 53 height 22
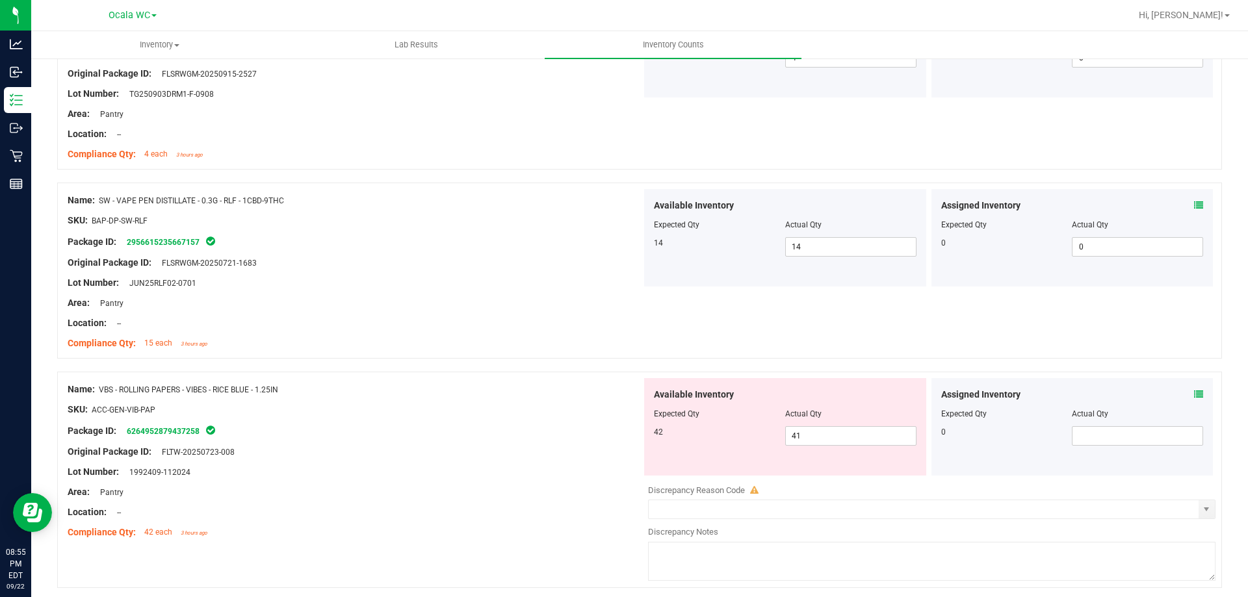
scroll to position [975, 0]
click at [1194, 394] on icon at bounding box center [1198, 393] width 9 height 9
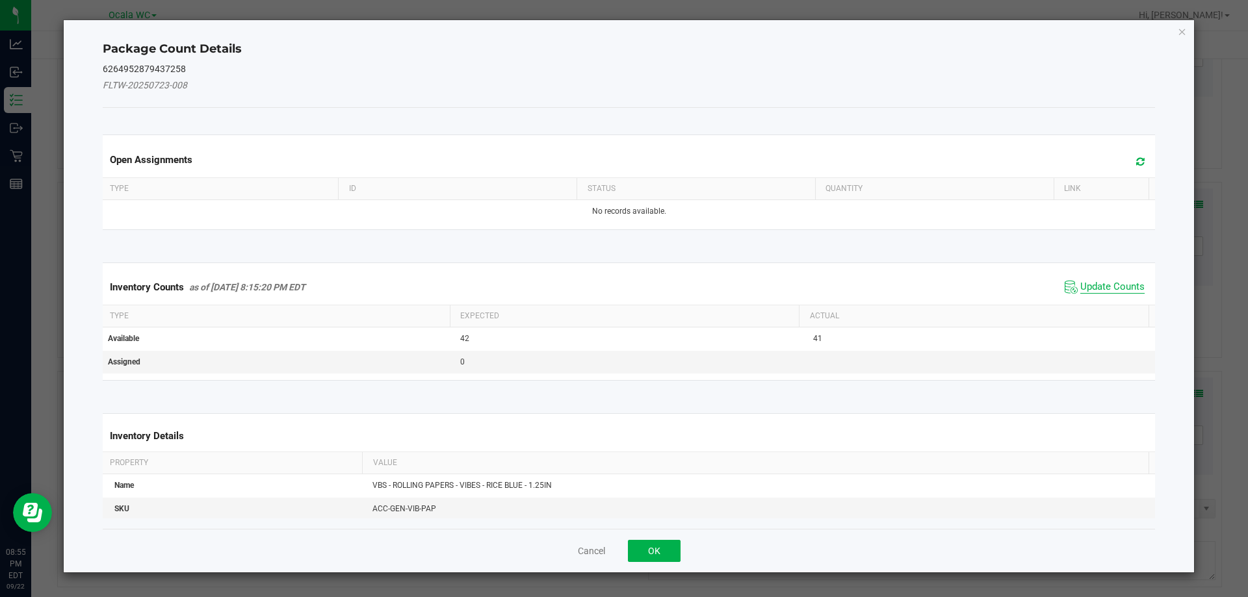
click at [1121, 285] on span "Update Counts" at bounding box center [1112, 287] width 64 height 13
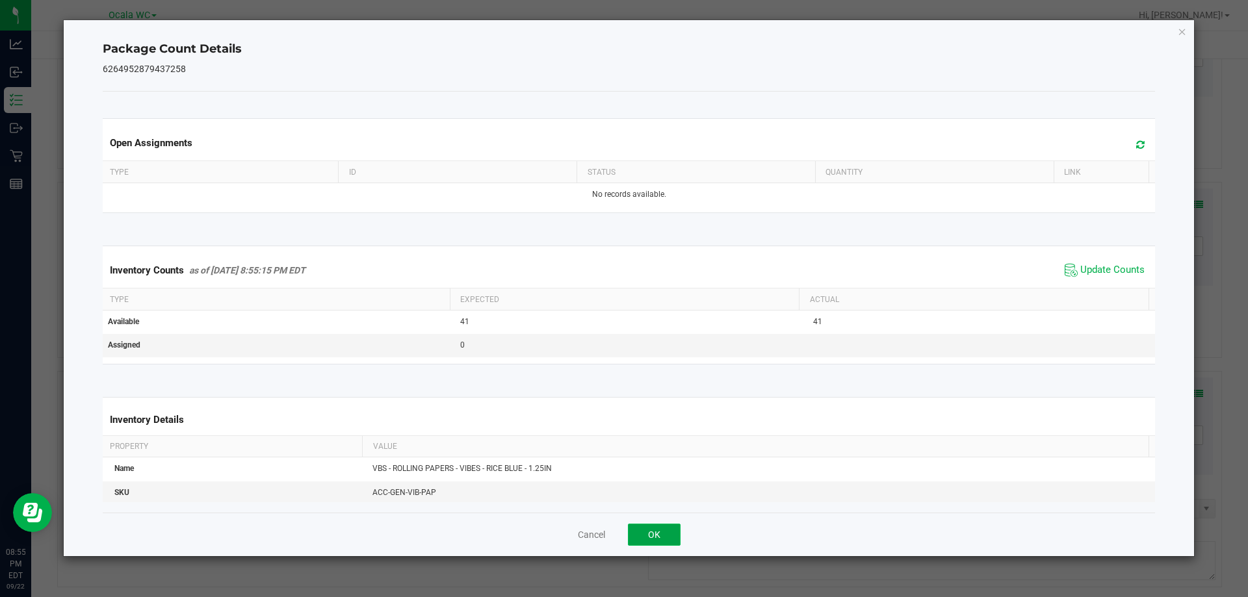
click at [660, 536] on button "OK" at bounding box center [654, 535] width 53 height 22
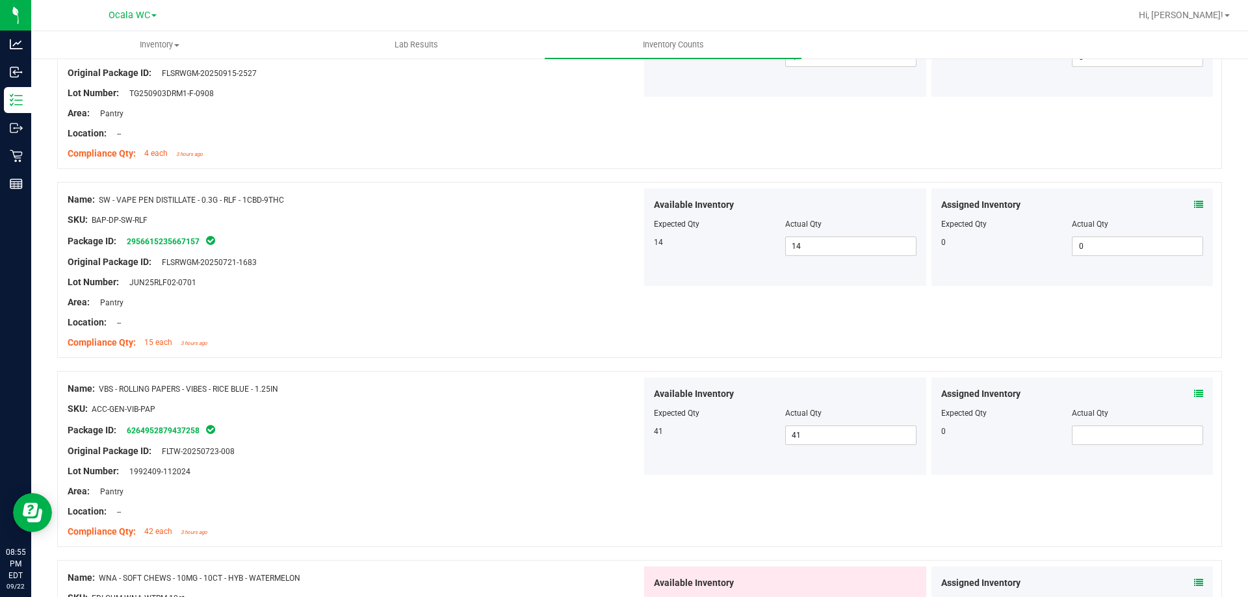
scroll to position [1170, 0]
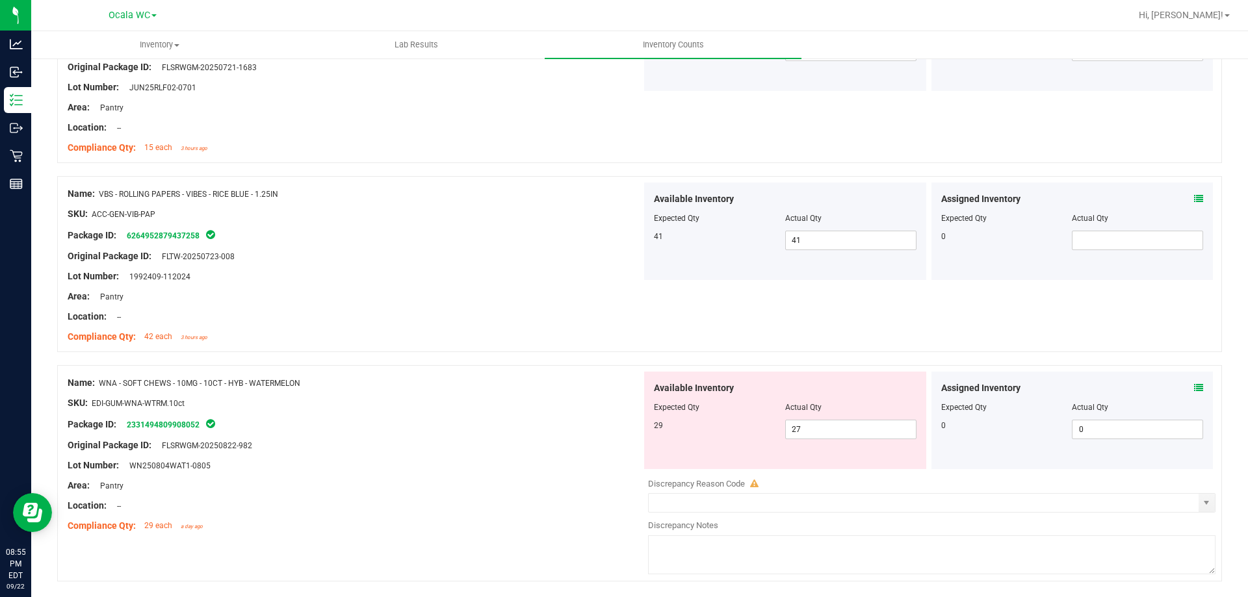
click at [1194, 385] on icon at bounding box center [1198, 388] width 9 height 9
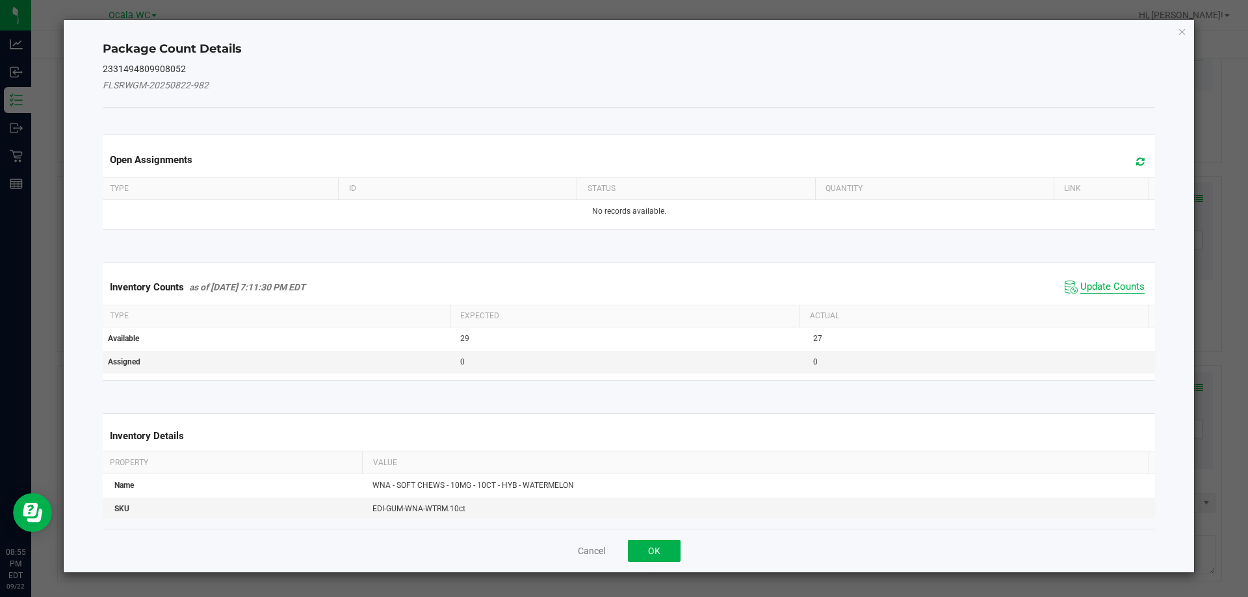
click at [1095, 289] on span "Update Counts" at bounding box center [1112, 287] width 64 height 13
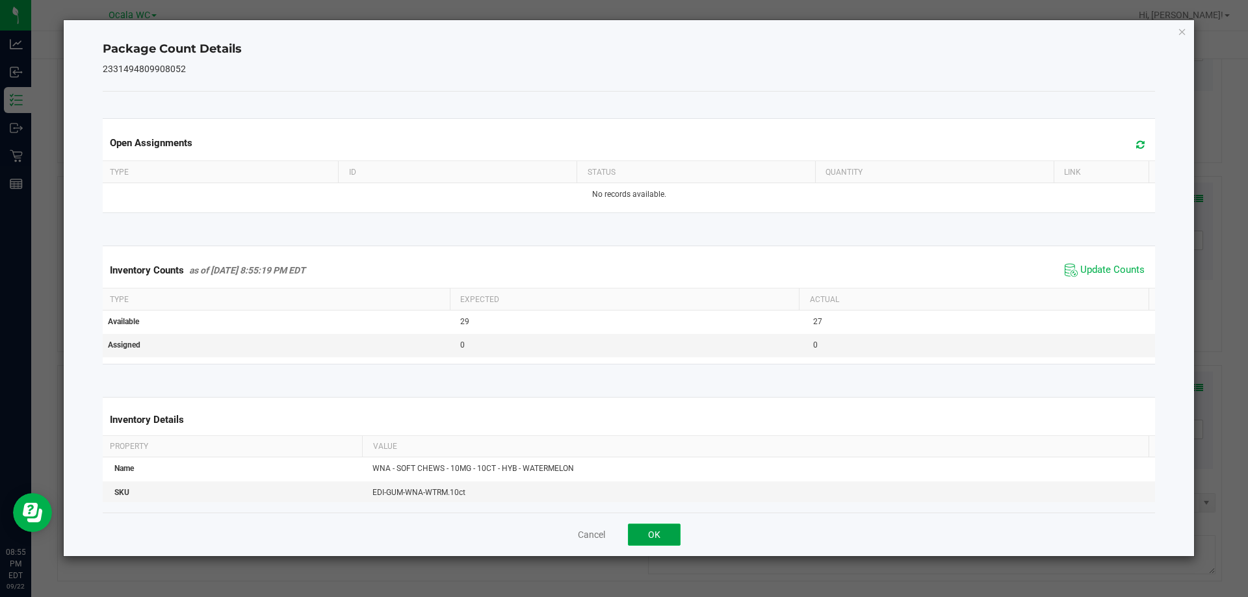
click at [653, 533] on button "OK" at bounding box center [654, 535] width 53 height 22
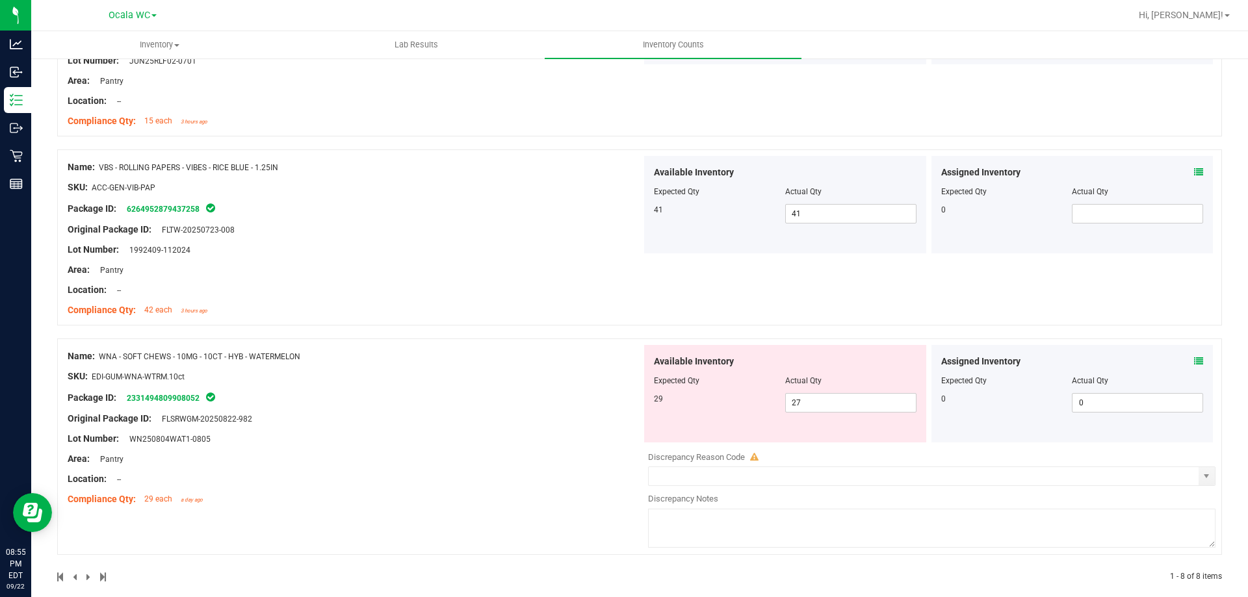
scroll to position [1212, 0]
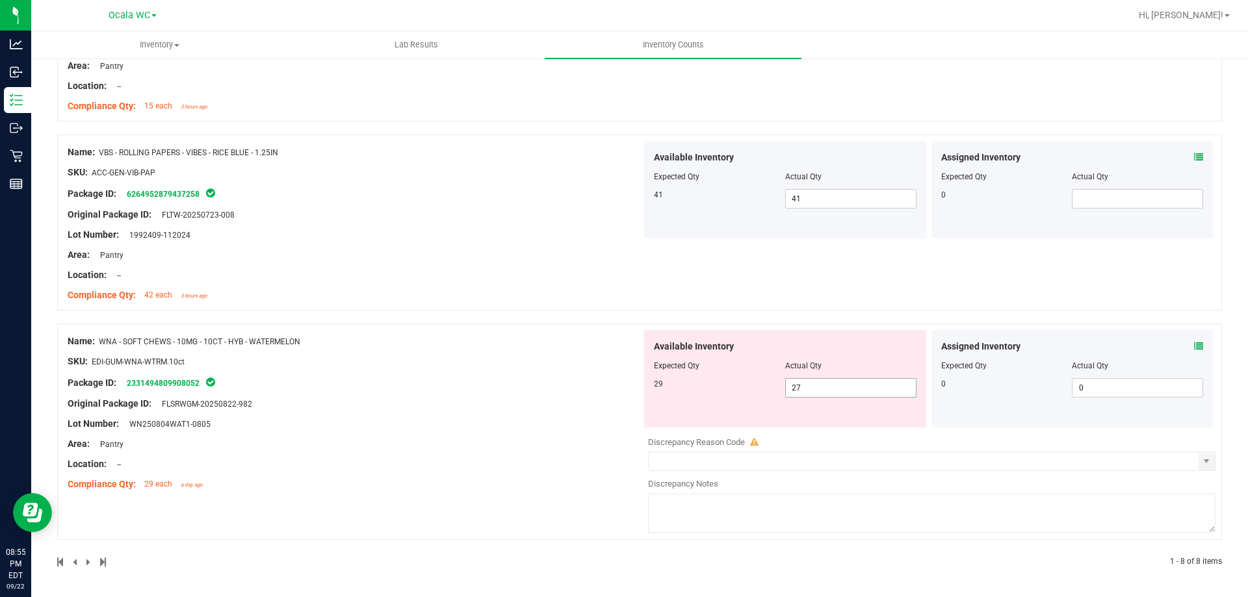
click at [818, 388] on span "27 27" at bounding box center [850, 388] width 131 height 20
click at [818, 388] on input "27" at bounding box center [851, 388] width 130 height 18
type input "29"
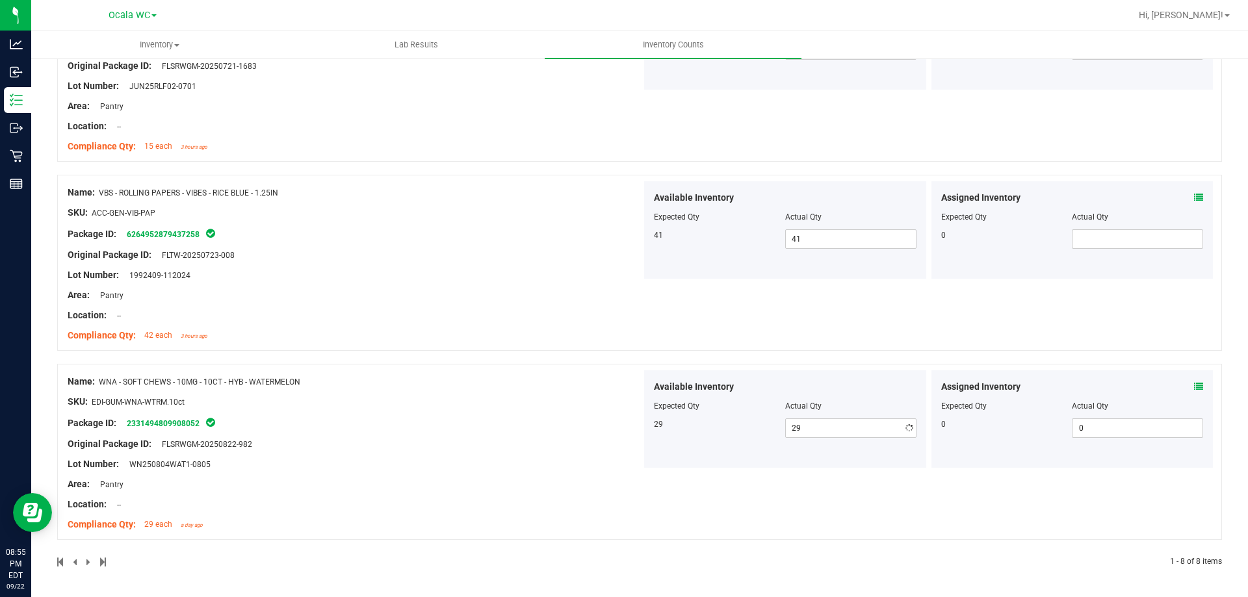
click at [629, 378] on div "Name: WNA - SOFT CHEWS - 10MG - 10CT - HYB - WATERMELON SKU: EDI-GUM-WNA-WTRM.1…" at bounding box center [355, 454] width 574 height 166
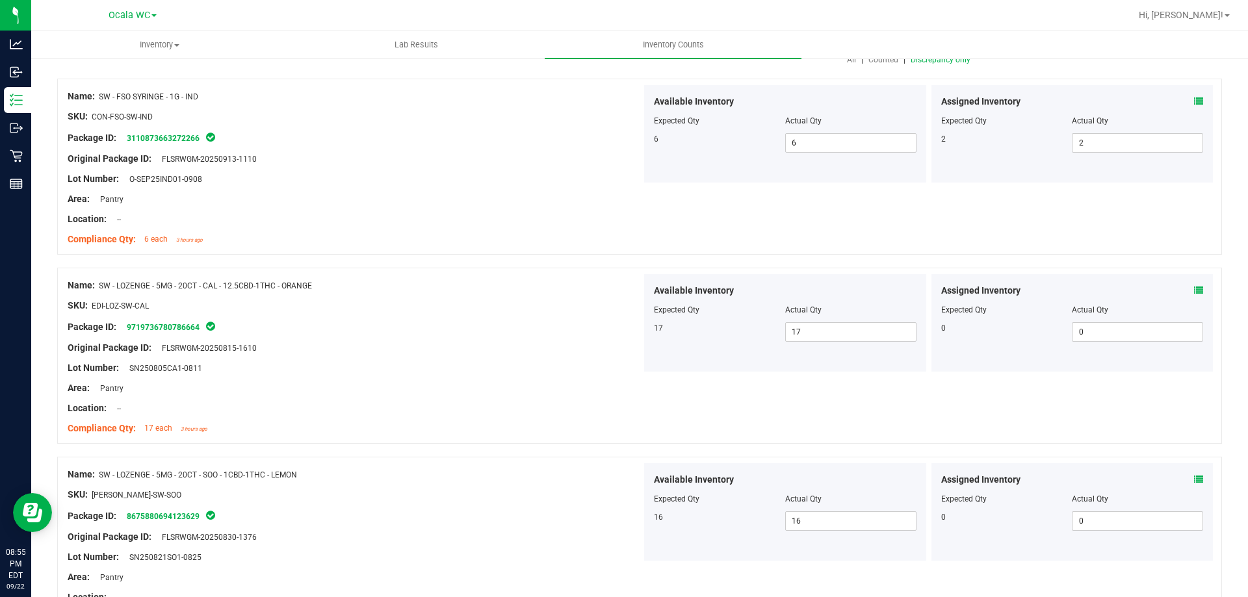
scroll to position [0, 0]
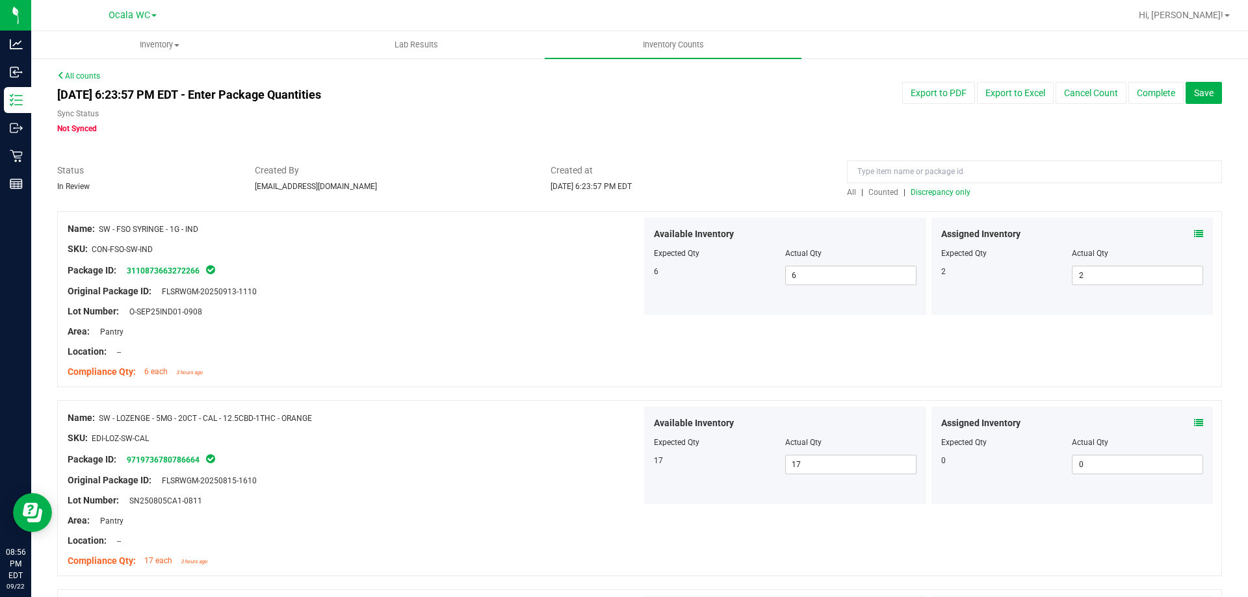
click at [935, 192] on span "Discrepancy only" at bounding box center [941, 192] width 60 height 9
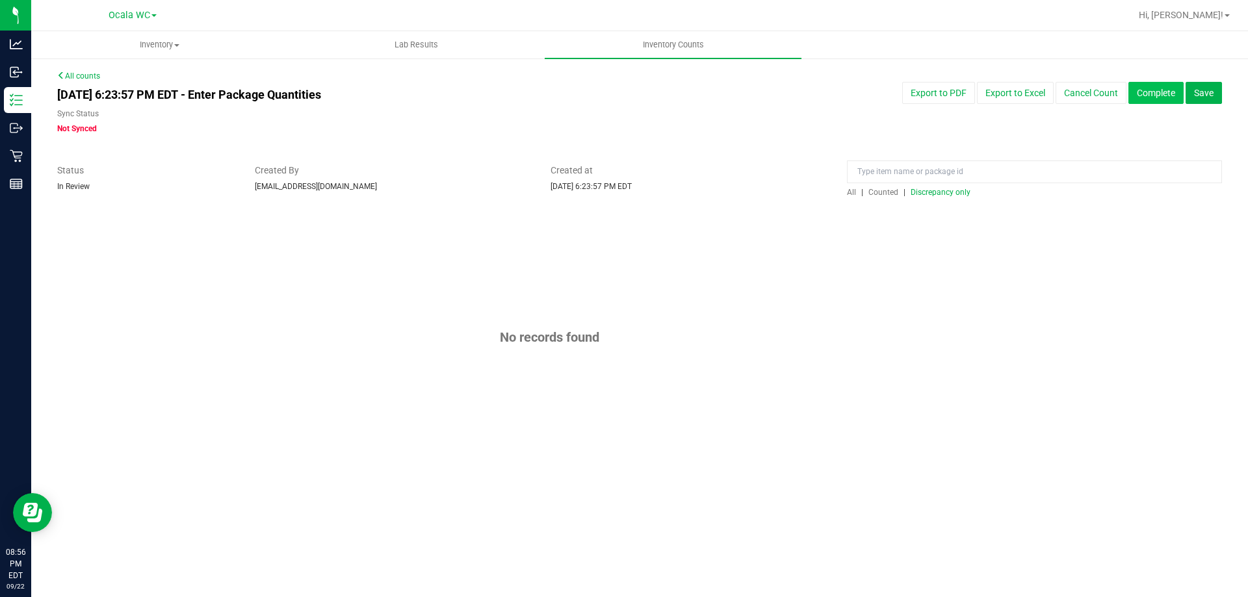
click at [1151, 95] on button "Complete" at bounding box center [1156, 93] width 55 height 22
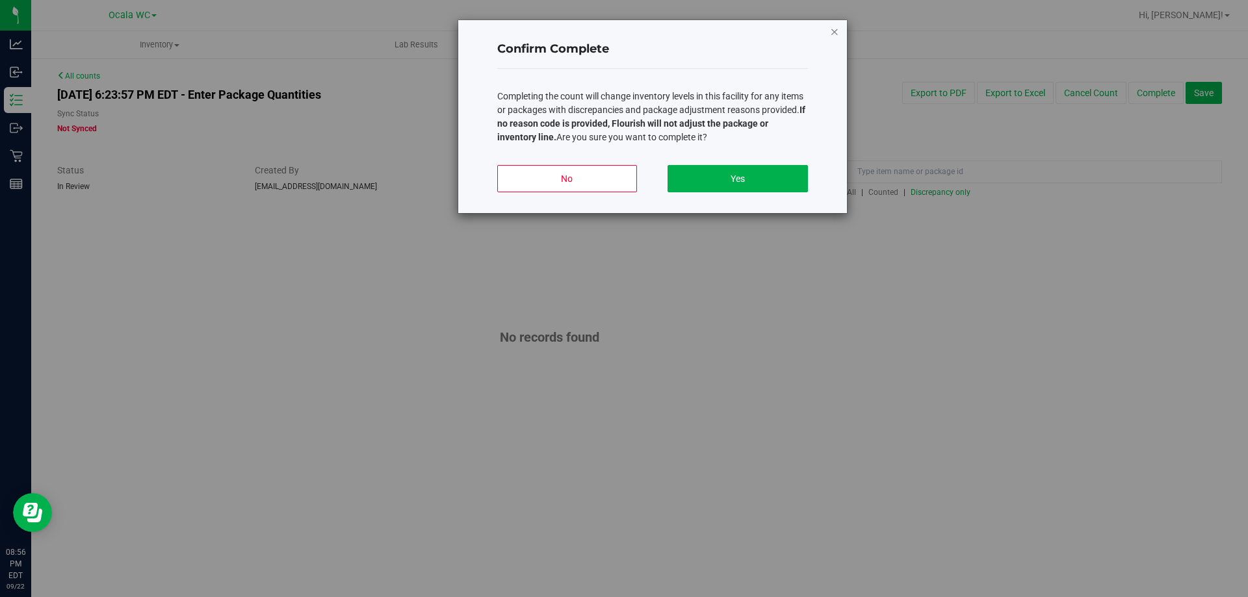
click at [834, 27] on icon "button" at bounding box center [834, 31] width 9 height 16
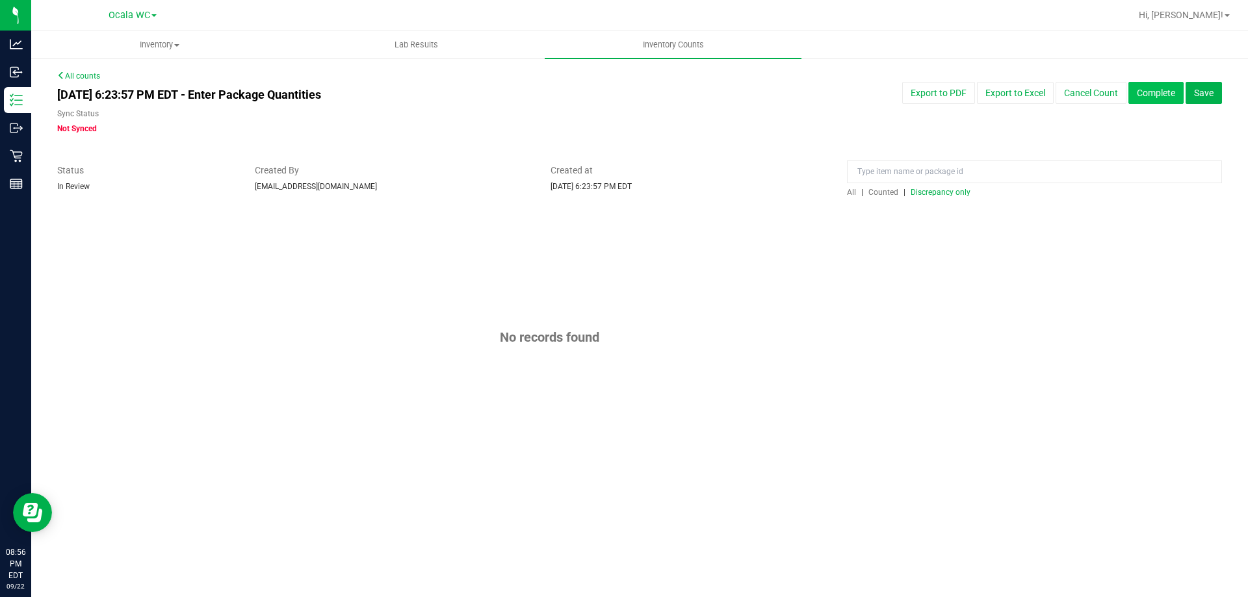
click at [1148, 99] on button "Complete" at bounding box center [1156, 93] width 55 height 22
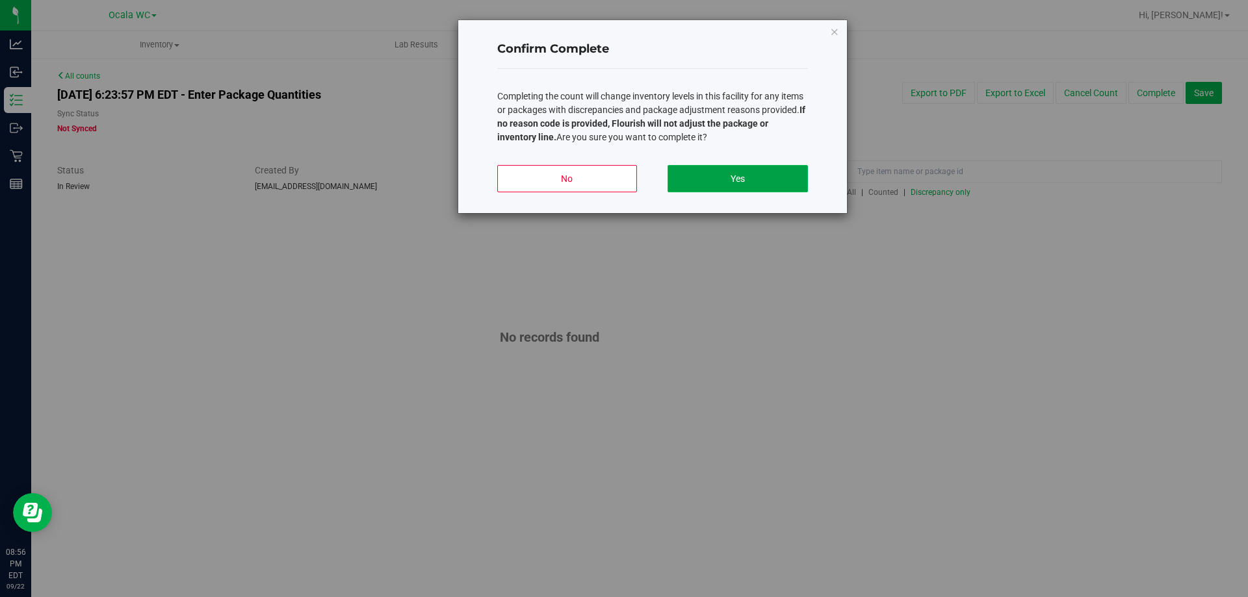
click at [770, 183] on button "Yes" at bounding box center [738, 178] width 140 height 27
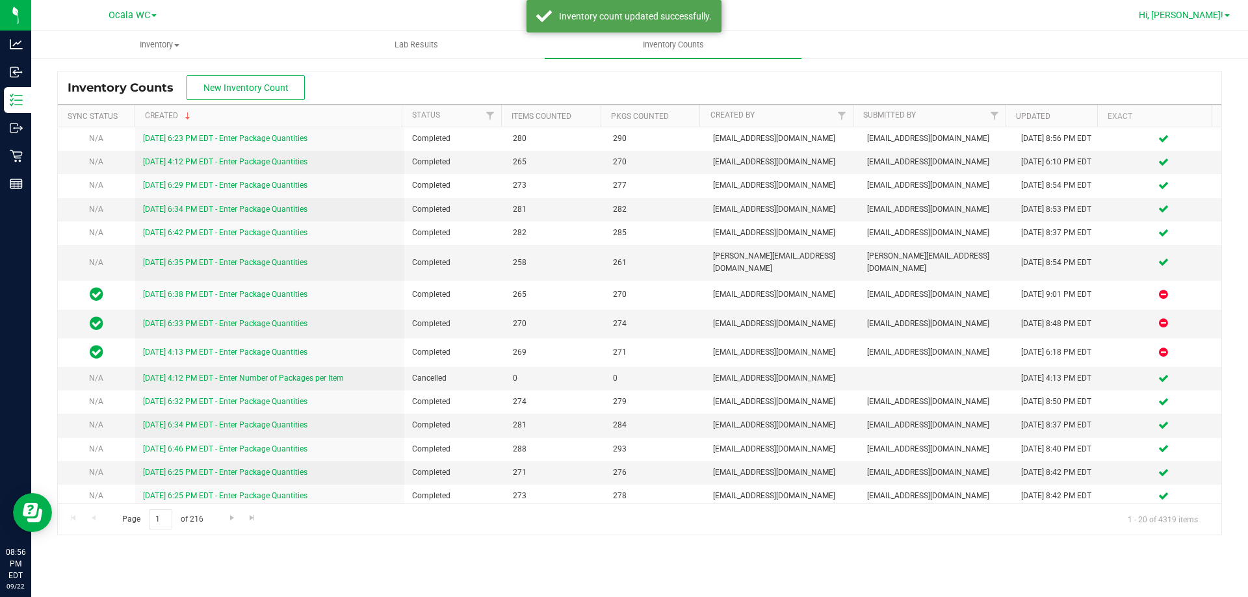
click at [1206, 16] on span "Hi, [PERSON_NAME]!" at bounding box center [1181, 15] width 85 height 10
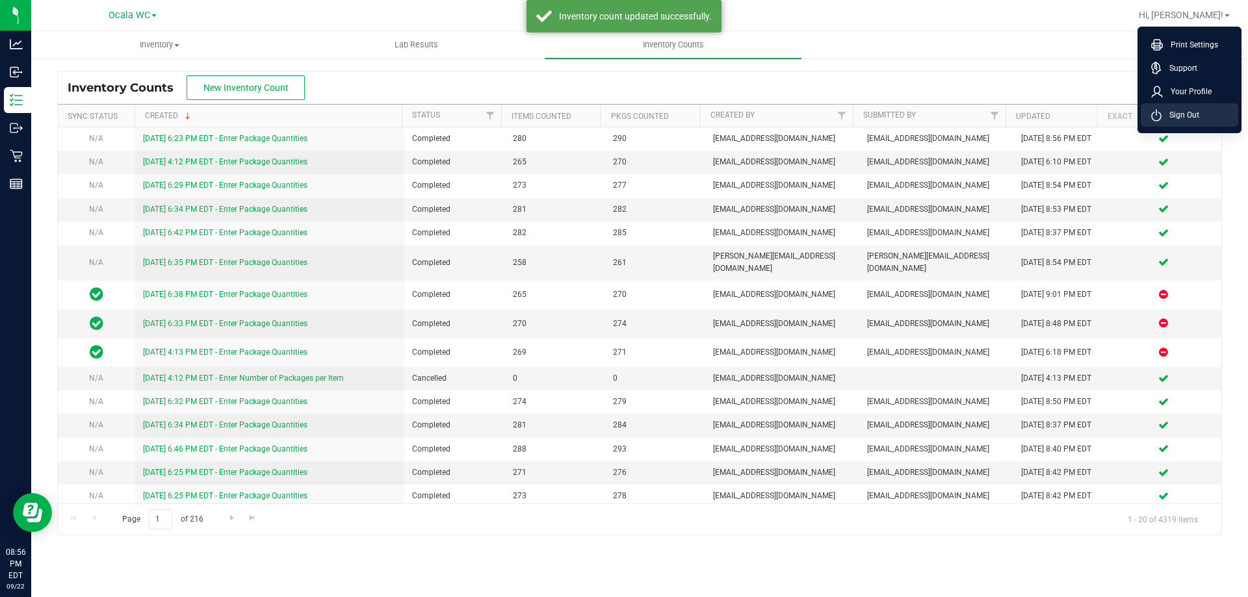
click at [1186, 116] on span "Sign Out" at bounding box center [1181, 115] width 38 height 13
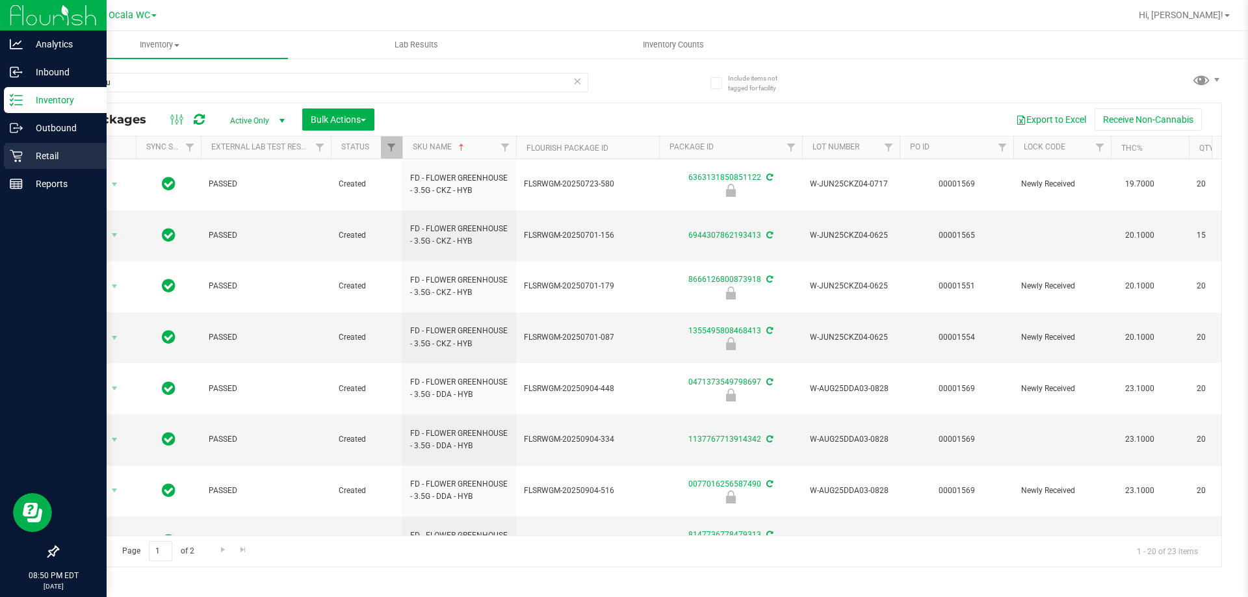
click at [25, 151] on p "Retail" at bounding box center [62, 156] width 78 height 16
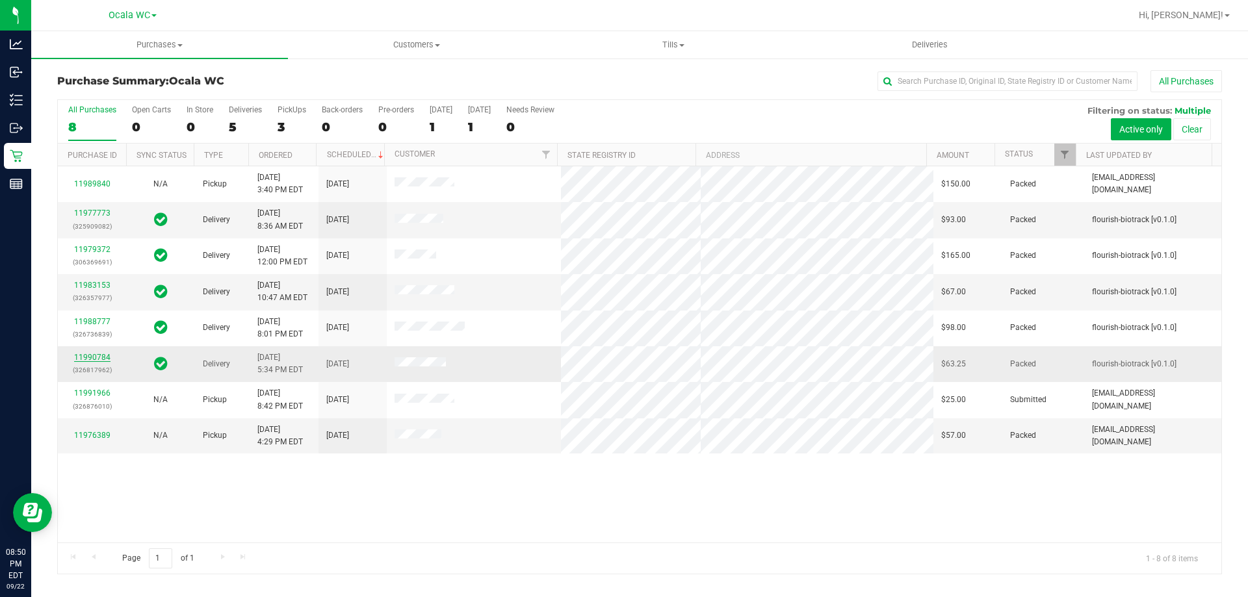
click at [85, 356] on link "11990784" at bounding box center [92, 357] width 36 height 9
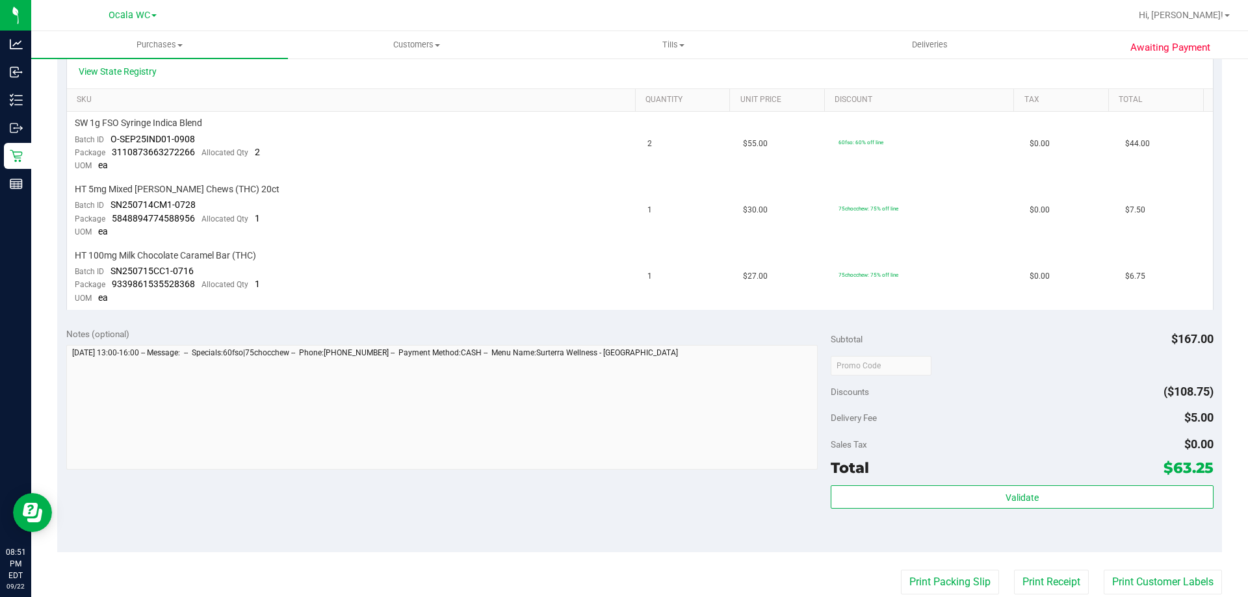
scroll to position [520, 0]
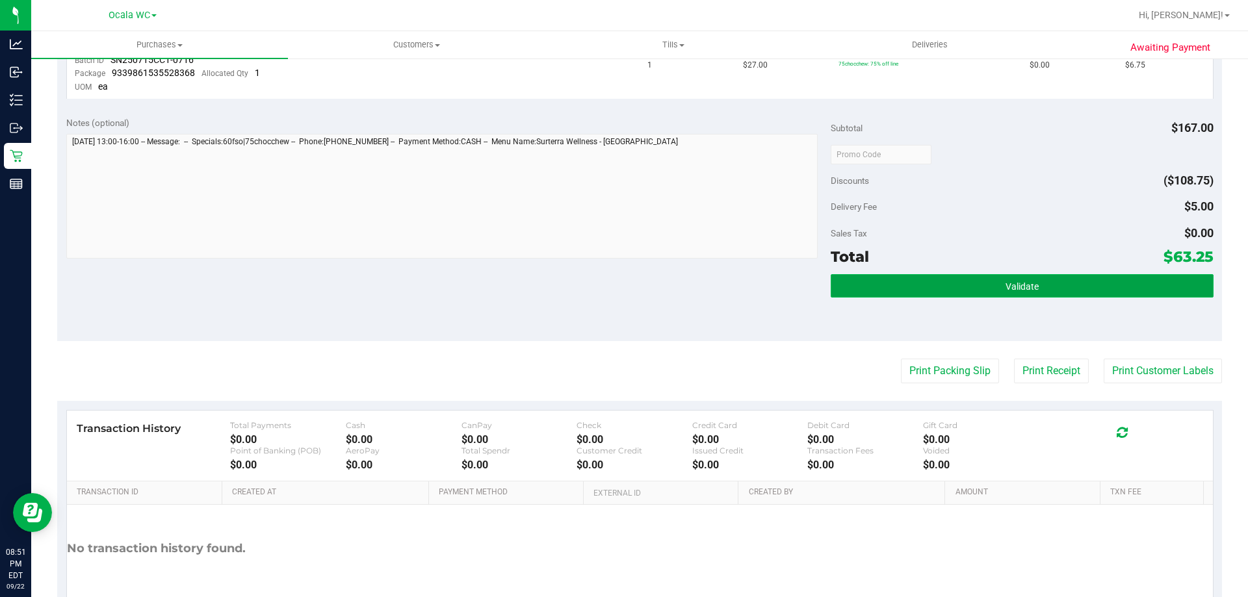
click at [1018, 276] on button "Validate" at bounding box center [1022, 285] width 382 height 23
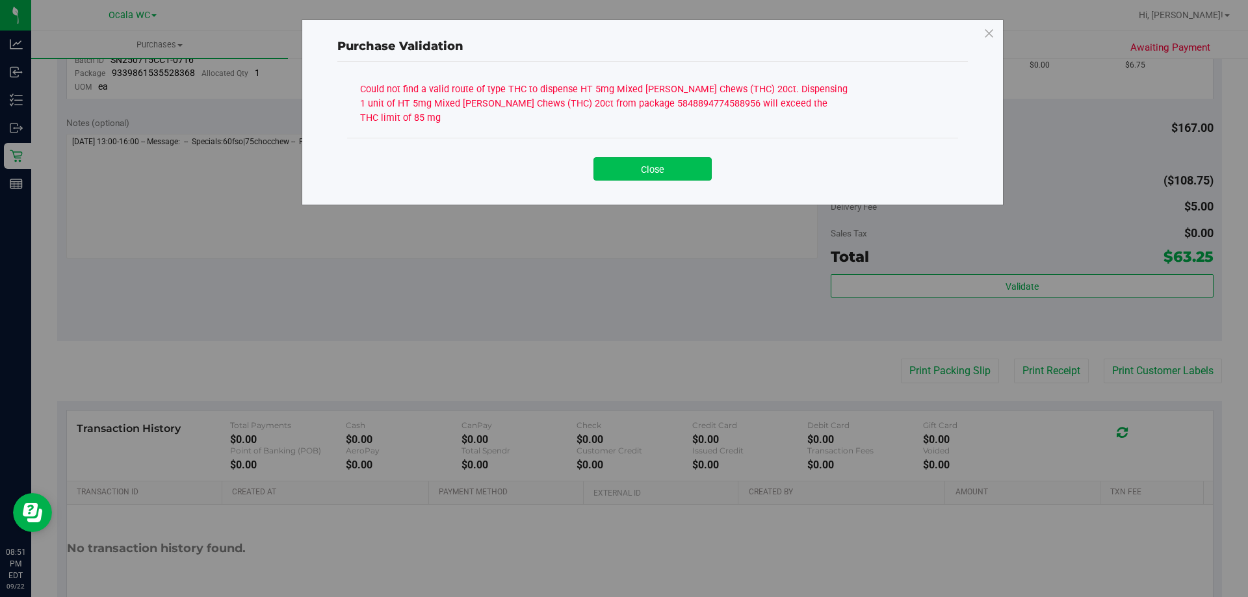
click at [642, 161] on button "Close" at bounding box center [653, 168] width 118 height 23
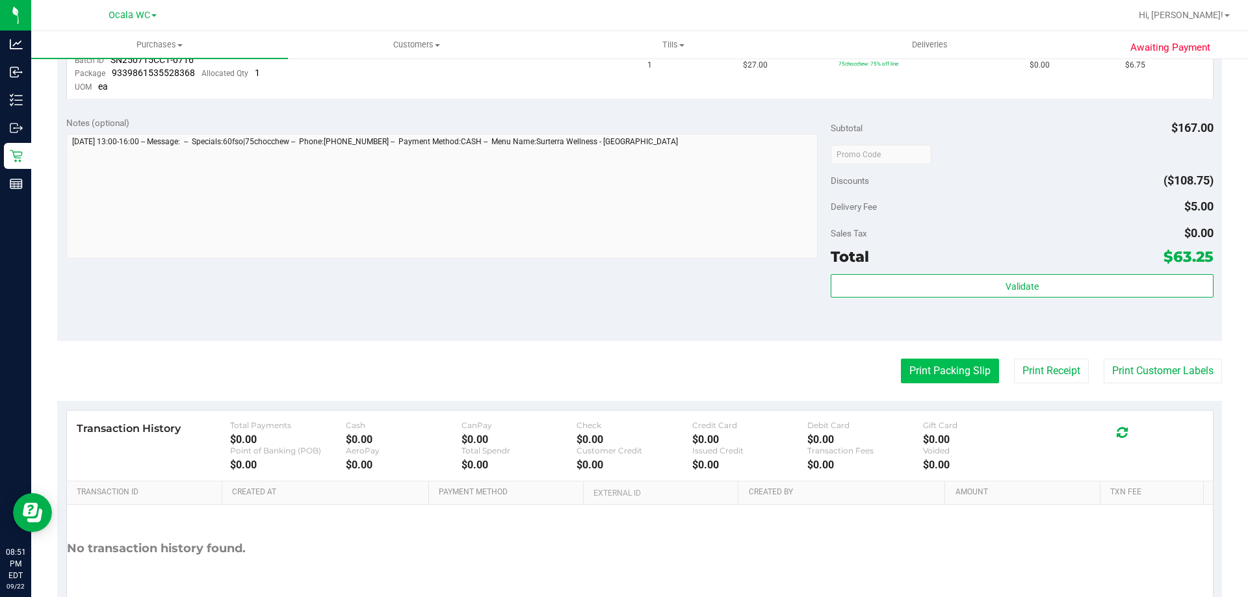
click at [916, 376] on button "Print Packing Slip" at bounding box center [950, 371] width 98 height 25
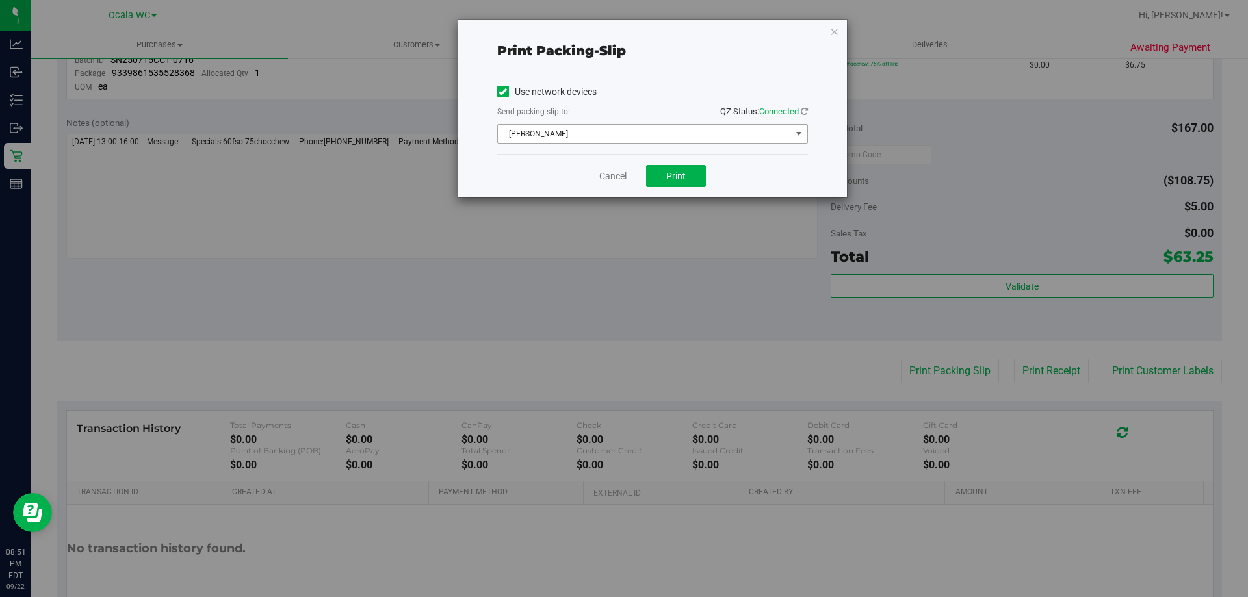
click at [653, 134] on span "BRAD-PITT" at bounding box center [644, 134] width 293 height 18
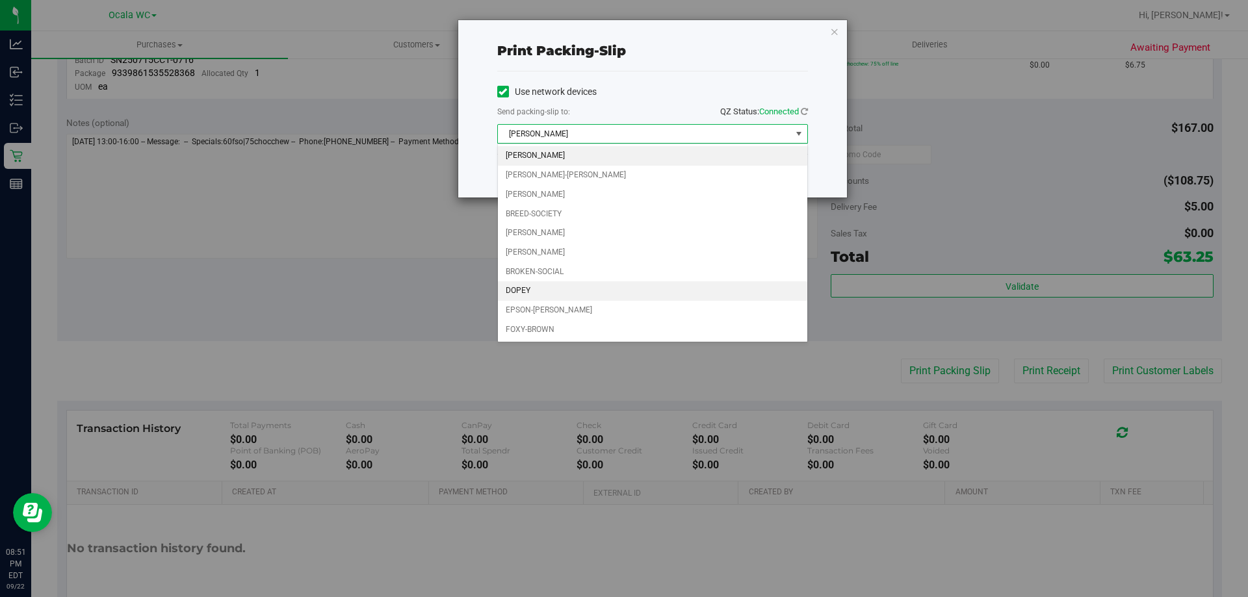
click at [552, 294] on li "DOPEY" at bounding box center [652, 291] width 309 height 20
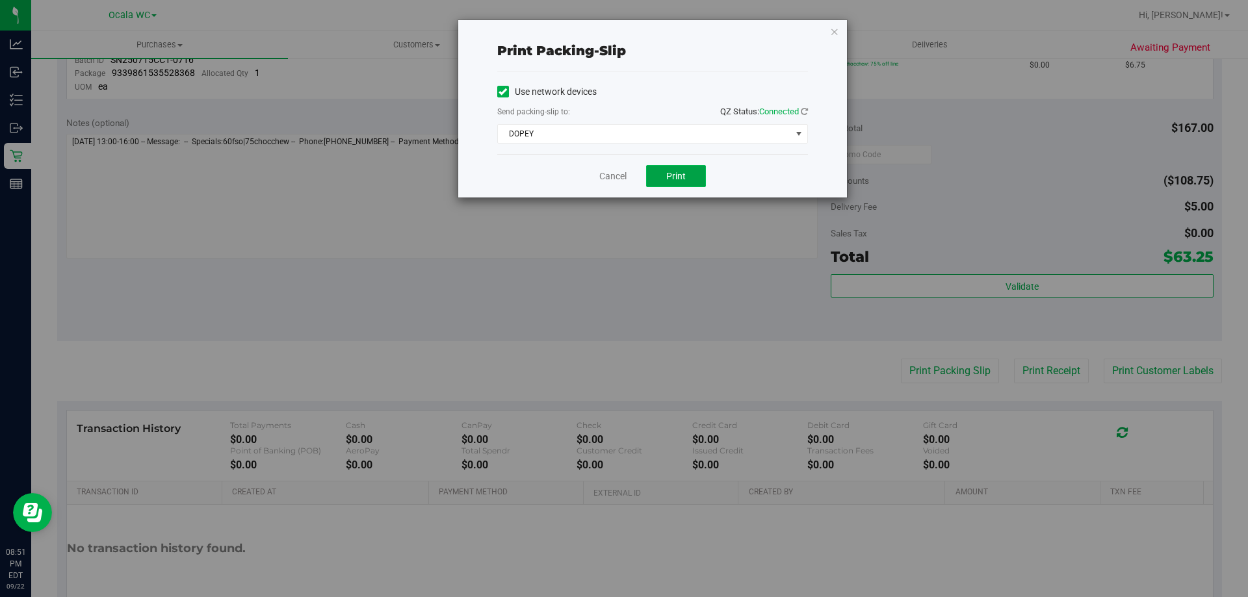
click at [678, 171] on span "Print" at bounding box center [676, 176] width 20 height 10
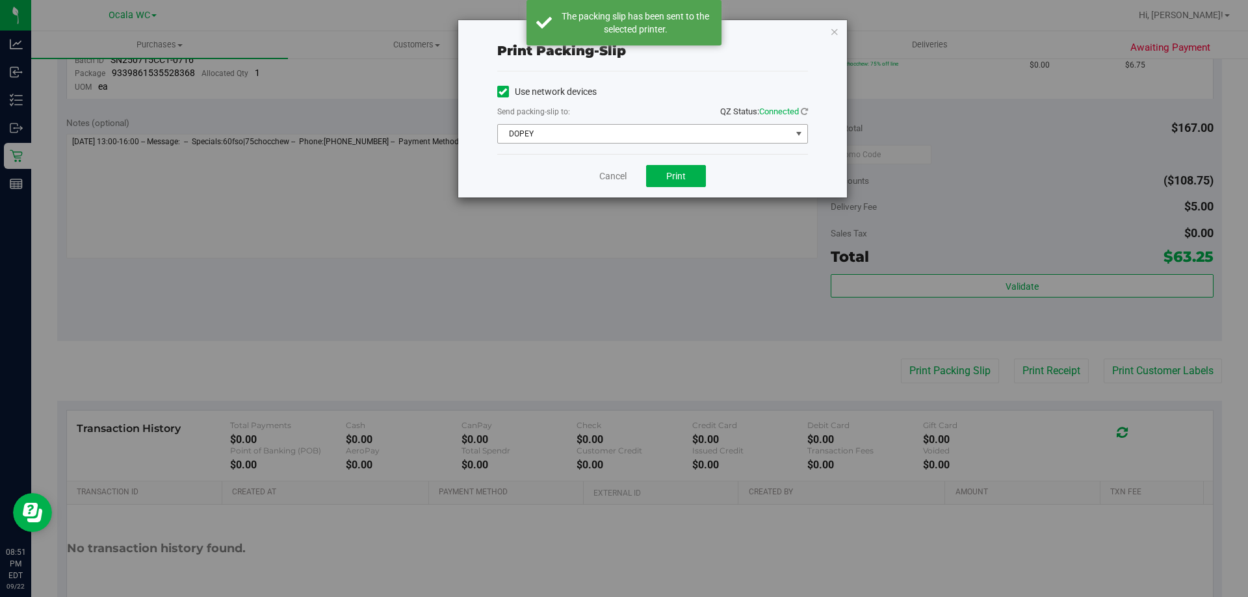
click at [633, 142] on span "DOPEY" at bounding box center [644, 134] width 293 height 18
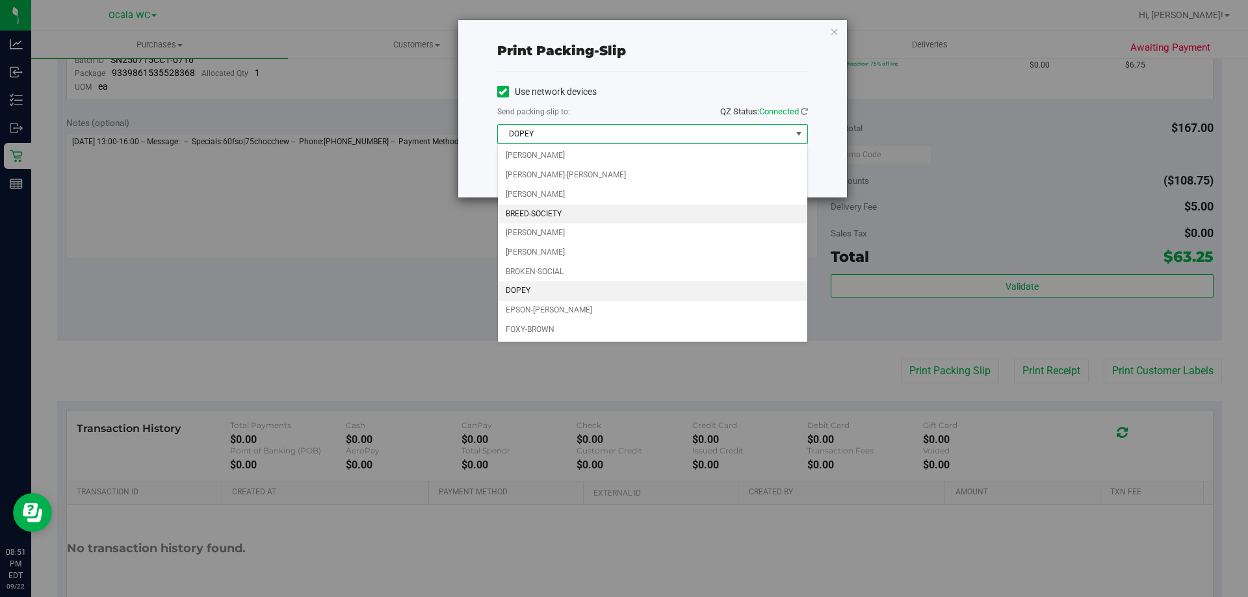
click at [553, 209] on li "BREED-SOCIETY" at bounding box center [652, 215] width 309 height 20
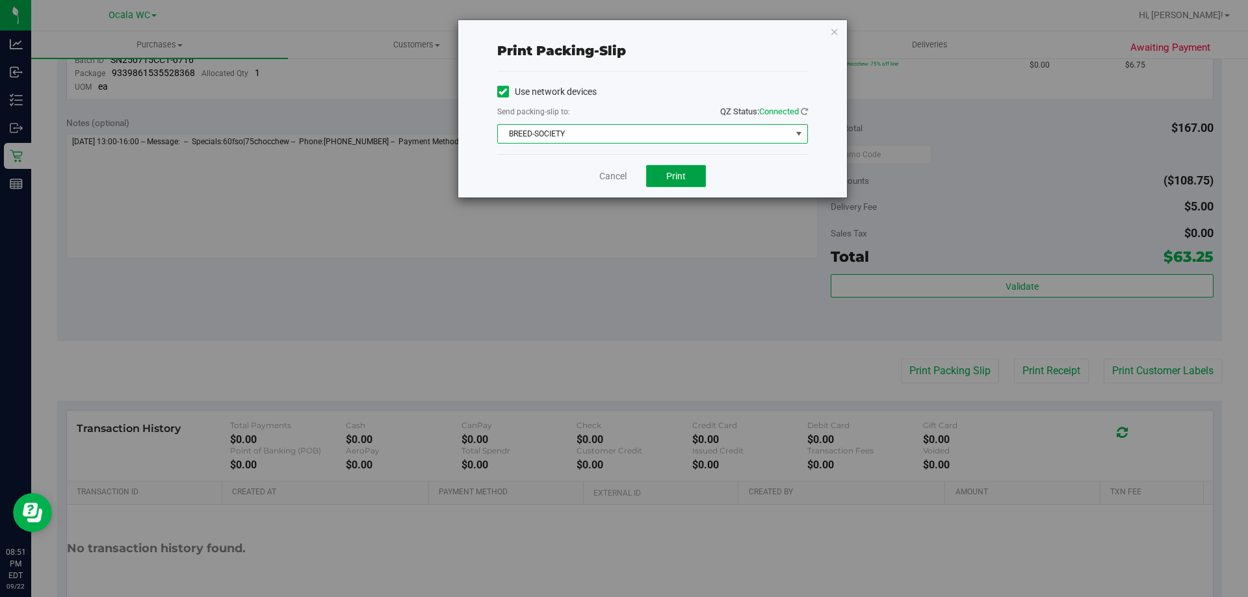
click at [666, 172] on button "Print" at bounding box center [676, 176] width 60 height 22
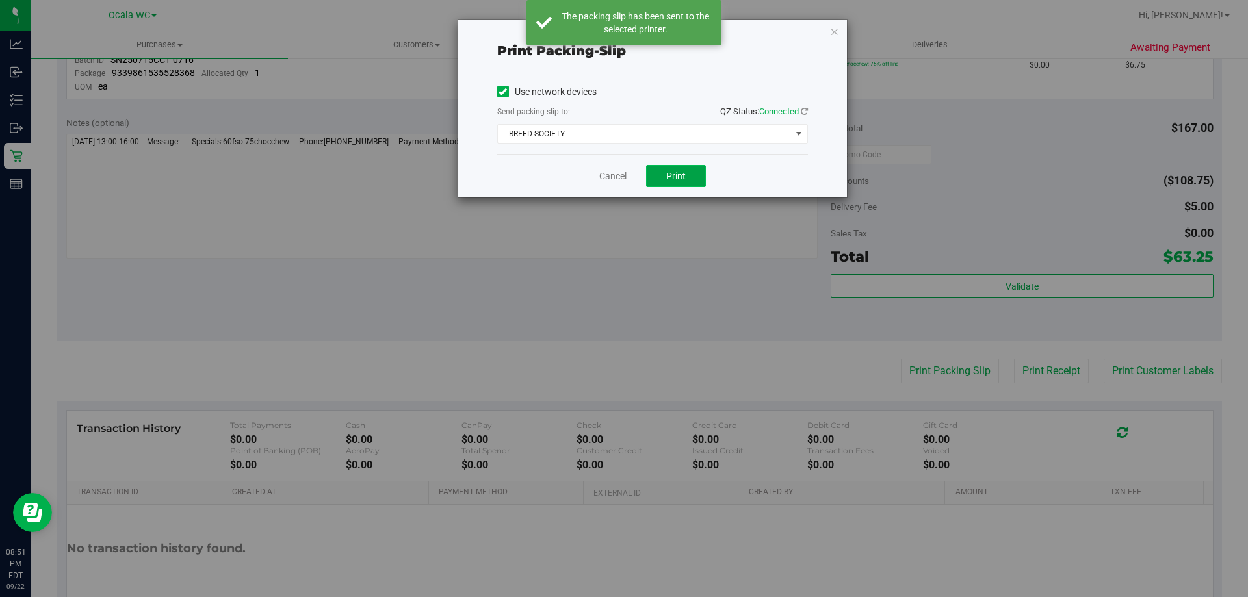
click at [666, 172] on button "Print" at bounding box center [676, 176] width 60 height 22
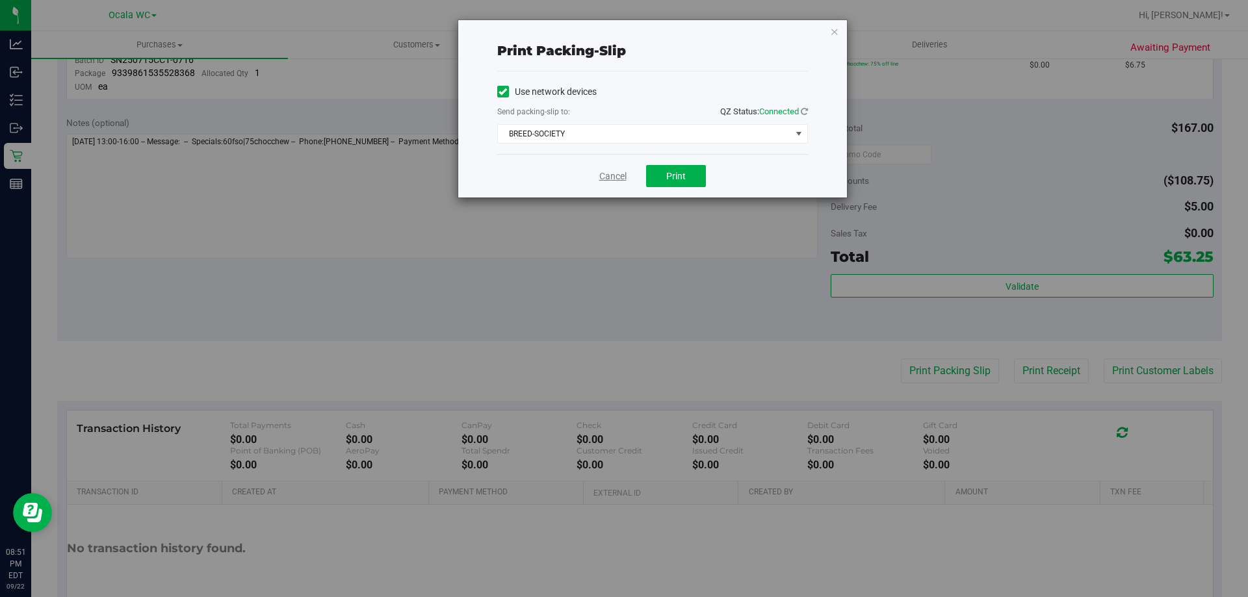
click at [610, 176] on link "Cancel" at bounding box center [612, 177] width 27 height 14
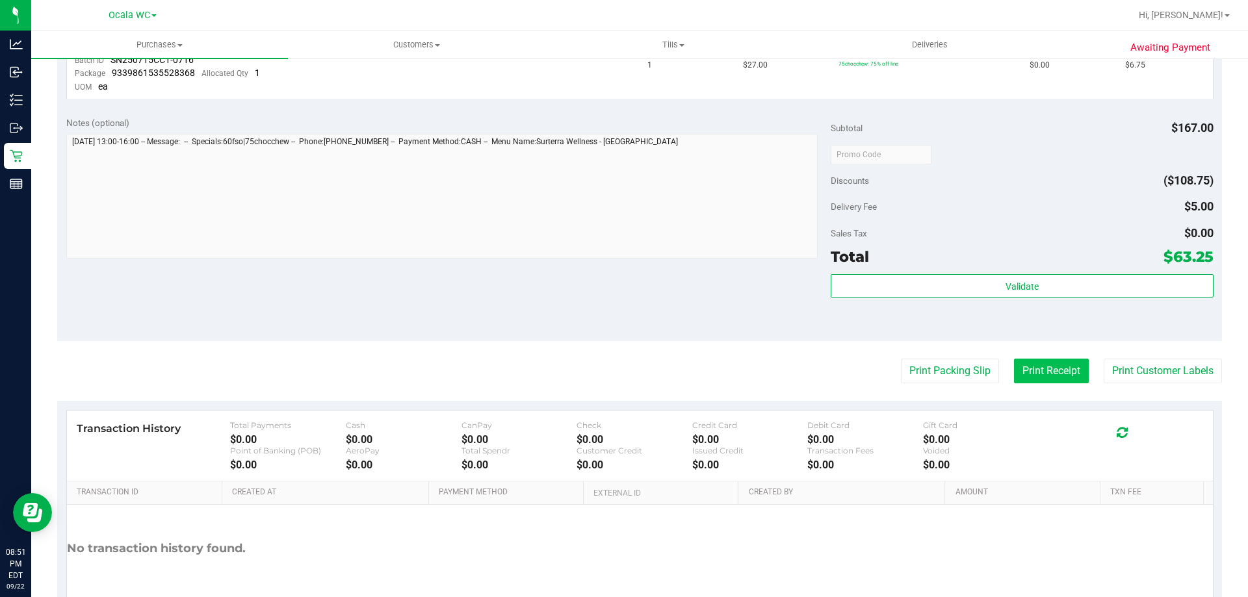
click at [1019, 361] on button "Print Receipt" at bounding box center [1051, 371] width 75 height 25
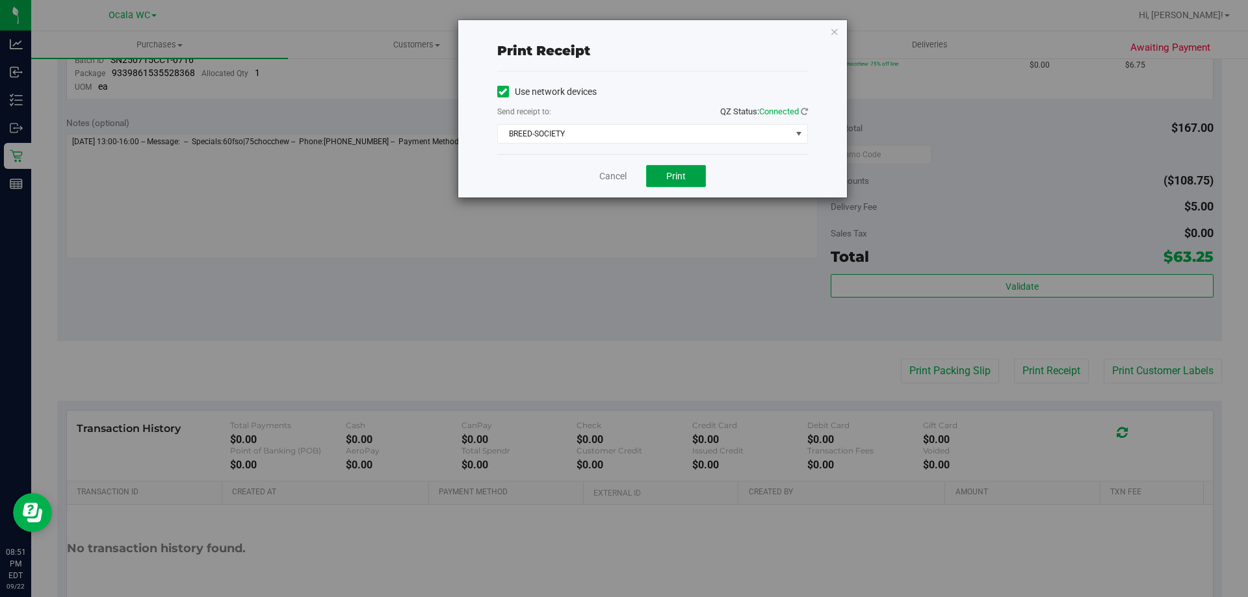
click at [670, 172] on span "Print" at bounding box center [676, 176] width 20 height 10
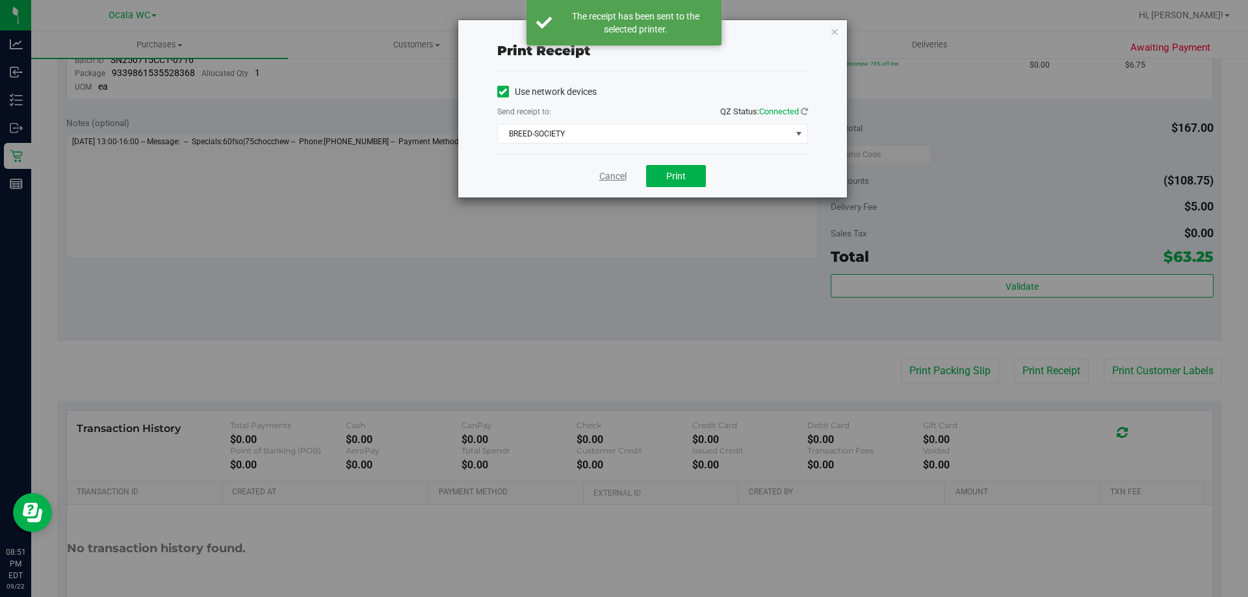
click at [612, 177] on link "Cancel" at bounding box center [612, 177] width 27 height 14
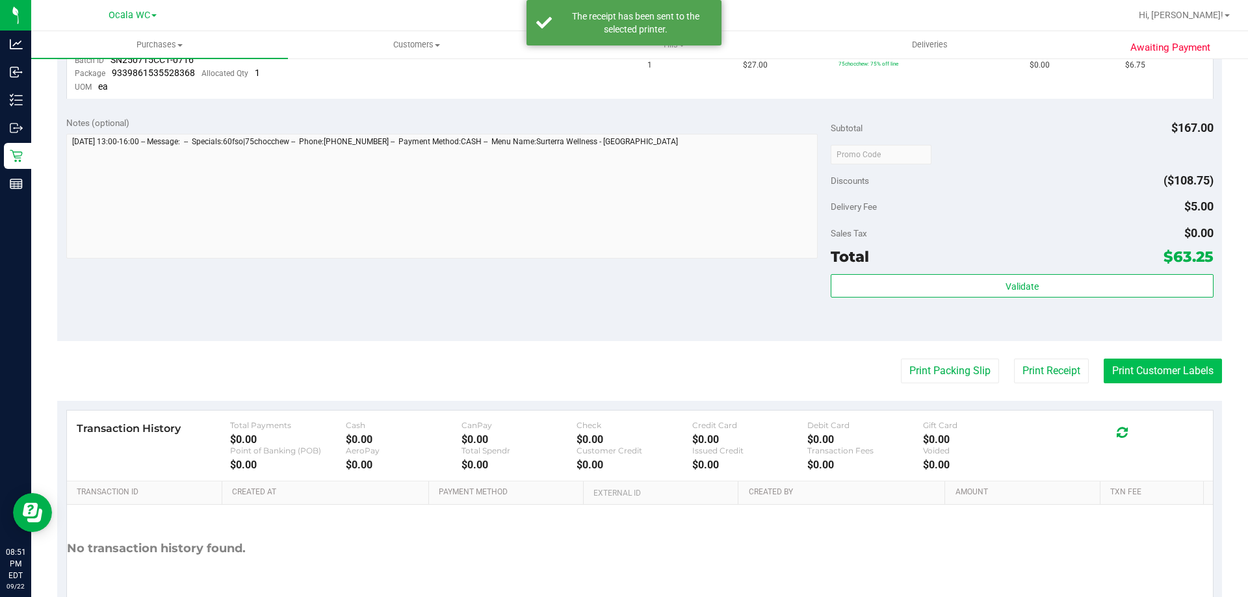
click at [1153, 371] on button "Print Customer Labels" at bounding box center [1163, 371] width 118 height 25
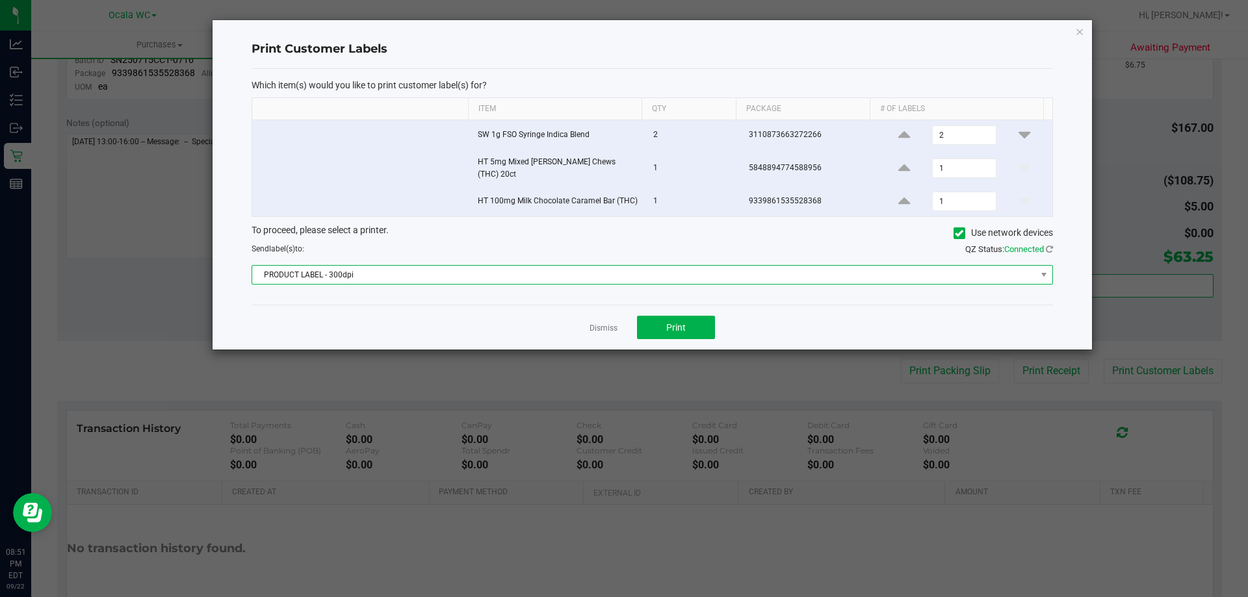
click at [633, 279] on span "PRODUCT LABEL - 300dpi" at bounding box center [644, 275] width 784 height 18
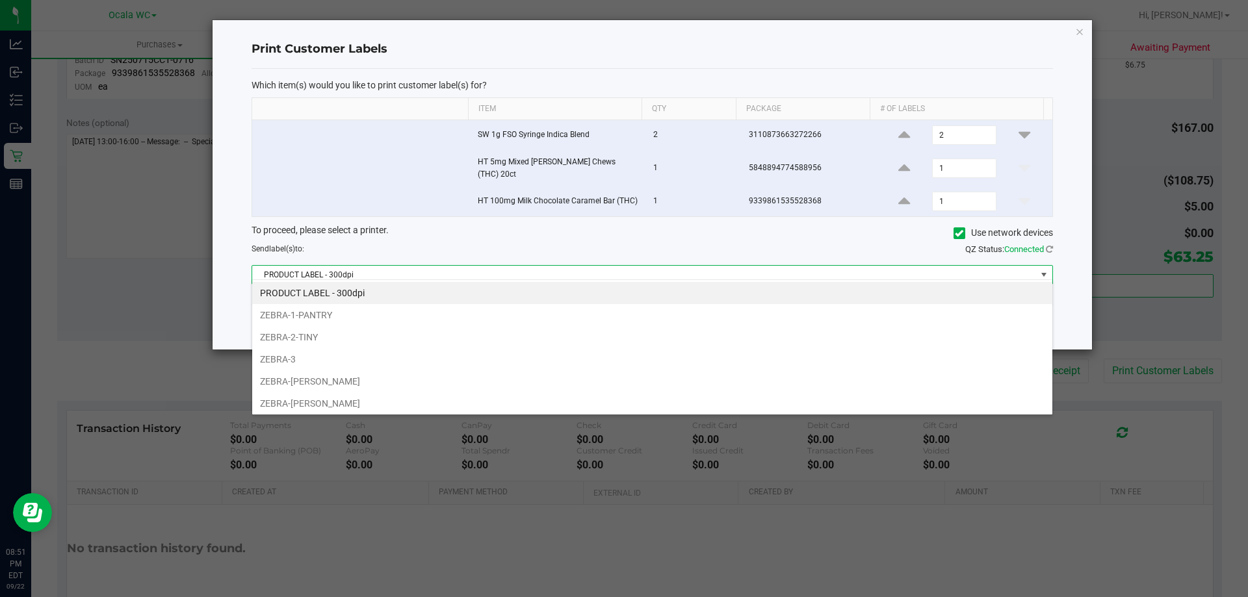
scroll to position [20, 801]
click at [313, 404] on li "ZEBRA-GROVER" at bounding box center [652, 404] width 800 height 22
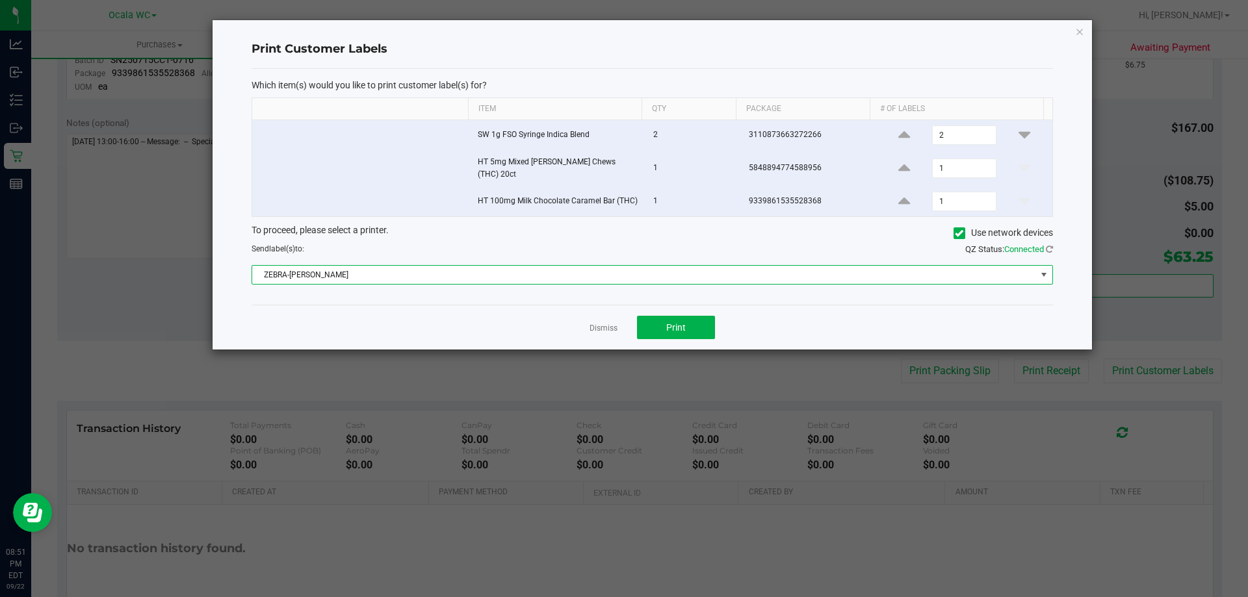
click at [514, 266] on span "ZEBRA-GROVER" at bounding box center [644, 275] width 784 height 18
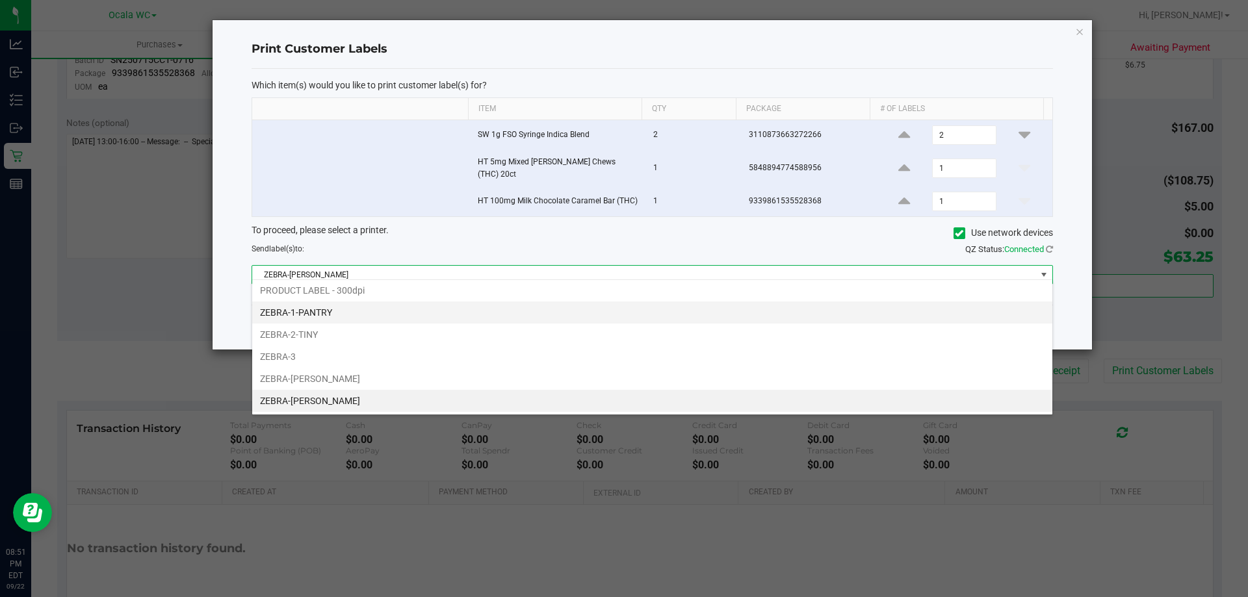
click at [346, 313] on li "ZEBRA-1-PANTRY" at bounding box center [652, 313] width 800 height 22
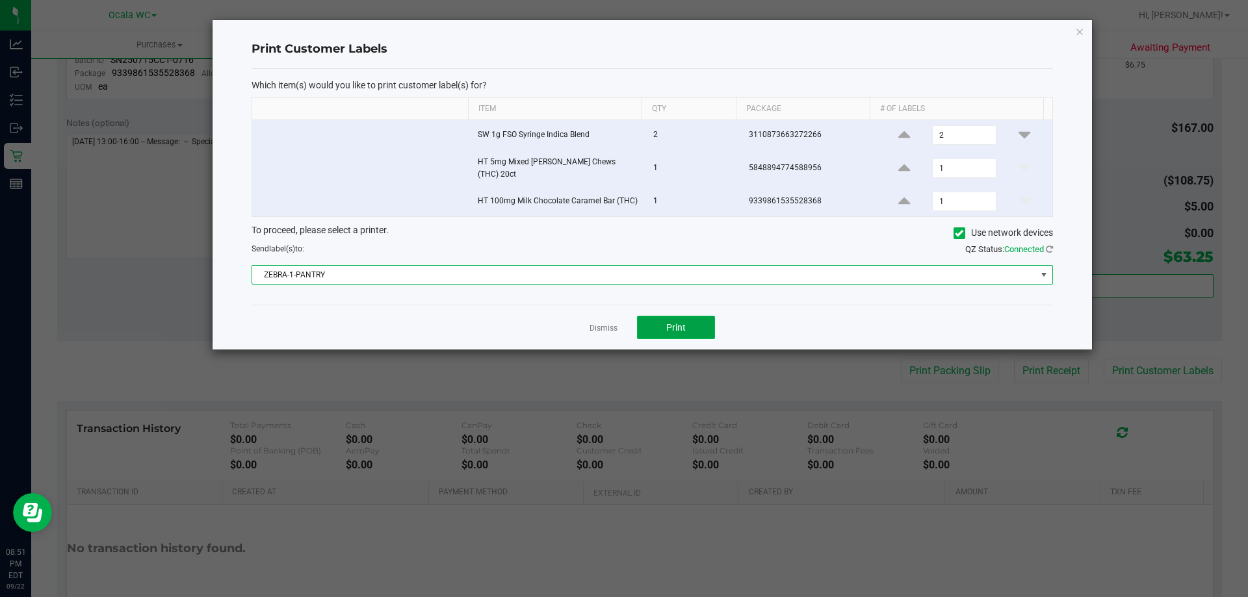
click at [683, 316] on button "Print" at bounding box center [676, 327] width 78 height 23
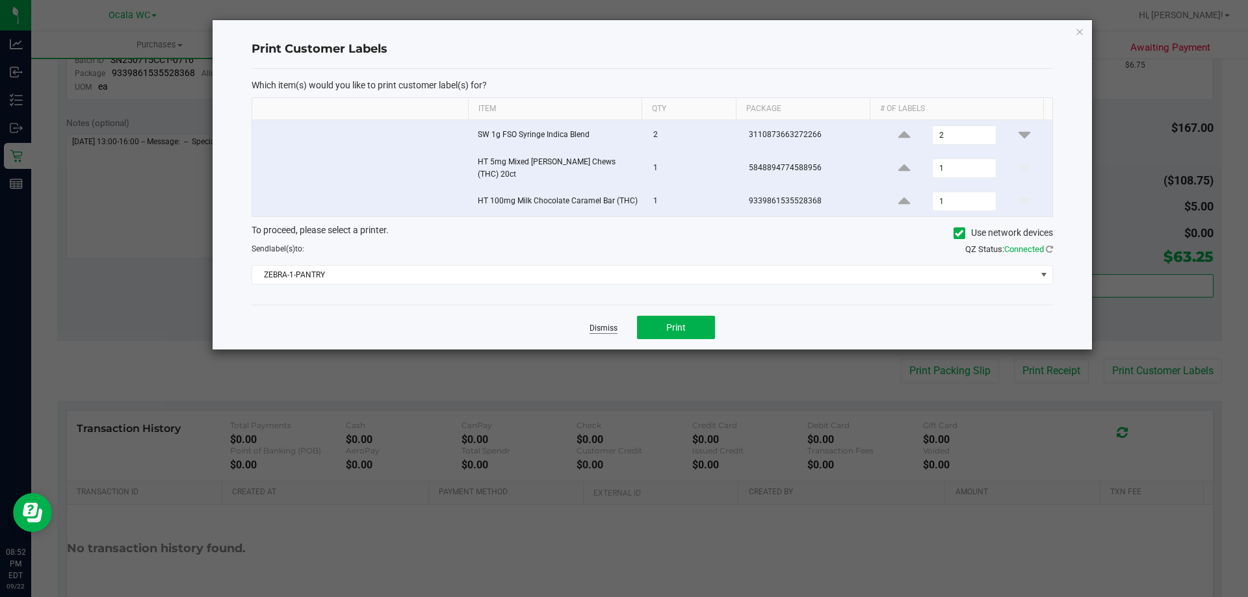
click at [601, 323] on link "Dismiss" at bounding box center [604, 328] width 28 height 11
